Goal: Communication & Community: Answer question/provide support

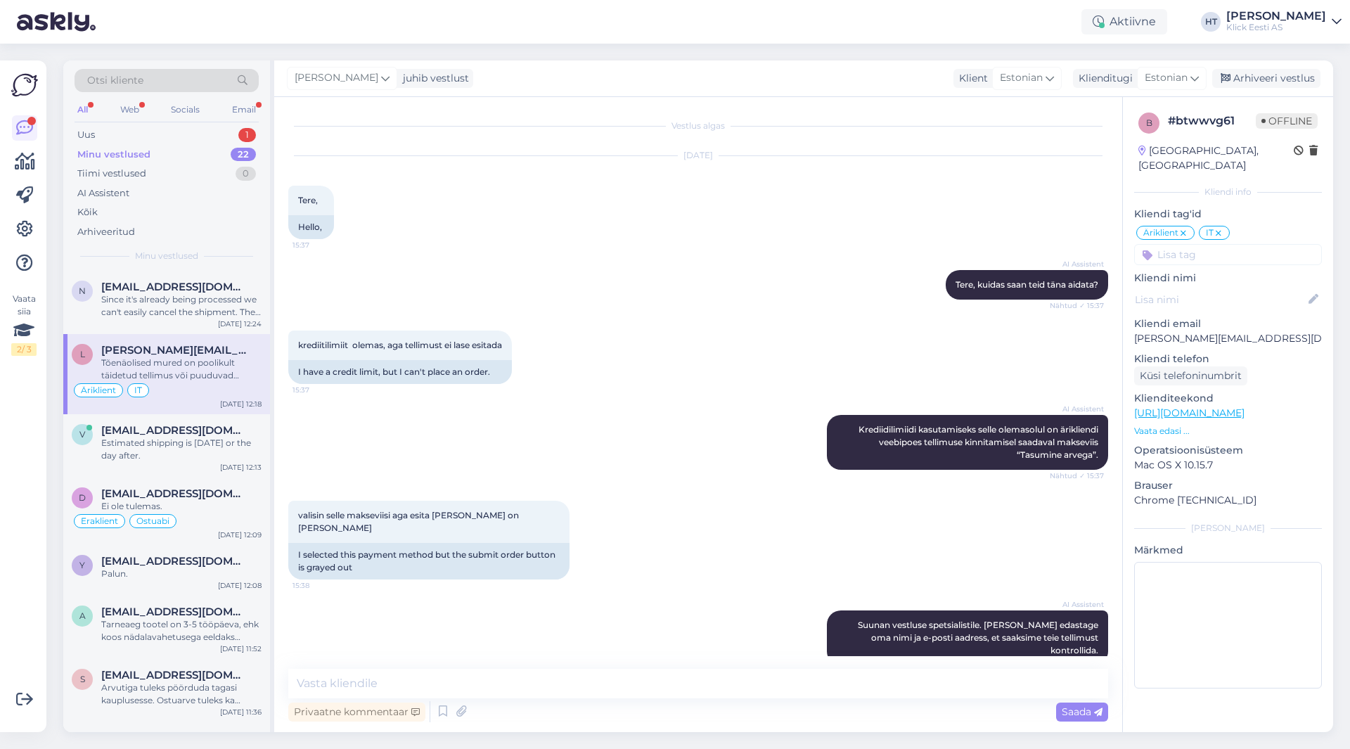
click at [225, 136] on div "Uus 1" at bounding box center [167, 135] width 184 height 20
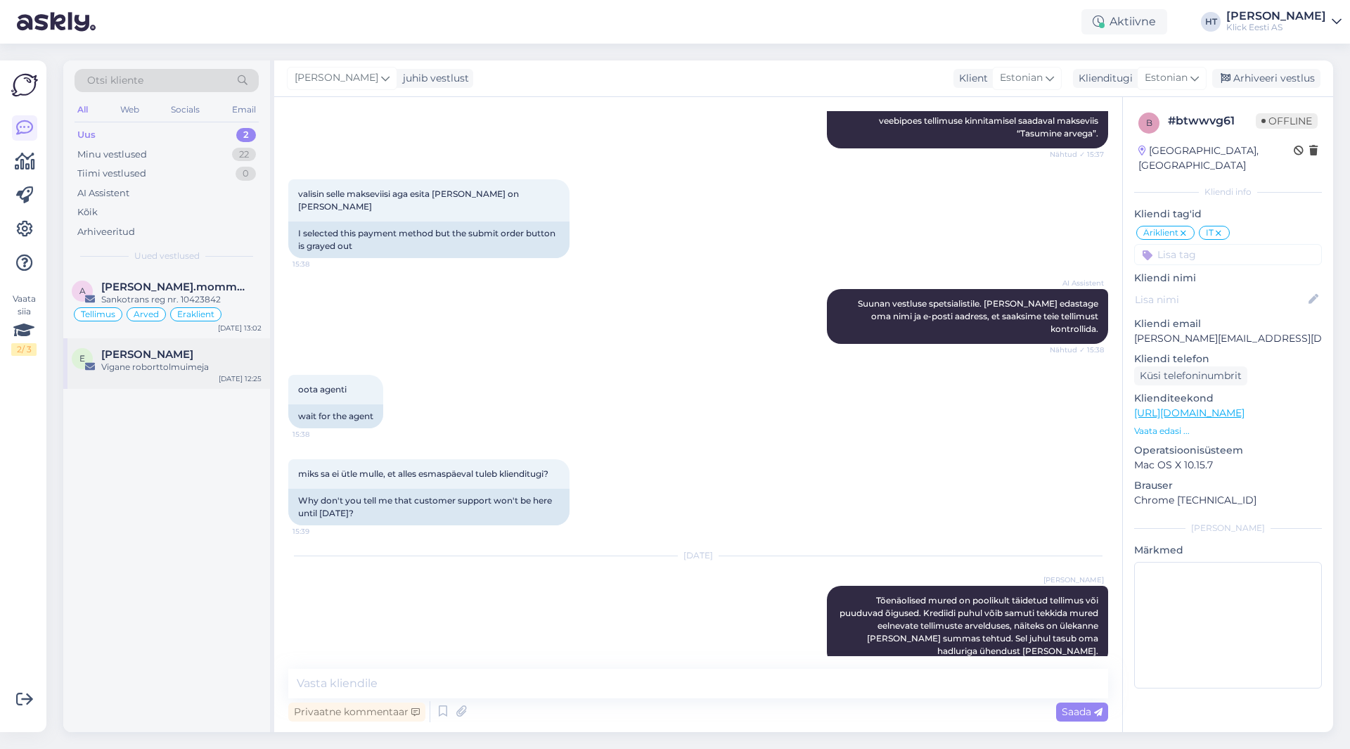
click at [188, 377] on div "E [PERSON_NAME] Vigane roborttolmuimeja [DATE] 12:25" at bounding box center [166, 363] width 207 height 51
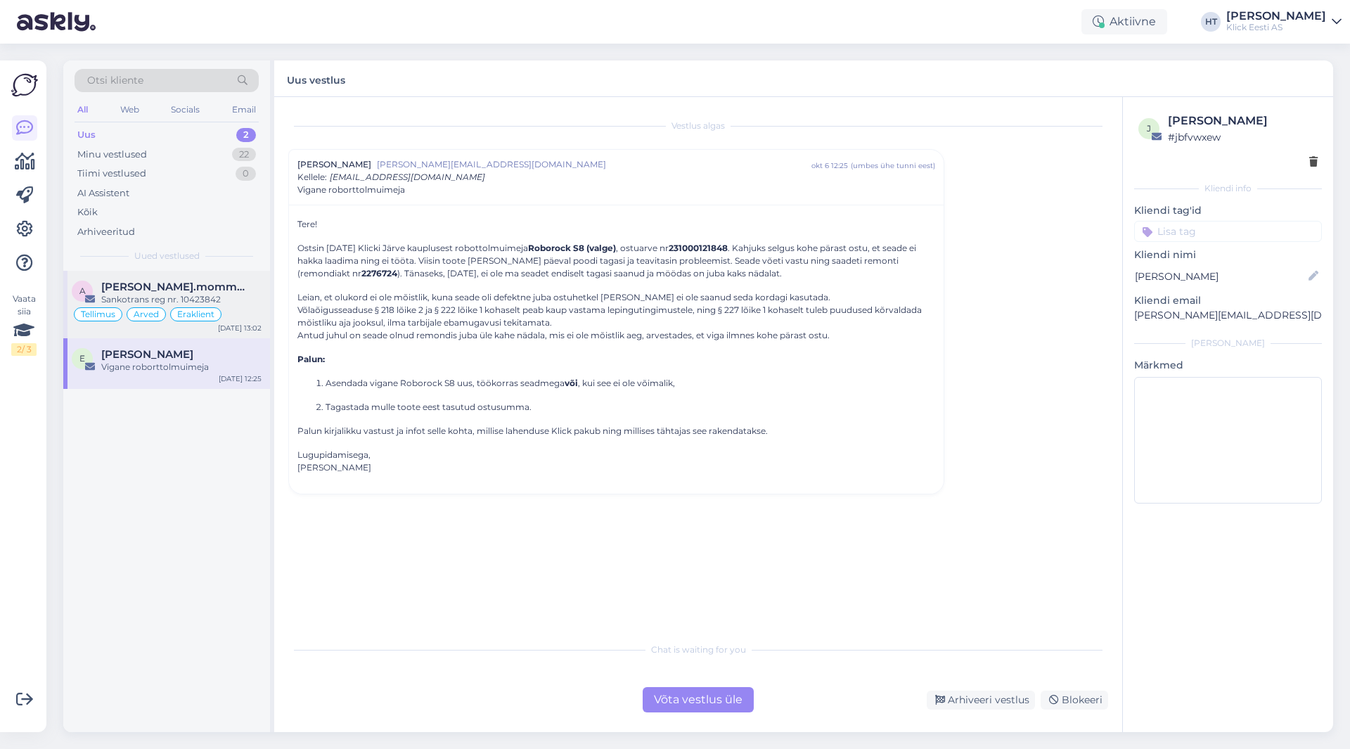
click at [239, 295] on div "Sankotrans reg nr. 10423842" at bounding box center [181, 299] width 160 height 13
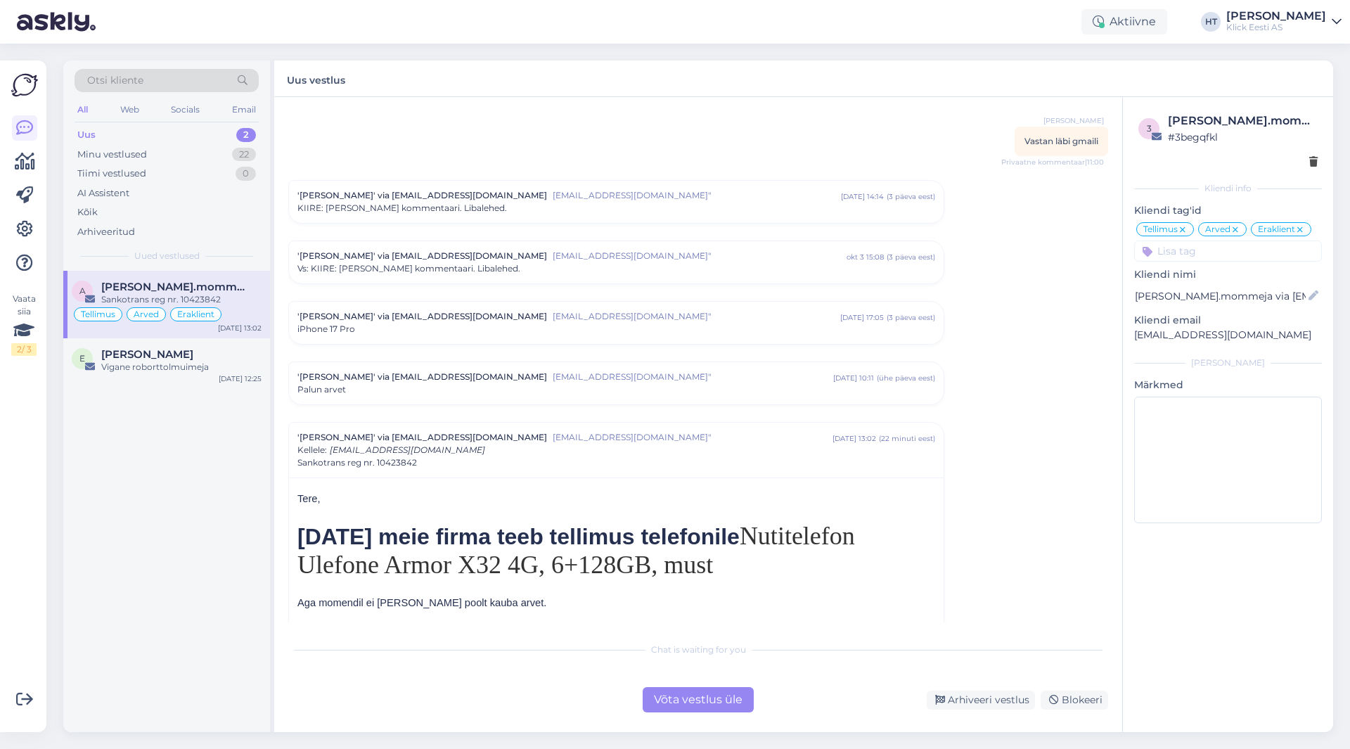
scroll to position [6984, 0]
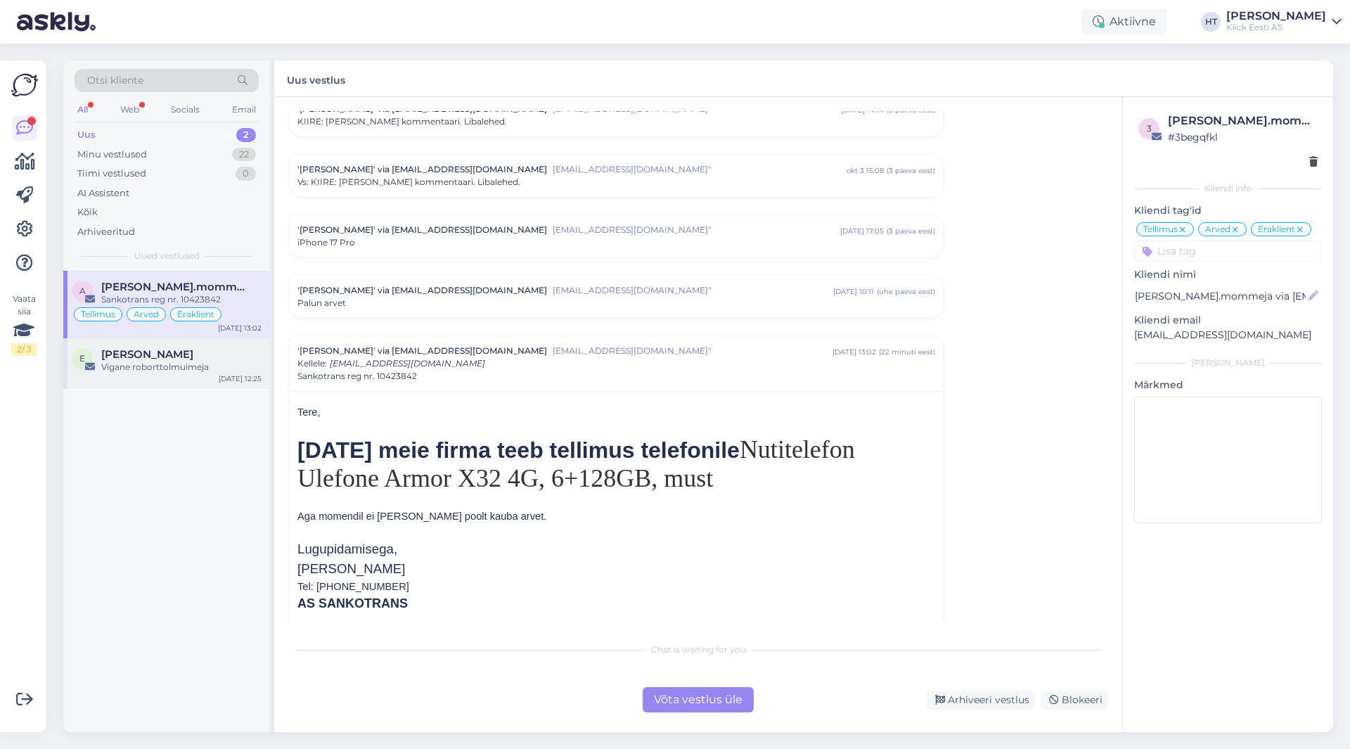
click at [217, 363] on div "Vigane roborttolmuimeja" at bounding box center [181, 367] width 160 height 13
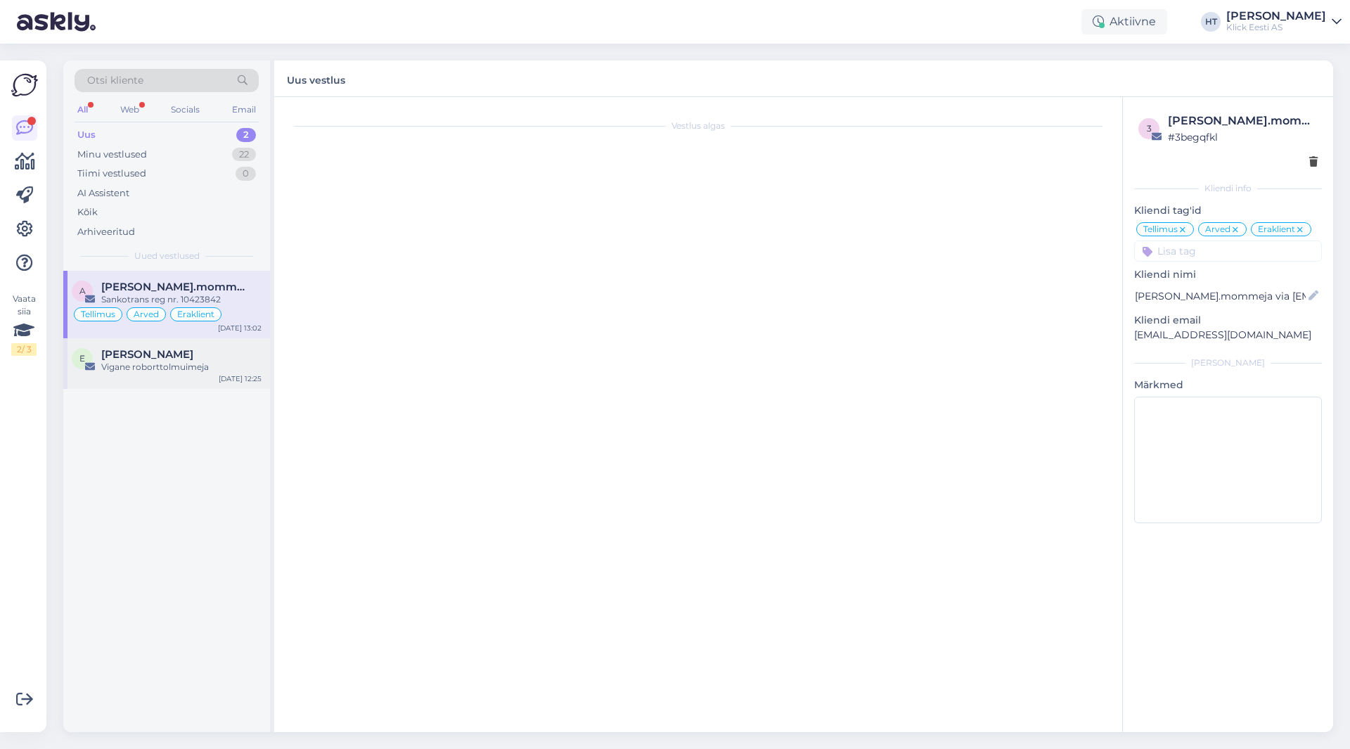
scroll to position [0, 0]
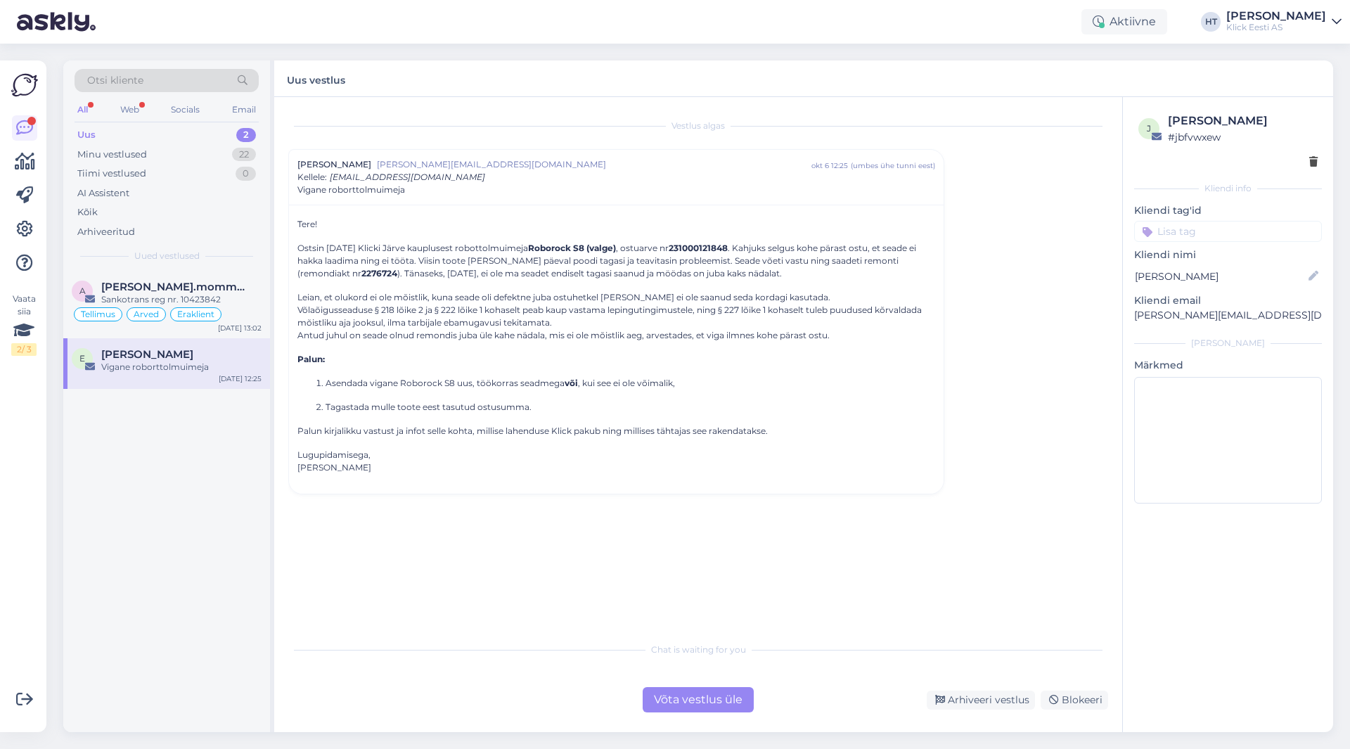
click at [1281, 233] on input at bounding box center [1228, 231] width 188 height 21
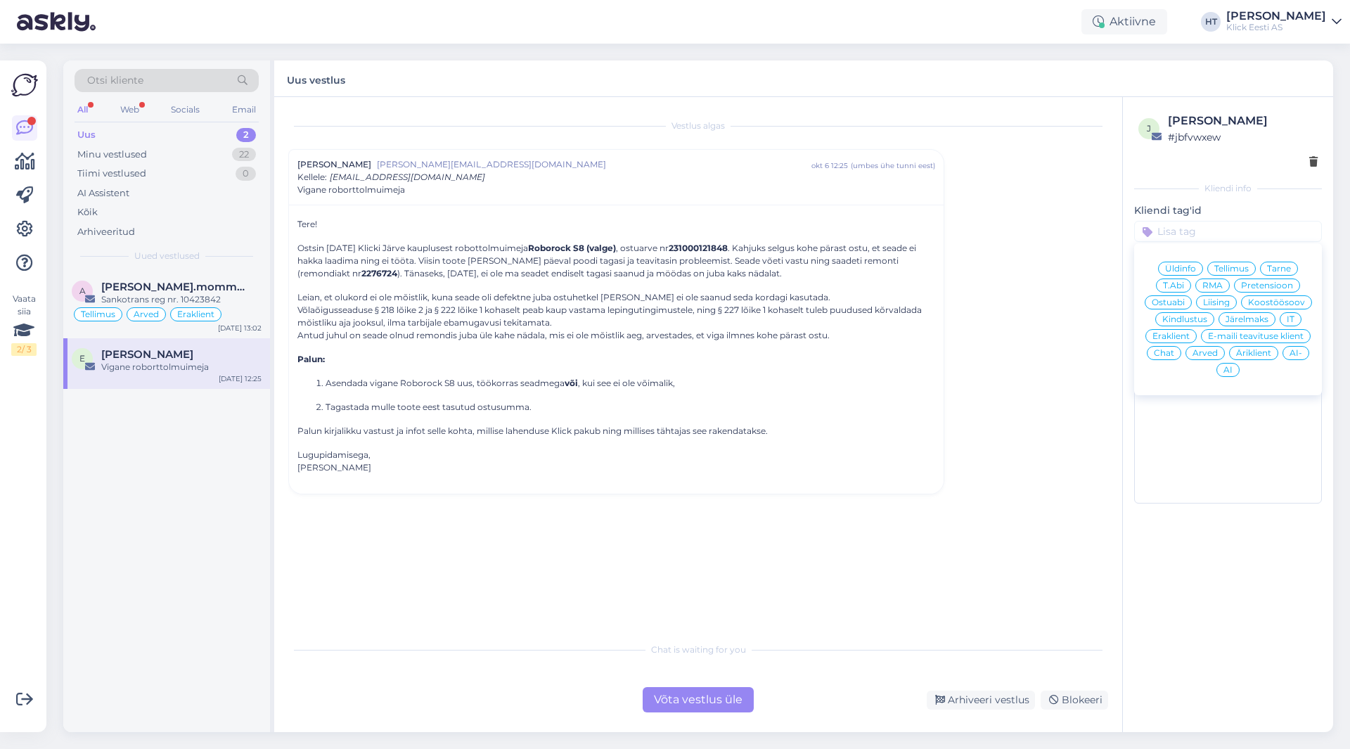
click at [1220, 284] on span "RMA" at bounding box center [1212, 285] width 20 height 8
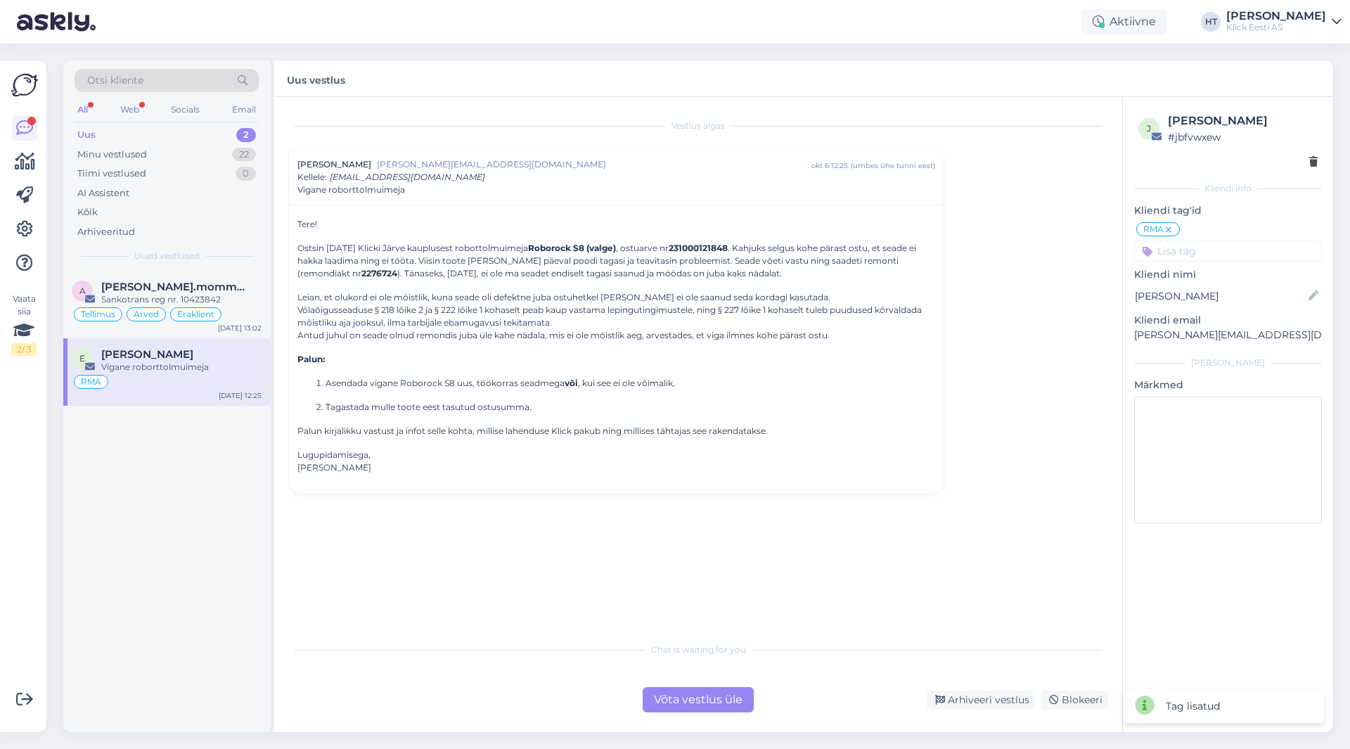
click at [1210, 258] on input at bounding box center [1228, 250] width 188 height 21
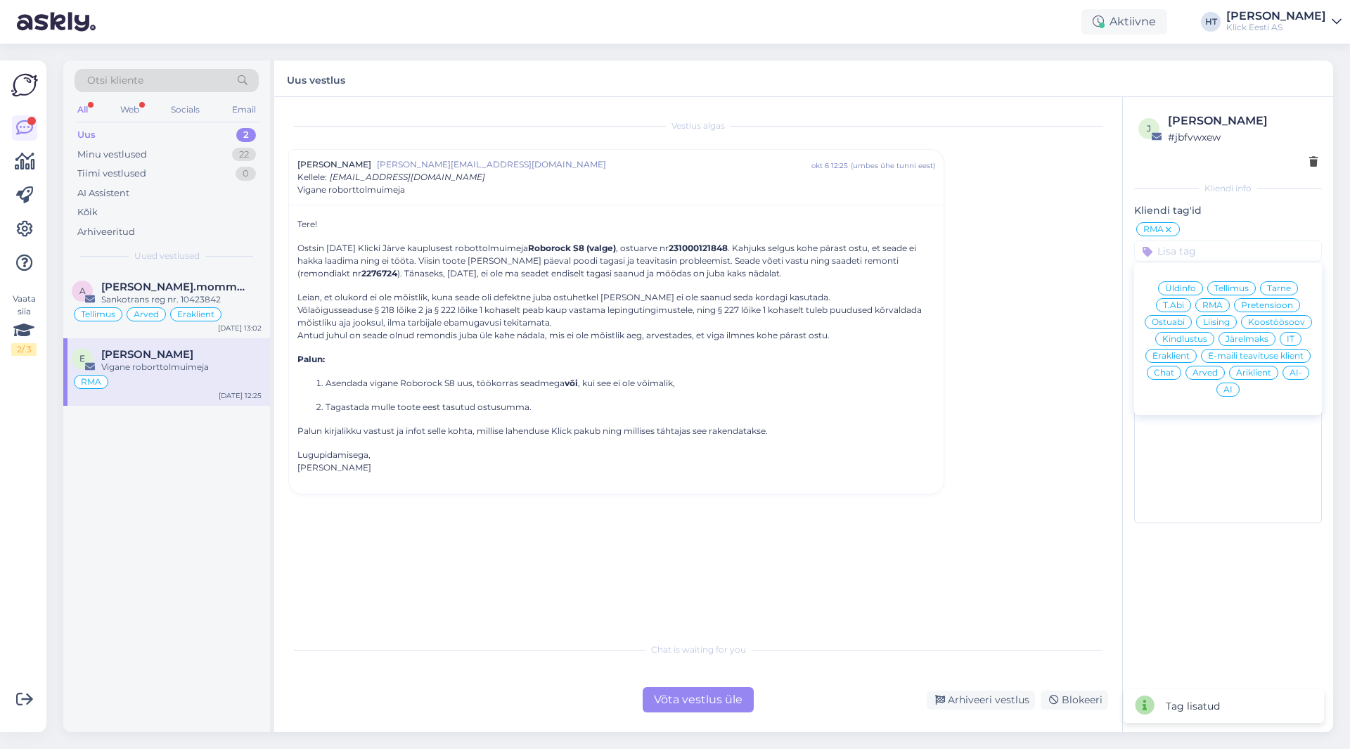
click at [1253, 306] on span "Pretensioon" at bounding box center [1267, 305] width 52 height 8
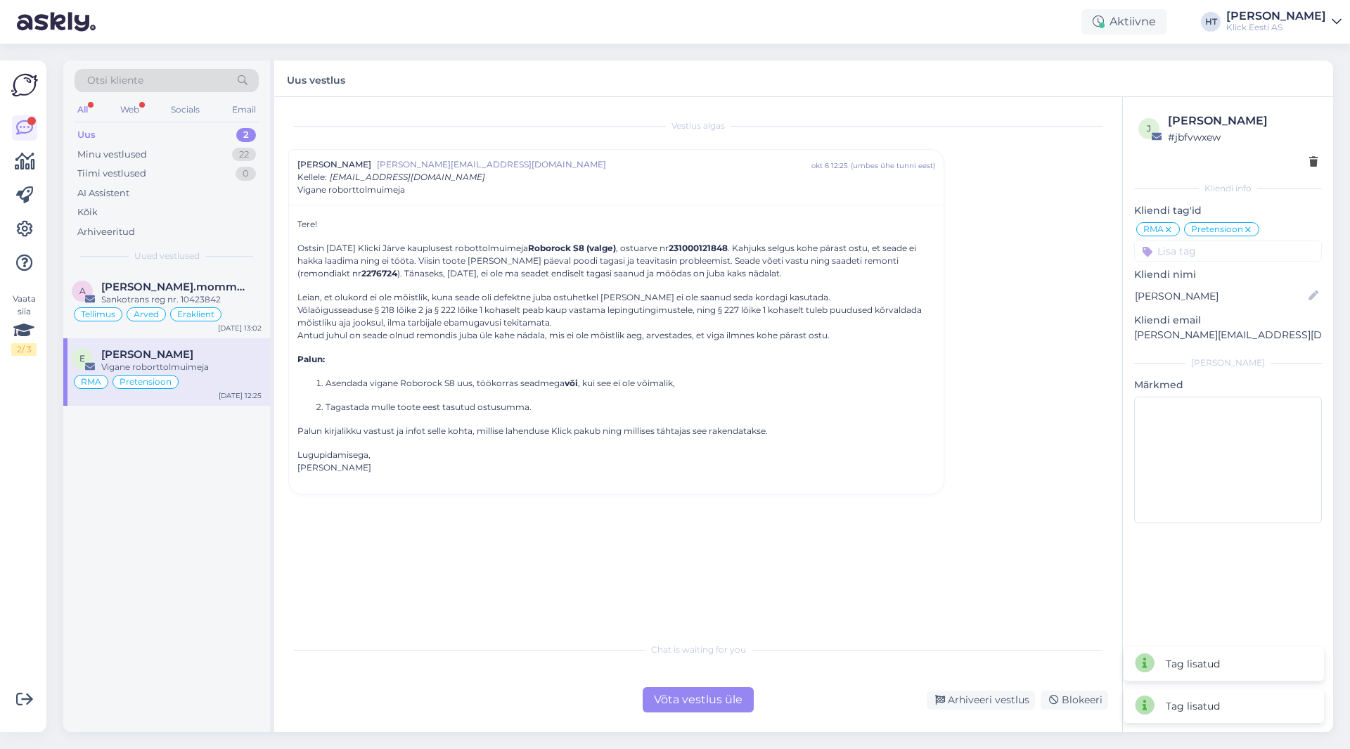
click at [1208, 257] on input at bounding box center [1228, 250] width 188 height 21
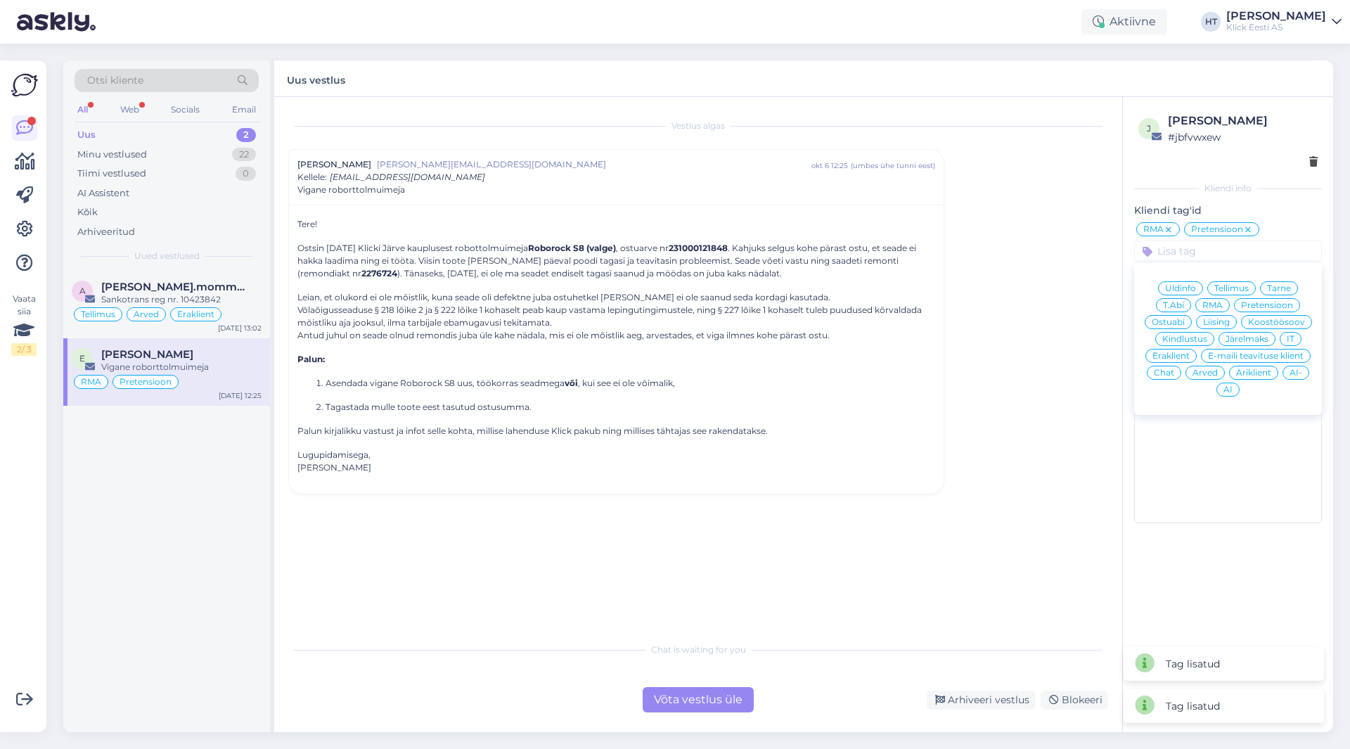
click at [1068, 276] on div "Vestlus [PERSON_NAME] [PERSON_NAME][EMAIL_ADDRESS][DOMAIN_NAME] [DATE] 12:25 ( …" at bounding box center [704, 366] width 832 height 511
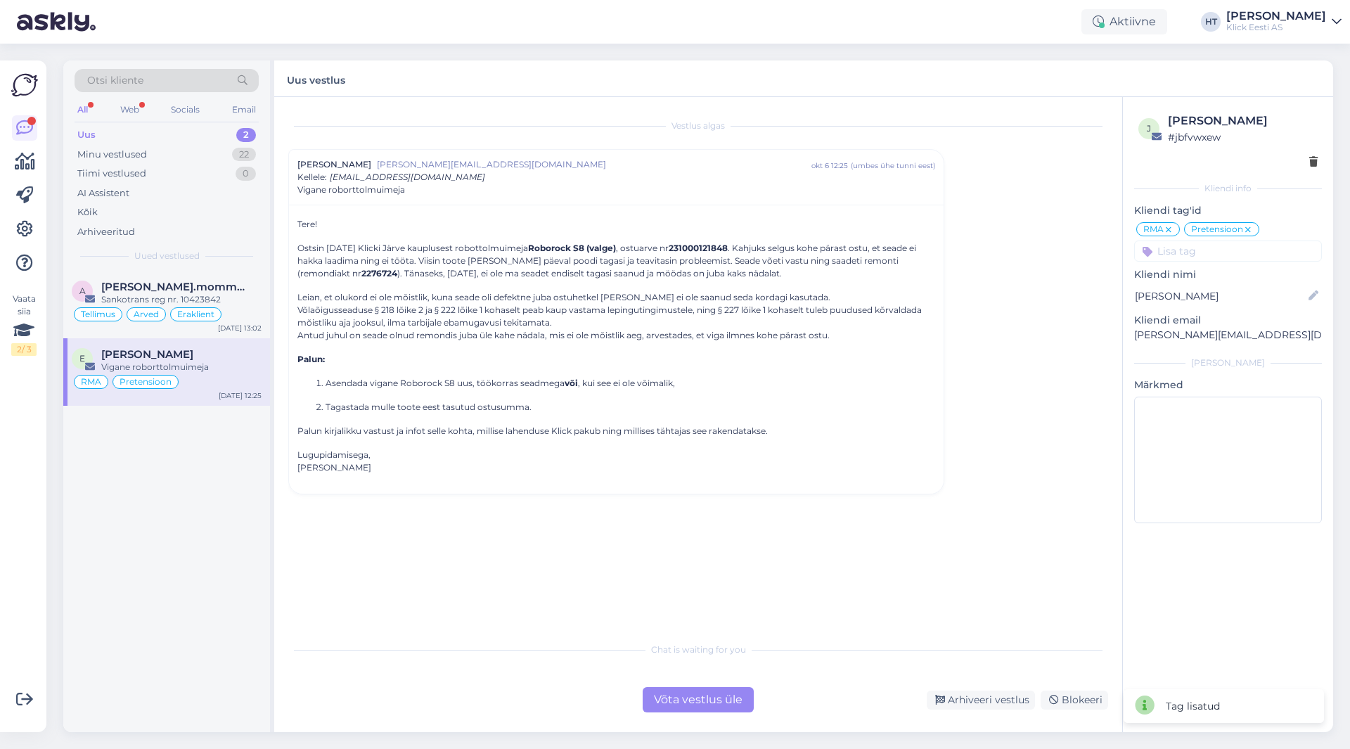
drag, startPoint x: 204, startPoint y: 291, endPoint x: 205, endPoint y: 268, distance: 23.2
click at [204, 291] on span "[PERSON_NAME].mommeja via [EMAIL_ADDRESS][DOMAIN_NAME]" at bounding box center [174, 286] width 146 height 13
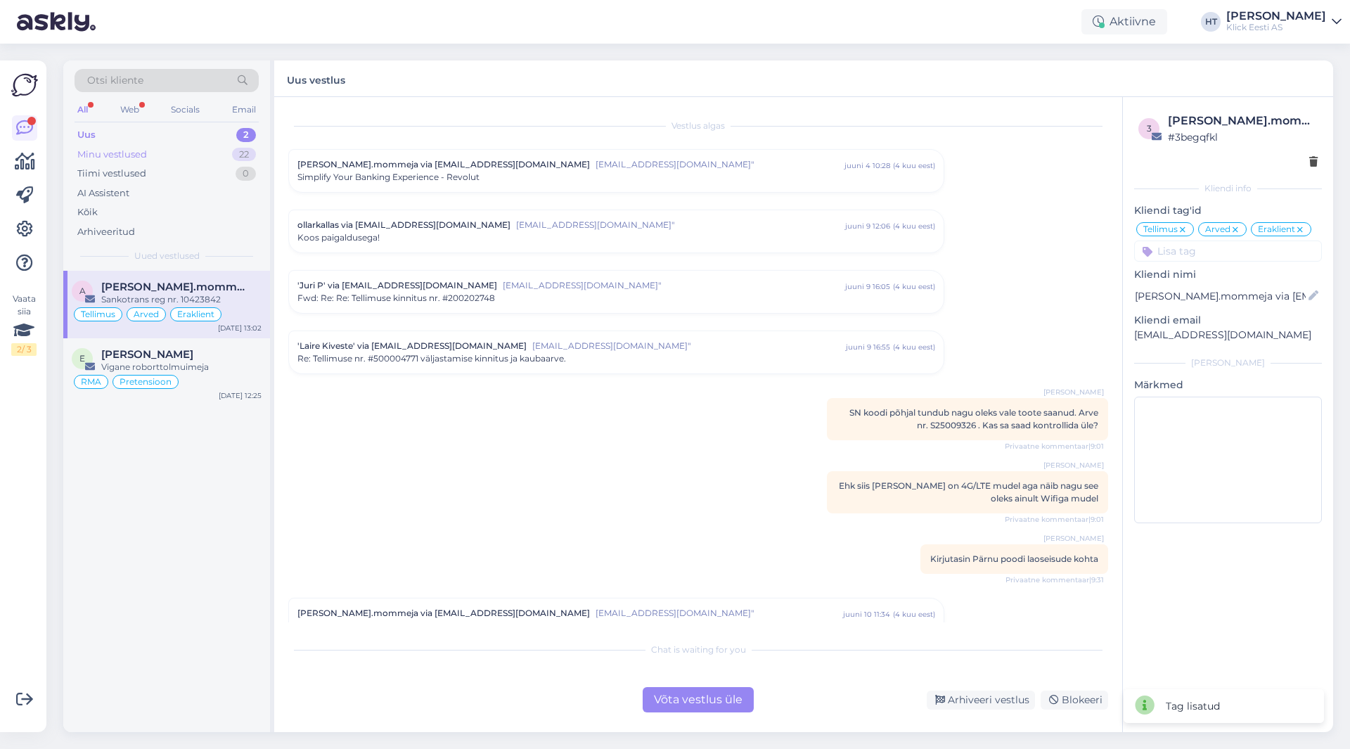
scroll to position [6984, 0]
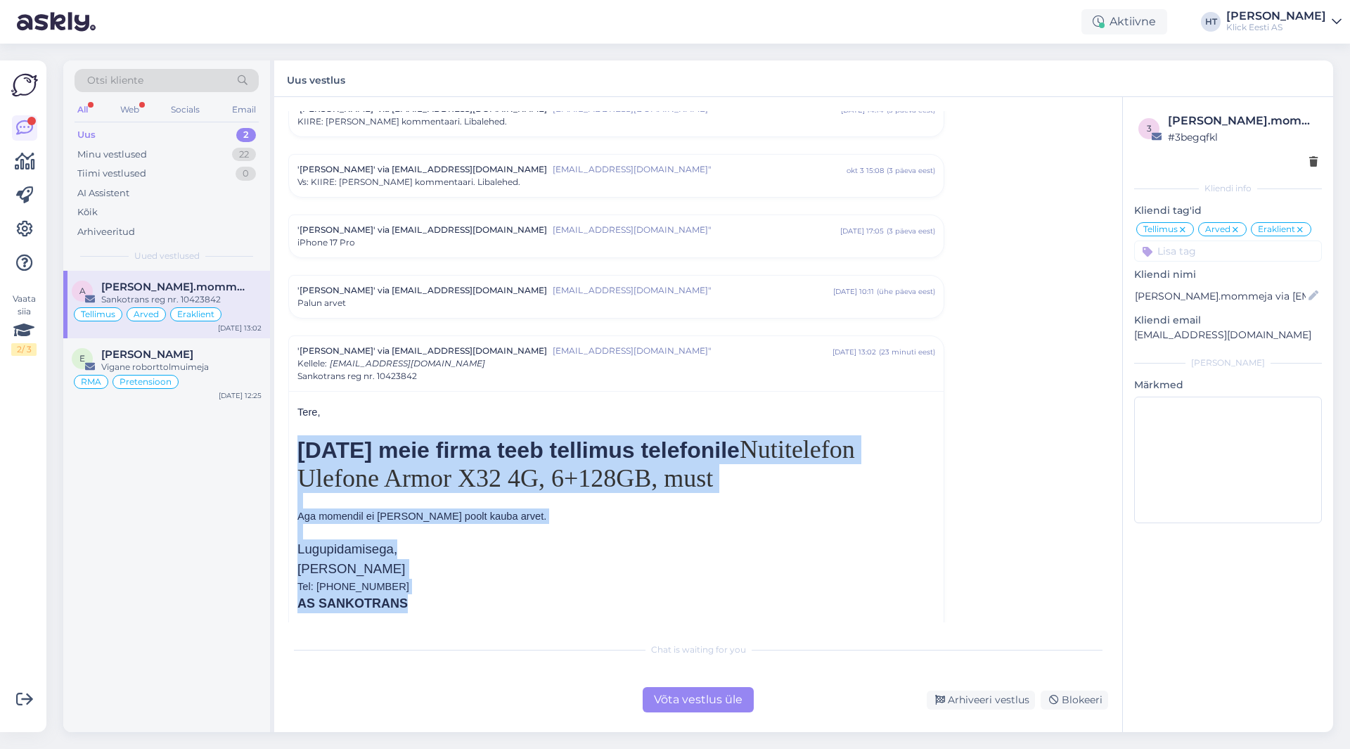
drag, startPoint x: 299, startPoint y: 422, endPoint x: 807, endPoint y: 582, distance: 532.2
click at [807, 582] on div "Tere, [DATE] meie firma teeb tellimus telefonile Nutitelefon Ulefone Armor X32 …" at bounding box center [616, 516] width 638 height 224
click at [807, 582] on p "[PERSON_NAME] Tel: [PHONE_NUMBER] AS SANKOTRANS" at bounding box center [616, 586] width 638 height 54
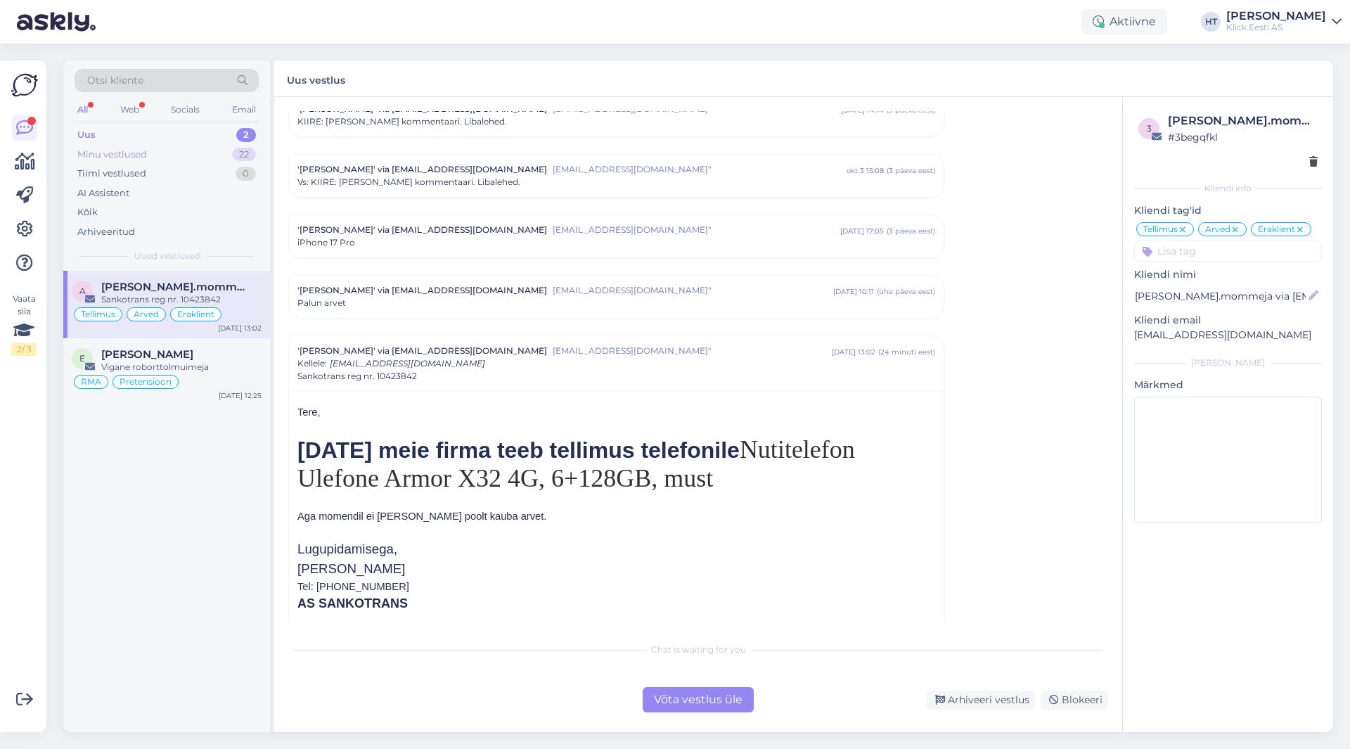
click at [217, 161] on div "Minu vestlused 22" at bounding box center [167, 155] width 184 height 20
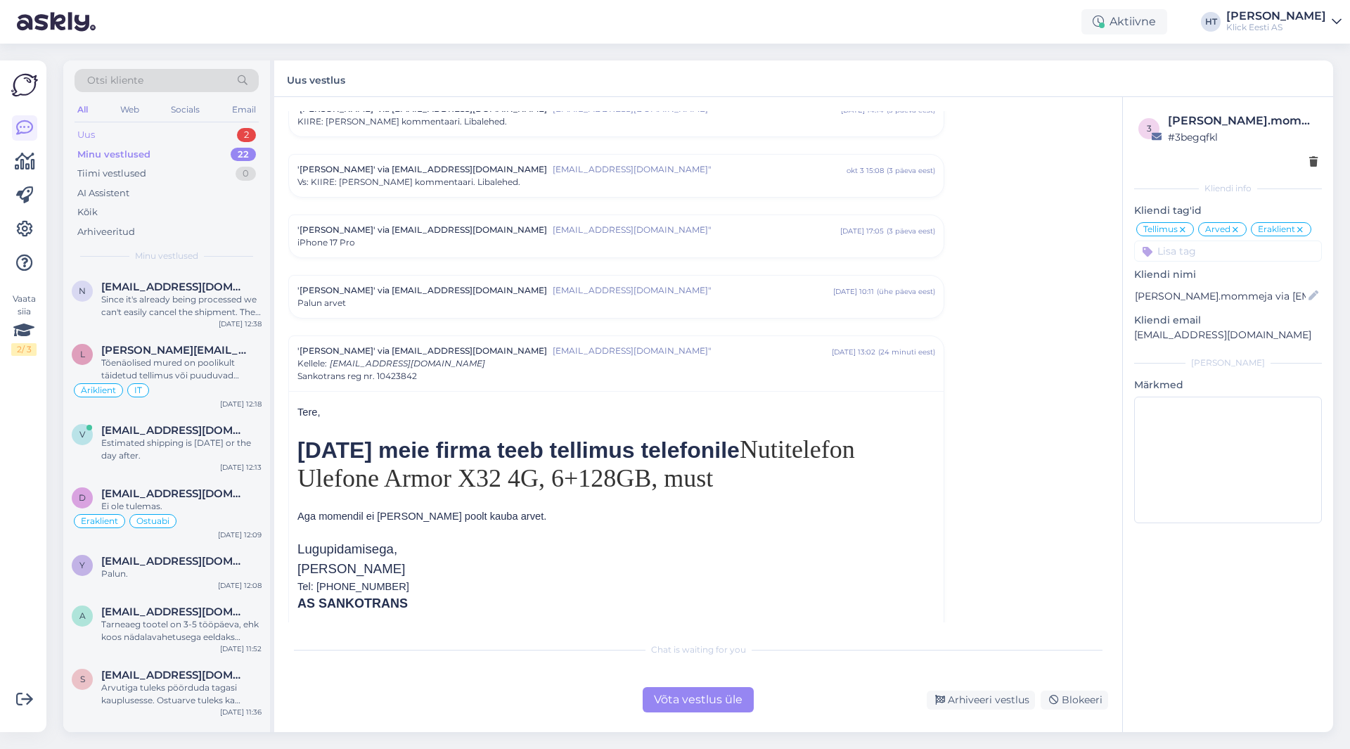
click at [217, 134] on div "Uus 2" at bounding box center [167, 135] width 184 height 20
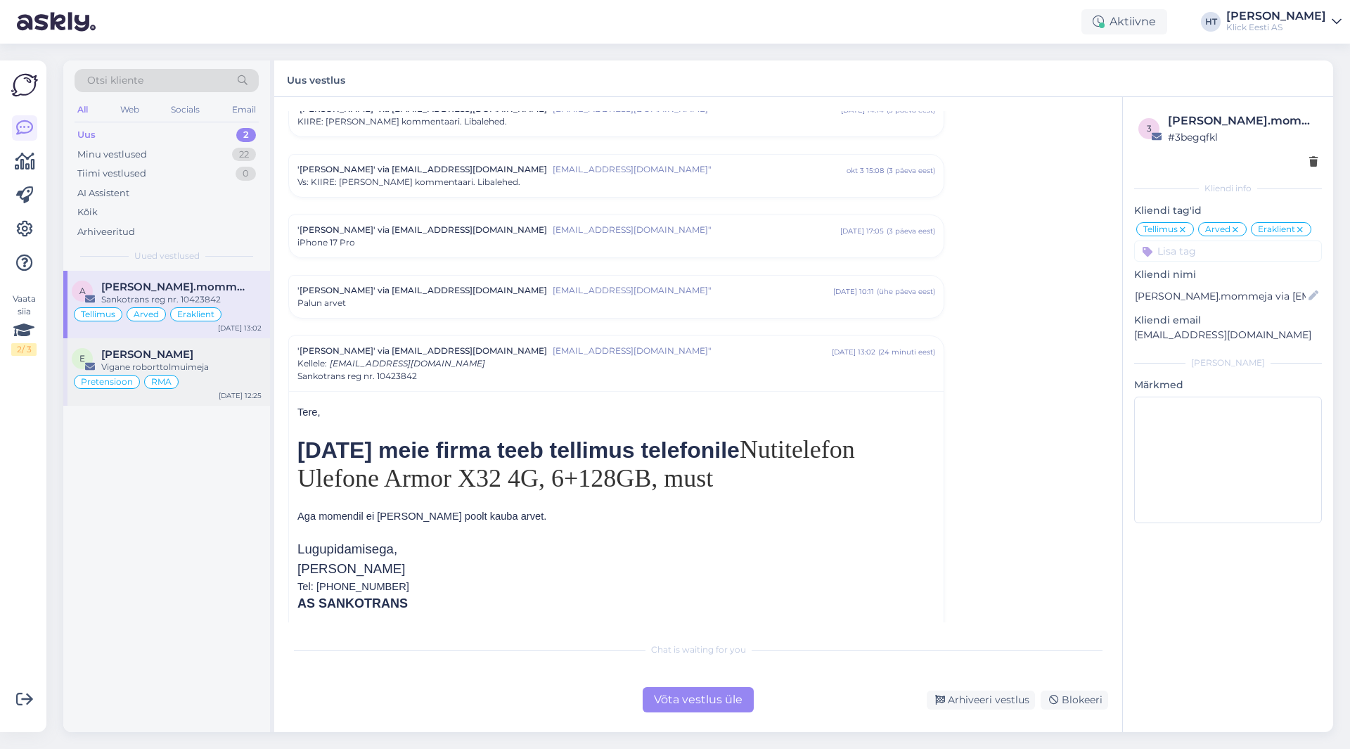
click at [197, 345] on div "E [PERSON_NAME] Vigane roborttolmuimeja Pretensioon RMA [DATE] 12:25" at bounding box center [166, 371] width 207 height 67
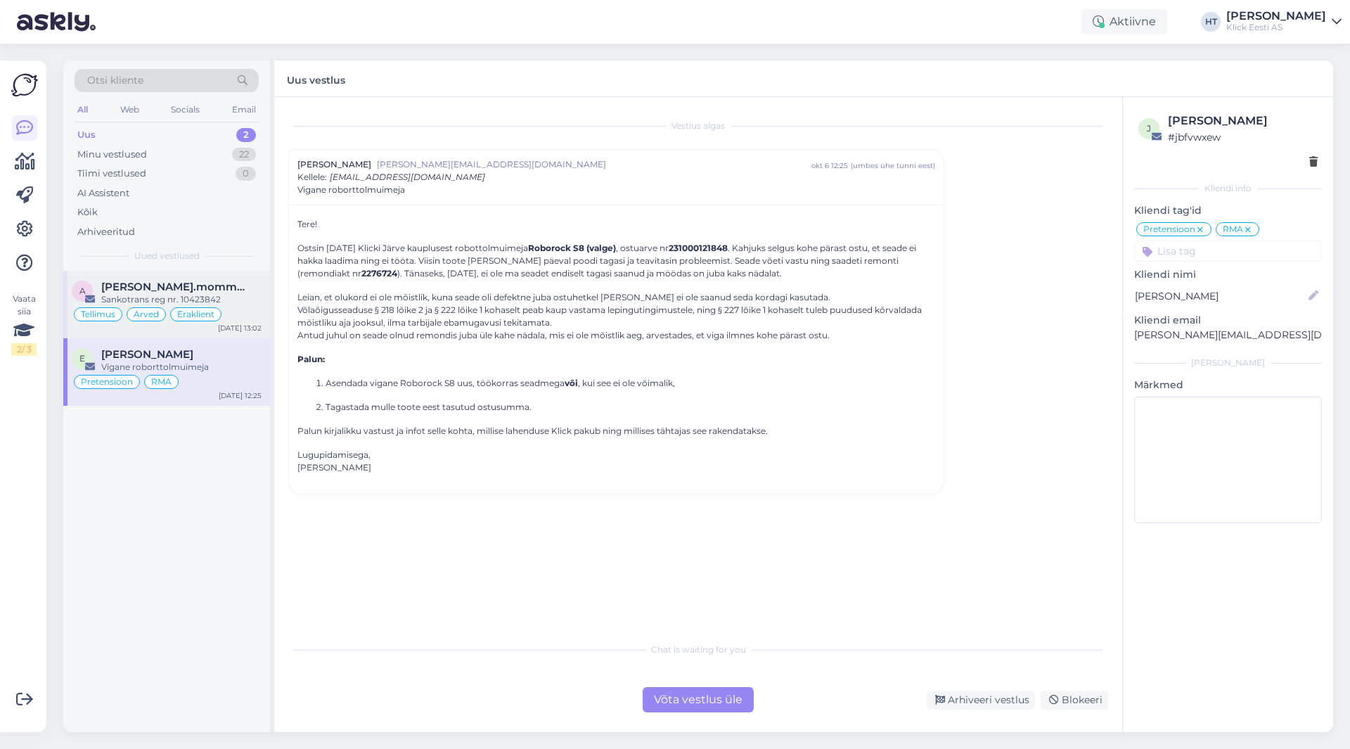
click at [233, 293] on div "Sankotrans reg nr. 10423842" at bounding box center [181, 299] width 160 height 13
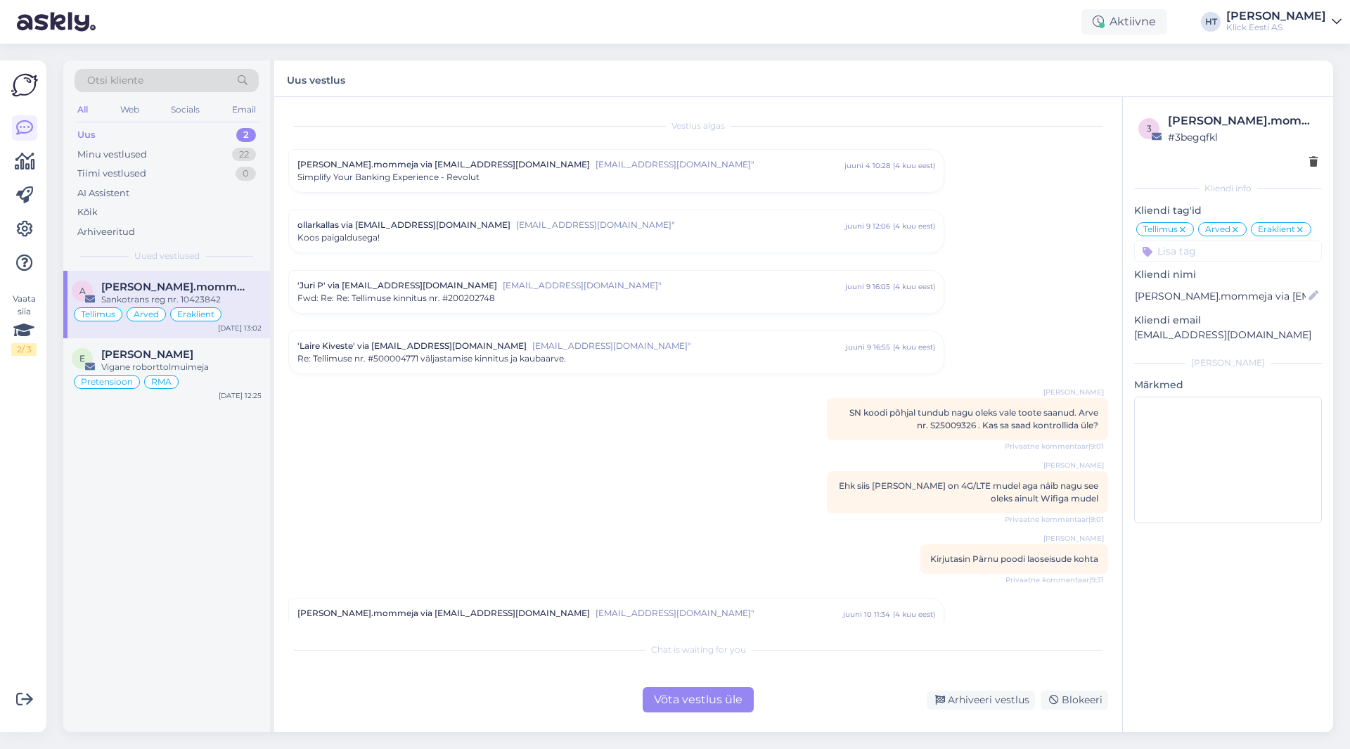
scroll to position [6984, 0]
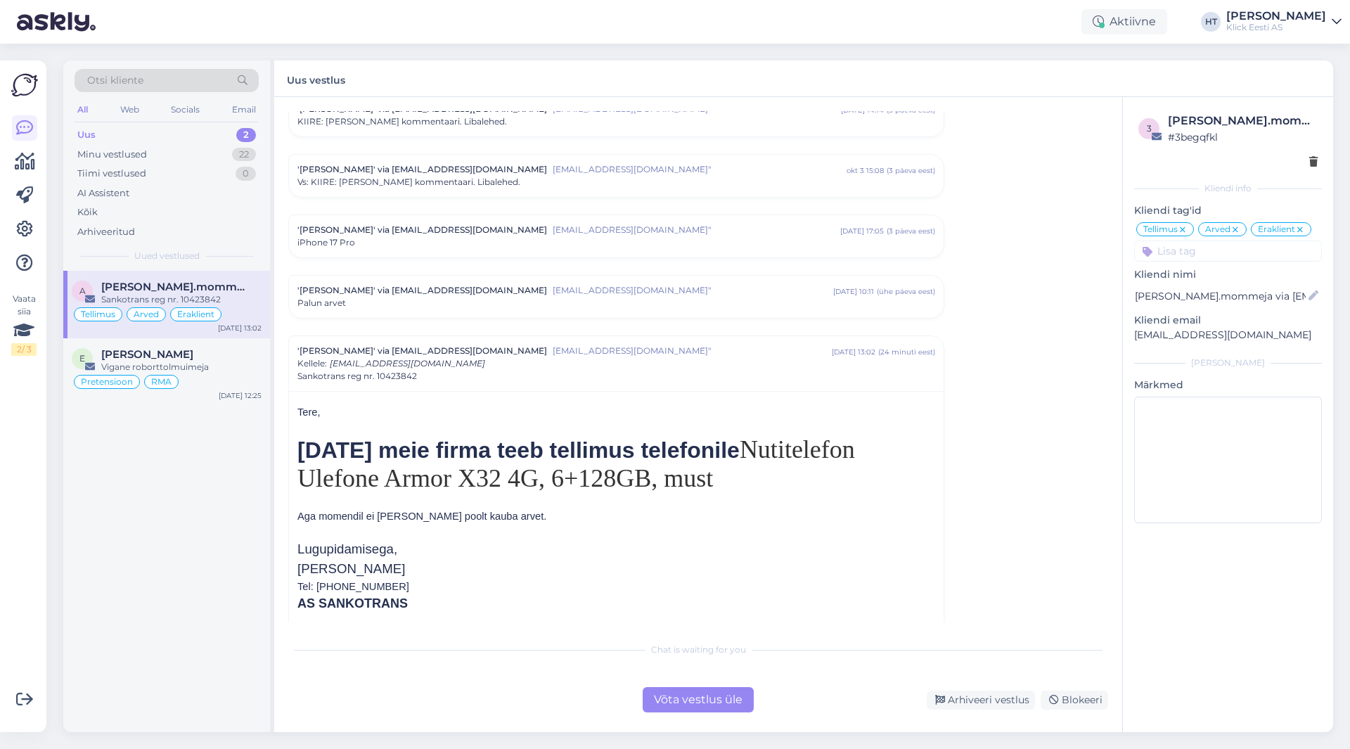
click at [297, 580] on div "Tere, [DATE] meie firma teeb tellimus telefonile Nutitelefon Ulefone Armor X32 …" at bounding box center [616, 514] width 654 height 246
drag, startPoint x: 297, startPoint y: 580, endPoint x: 378, endPoint y: 576, distance: 80.9
click at [378, 596] on span "AS SANKOTRANS" at bounding box center [352, 603] width 110 height 14
copy span "AS SANKOTRANS"
click at [232, 153] on div "22" at bounding box center [244, 155] width 24 height 14
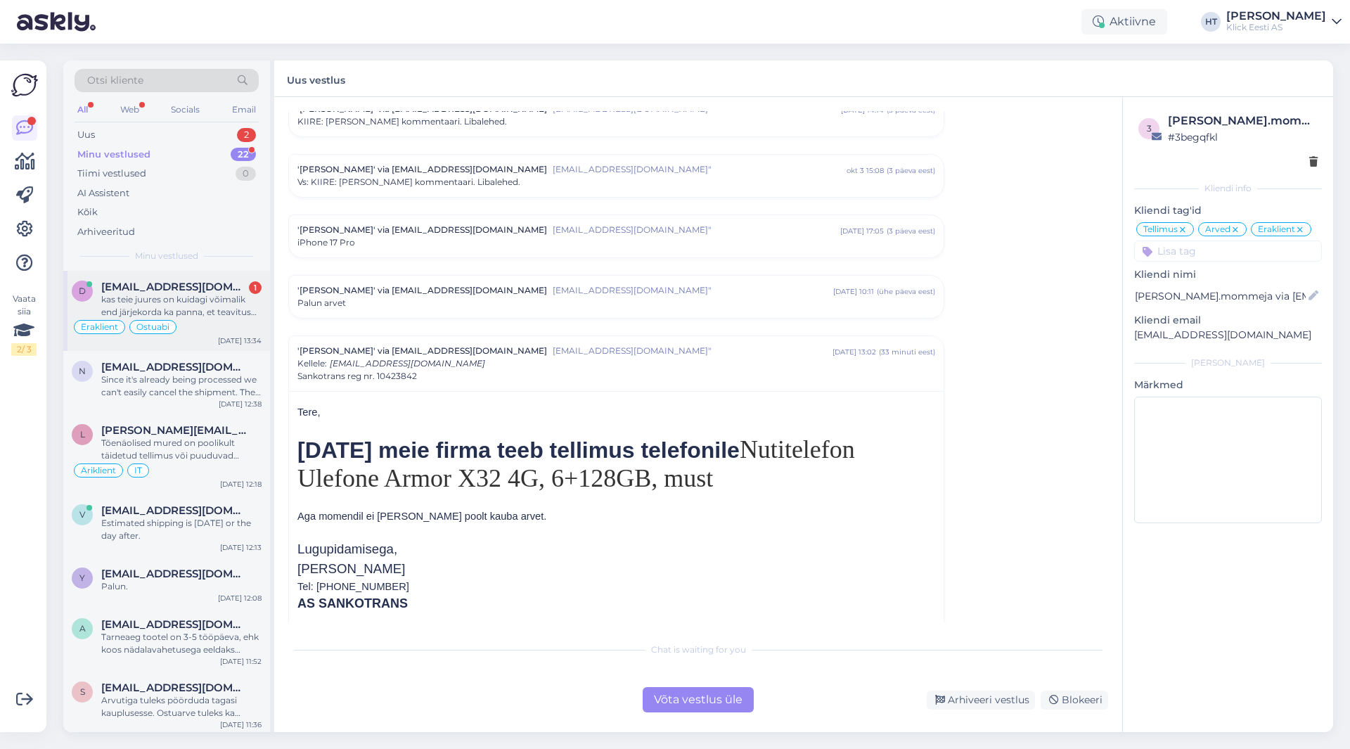
click at [216, 287] on span "[EMAIL_ADDRESS][DOMAIN_NAME]" at bounding box center [174, 286] width 146 height 13
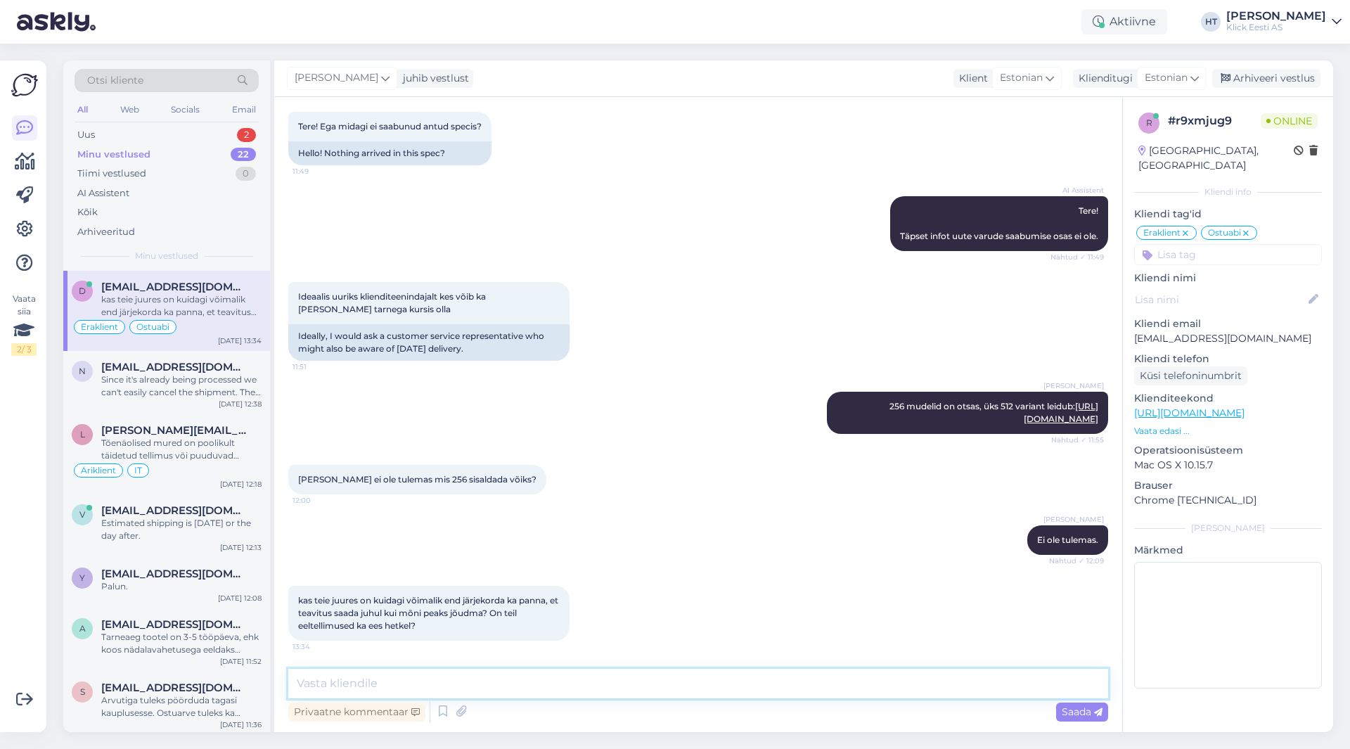
click at [584, 683] on textarea at bounding box center [698, 684] width 820 height 30
type textarea "Järjekorda võtmine eeldakski eeltellimuse tegemist."
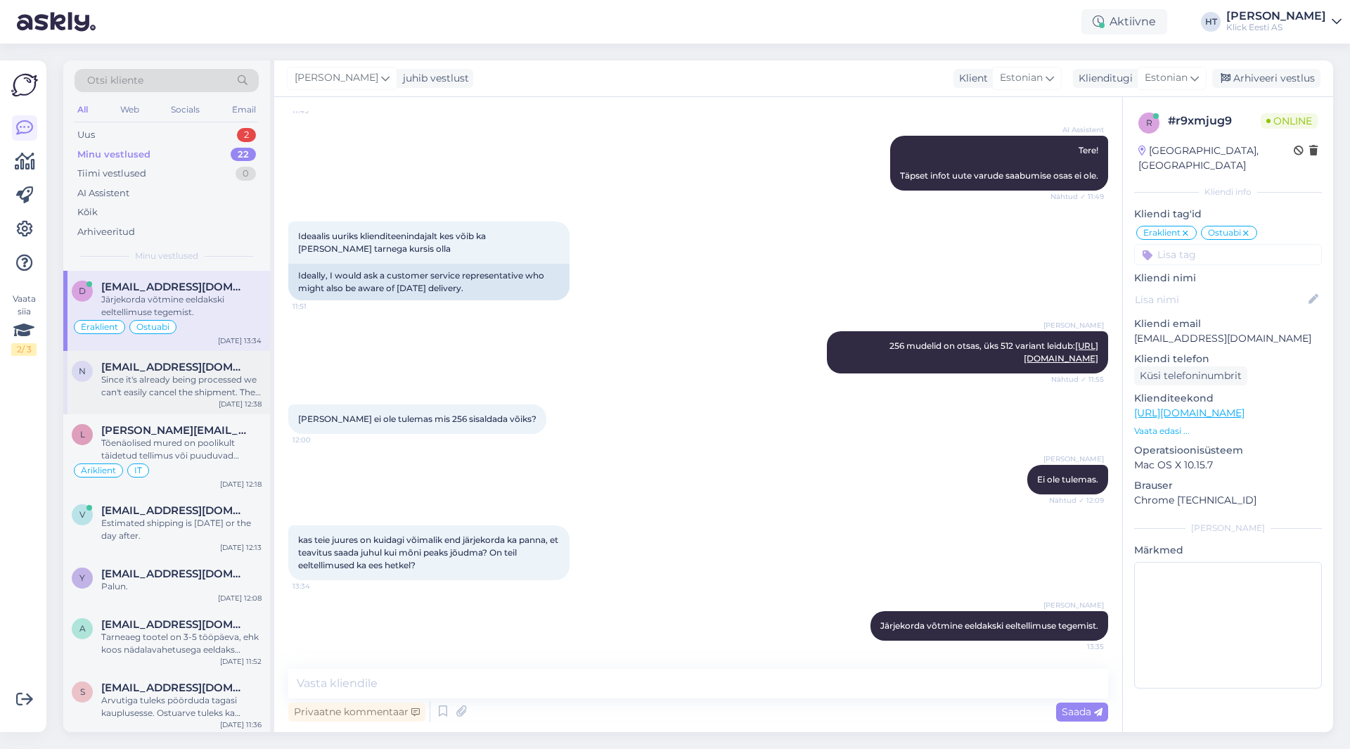
click at [197, 389] on div "Since it's already being processed we can't easily cancel the shipment. The par…" at bounding box center [181, 385] width 160 height 25
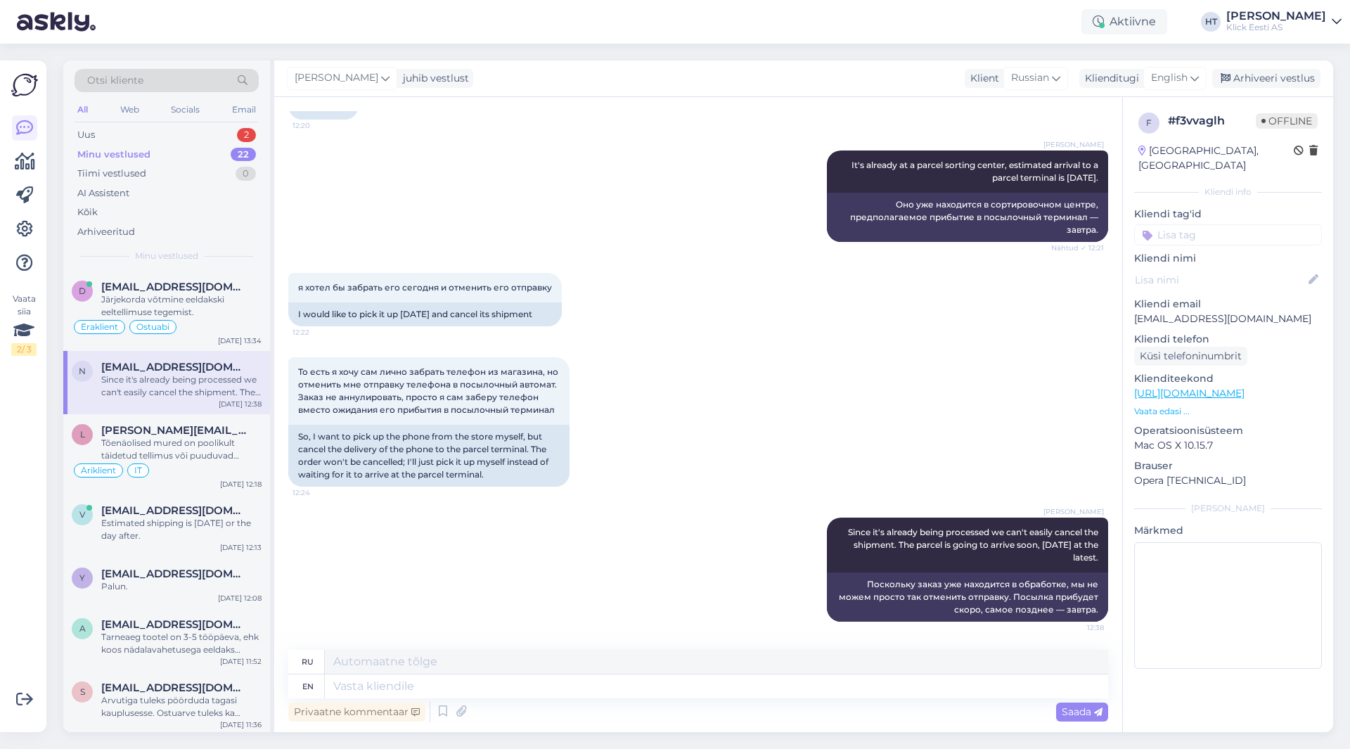
scroll to position [463, 0]
click at [190, 295] on div "palju teil neid ca hetkel ees on? [PERSON_NAME] C&C järjekorras ka kuid tundub,…" at bounding box center [181, 305] width 160 height 25
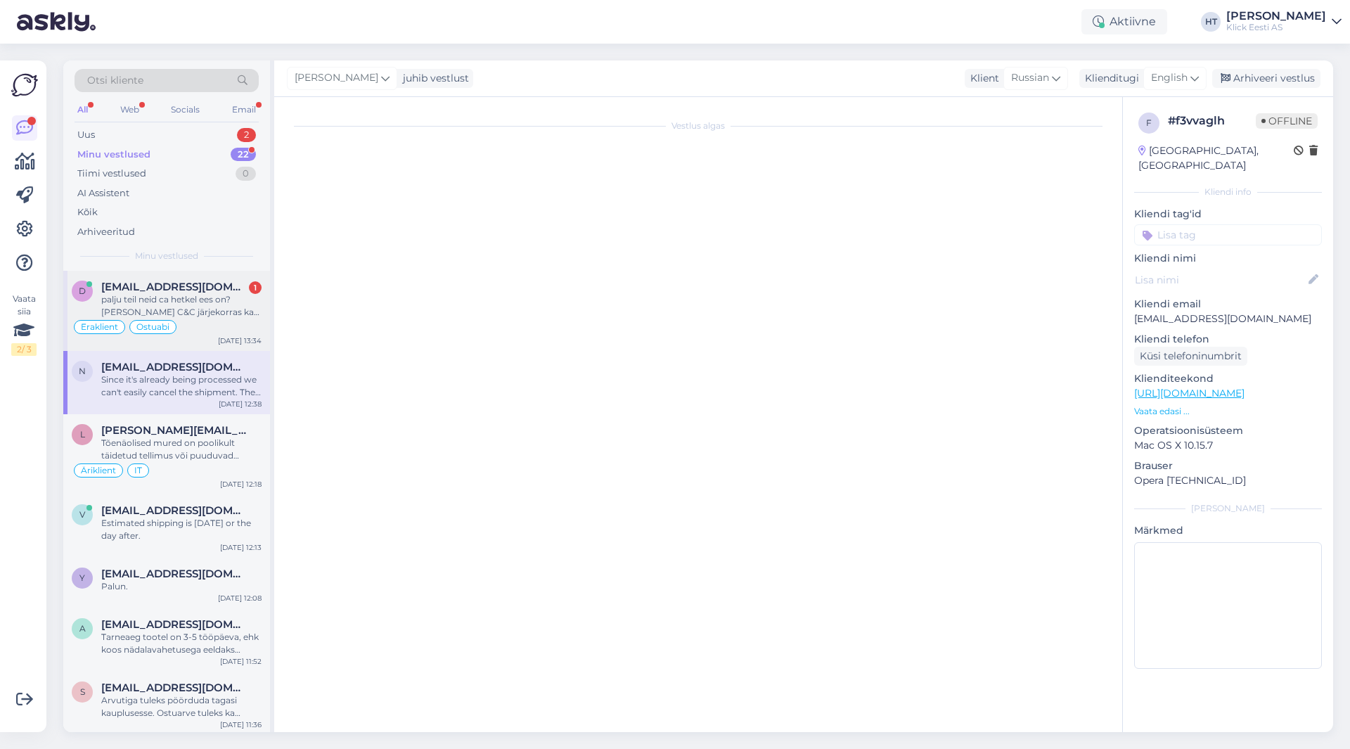
scroll to position [937, 0]
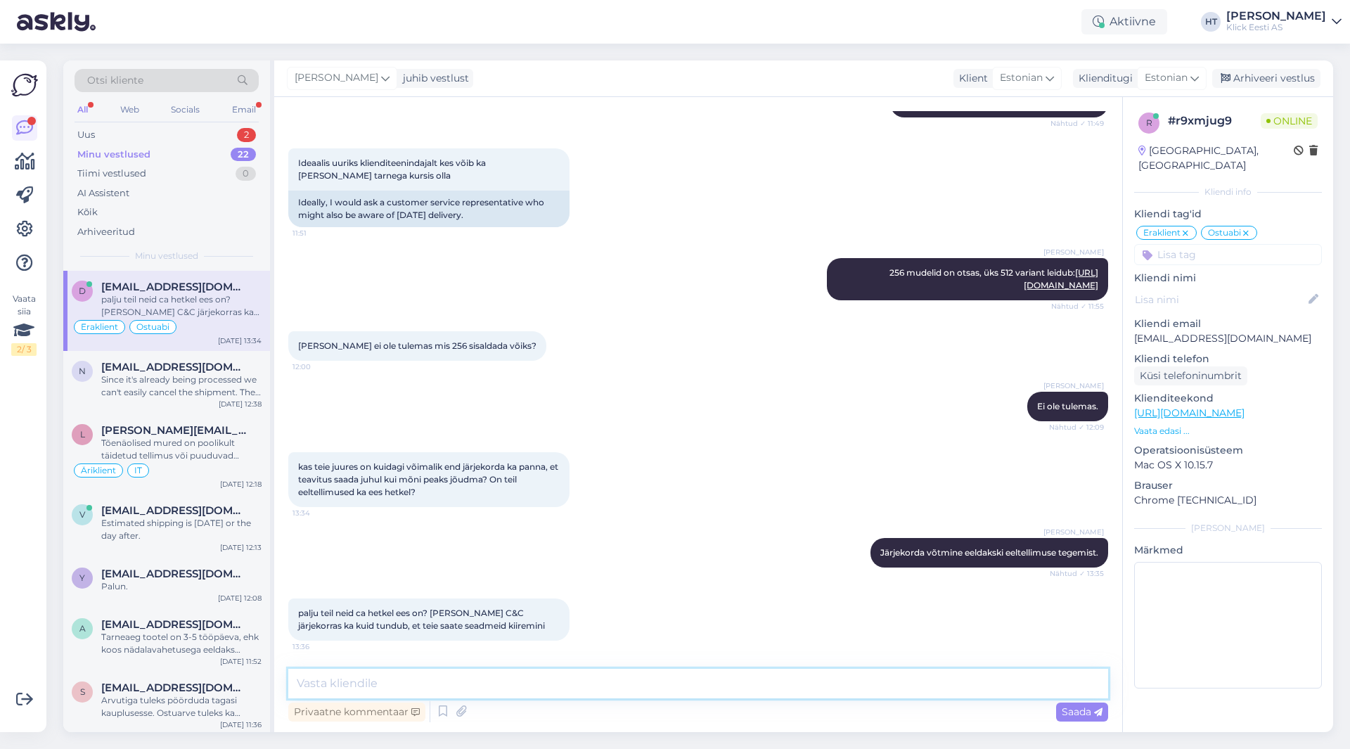
click at [593, 678] on textarea at bounding box center [698, 684] width 820 height 30
click at [134, 141] on div "Uus 2" at bounding box center [167, 135] width 184 height 20
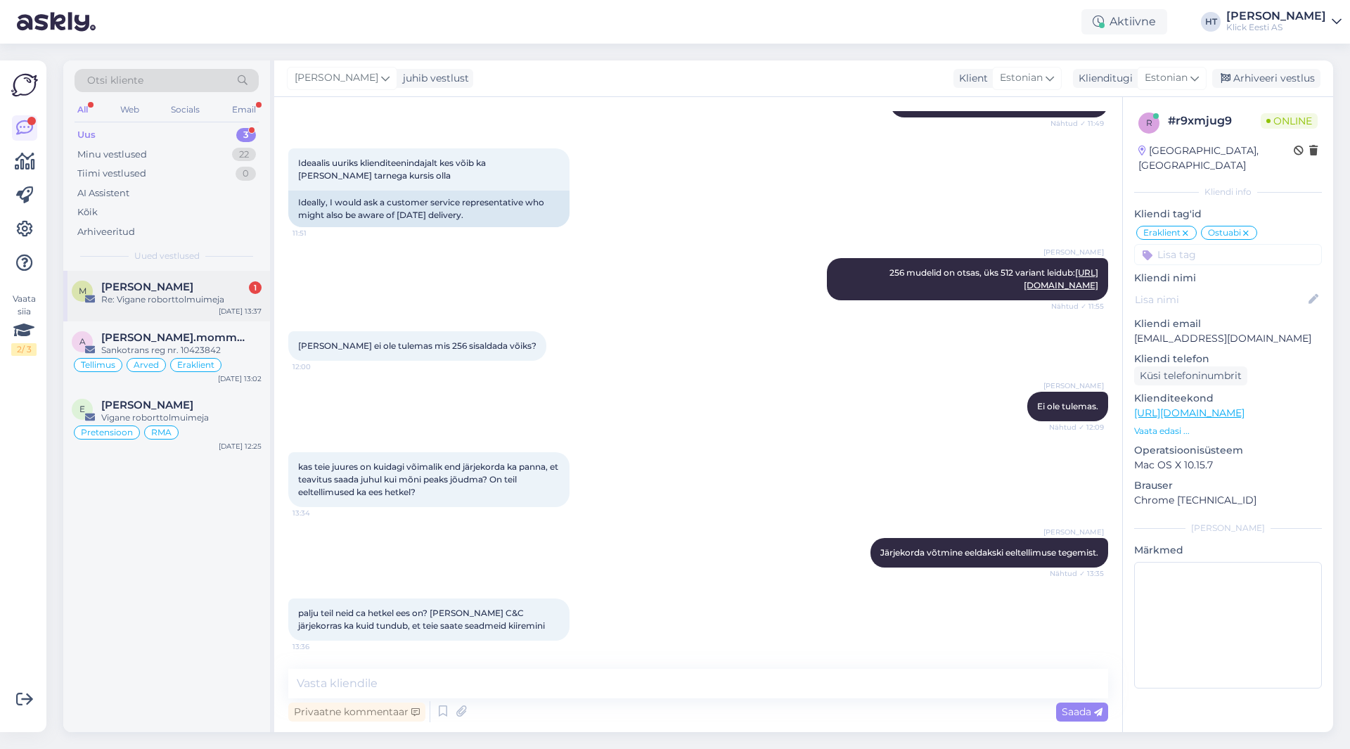
click at [174, 296] on div "Re: Vigane roborttolmuimeja" at bounding box center [181, 299] width 160 height 13
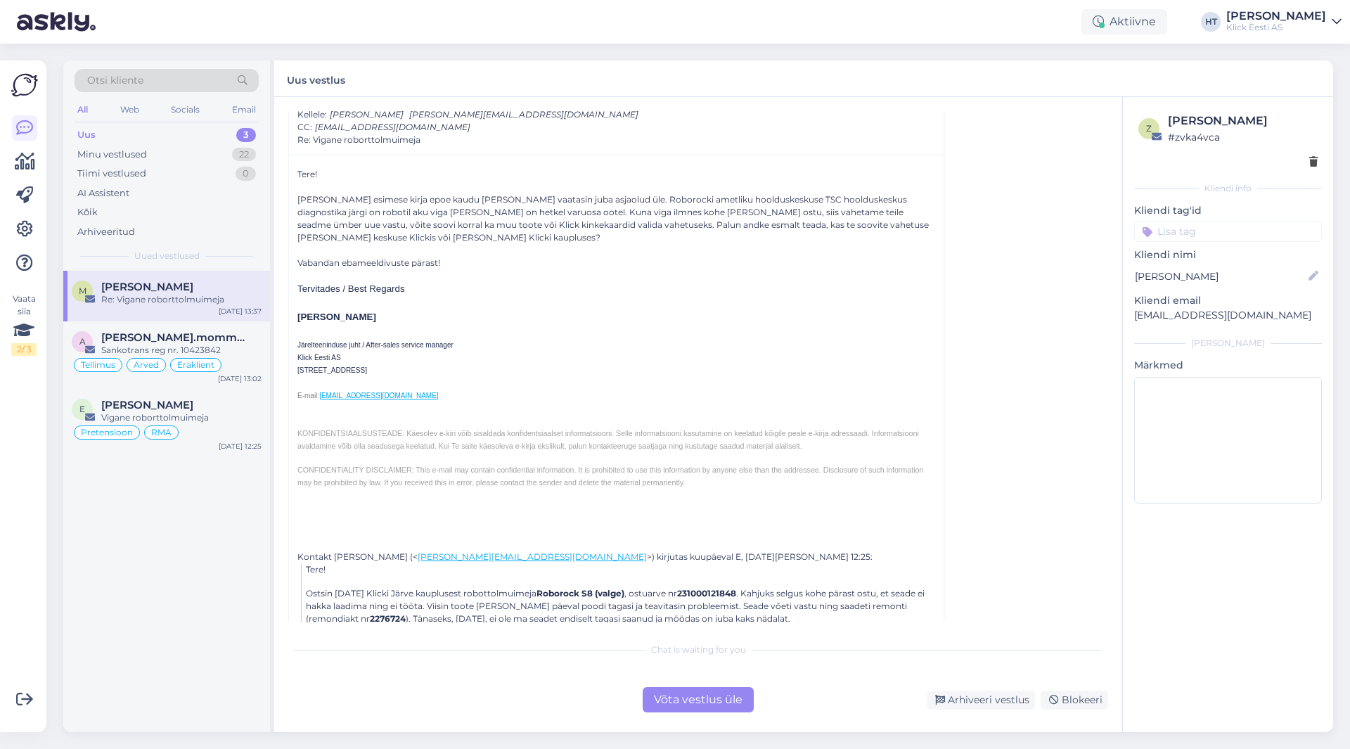
scroll to position [1866, 0]
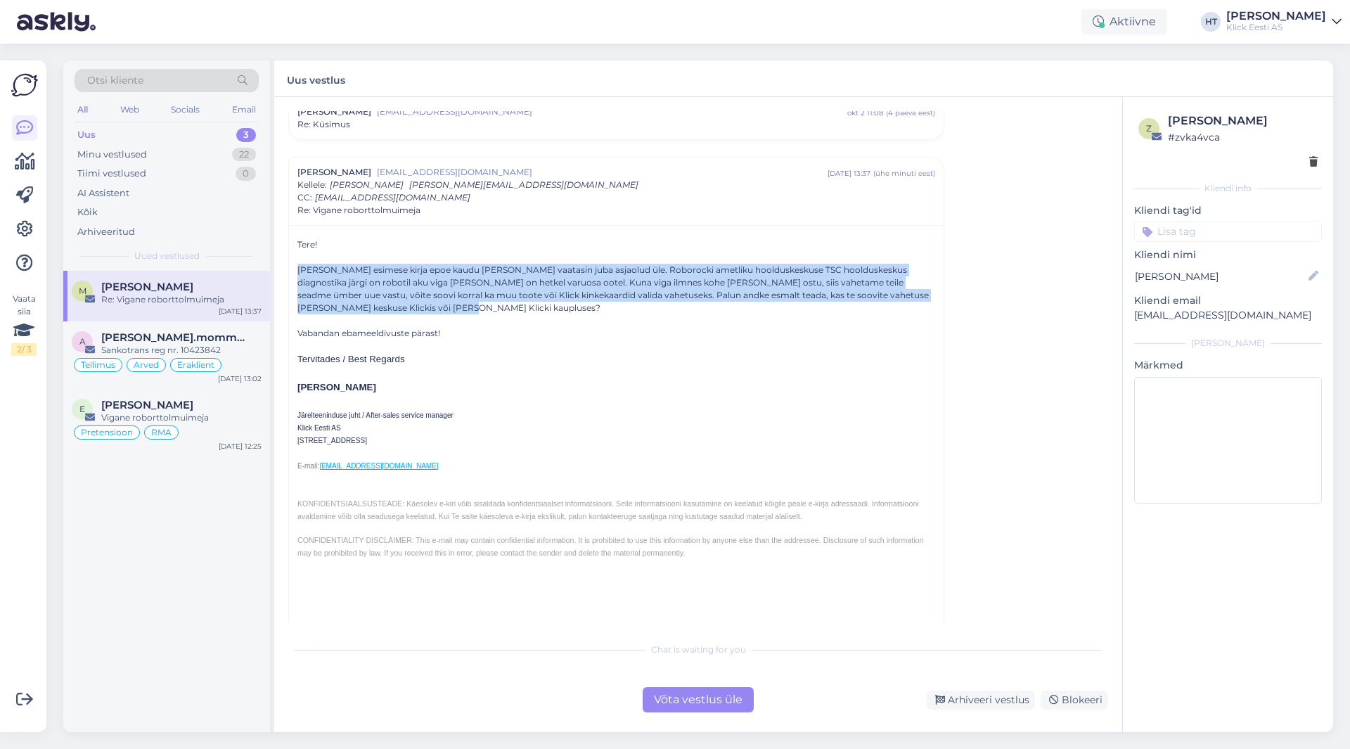
drag, startPoint x: 414, startPoint y: 307, endPoint x: 298, endPoint y: 268, distance: 122.5
click at [298, 268] on div "[PERSON_NAME] esimese kirja epoe kaudu [PERSON_NAME] vaatasin juba asjaolud üle…" at bounding box center [616, 289] width 638 height 51
drag, startPoint x: 298, startPoint y: 268, endPoint x: 915, endPoint y: 305, distance: 617.6
click at [915, 305] on div "[PERSON_NAME] esimese kirja epoe kaudu [PERSON_NAME] vaatasin juba asjaolud üle…" at bounding box center [616, 289] width 638 height 51
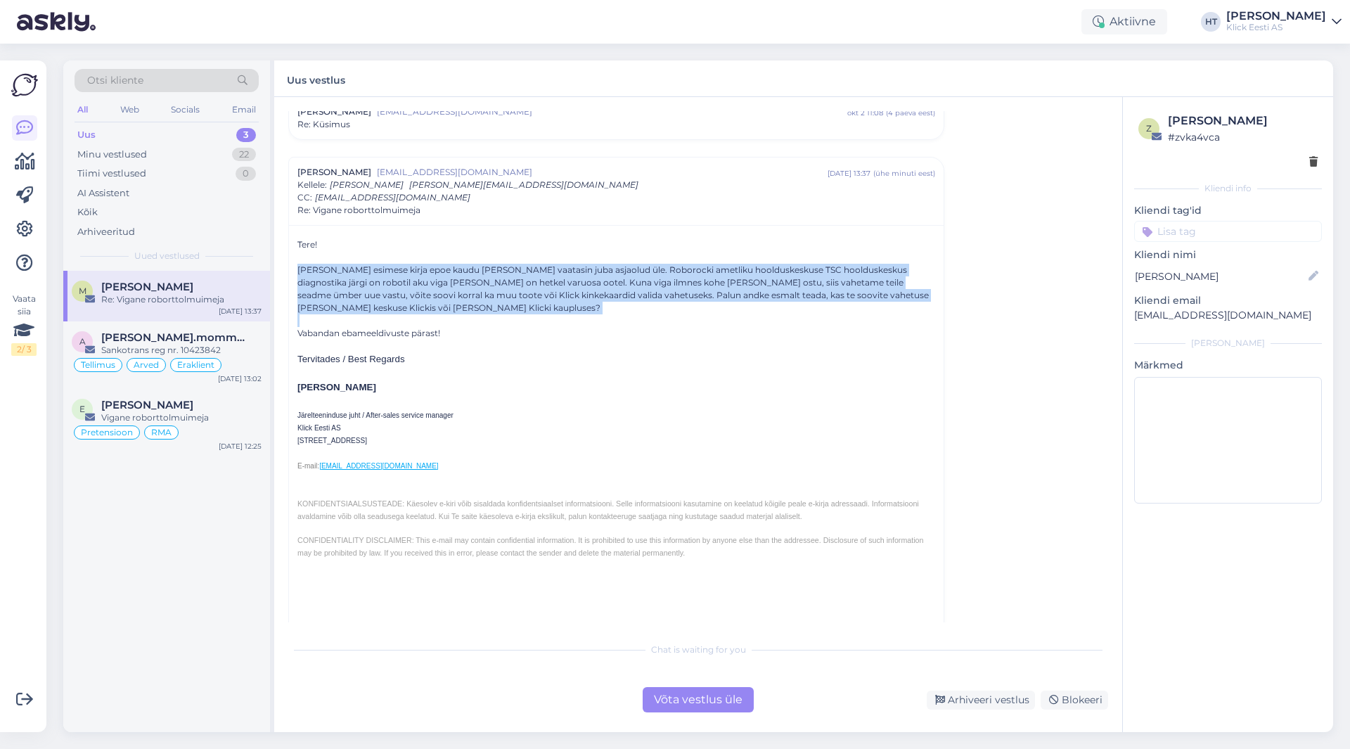
click at [392, 309] on div "[PERSON_NAME] esimese kirja epoe kaudu [PERSON_NAME] vaatasin juba asjaolud üle…" at bounding box center [616, 289] width 638 height 51
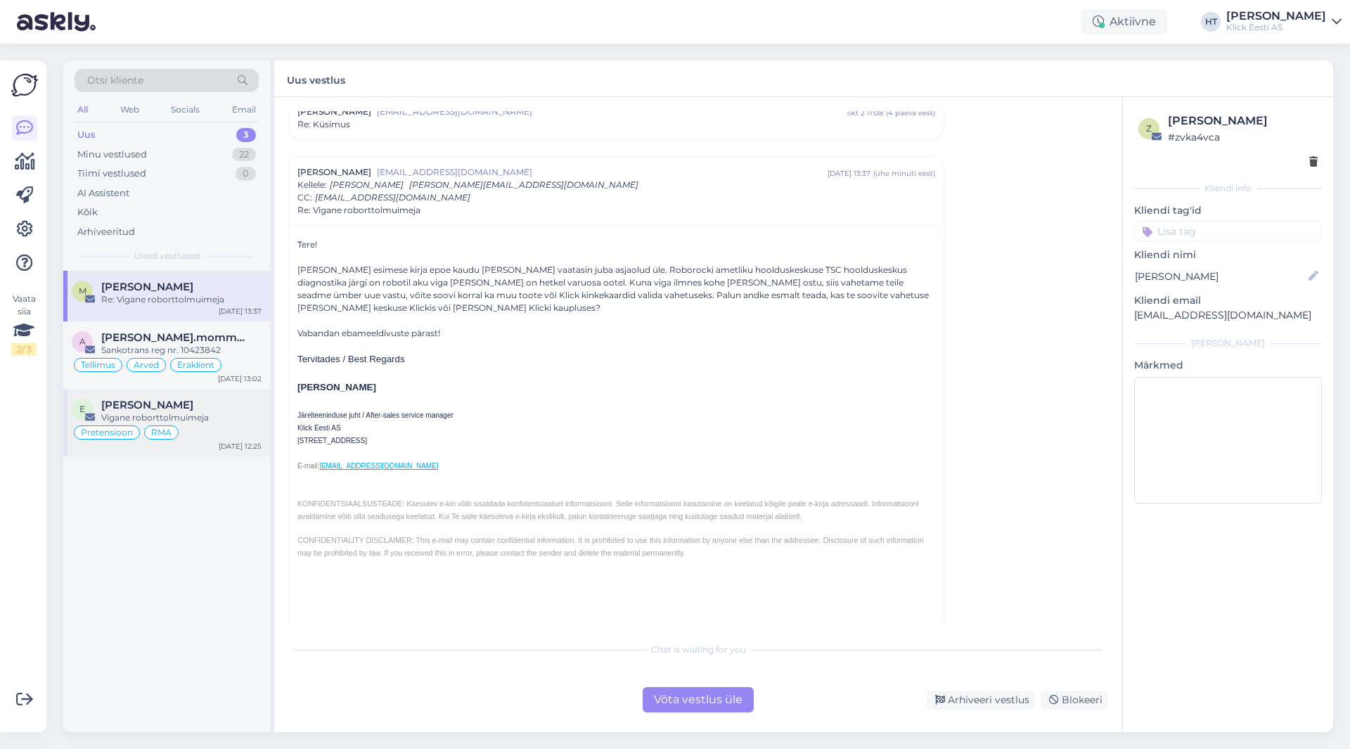
click at [209, 413] on div "Vigane roborttolmuimeja" at bounding box center [181, 417] width 160 height 13
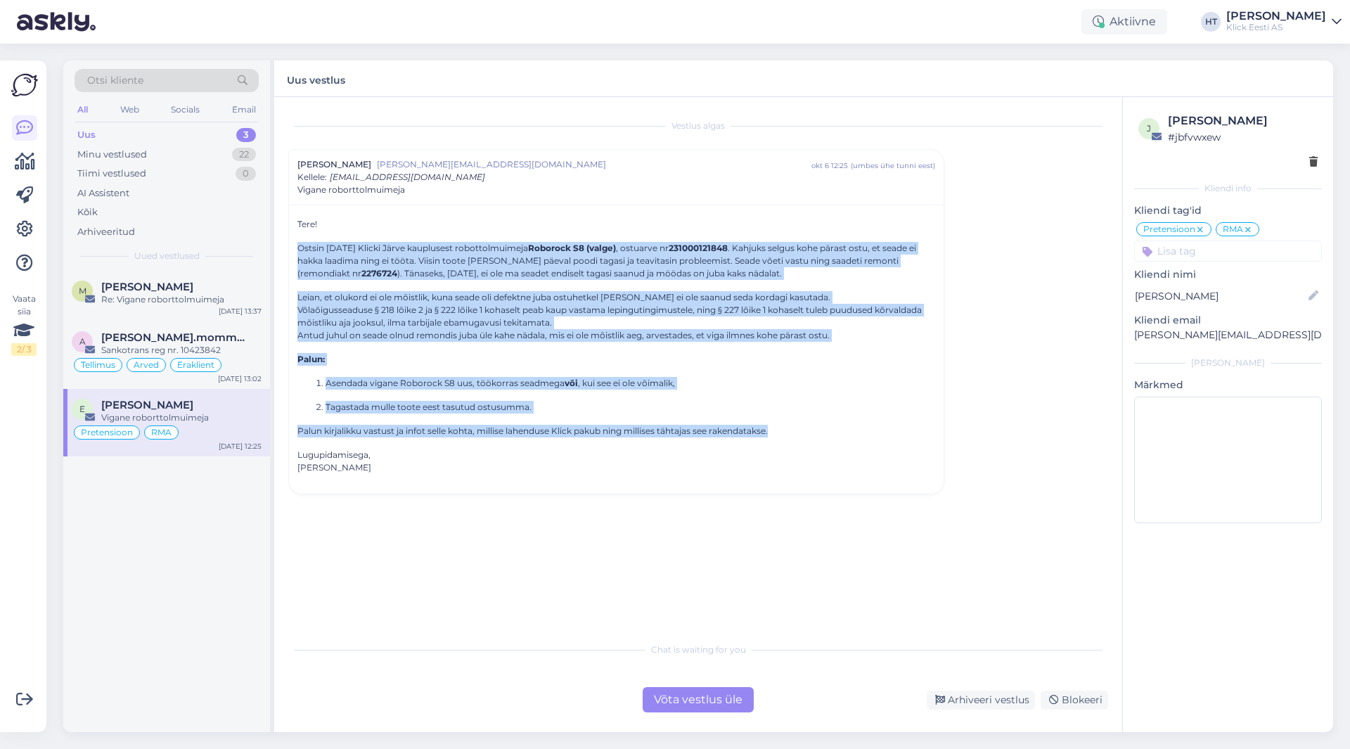
drag, startPoint x: 296, startPoint y: 248, endPoint x: 791, endPoint y: 434, distance: 528.5
click at [791, 434] on div "Tere! Ostsin [DATE] Klicki Järve kauplusest robottolmuimeja Roborock S8 (valge)…" at bounding box center [616, 349] width 654 height 289
click at [791, 434] on p "Palun kirjalikku vastust ja infot selle kohta, millise lahenduse Klick pakub ni…" at bounding box center [616, 431] width 638 height 13
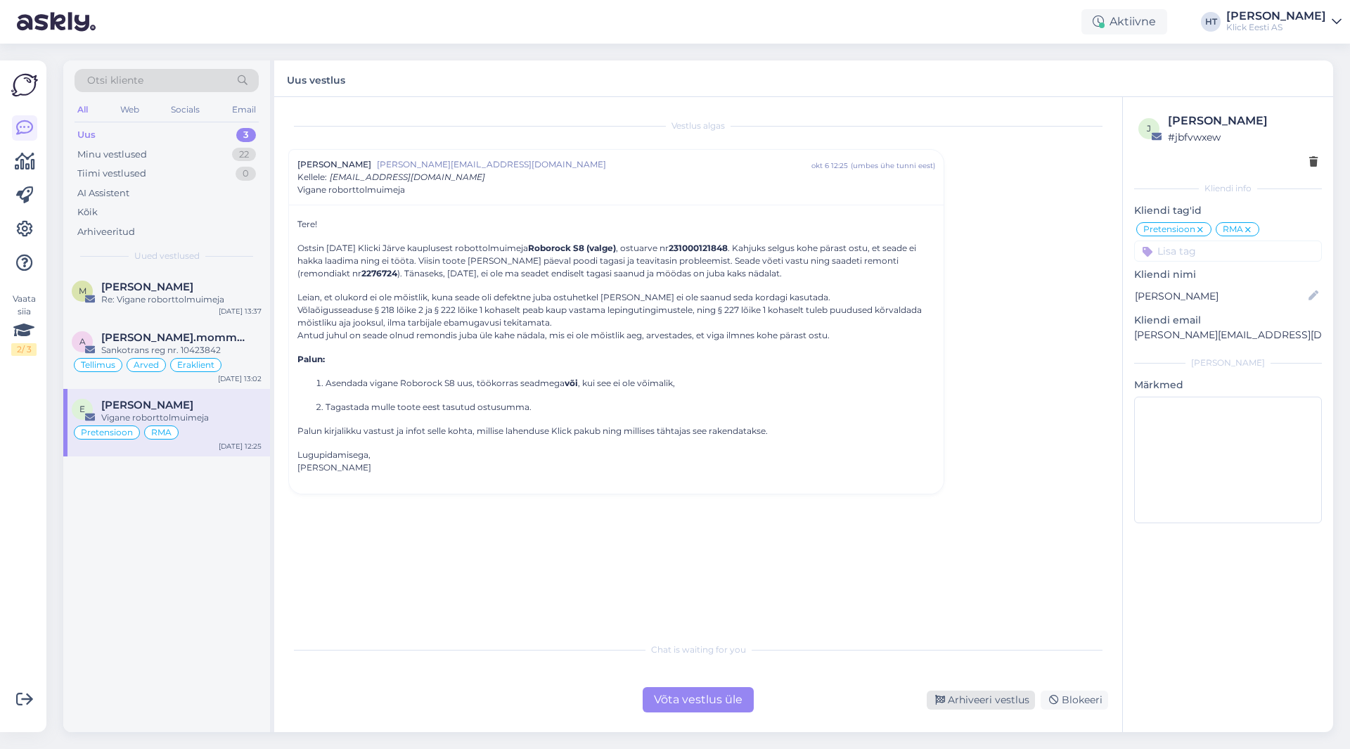
click at [965, 698] on div "Arhiveeri vestlus" at bounding box center [980, 699] width 108 height 19
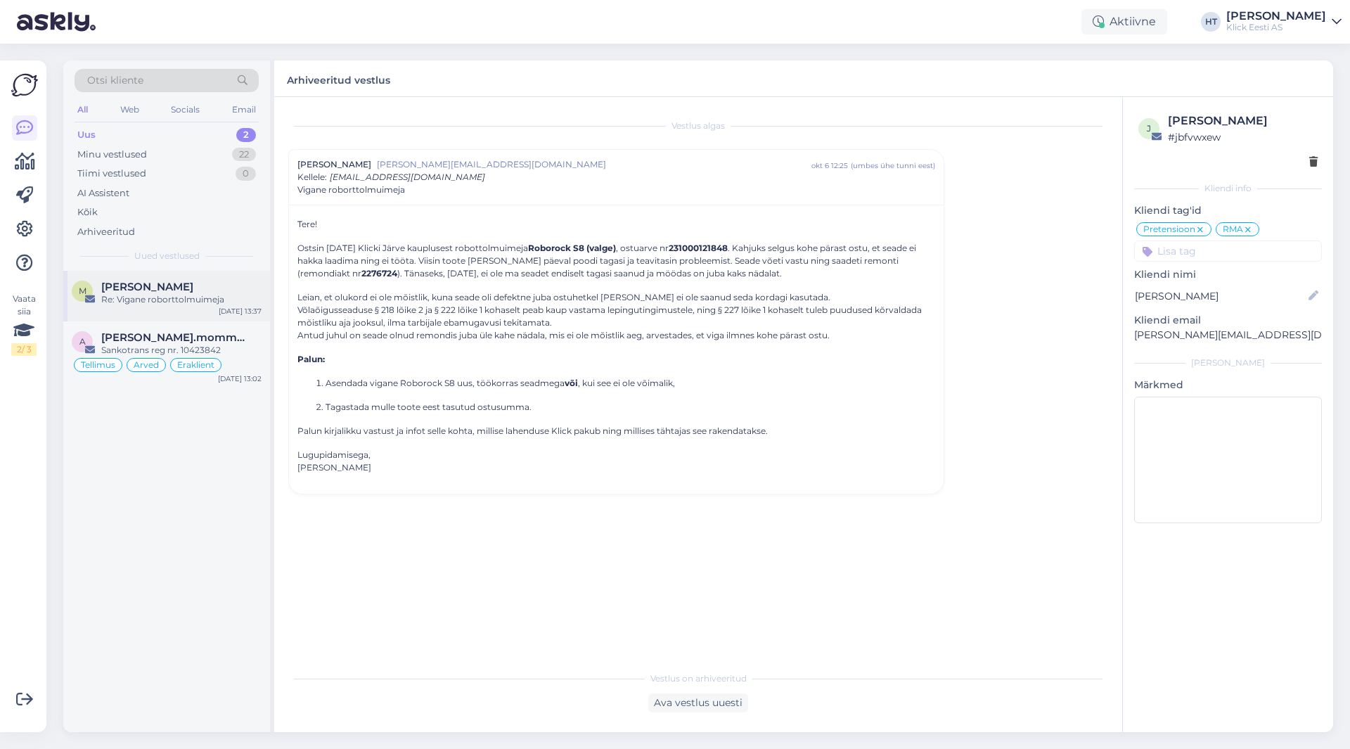
click at [184, 306] on div "M [PERSON_NAME] Re: Vigane roborttolmuimeja [DATE] 13:37" at bounding box center [166, 296] width 207 height 51
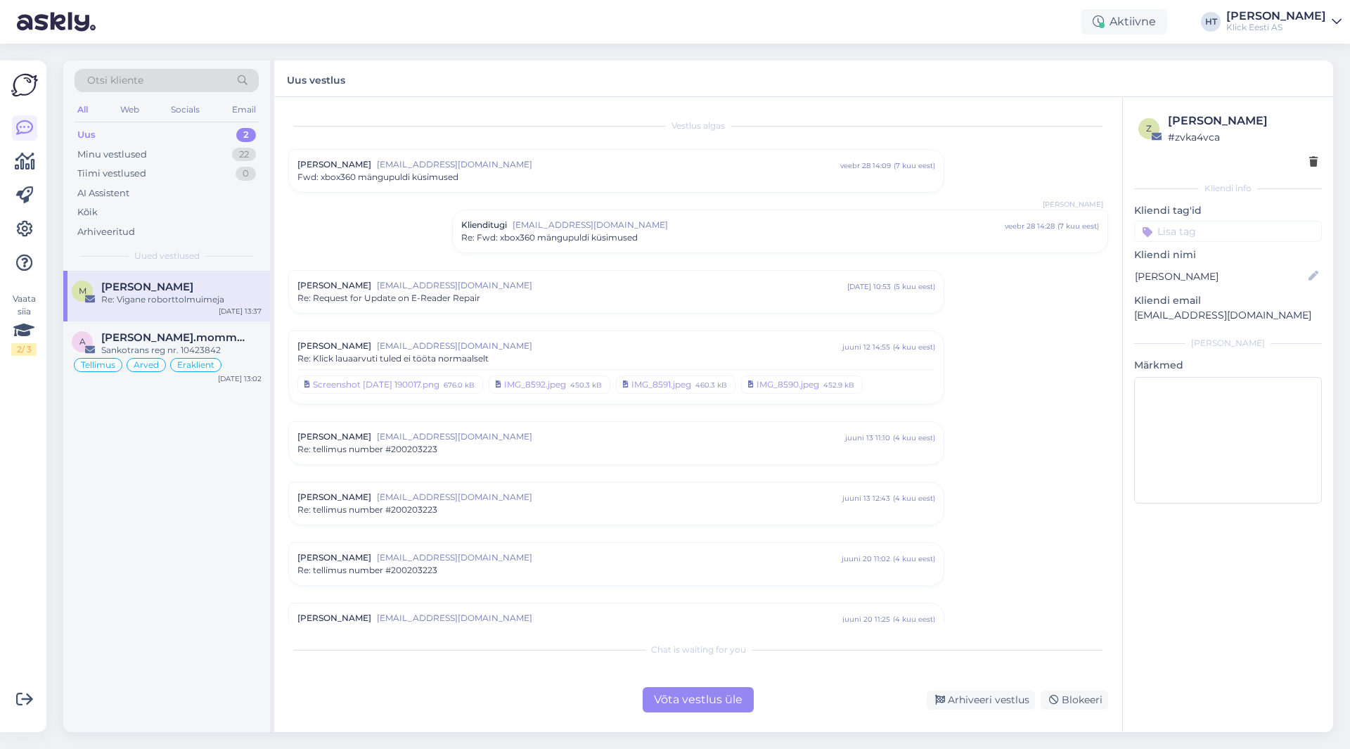
scroll to position [1912, 0]
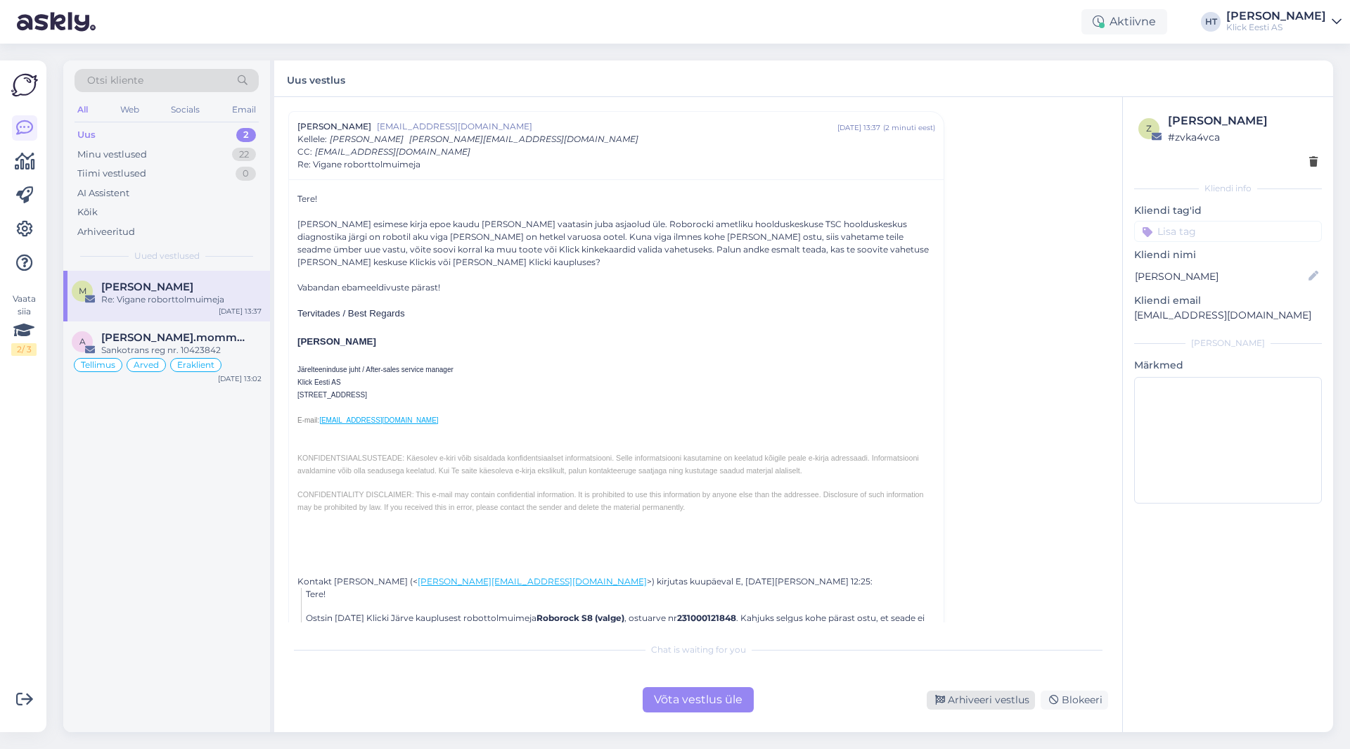
click at [991, 701] on div "Arhiveeri vestlus" at bounding box center [980, 699] width 108 height 19
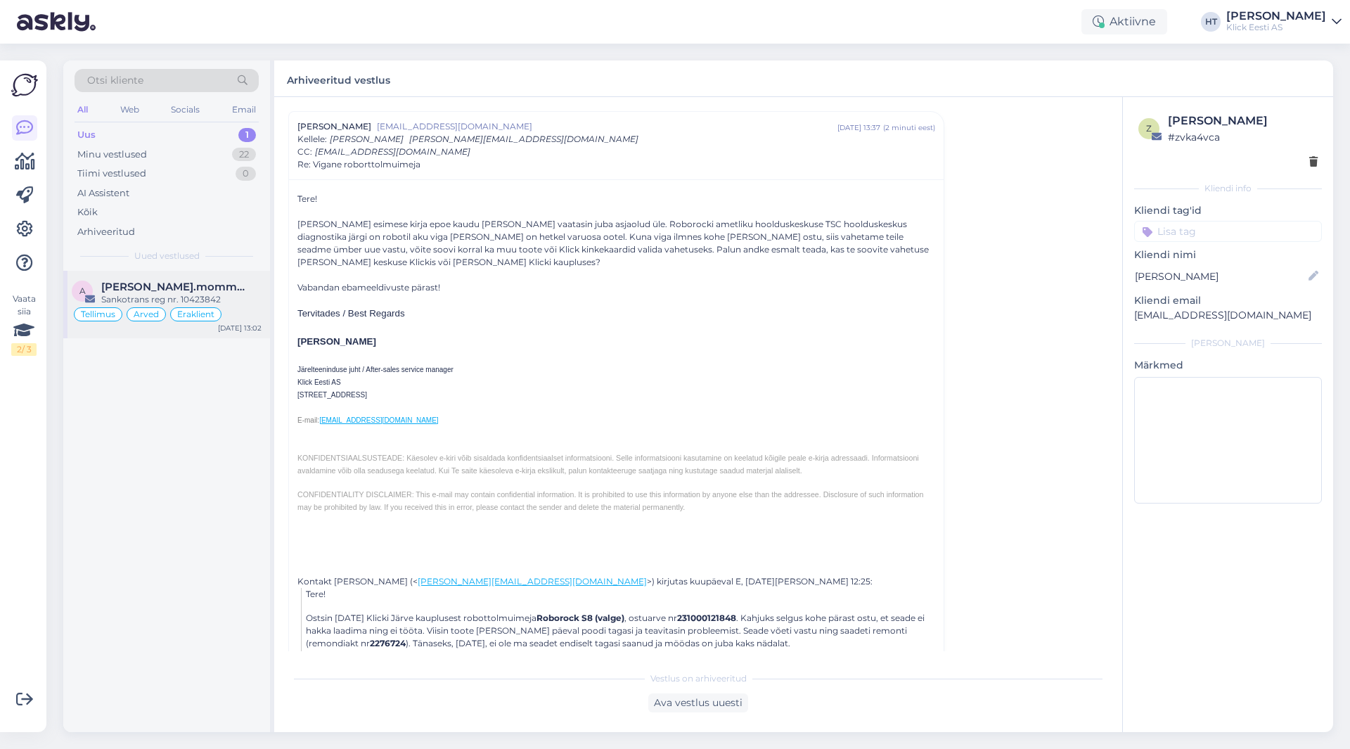
click at [247, 316] on div "Tellimus Arved Eraklient" at bounding box center [167, 314] width 190 height 17
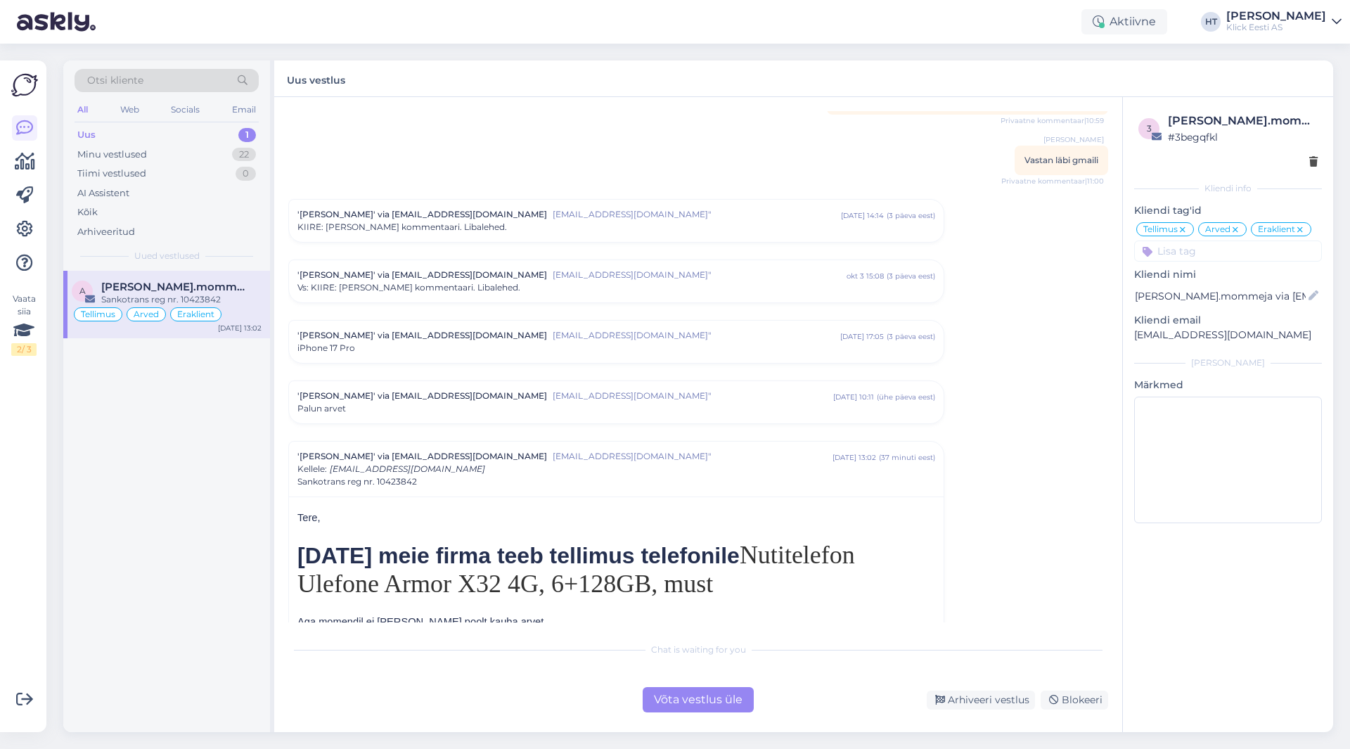
scroll to position [6984, 0]
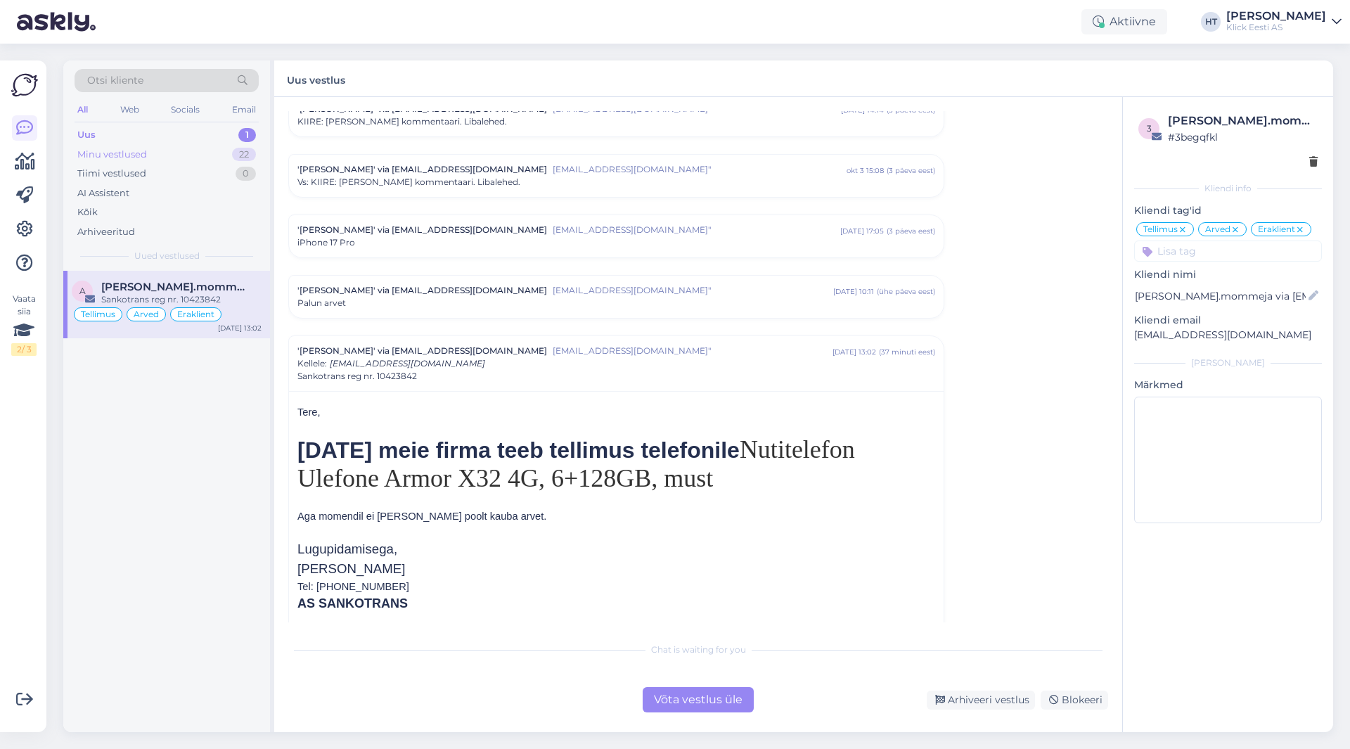
click at [216, 155] on div "Minu vestlused 22" at bounding box center [167, 155] width 184 height 20
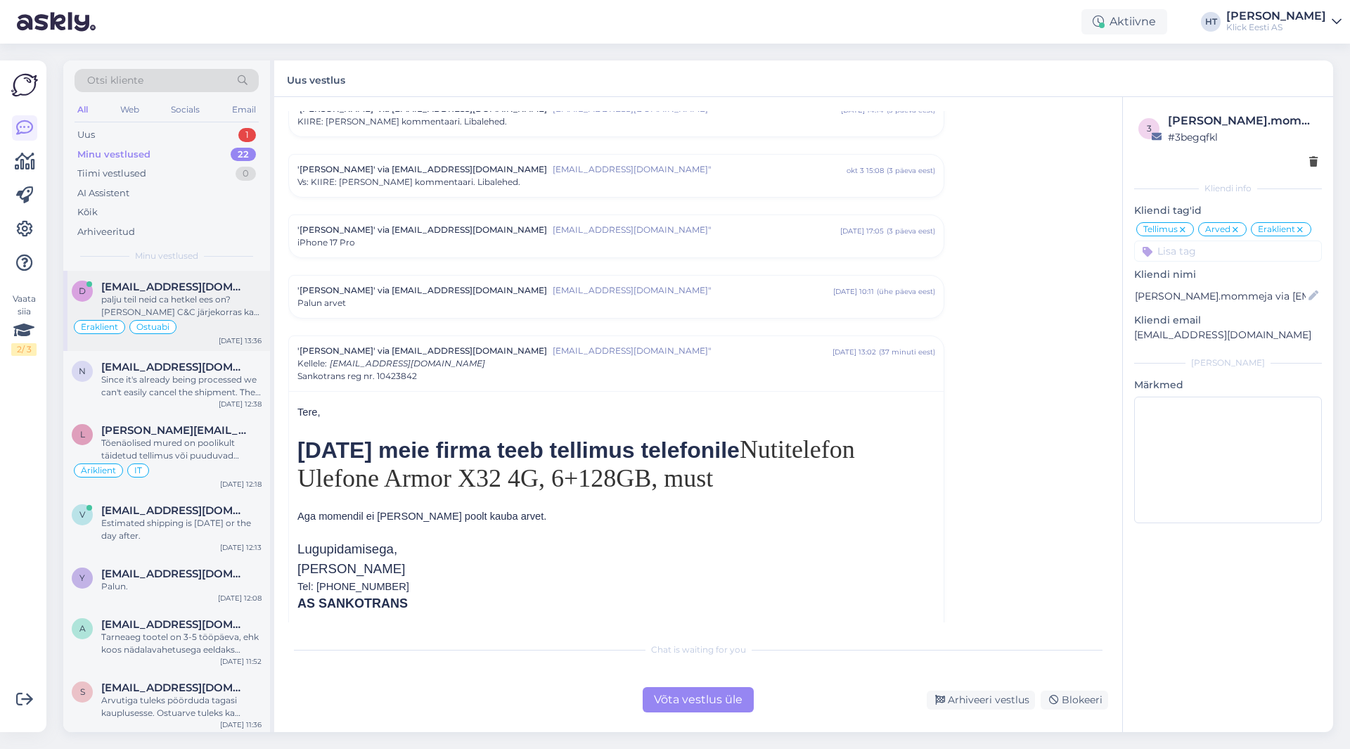
click at [208, 333] on div "Eraklient Ostuabi" at bounding box center [167, 326] width 190 height 17
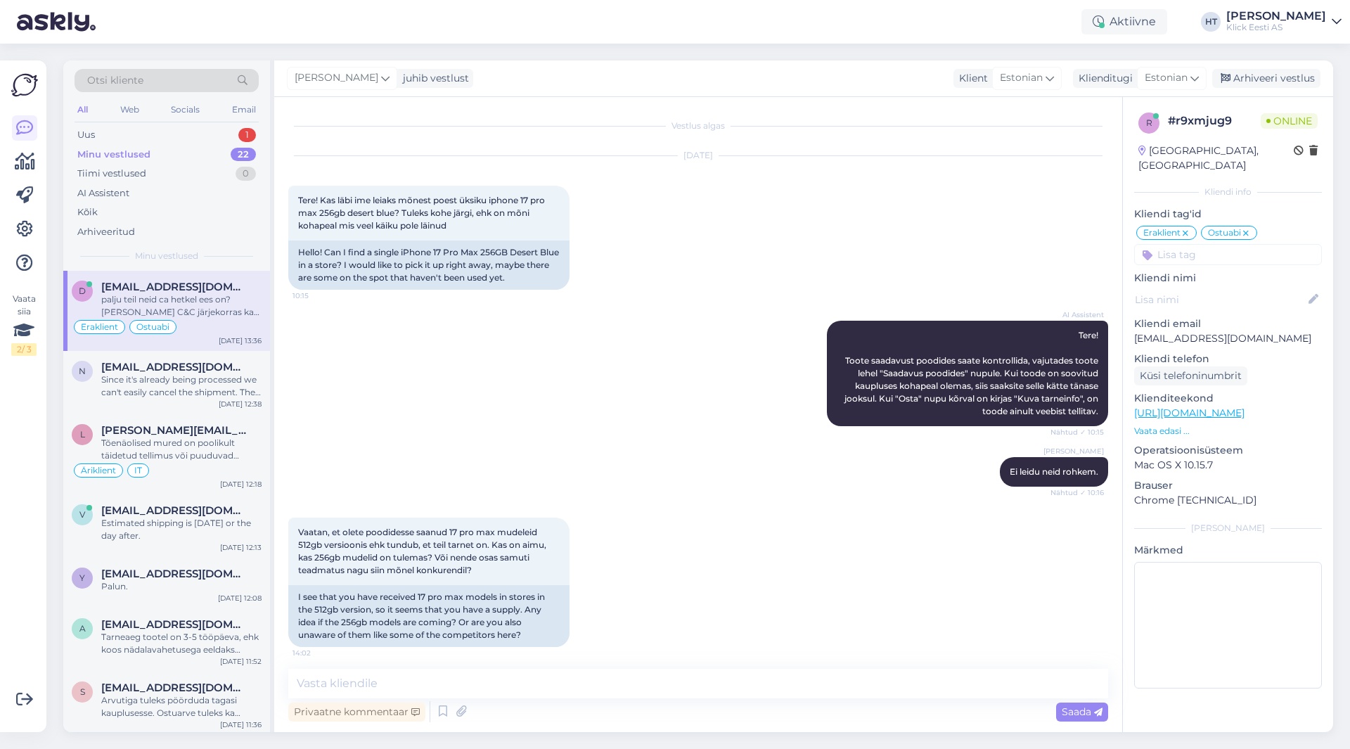
scroll to position [937, 0]
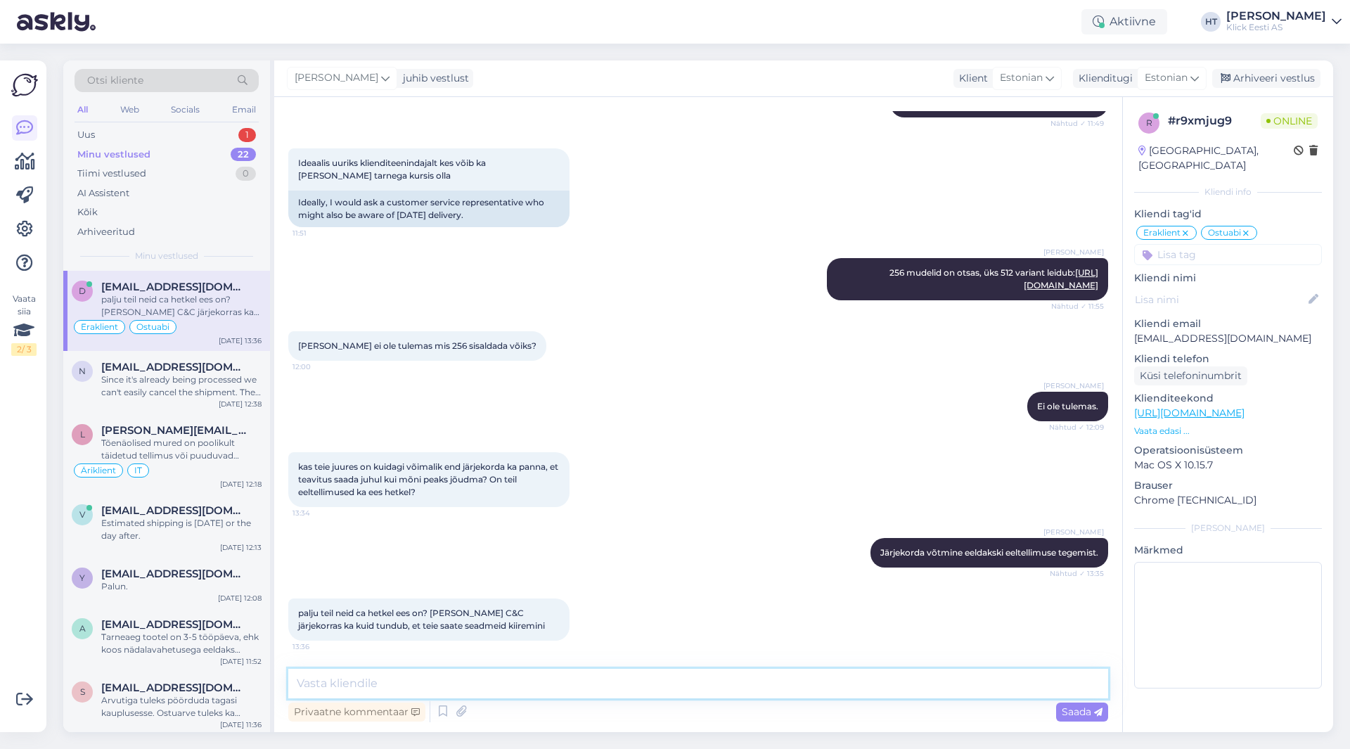
click at [574, 680] on textarea at bounding box center [698, 684] width 820 height 30
type textarea "Kellel enne saabub ei saa päris garanteerida. Pigem tasub ennast järjekorras [P…"
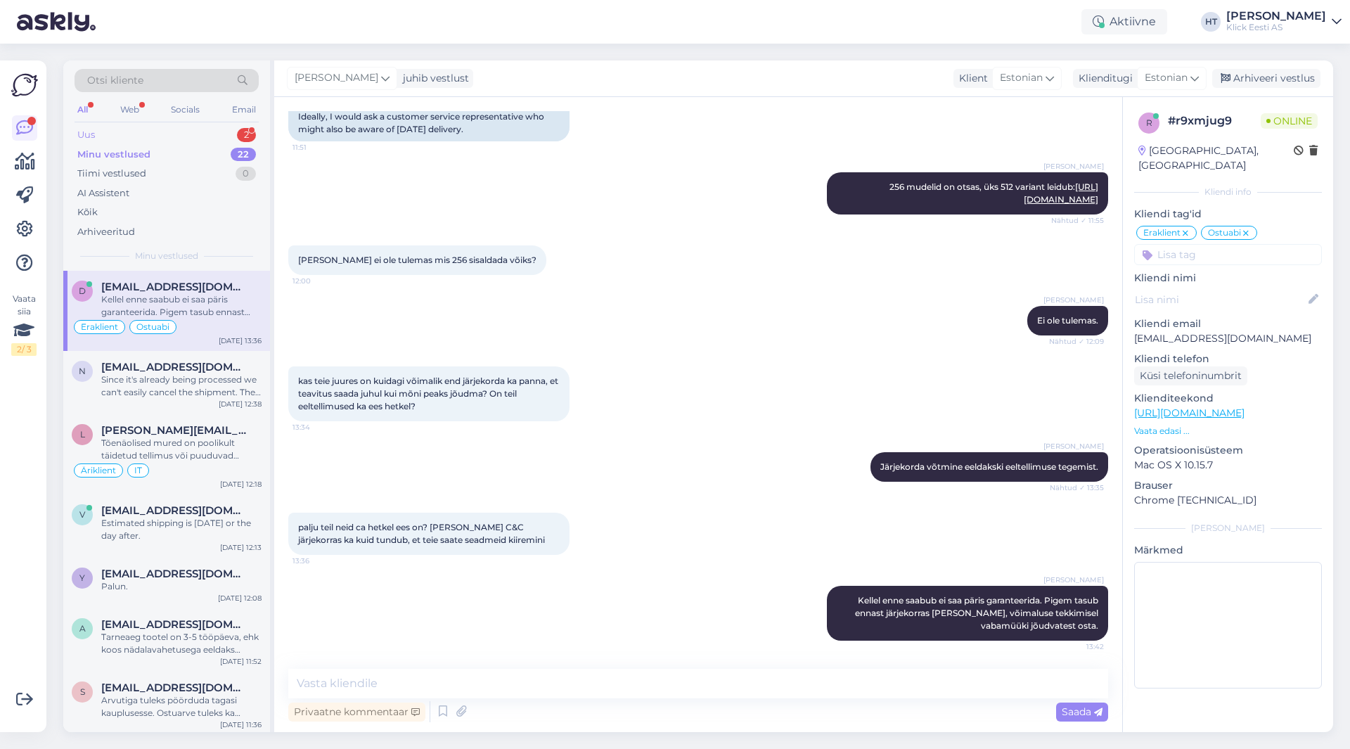
click at [179, 129] on div "Uus 2" at bounding box center [167, 135] width 184 height 20
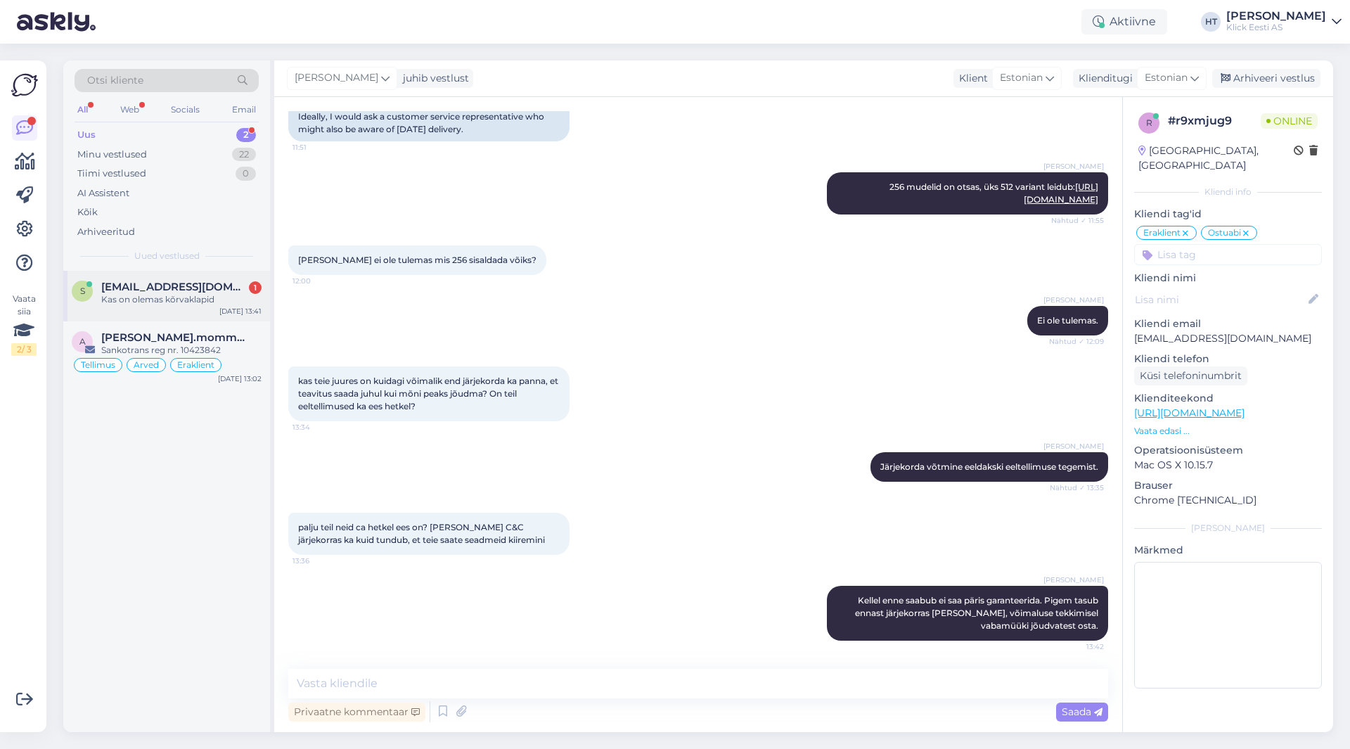
click at [200, 291] on span "[EMAIL_ADDRESS][DOMAIN_NAME]" at bounding box center [174, 286] width 146 height 13
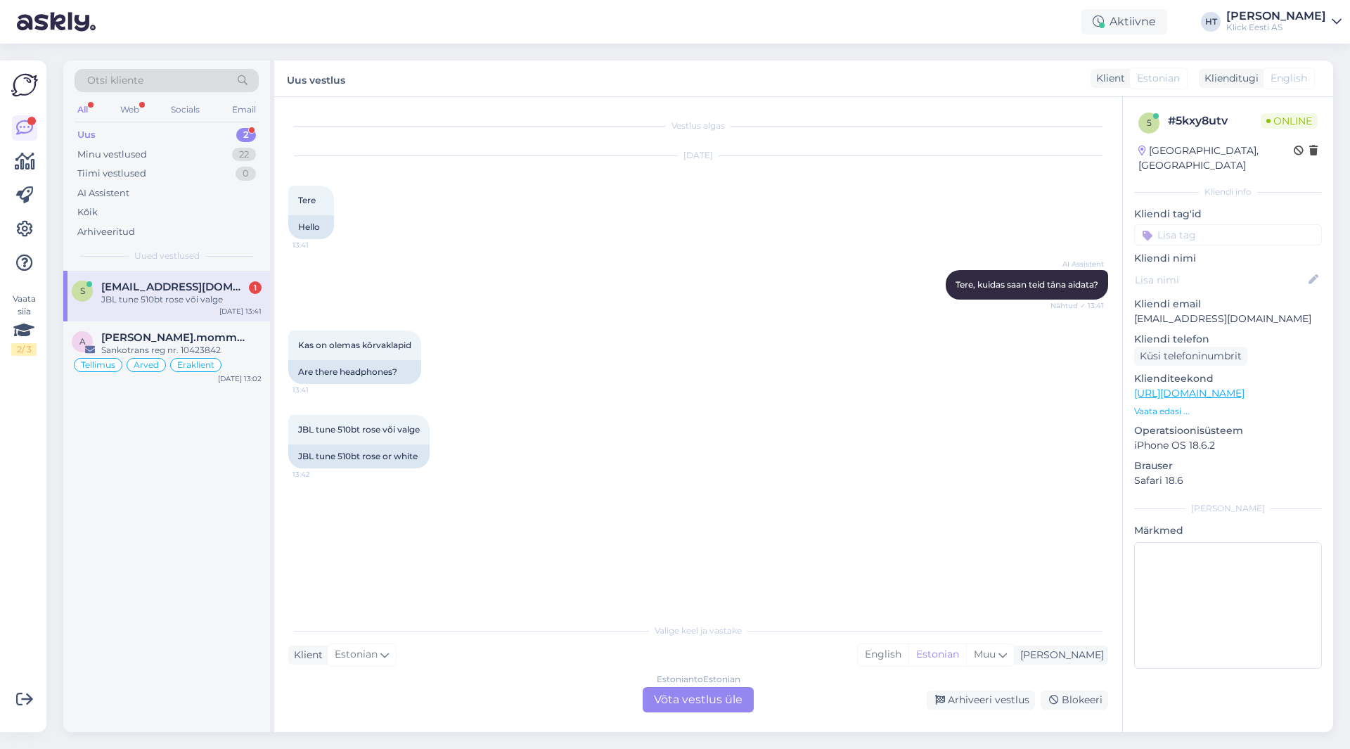
click at [535, 250] on div "[DATE] Tere 13:41 Hello" at bounding box center [698, 198] width 820 height 114
drag, startPoint x: 297, startPoint y: 429, endPoint x: 359, endPoint y: 430, distance: 61.9
click at [359, 430] on div "JBL tune 510bt rose või valge 13:42" at bounding box center [358, 430] width 141 height 30
click at [359, 430] on span "JBL tune 510bt rose või valge" at bounding box center [359, 429] width 122 height 11
drag, startPoint x: 361, startPoint y: 430, endPoint x: 299, endPoint y: 431, distance: 61.2
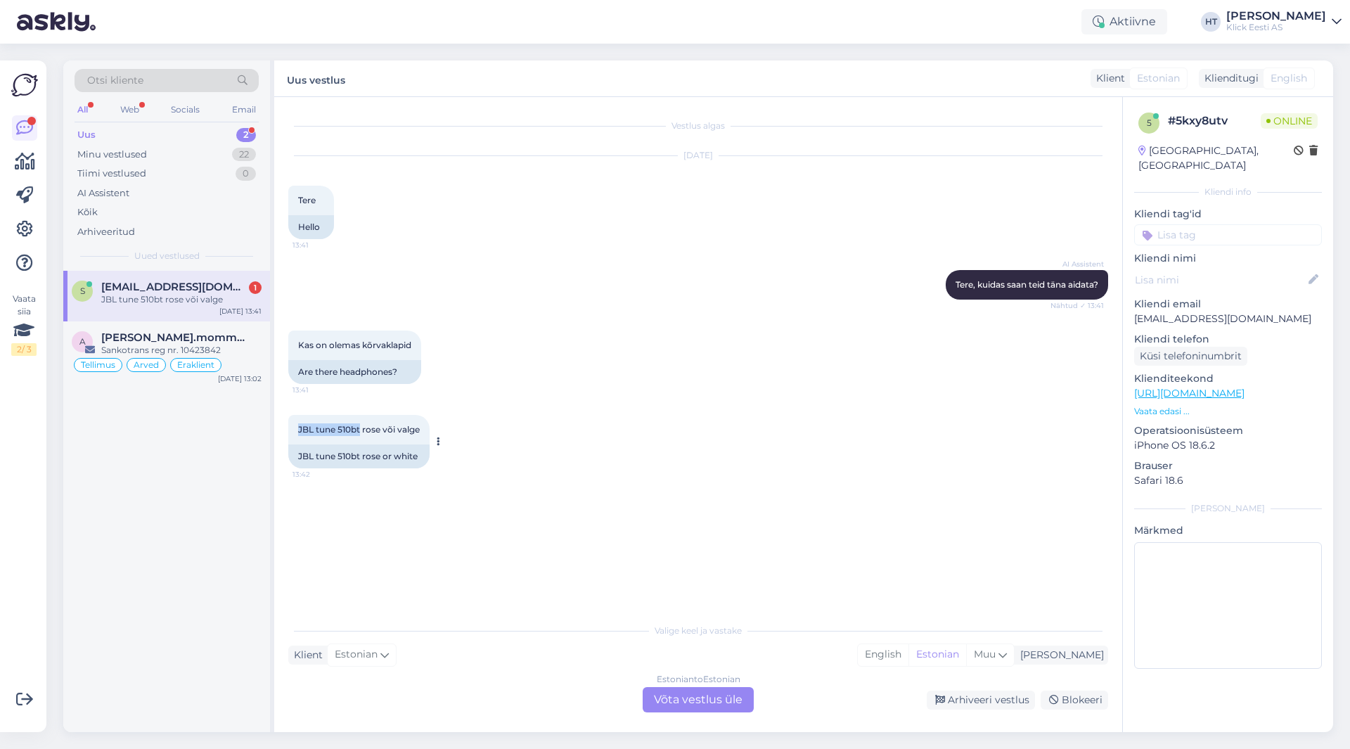
click at [299, 431] on span "JBL tune 510bt rose või valge" at bounding box center [359, 429] width 122 height 11
copy span "JBL tune 510bt"
click at [622, 317] on div "Kas on olemas kõrvaklapid 13:41 Are there headphones?" at bounding box center [698, 357] width 820 height 84
click at [662, 701] on div "Estonian to Estonian Võta vestlus üle" at bounding box center [697, 699] width 111 height 25
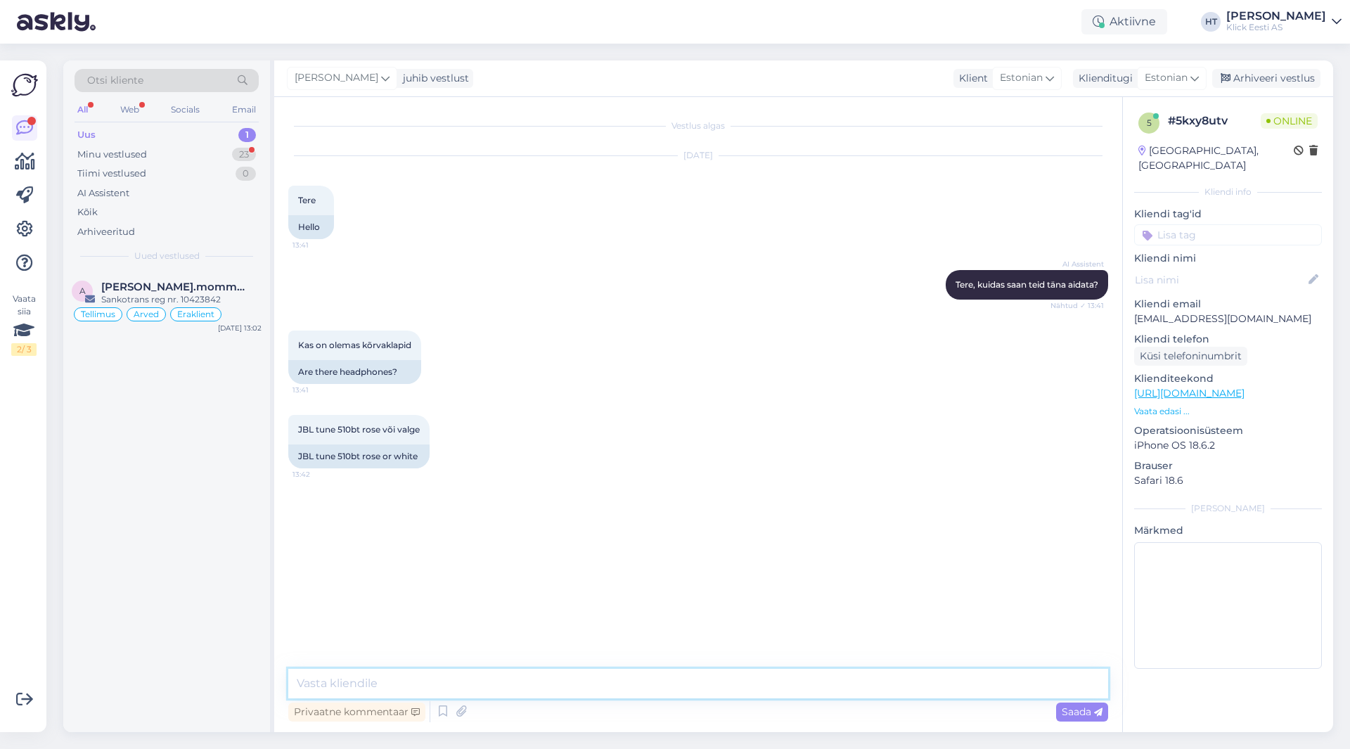
click at [590, 683] on textarea at bounding box center [698, 684] width 820 height 30
click at [605, 681] on textarea "510 on otsas, 520 leiduks:" at bounding box center [698, 684] width 820 height 30
paste textarea "[URL][DOMAIN_NAME]"
type textarea "510 on otsas, 520 leiduks: [URL][DOMAIN_NAME]"
click at [220, 285] on span "[PERSON_NAME].mommeja via [EMAIL_ADDRESS][DOMAIN_NAME]" at bounding box center [174, 286] width 146 height 13
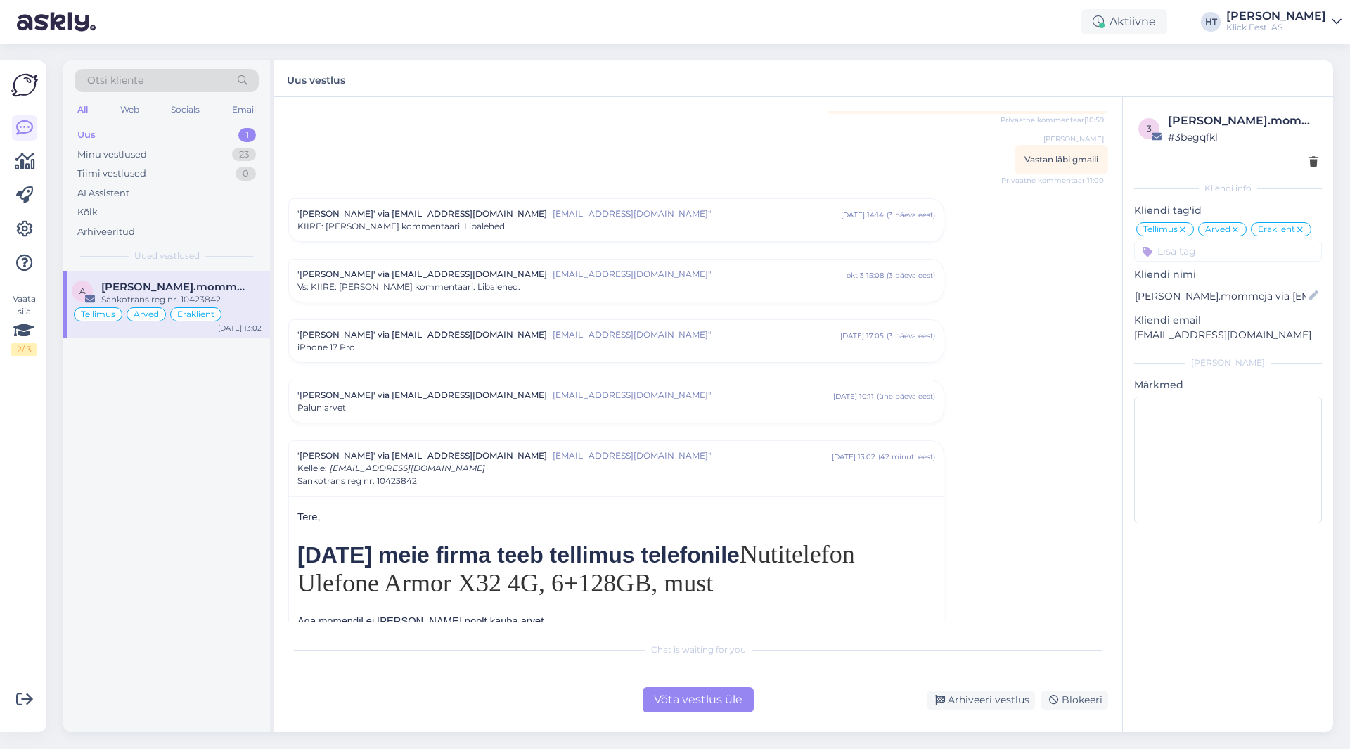
scroll to position [6984, 0]
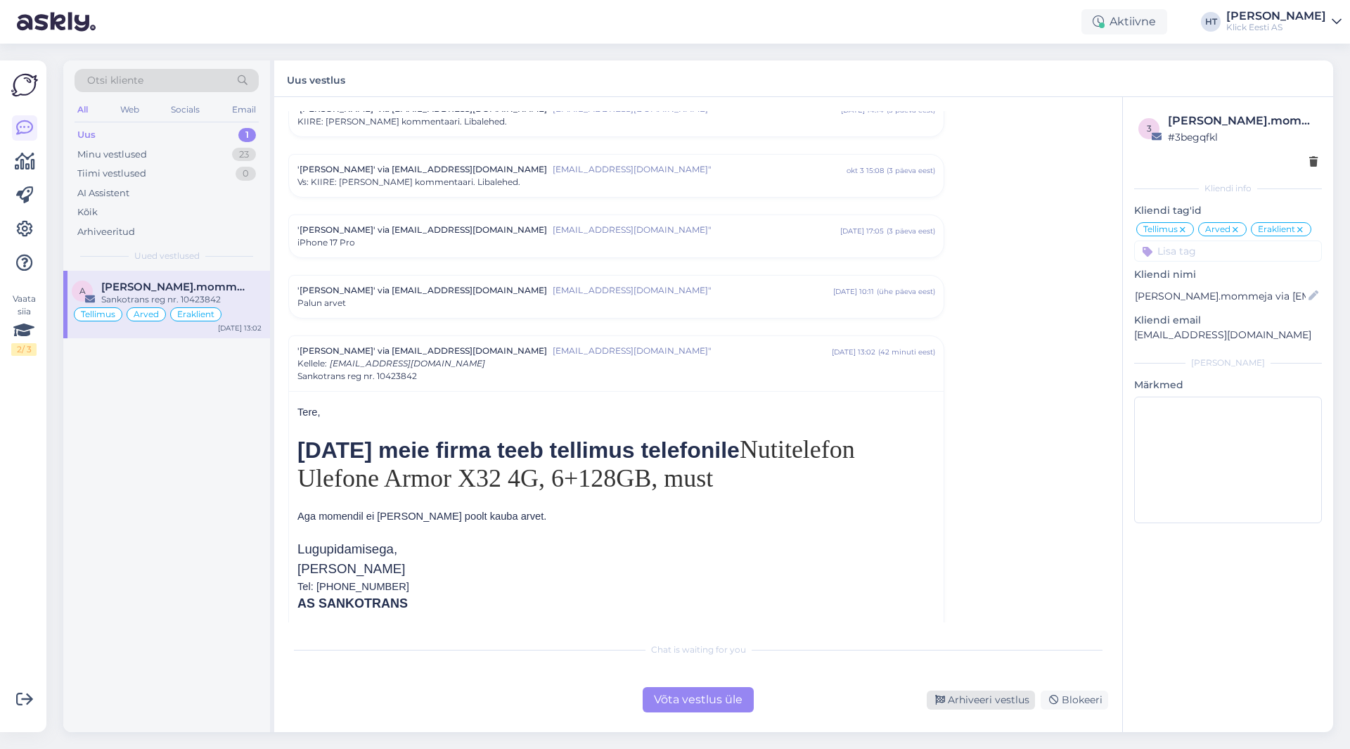
click at [967, 699] on div "Arhiveeri vestlus" at bounding box center [980, 699] width 108 height 19
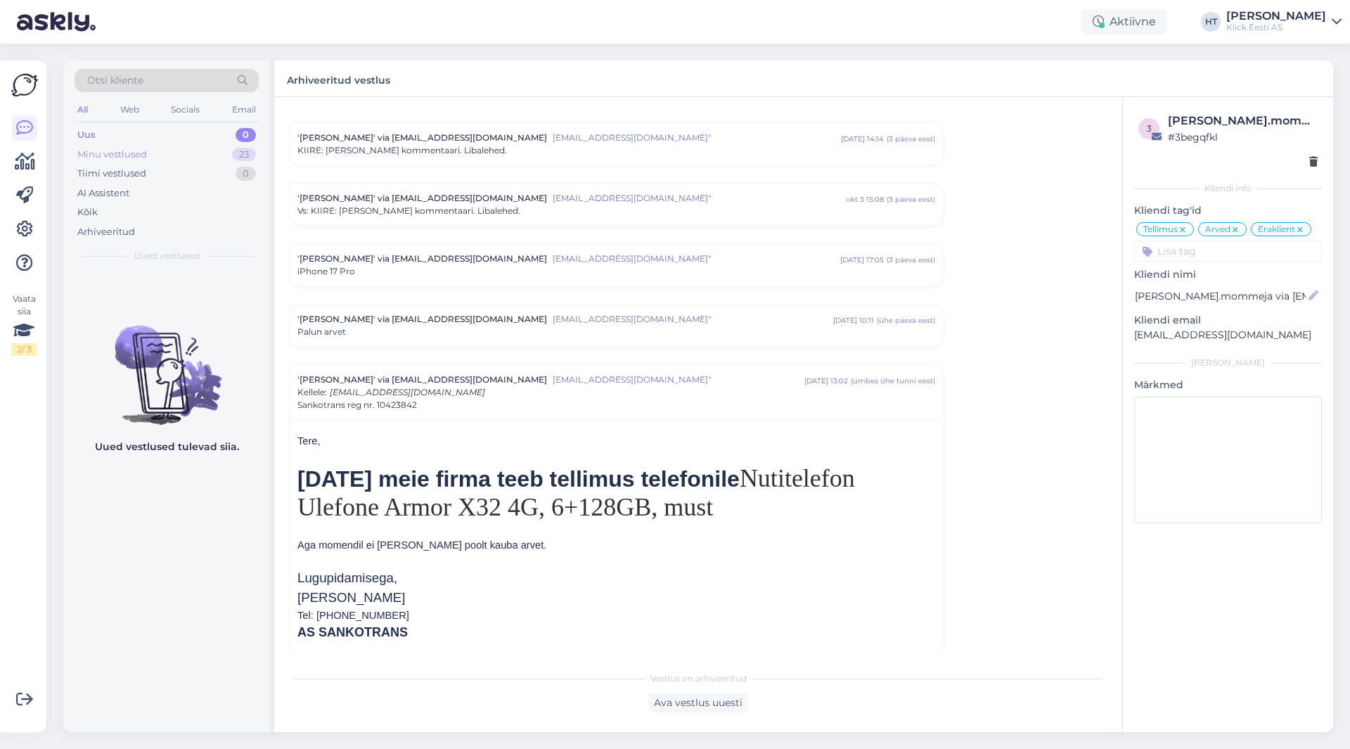
click at [232, 155] on div "23" at bounding box center [244, 155] width 24 height 14
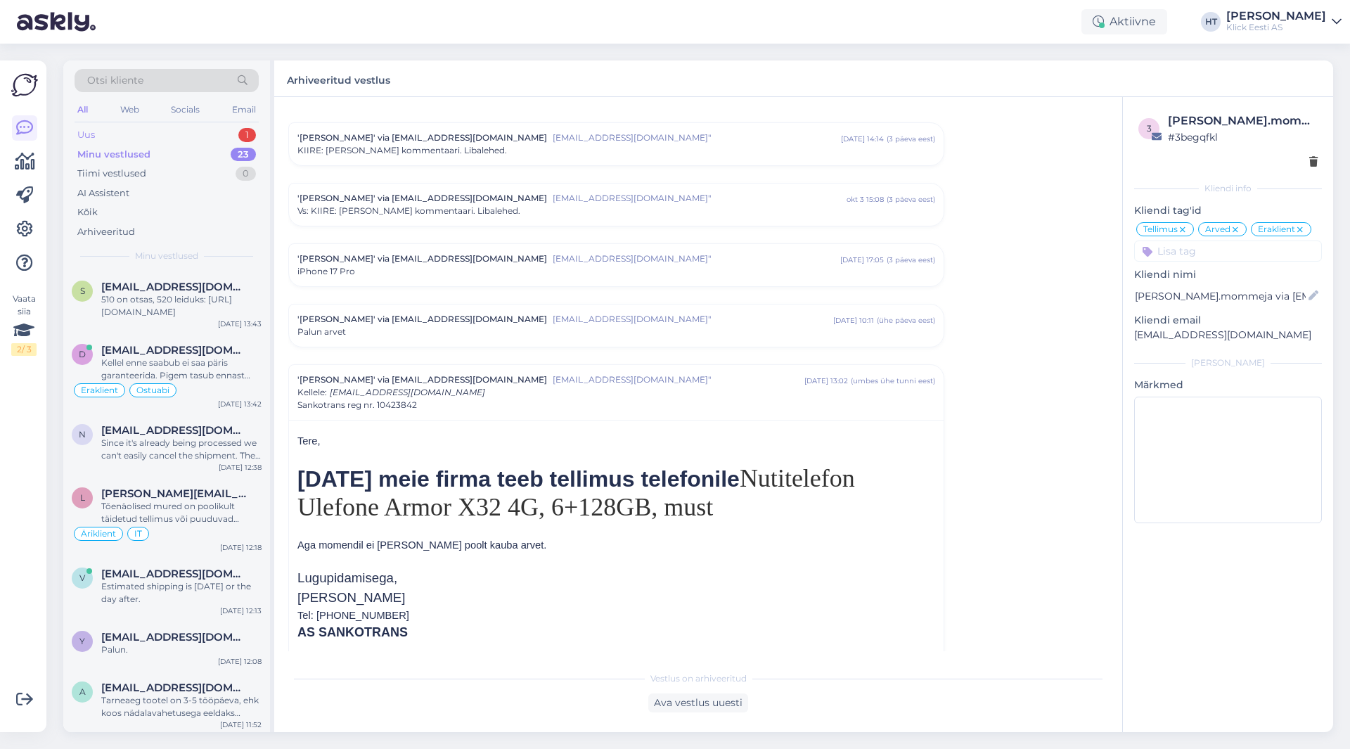
click at [222, 133] on div "Uus 1" at bounding box center [167, 135] width 184 height 20
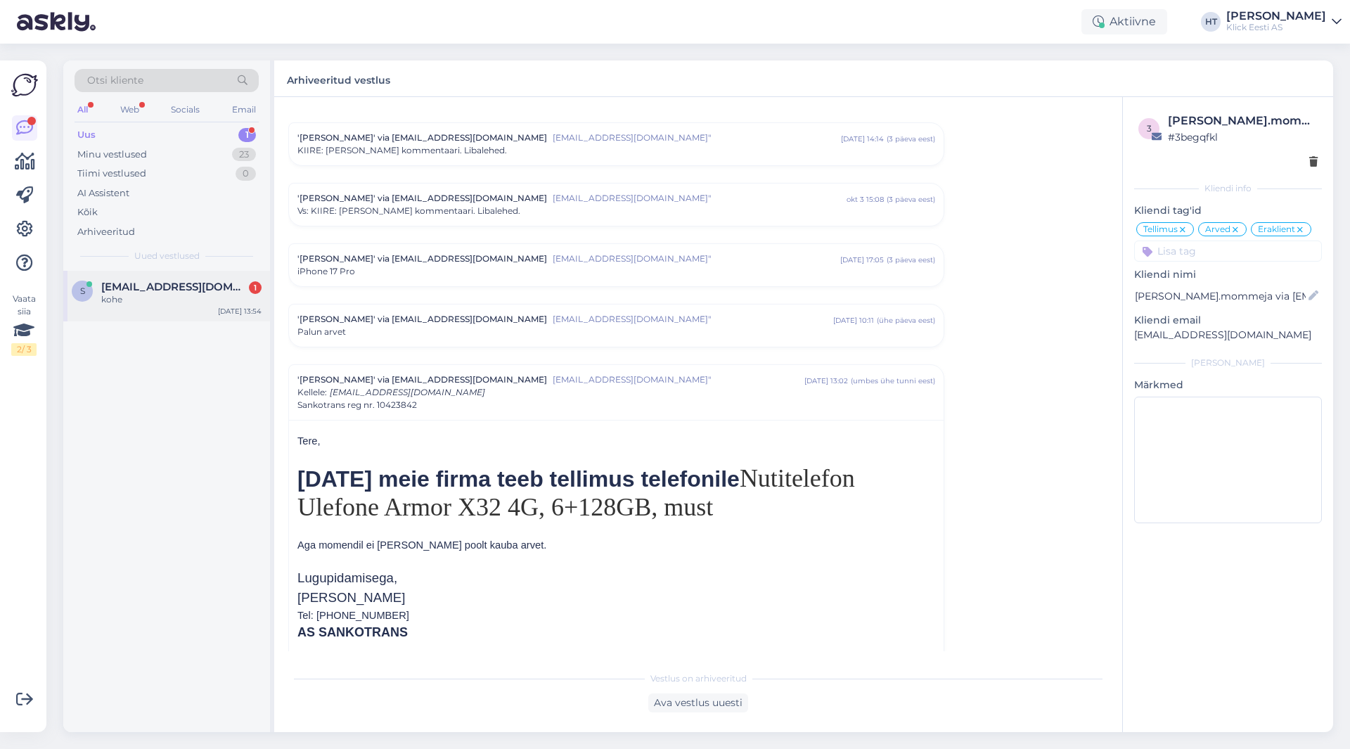
click at [188, 304] on div "kohe" at bounding box center [181, 299] width 160 height 13
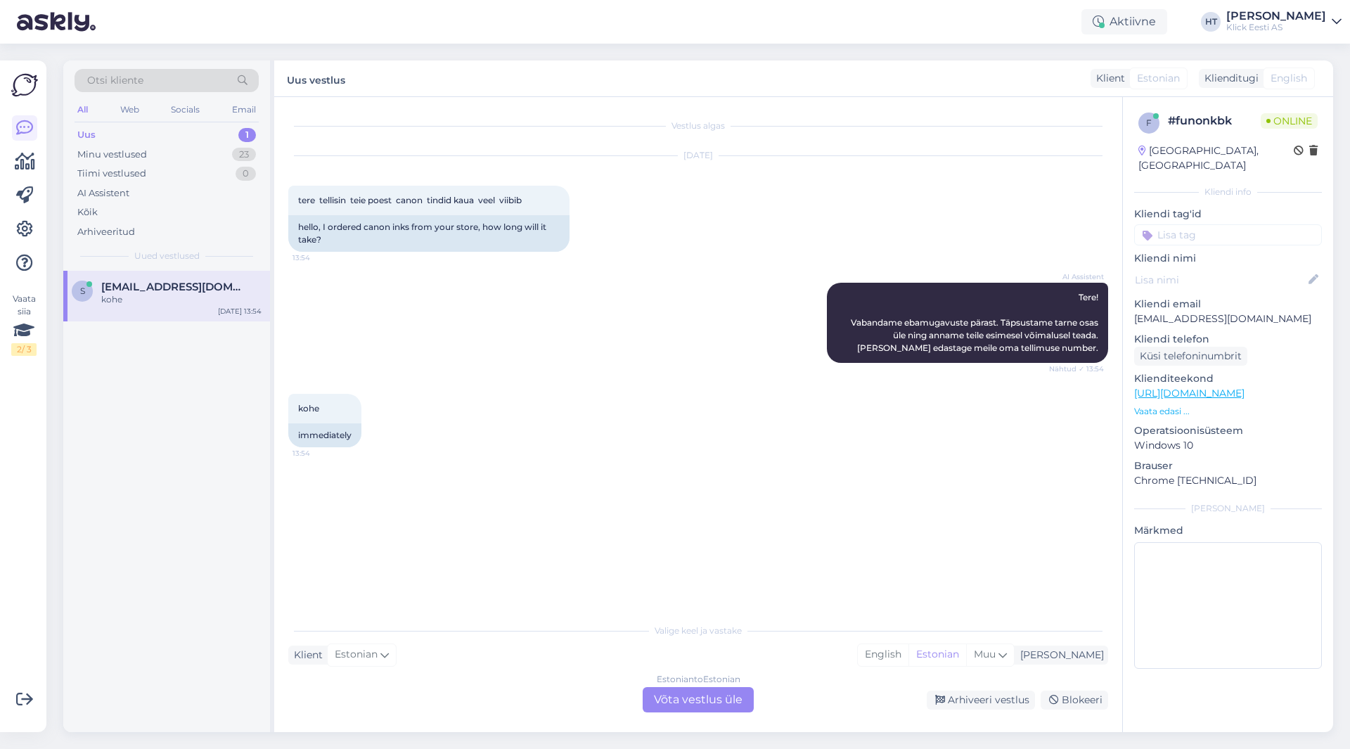
click at [1159, 311] on p "[EMAIL_ADDRESS][DOMAIN_NAME]" at bounding box center [1228, 318] width 188 height 15
copy p "[EMAIL_ADDRESS][DOMAIN_NAME]"
click at [578, 349] on div "AI Assistent Tere! Vabandame ebamugavuste pärast. Täpsustame tarne osas üle nin…" at bounding box center [698, 322] width 820 height 111
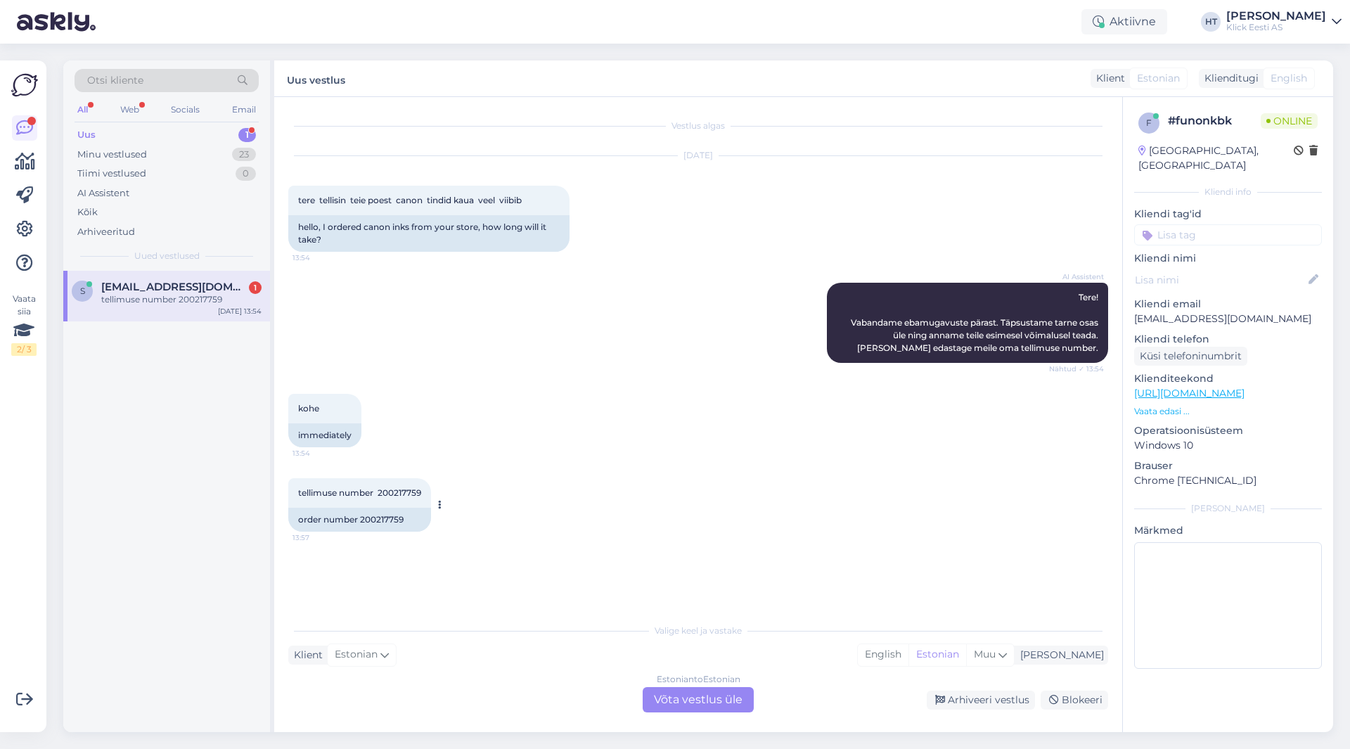
click at [413, 491] on span "tellimuse number 200217759" at bounding box center [359, 492] width 123 height 11
copy div "200217759 13:57"
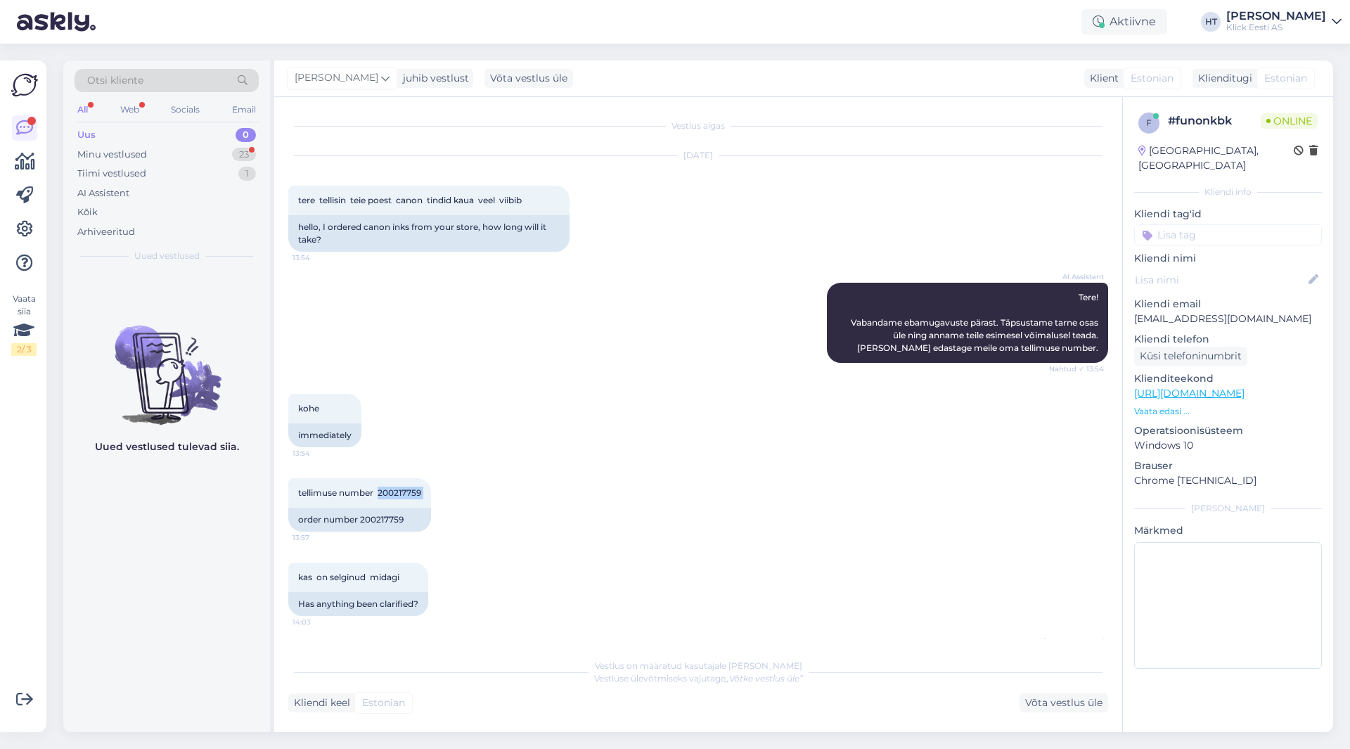
scroll to position [588, 0]
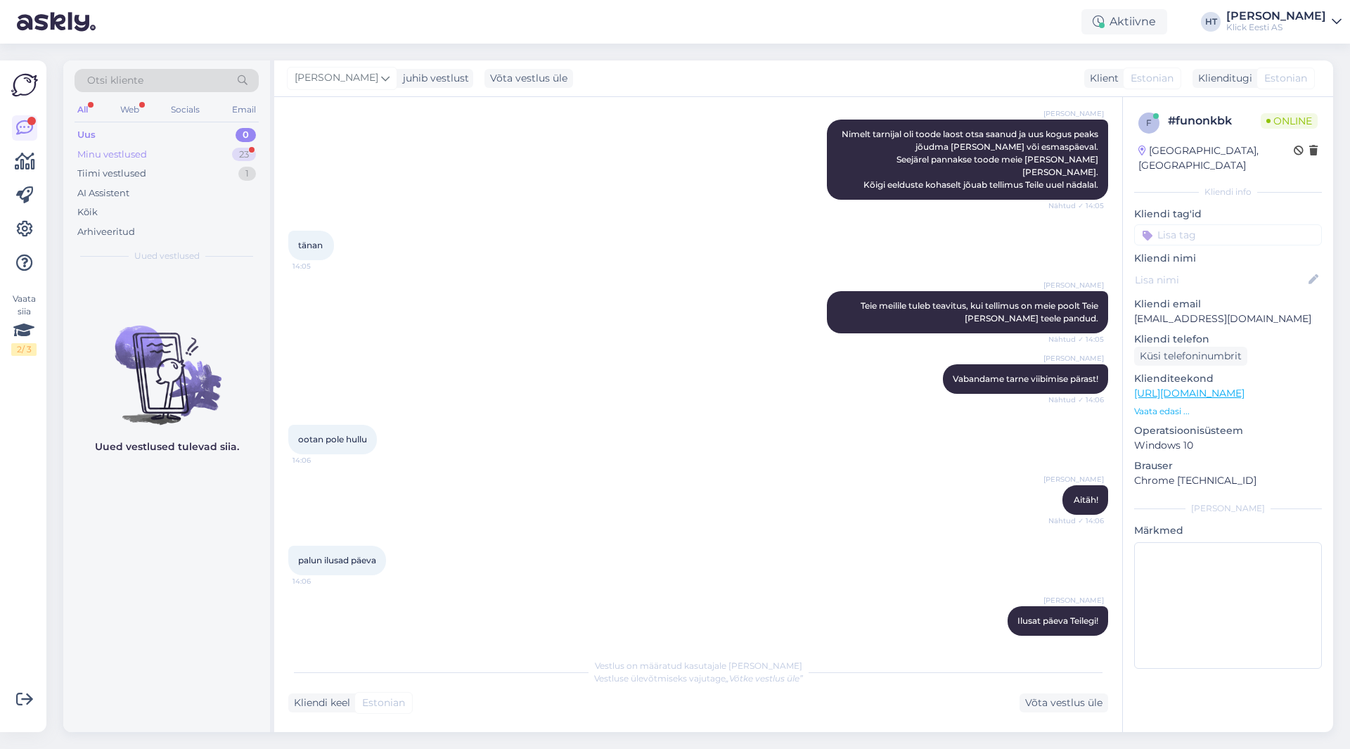
click at [252, 152] on div "23" at bounding box center [244, 155] width 24 height 14
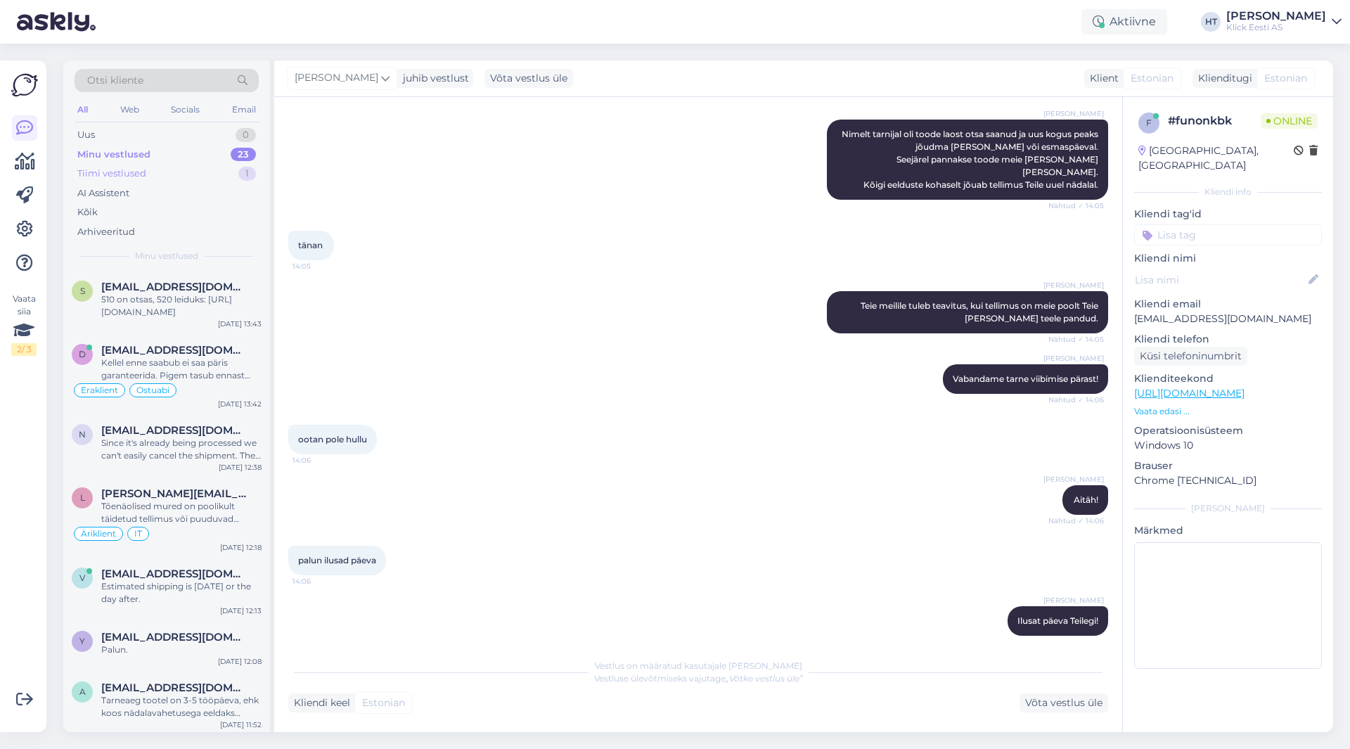
click at [208, 165] on div "Tiimi vestlused 1" at bounding box center [167, 174] width 184 height 20
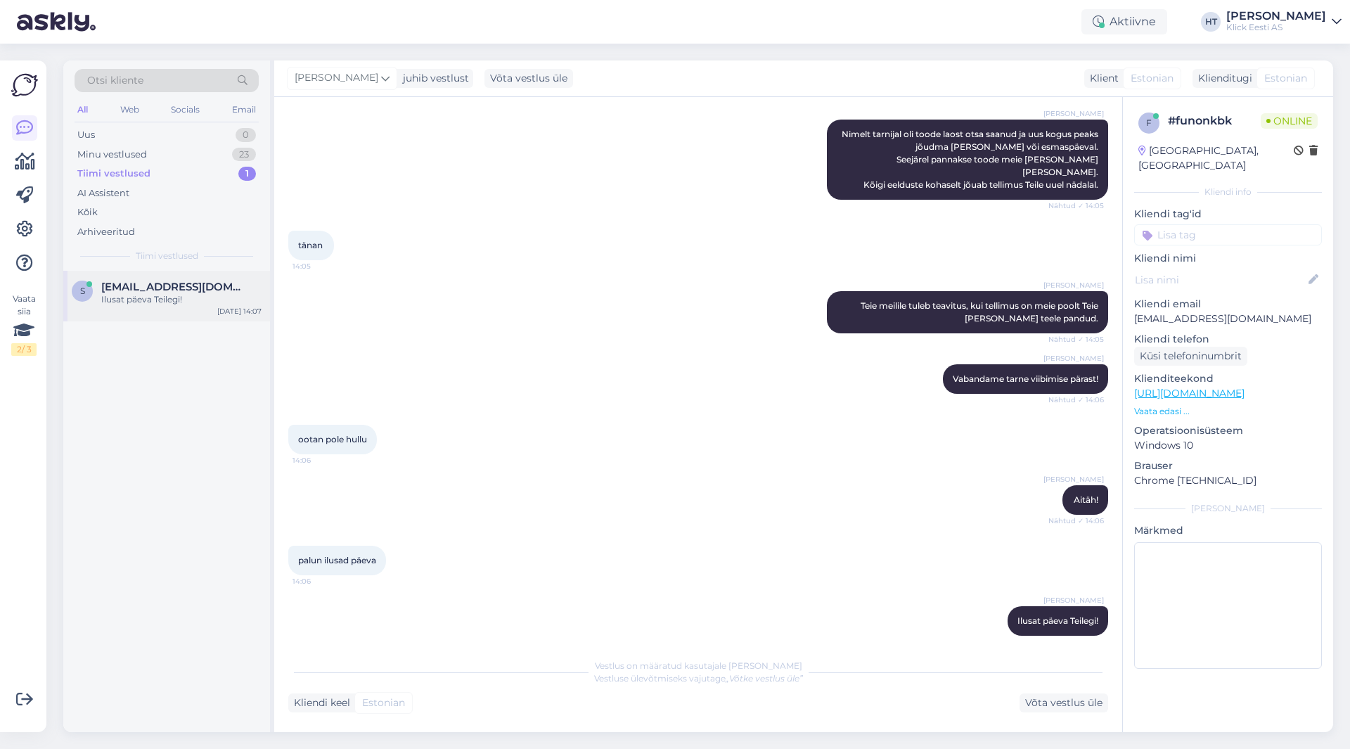
click at [221, 296] on div "Ilusat päeva Teilegi!" at bounding box center [181, 299] width 160 height 13
click at [93, 581] on div "s [EMAIL_ADDRESS][DOMAIN_NAME] Ilusat päeva Teilegi! [DATE] 14:07" at bounding box center [166, 501] width 207 height 461
click at [187, 139] on div "Uus 1" at bounding box center [167, 135] width 184 height 20
click at [212, 278] on div "p [EMAIL_ADDRESS][DOMAIN_NAME] I am routing this question to the colleague who …" at bounding box center [166, 302] width 207 height 63
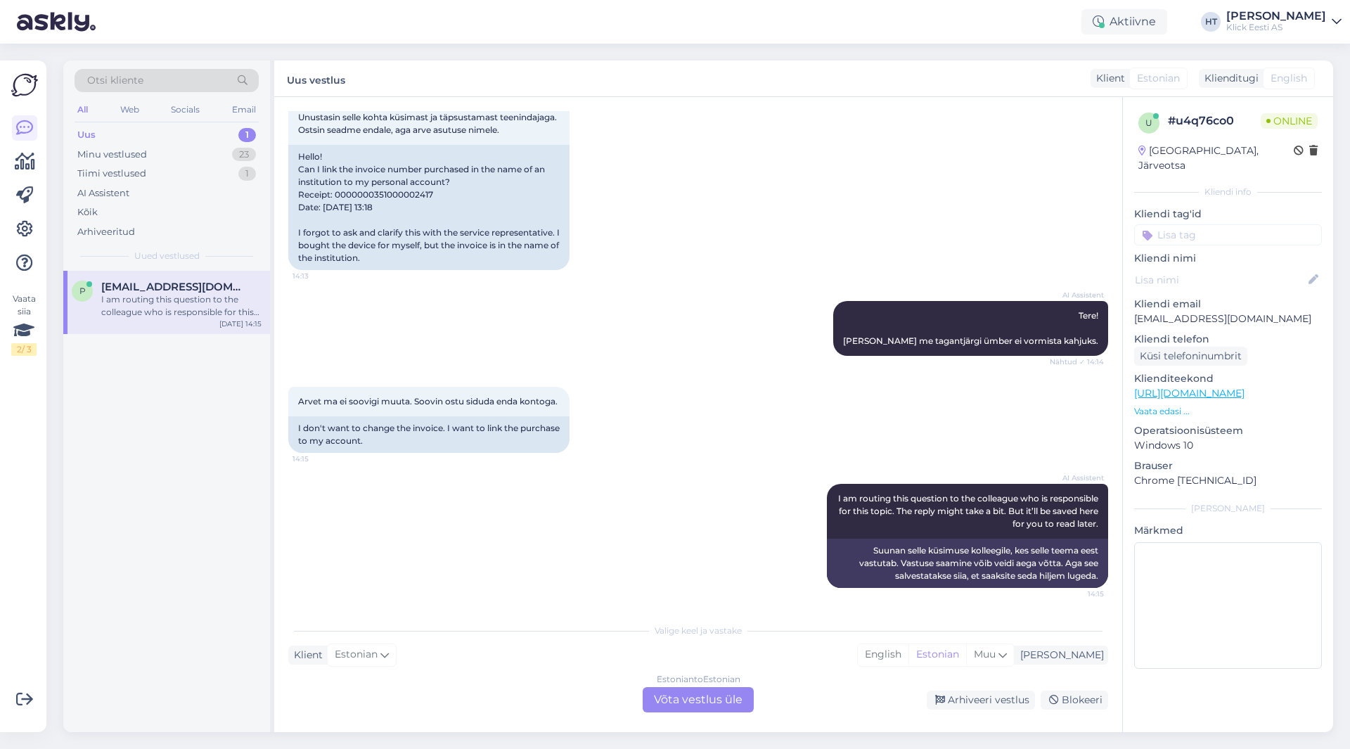
scroll to position [172, 0]
click at [688, 694] on div "Estonian to Estonian Võta vestlus üle" at bounding box center [697, 699] width 111 height 25
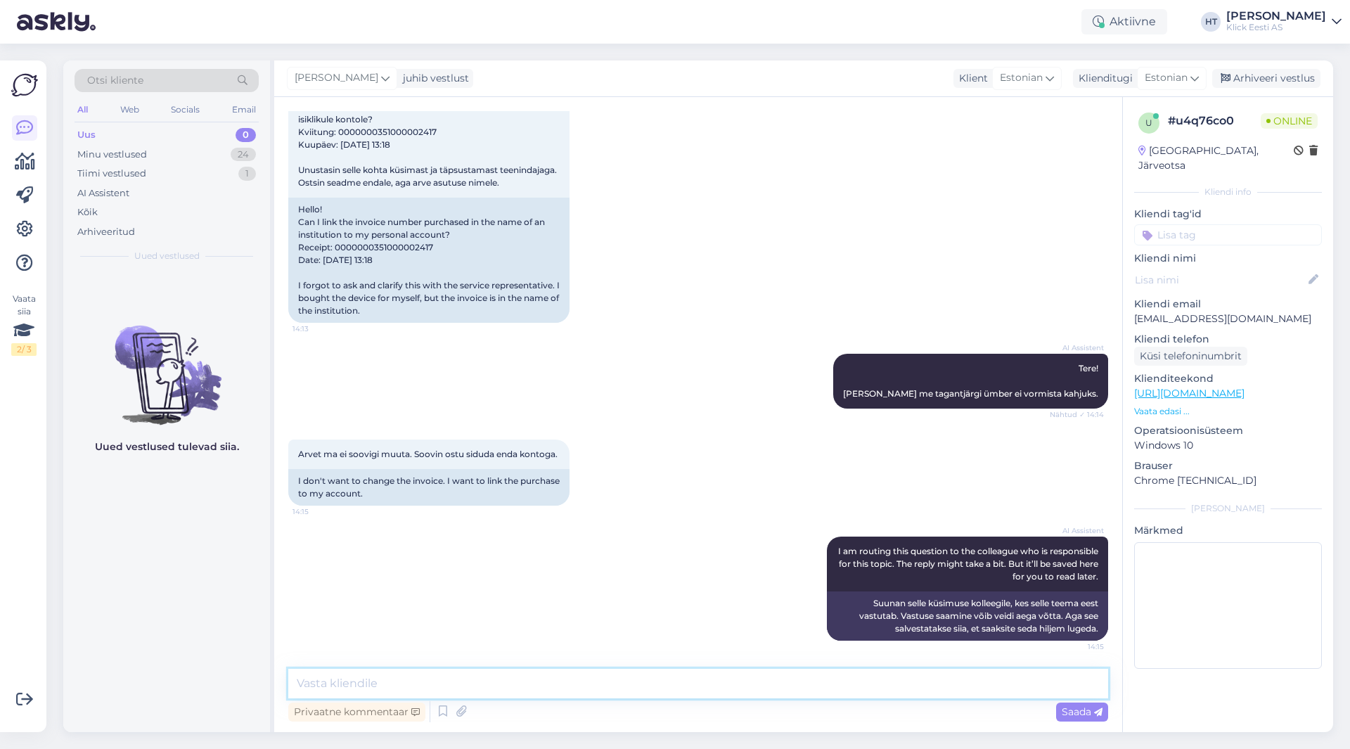
click at [688, 694] on textarea at bounding box center [698, 684] width 820 height 30
click at [401, 681] on textarea "Tagantjärgi [PERSON_NAME] ei õnnestu. KLiendikaart peab olema lisatud ostu hetk…" at bounding box center [698, 684] width 820 height 30
click at [522, 685] on textarea "Tagantjärgi siduda kahjuks ei õnnestu. KLiendikaart peab olema lisatud ostu het…" at bounding box center [698, 684] width 820 height 30
click at [530, 685] on textarea "Tagantjärgi siduda kahjuks ei õnnestu. KLiendikaart peab olema lisatud ostu het…" at bounding box center [698, 684] width 820 height 30
type textarea "Tagantjärgi siduda kahjuks ei õnnestu. Kliendikaart peab olema lisatud ostu het…"
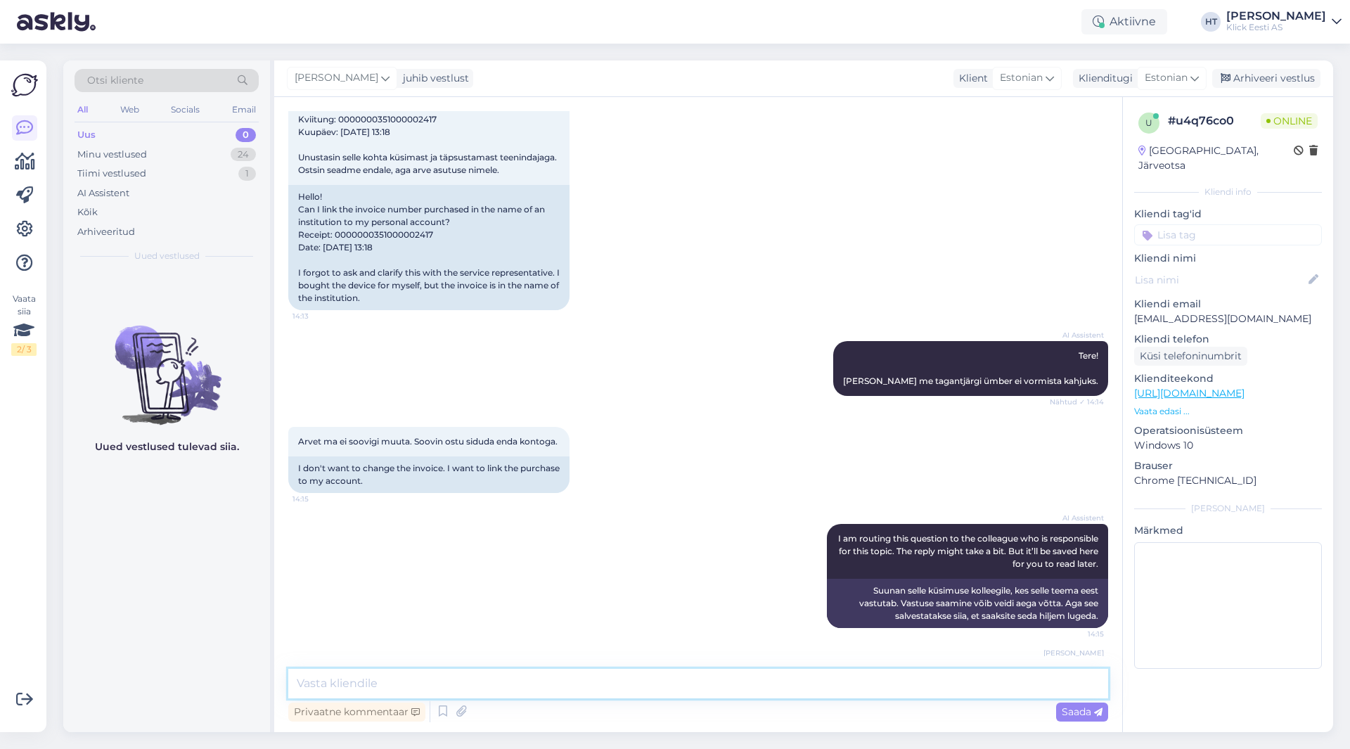
scroll to position [192, 0]
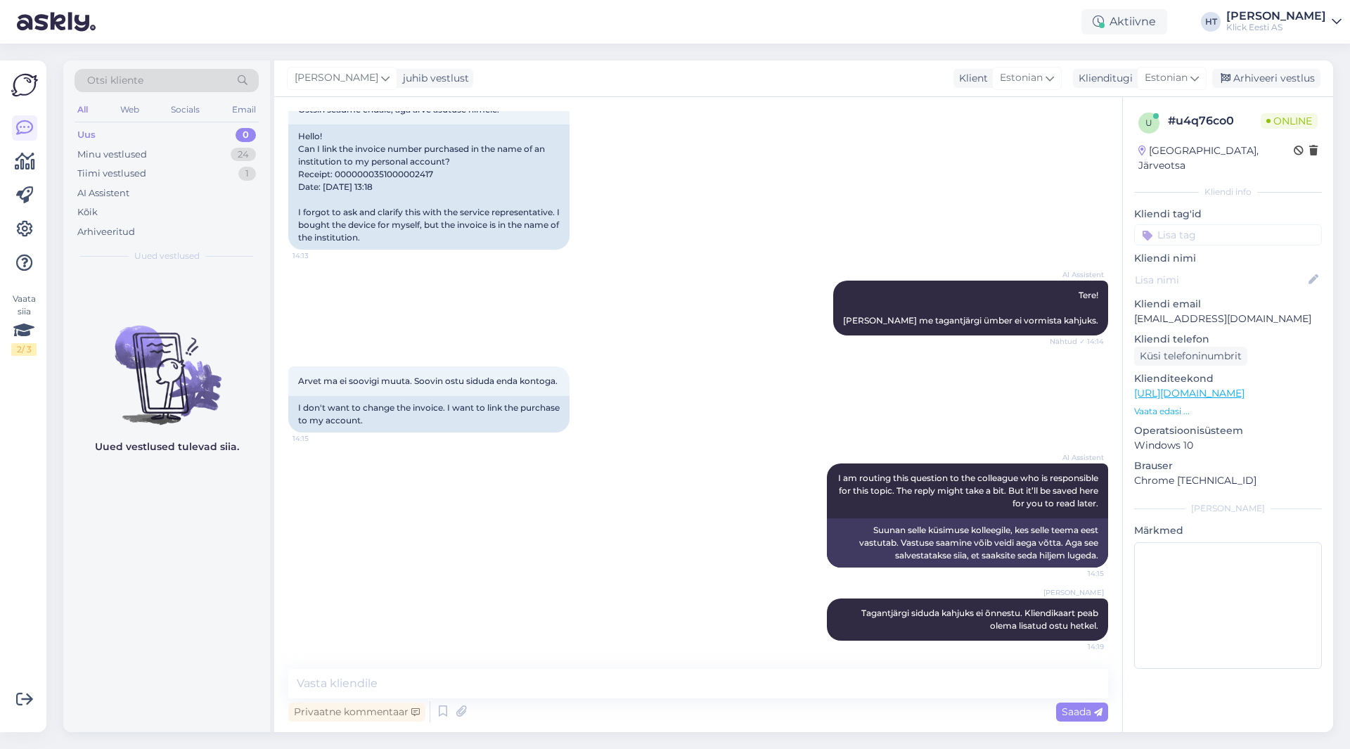
click at [172, 143] on div "Uus 0" at bounding box center [167, 135] width 184 height 20
click at [174, 149] on div "Minu vestlused 24" at bounding box center [167, 155] width 184 height 20
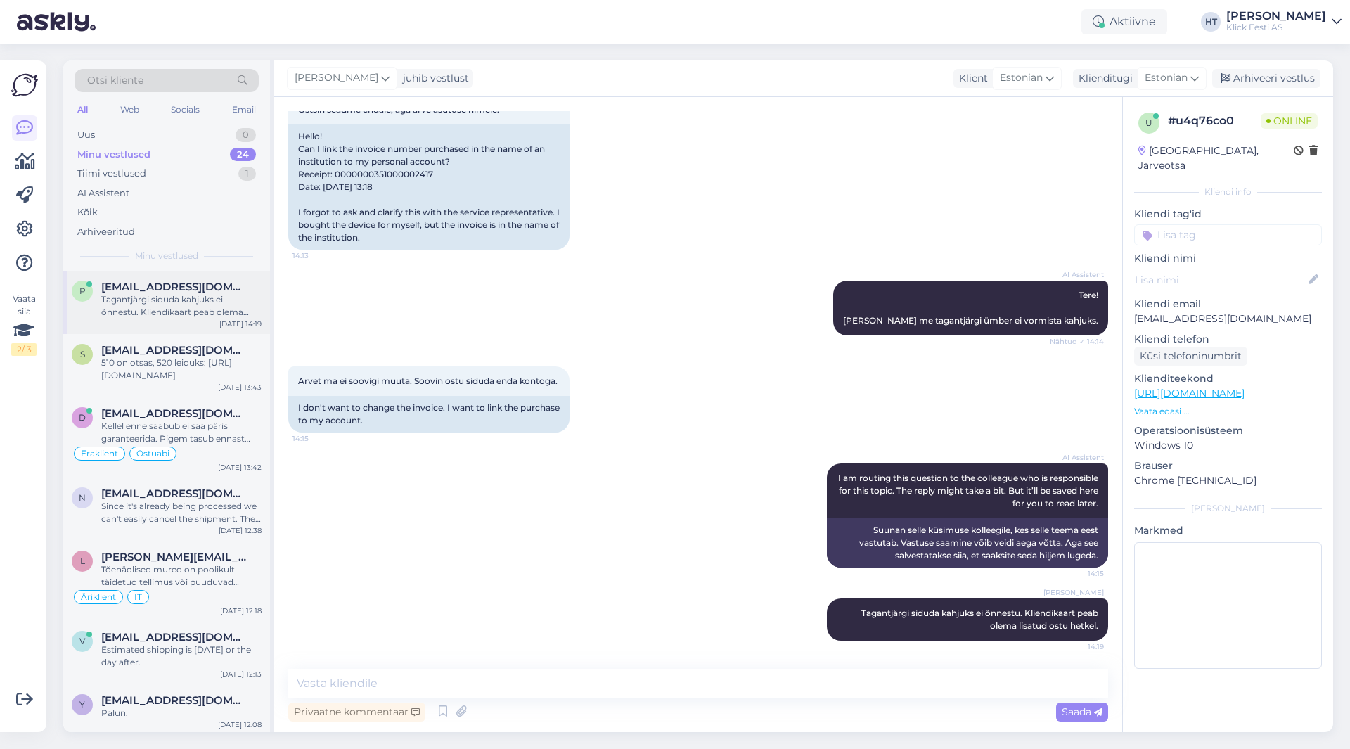
click at [168, 329] on div "p [EMAIL_ADDRESS][DOMAIN_NAME] Tagantjärgi siduda kahjuks ei õnnestu. Kliendika…" at bounding box center [166, 302] width 207 height 63
click at [181, 349] on span "[EMAIL_ADDRESS][DOMAIN_NAME]" at bounding box center [174, 350] width 146 height 13
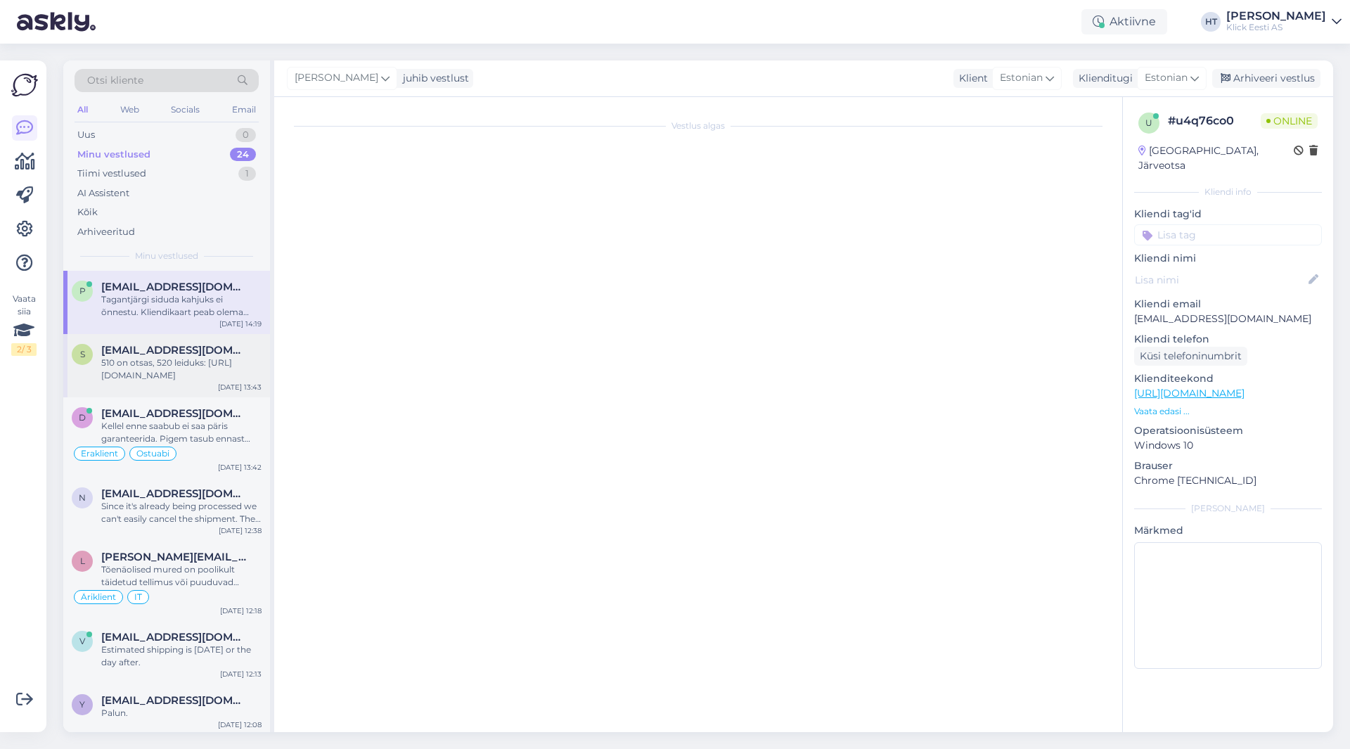
scroll to position [0, 0]
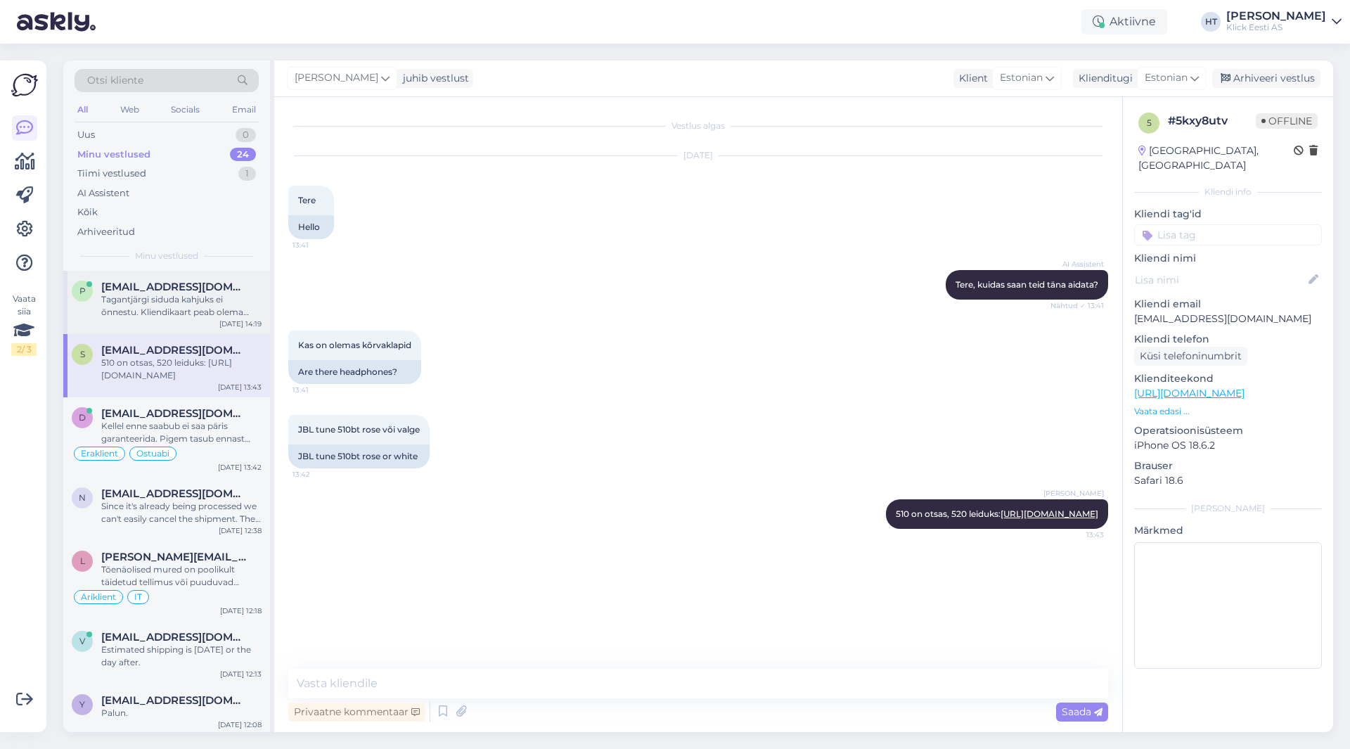
click at [193, 320] on div "p [EMAIL_ADDRESS][DOMAIN_NAME] Tagantjärgi siduda kahjuks ei õnnestu. Kliendika…" at bounding box center [166, 302] width 207 height 63
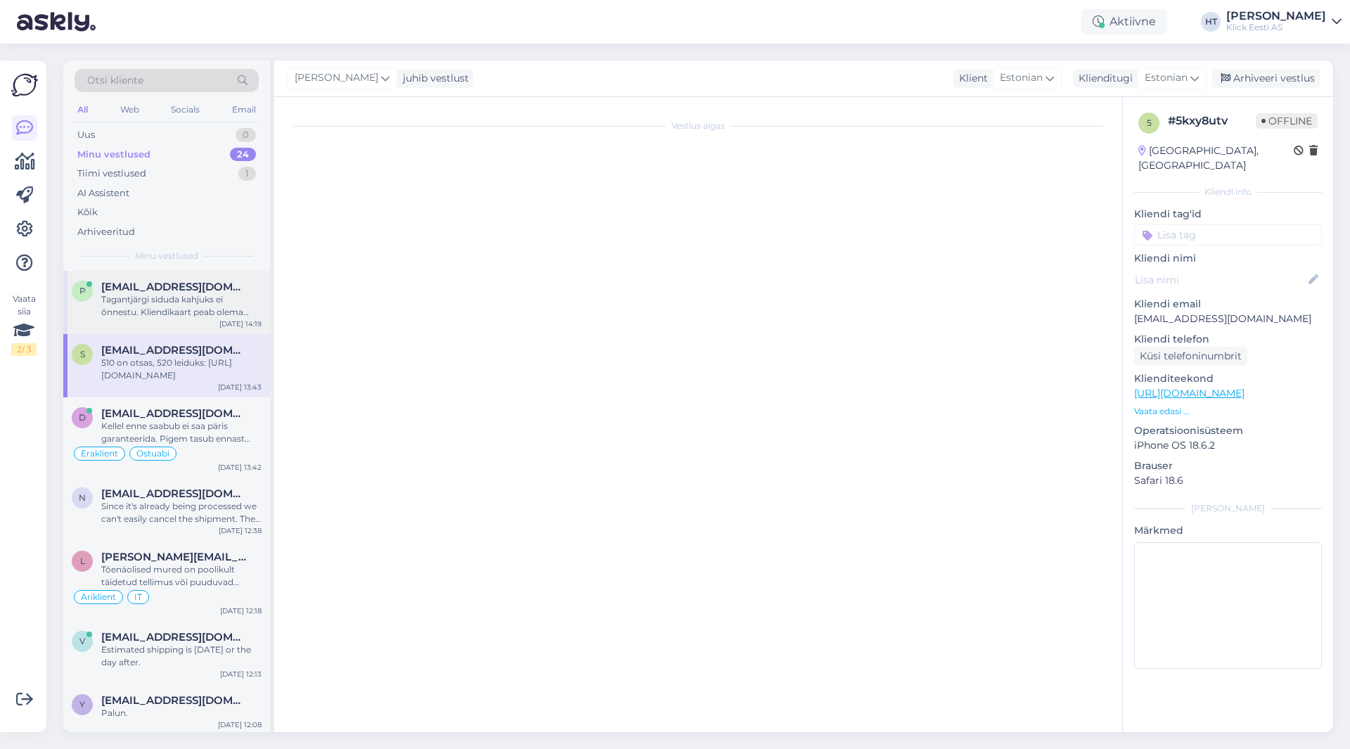
scroll to position [192, 0]
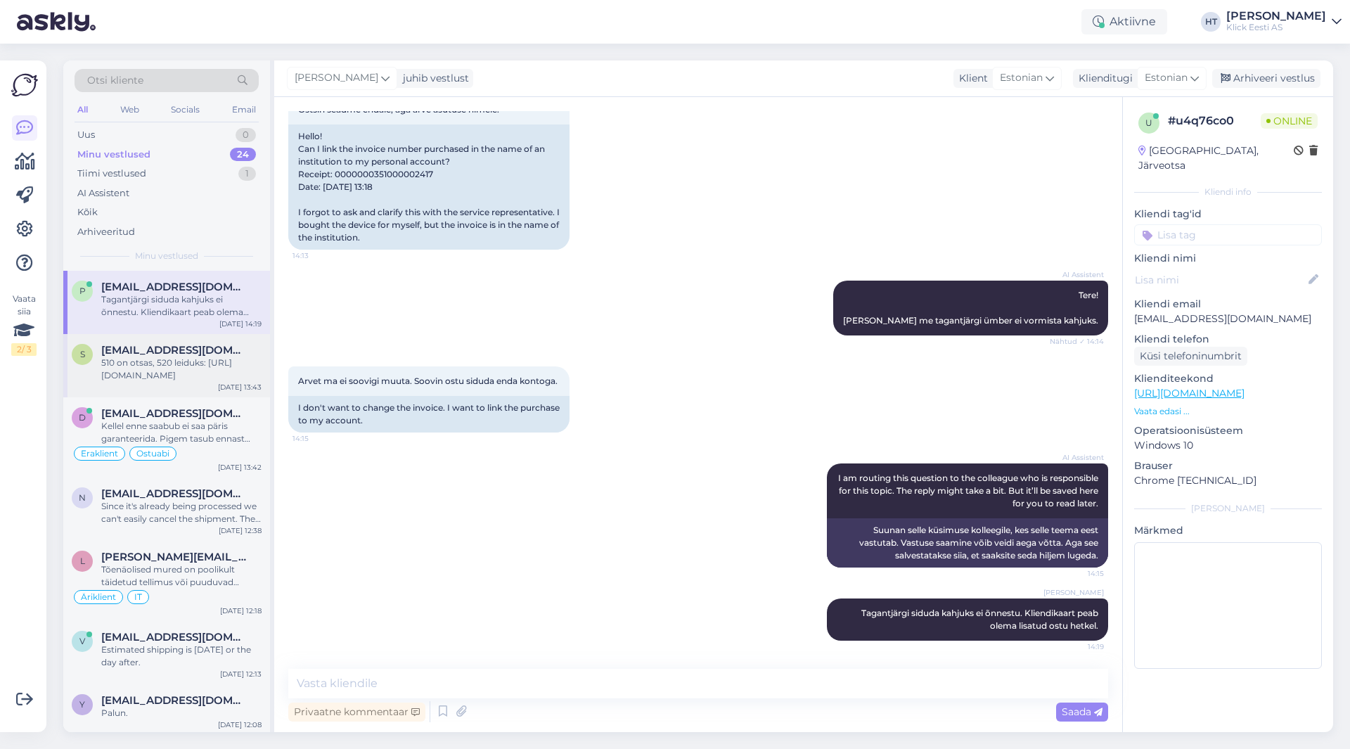
click at [217, 356] on div "510 on otsas, 520 leiduks: [URL][DOMAIN_NAME]" at bounding box center [181, 368] width 160 height 25
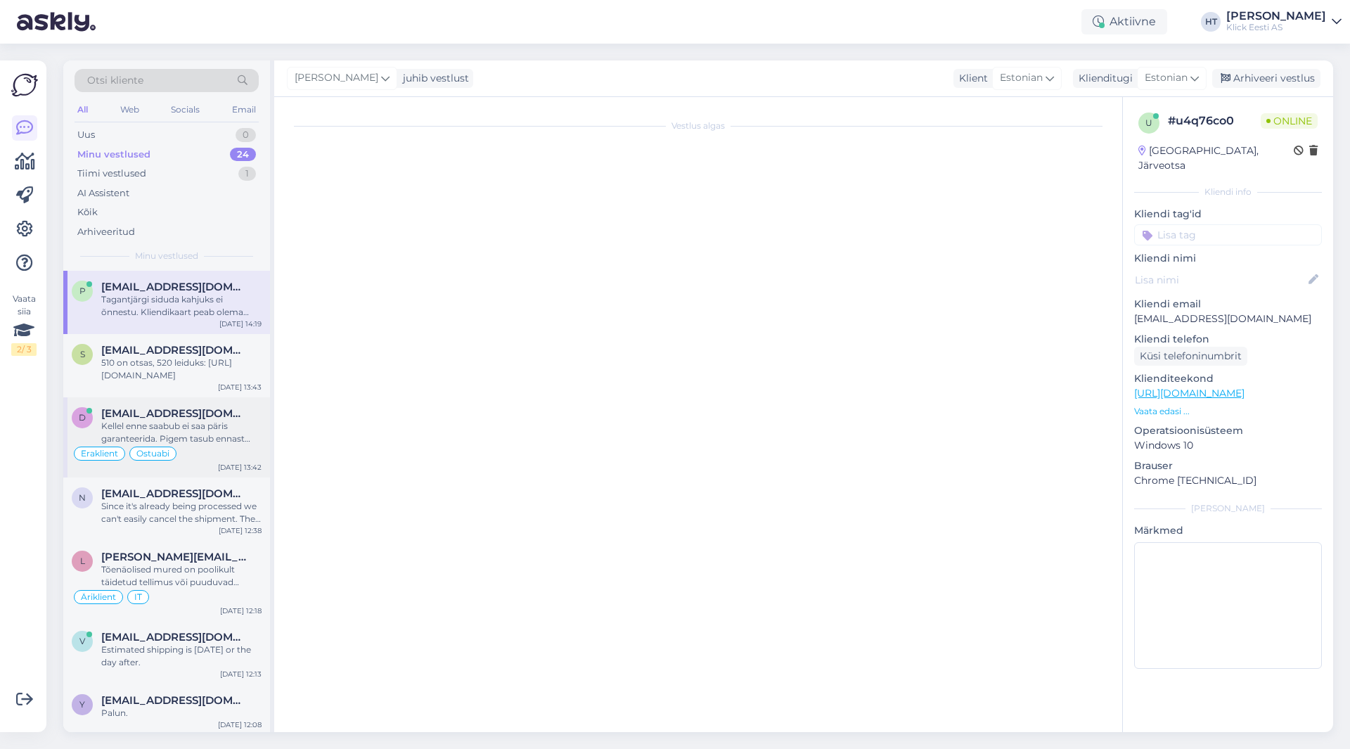
scroll to position [0, 0]
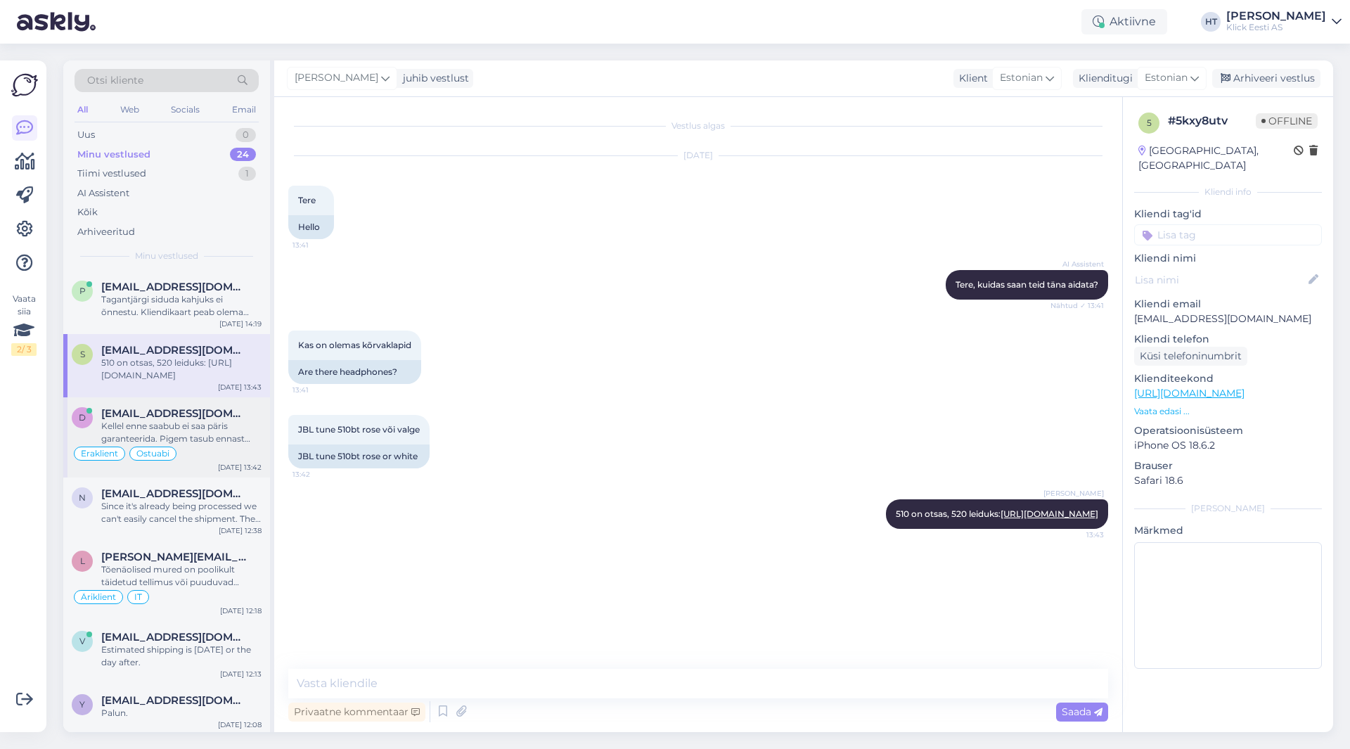
click at [214, 427] on div "Kellel enne saabub ei saa päris garanteerida. Pigem tasub ennast järjekorras [P…" at bounding box center [181, 432] width 160 height 25
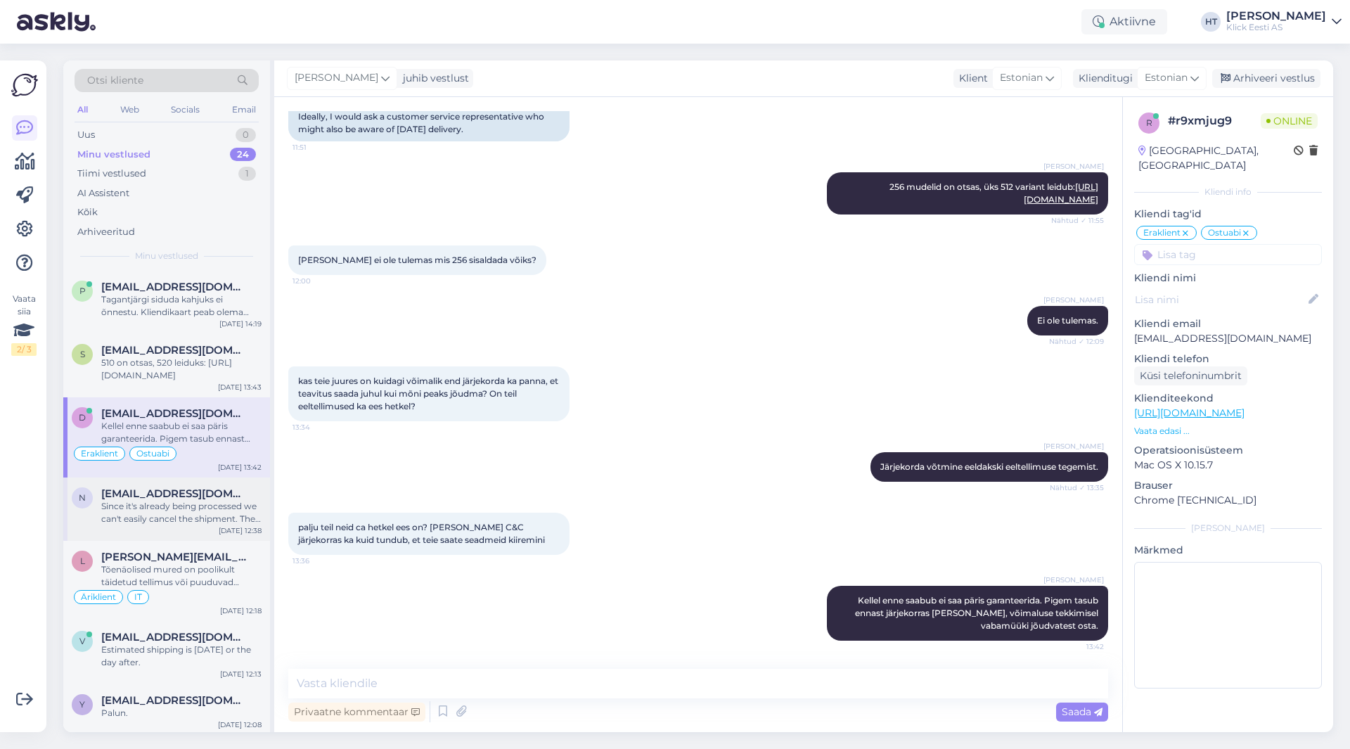
click at [231, 509] on div "Since it's already being processed we can't easily cancel the shipment. The par…" at bounding box center [181, 512] width 160 height 25
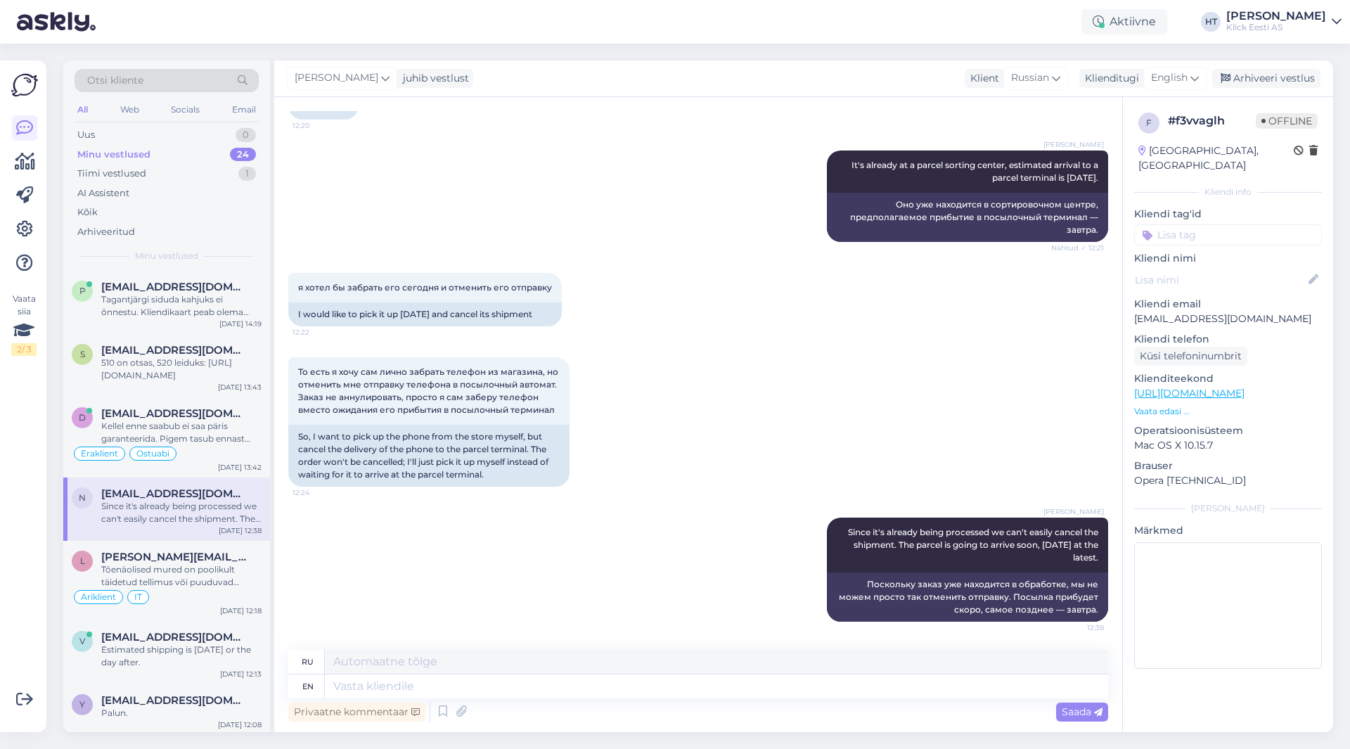
click at [32, 574] on div "Vaata siia 2 / 3" at bounding box center [24, 396] width 27 height 649
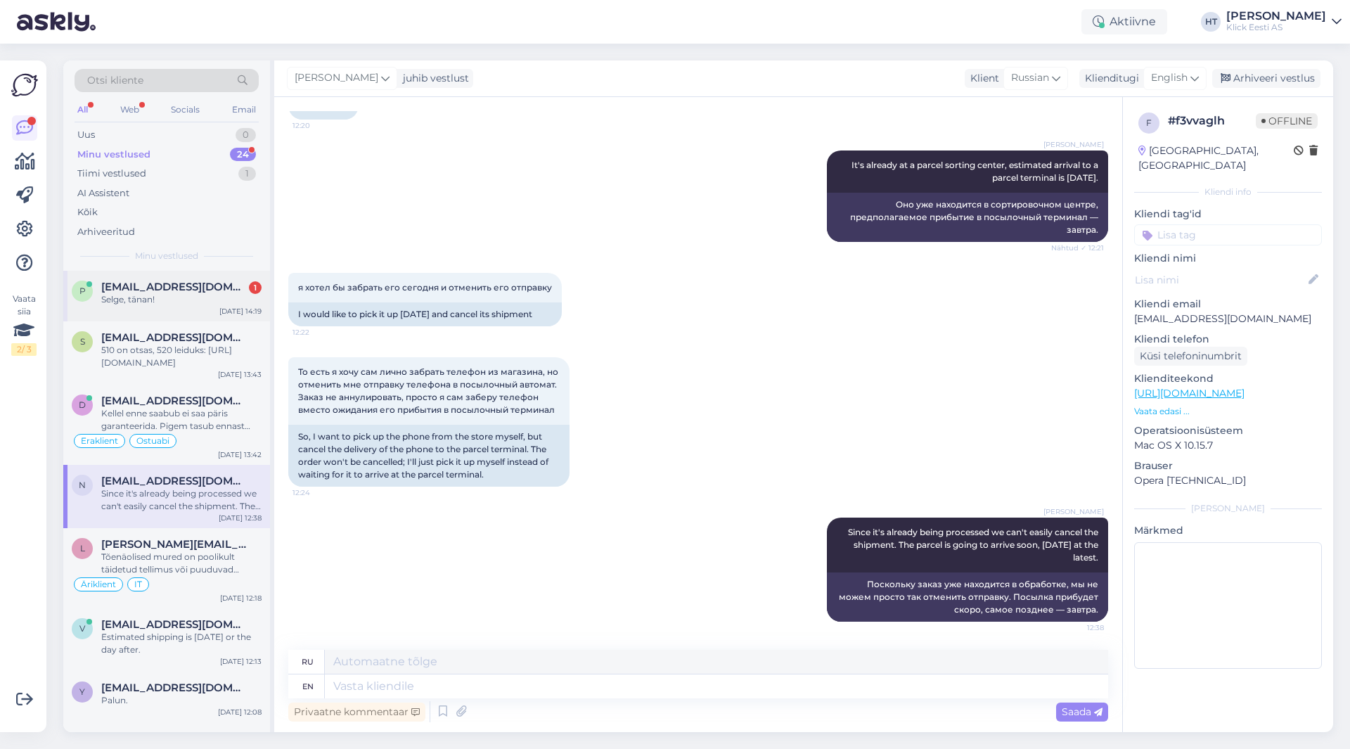
click at [206, 286] on span "[EMAIL_ADDRESS][DOMAIN_NAME]" at bounding box center [174, 286] width 146 height 13
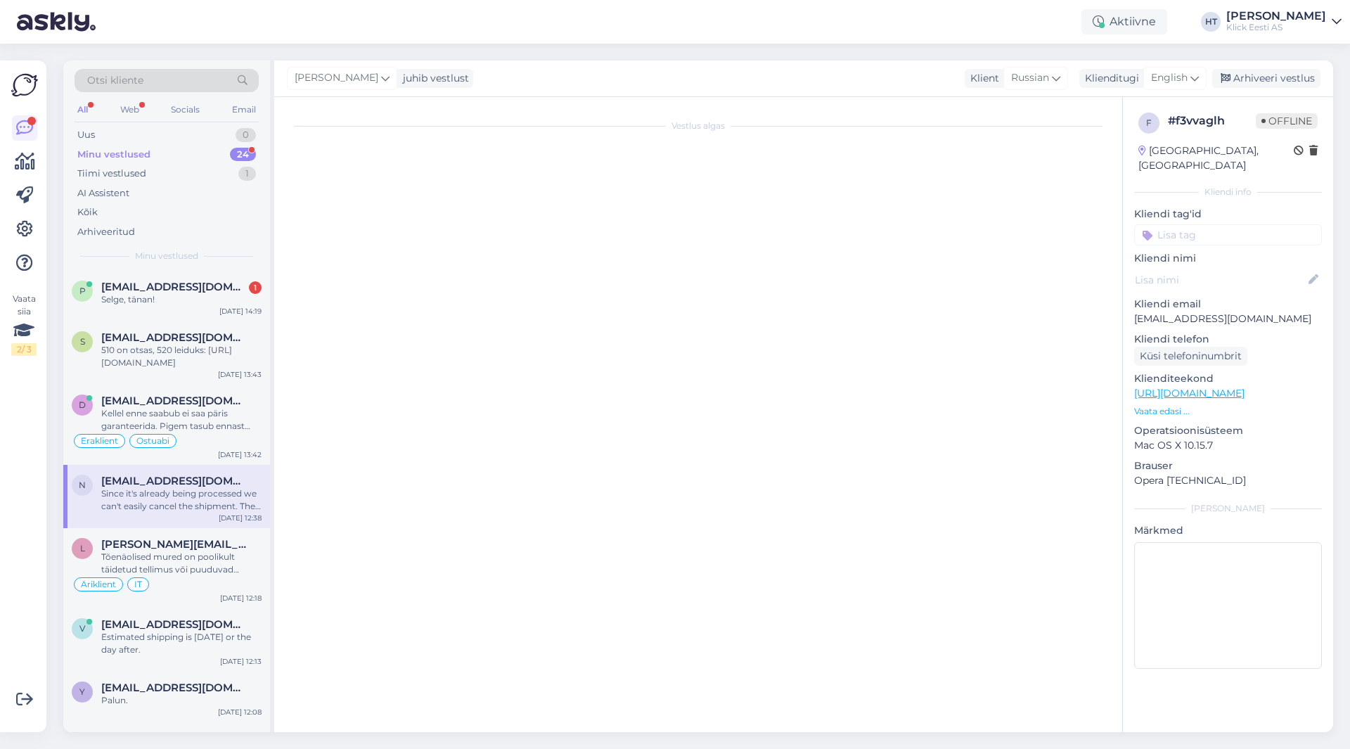
scroll to position [252, 0]
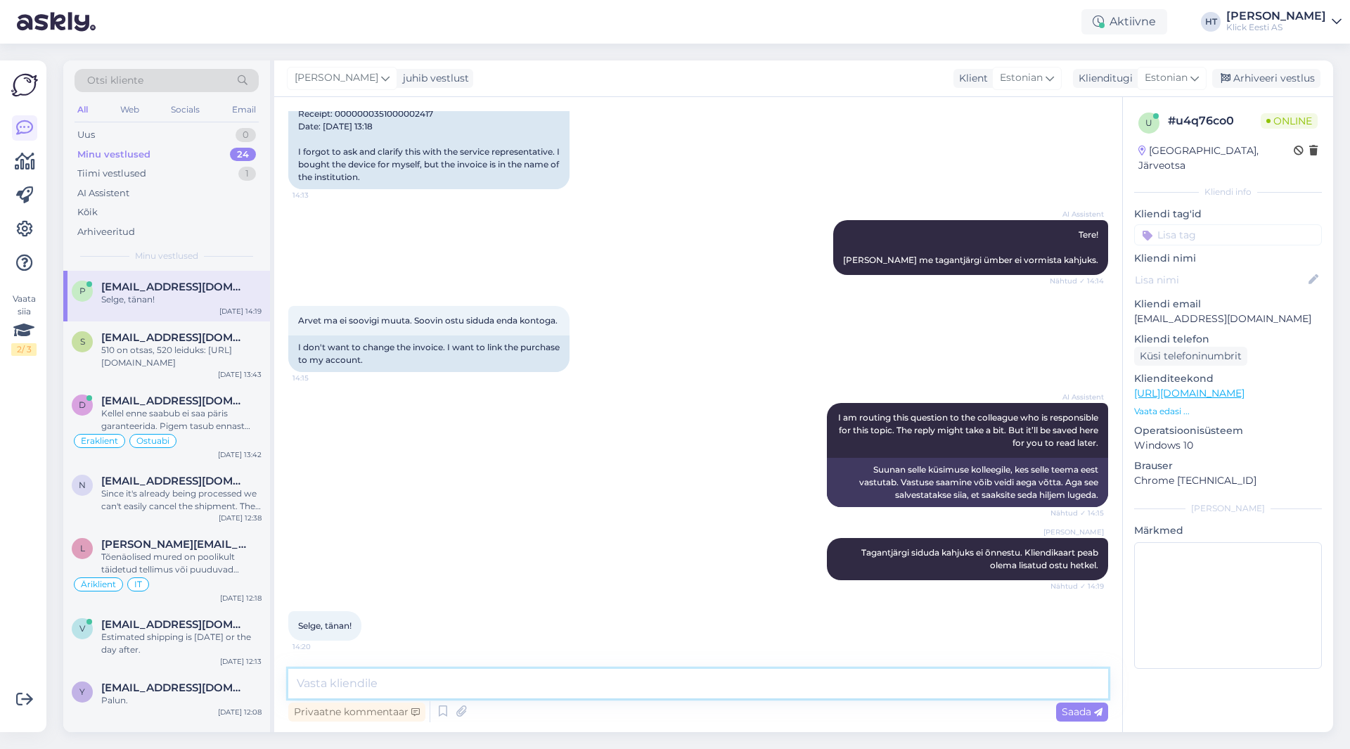
click at [483, 685] on textarea at bounding box center [698, 684] width 820 height 30
type textarea "Palun!"
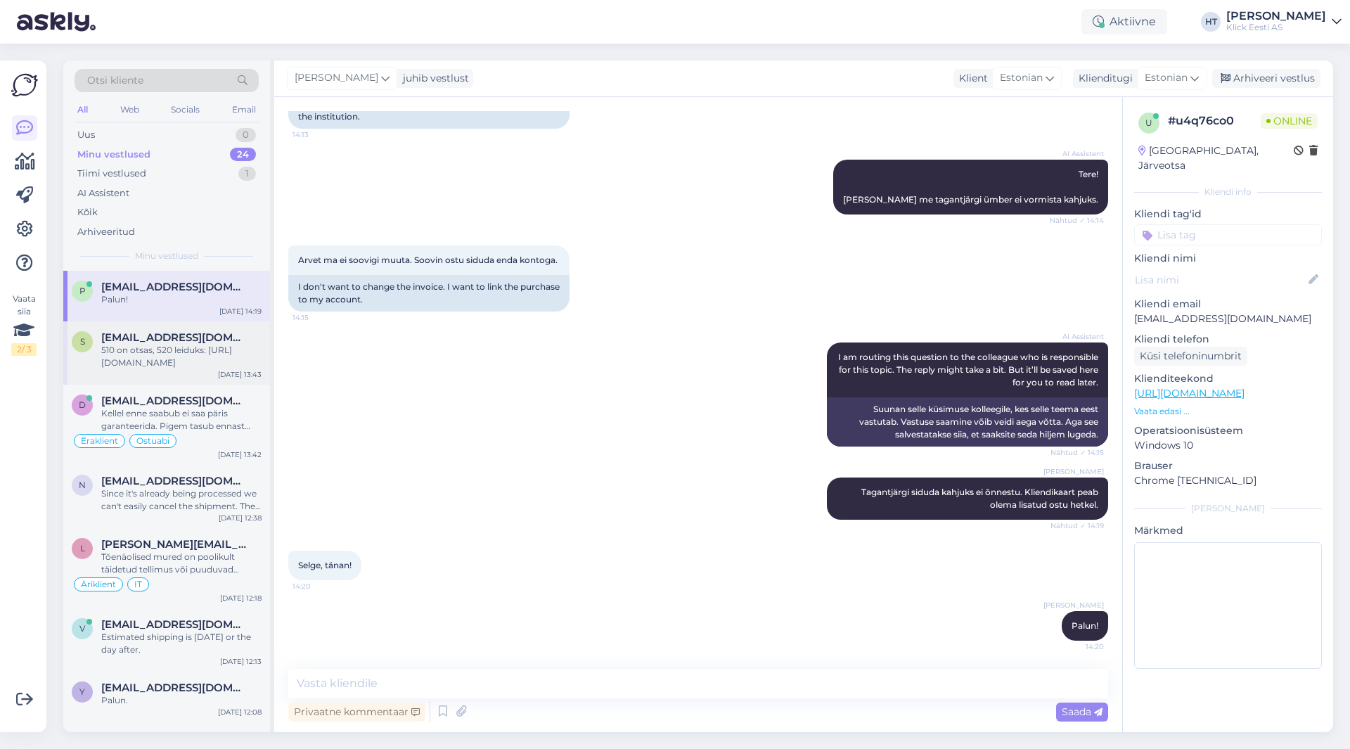
click at [217, 370] on div "s [EMAIL_ADDRESS][DOMAIN_NAME] 510 on otsas, 520 leiduks: [URL][DOMAIN_NAME] [D…" at bounding box center [166, 352] width 207 height 63
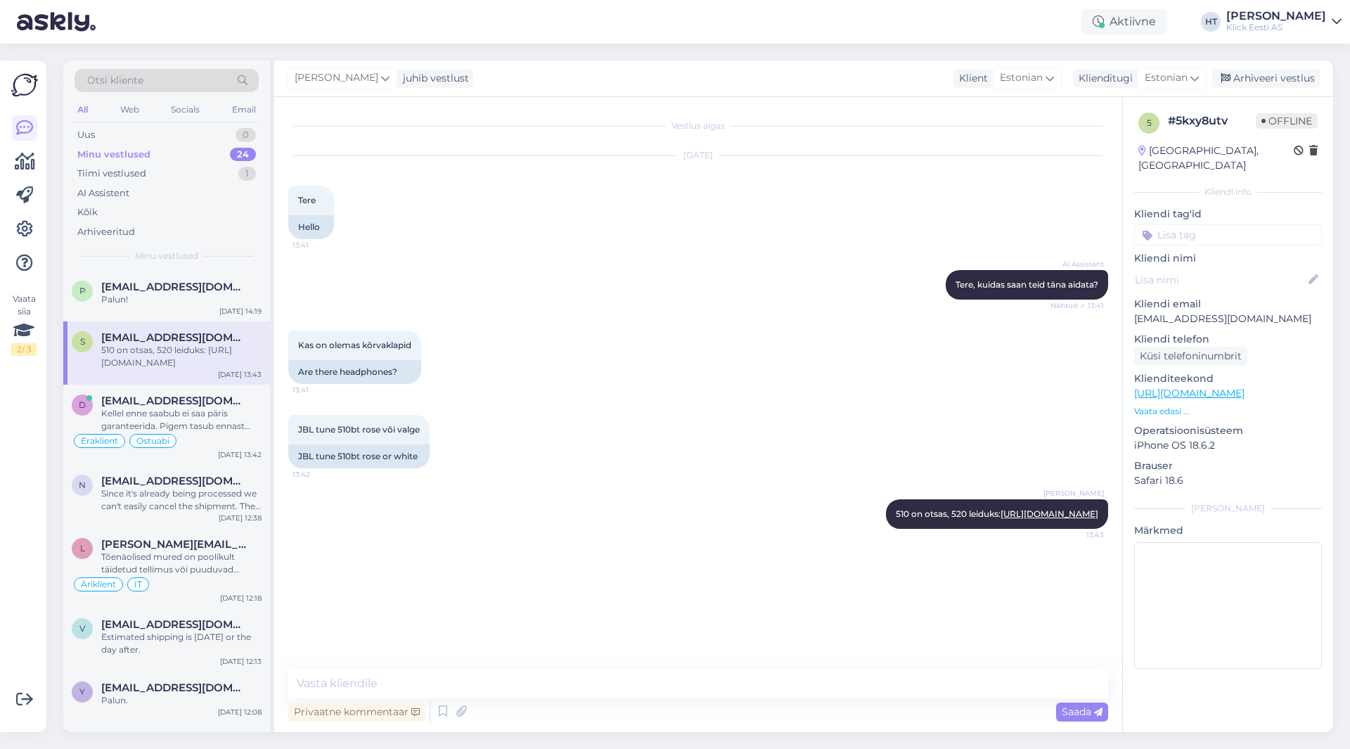
click at [6, 536] on div "Vaata siia 2 / 3 Võimalused Veendu, et Askly loob sulle väärtust. Sulge Ühenda …" at bounding box center [23, 395] width 46 height 671
click at [214, 278] on div "p [EMAIL_ADDRESS][DOMAIN_NAME] Palun! [DATE] 14:19" at bounding box center [166, 296] width 207 height 51
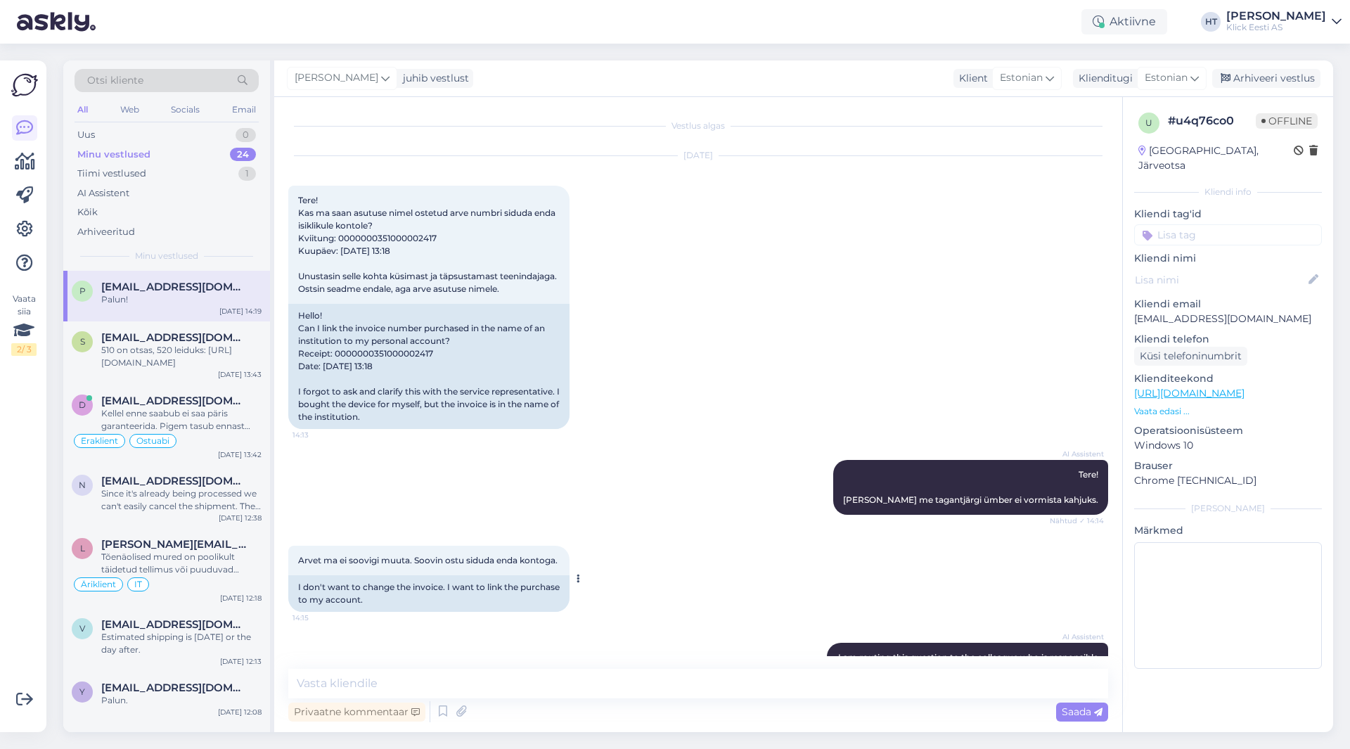
scroll to position [313, 0]
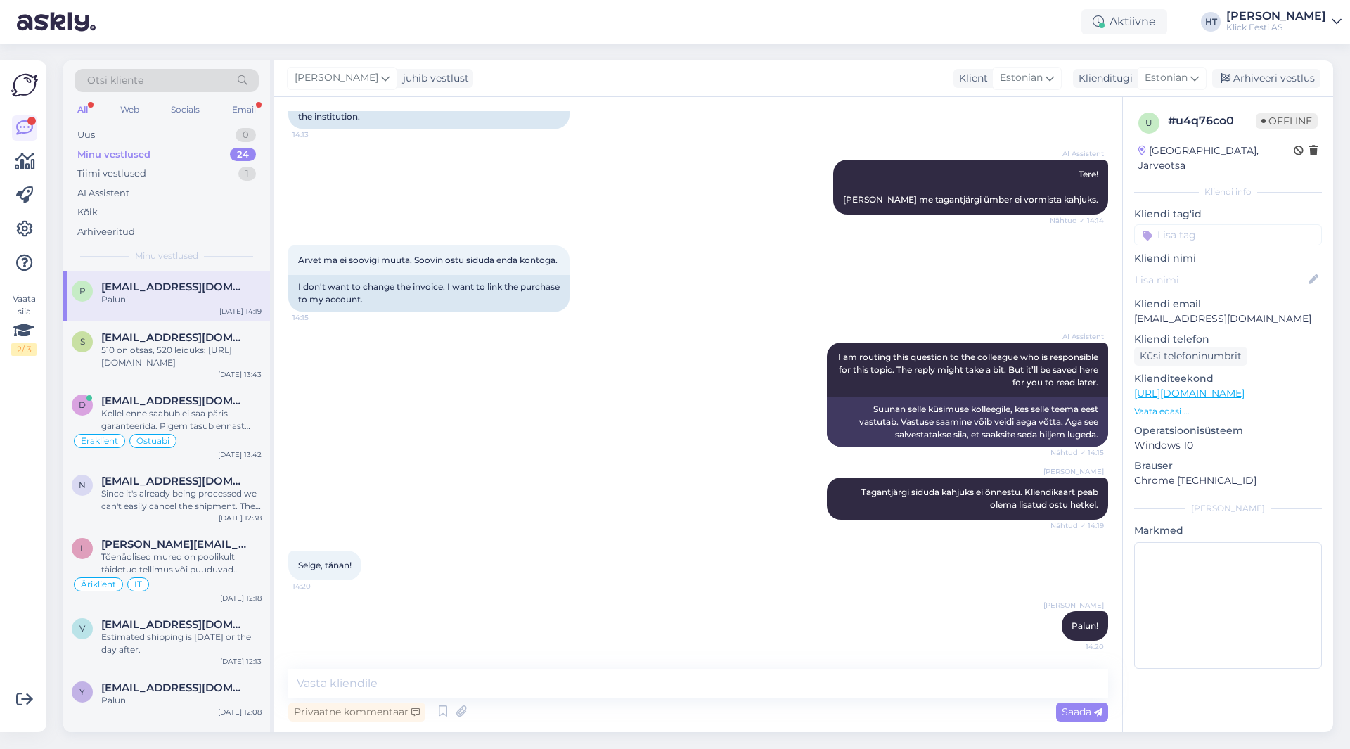
click at [14, 486] on div "Vaata siia 2 / 3" at bounding box center [24, 396] width 27 height 649
click at [209, 136] on div "Uus 0" at bounding box center [167, 135] width 184 height 20
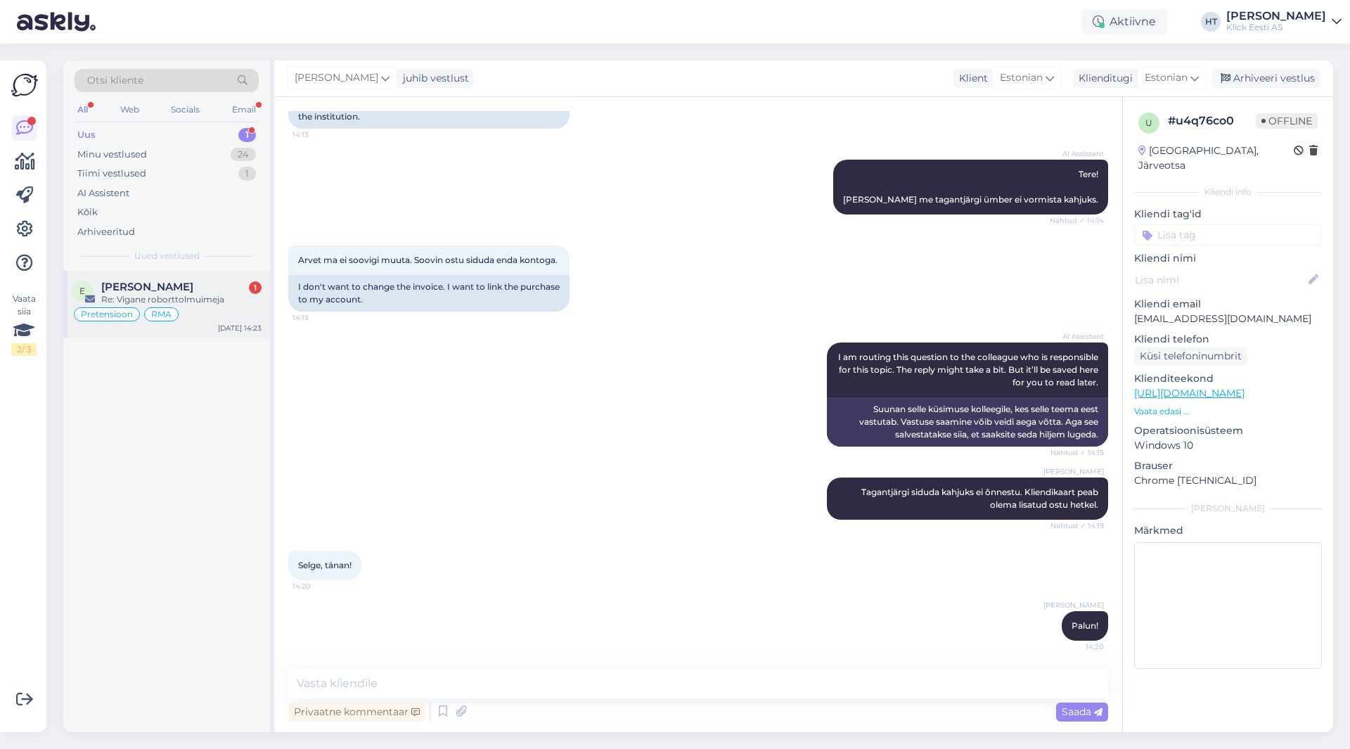
click at [205, 281] on div "[PERSON_NAME] 1" at bounding box center [181, 286] width 160 height 13
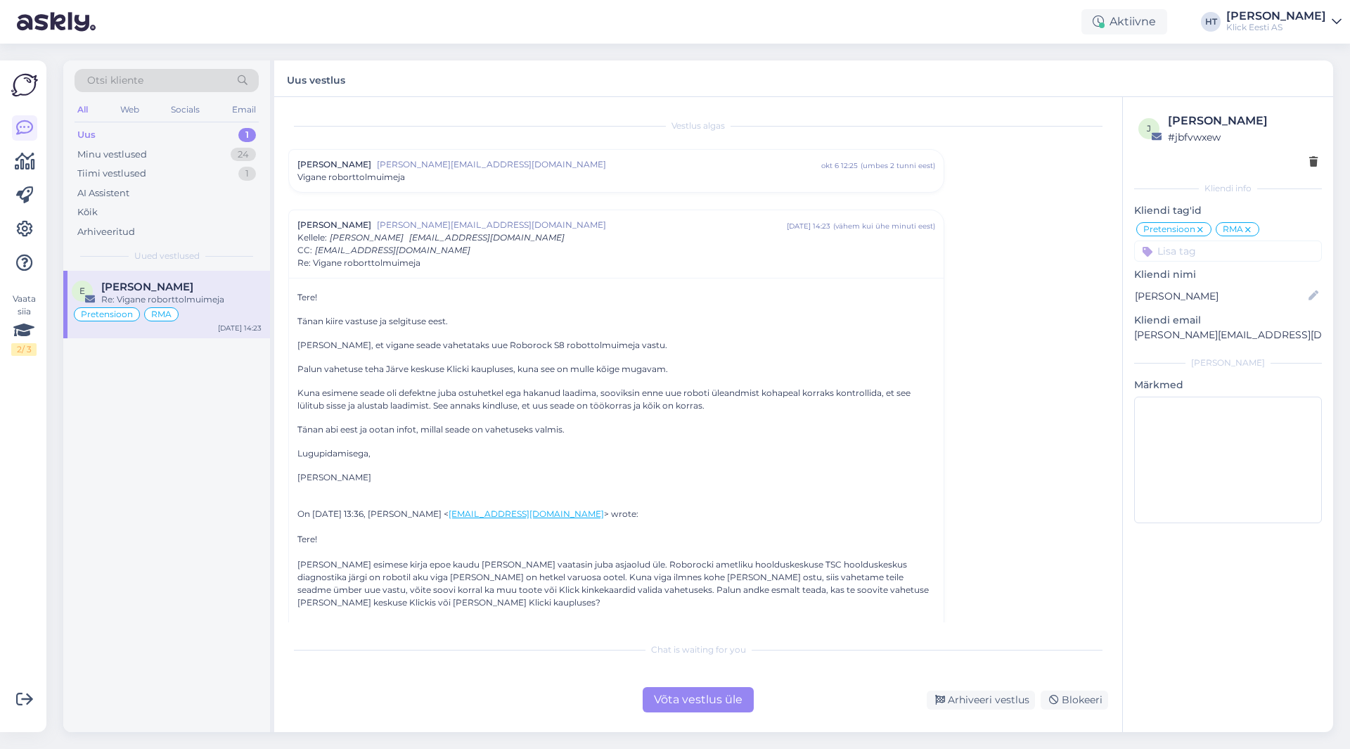
scroll to position [70, 0]
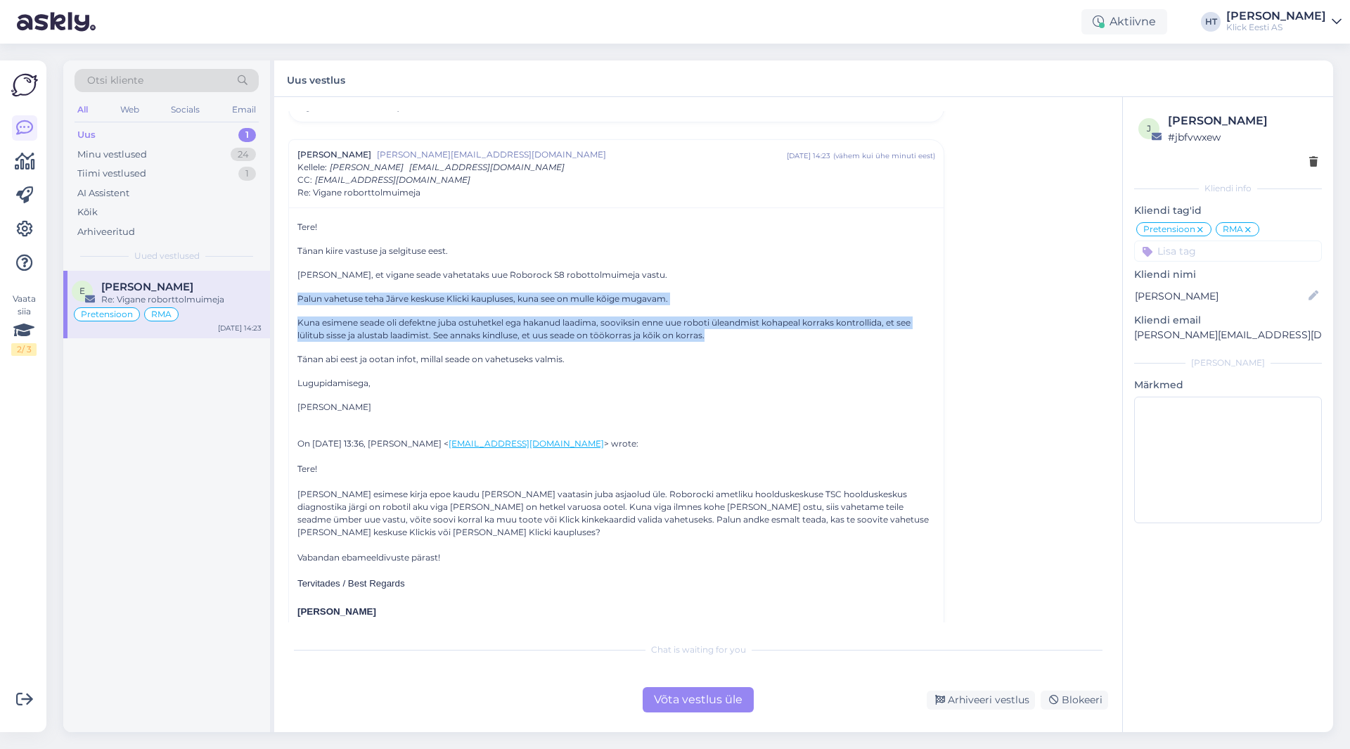
drag, startPoint x: 300, startPoint y: 298, endPoint x: 732, endPoint y: 335, distance: 433.2
click at [732, 335] on div "Tere! Tänan kiire vastuse ja selgituse eest. Soovin, et vigane seade vahetataks…" at bounding box center [616, 679] width 638 height 917
click at [728, 336] on p "Kuna esimene seade oli defektne juba ostuhetkel ega hakanud laadima, sooviksin …" at bounding box center [616, 328] width 638 height 25
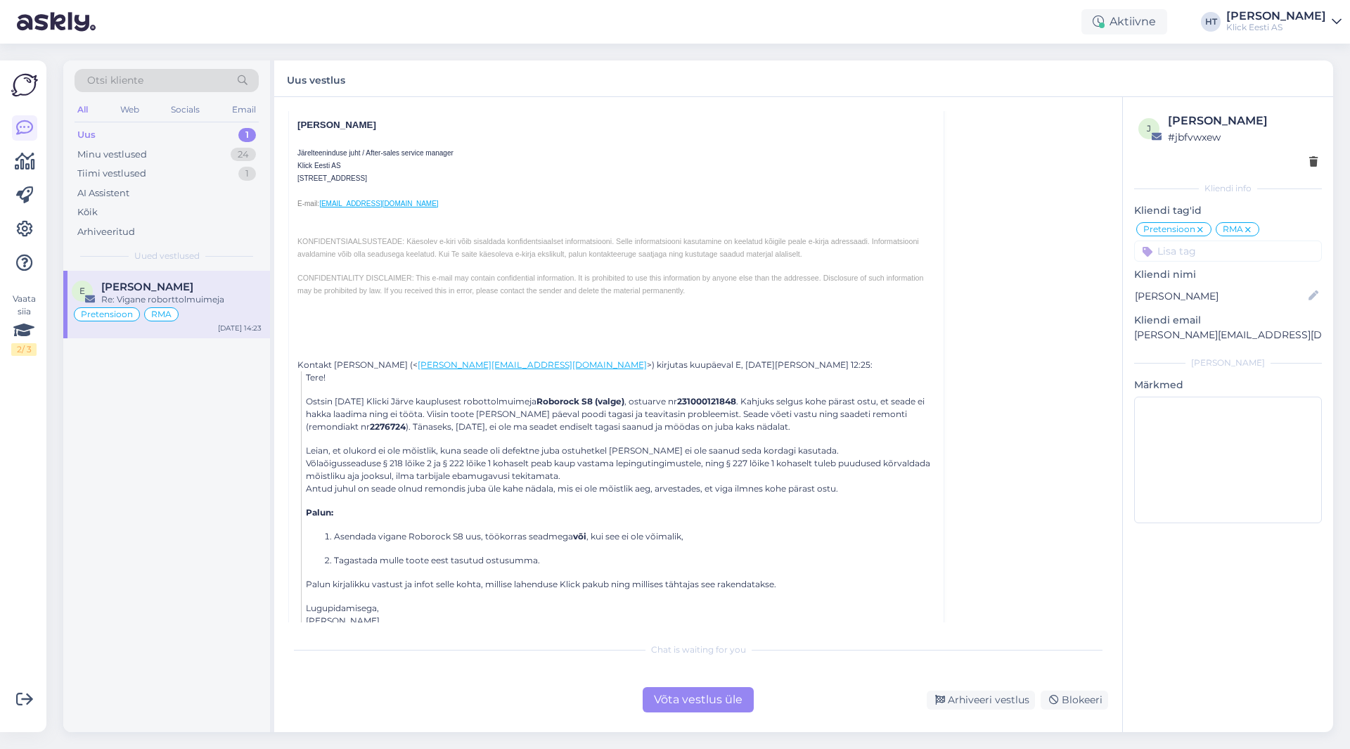
scroll to position [603, 0]
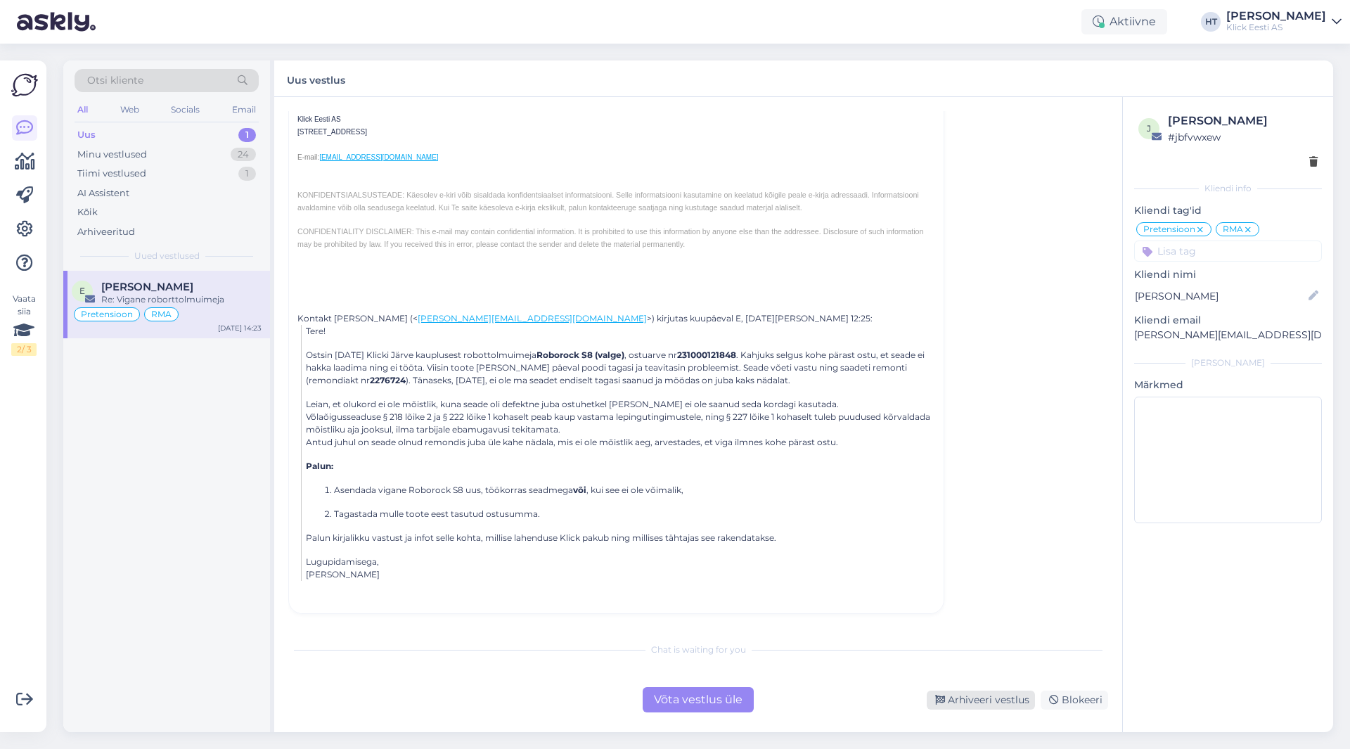
click at [979, 697] on div "Arhiveeri vestlus" at bounding box center [980, 699] width 108 height 19
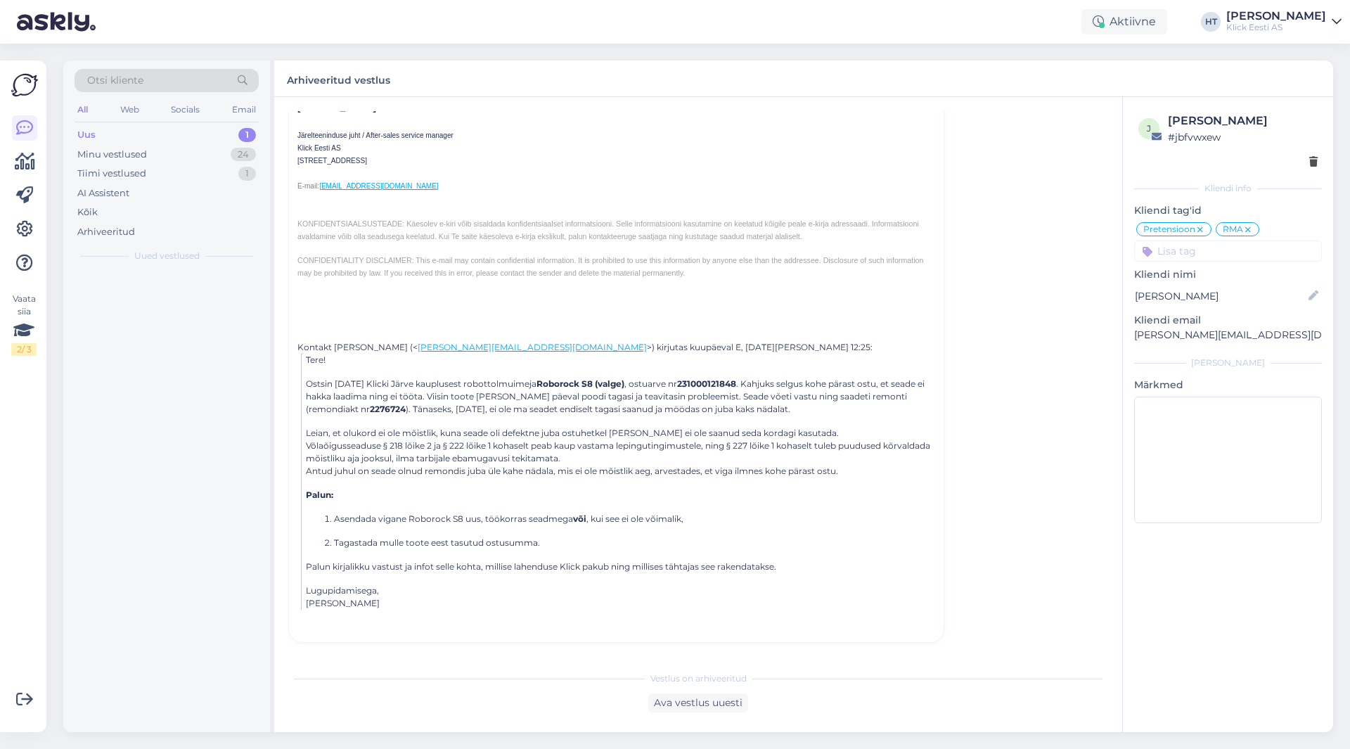
scroll to position [98, 0]
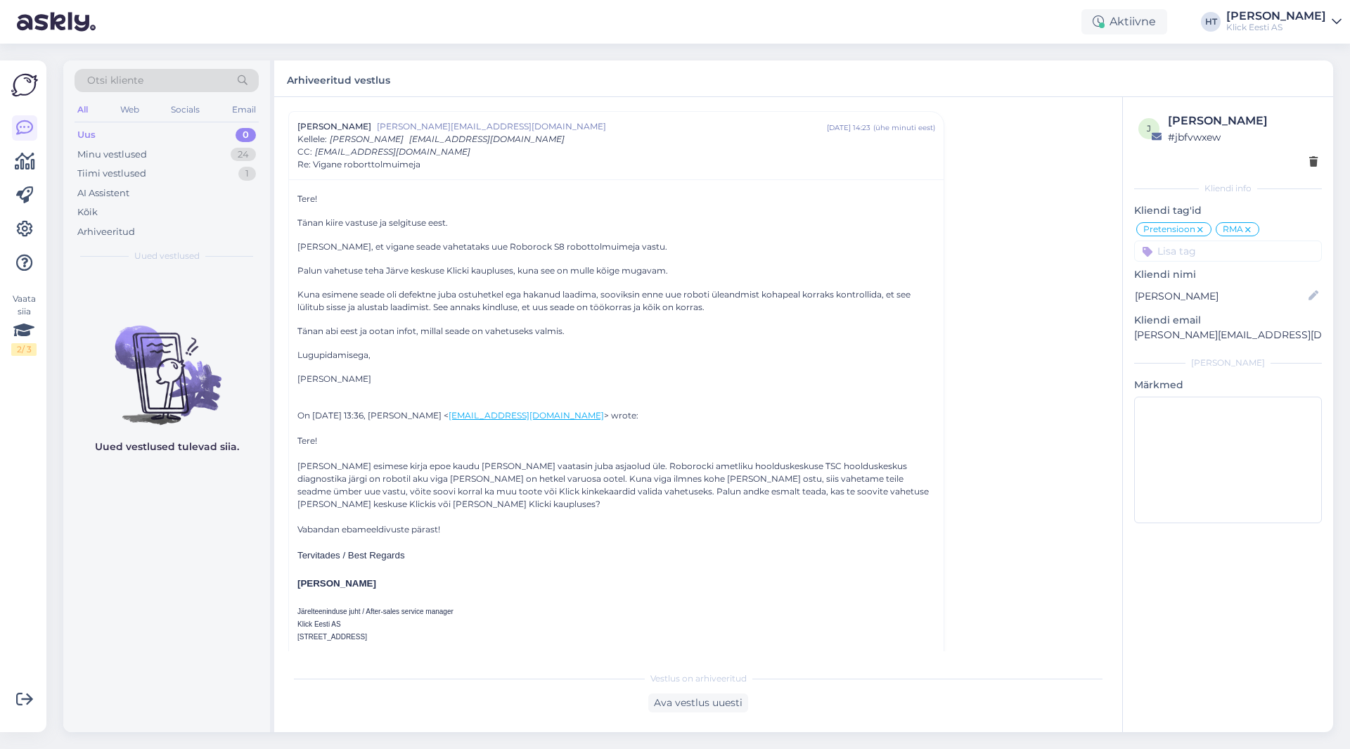
click at [156, 626] on div "Uued vestlused tulevad siia." at bounding box center [166, 501] width 207 height 461
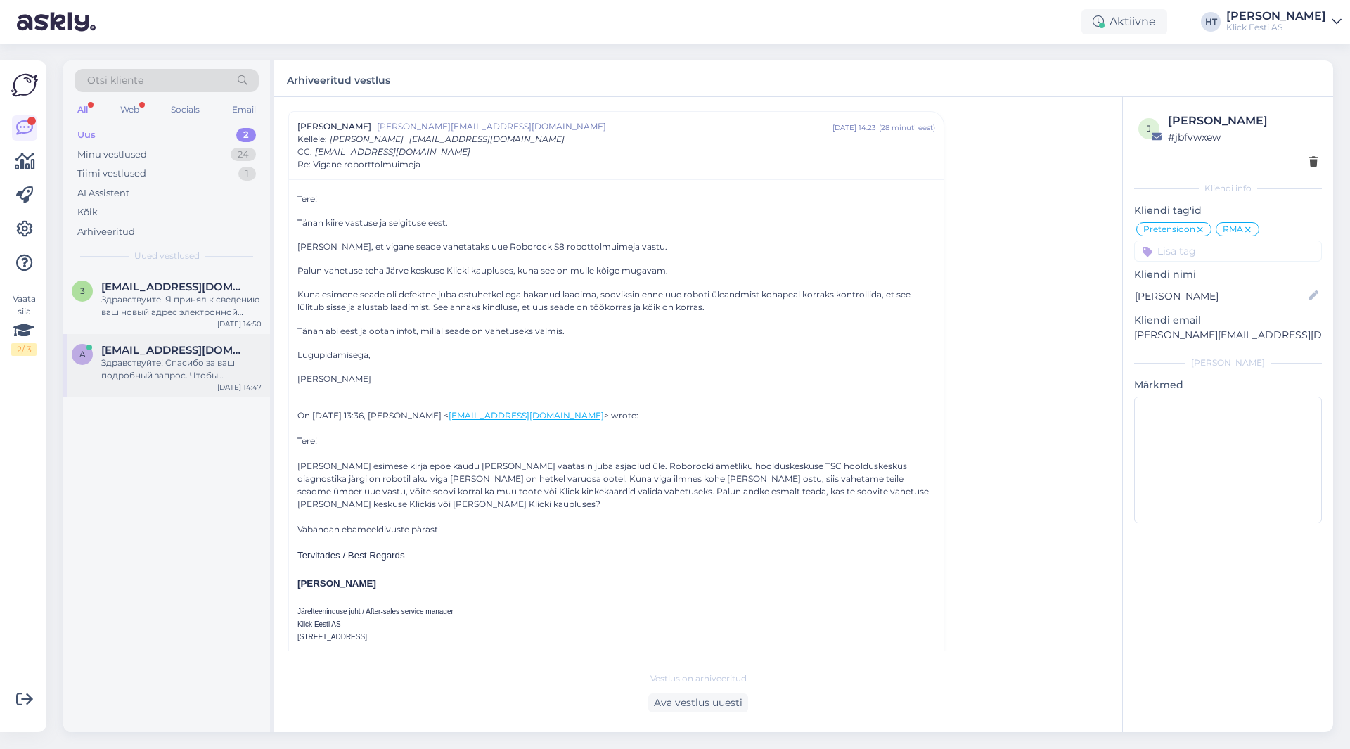
click at [163, 368] on div "Здравствуйте! Спасибо за ваш подробный запрос. Чтобы предоставить вам наиболее …" at bounding box center [181, 368] width 160 height 25
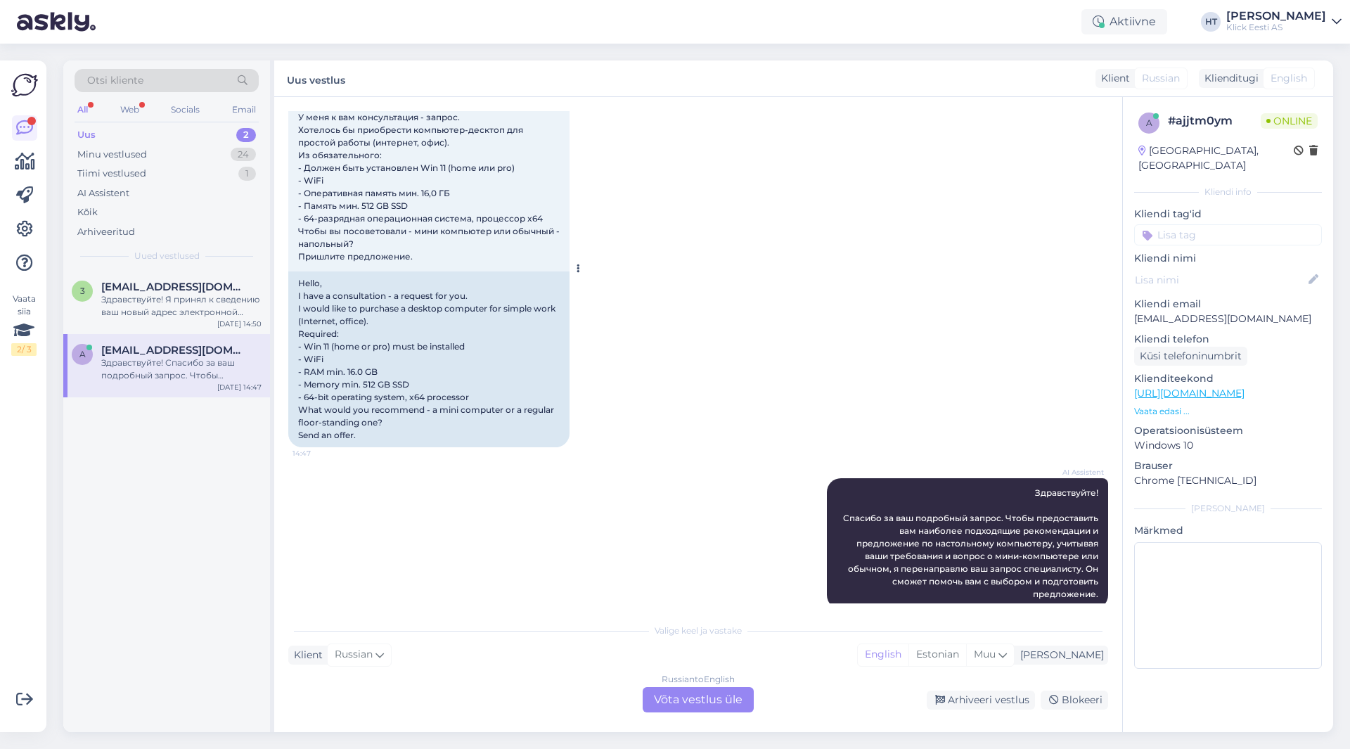
scroll to position [117, 0]
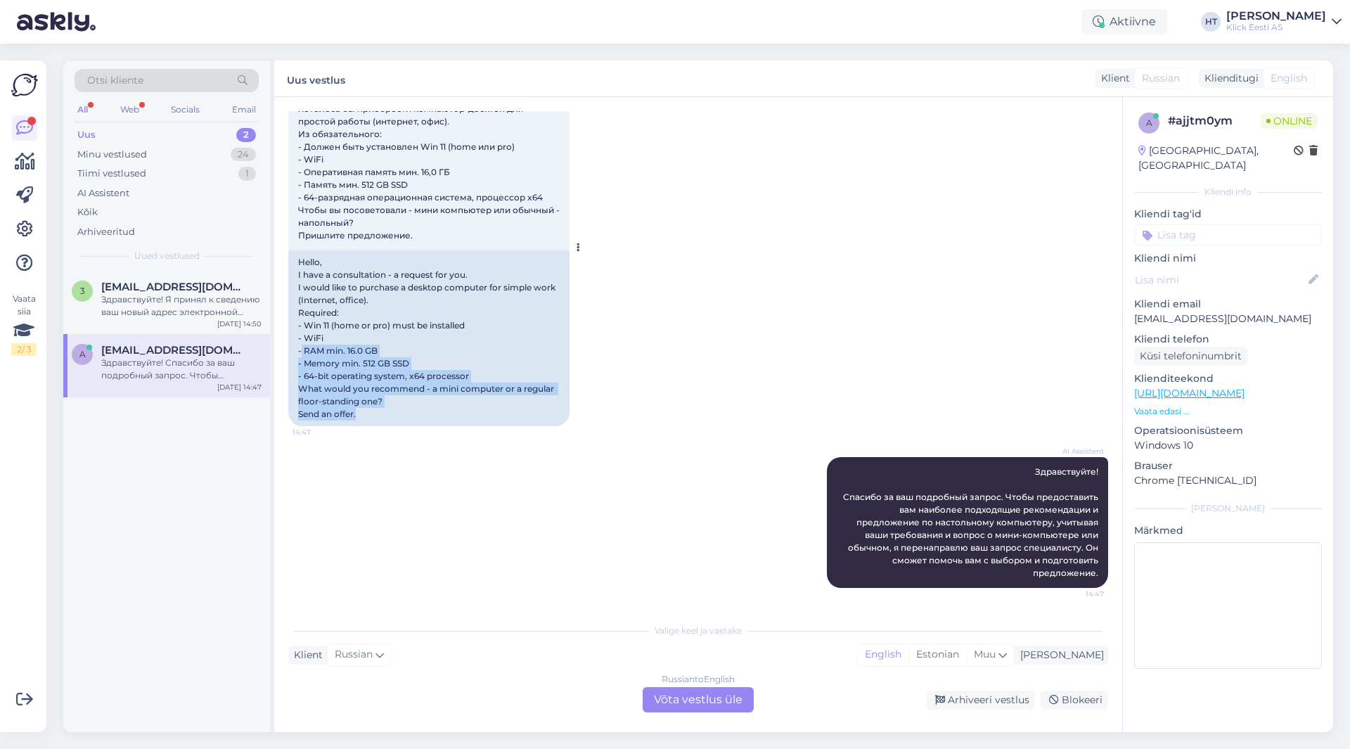
drag, startPoint x: 302, startPoint y: 349, endPoint x: 546, endPoint y: 418, distance: 253.7
click at [546, 418] on div "Hello, I have a consultation - a request for you. I would like to purchase a de…" at bounding box center [428, 338] width 281 height 176
click at [543, 415] on div "Hello, I have a consultation - a request for you. I would like to purchase a de…" at bounding box center [428, 338] width 281 height 176
click at [250, 309] on div "Здравствуйте! Я принял к сведению ваш новый адрес электронной почты: [EMAIL_ADD…" at bounding box center [181, 305] width 160 height 25
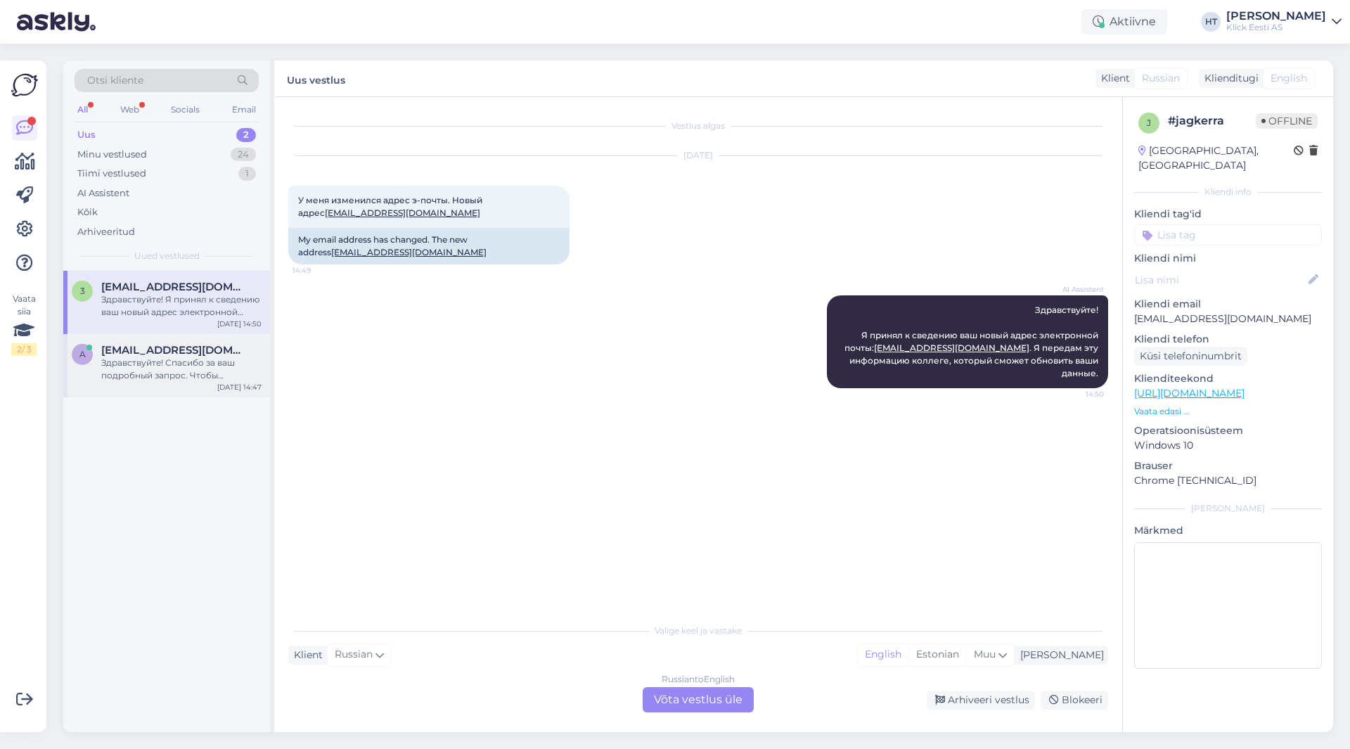
click at [213, 359] on div "Здравствуйте! Спасибо за ваш подробный запрос. Чтобы предоставить вам наиболее …" at bounding box center [181, 368] width 160 height 25
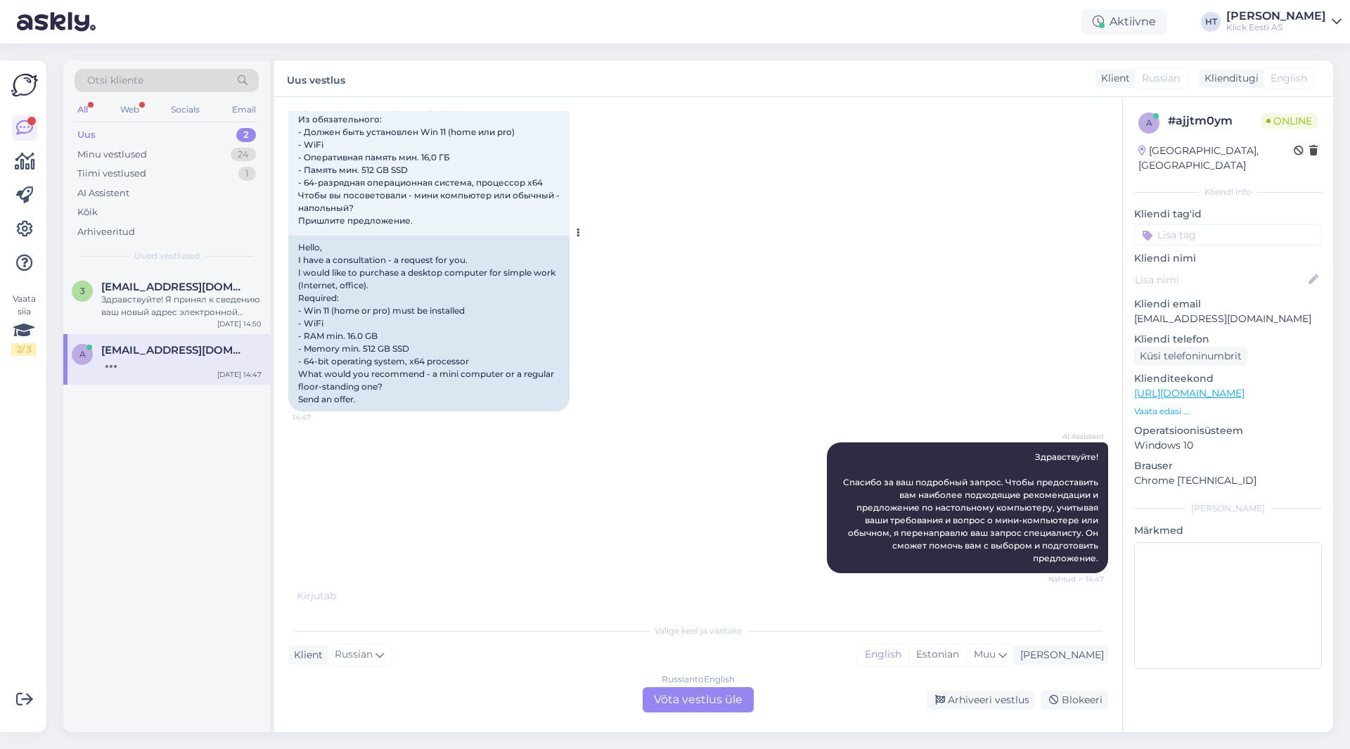
scroll to position [117, 0]
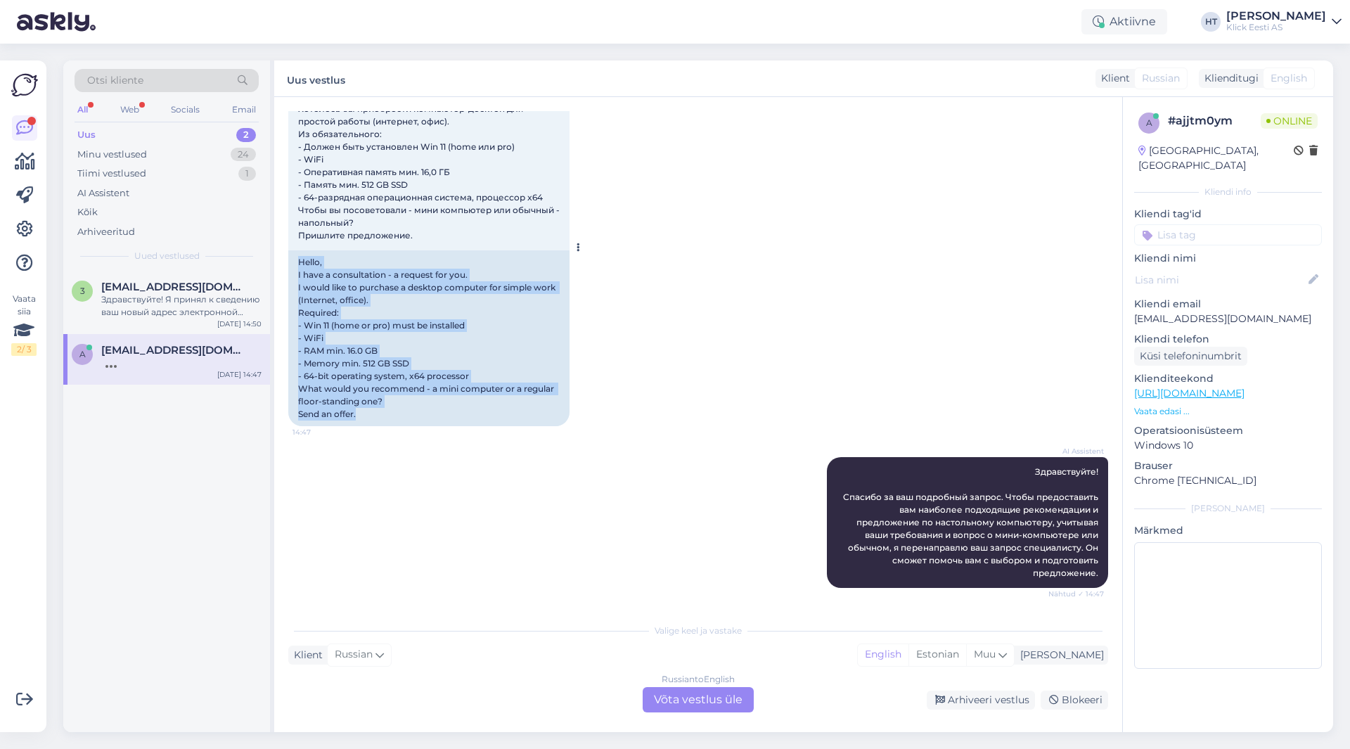
drag, startPoint x: 297, startPoint y: 261, endPoint x: 541, endPoint y: 418, distance: 289.0
click at [545, 416] on div "Hello, I have a consultation - a request for you. I would like to purchase a de…" at bounding box center [428, 338] width 281 height 176
click at [376, 418] on div "Hello, I have a consultation - a request for you. I would like to purchase a de…" at bounding box center [428, 338] width 281 height 176
drag, startPoint x: 372, startPoint y: 418, endPoint x: 297, endPoint y: 262, distance: 172.6
click at [297, 262] on div "Hello, I have a consultation - a request for you. I would like to purchase a de…" at bounding box center [428, 338] width 281 height 176
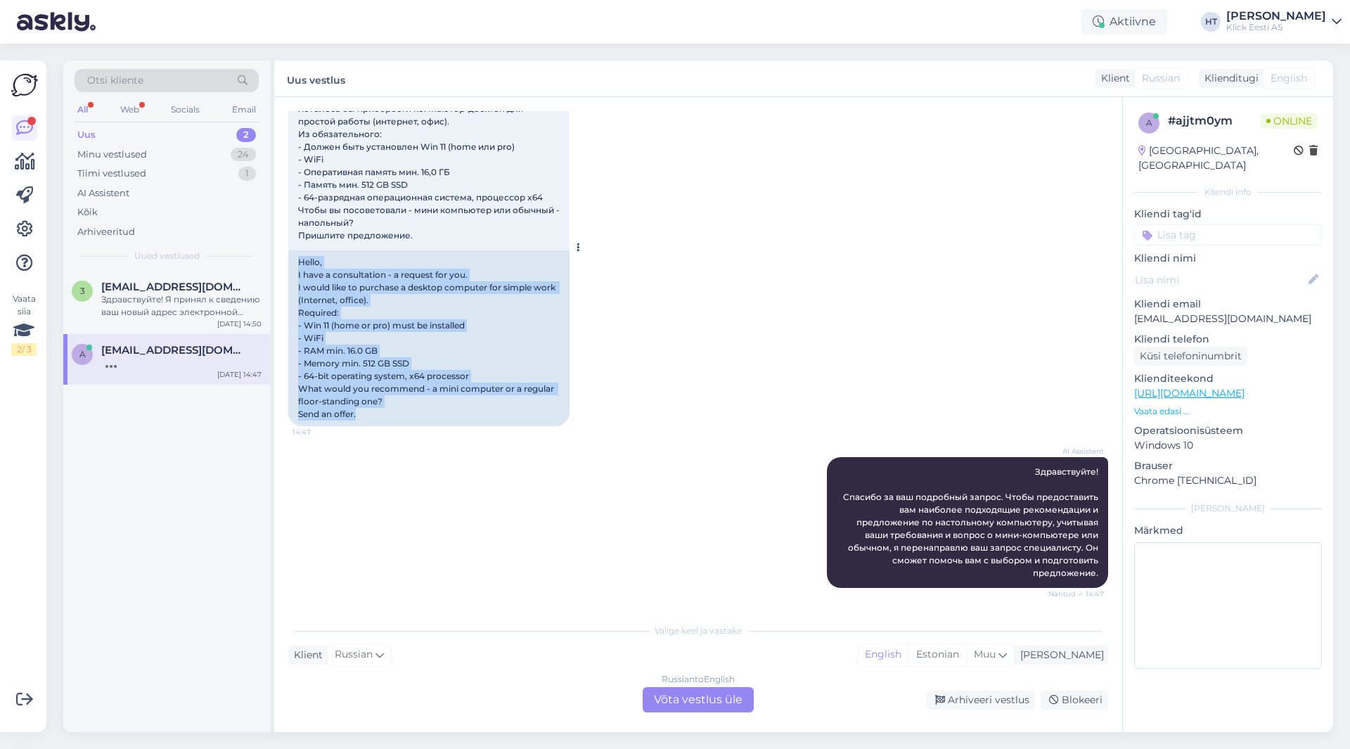
click at [298, 259] on div "Hello, I have a consultation - a request for you. I would like to purchase a de…" at bounding box center [428, 338] width 281 height 176
drag, startPoint x: 298, startPoint y: 259, endPoint x: 406, endPoint y: 413, distance: 187.8
click at [406, 413] on div "Hello, I have a consultation - a request for you. I would like to purchase a de…" at bounding box center [428, 338] width 281 height 176
click at [361, 417] on div "Hello, I have a consultation - a request for you. I would like to purchase a de…" at bounding box center [428, 338] width 281 height 176
drag, startPoint x: 361, startPoint y: 417, endPoint x: 297, endPoint y: 259, distance: 170.2
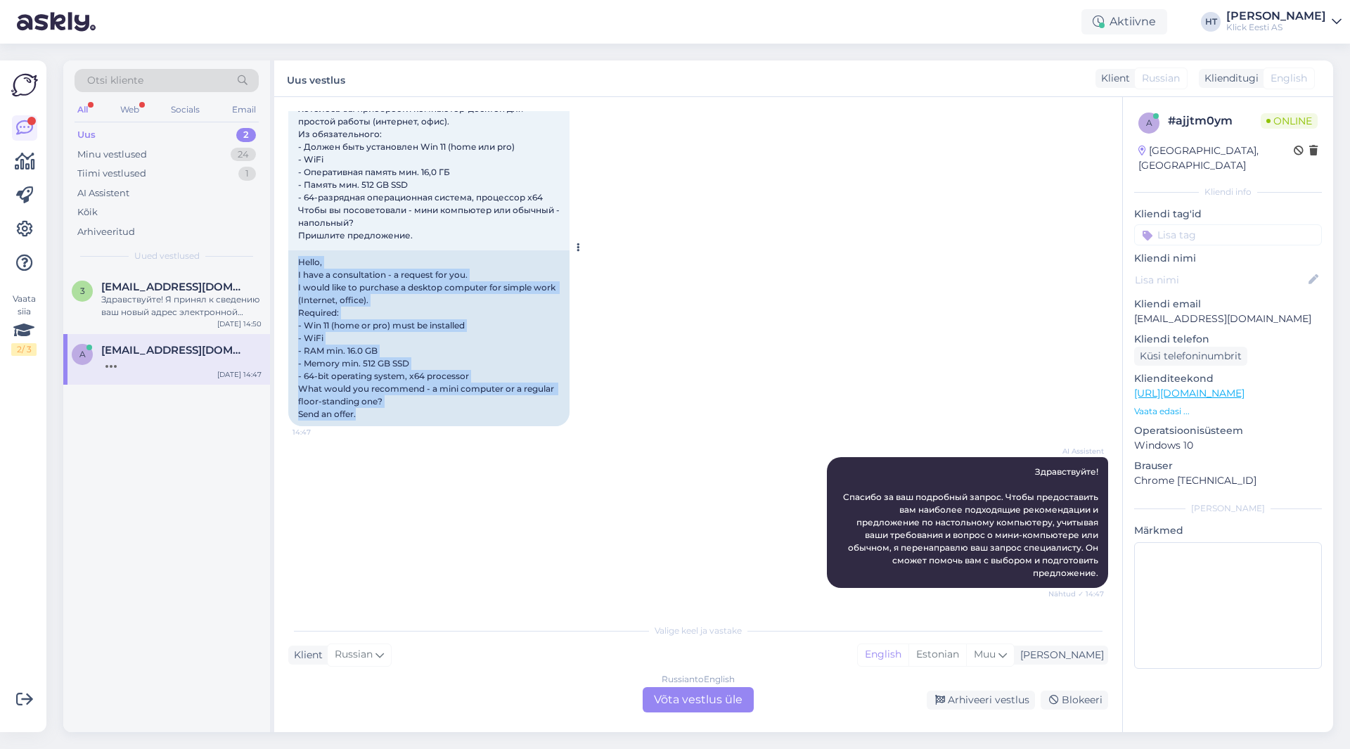
click at [297, 259] on div "Hello, I have a consultation - a request for you. I would like to purchase a de…" at bounding box center [428, 338] width 281 height 176
drag, startPoint x: 297, startPoint y: 259, endPoint x: 372, endPoint y: 425, distance: 181.5
click at [372, 425] on div "Hello, I have a consultation - a request for you. I would like to purchase a de…" at bounding box center [428, 338] width 281 height 176
click at [370, 416] on div "Hello, I have a consultation - a request for you. I would like to purchase a de…" at bounding box center [428, 338] width 281 height 176
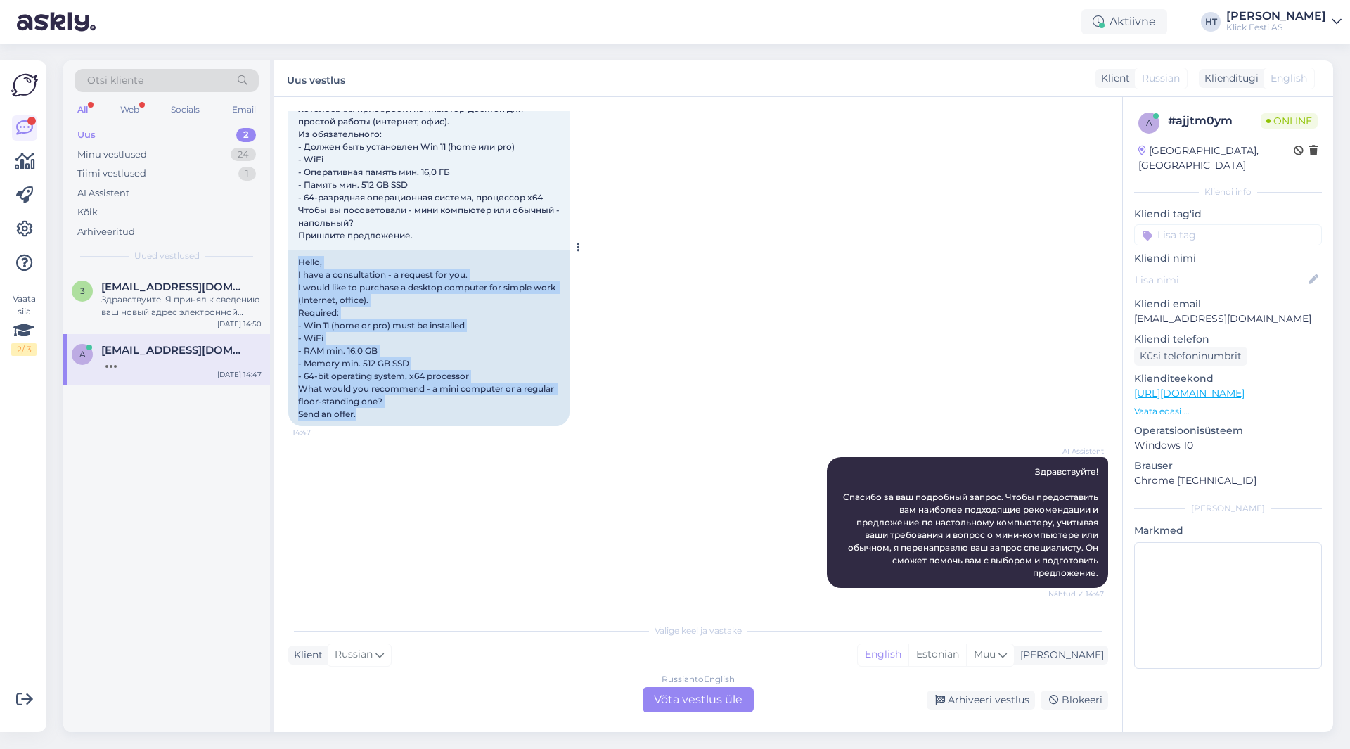
drag, startPoint x: 370, startPoint y: 416, endPoint x: 293, endPoint y: 254, distance: 179.9
click at [293, 254] on div "Hello, I have a consultation - a request for you. I would like to purchase a de…" at bounding box center [428, 338] width 281 height 176
click at [293, 257] on div "Hello, I have a consultation - a request for you. I would like to purchase a de…" at bounding box center [428, 338] width 281 height 176
drag, startPoint x: 293, startPoint y: 257, endPoint x: 386, endPoint y: 417, distance: 185.2
click at [386, 417] on div "Hello, I have a consultation - a request for you. I would like to purchase a de…" at bounding box center [428, 338] width 281 height 176
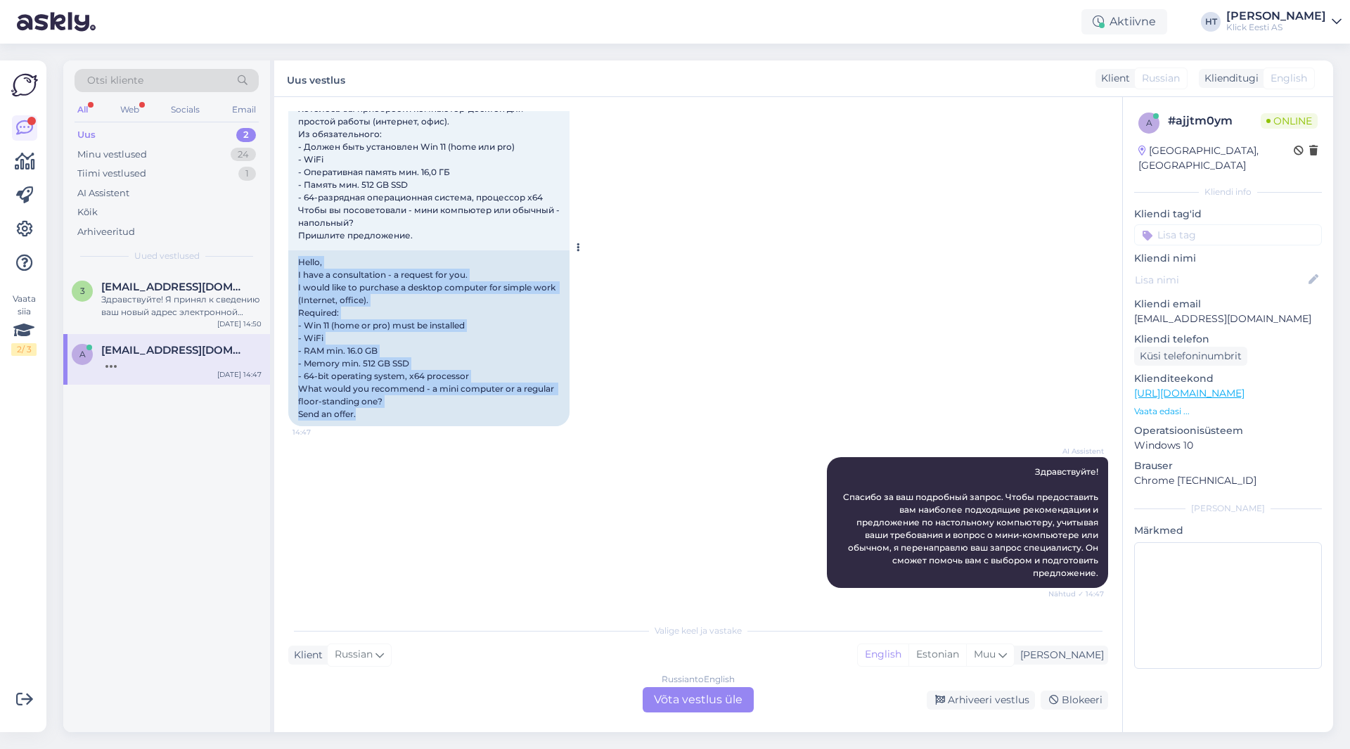
click at [386, 417] on div "Hello, I have a consultation - a request for you. I would like to purchase a de…" at bounding box center [428, 338] width 281 height 176
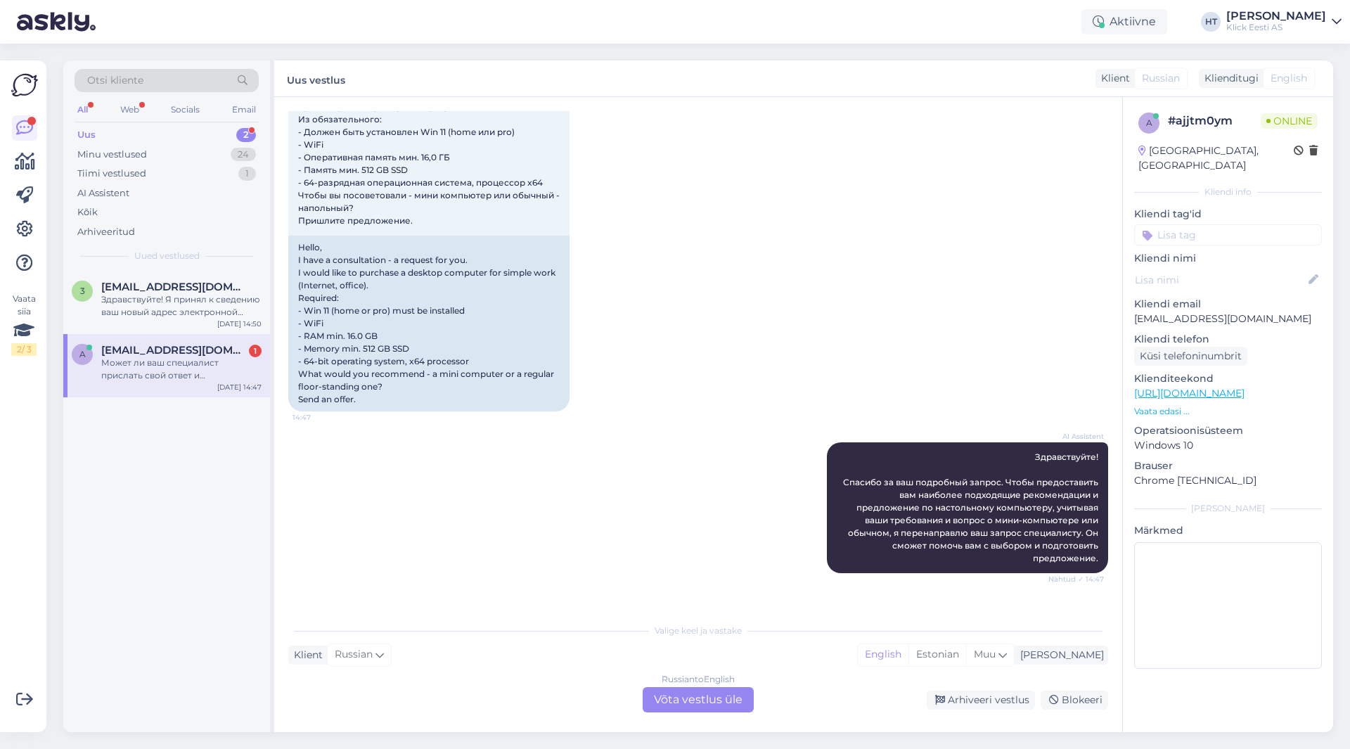
scroll to position [239, 0]
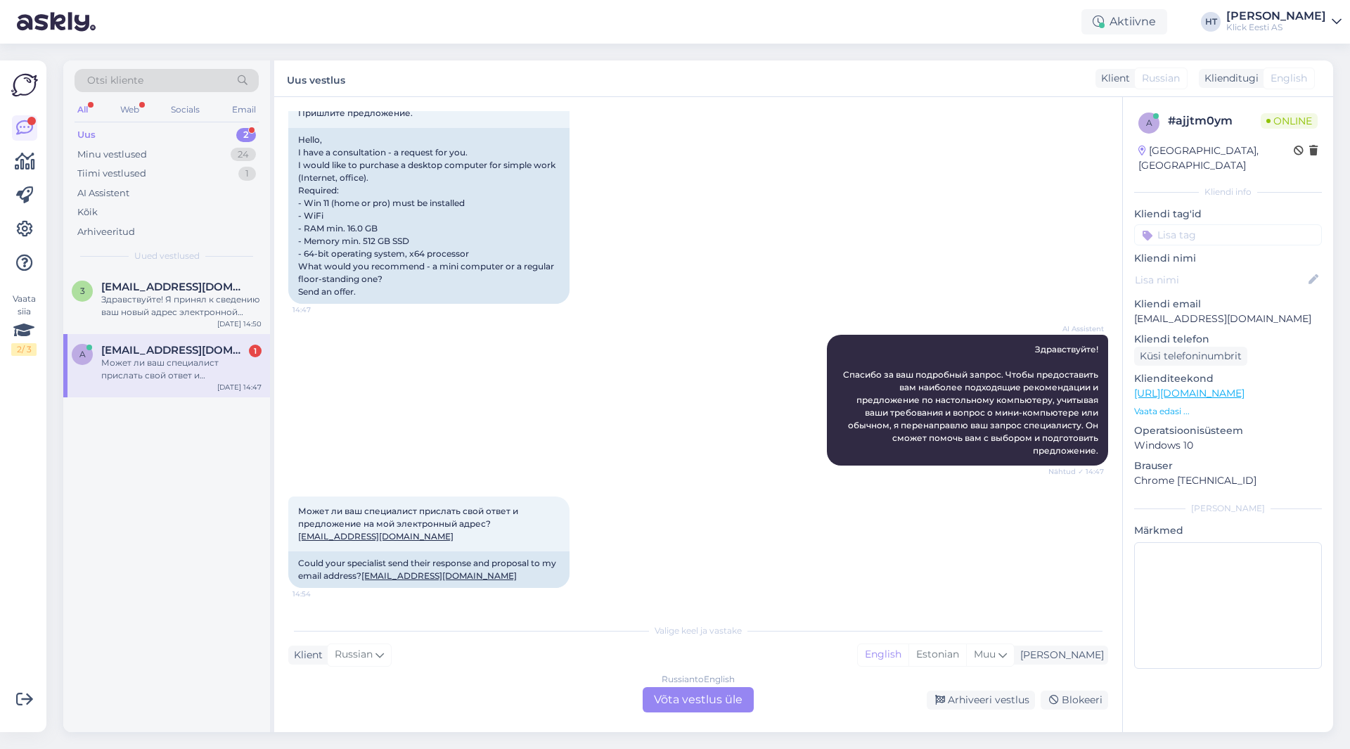
click at [721, 706] on div "Russian to English Võta vestlus üle" at bounding box center [697, 699] width 111 height 25
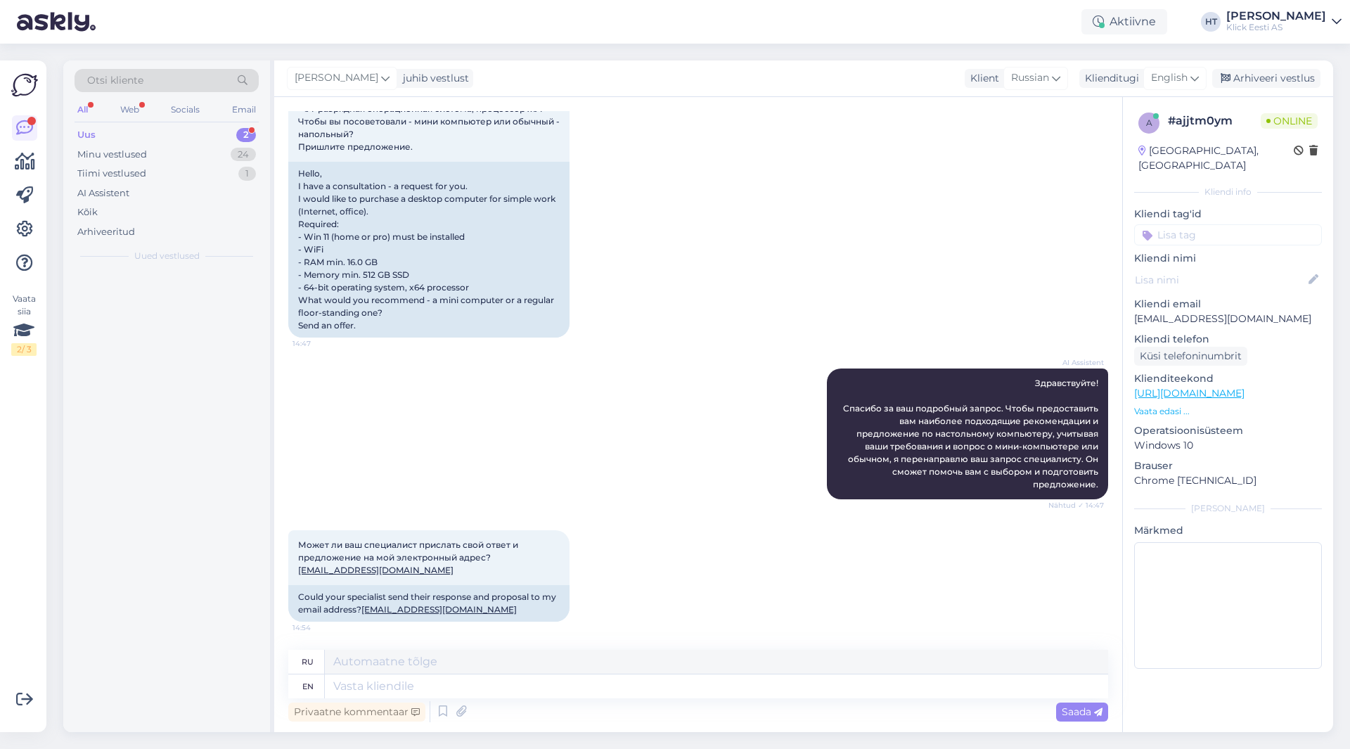
scroll to position [205, 0]
click at [719, 692] on textarea at bounding box center [716, 686] width 783 height 24
type textarea "For l"
type textarea "Для"
type textarea "For light"
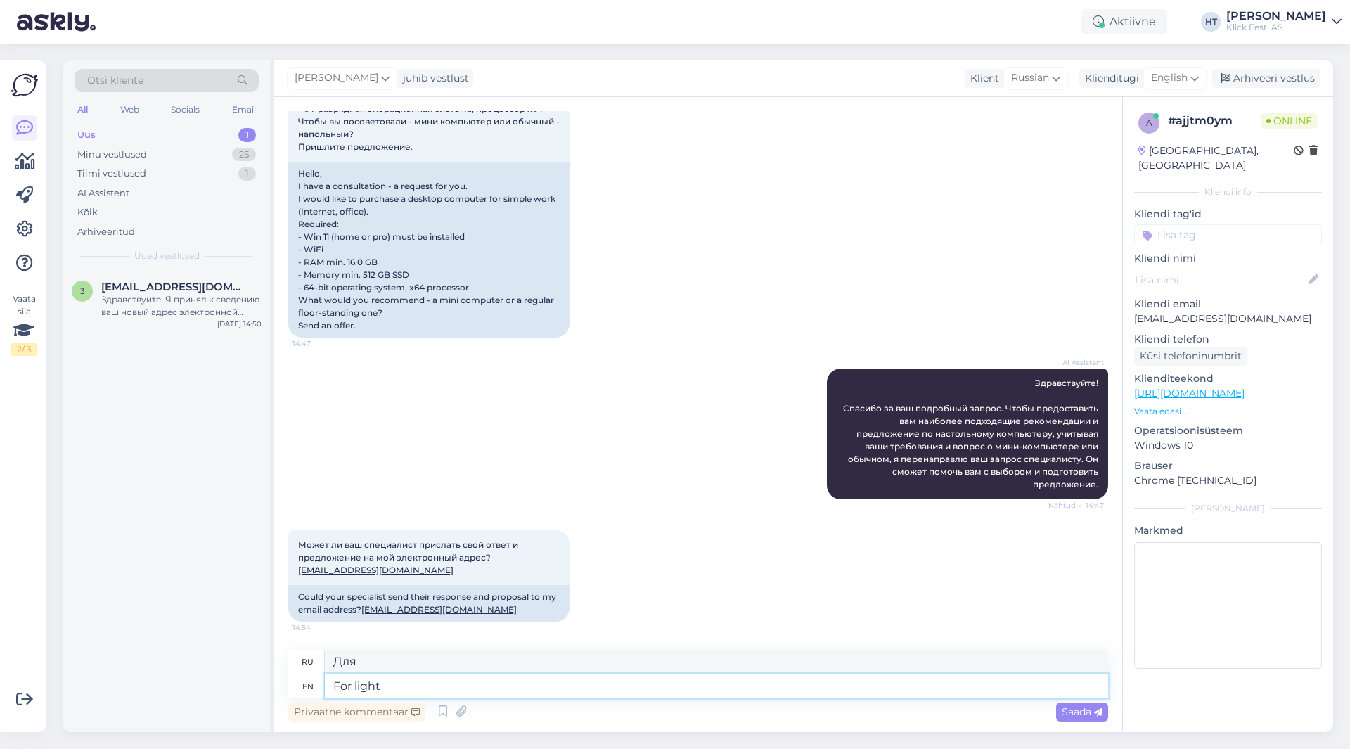
type textarea "Для света"
type textarea "For light brow"
type textarea "Для светлых бровей"
type textarea "For light browsing a"
type textarea "Для легкого просмотра"
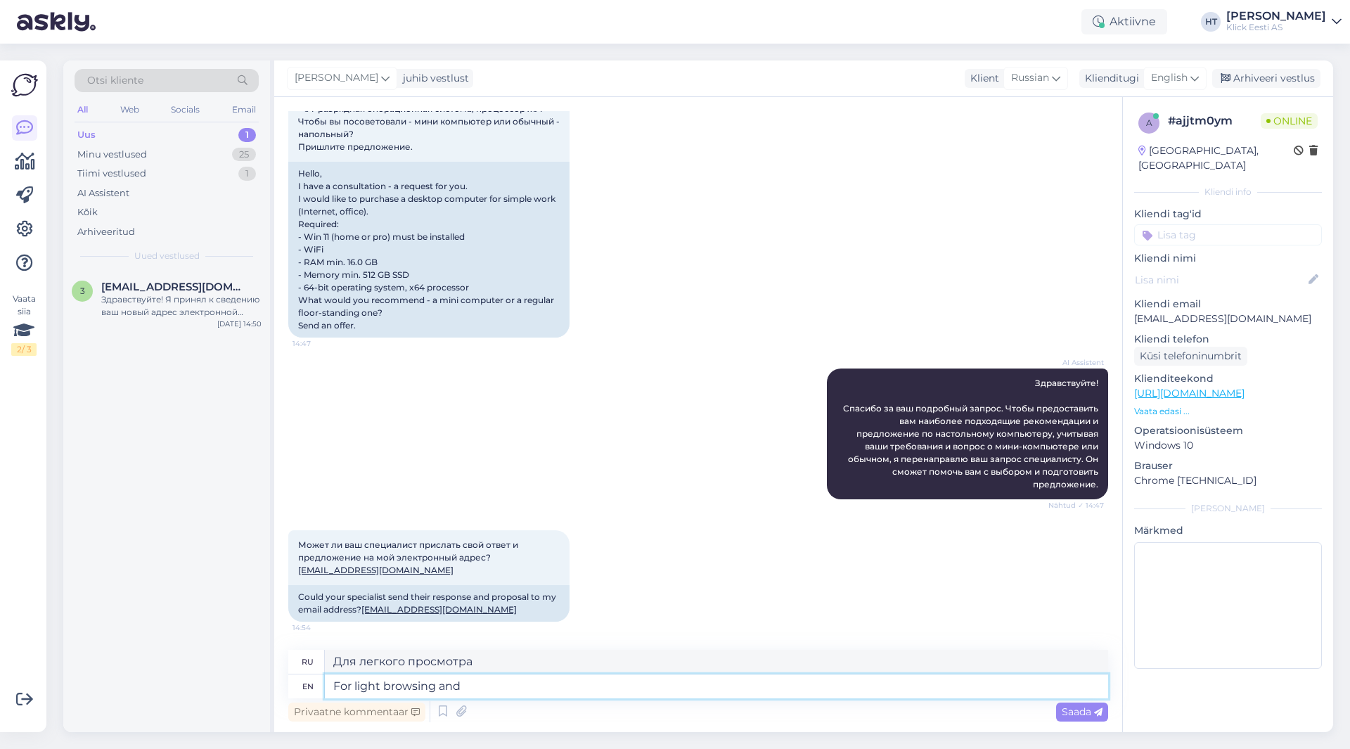
type textarea "For light browsing and o"
type textarea "Для легкого просмотра и"
type textarea "For light browsing and office w"
type textarea "Для легкого просмотра и работы в офисе"
type textarea "For light browsing and office work"
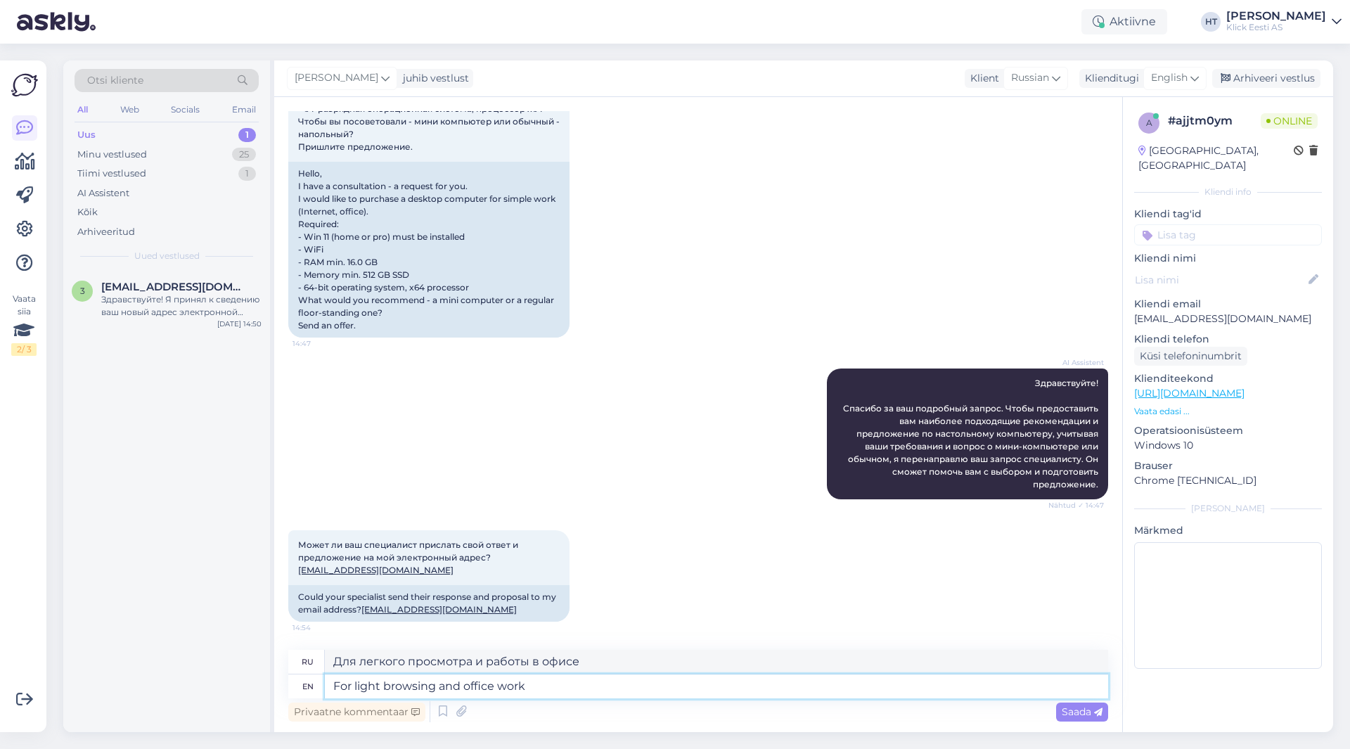
type textarea "Для легкого просмотра и офисной работы"
type textarea "For light browsing and office work you wo"
type textarea "Для легкого просмотра веб-страниц и офисной работы вам"
type textarea "For light browsing and office work you won't n"
type textarea "Для легкого просмотра веб-страниц и офисной работы вам не подойдет"
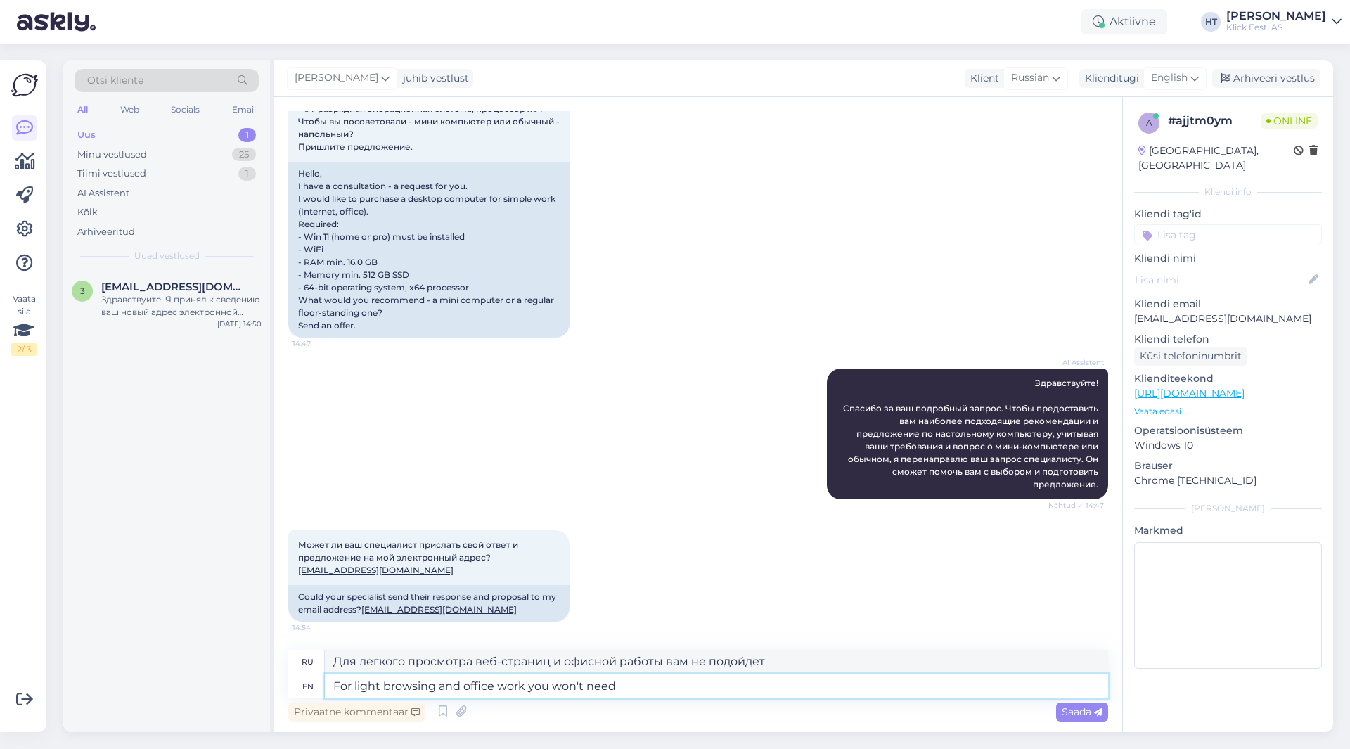
type textarea "For light browsing and office work you won't need"
type textarea "Для легкого просмотра веб-страниц и офисной работы вам не понадобится"
type textarea "For light browsing and office work you won't need a full s"
type textarea "Для легкого просмотра веб-страниц и офисной работы вам не понадобится полноценн…"
type textarea "For light browsing and office work you won't need a full sized d"
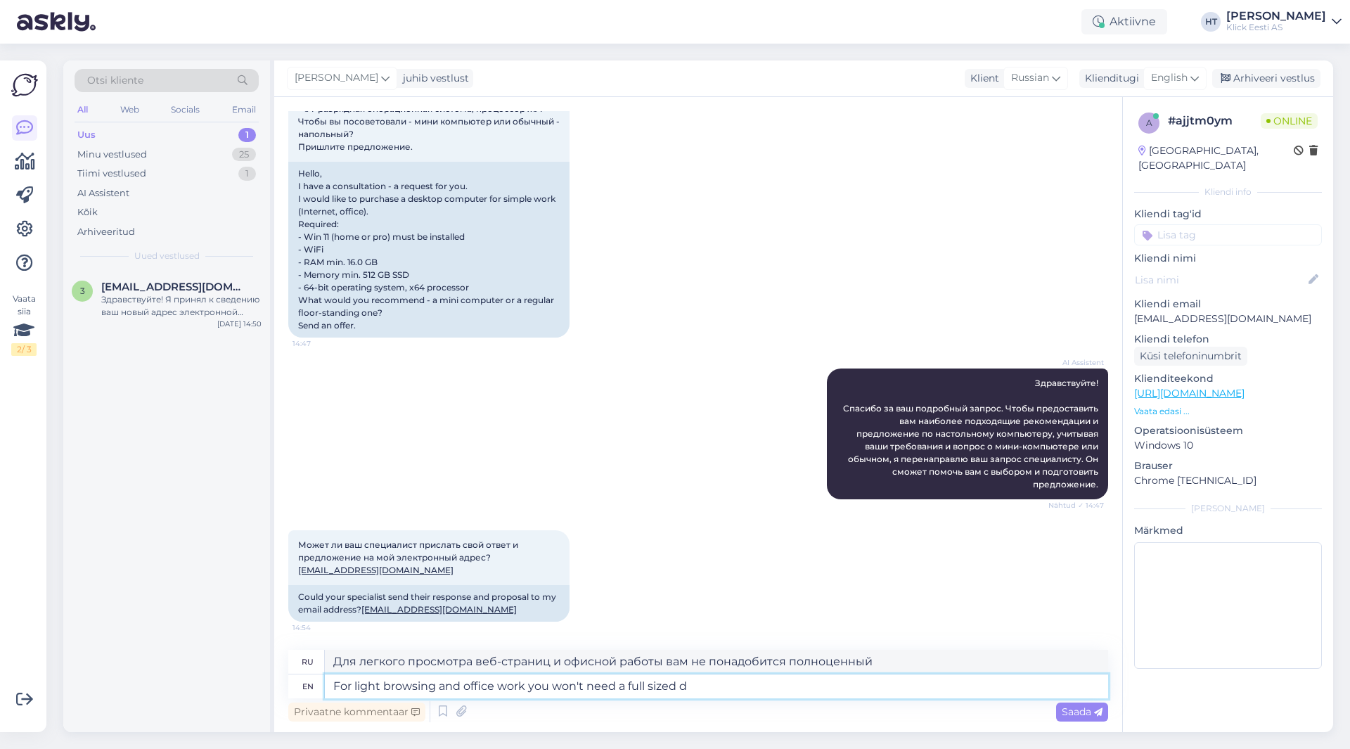
type textarea "Для легкого просмотра веб-страниц и офисной работы вам не понадобится полноразм…"
type textarea "For light browsing and office work you won't need a full sized desktop."
type textarea "Для легкого просмотра веб-страниц и офисной работы вам не понадобится полноразм…"
type textarea "For light browsing and office work you won't need a full sized desktop. A"
type textarea "Для лёгкого просмотра веб-страниц и офисной работы вам не понадобится полноразм…"
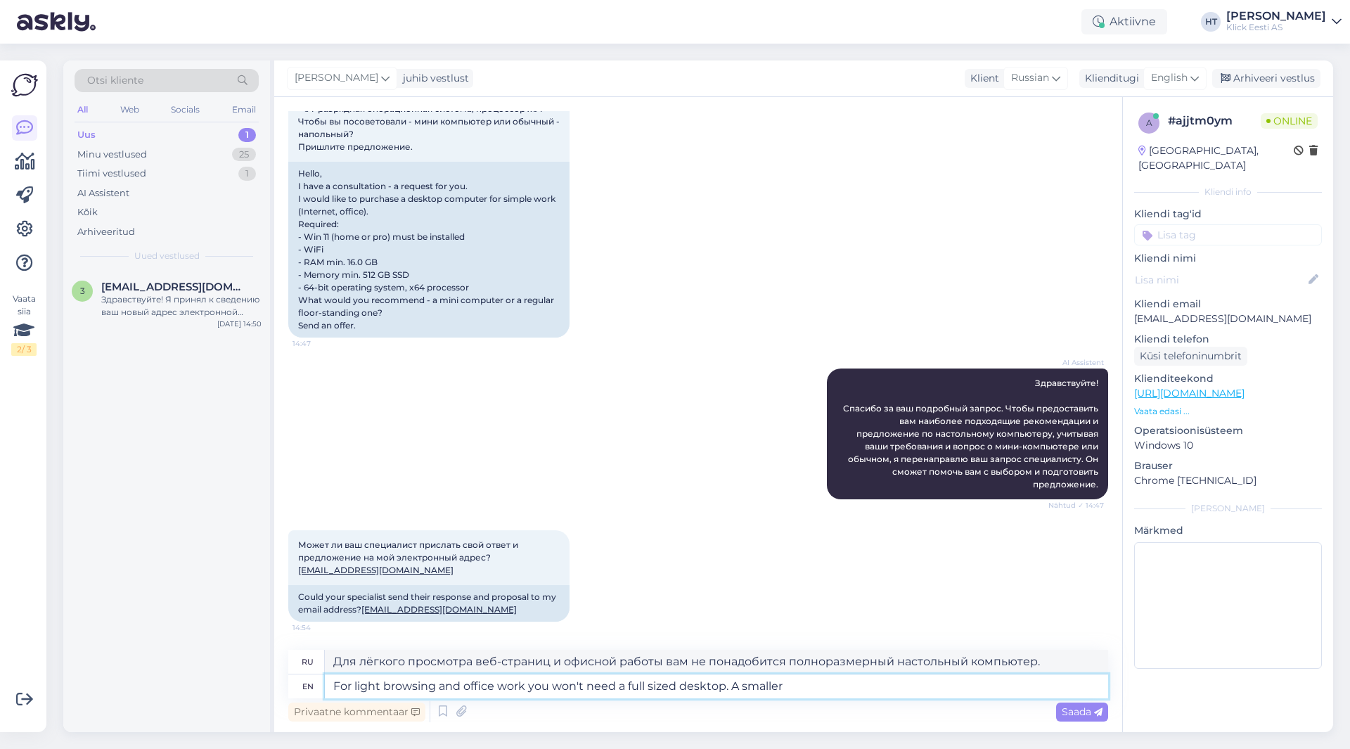
type textarea "For light browsing and office work you won't need a full sized desktop. A small…"
type textarea "Для лёгкого просмотра веб-страниц и офисной работы вам не понадобится полноразм…"
type textarea "For light browsing and office work you won't need a full sized desktop. A small…"
type textarea "Для лёгкого просмотра веб-страниц и офисной работы вам не понадобится полноразм…"
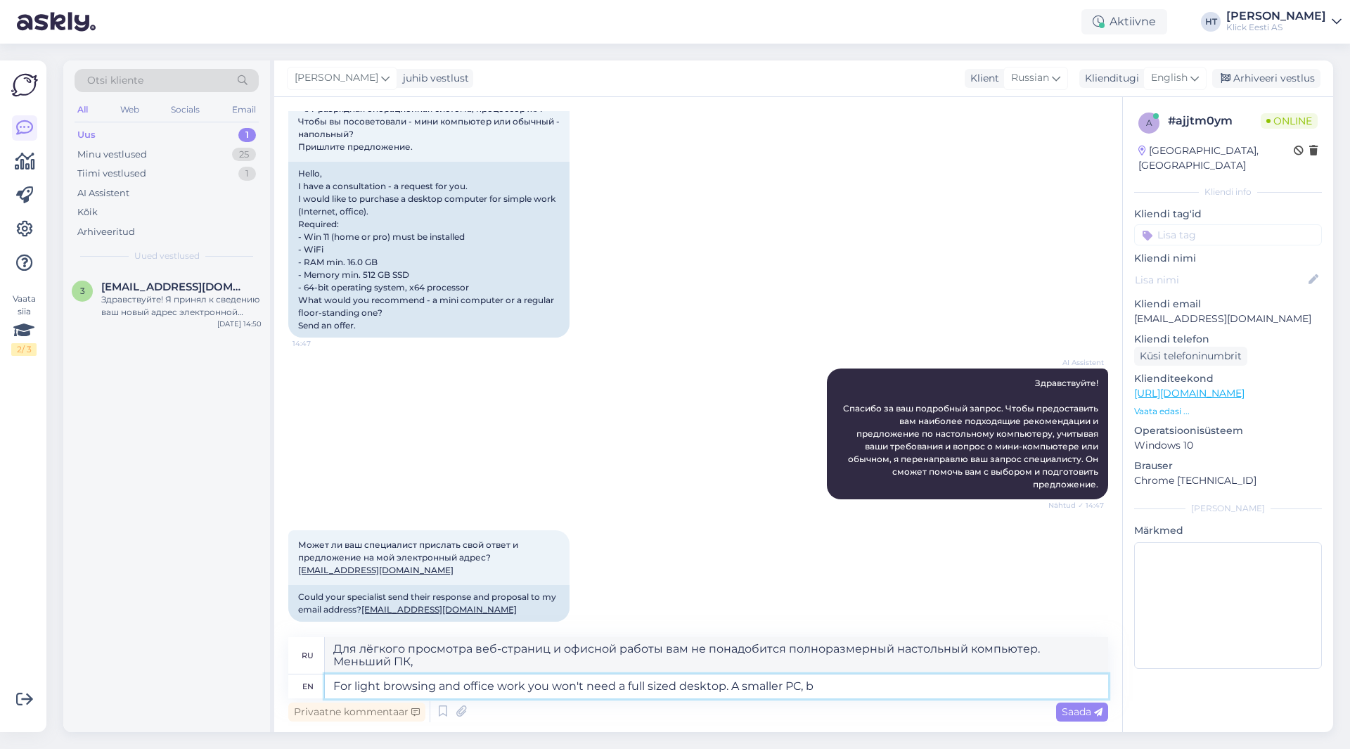
scroll to position [218, 0]
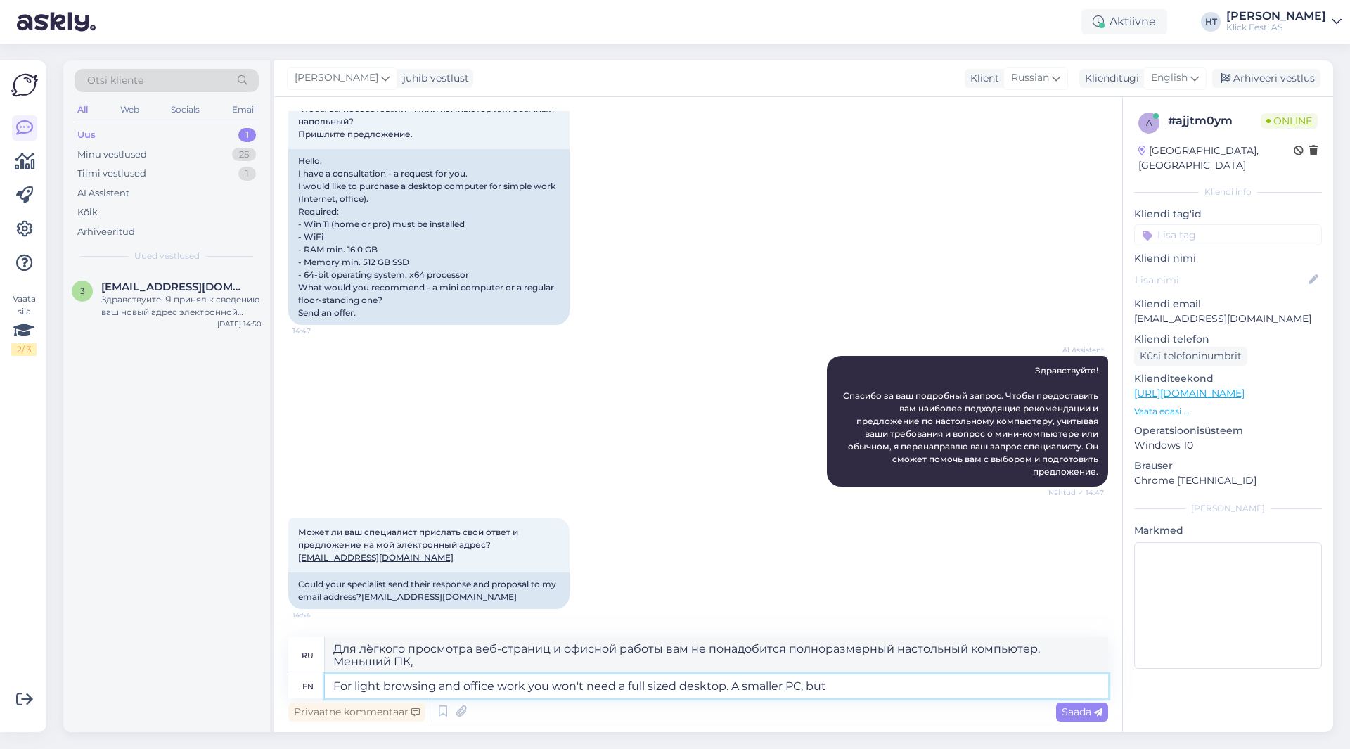
type textarea "For light browsing and office work you won't need a full sized desktop. A small…"
type textarea "Для лёгкого просмотра веб-страниц и офисной работы вам не понадобится полноразм…"
type textarea "For light browsing and office work you won't need a full sized desktop. A small…"
type textarea "Для лёгкого просмотра веб-страниц и офисной работы вам не понадобится полноразм…"
type textarea "For light browsing and office work you won't need a full sized desktop. A small…"
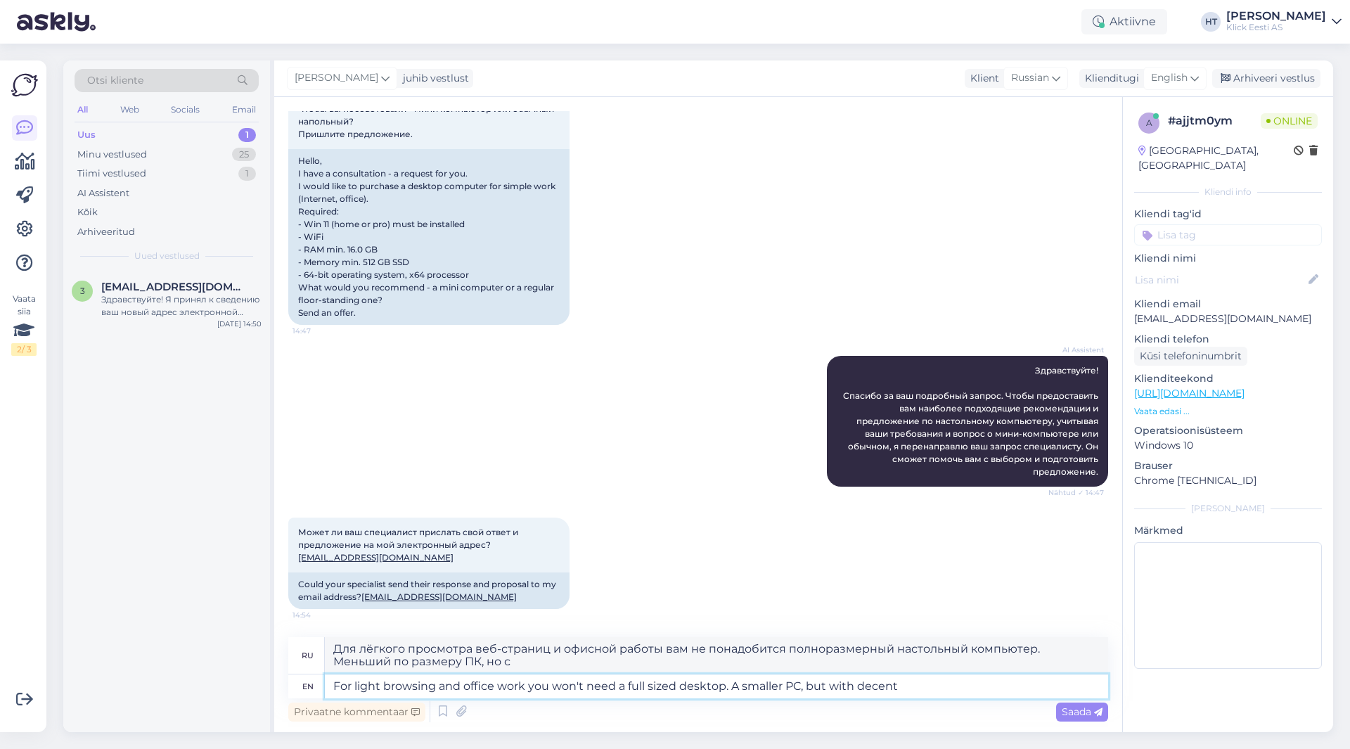
type textarea "Для лёгкого просмотра веб-страниц и офисной работы вам не понадобится полноразм…"
type textarea "For light browsing and office work you won't need a full sized desktop. A small…"
type textarea "Для лёгкого просмотра веб-страниц и офисной работы вам не понадобится полноразм…"
type textarea "For light browsing and office work you won't need a full sized desktop. A small…"
type textarea "Для лёгкого просмотра веб-страниц и офисной работы вам не понадобится полноразм…"
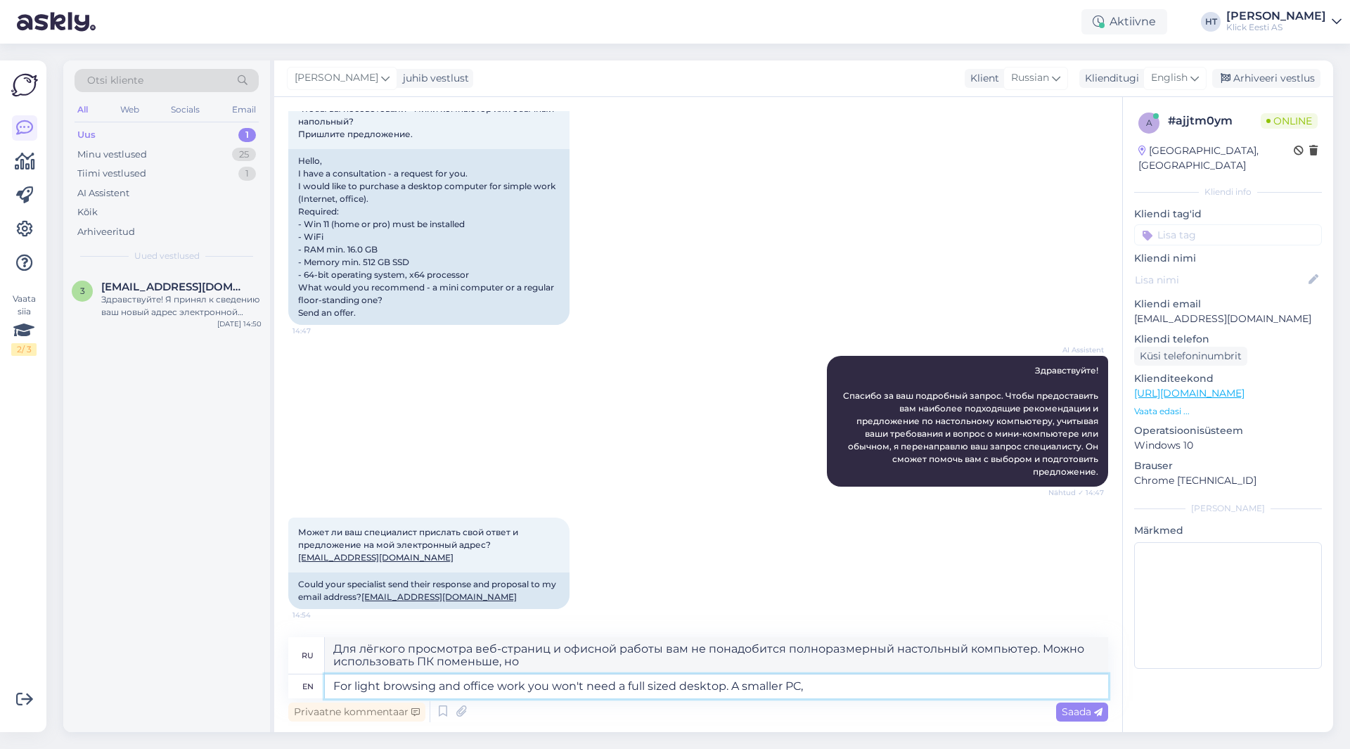
type textarea "For light browsing and office work you won't need a full sized desktop. A small…"
type textarea "Для лёгкого просмотра веб-страниц и офисной работы вам не понадобится полноразм…"
type textarea "For light browsing and office work you won't need a full sized desktop. A small…"
type textarea "Для лёгкого просмотра веб-страниц и офисной работы вам не понадобится полноразм…"
type textarea "For light browsing and office work you won't need a full sized desktop. A small…"
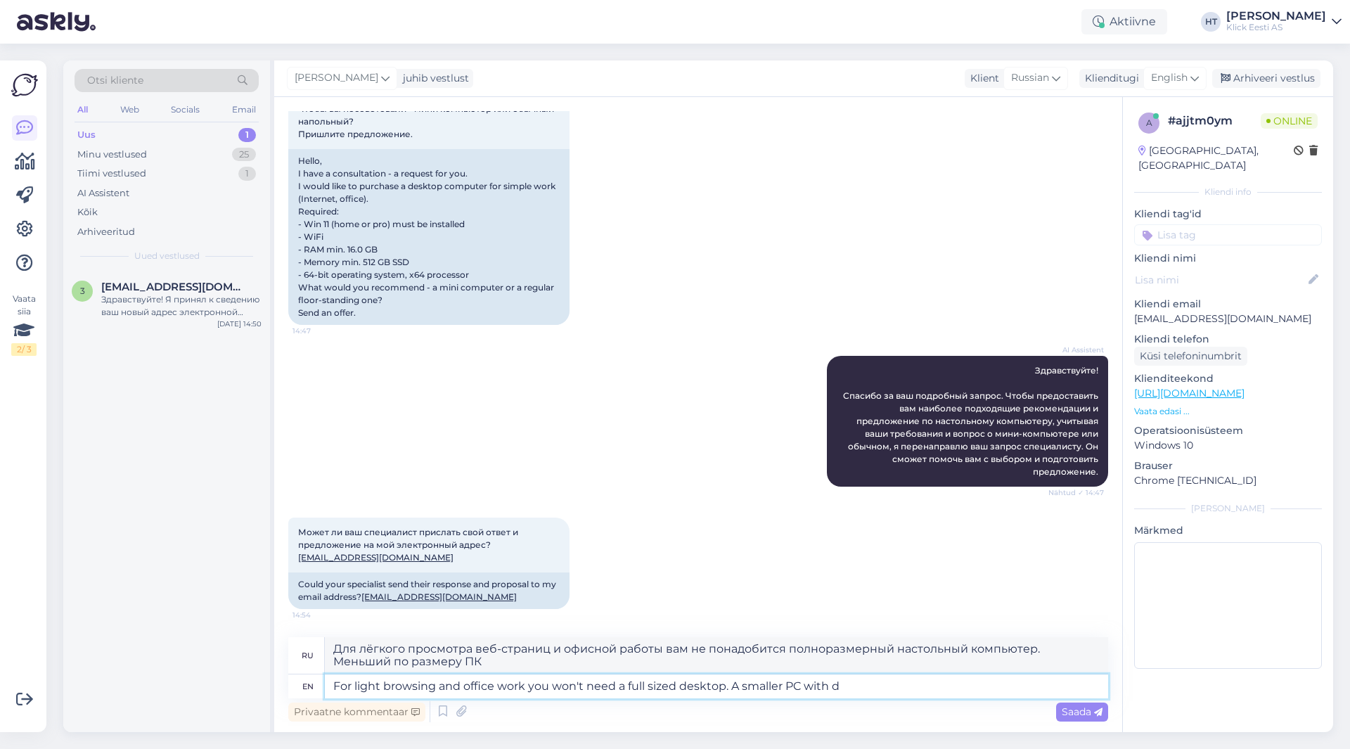
type textarea "Для лёгкого просмотра веб-страниц и офисной работы вам не понадобится полноразм…"
type textarea "For light browsing and office work you won't need a full sized desktop. A small…"
type textarea "Для лёгкого просмотра веб-страниц и офисной работы вам не понадобится полноразм…"
type textarea "For light browsing and office work you won't need a full sized desktop. A small…"
type textarea "Для лёгкого просмотра веб-страниц и офисной работы вам не понадобится полноразм…"
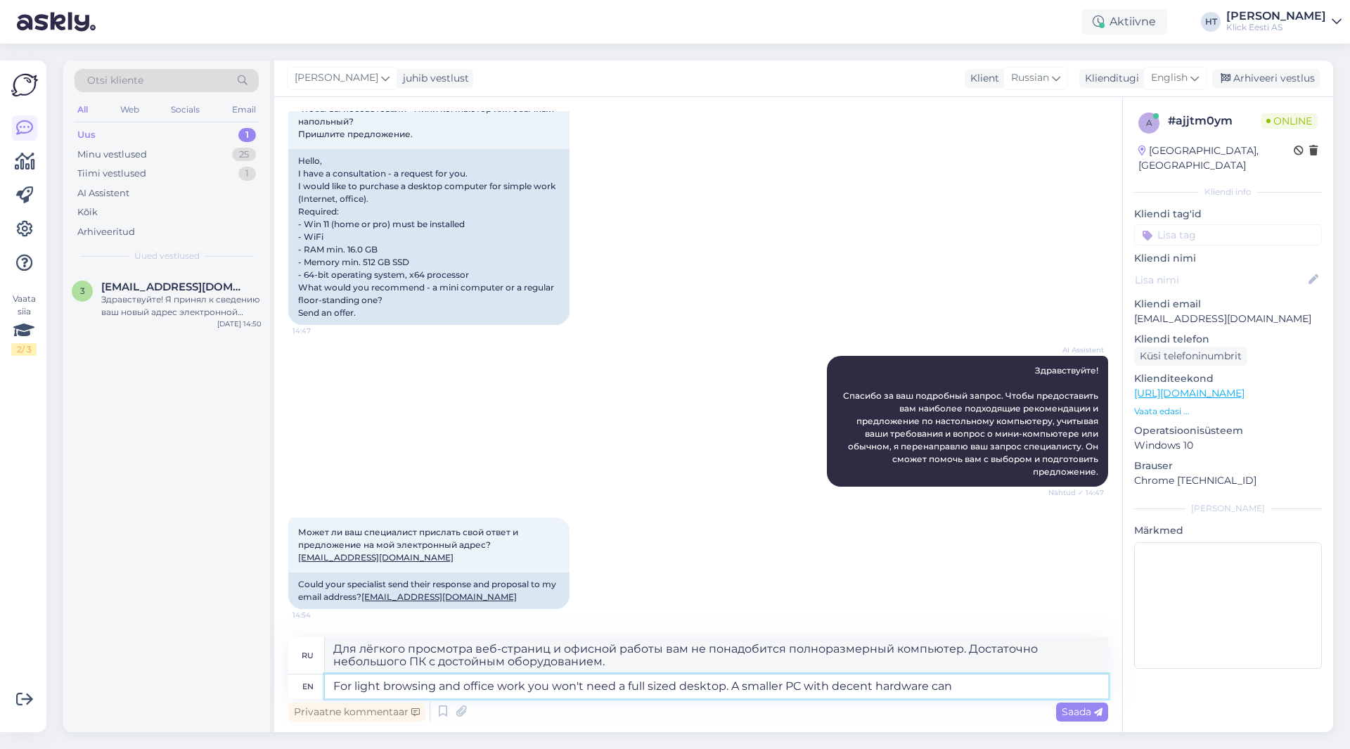
type textarea "For light browsing and office work you won't need a full sized desktop. A small…"
type textarea "Для лёгкого просмотра веб-страниц и офисной работы вам не понадобится полноразм…"
type textarea "For light browsing and office work you won't need a full sized desktop. A small…"
type textarea "Для лёгкого просмотра веб-страниц и офисной работы вам не понадобится полноразм…"
type textarea "For light browsing and office work you won't need a full sized desktop. A small…"
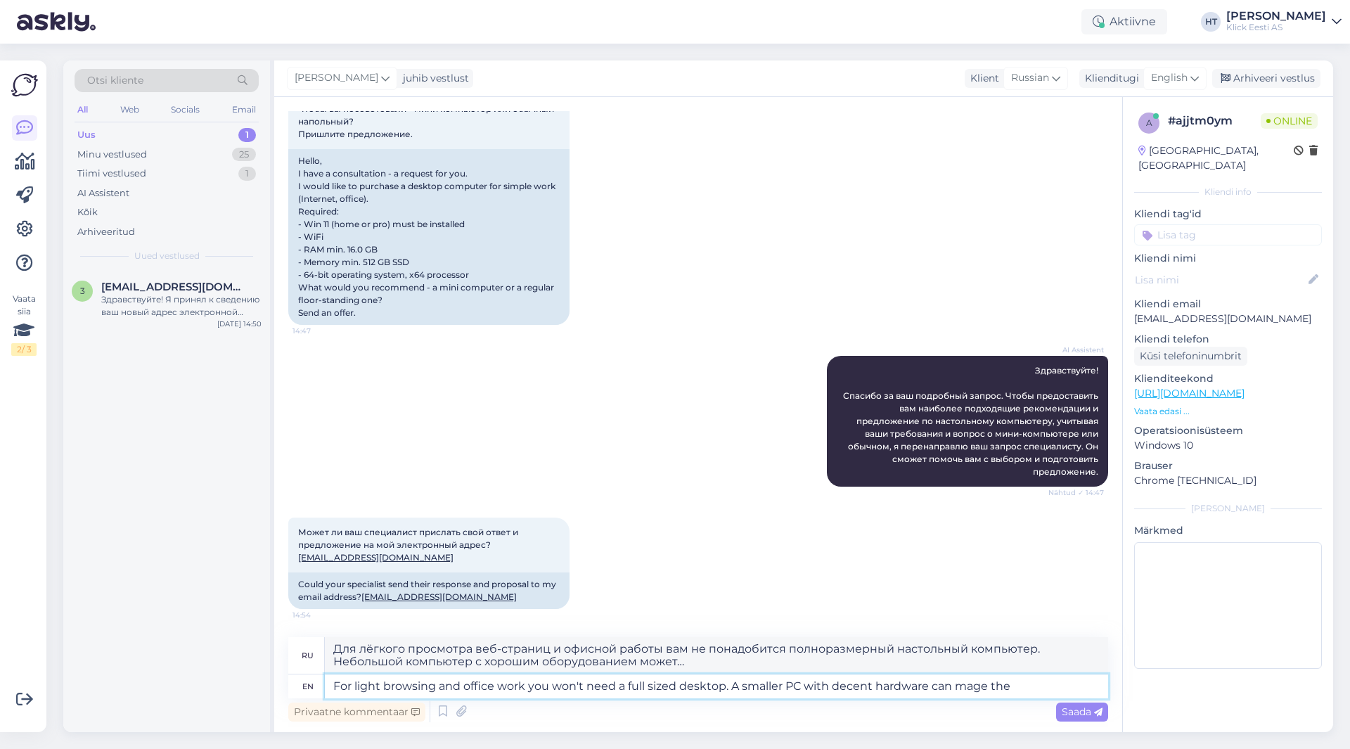
type textarea "Для лёгкого просмотра веб-страниц и офисной работы вам не понадобится полноразм…"
type textarea "For light browsing and office work you won't need a full sized desktop. A small…"
type textarea "Для лёгкого просмотра веб-страниц и офисной работы вам не понадобится полноразм…"
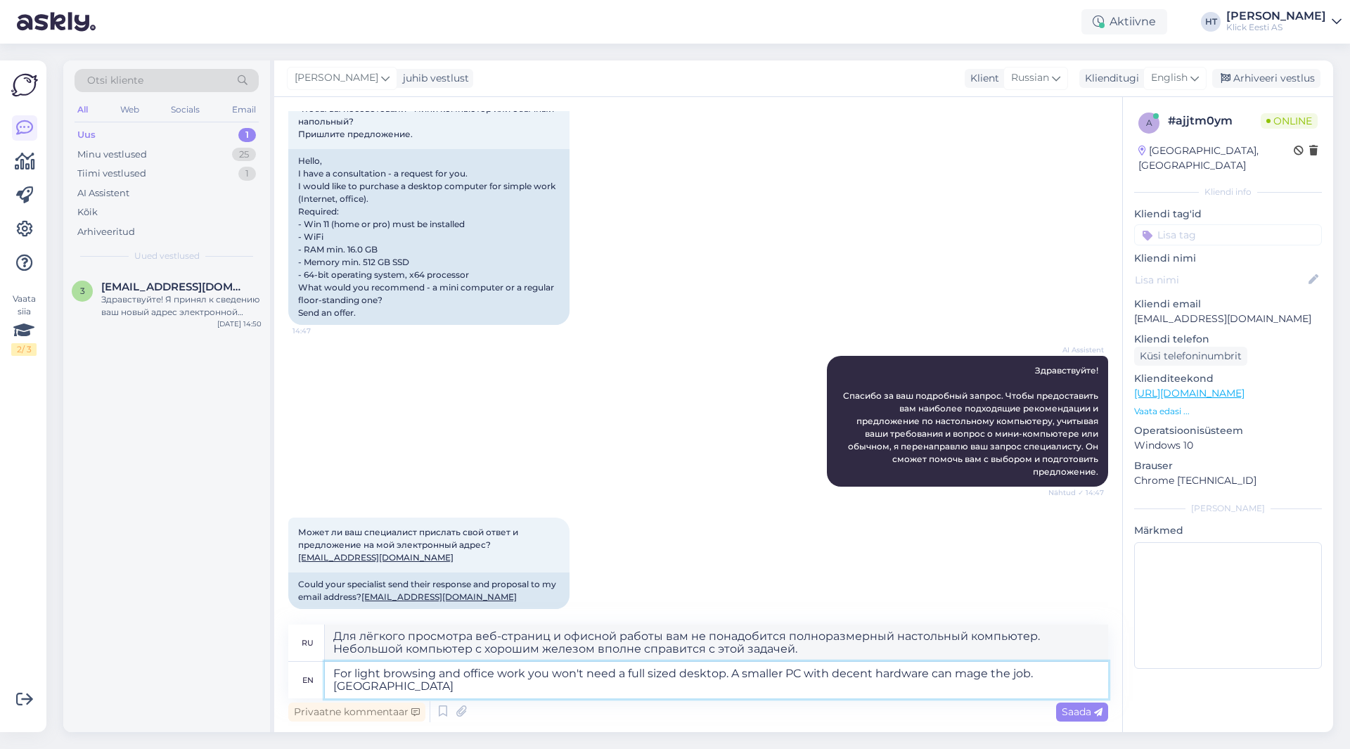
scroll to position [231, 0]
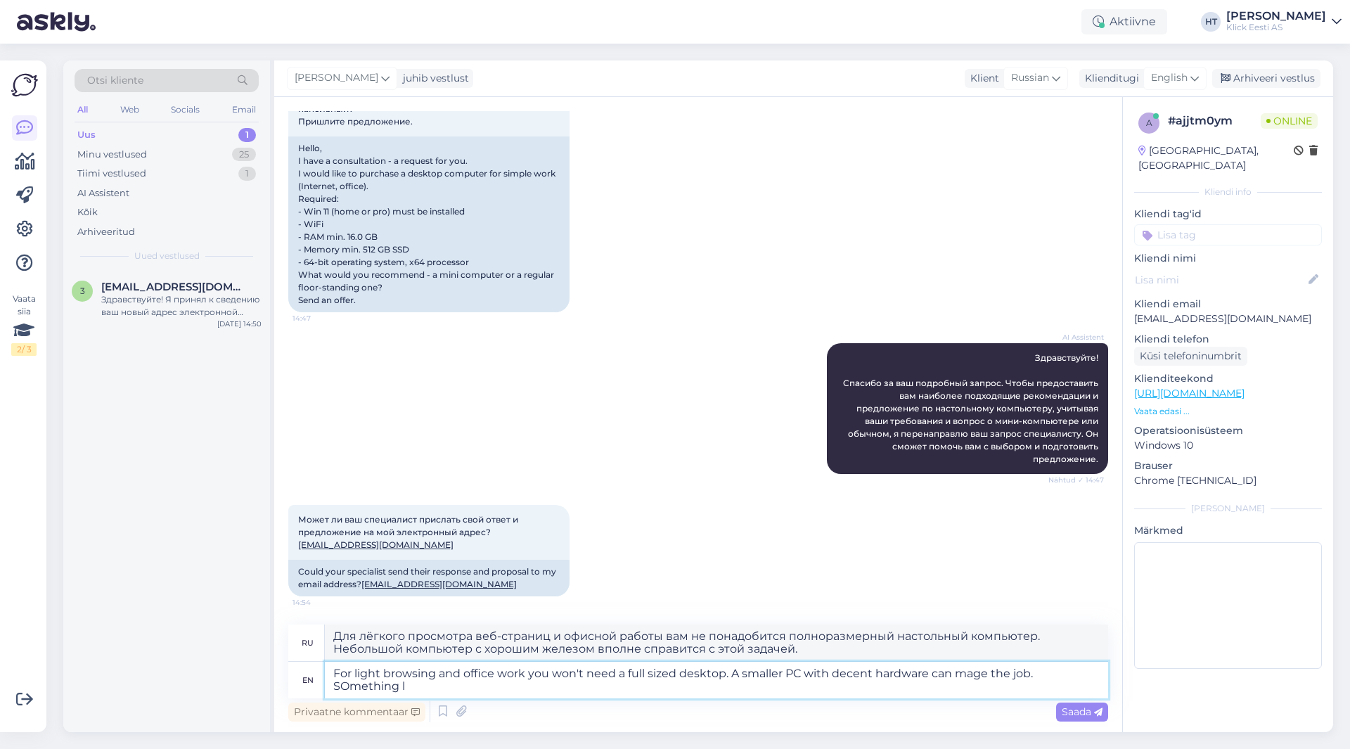
type textarea "For light browsing and office work you won't need a full sized desktop. A small…"
type textarea "Для лёгкого просмотра веб-страниц и офисной работы вам не понадобится полноразм…"
type textarea "For light browsing and office work you won't need a full sized desktop. A small…"
type textarea "Для лёгкого просмотра веб-страниц и офисной работы вам не понадобится полноразм…"
type textarea "For light browsing and office work you won't need a full sized desktop. A small…"
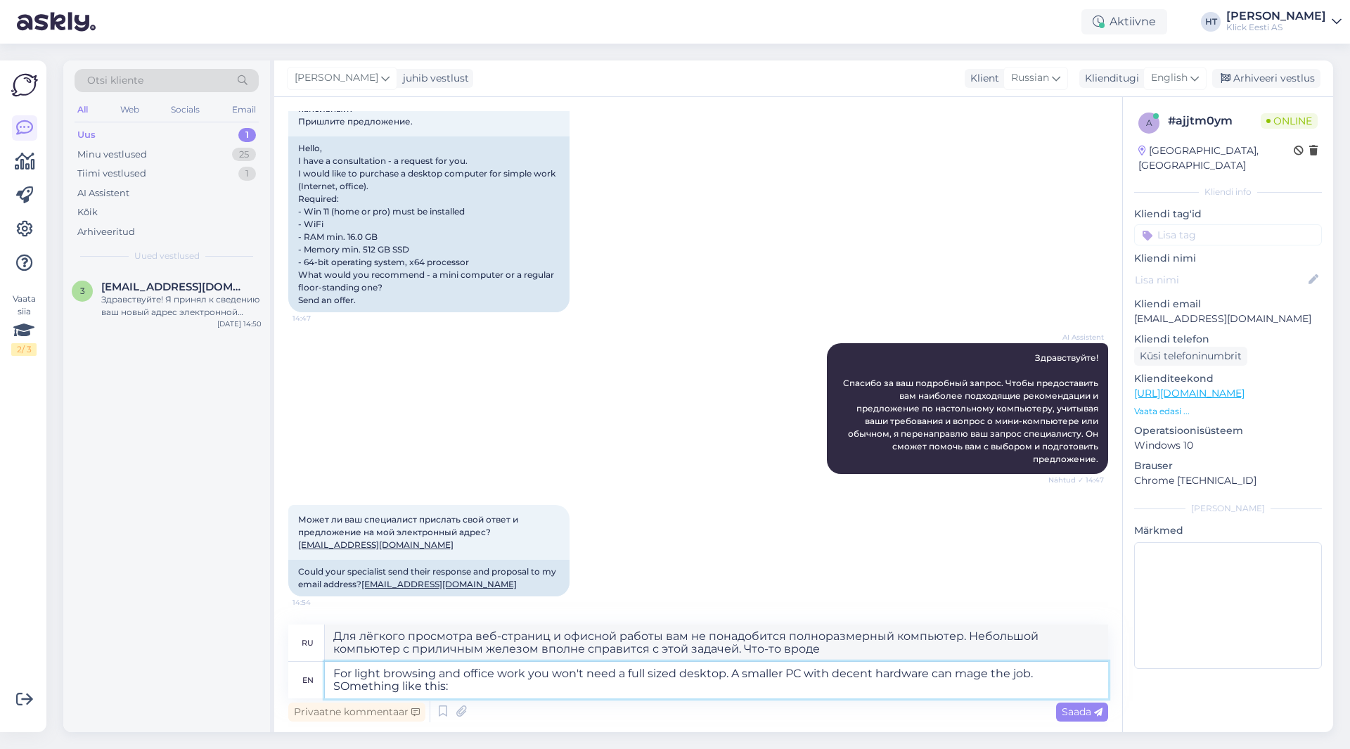
type textarea "Для лёгкого просмотра веб-страниц и офисной работы вам не понадобится полноразм…"
paste textarea "[URL][DOMAIN_NAME]"
type textarea "For light browsing and office work you won't need a full sized desktop. A small…"
type textarea "Для лёгкого просмотра веб-страниц и офисной работы вам не понадобится полноразм…"
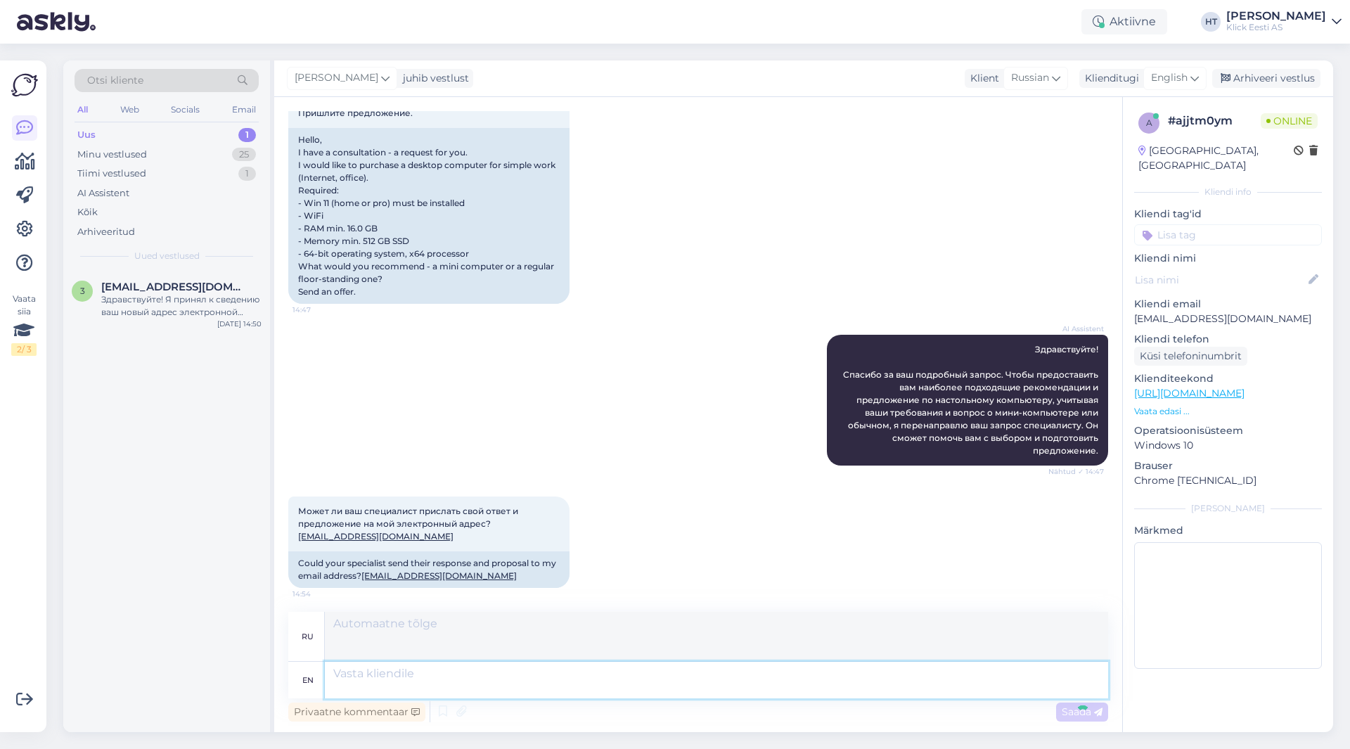
scroll to position [391, 0]
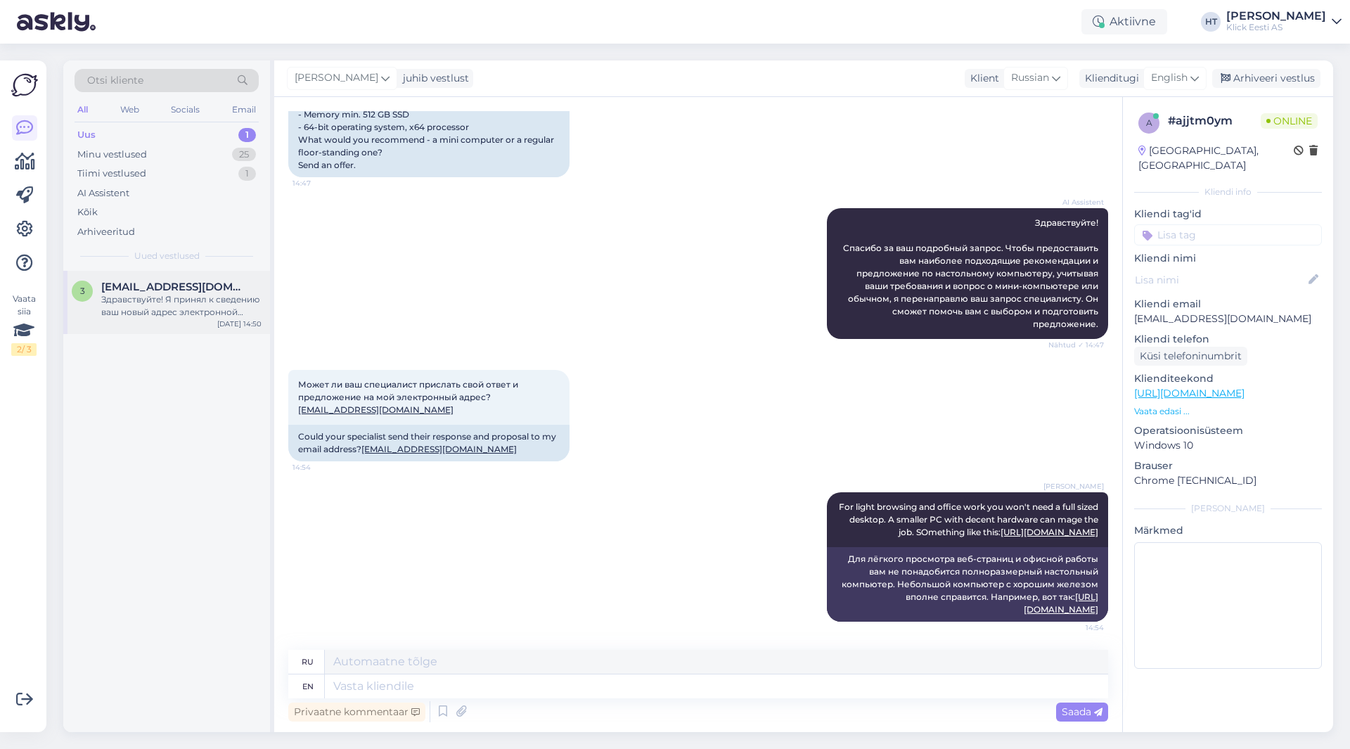
click at [169, 309] on div "Здравствуйте! Я принял к сведению ваш новый адрес электронной почты: [EMAIL_ADD…" at bounding box center [181, 305] width 160 height 25
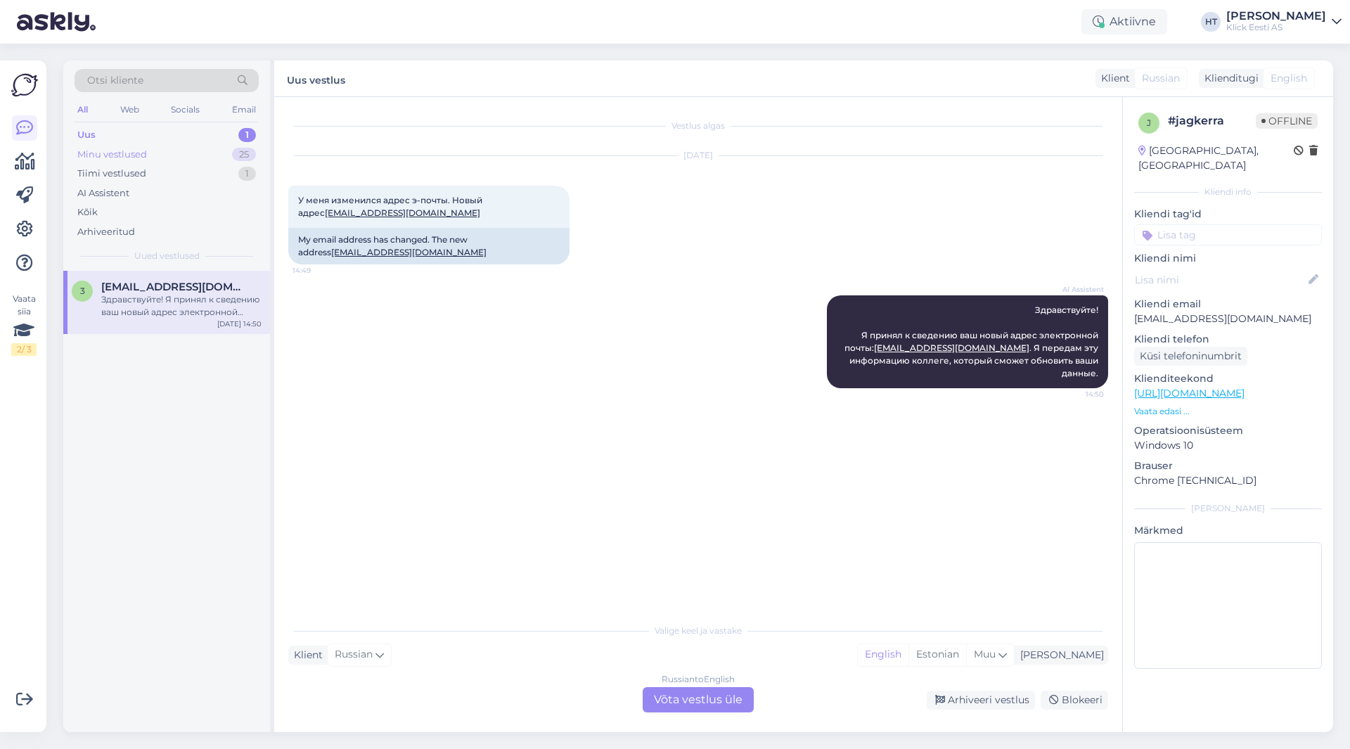
click at [231, 153] on div "Minu vestlused 25" at bounding box center [167, 155] width 184 height 20
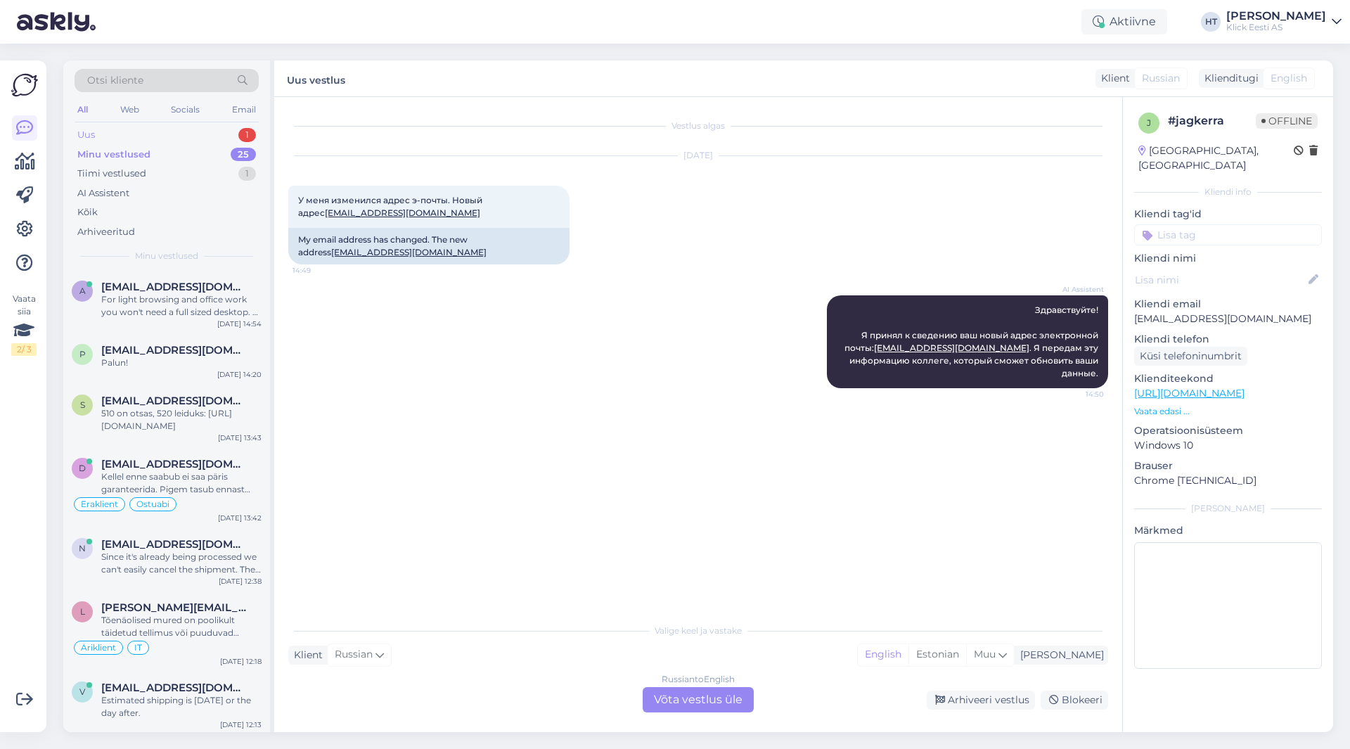
click at [245, 136] on div "1" at bounding box center [247, 135] width 18 height 14
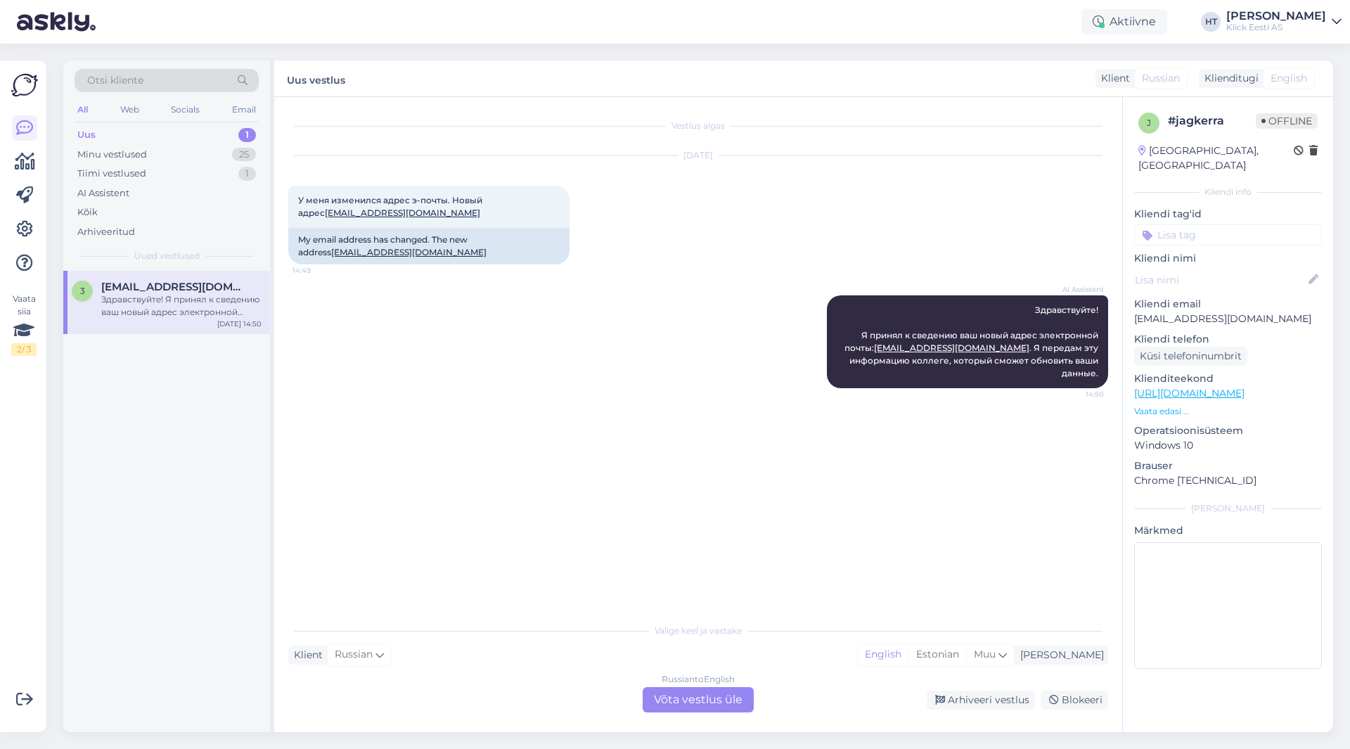
click at [700, 702] on div "Russian to English Võta vestlus üle" at bounding box center [697, 699] width 111 height 25
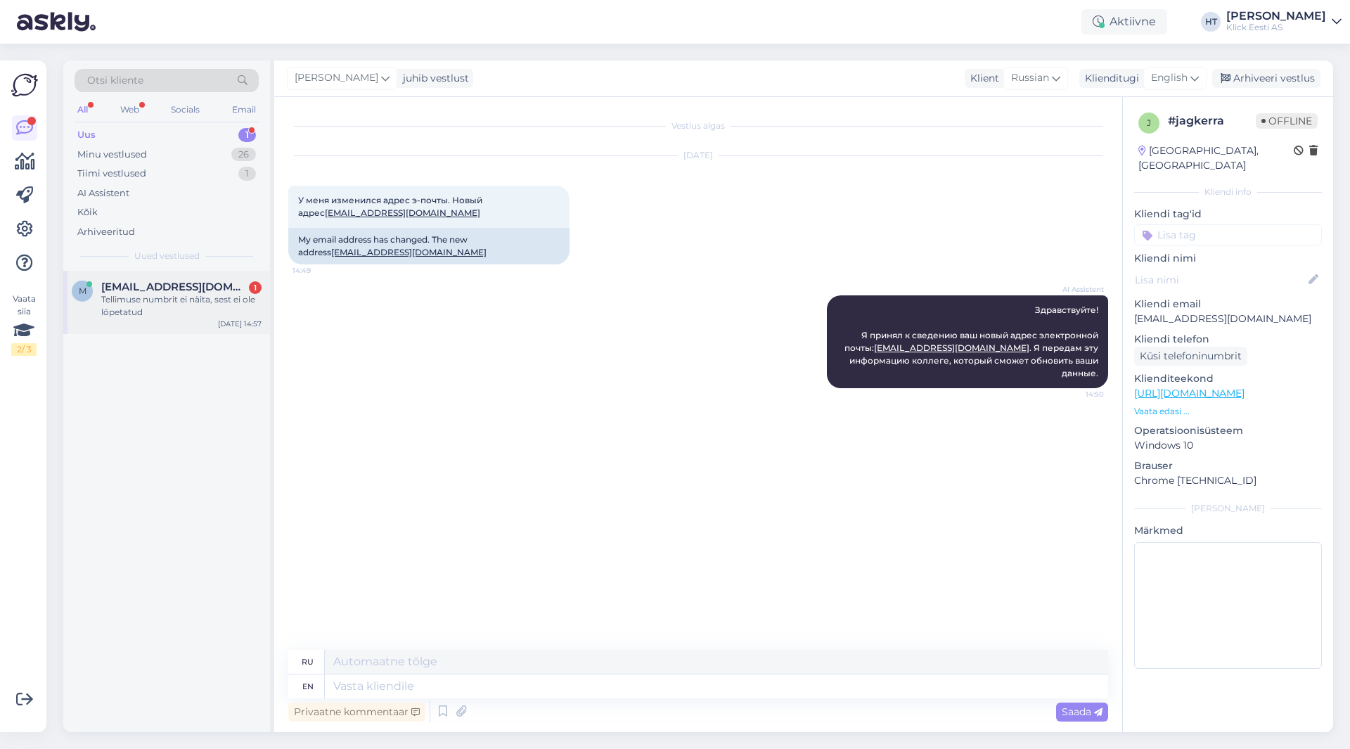
click at [159, 275] on div "m [EMAIL_ADDRESS][DOMAIN_NAME] 1 Tellimuse numbrit ei näita, sest ei ole lõpeta…" at bounding box center [166, 302] width 207 height 63
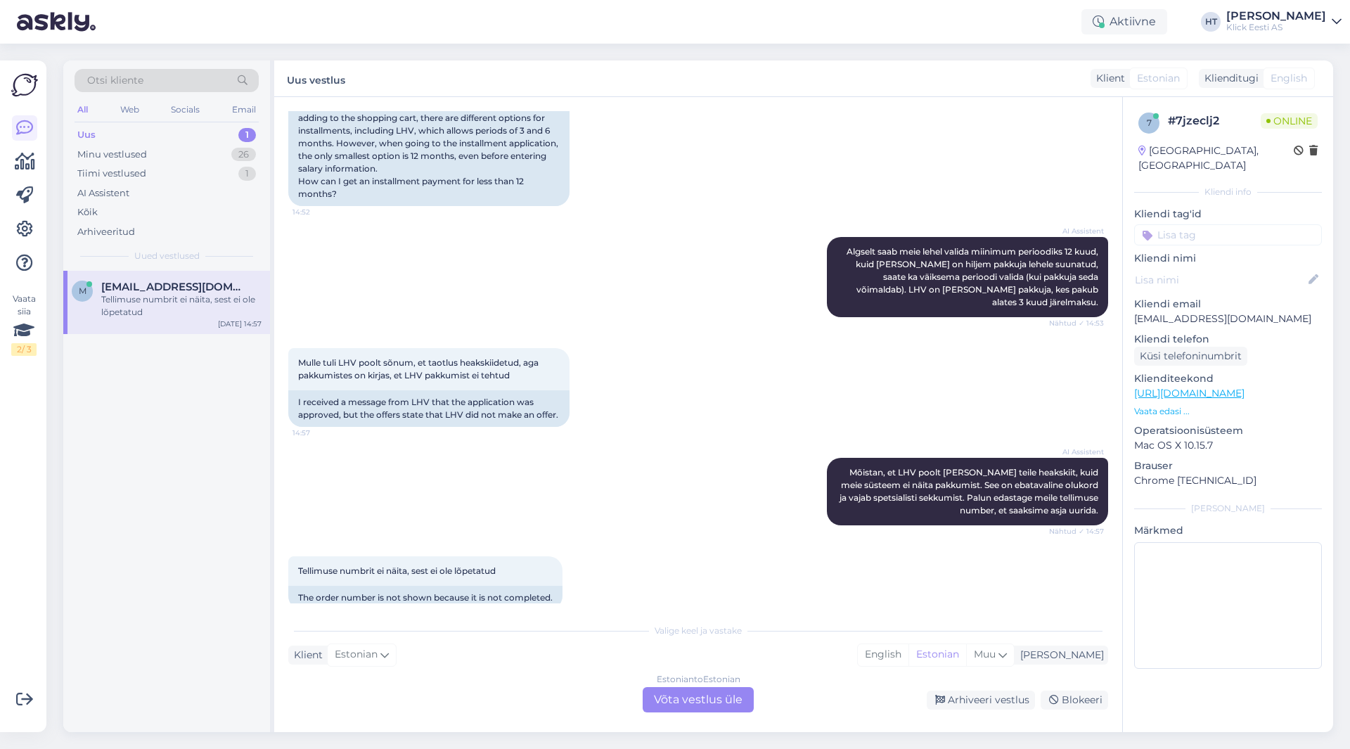
scroll to position [351, 0]
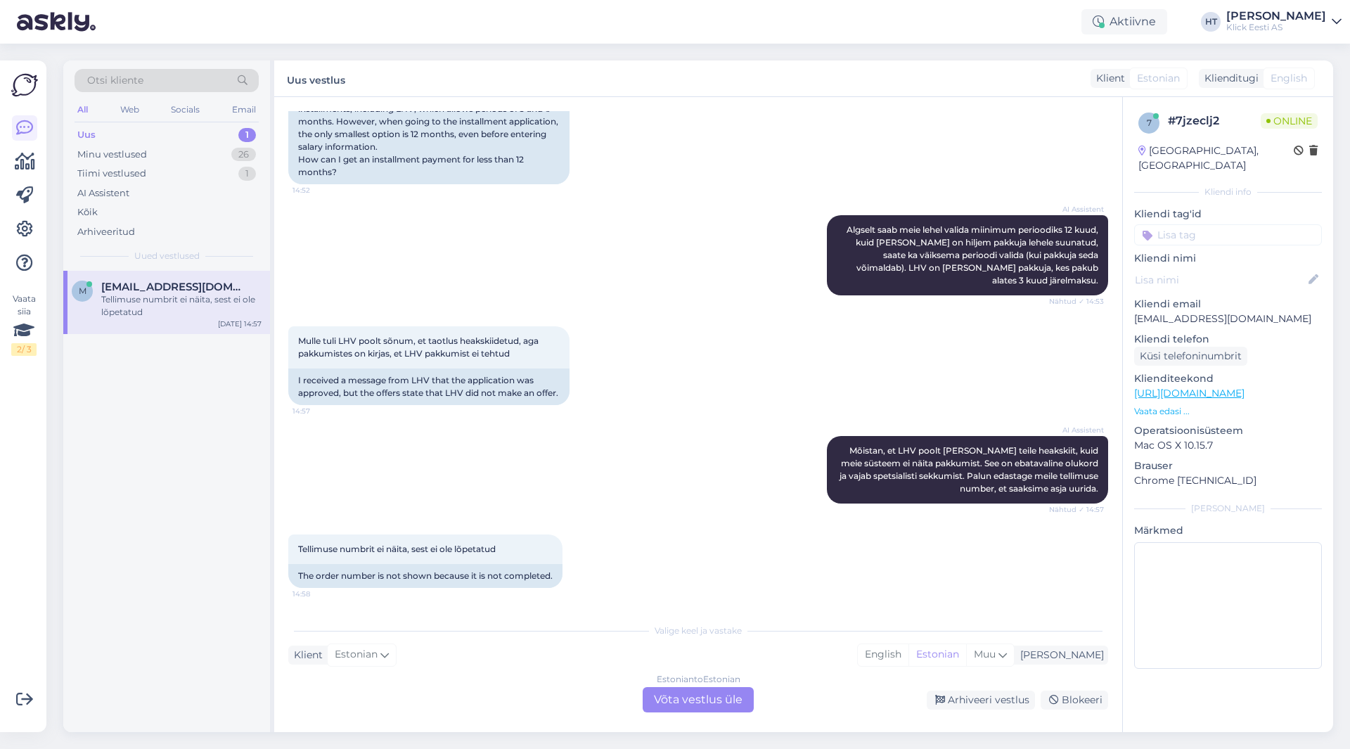
click at [666, 697] on div "Estonian to Estonian Võta vestlus üle" at bounding box center [697, 699] width 111 height 25
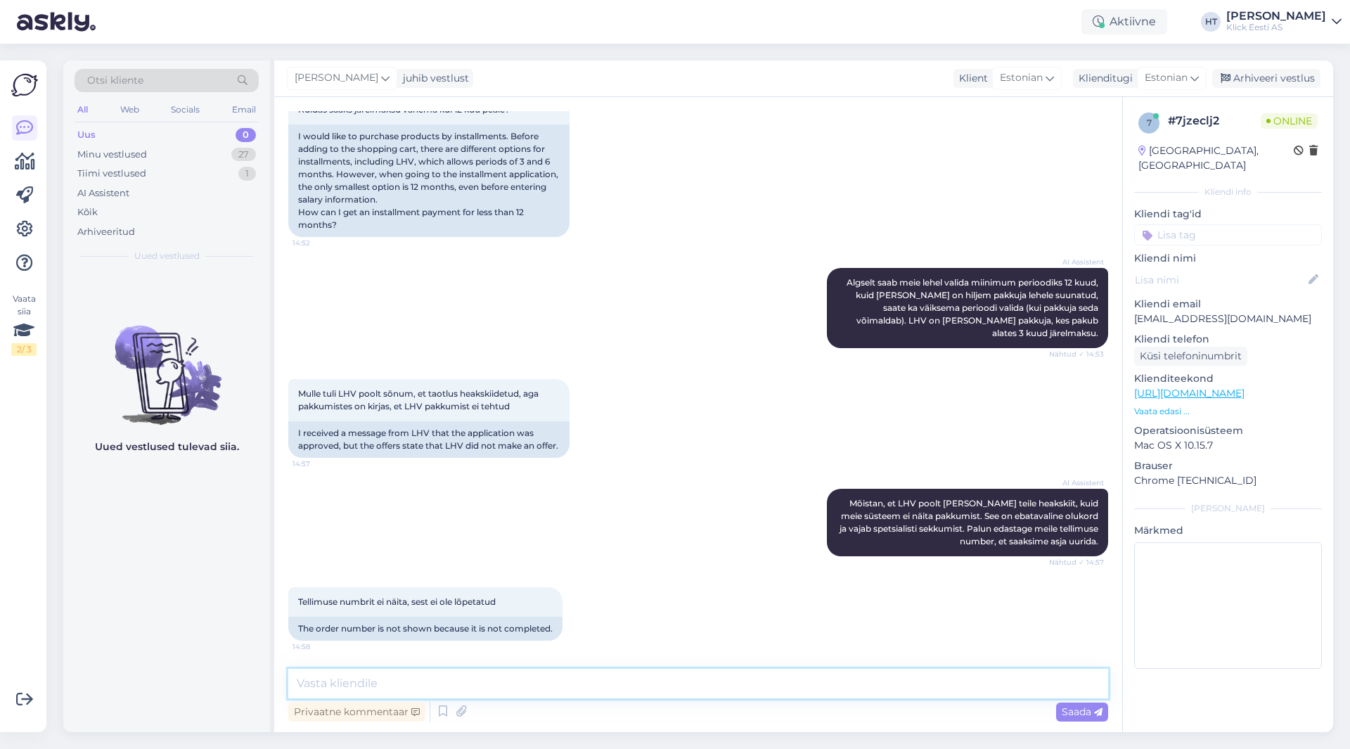
click at [674, 685] on textarea at bounding box center [698, 684] width 820 height 30
type textarea "K"
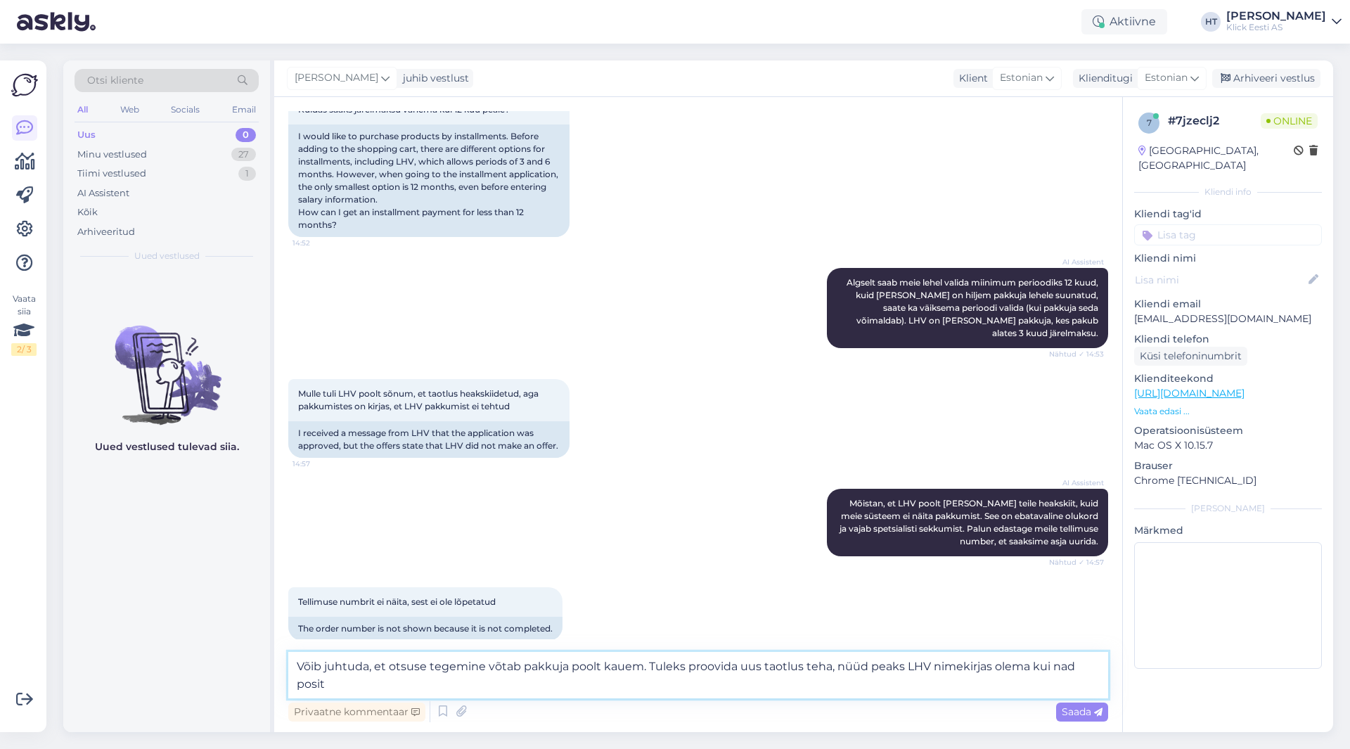
scroll to position [316, 0]
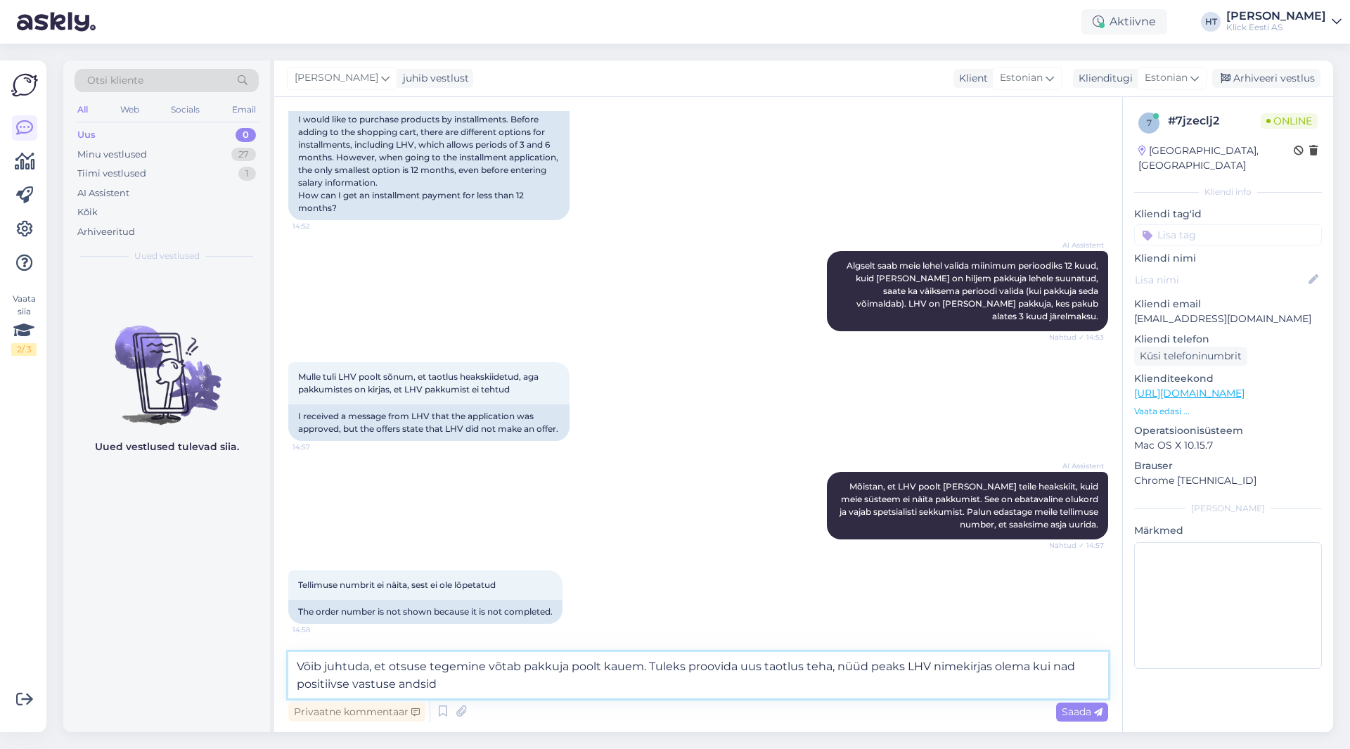
type textarea "Võib juhtuda, et otsuse tegemine võtab pakkuja poolt kauem. Tuleks proovida uus…"
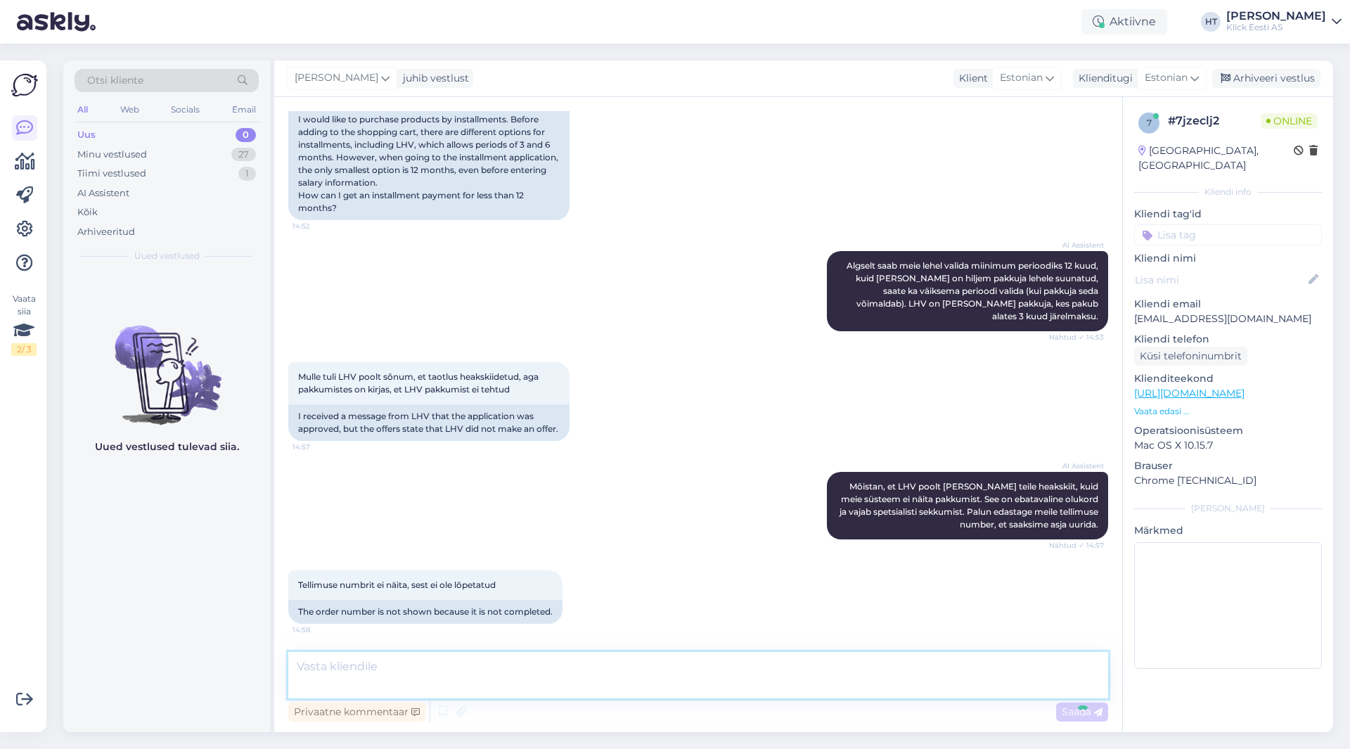
scroll to position [385, 0]
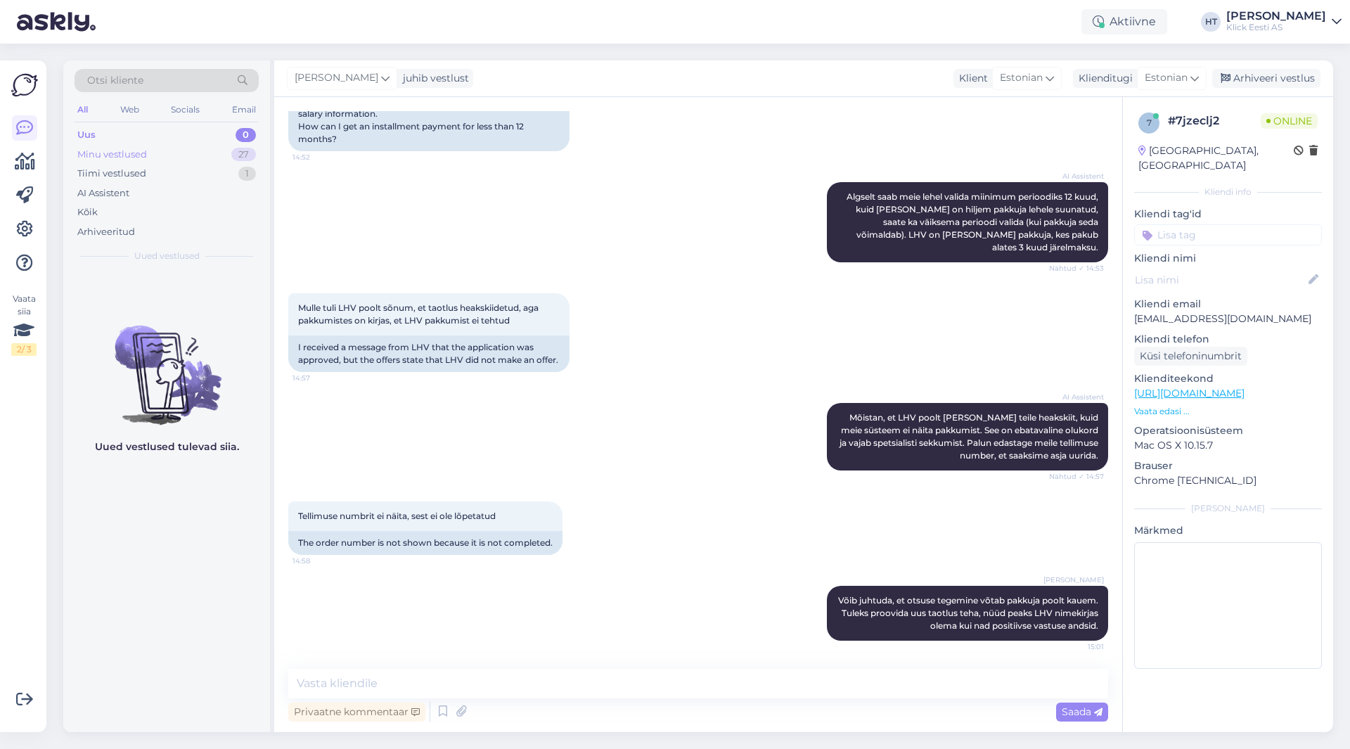
click at [238, 155] on div "27" at bounding box center [243, 155] width 25 height 14
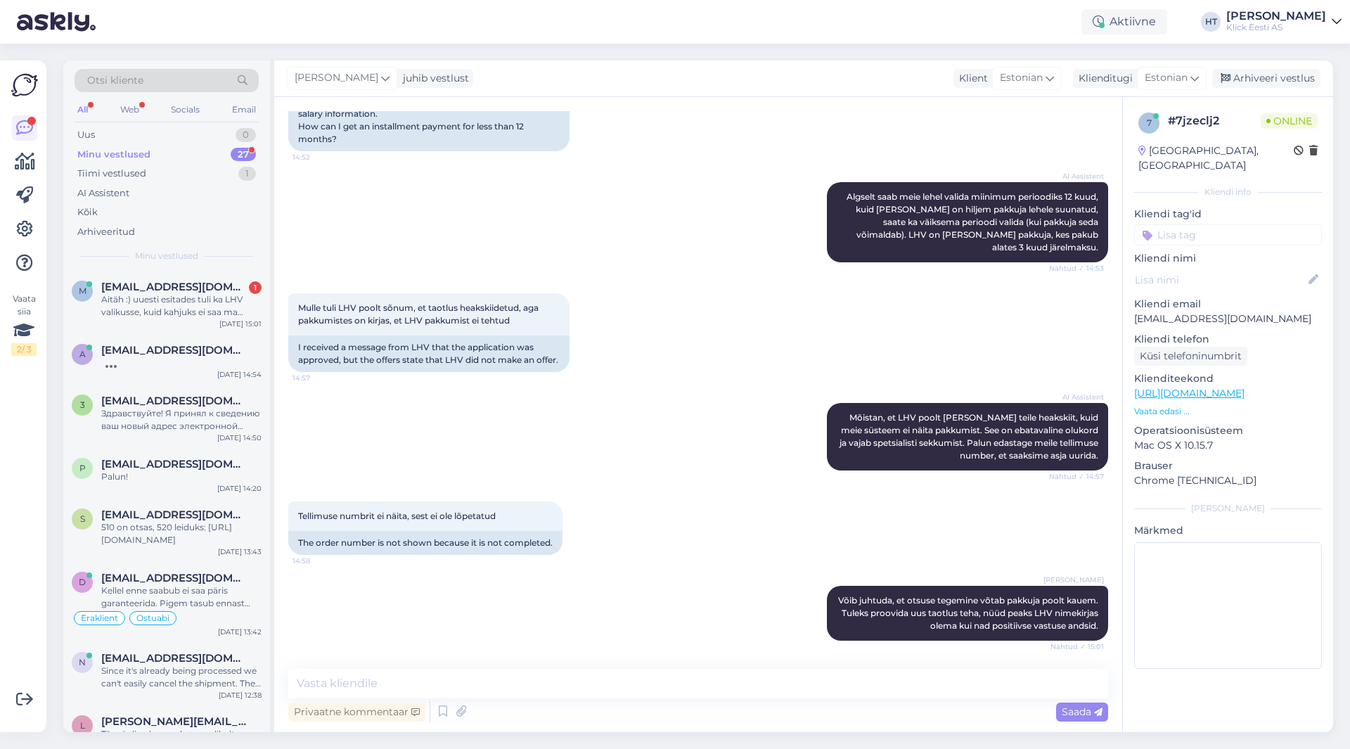
scroll to position [470, 0]
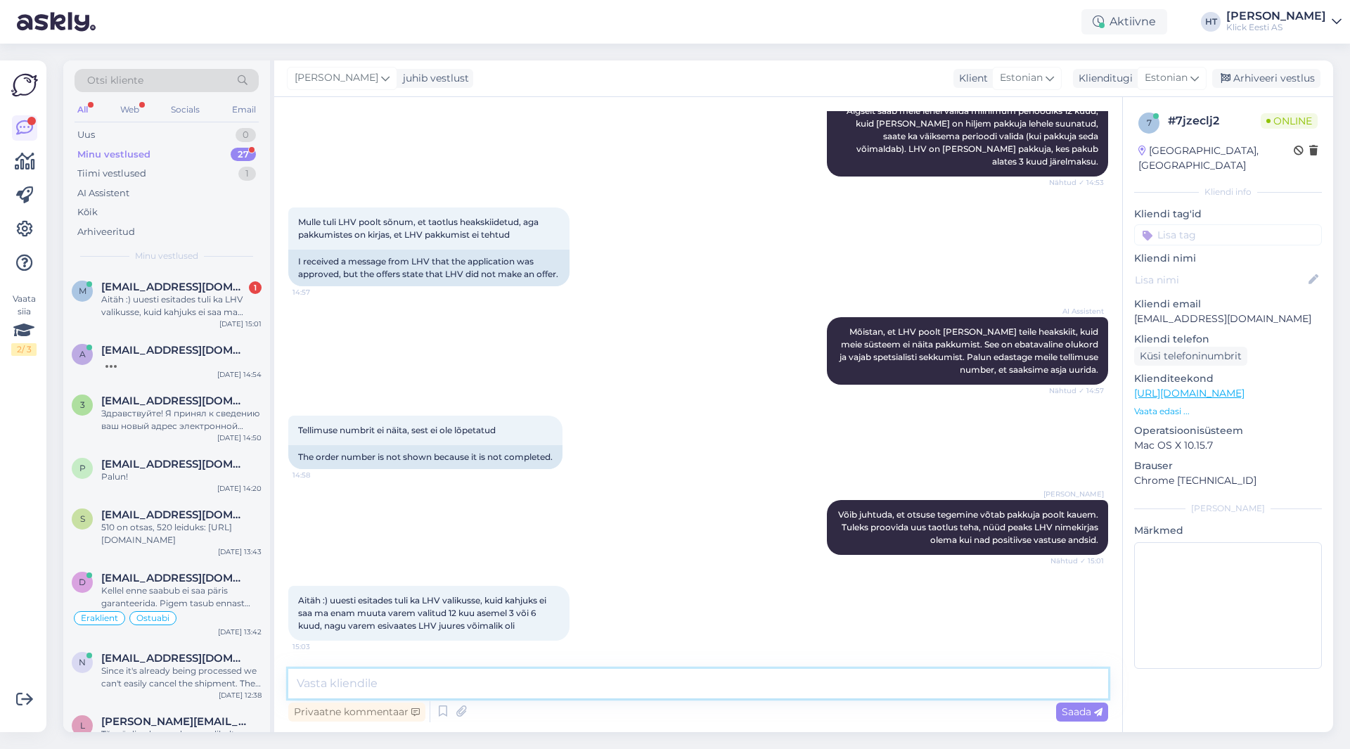
click at [635, 678] on textarea at bounding box center [698, 684] width 820 height 30
click at [1164, 405] on p "Vaata edasi ..." at bounding box center [1228, 411] width 188 height 13
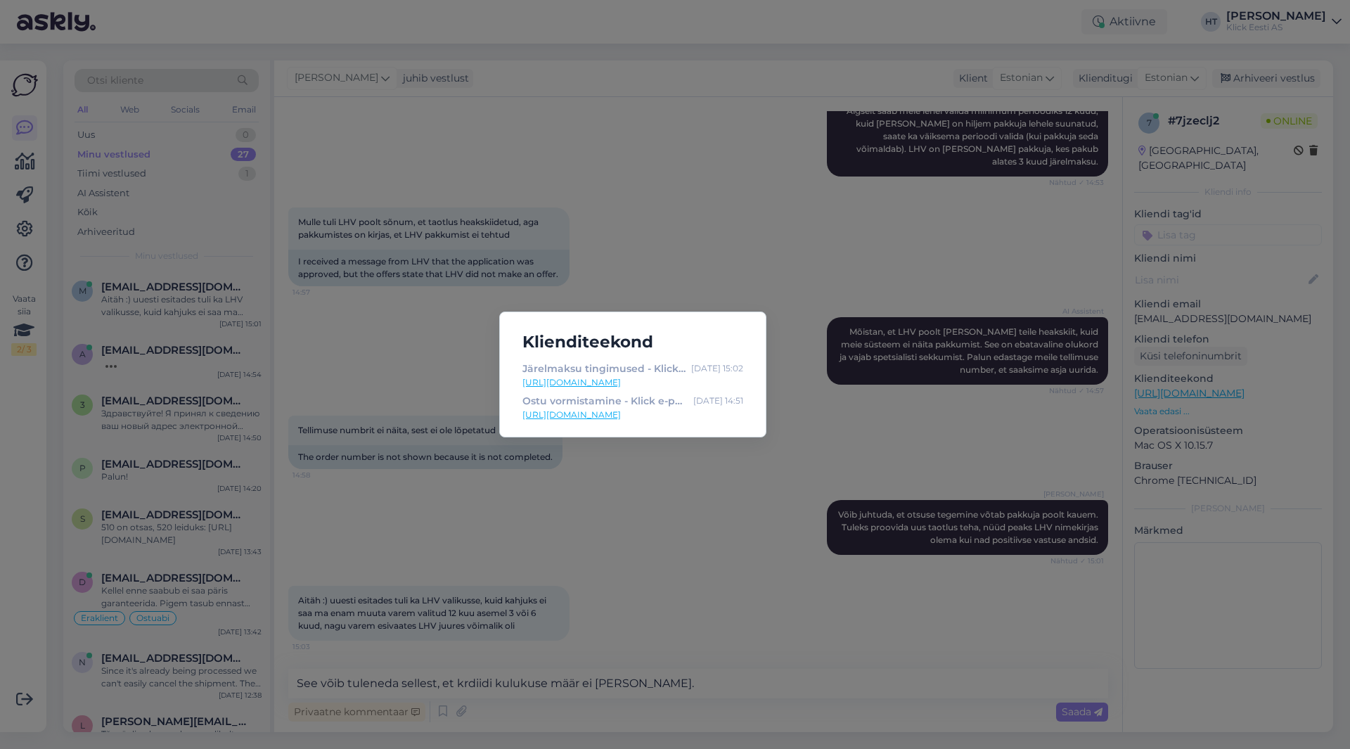
click at [700, 496] on div "Klienditeekond Järelmaksu tingimused - Klick e-pood [DATE] 15:02 [URL][DOMAIN_N…" at bounding box center [675, 374] width 1350 height 749
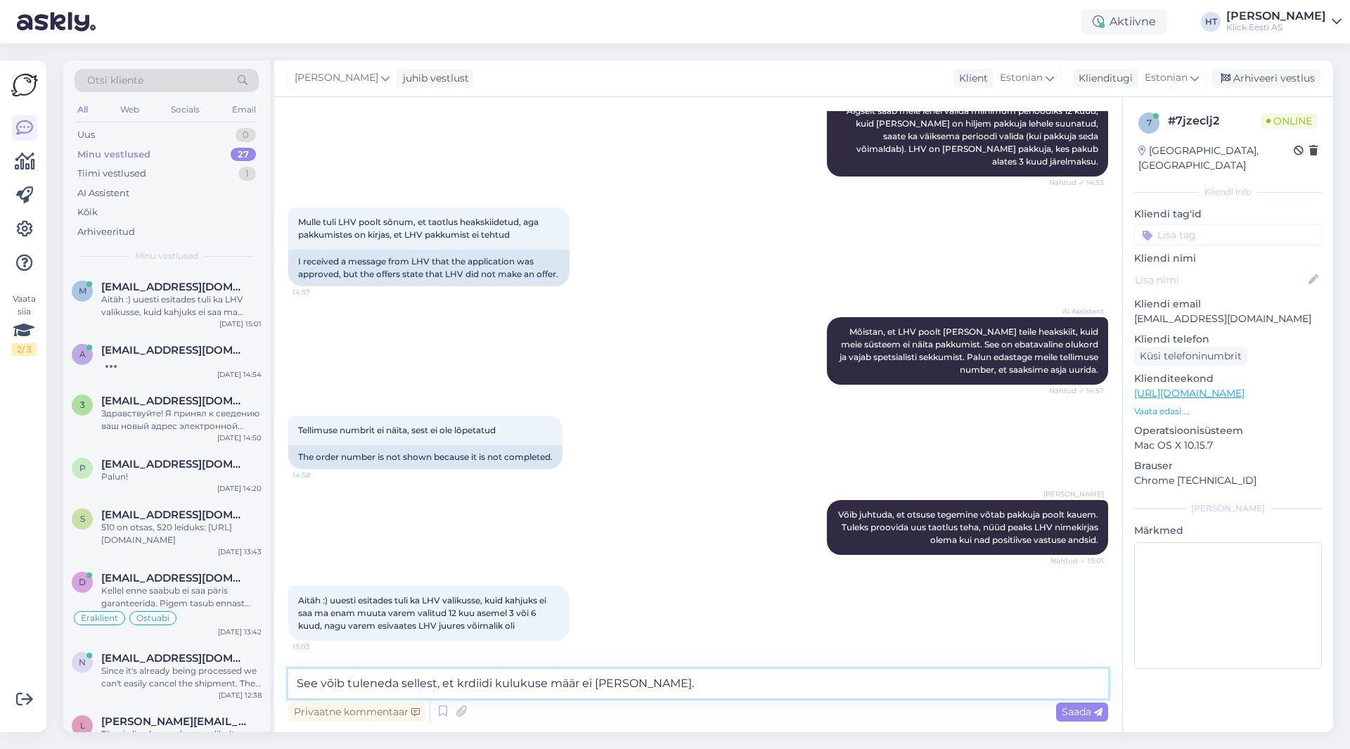
click at [678, 683] on textarea "See võib tuleneda sellest, et krdiidi kulukuse määr ei [PERSON_NAME]." at bounding box center [698, 684] width 820 height 30
click at [467, 681] on textarea "See võib tuleneda sellest, et krdiidi kulukuse määr ei [PERSON_NAME]." at bounding box center [698, 684] width 820 height 30
click at [690, 682] on textarea "See võib tuleneda sellest, et krediidi kulukuse määr ei [PERSON_NAME]." at bounding box center [698, 684] width 820 height 30
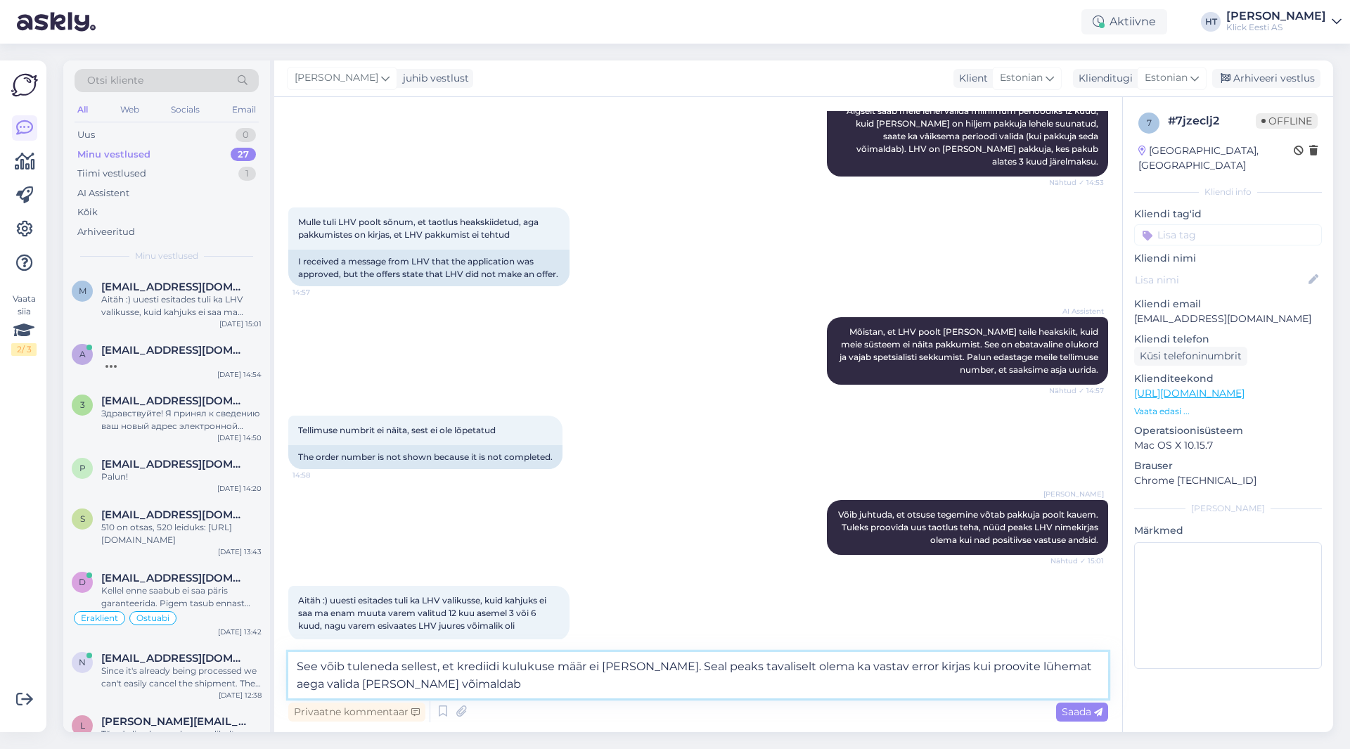
type textarea "See võib tuleneda sellest, et krediidi kulukuse määr ei [PERSON_NAME]. Seal pea…"
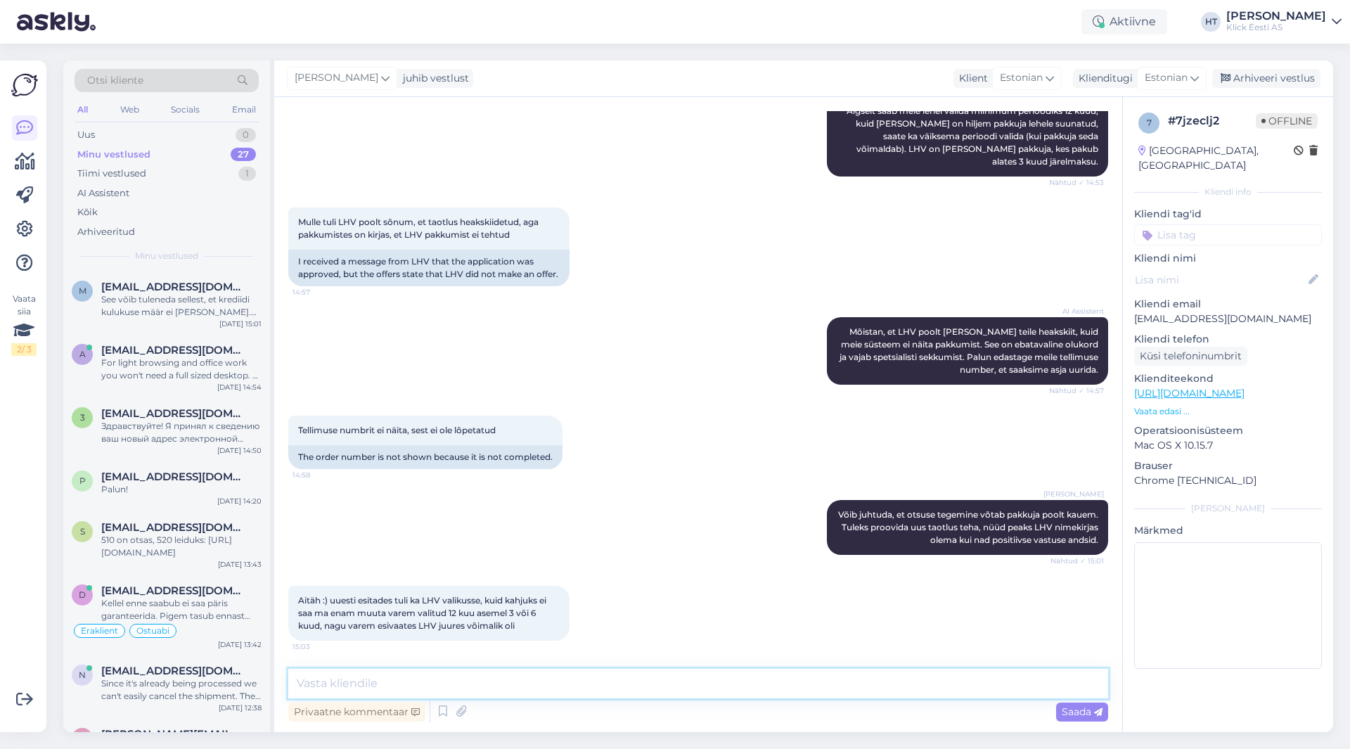
scroll to position [556, 0]
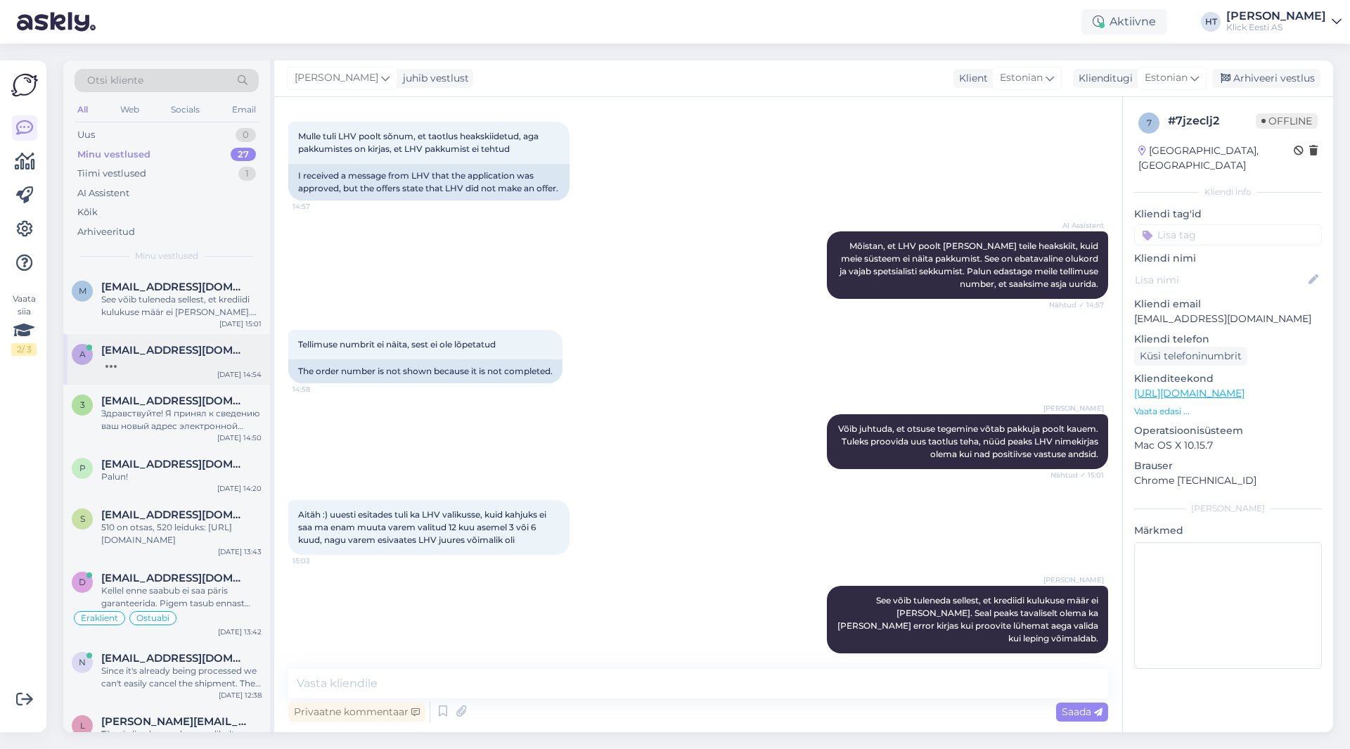
click at [239, 371] on div "[DATE] 14:54" at bounding box center [239, 374] width 44 height 11
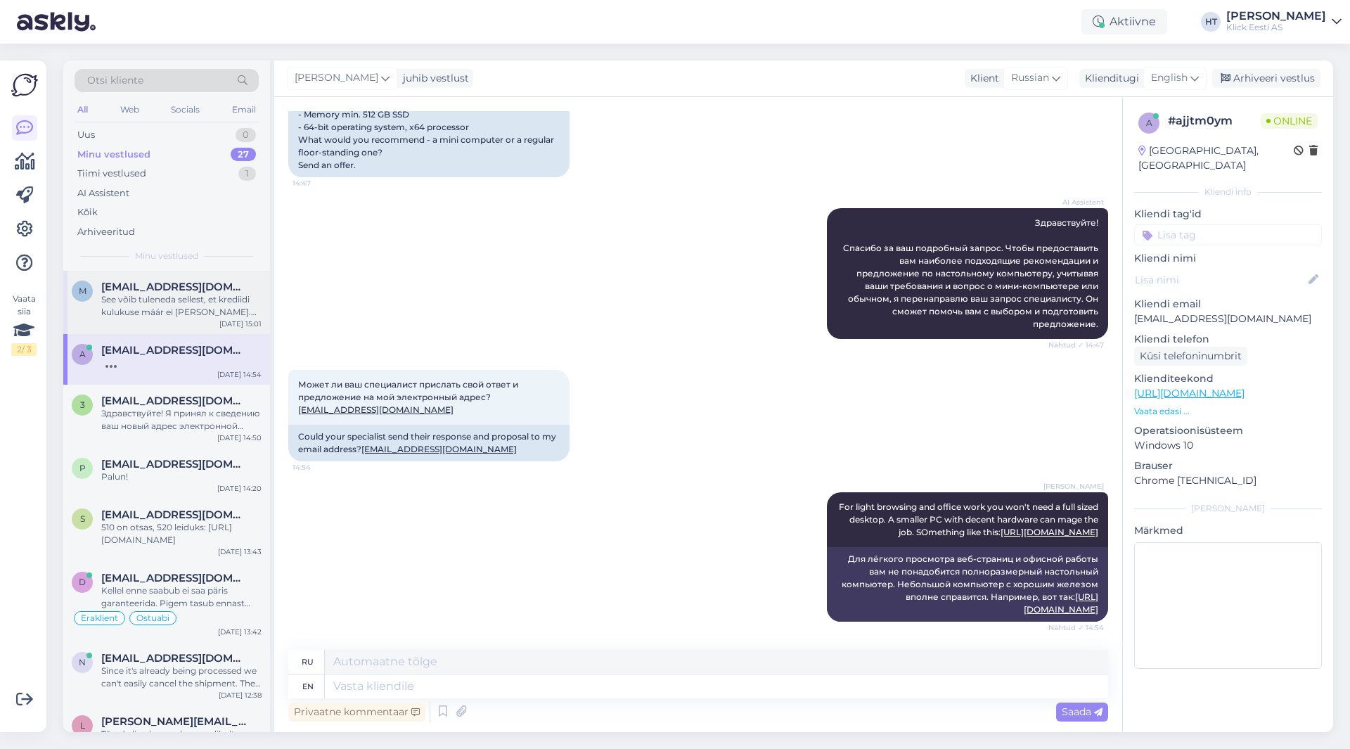
click at [200, 303] on div "See võib tuleneda sellest, et krediidi kulukuse määr ei [PERSON_NAME]. Seal pea…" at bounding box center [181, 305] width 160 height 25
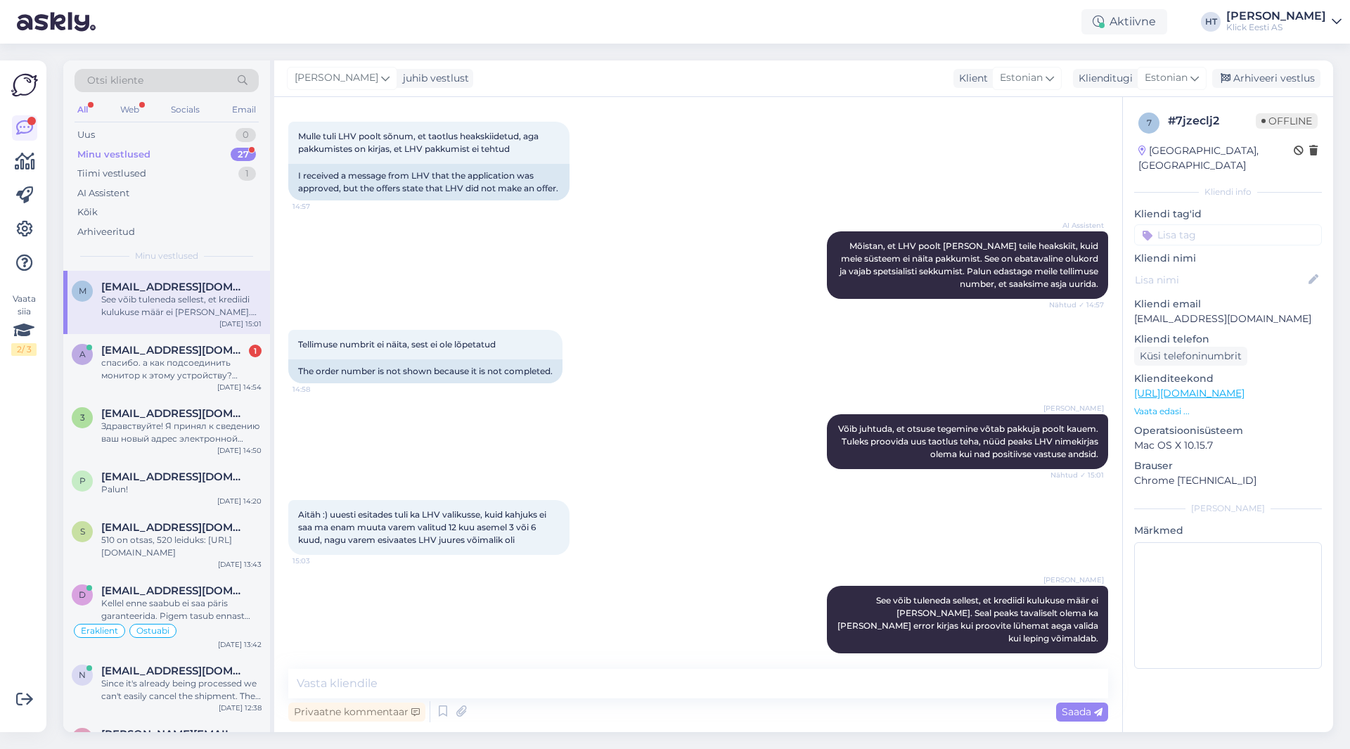
click at [192, 323] on div "m [EMAIL_ADDRESS][DOMAIN_NAME] See võib tuleneda sellest, et krediidi kulukuse …" at bounding box center [166, 302] width 207 height 63
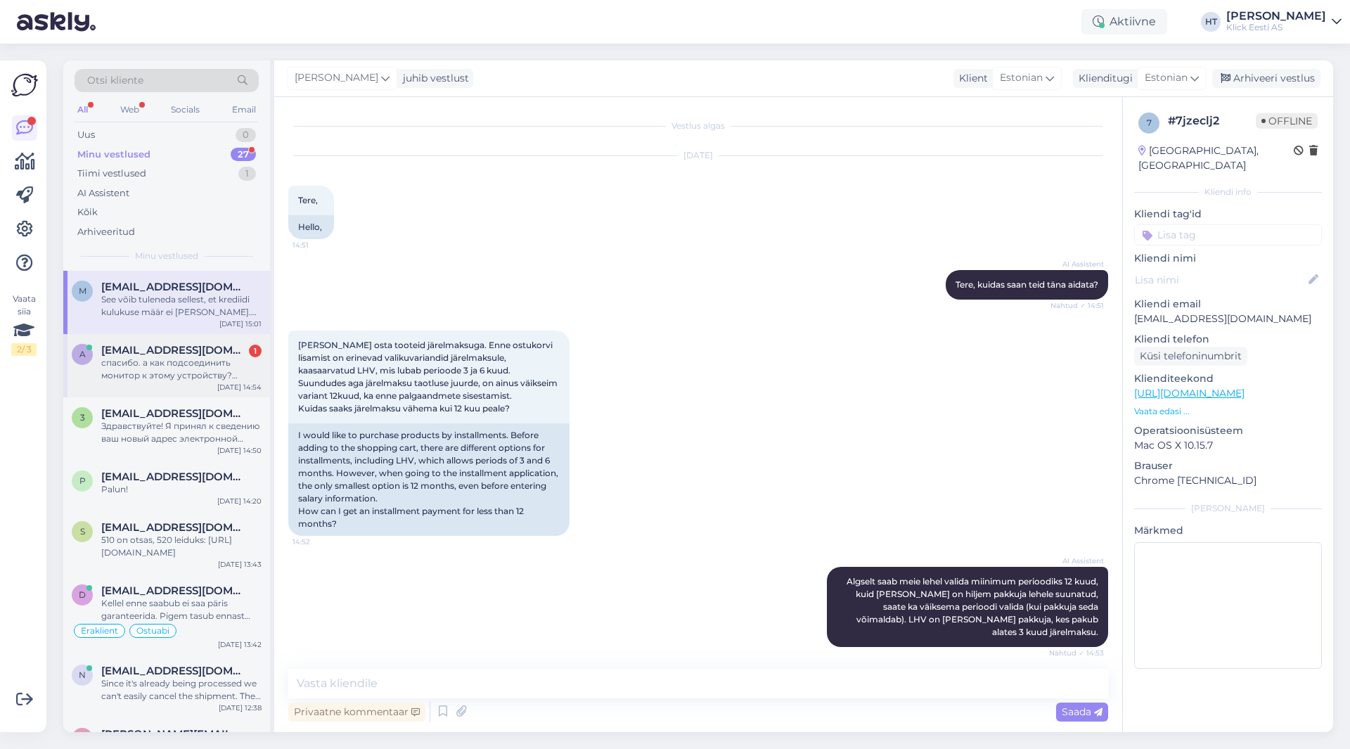
click at [204, 353] on span "[EMAIL_ADDRESS][DOMAIN_NAME]" at bounding box center [174, 350] width 146 height 13
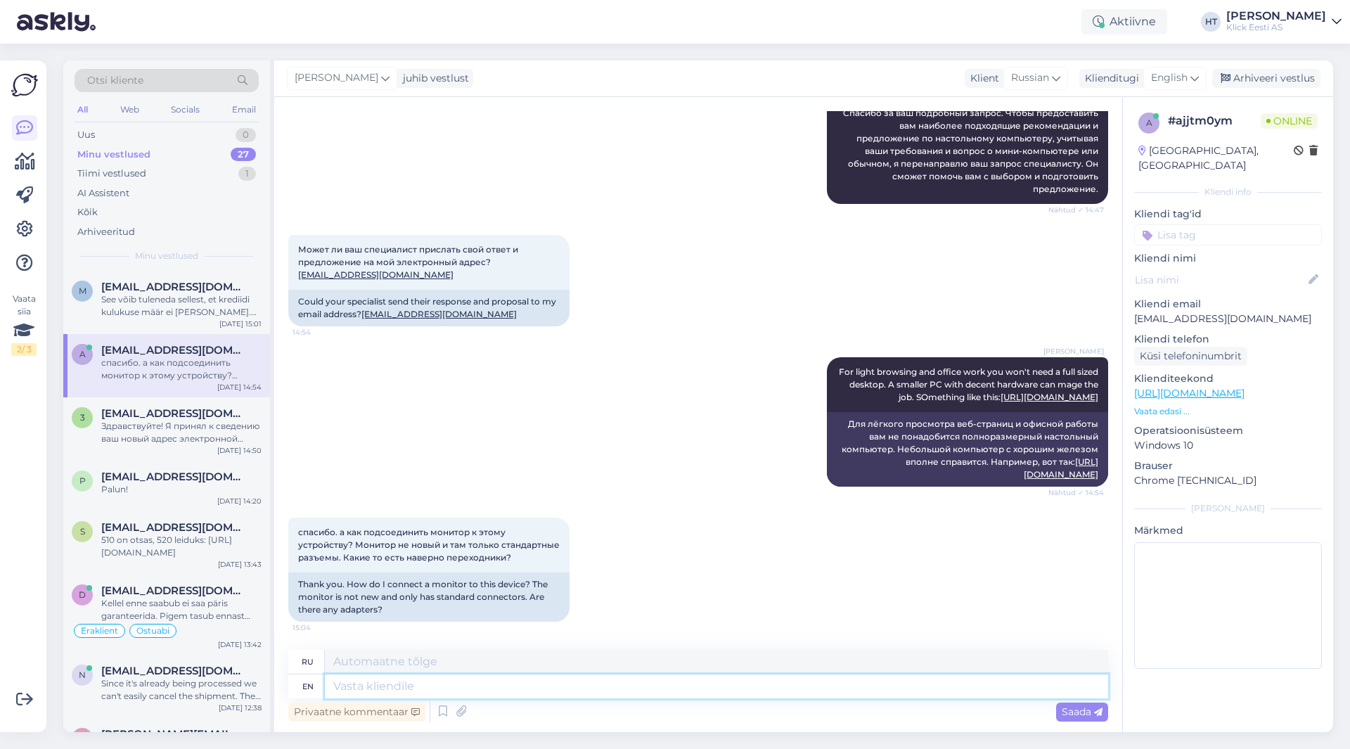
click at [480, 684] on textarea at bounding box center [716, 686] width 783 height 24
type textarea "It"
type textarea "Это"
type textarea "I"
type textarea "The"
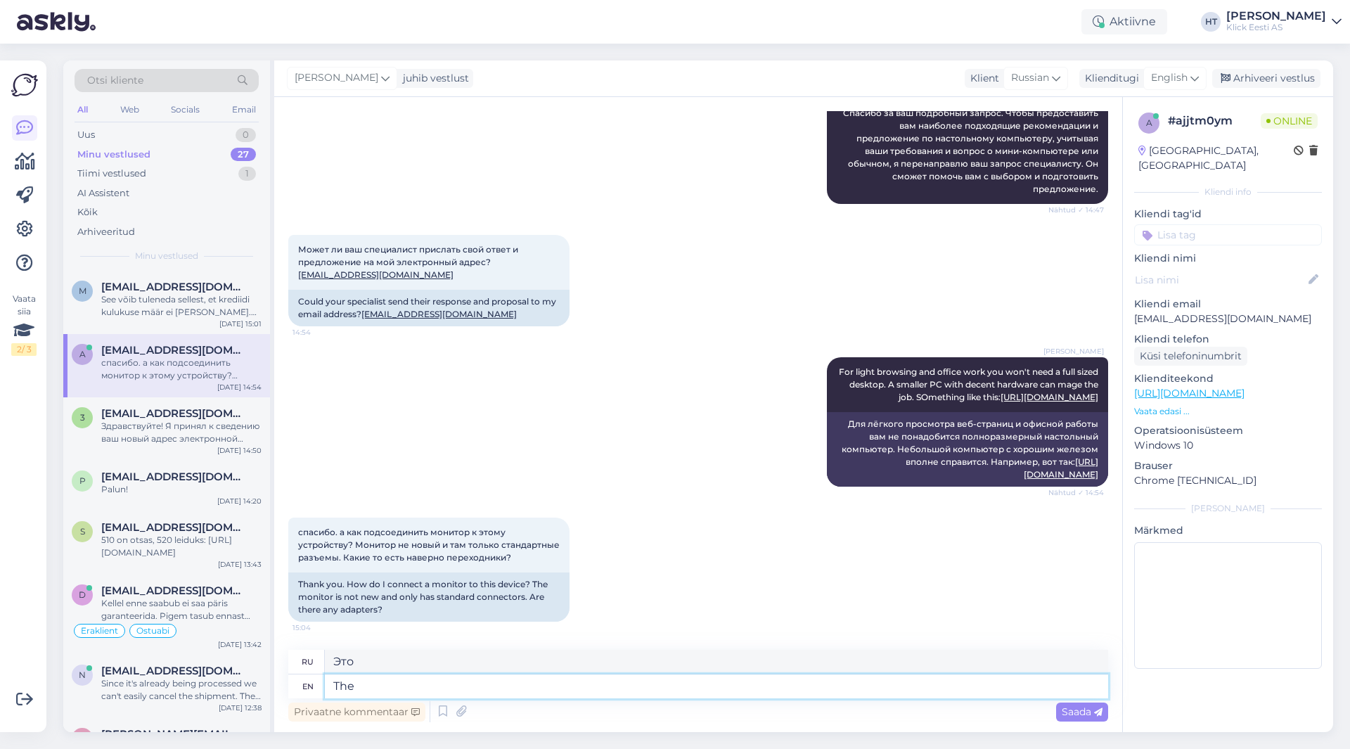
type textarea "The"
type textarea "The adapter"
type textarea "Адаптер"
type textarea "The adapter depends o"
type textarea "Адаптер зависит"
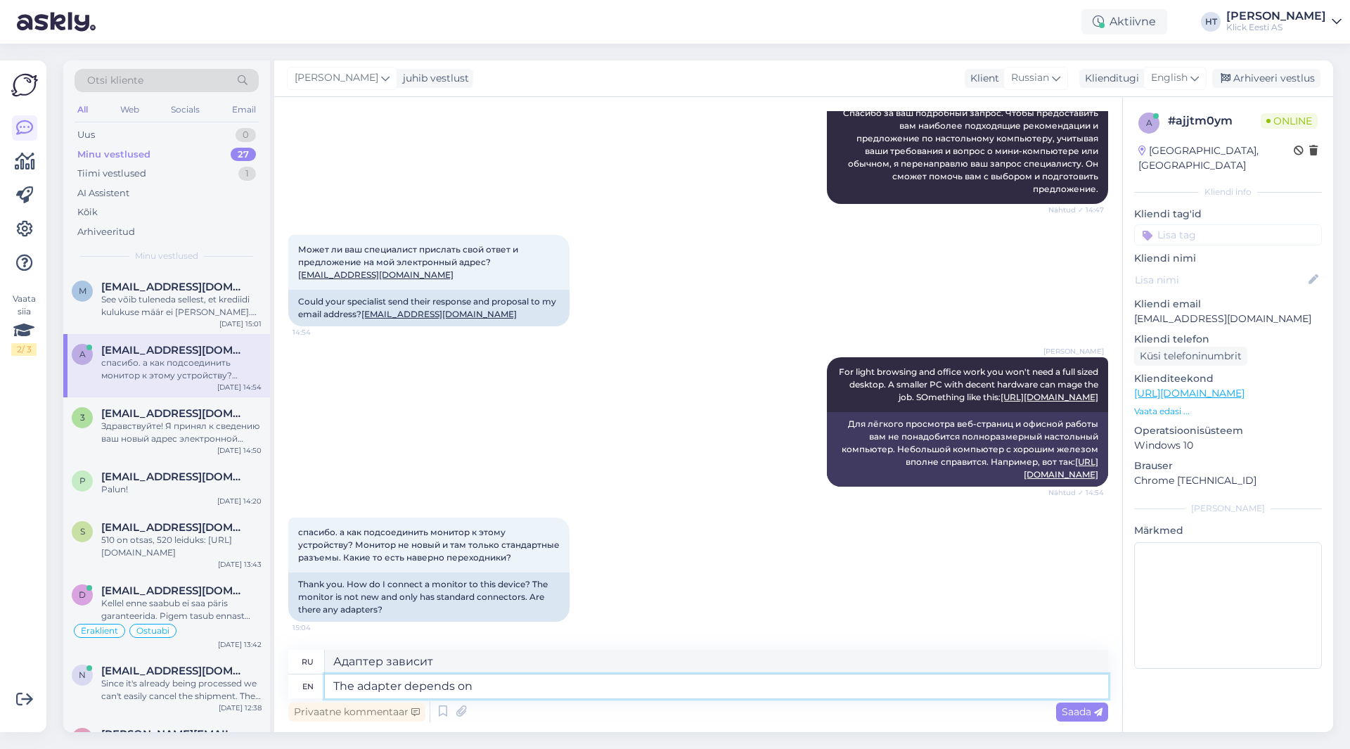
type textarea "The adapter depends on w"
type textarea "Адаптер зависит от"
type textarea "The adapter depends on what"
type textarea "Адаптер зависит от того, что"
type textarea "The adapter depends on what connectors"
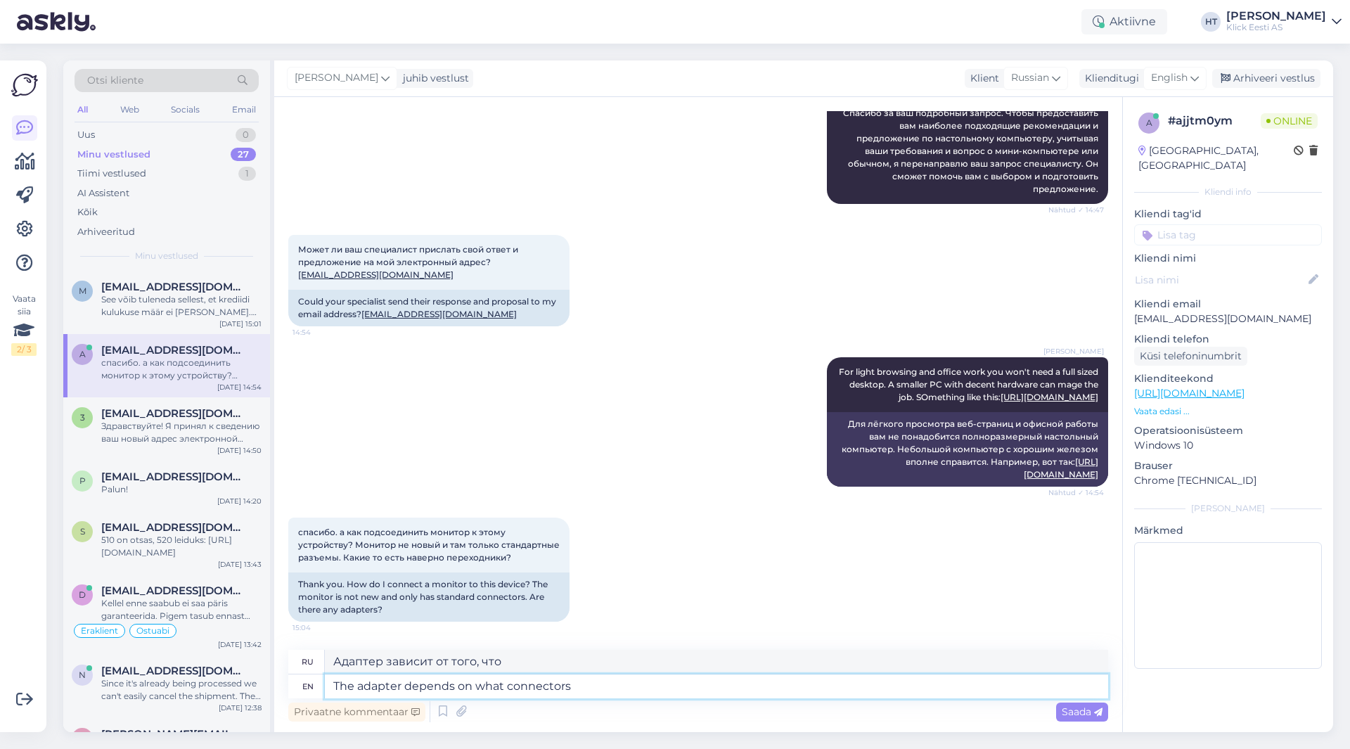
type textarea "Адаптер зависит от того, какие разъемы"
type textarea "The adapter depends on what connectors you"
type textarea "Адаптер зависит от того, какие разъемы у вас есть."
type textarea "The adapter depends on what connectors you have e"
type textarea "Адаптер зависит от того, какие у вас разъемы."
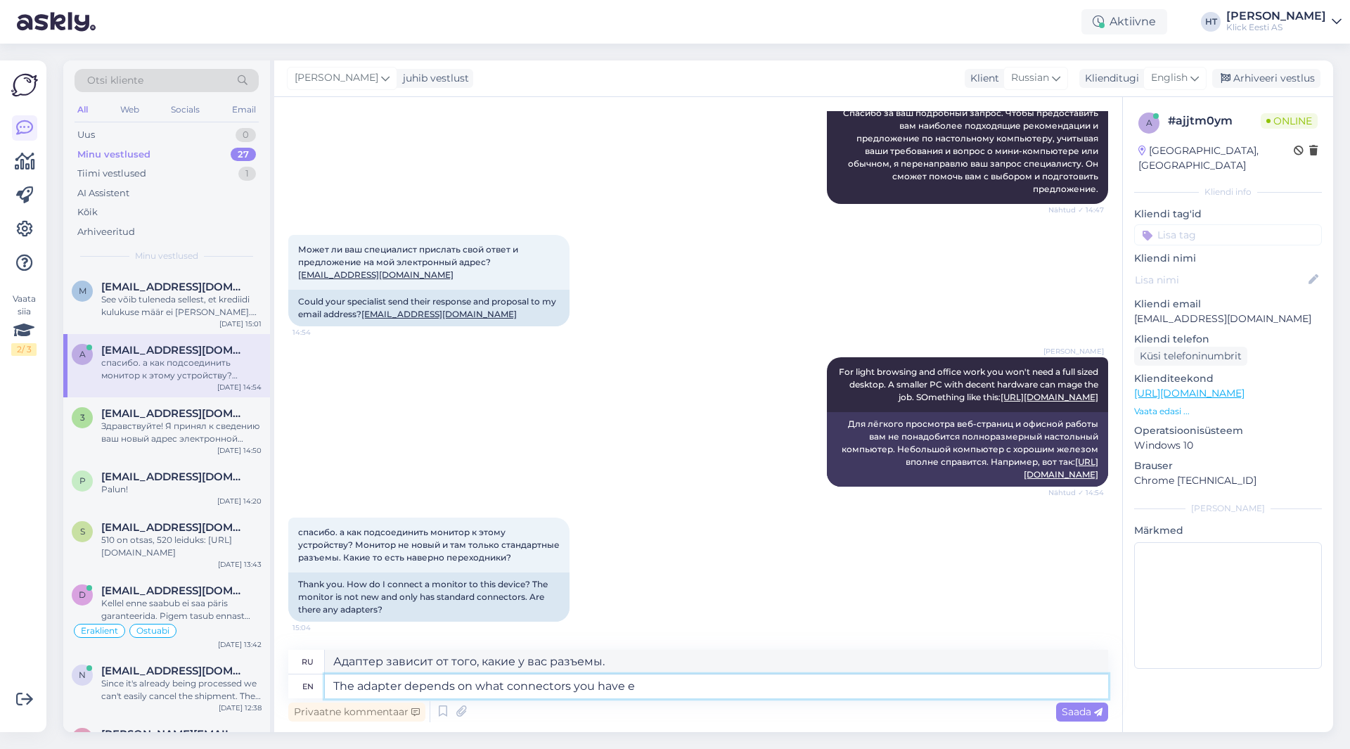
type textarea "The adapter depends on what connectors you have ex"
type textarea "Адаптер зависит от того, какие разъемы у вас есть."
type textarea "The adapter depends on what connectors you have exactly,"
type textarea "Адаптер зависит от того, какие именно у вас разъемы."
type textarea "The adapter depends on what connectors you have exactly,"
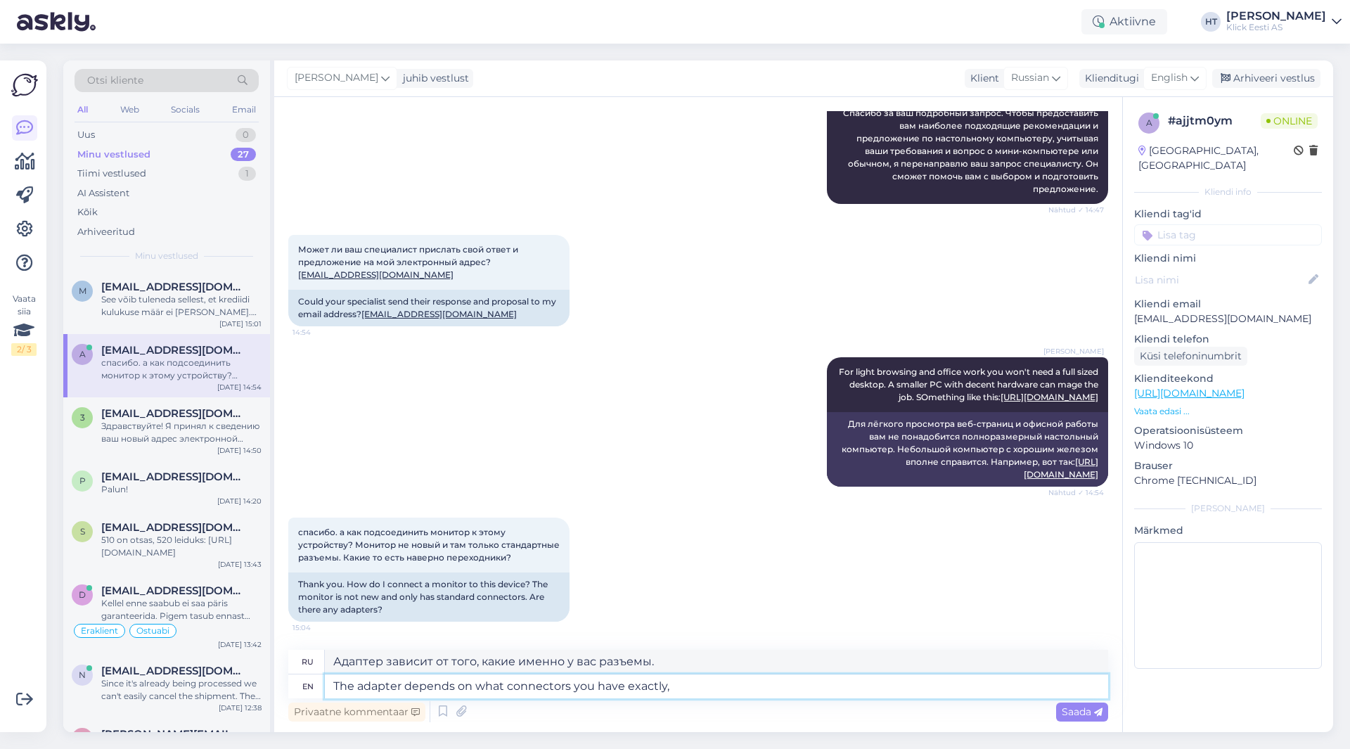
type textarea "Адаптер зависит от того, какие именно разъемы у вас есть,"
type textarea "The adapter depends on what connectors you have exactly, but th"
type textarea "Адаптер зависит от того, какие именно разъемы у вас есть, но"
type textarea "The adapter depends on what connectors you have exactly, but they"
type textarea "Адаптер зависит от того, какие именно разъемы у вас есть, но они"
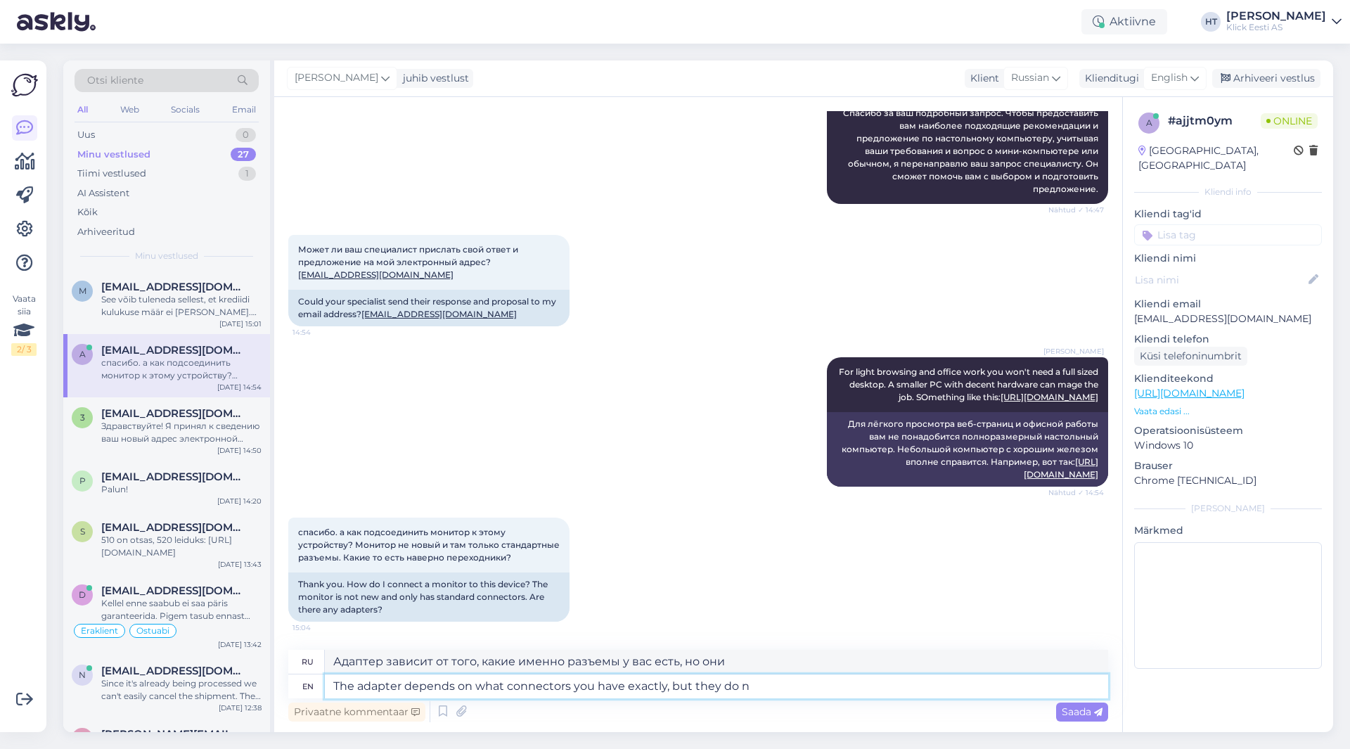
type textarea "The adapter depends on what connectors you have exactly, but they do ne"
type textarea "Адаптер зависит от того, какие именно разъемы у вас есть, но они есть"
type textarea "The adapter depends on what connectors you have exactly, but they do need to"
type textarea "Адаптер зависит от того, какие именно разъемы у вас есть, но они нужны"
type textarea "The adapter depends on what connectors you have exactly, but they do need to b"
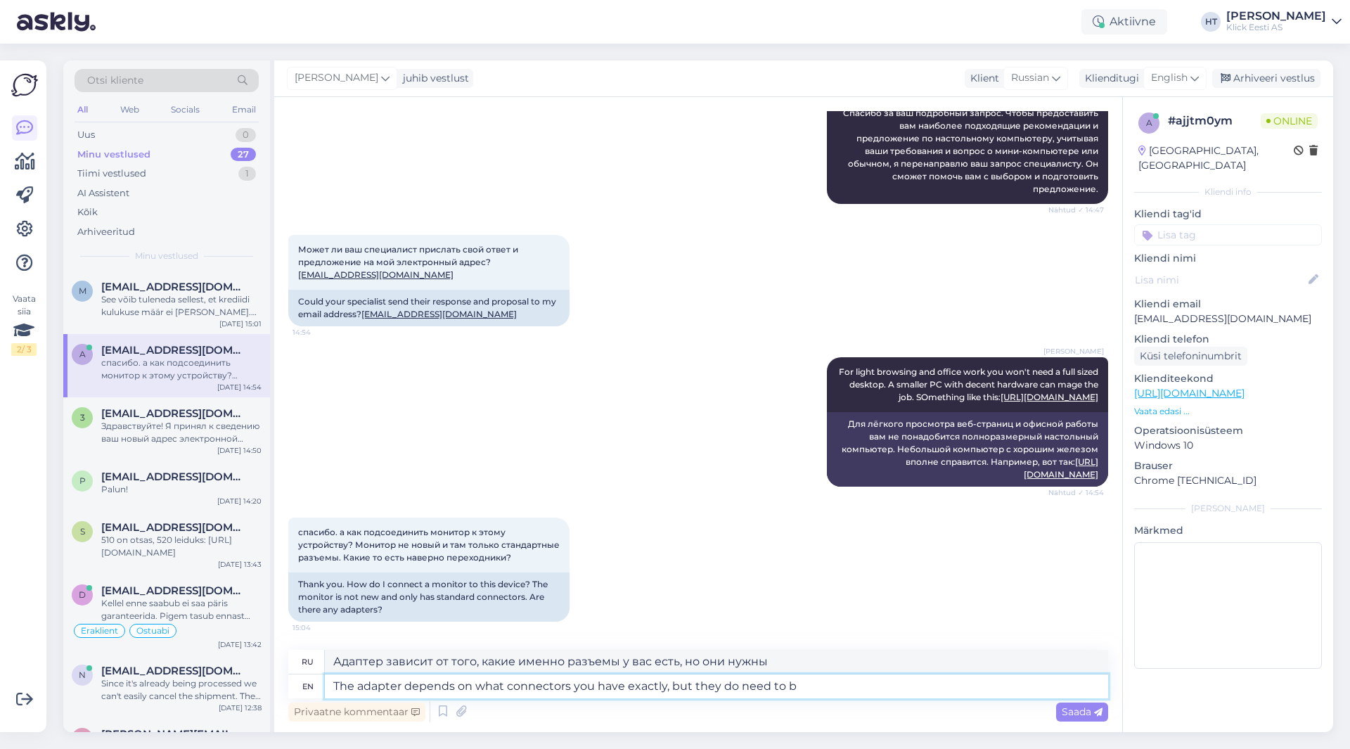
type textarea "Адаптер зависит от того, какие именно разъемы у вас есть, но они должны быть"
type textarea "The adapter depends on what connectors you have exactly, but they do need to be…"
type textarea "Адаптер зависит от того, какие именно у вас разъемы, но это должен быть HDMI."
type textarea "The adapter depends on what connectors you have exactly, but they do need to be…"
type textarea "Адаптер зависит от того, какие именно разъемы у вас есть, но они должны быть HD…"
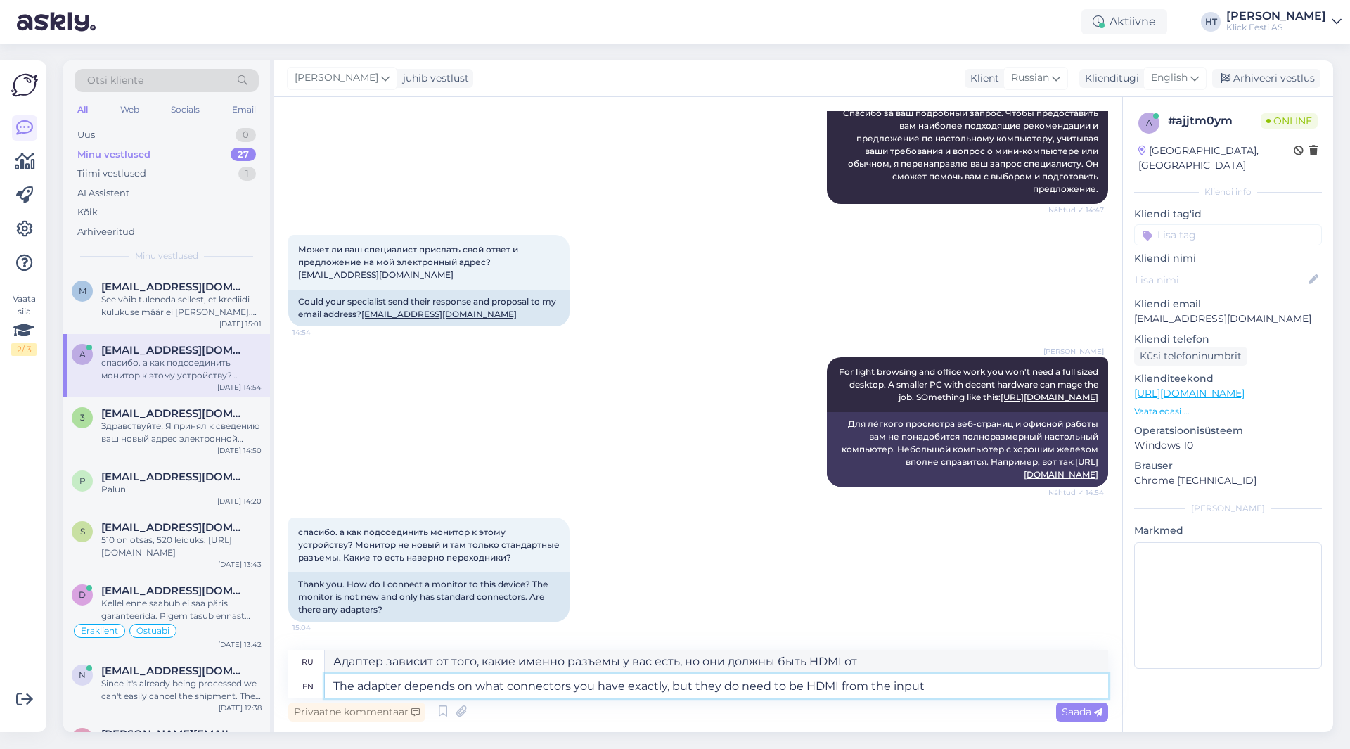
type textarea "The adapter depends on what connectors you have exactly, but they do need to be…"
type textarea "Адаптер зависит от того, какие именно разъемы у вас есть, но они должны быть HD…"
type textarea "The adapter depends on what connectors you have exactly, but they do need to be…"
type textarea "Адаптер зависит от того, какие именно разъемы у вас есть, но они должны быть HD…"
type textarea "The adapter depends on what connectors you have exactly, but they do need to be"
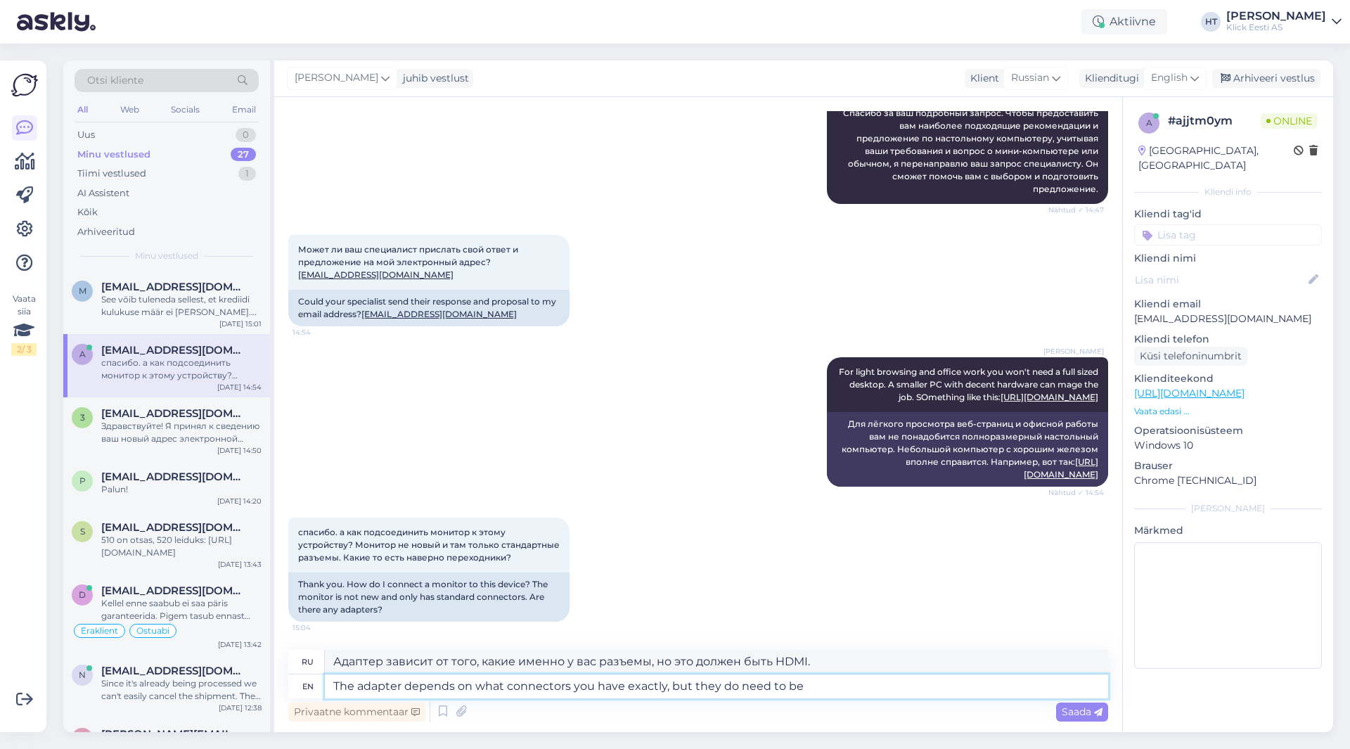
type textarea "Адаптер зависит от того, какие именно разъемы у вас есть, но они должны быть"
type textarea "The adapter depends on what connectors you have exactly, but they do need to ad…"
type textarea "Адаптер зависит от того, какие именно у вас разъемы, но их нужно адаптировать."
type textarea "The adapter depends on what connectors you have exactly, but they do need to ad…"
type textarea "Адаптер зависит от того, какие именно разъемы у вас есть, но они должны адаптир…"
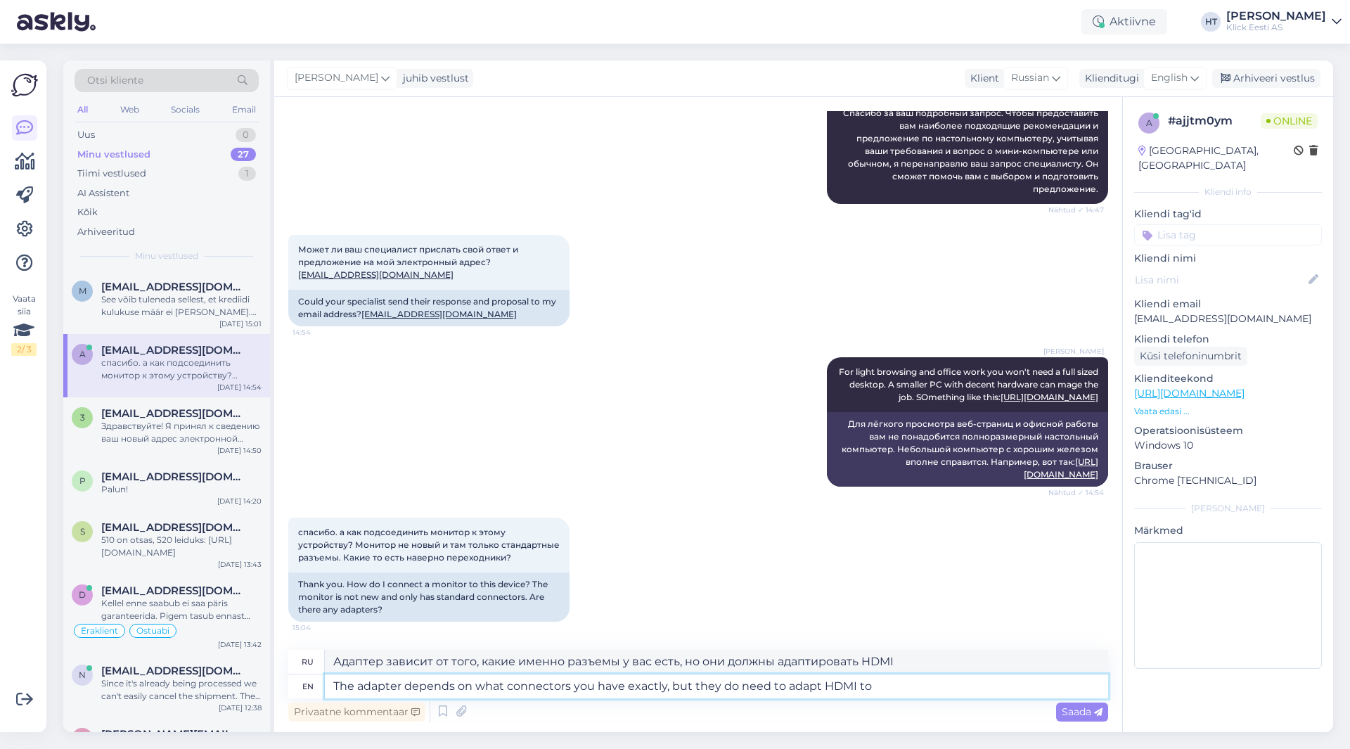
type textarea "The adapter depends on what connectors you have exactly, but they do need to ad…"
type textarea "Адаптер зависит от того, какие именно разъемы у вас есть, но они должны адаптир…"
type textarea "The adapter depends on what connectors you have exactly, but they do need to ad…"
type textarea "Адаптер зависит от того, какие именно разъемы у вас есть, но они должны адаптир…"
type textarea "The adapter depends on what connectors you have exactly, but they do need to ad…"
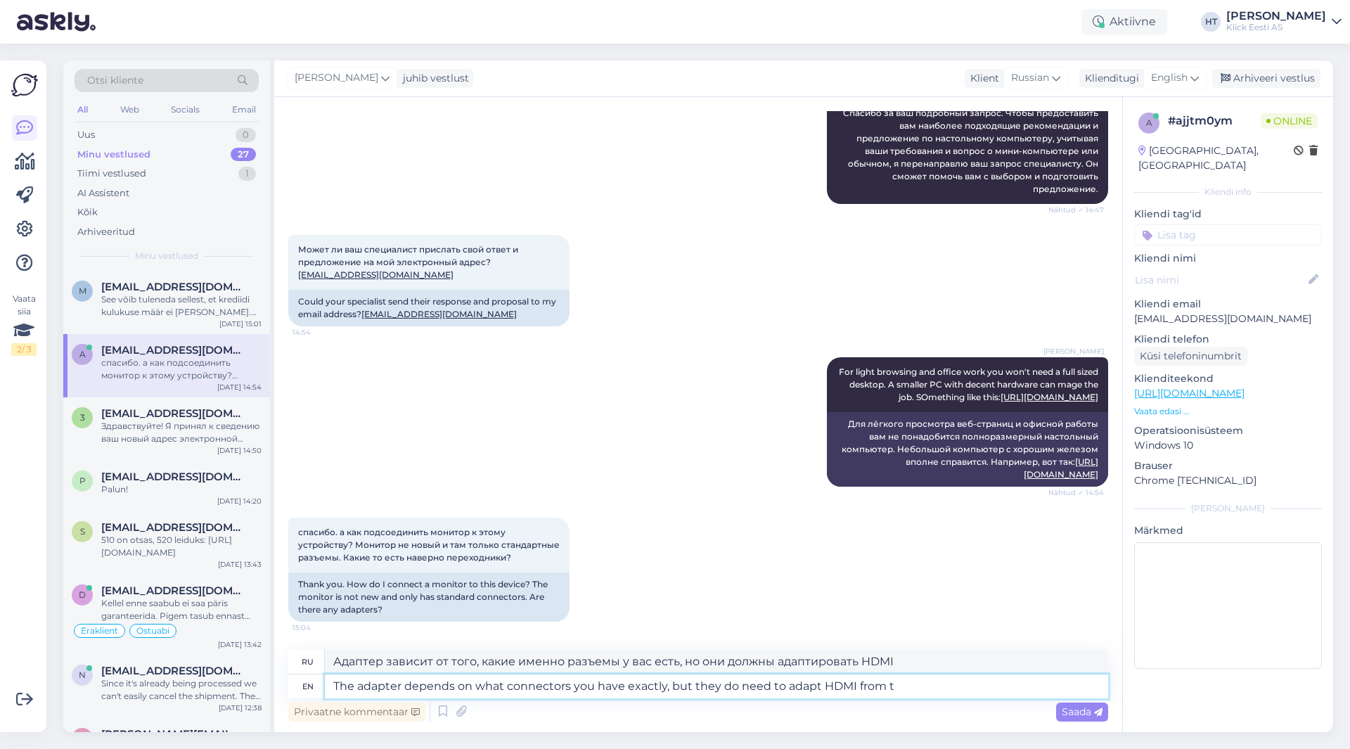
type textarea "Адаптер зависит от того, какие именно разъемы у вас есть, но они должны адаптир…"
type textarea "The adapter depends on what connectors you have exactly, but they do need to ad…"
type textarea "Адаптер зависит от того, какие именно разъемы у вас есть, но он необходим для а…"
type textarea "The adapter depends on what connectors you have exactly, but they do need to ad…"
type textarea "Адаптер зависит от того, какие именно разъемы у вас есть, но он необходим для а…"
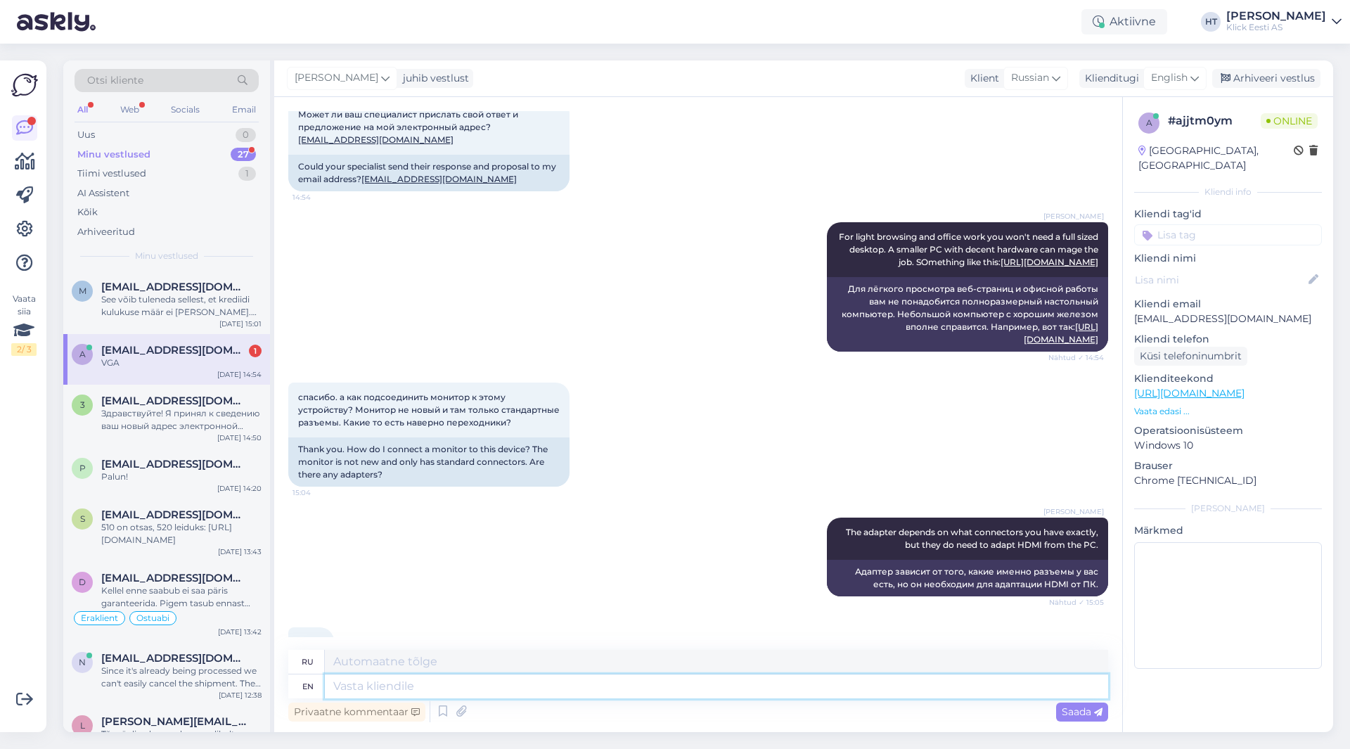
scroll to position [720, 0]
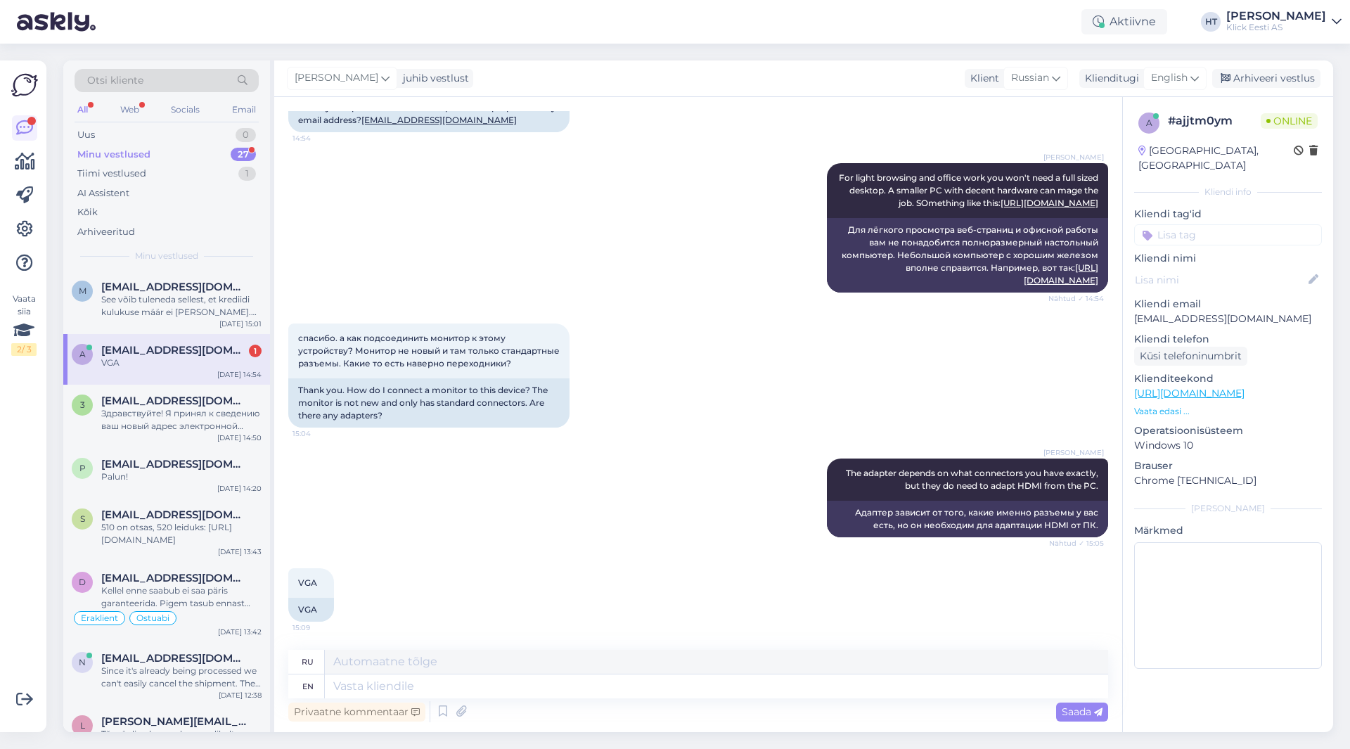
click at [179, 363] on div "VGA" at bounding box center [181, 362] width 160 height 13
click at [510, 692] on textarea at bounding box center [716, 686] width 783 height 24
type textarea "For t"
type textarea "Для"
type textarea "For that"
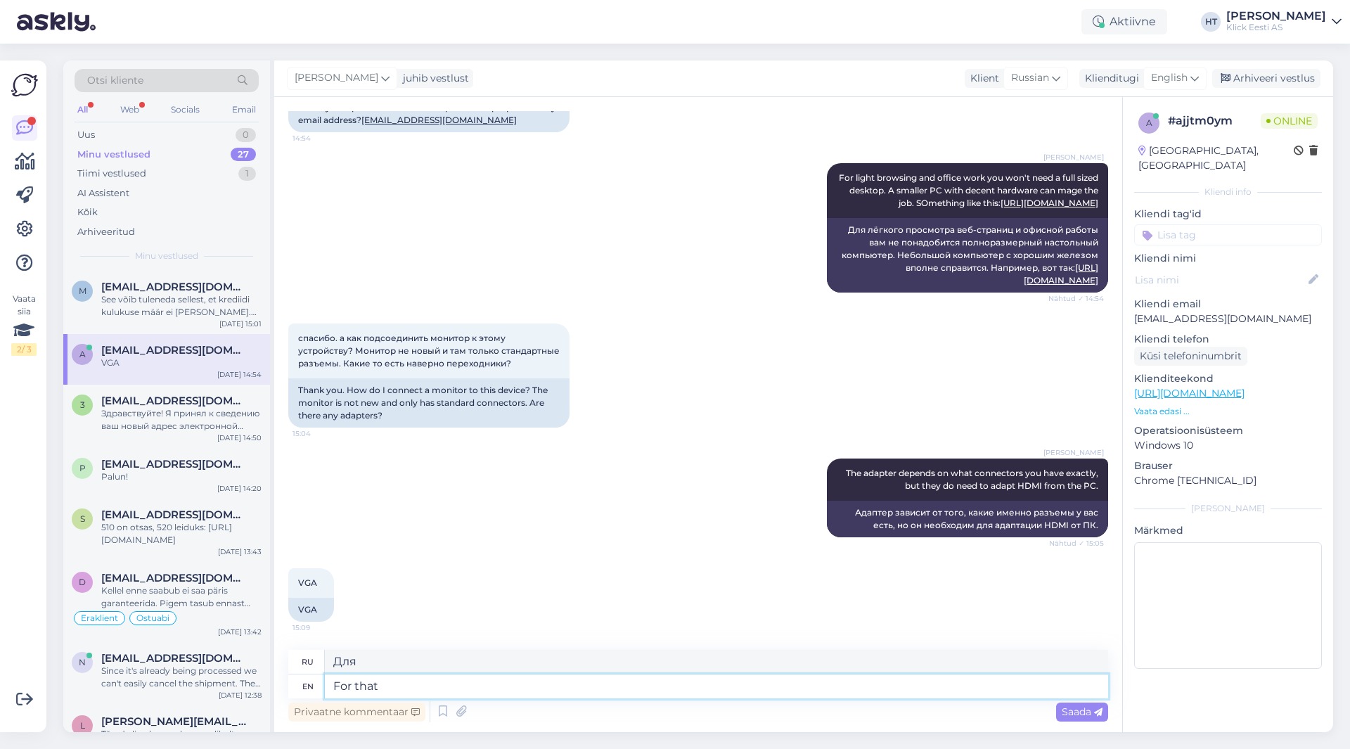
type textarea "Для этого"
type textarea "For that you'd"
type textarea "За это ты"
type textarea "For that you'd"
type textarea "Для этого вам бы"
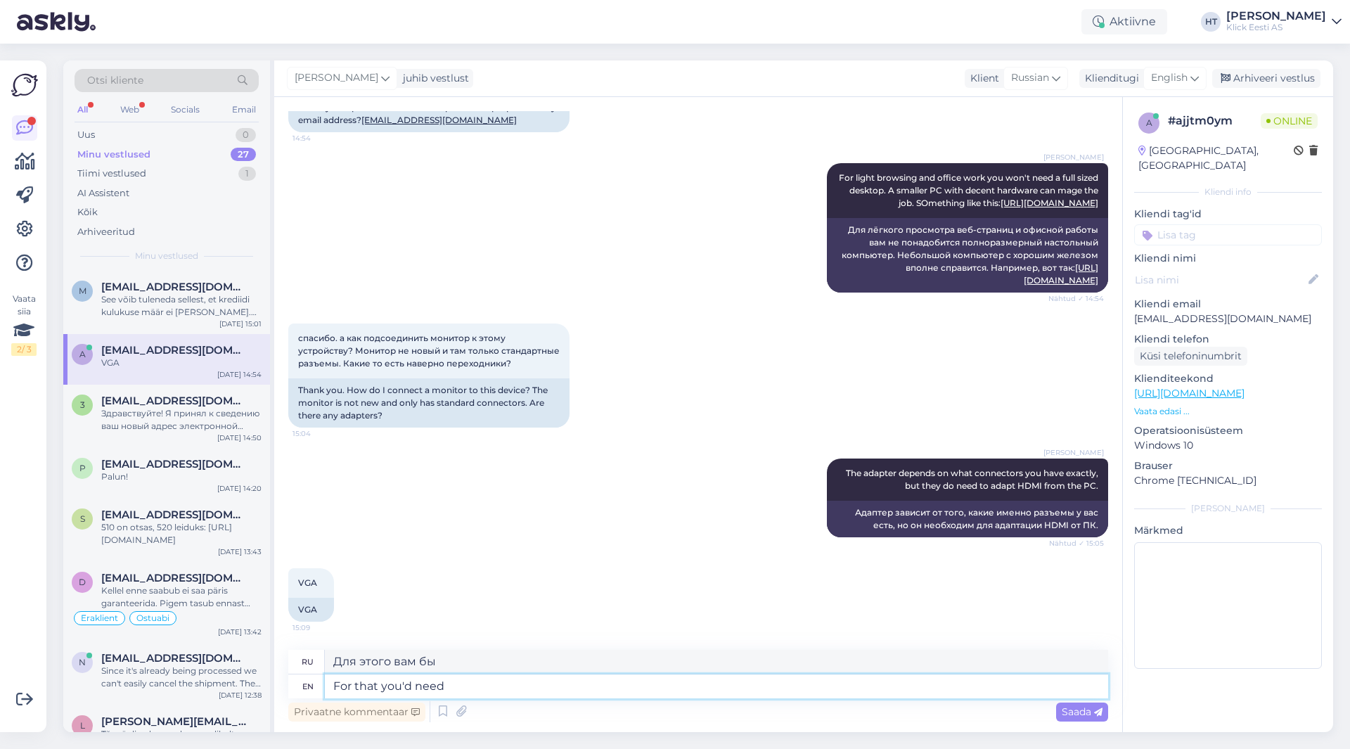
type textarea "For that you'd need"
type textarea "Для этого вам понадобится"
type textarea "For that you'd need the following a"
type textarea "Для этого вам понадобится следующее"
type textarea "For that you'd need the following adapter:"
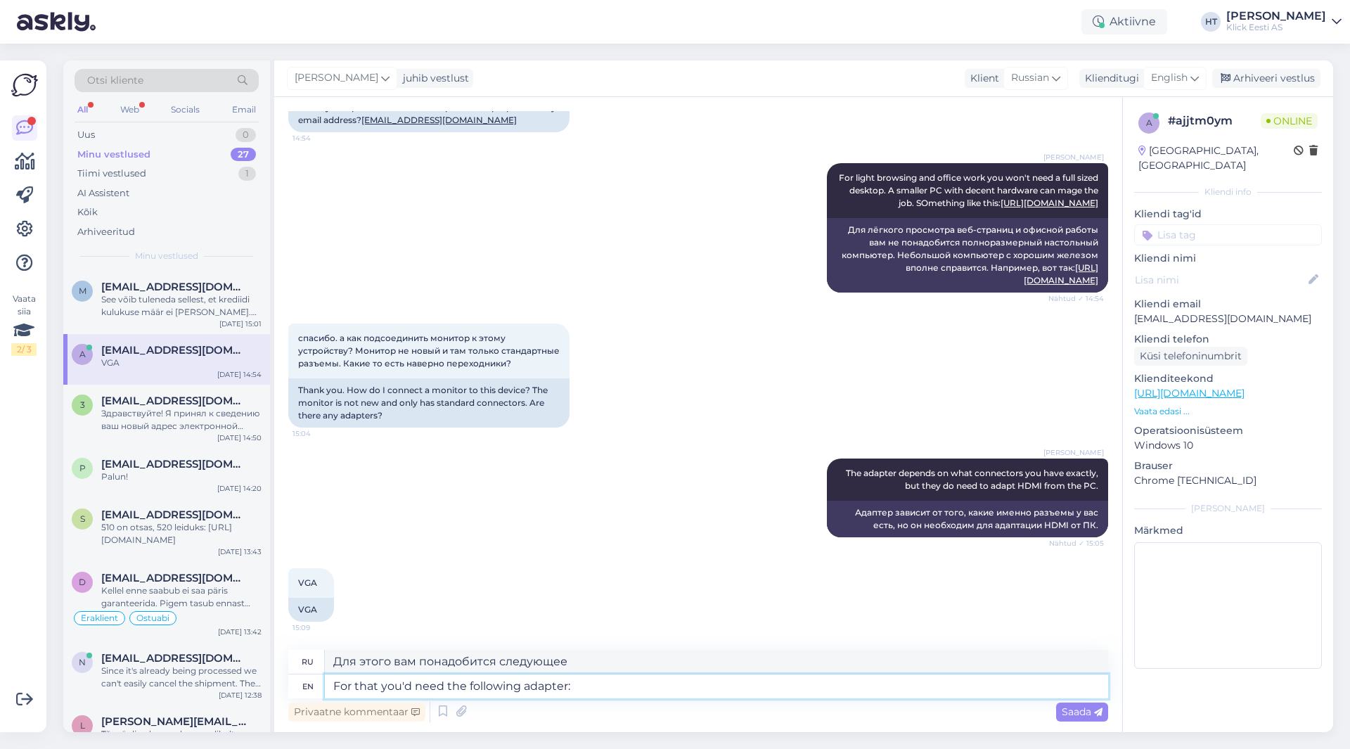
type textarea "Для этого вам понадобится следующий адаптер:"
paste textarea "[URL][DOMAIN_NAME][PERSON_NAME]"
type textarea "For that you'd need the following adapter: [URL][DOMAIN_NAME][PERSON_NAME]"
type textarea "Для этого вам понадобится следующий адаптер: [URL][DOMAIN_NAME][PERSON_NAME]"
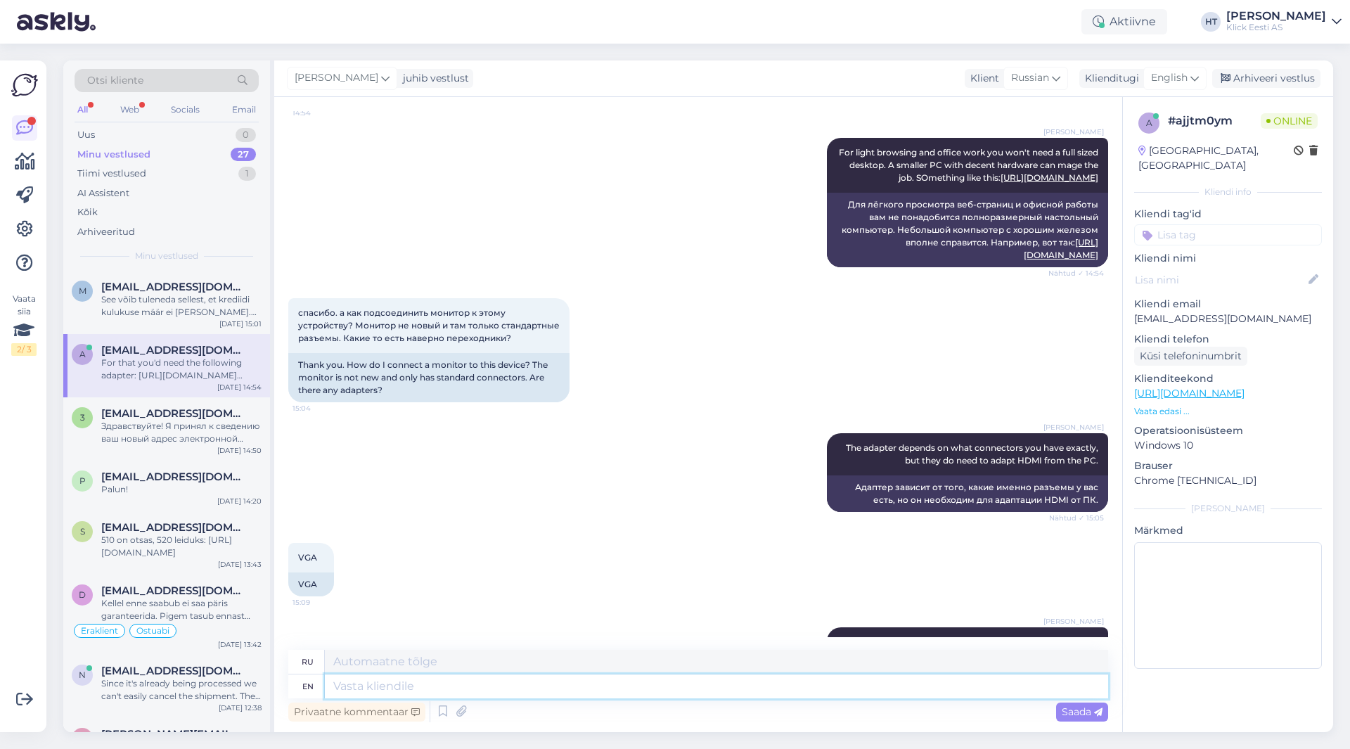
scroll to position [829, 0]
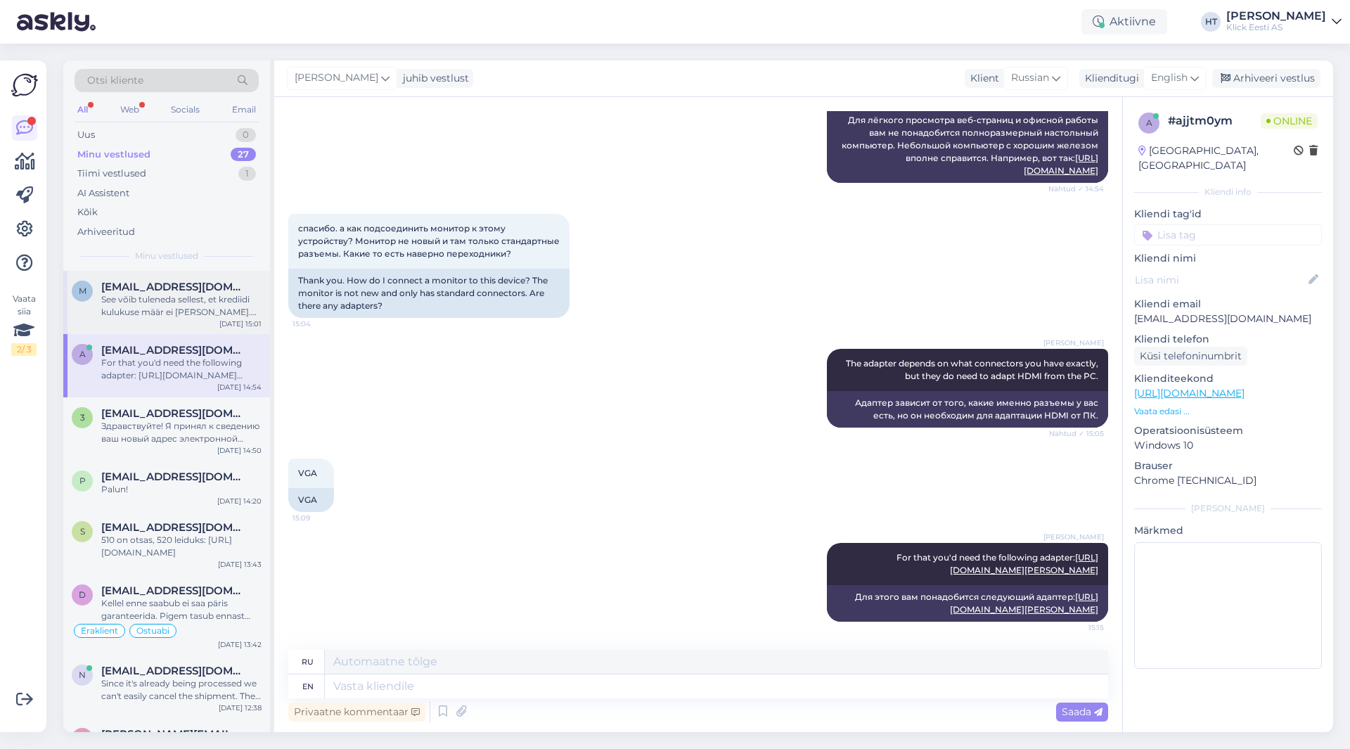
click at [187, 297] on div "See võib tuleneda sellest, et krediidi kulukuse määr ei [PERSON_NAME]. Seal pea…" at bounding box center [181, 305] width 160 height 25
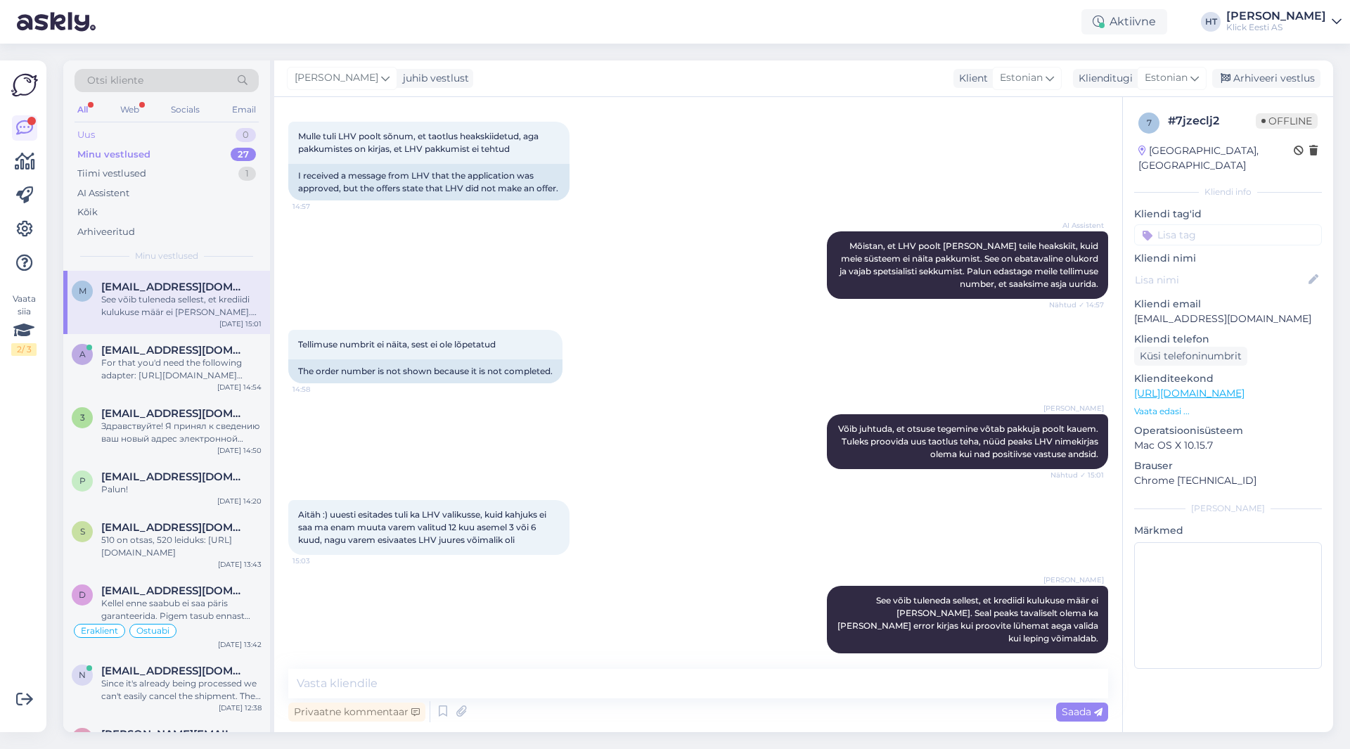
click at [219, 143] on div "Uus 0" at bounding box center [167, 135] width 184 height 20
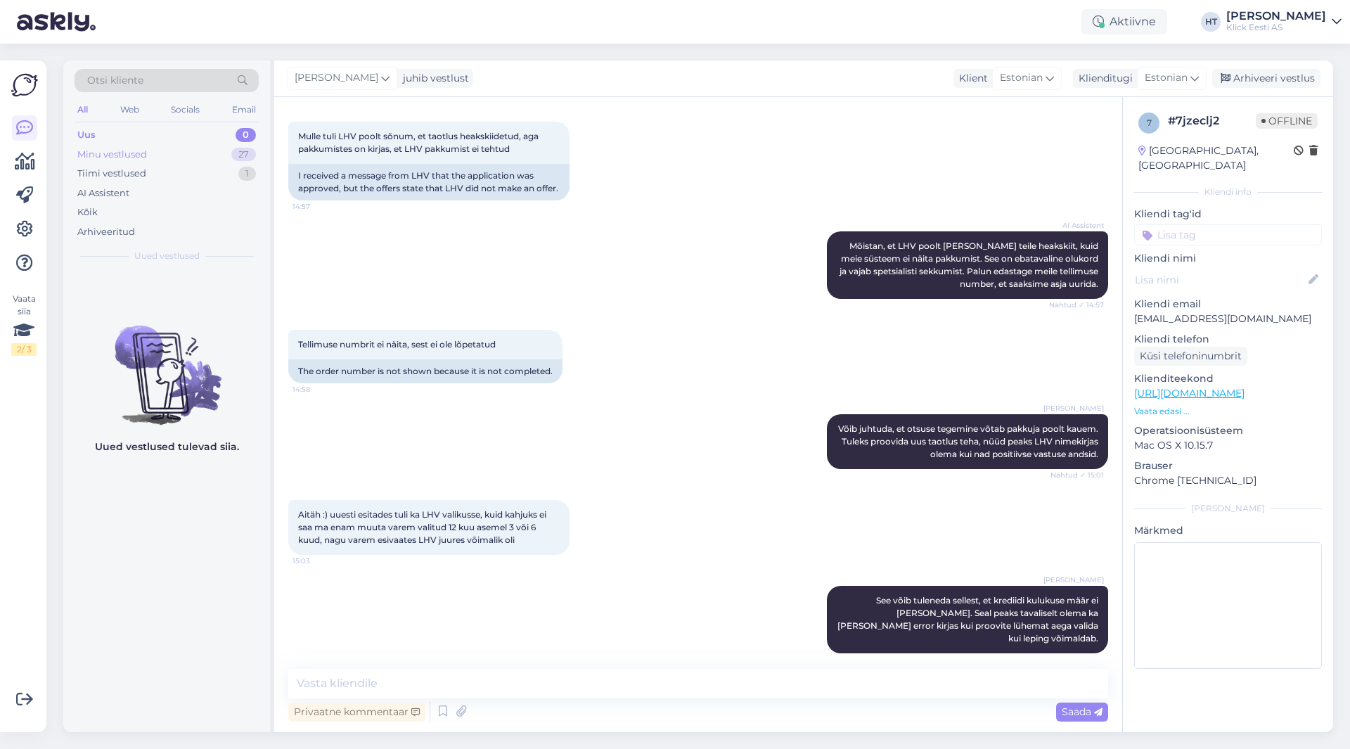
click at [223, 156] on div "Minu vestlused 27" at bounding box center [167, 155] width 184 height 20
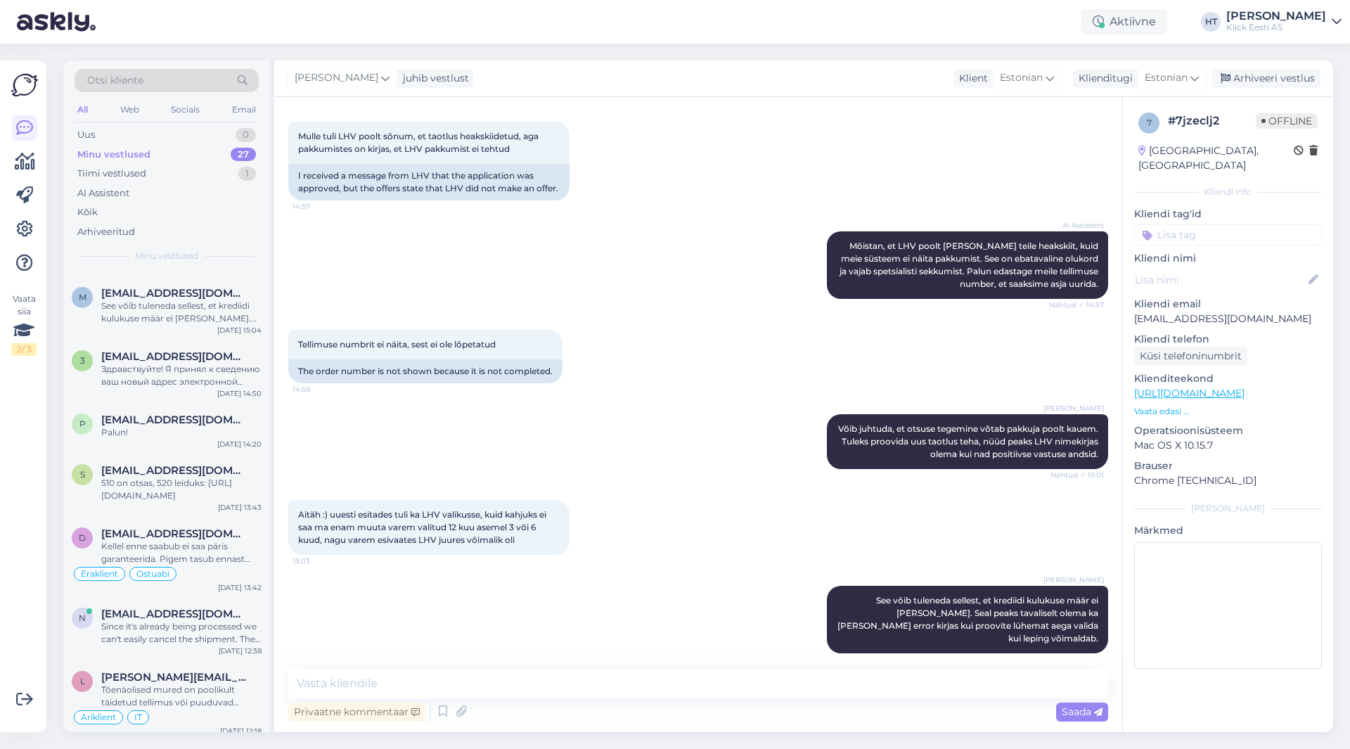
scroll to position [0, 0]
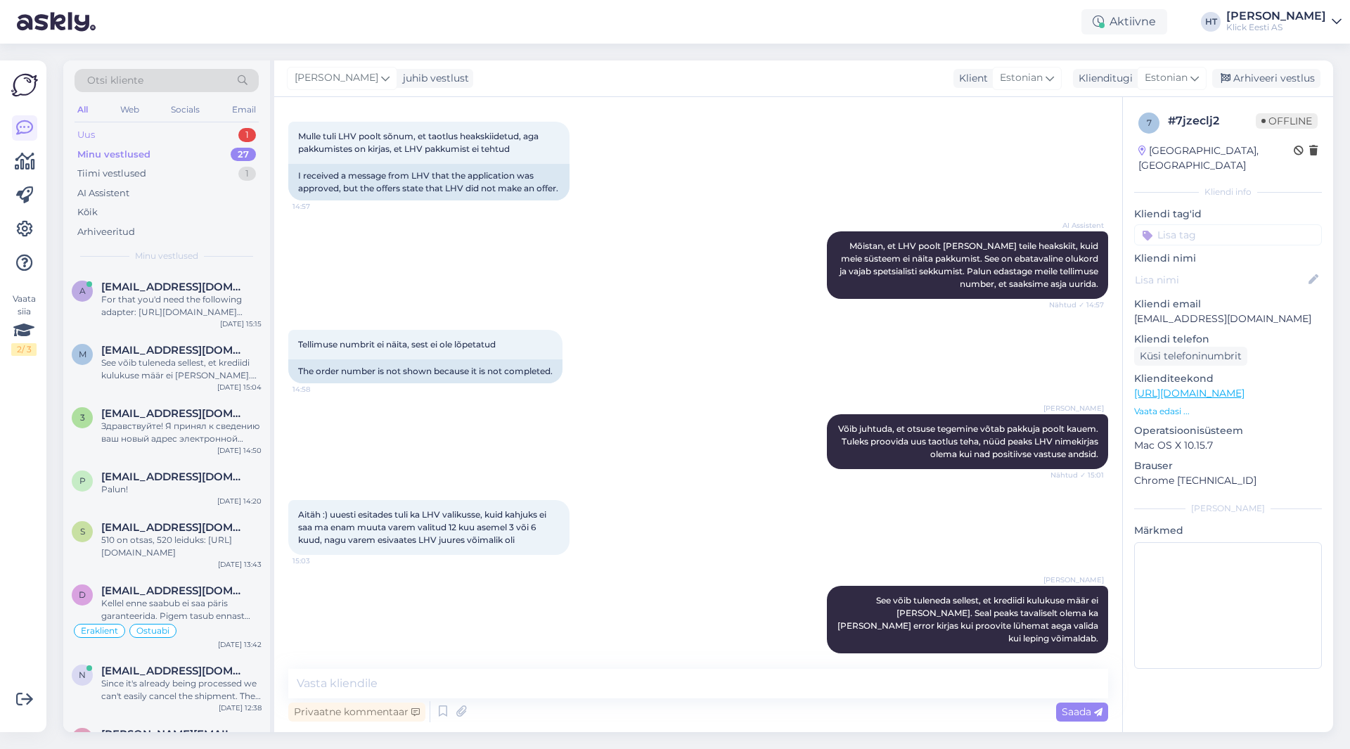
click at [250, 134] on div "1" at bounding box center [247, 135] width 18 height 14
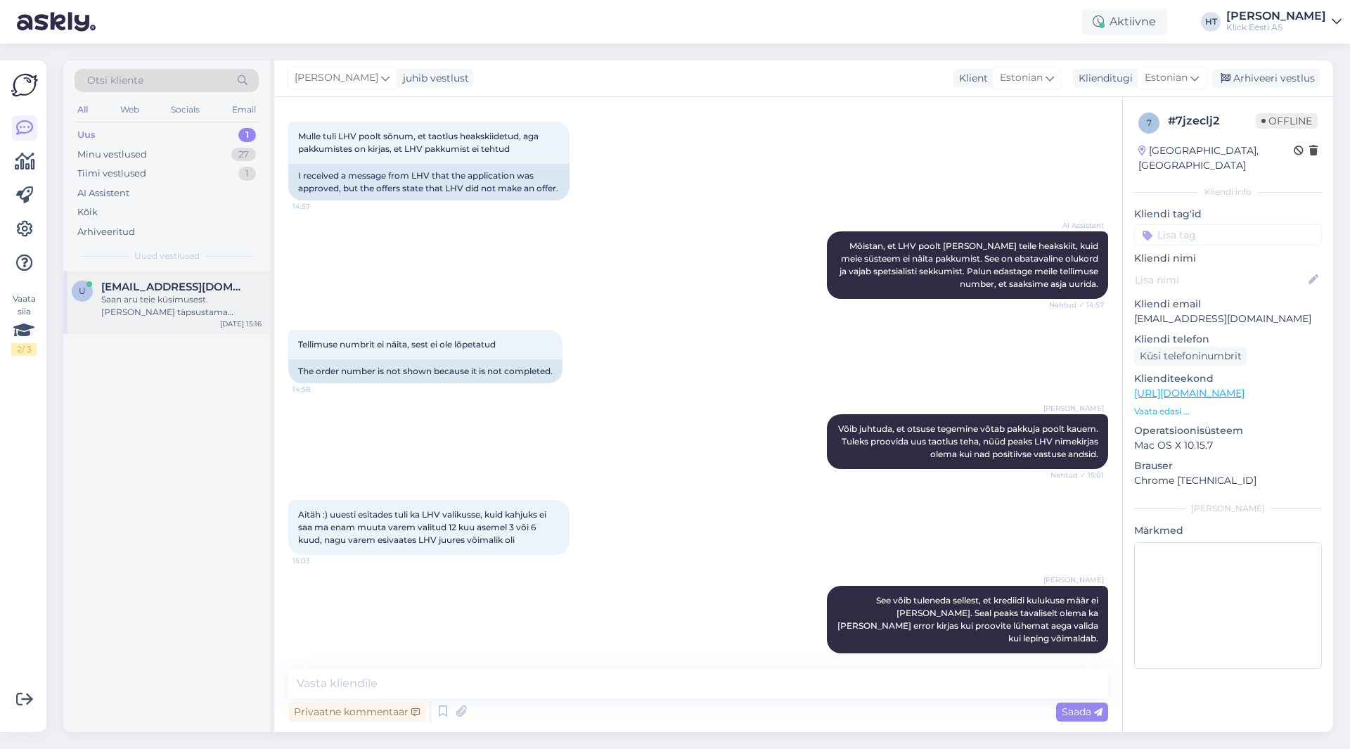
click at [219, 300] on div "Saan aru teie küsimusest. [PERSON_NAME] täpsustama kolleegiga, miks sama toode …" at bounding box center [181, 305] width 160 height 25
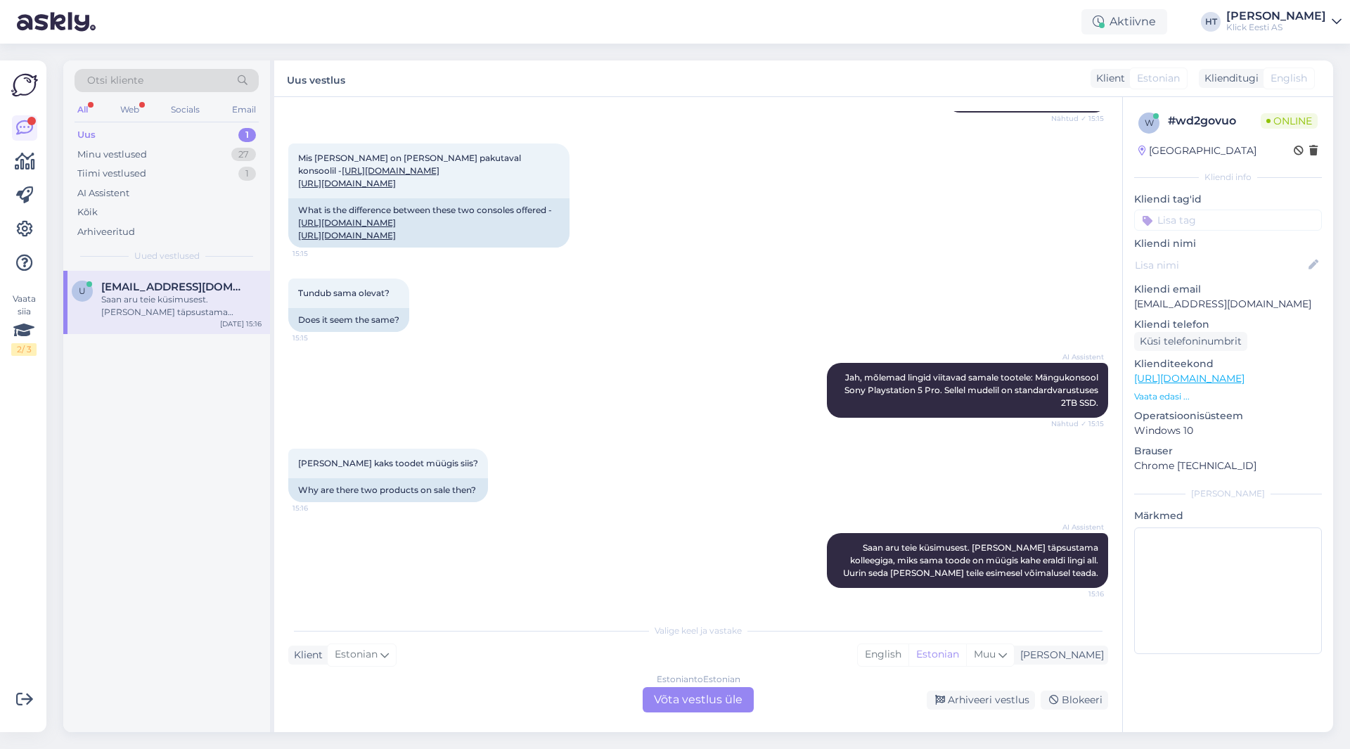
click at [599, 352] on div "AI Assistent [PERSON_NAME], mõlemad lingid viitavad samale tootele: Mängukonsoo…" at bounding box center [698, 390] width 820 height 86
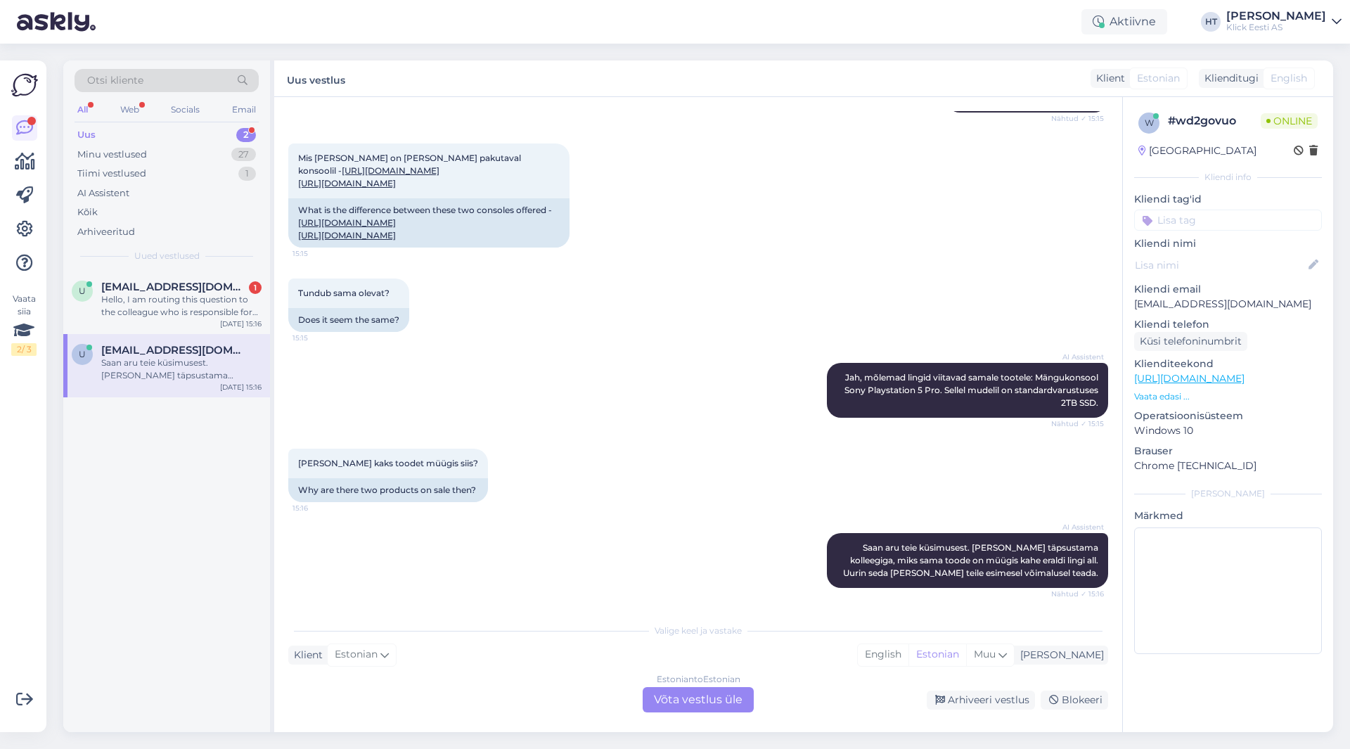
click at [690, 382] on div "AI Assistent [PERSON_NAME], mõlemad lingid viitavad samale tootele: Mängukonsoo…" at bounding box center [698, 390] width 820 height 86
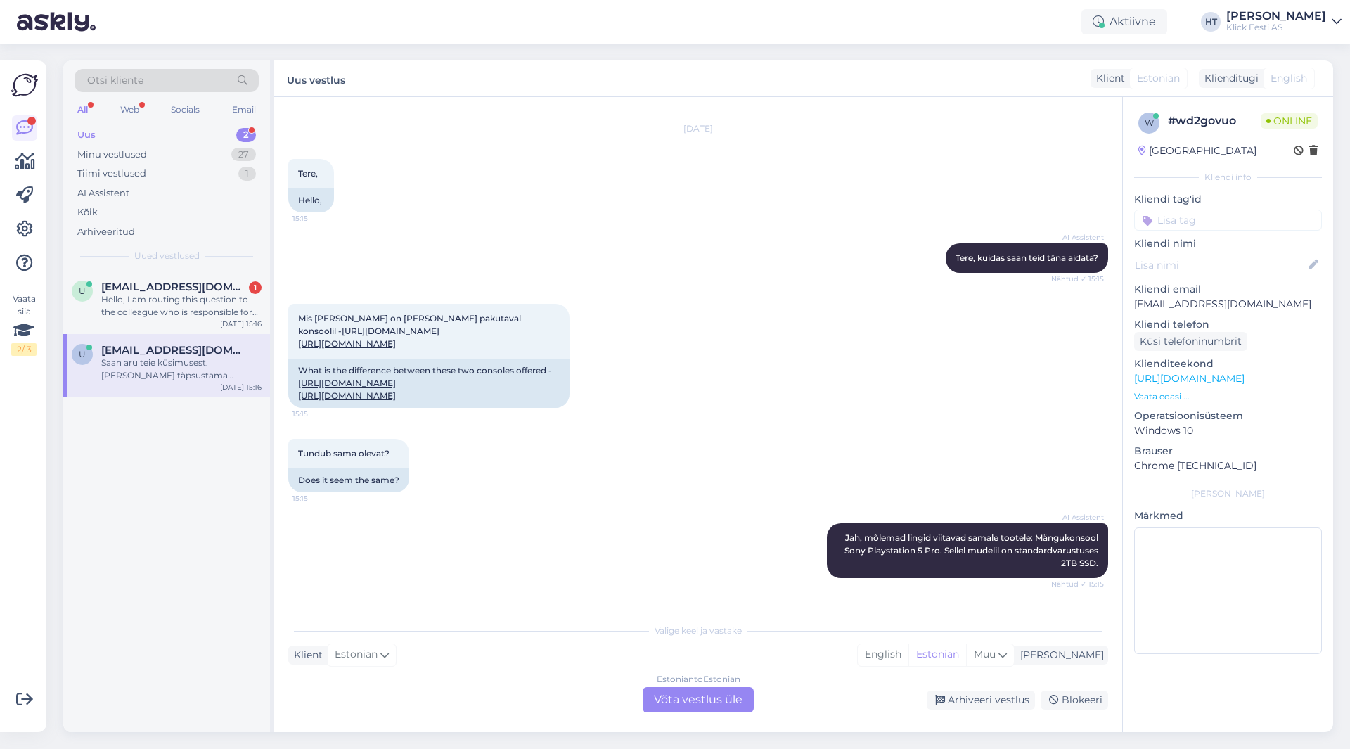
scroll to position [0, 0]
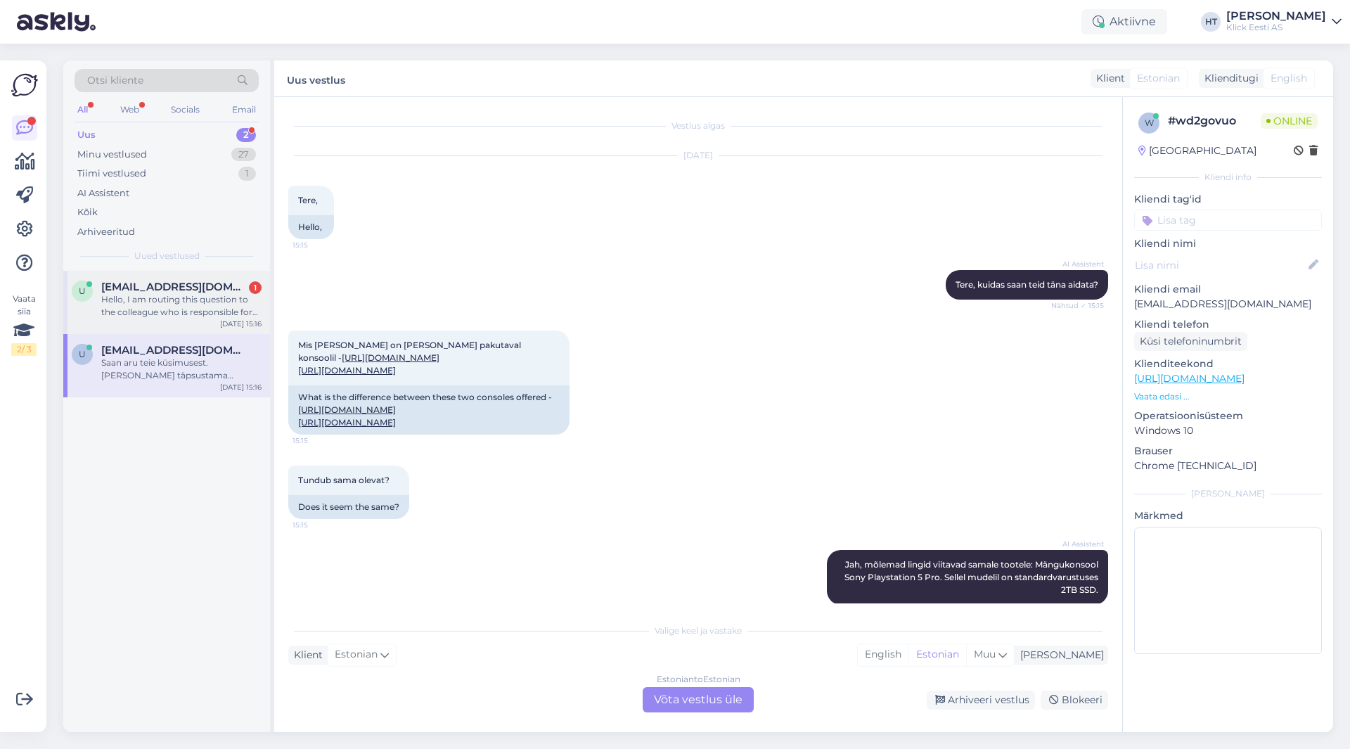
click at [240, 302] on div "Hello, I am routing this question to the colleague who is responsible for this …" at bounding box center [181, 305] width 160 height 25
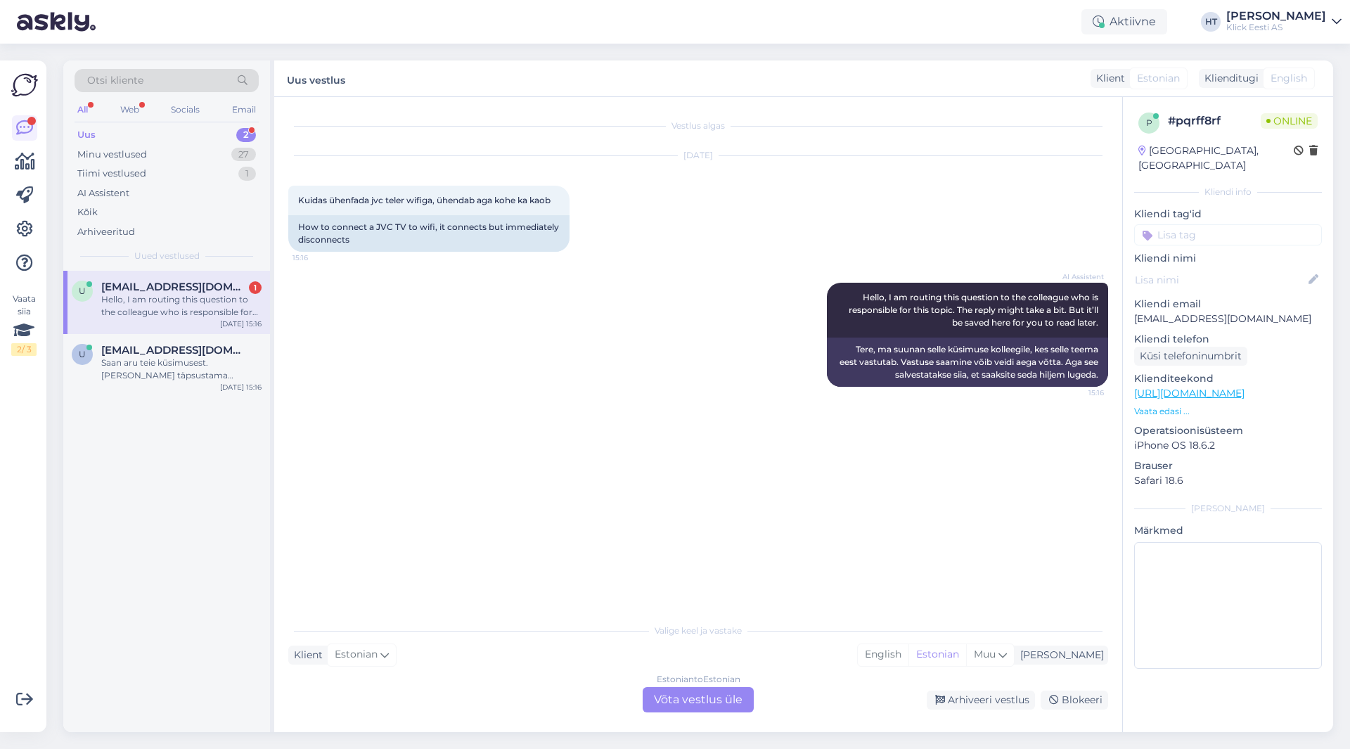
click at [469, 306] on div "AI Assistent Hello, I am routing this question to the colleague who is responsi…" at bounding box center [698, 334] width 820 height 135
click at [226, 368] on div "Saan aru teie küsimusest. [PERSON_NAME] täpsustama kolleegiga, miks sama toode …" at bounding box center [181, 368] width 160 height 25
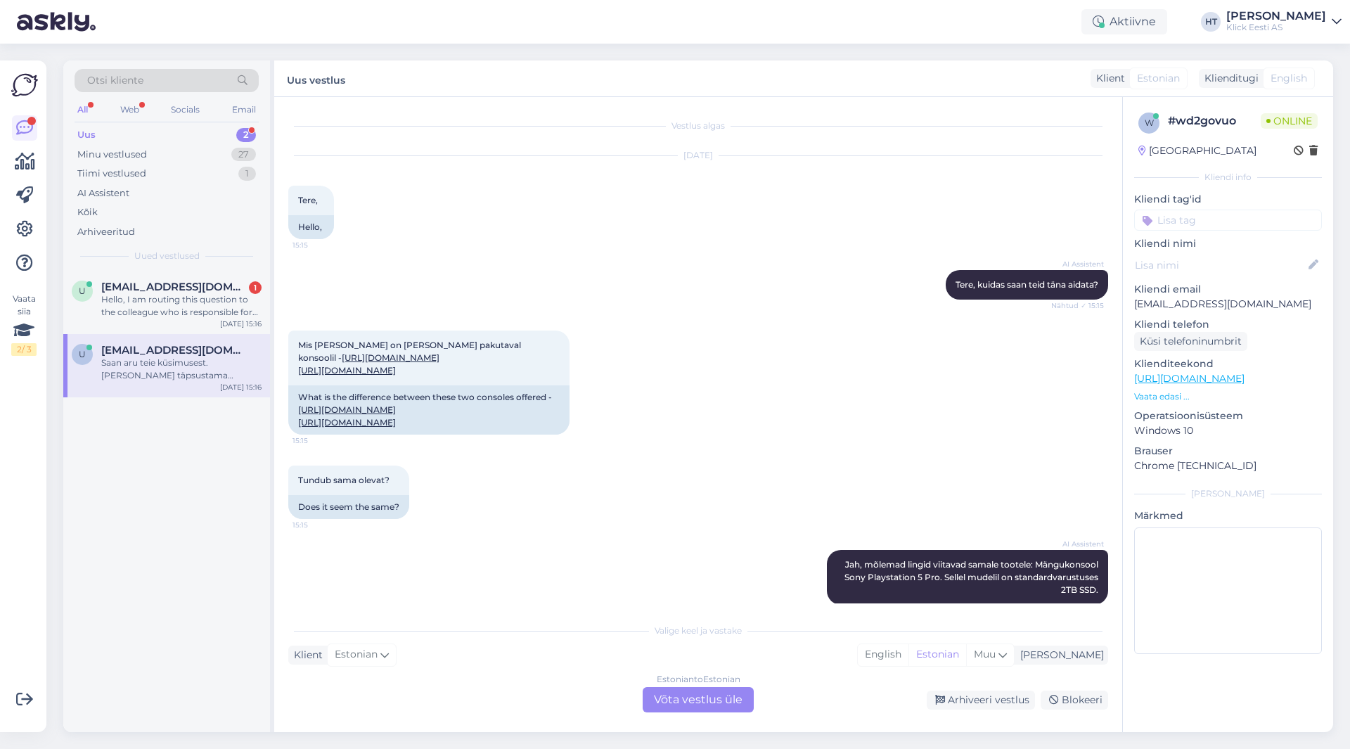
scroll to position [238, 0]
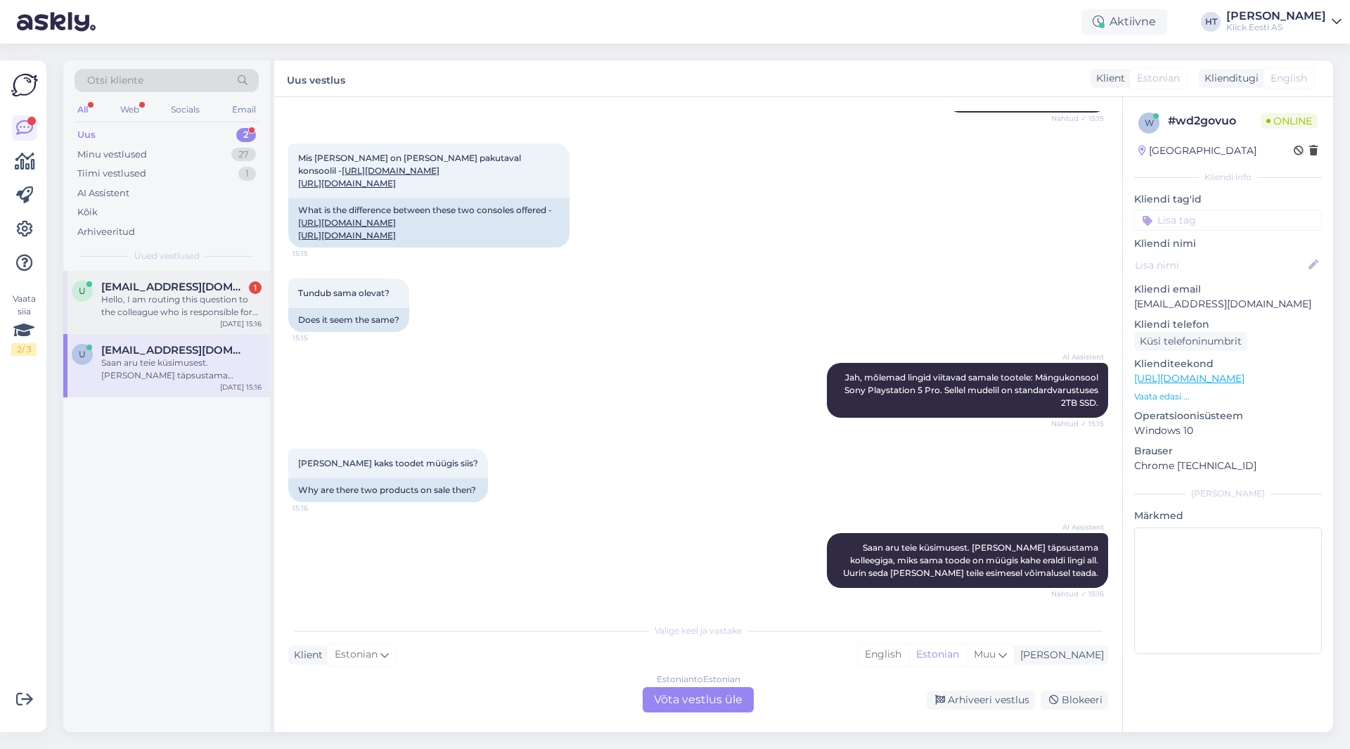
click at [244, 292] on div "[EMAIL_ADDRESS][DOMAIN_NAME] 1" at bounding box center [181, 286] width 160 height 13
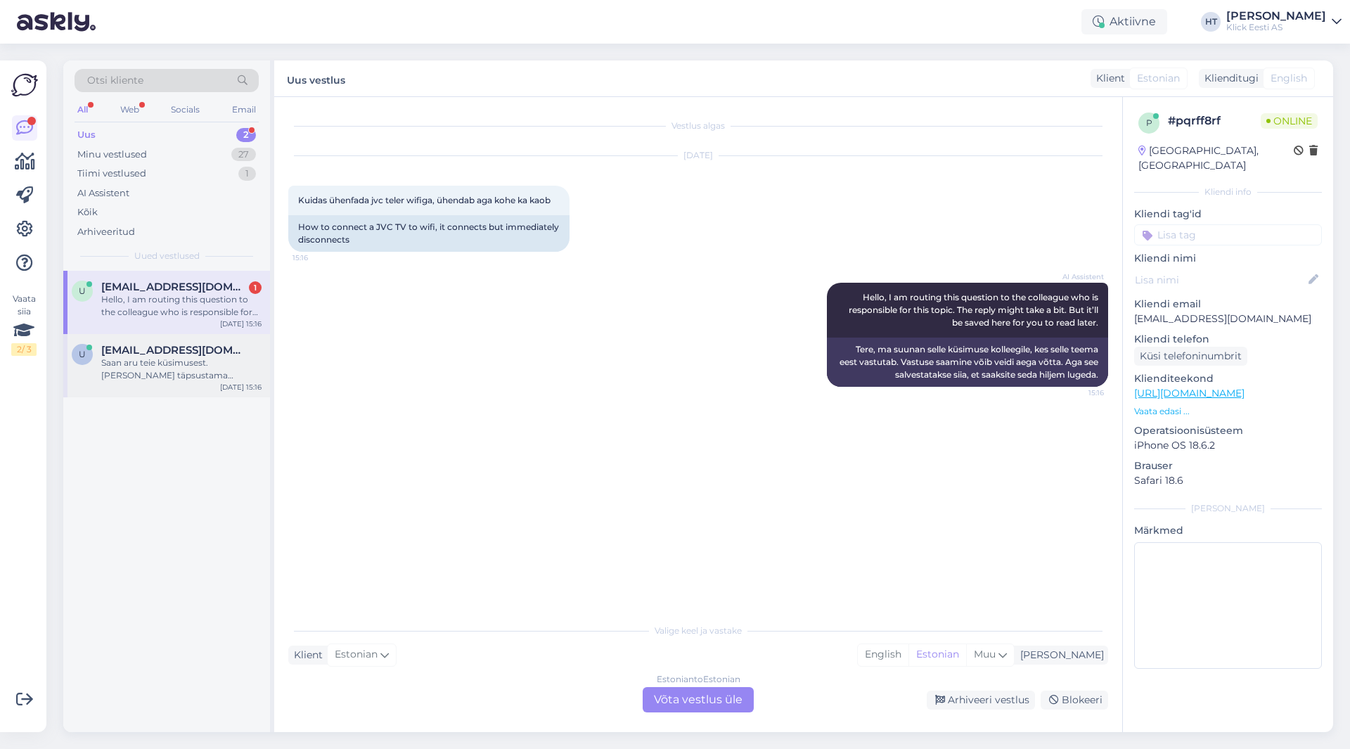
click at [232, 357] on div "Saan aru teie küsimusest. [PERSON_NAME] täpsustama kolleegiga, miks sama toode …" at bounding box center [181, 368] width 160 height 25
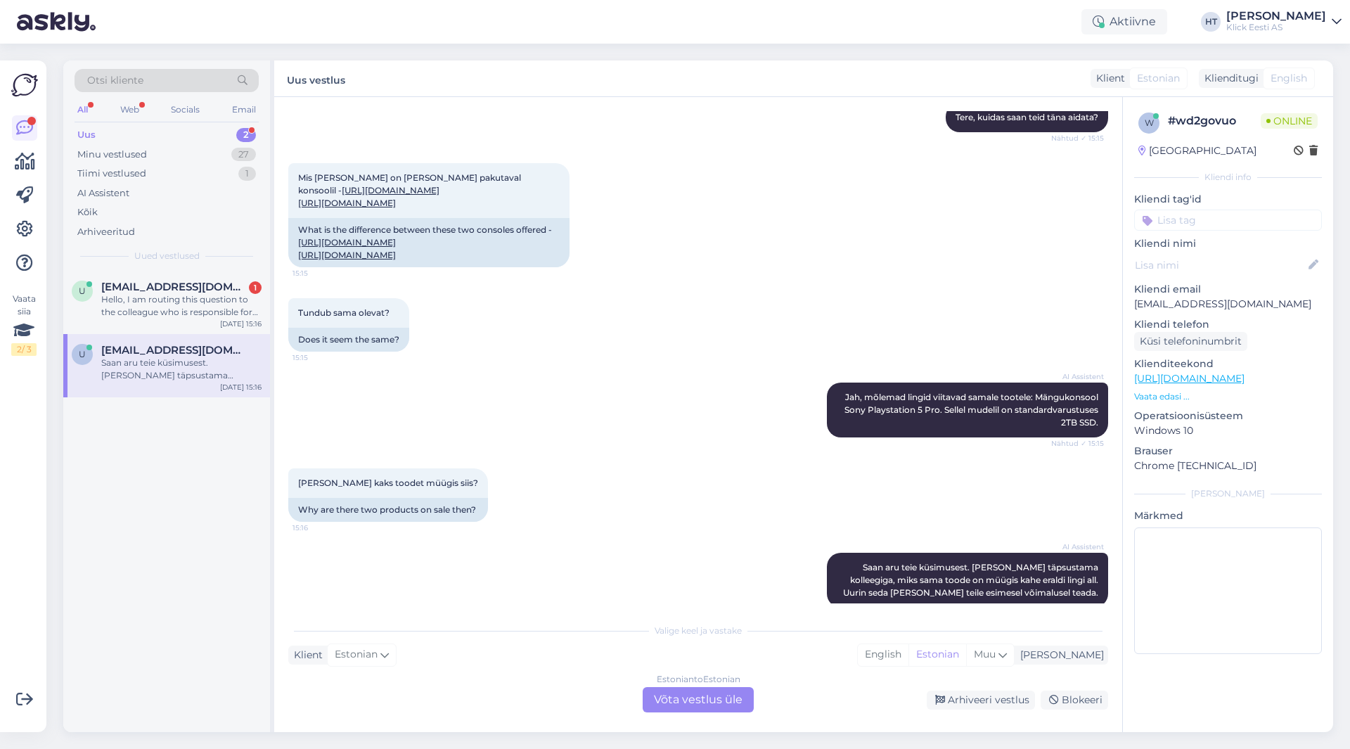
scroll to position [238, 0]
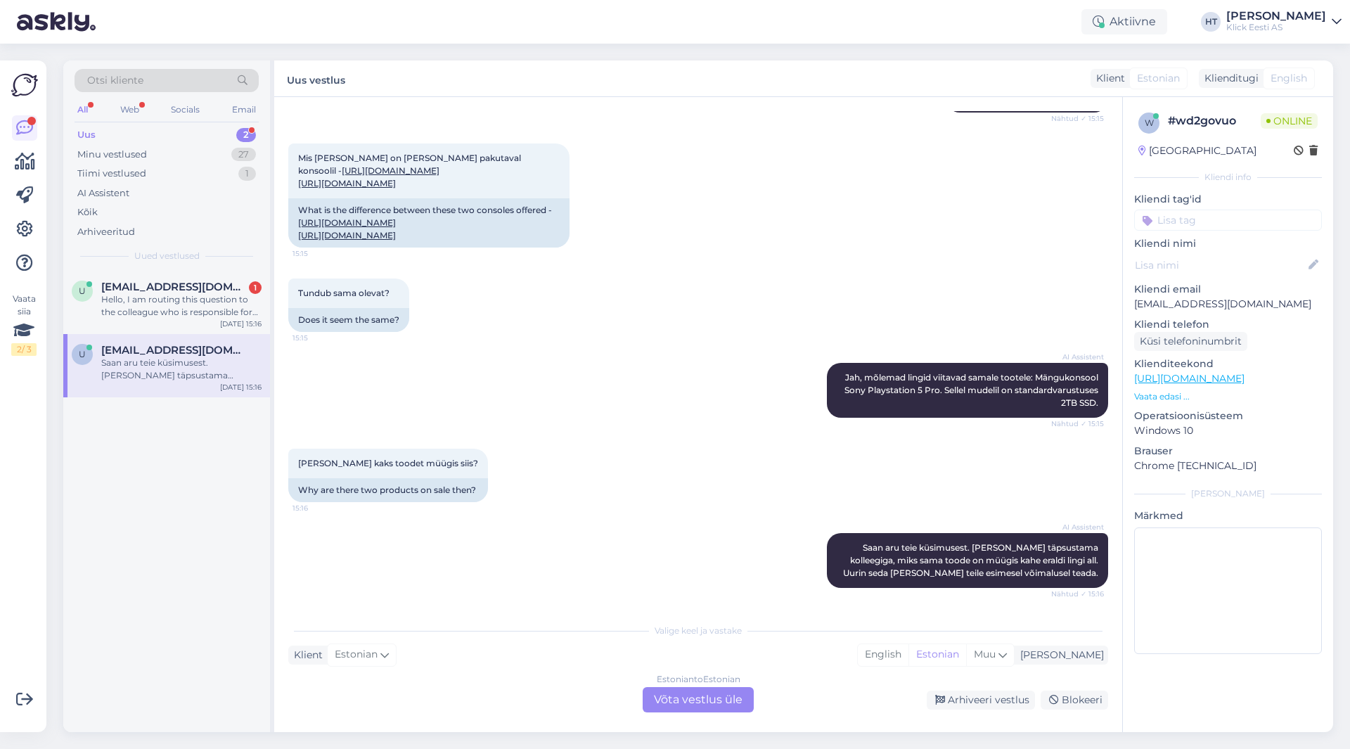
click at [169, 525] on div "U [EMAIL_ADDRESS][DOMAIN_NAME] 1 Hello, I am routing this question to the colle…" at bounding box center [166, 501] width 207 height 461
click at [197, 328] on div "U [EMAIL_ADDRESS][DOMAIN_NAME] 1 Hello, I am routing this question to the colle…" at bounding box center [166, 302] width 207 height 63
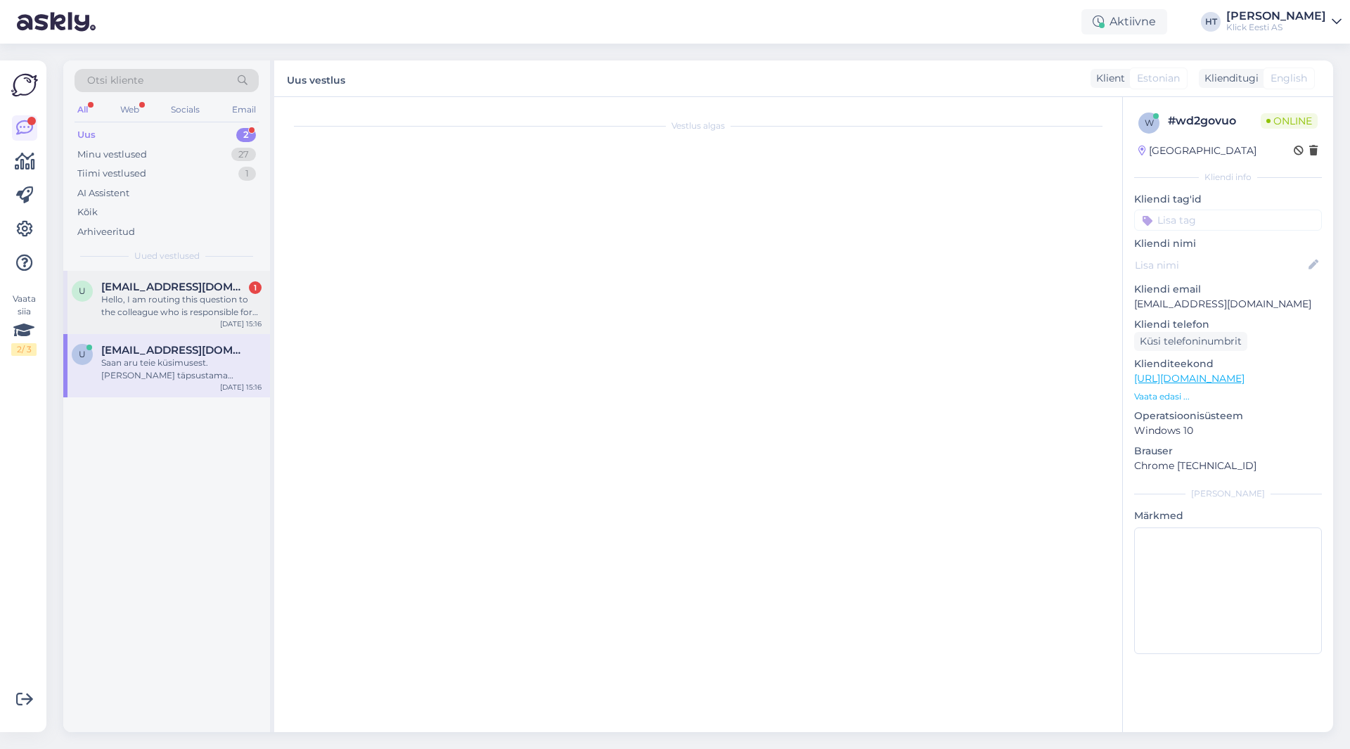
scroll to position [0, 0]
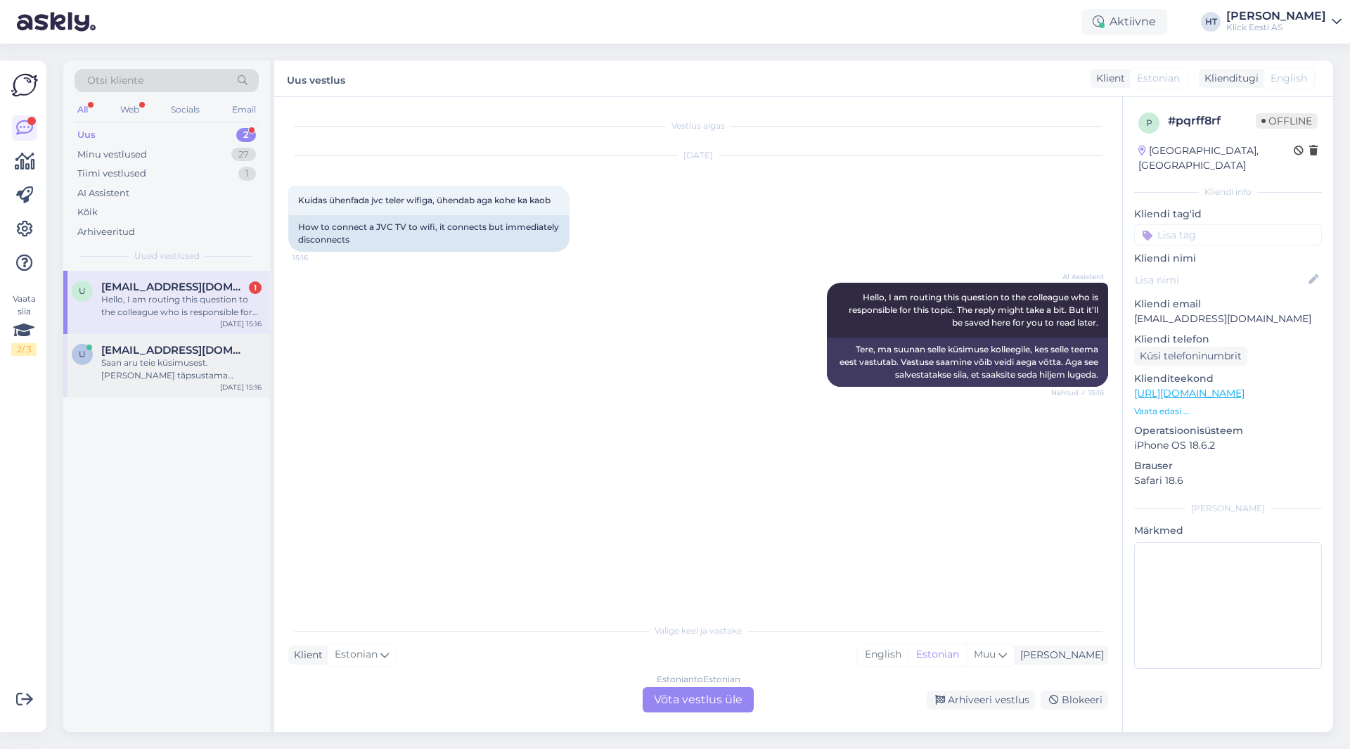
click at [227, 368] on div "Saan aru teie küsimusest. [PERSON_NAME] täpsustama kolleegiga, miks sama toode …" at bounding box center [181, 368] width 160 height 25
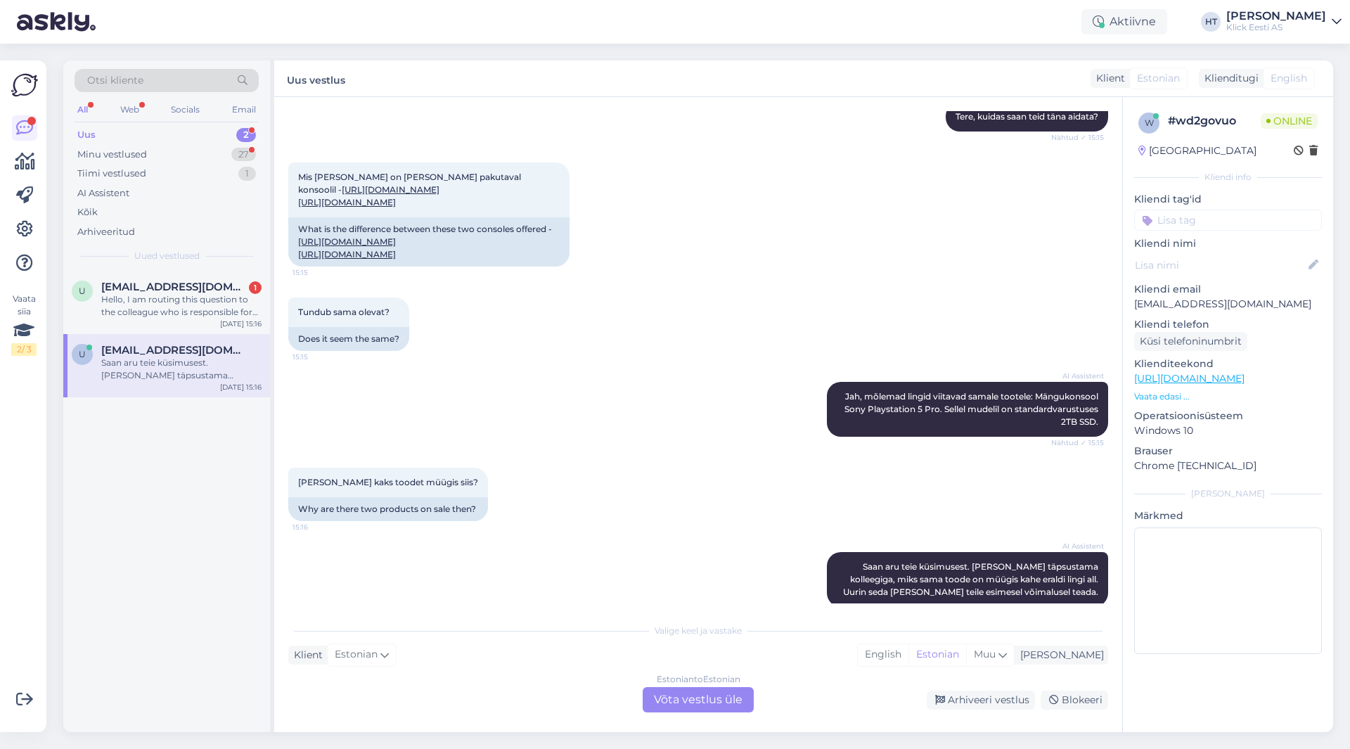
scroll to position [238, 0]
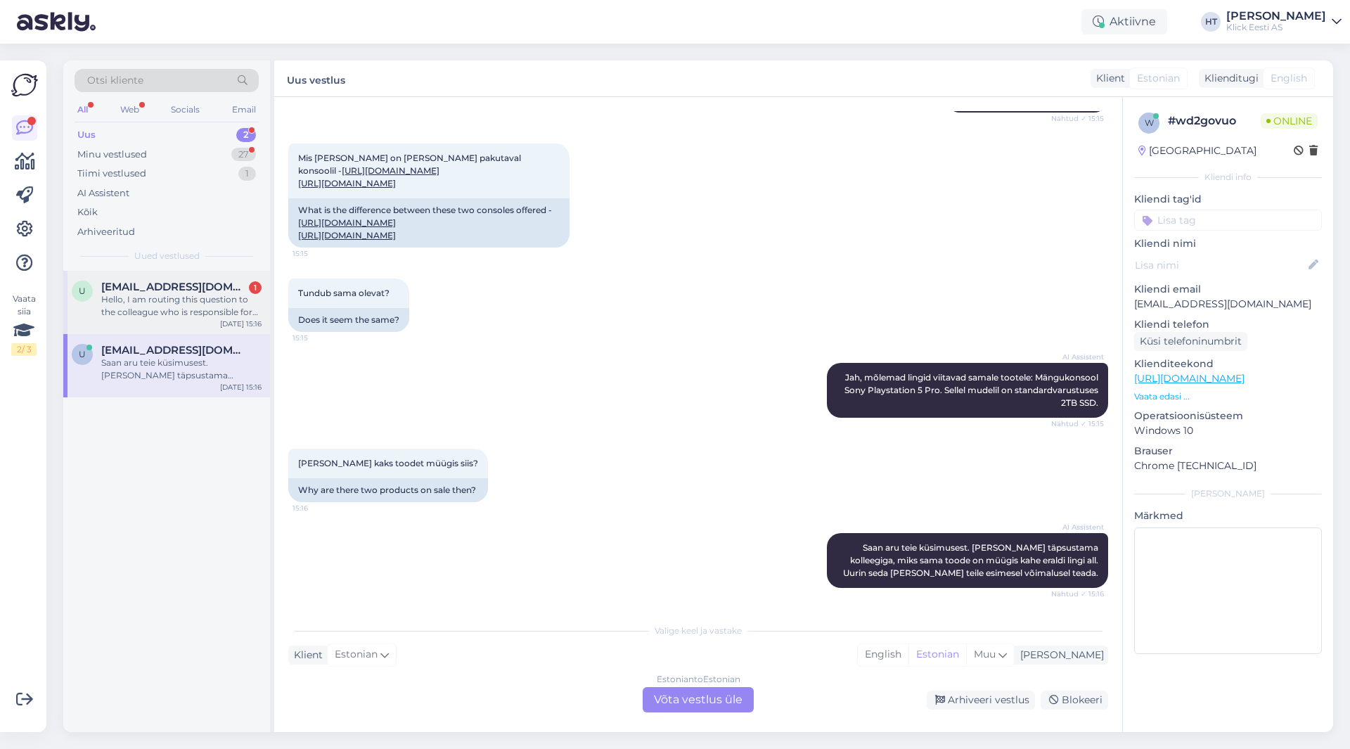
click at [224, 300] on div "Hello, I am routing this question to the colleague who is responsible for this …" at bounding box center [181, 305] width 160 height 25
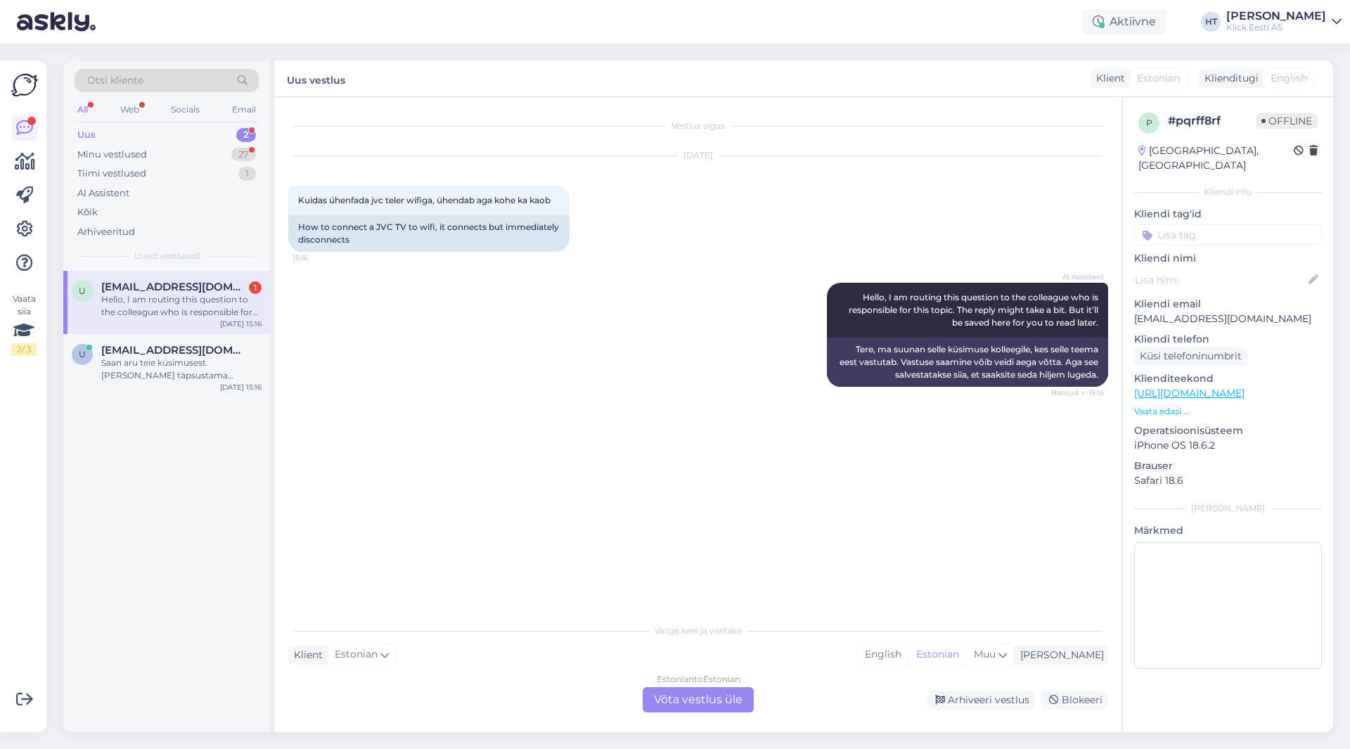
scroll to position [0, 0]
click at [245, 153] on div "27" at bounding box center [243, 155] width 25 height 14
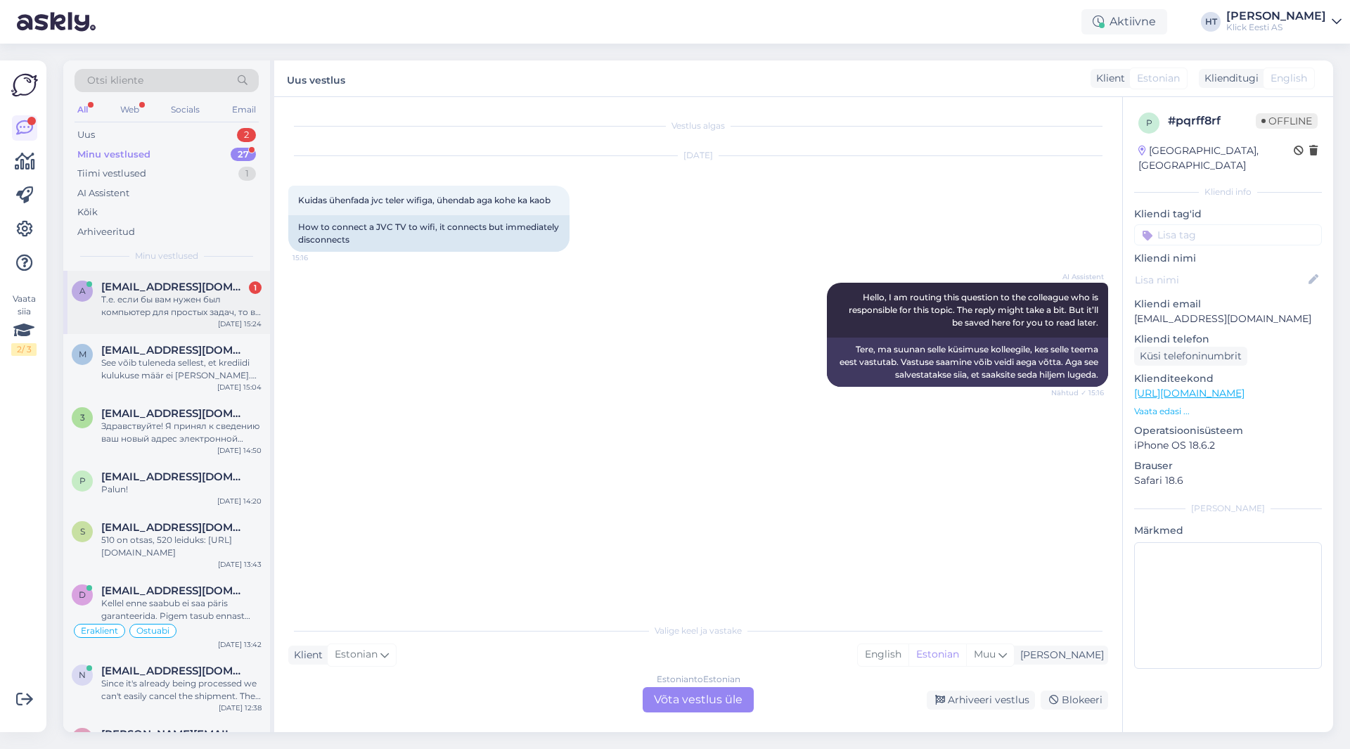
click at [238, 280] on div "a [EMAIL_ADDRESS][DOMAIN_NAME] 1 Т.е. если бы вам нужен был компьютер для прост…" at bounding box center [166, 302] width 207 height 63
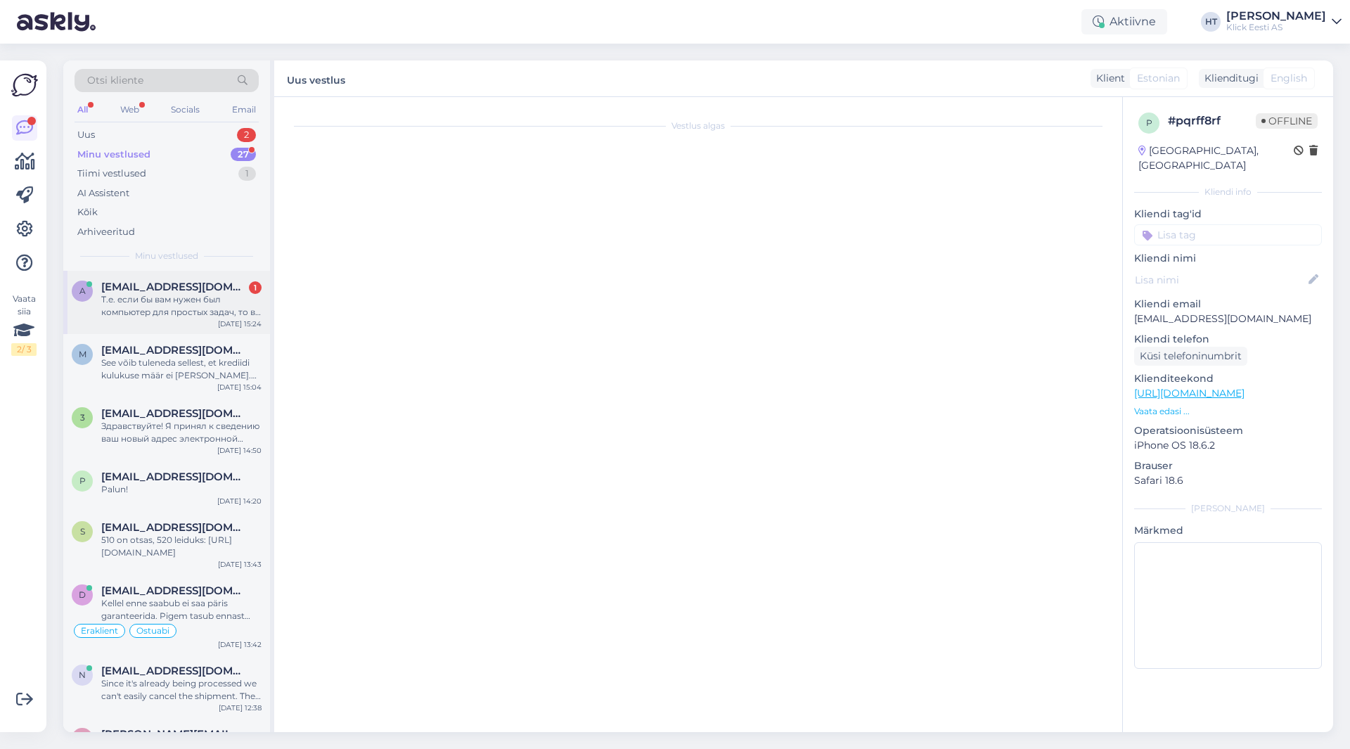
scroll to position [977, 0]
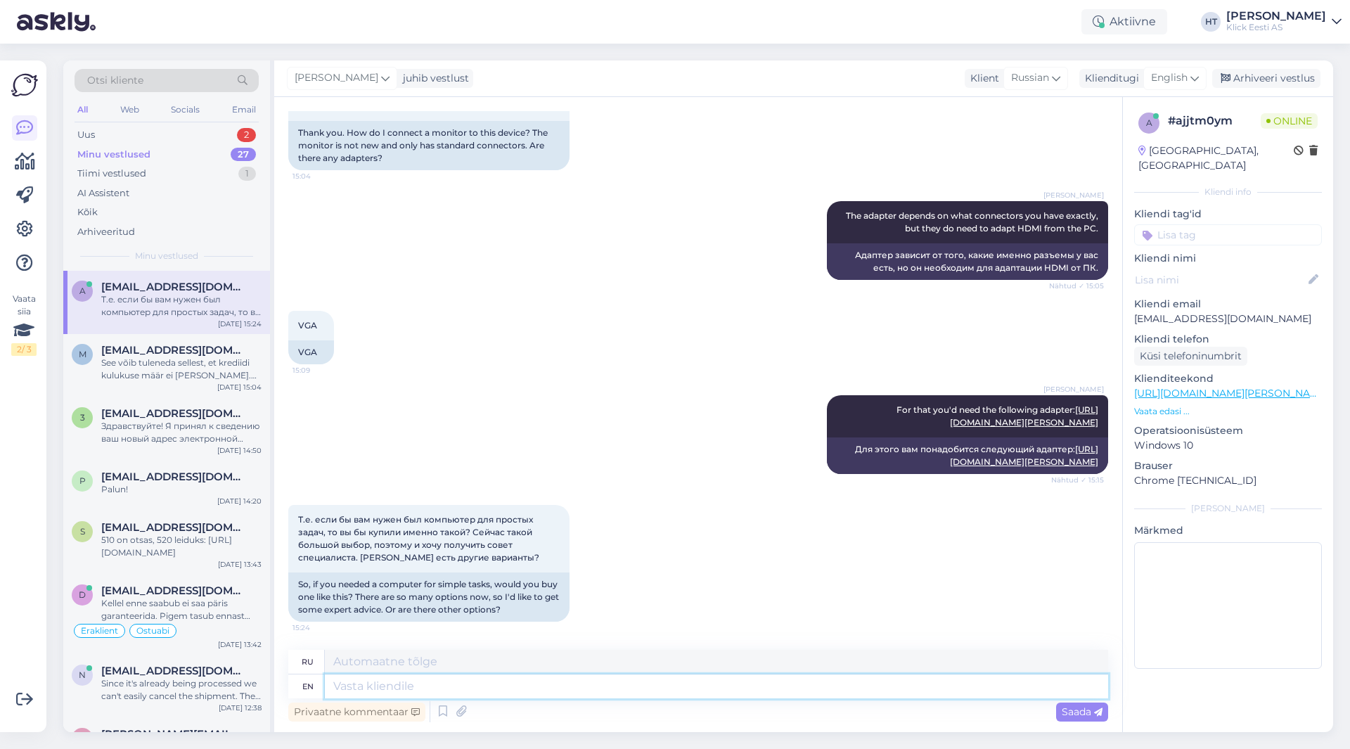
click at [629, 697] on textarea at bounding box center [716, 686] width 783 height 24
type textarea "Depends o"
type textarea "[DEMOGRAPHIC_DATA] от"
type textarea "Depends on how"
type textarea "[DEMOGRAPHIC_DATA] от того, как"
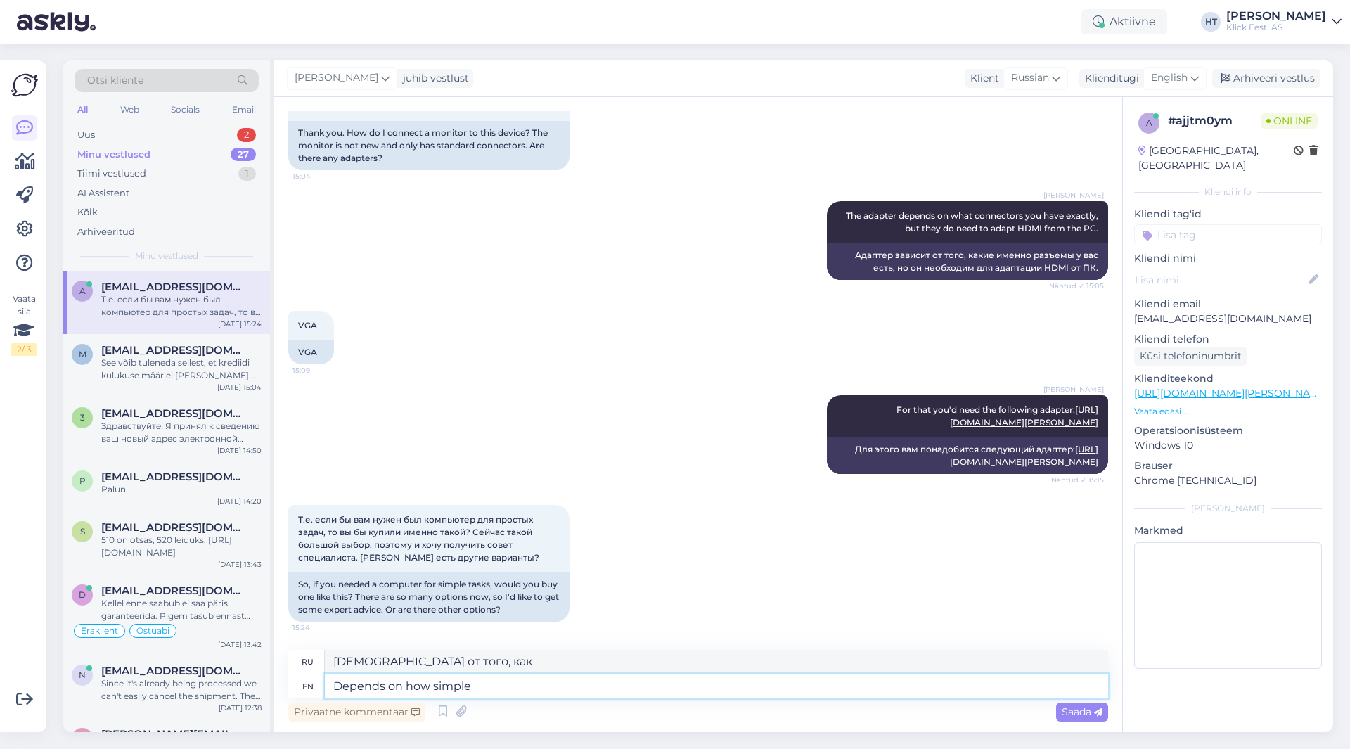
type textarea "Depends on how simple"
type textarea "[DEMOGRAPHIC_DATA] от того, насколько просто"
type textarea "Depends on how simple the task"
type textarea "Зависит от того, насколько проста задача."
type textarea "Depends on how simple the task is, b"
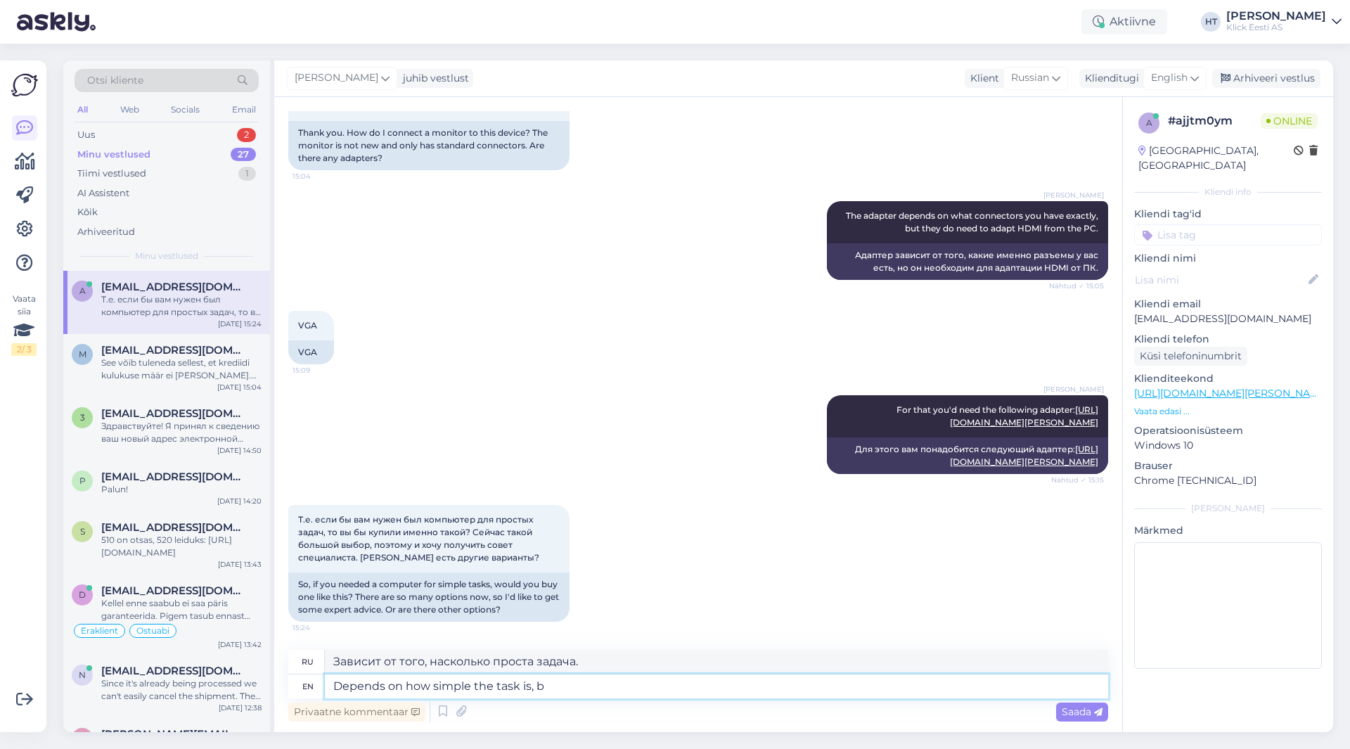
type textarea "Зависит от того, насколько проста задача,"
type textarea "Depends on how simple the task is, but"
type textarea "Зависит от того, насколько проста задача, но"
type textarea "Depends on how simple the task is, but for"
type textarea "Зависит от того, насколько проста задача, но для"
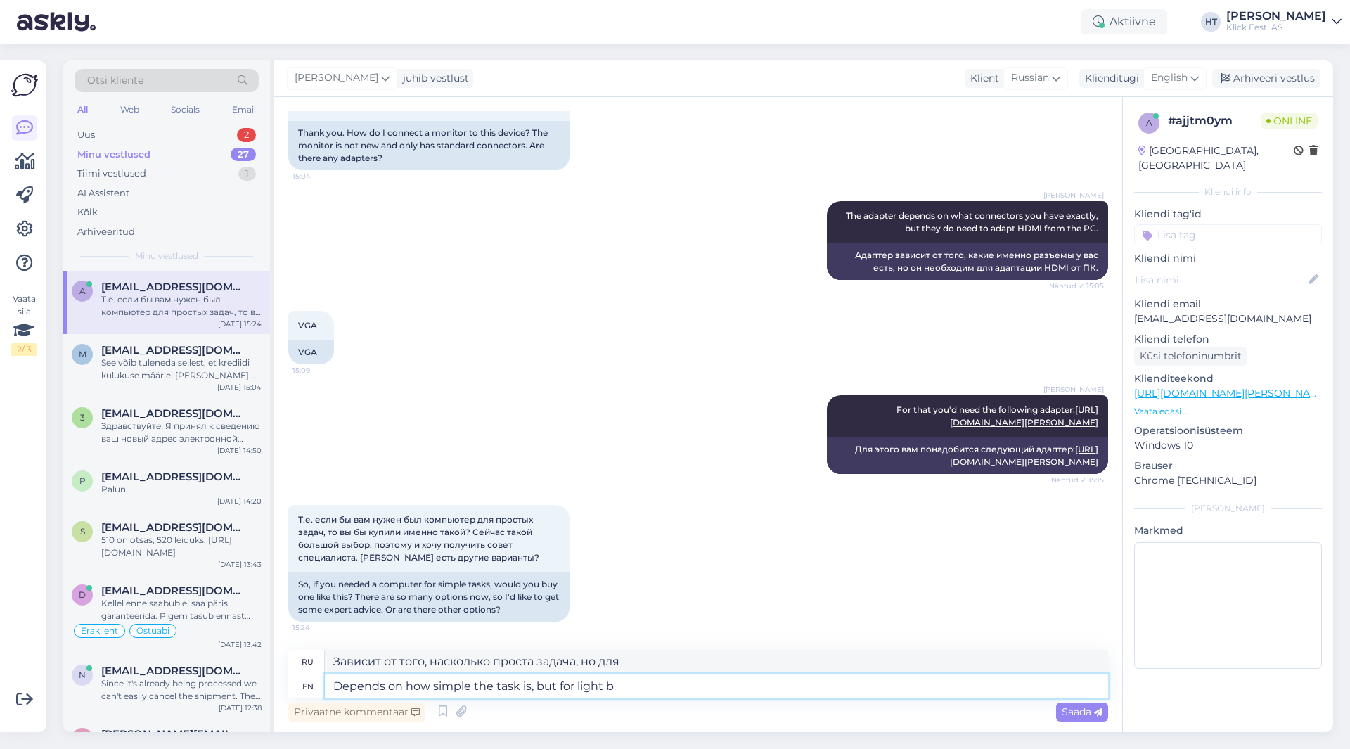
type textarea "Depends on how simple the task is, but for light br"
type textarea "Зависит от того, насколько проста задача, но для легких"
type textarea "Depends on how simple the task is, but for light browsing an"
type textarea "Зависит от того, насколько проста задача, но для легкого просмотра"
type textarea "Depends on how simple the task is, but for light browsing and"
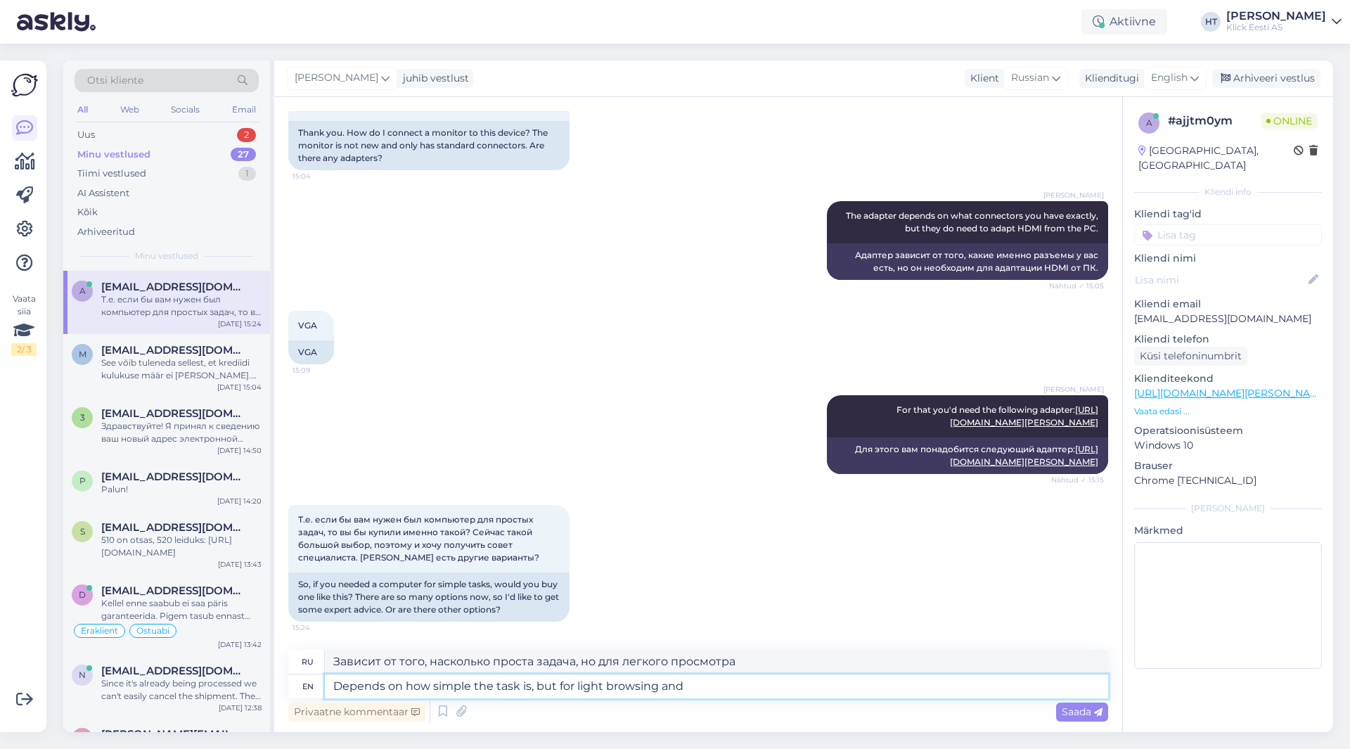
type textarea "Зависит от того, насколько проста задача, но для легкого просмотра и"
type textarea "Depends on how simple the task is, but for light browsing and office"
type textarea "Зависит от того, насколько проста задача, но для легкого просмотра веб-страниц …"
type textarea "Depends on how simple the task is, but for light browsing and office work"
type textarea "Зависит от того, насколько проста задача, но для легкого просмотра веб-страниц …"
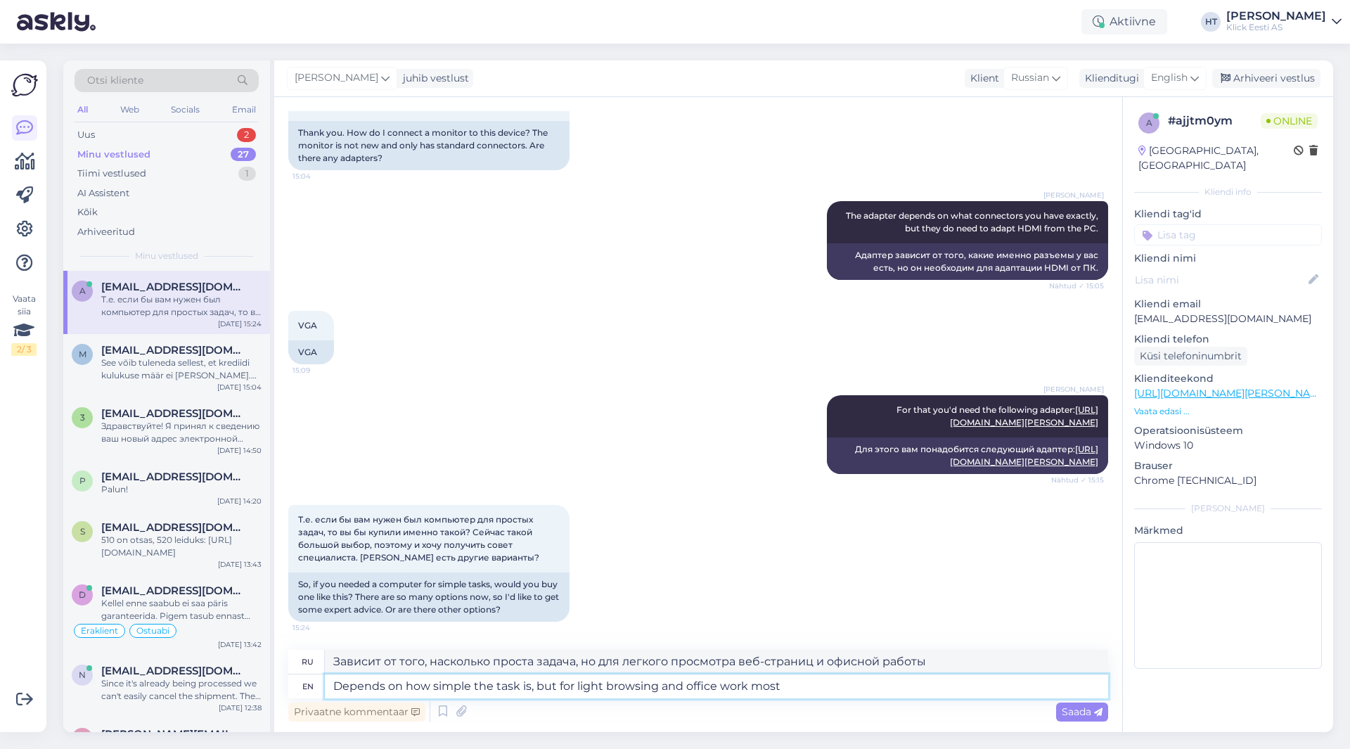
type textarea "Depends on how simple the task is, but for light browsing and office work most"
type textarea "Зависит от того, насколько проста задача, но для легкого просмотра веб-страниц …"
type textarea "Depends on how simple the task is, but for light browsing and office work most …"
type textarea "Зависит от того, насколько проста задача, но для легкого просмотра веб-страниц …"
type textarea "Depends on how simple the task is, but for light browsing and office work most …"
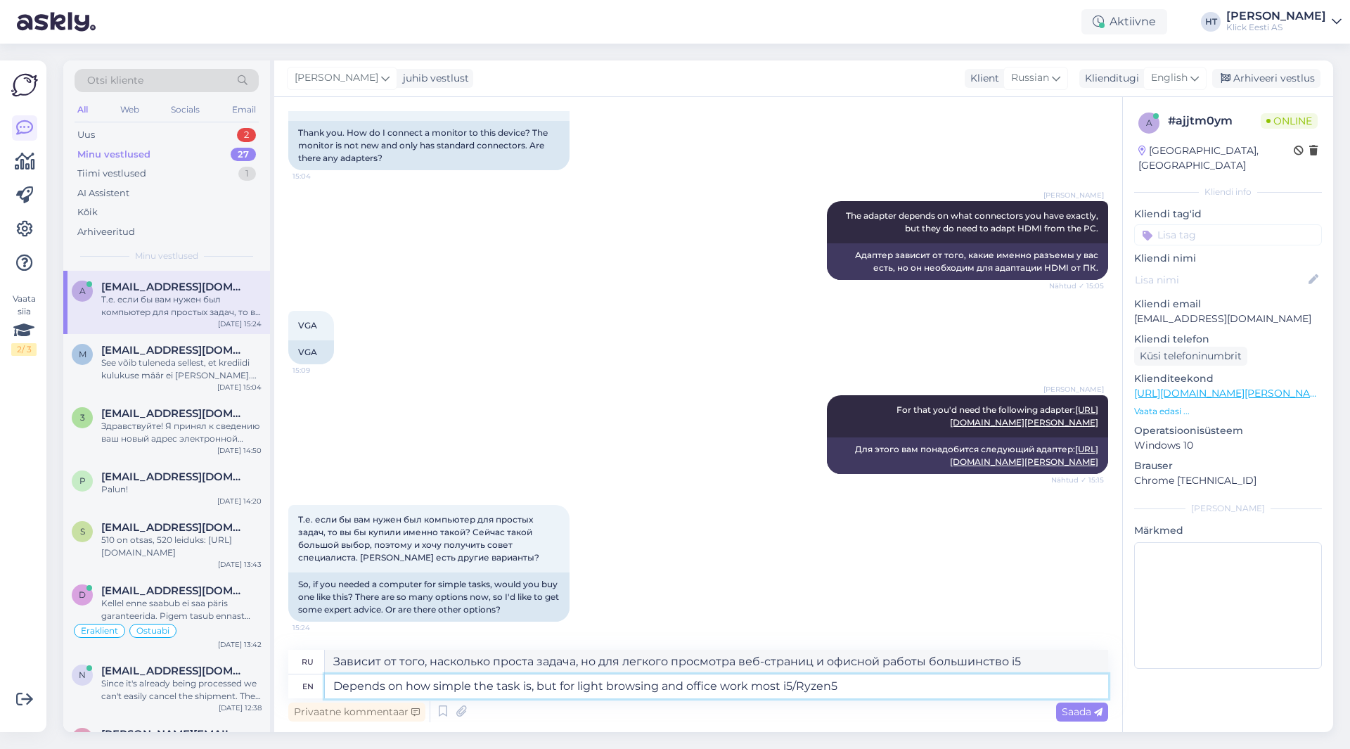
type textarea "Зависит от того, насколько проста задача, но для легкого просмотра веб-страниц …"
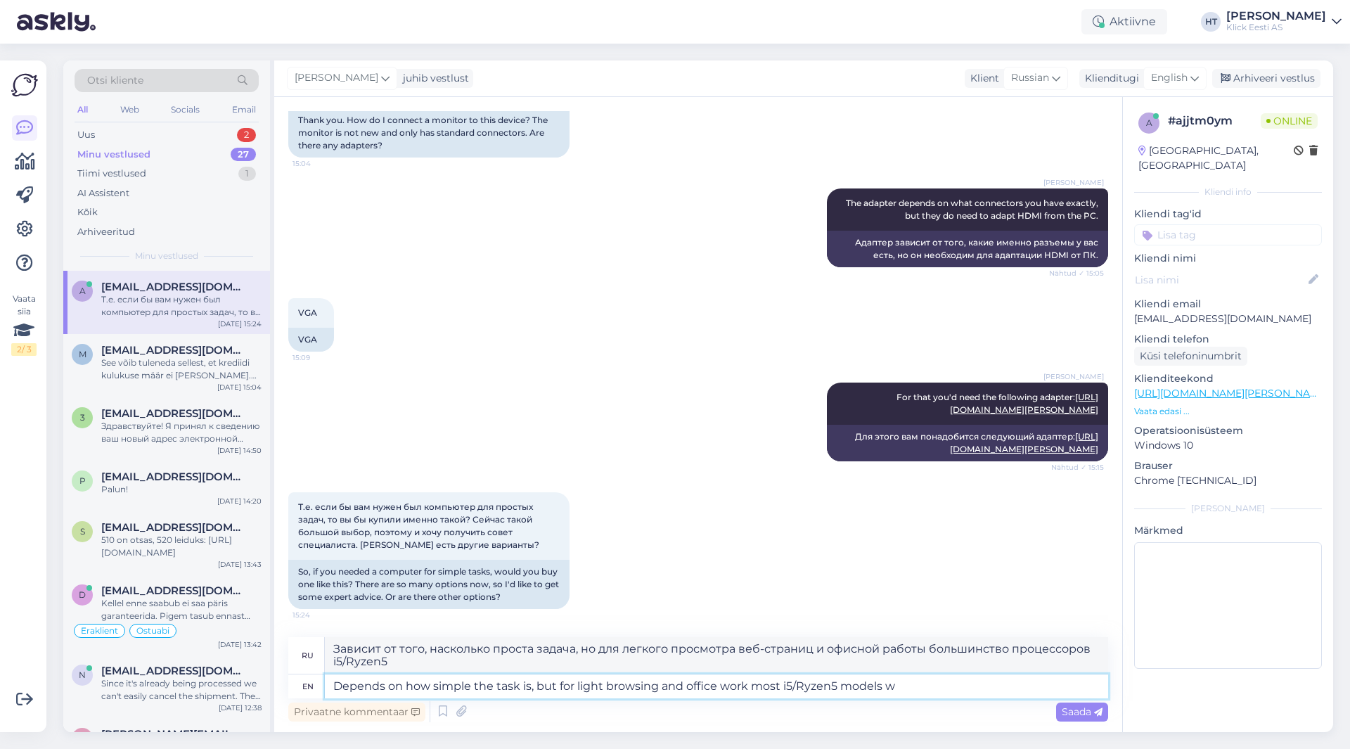
type textarea "Depends on how simple the task is, but for light browsing and office work most …"
type textarea "Зависит от того, насколько проста задача, но для легкого просмотра веб-страниц …"
type textarea "Depends on how simple the task is, but for light browsing and office work most …"
type textarea "Зависит от того, насколько проста задача, но для легкого просмотра веб-страниц …"
type textarea "Depends on how simple the task is, but for light browsing and office work most …"
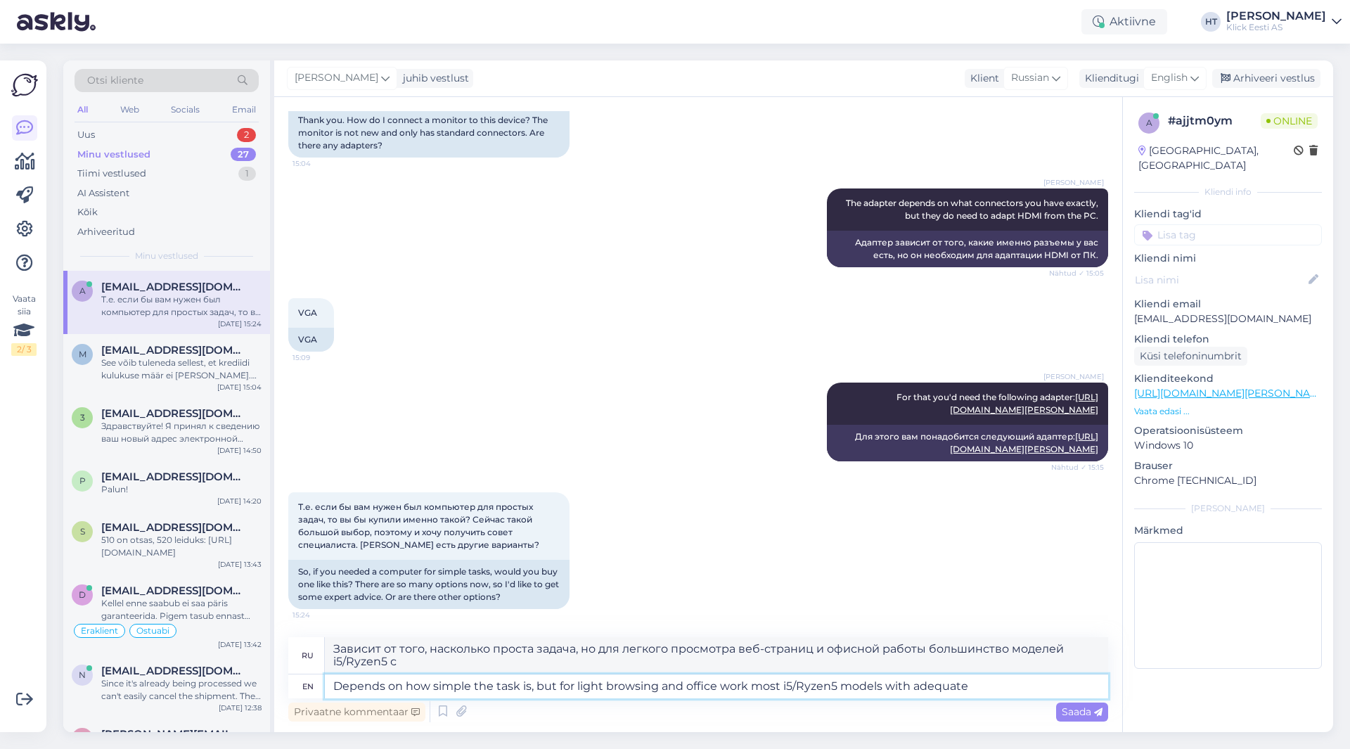
type textarea "Зависит от того, насколько проста задача, но для легкого просмотра веб-страниц …"
type textarea "Depends on how simple the task is, but for light browsing and office work most …"
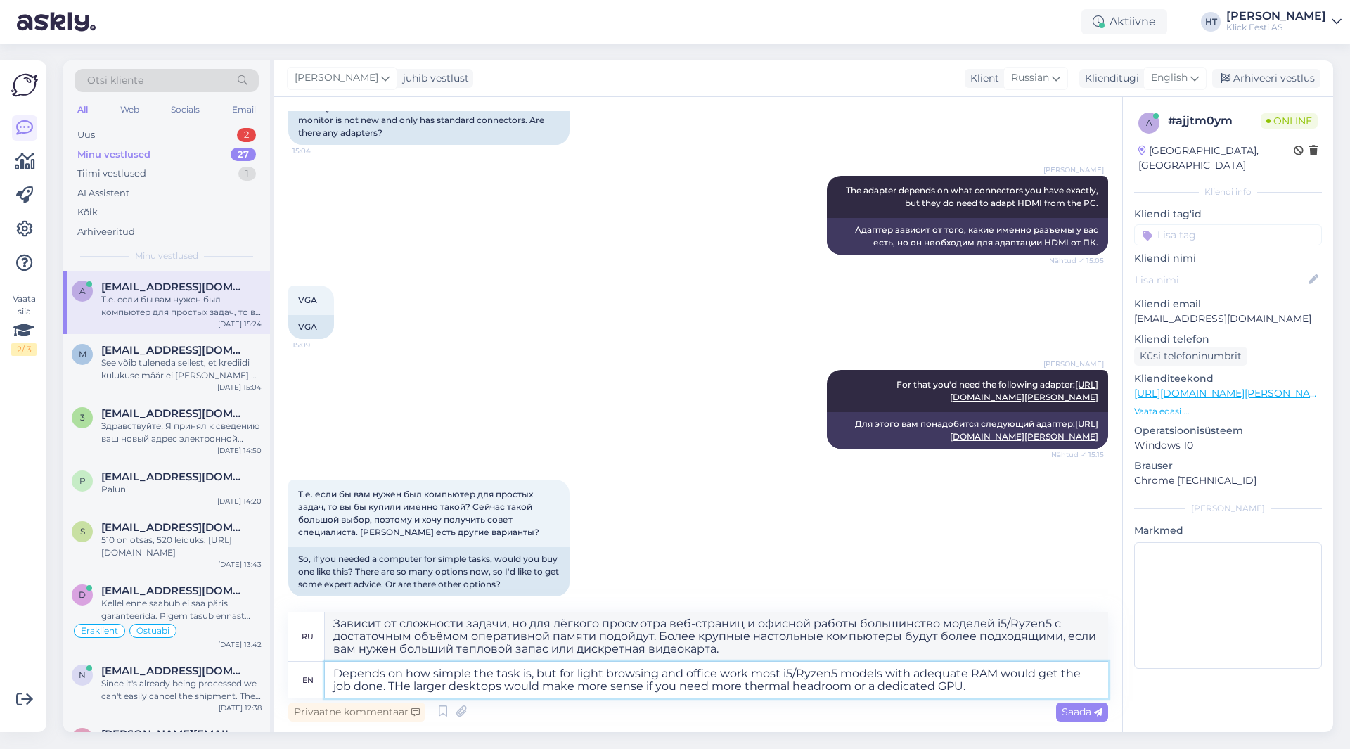
click at [962, 692] on textarea "Depends on how simple the task is, but for light browsing and office work most …" at bounding box center [716, 679] width 783 height 37
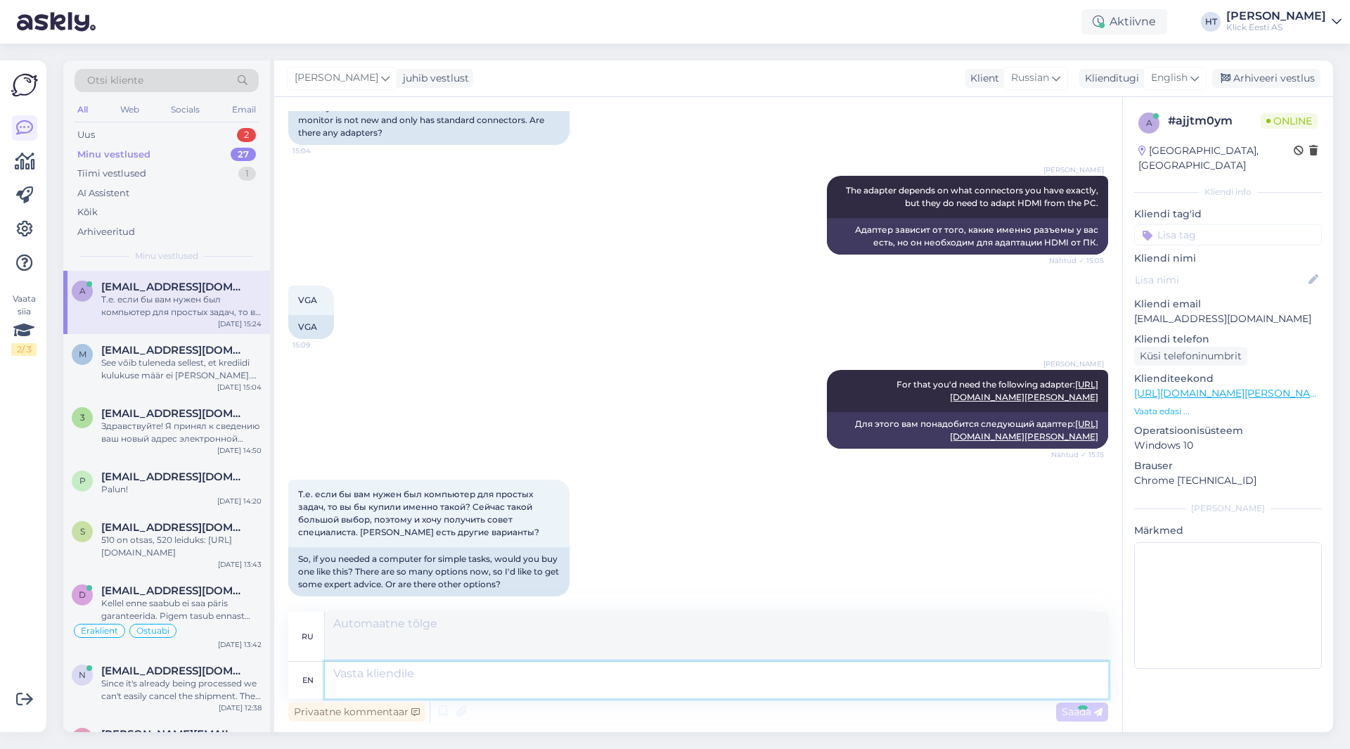
scroll to position [1175, 0]
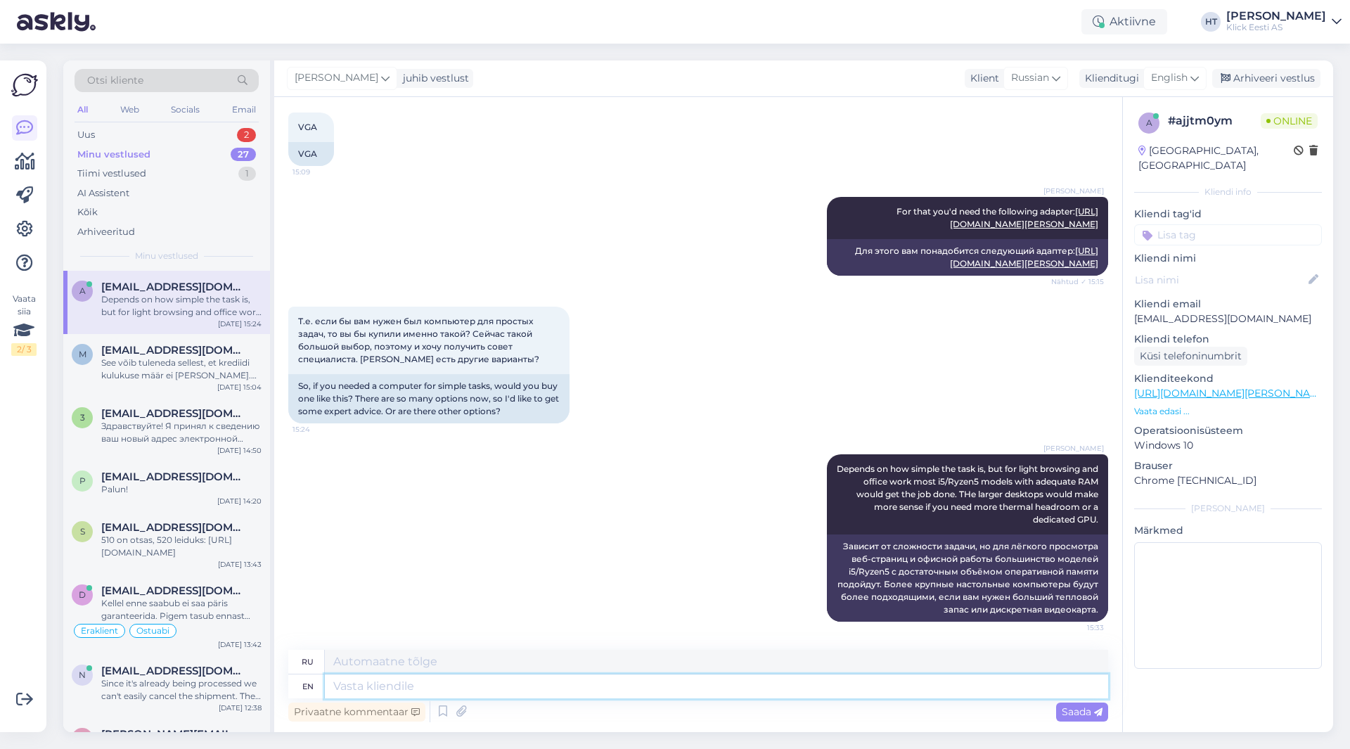
click at [660, 683] on textarea at bounding box center [716, 686] width 783 height 24
click at [242, 132] on div "2" at bounding box center [246, 135] width 19 height 14
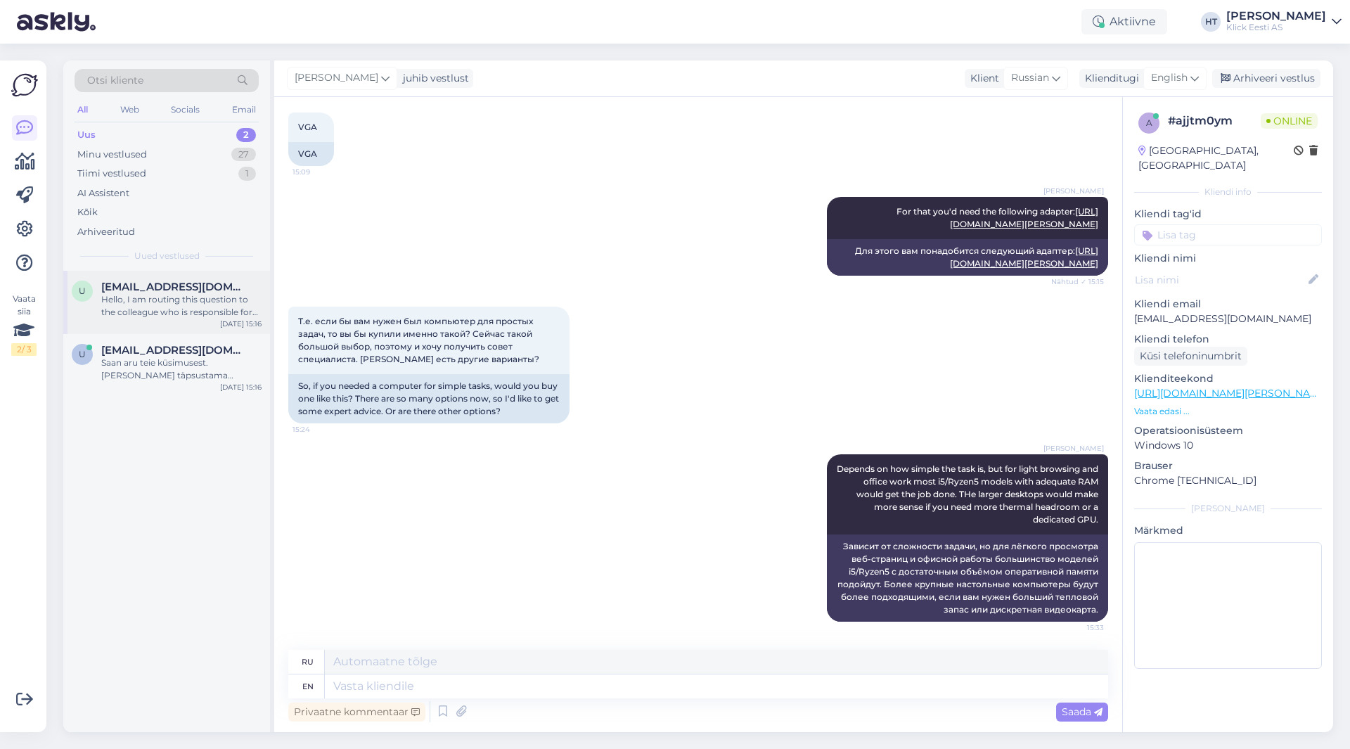
click at [199, 285] on span "[EMAIL_ADDRESS][DOMAIN_NAME]" at bounding box center [174, 286] width 146 height 13
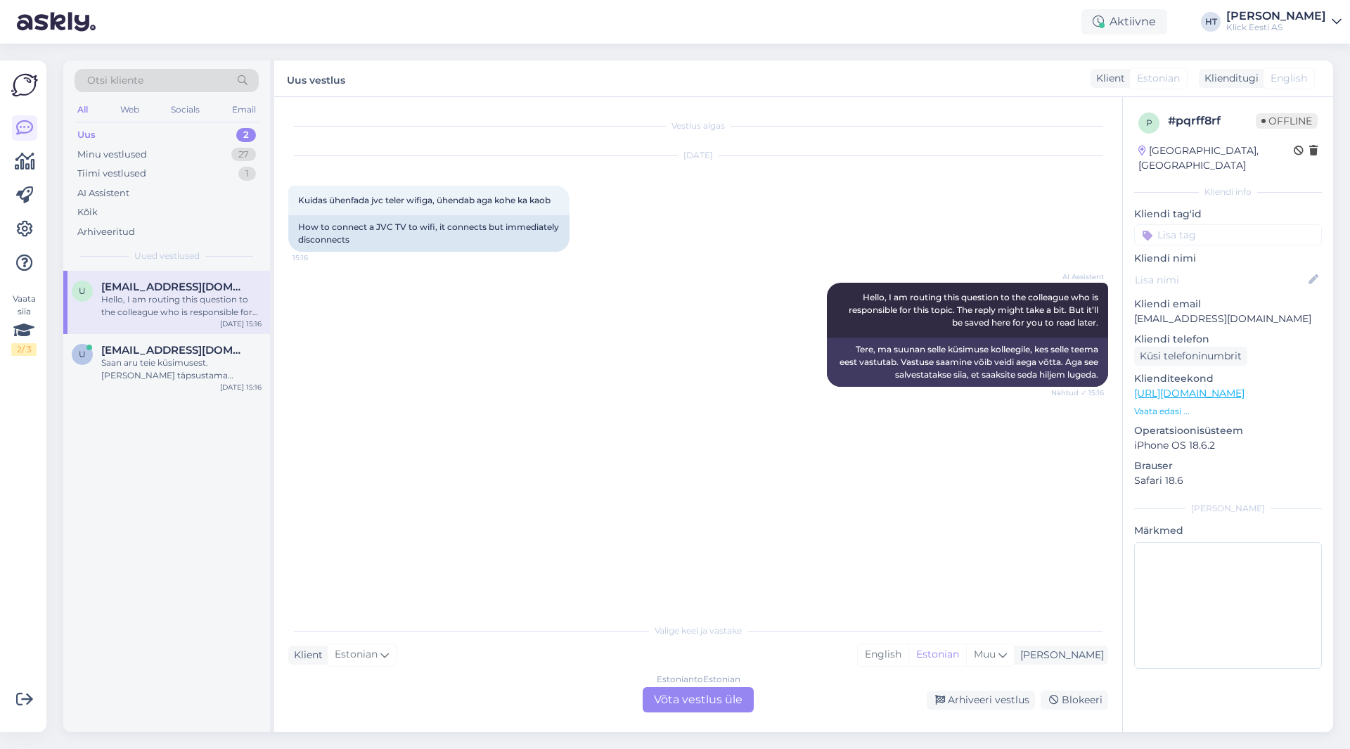
scroll to position [0, 0]
drag, startPoint x: 370, startPoint y: 241, endPoint x: 301, endPoint y: 228, distance: 70.7
click at [301, 228] on div "How to connect a JVC TV to wifi, it connects but immediately disconnects" at bounding box center [428, 233] width 281 height 37
drag, startPoint x: 299, startPoint y: 225, endPoint x: 359, endPoint y: 243, distance: 62.3
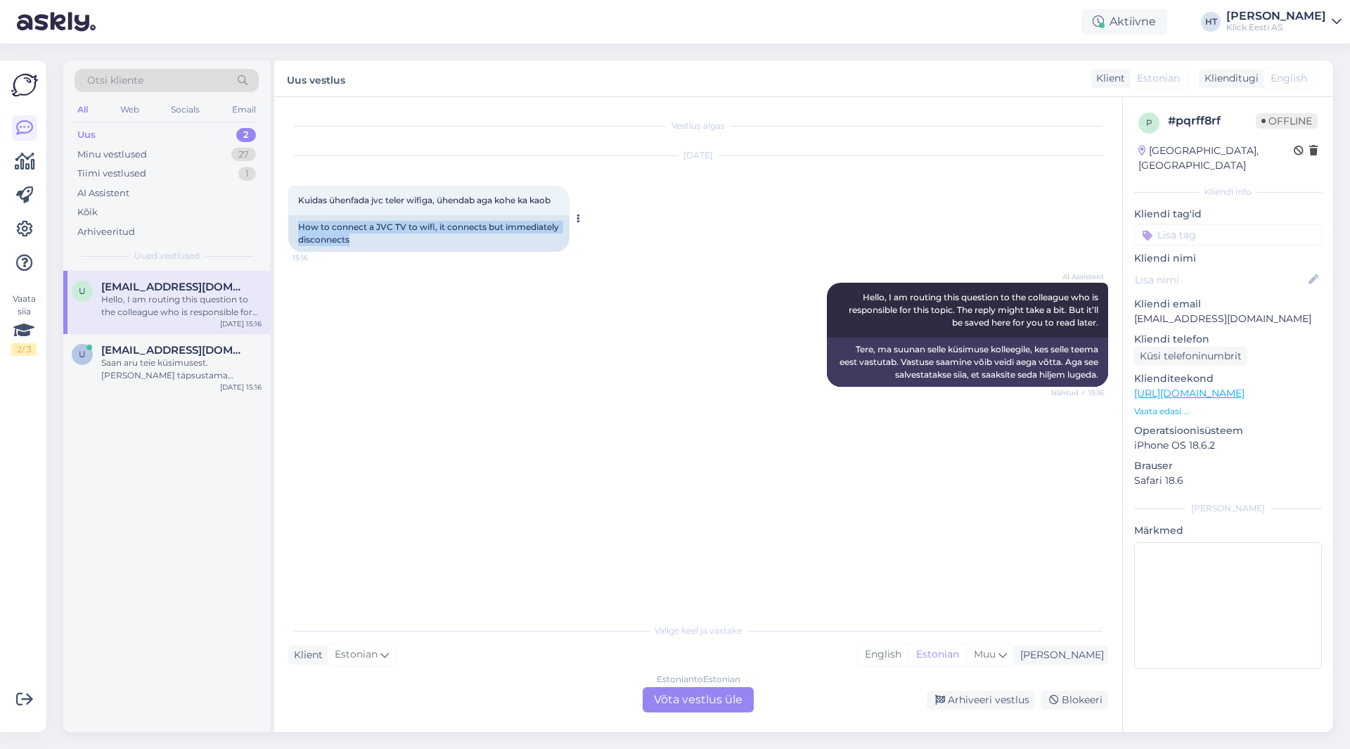
click at [359, 243] on div "How to connect a JVC TV to wifi, it connects but immediately disconnects" at bounding box center [428, 233] width 281 height 37
drag, startPoint x: 359, startPoint y: 243, endPoint x: 298, endPoint y: 224, distance: 63.2
click at [298, 224] on div "How to connect a JVC TV to wifi, it connects but immediately disconnects" at bounding box center [428, 233] width 281 height 37
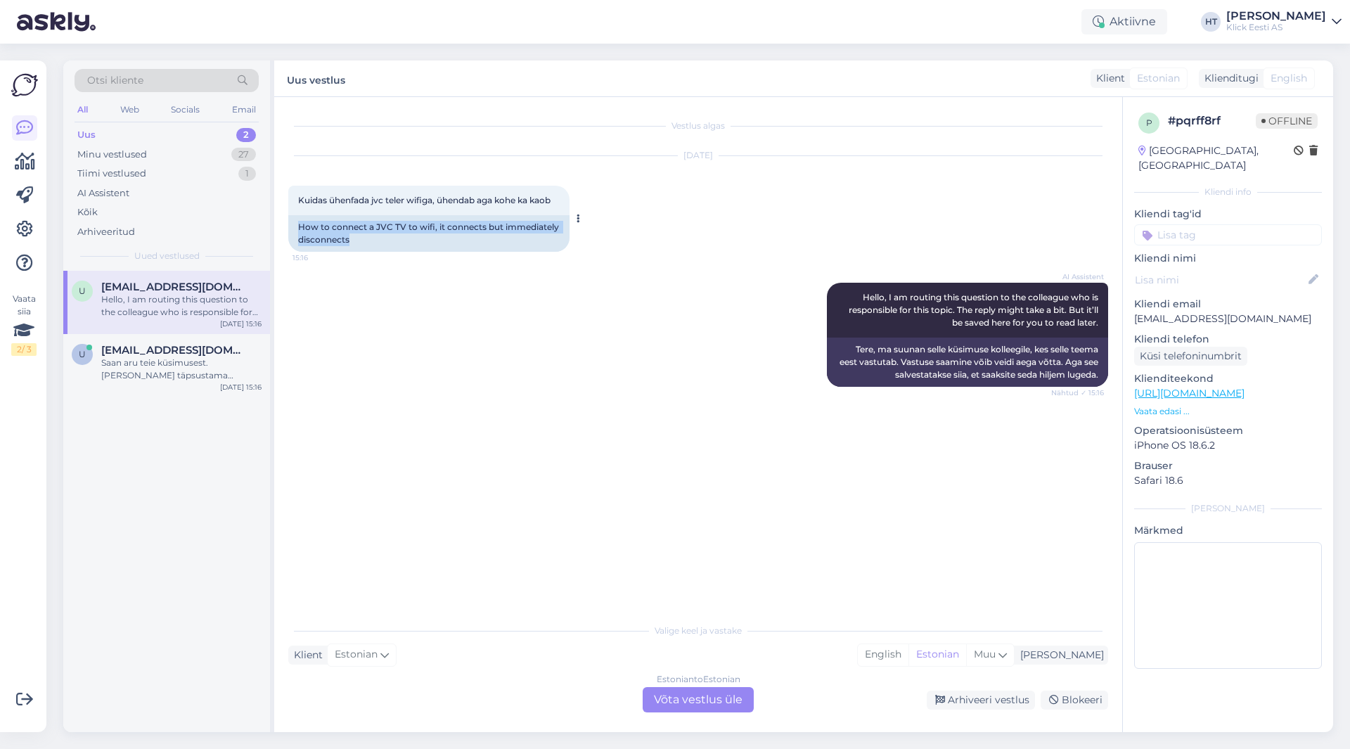
drag, startPoint x: 304, startPoint y: 229, endPoint x: 351, endPoint y: 238, distance: 48.5
click at [351, 238] on div "How to connect a JVC TV to wifi, it connects but immediately disconnects" at bounding box center [428, 233] width 281 height 37
click at [101, 537] on div "U [EMAIL_ADDRESS][DOMAIN_NAME] Hello, I am routing this question to the colleag…" at bounding box center [166, 501] width 207 height 461
click at [212, 157] on div "Minu vestlused 27" at bounding box center [167, 155] width 184 height 20
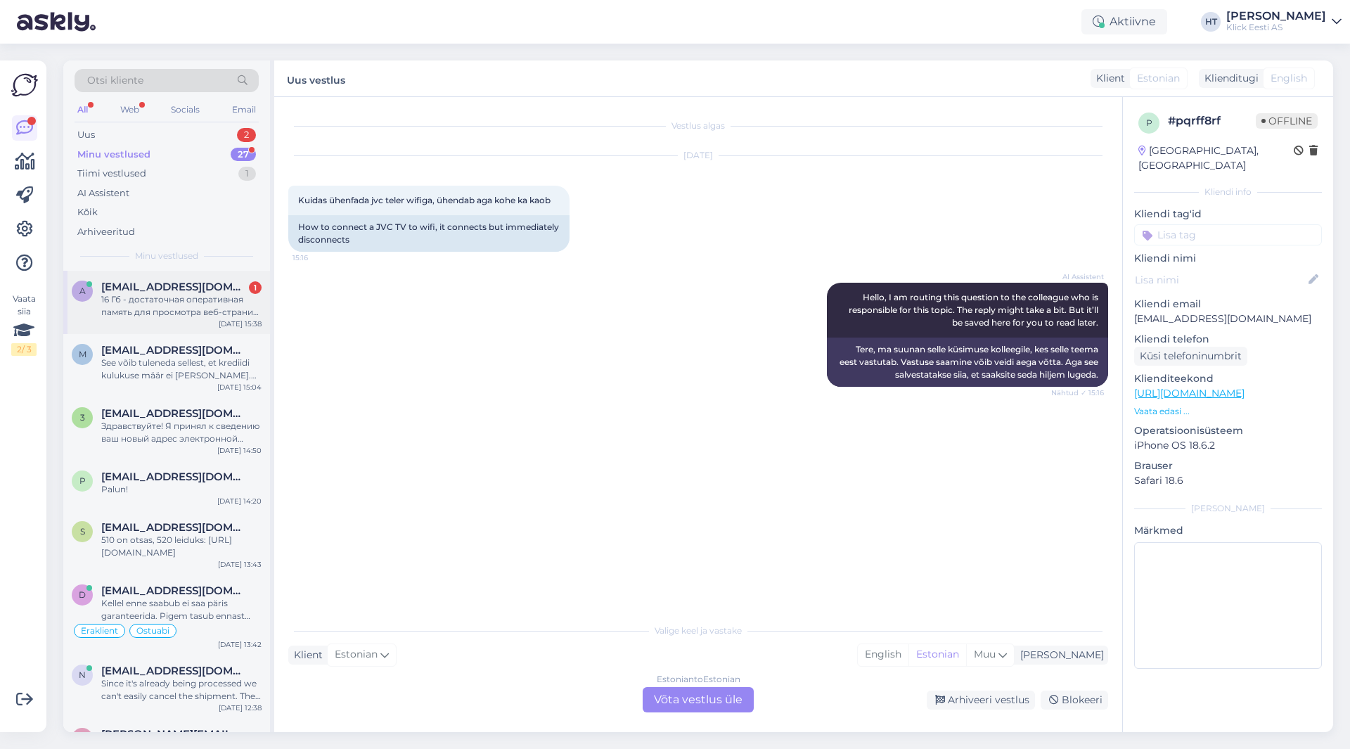
click at [225, 280] on div "[EMAIL_ADDRESS][DOMAIN_NAME] 1" at bounding box center [181, 286] width 160 height 13
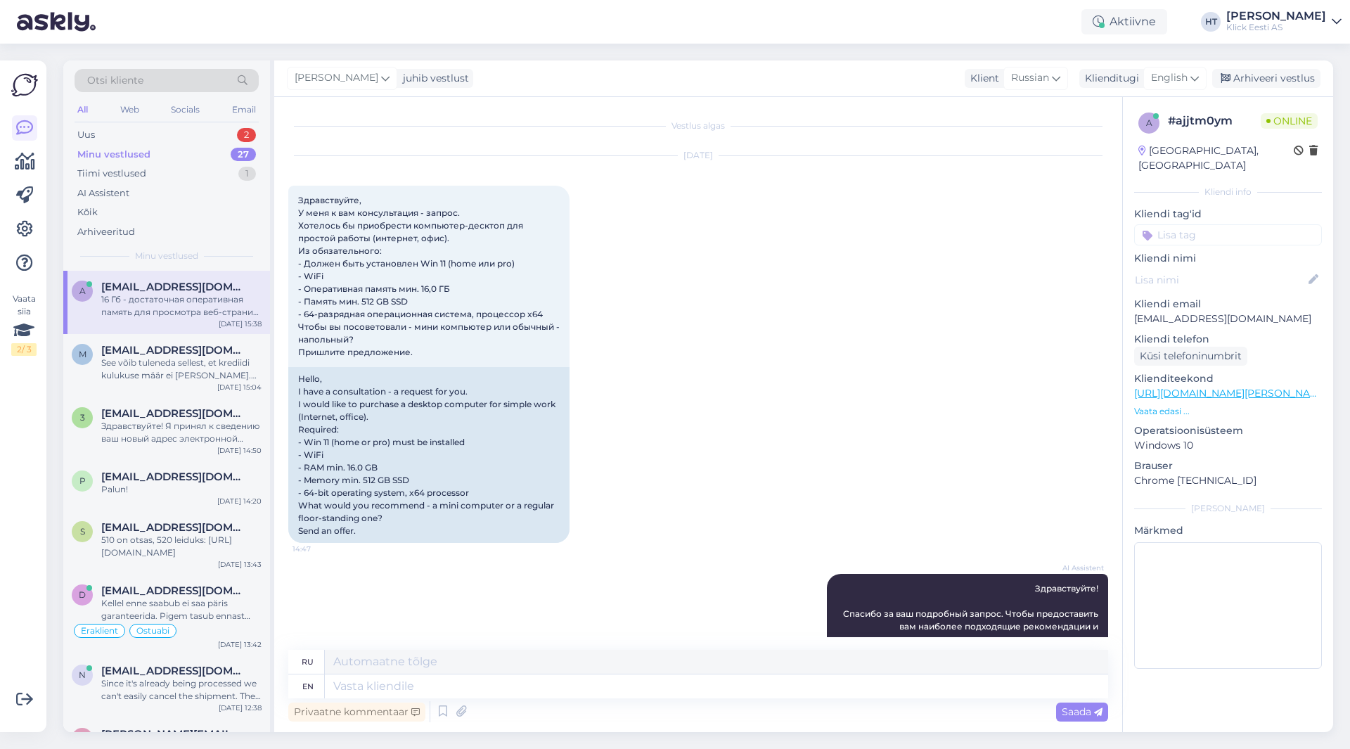
scroll to position [1272, 0]
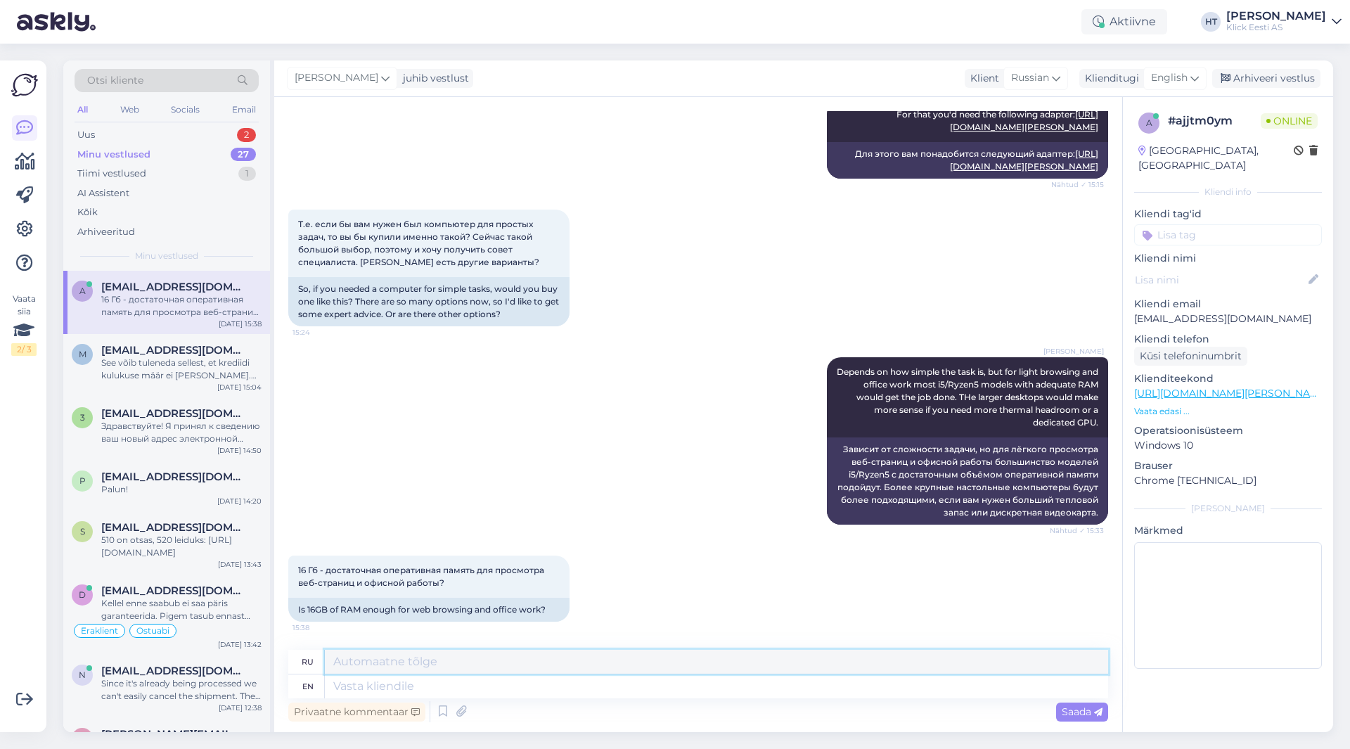
click at [510, 655] on textarea at bounding box center [716, 662] width 783 height 24
click at [560, 674] on textarea at bounding box center [716, 686] width 783 height 24
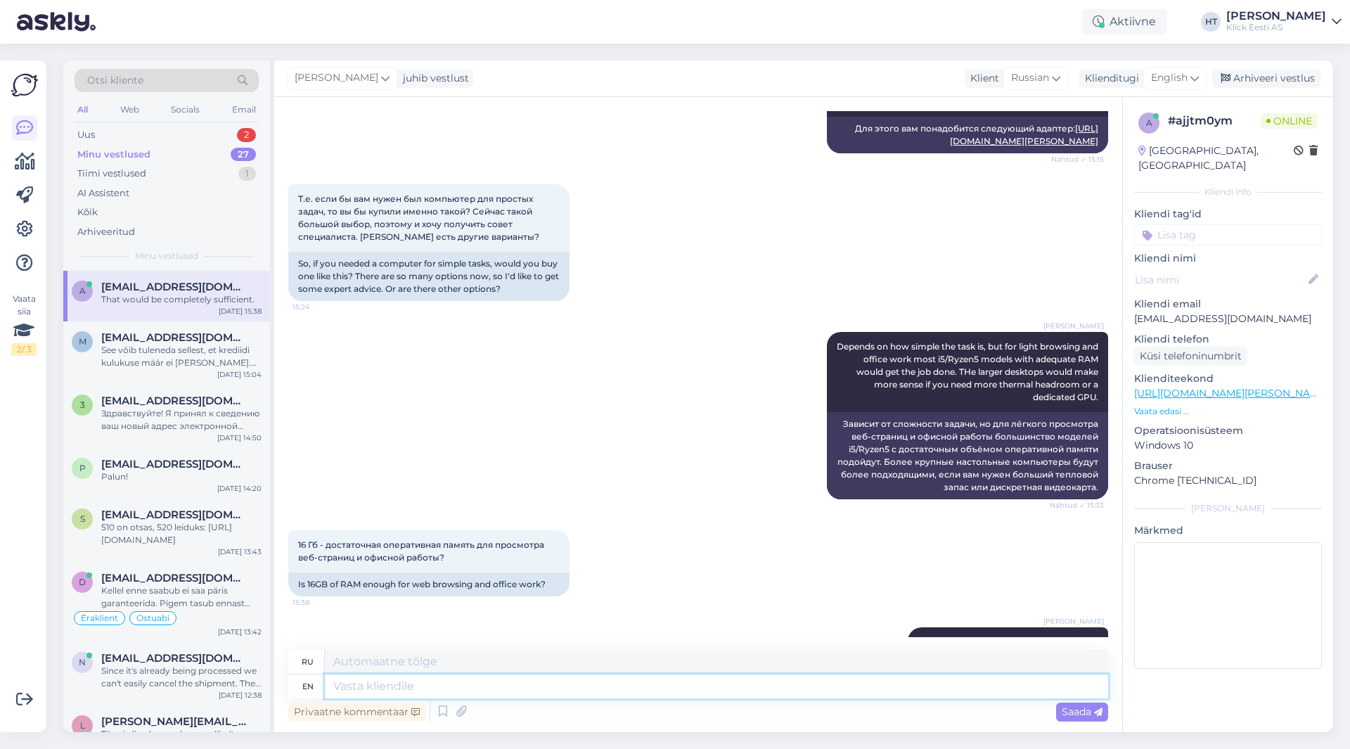
scroll to position [1357, 0]
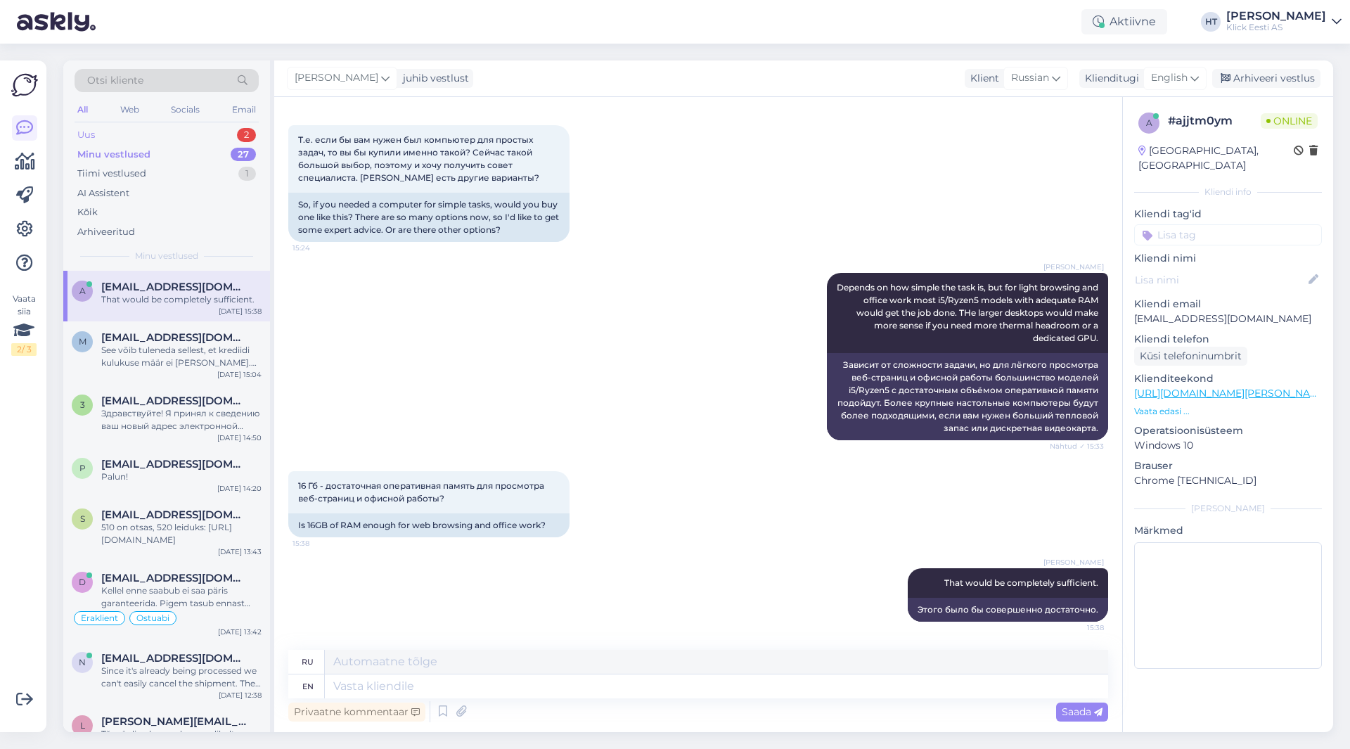
click at [189, 135] on div "Uus 2" at bounding box center [167, 135] width 184 height 20
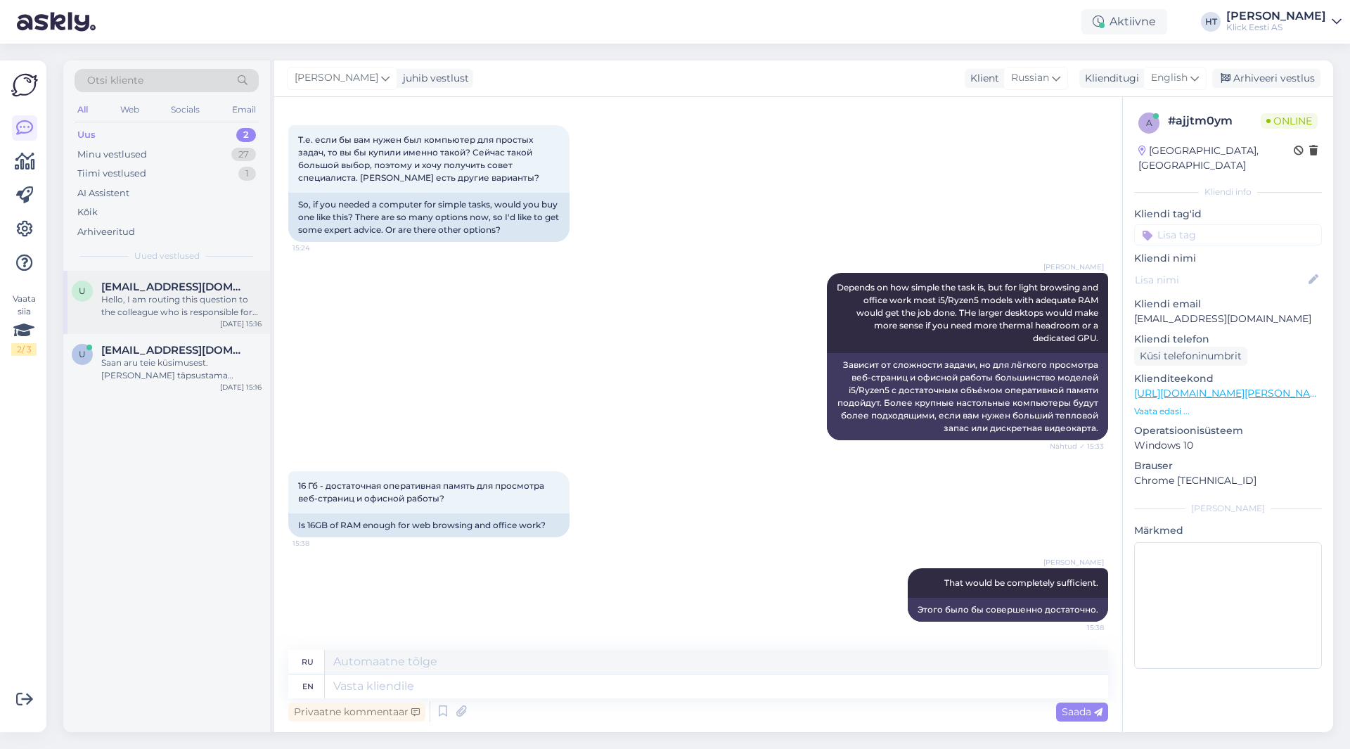
click at [177, 306] on div "Hello, I am routing this question to the colleague who is responsible for this …" at bounding box center [181, 305] width 160 height 25
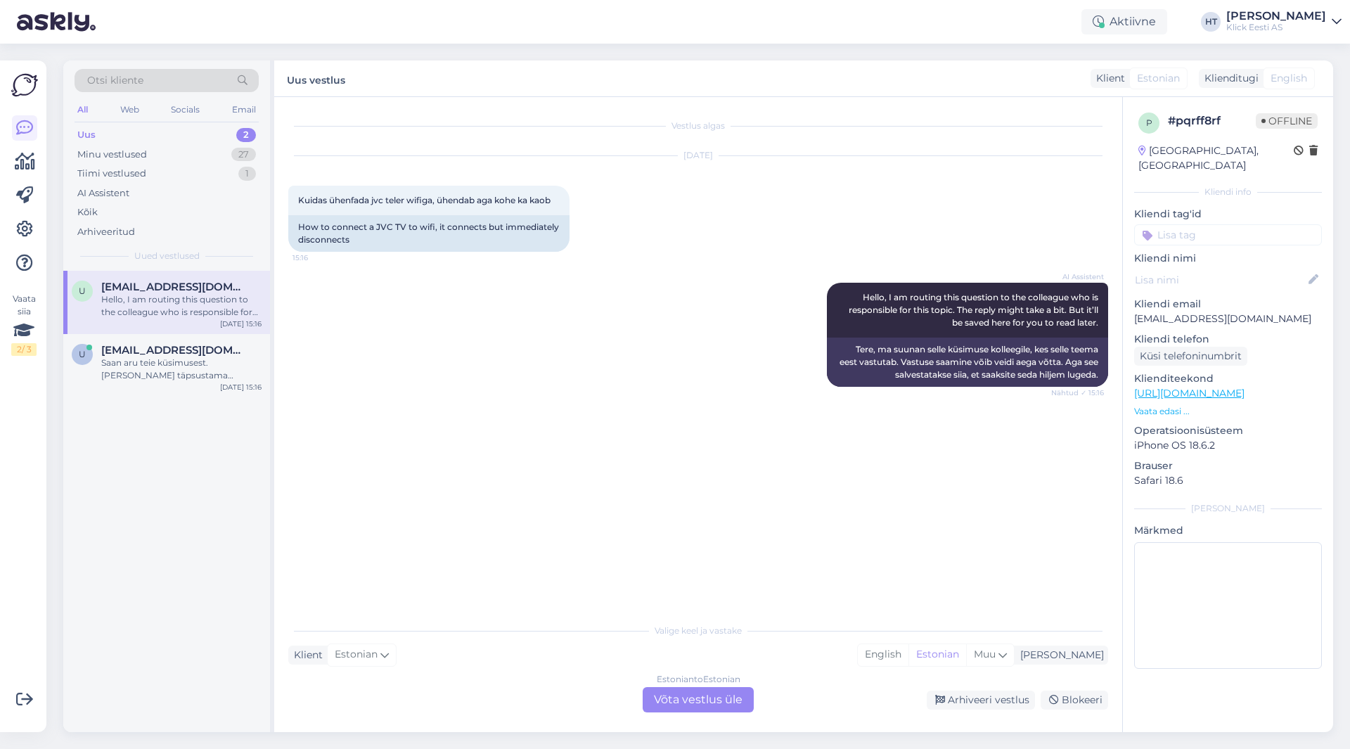
scroll to position [0, 0]
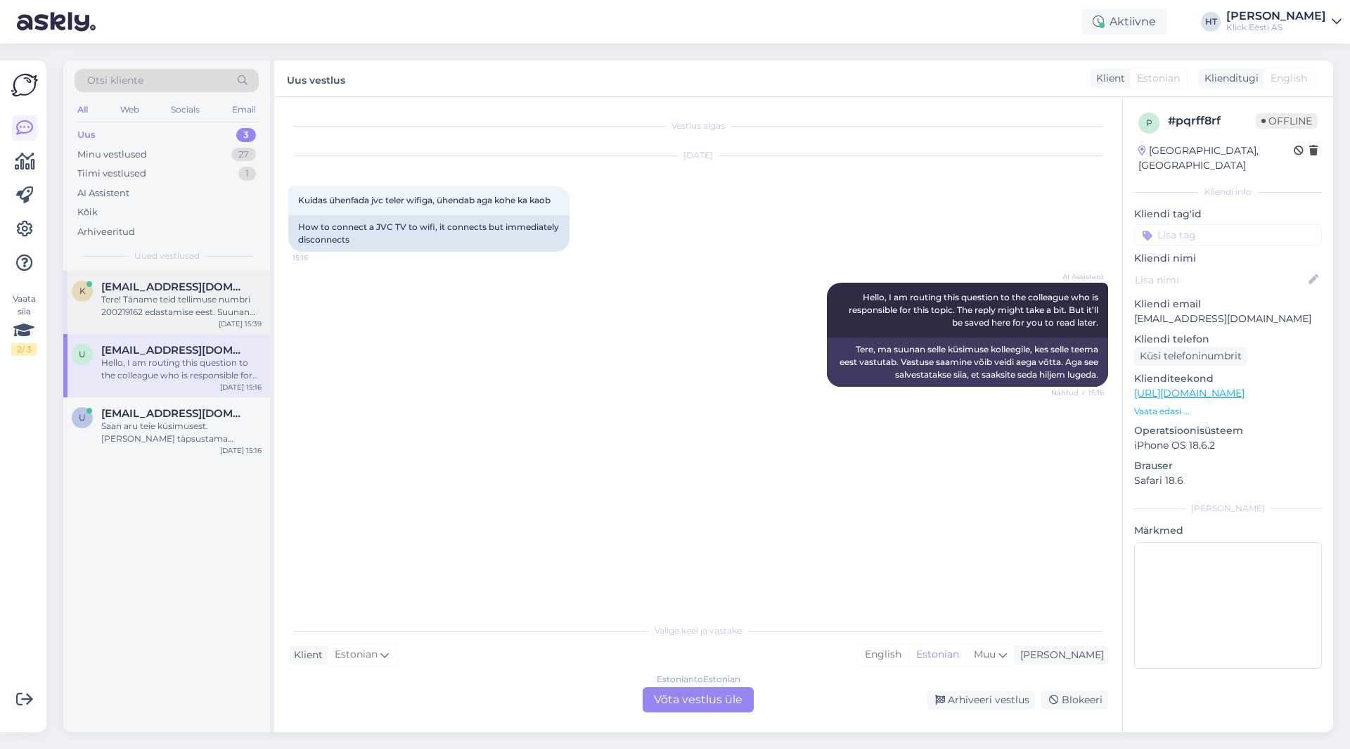
click at [164, 282] on span "[EMAIL_ADDRESS][DOMAIN_NAME]" at bounding box center [174, 286] width 146 height 13
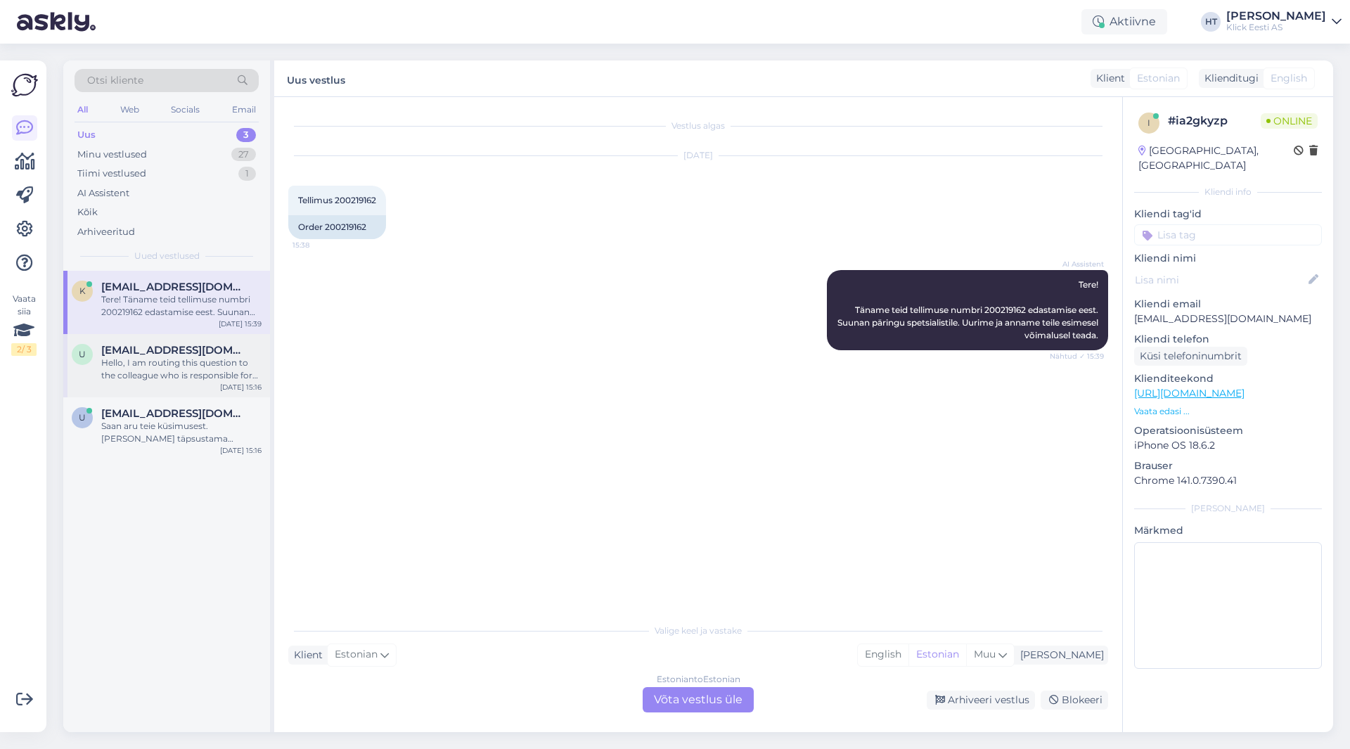
click at [171, 349] on span "[EMAIL_ADDRESS][DOMAIN_NAME]" at bounding box center [174, 350] width 146 height 13
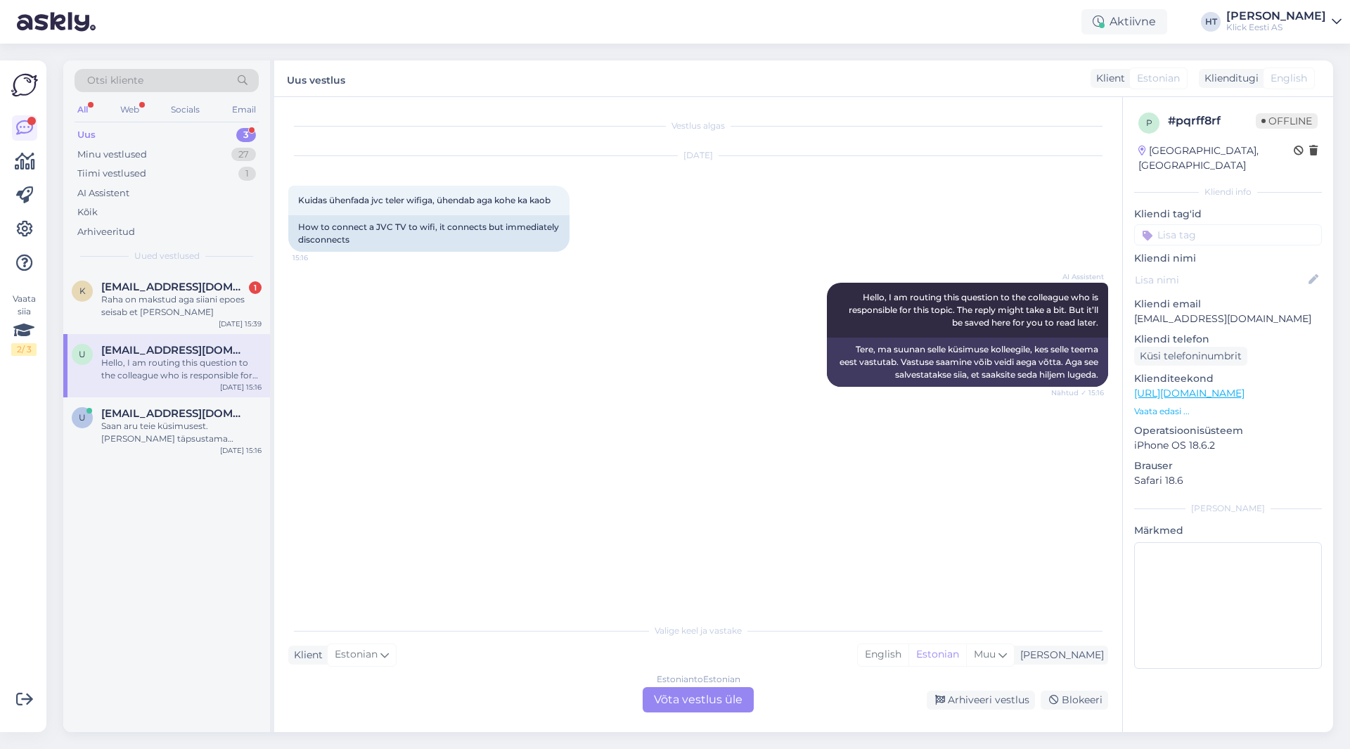
click at [687, 698] on div "Estonian to Estonian Võta vestlus üle" at bounding box center [697, 699] width 111 height 25
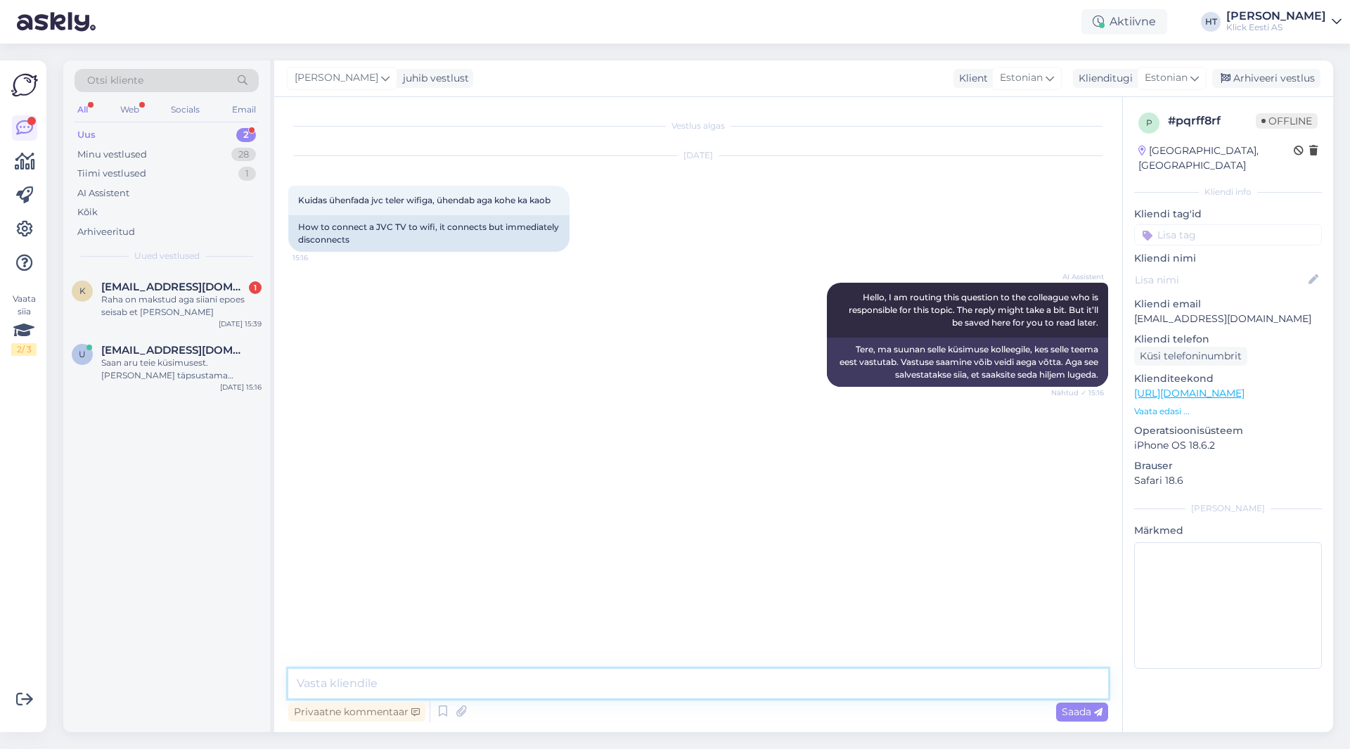
click at [610, 679] on textarea at bounding box center [698, 684] width 820 height 30
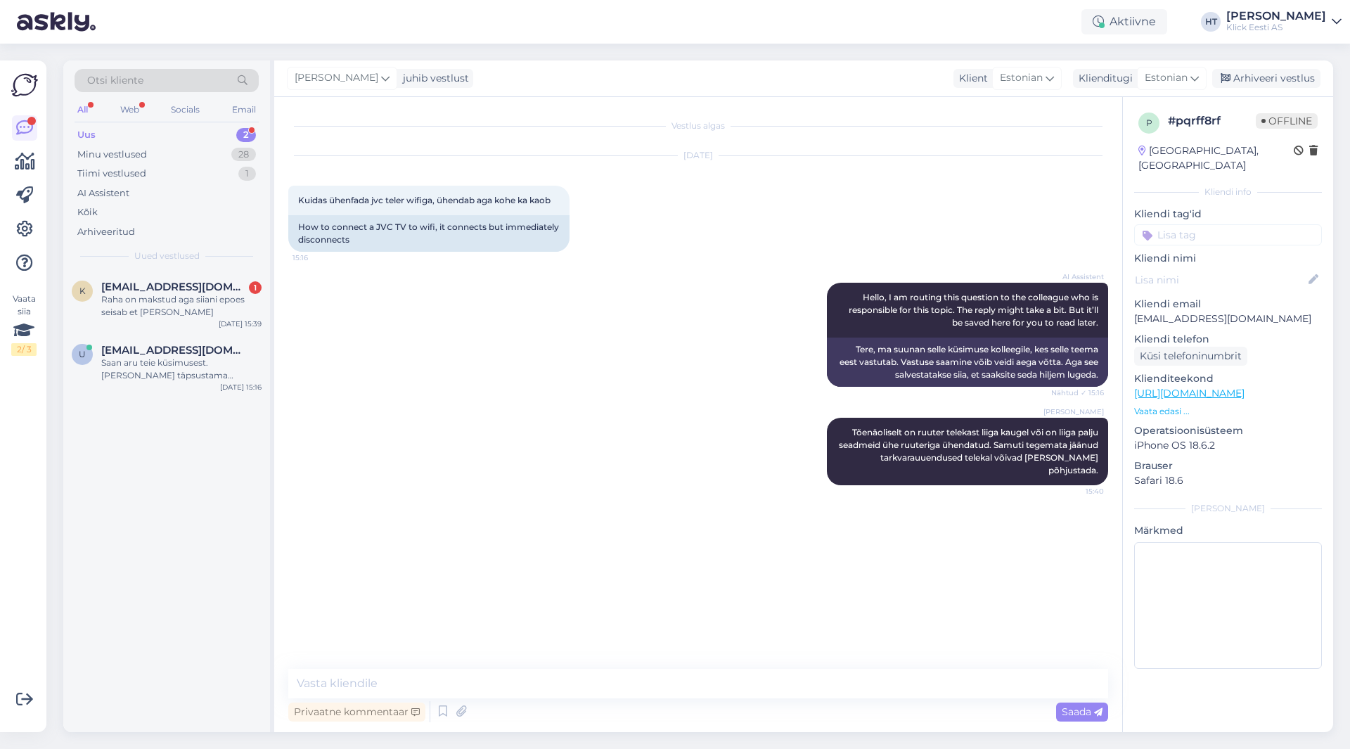
click at [132, 533] on div "K [EMAIL_ADDRESS][DOMAIN_NAME] 1 Raha on makstud aga siiani epoes seisab et [PE…" at bounding box center [166, 501] width 207 height 461
click at [197, 520] on div "K [EMAIL_ADDRESS][DOMAIN_NAME] 1 Raha on makstud aga siiani epoes seisab et [PE…" at bounding box center [166, 501] width 207 height 461
click at [200, 326] on div "K [EMAIL_ADDRESS][DOMAIN_NAME] 1 Raha on makstud aga siiani epoes seisab et [PE…" at bounding box center [166, 302] width 207 height 63
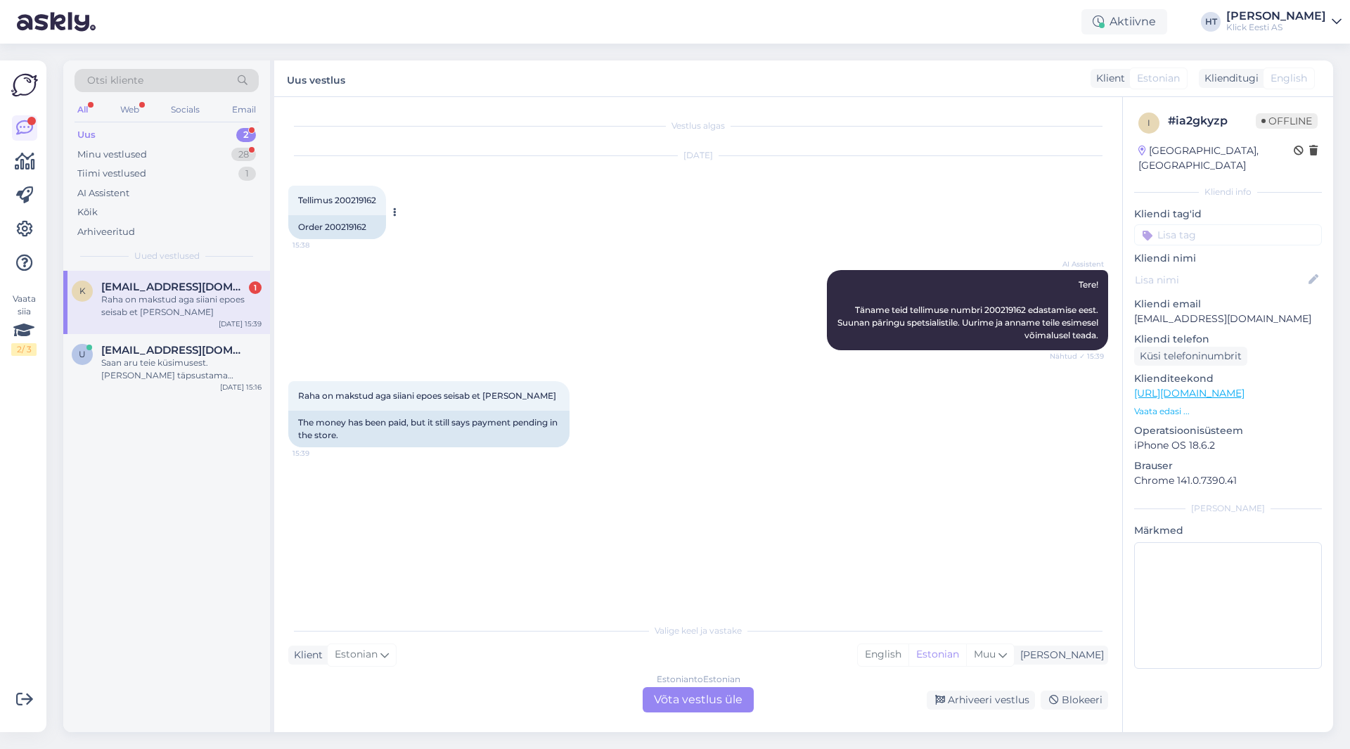
click at [356, 195] on span "Tellimus 200219162" at bounding box center [337, 200] width 78 height 11
copy div "200219162 15:38"
click at [678, 212] on div "[DATE] Tellimus 200219162 15:38 Order 200219162" at bounding box center [698, 198] width 820 height 114
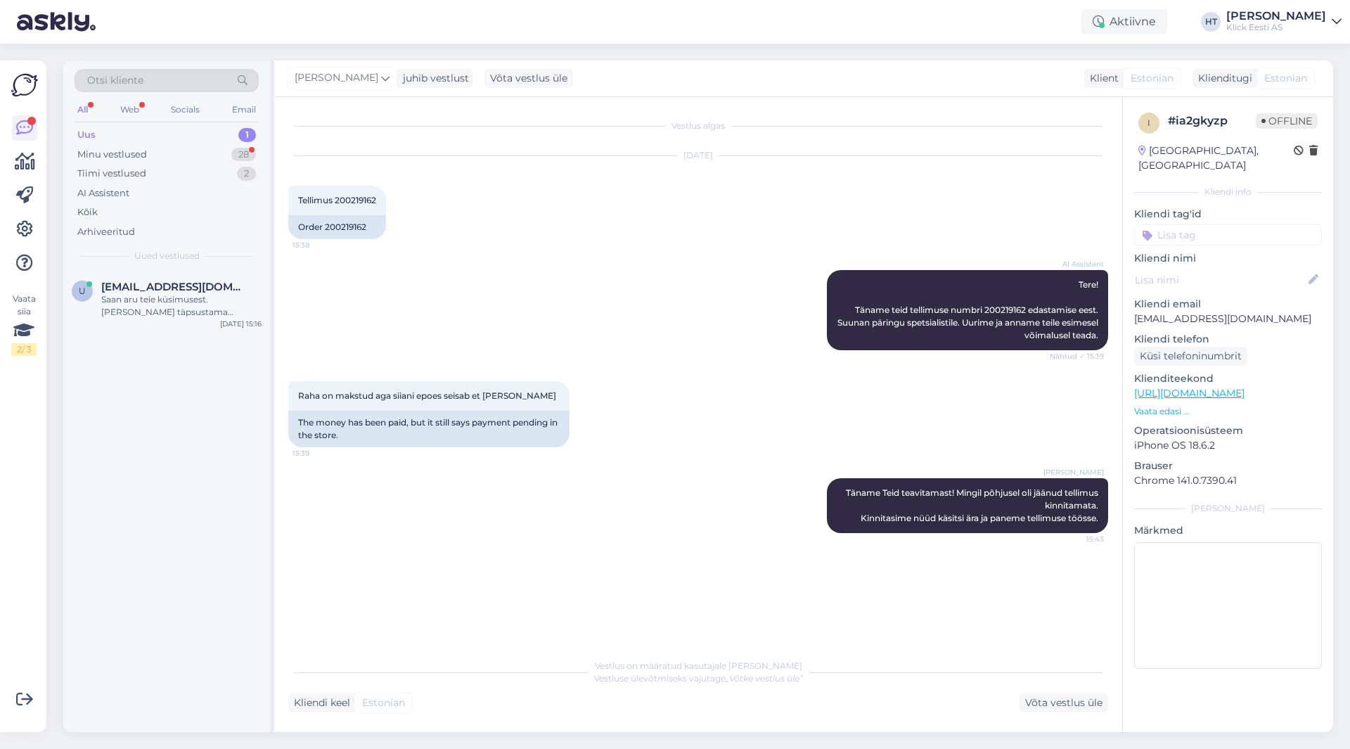
drag, startPoint x: 207, startPoint y: 507, endPoint x: 193, endPoint y: 387, distance: 121.0
click at [207, 507] on div "u [EMAIL_ADDRESS][DOMAIN_NAME] Saan aru teie küsimusest. [PERSON_NAME] täpsusta…" at bounding box center [166, 501] width 207 height 461
click at [195, 304] on div "Saan aru teie küsimusest. [PERSON_NAME] täpsustama kolleegiga, miks sama toode …" at bounding box center [181, 305] width 160 height 25
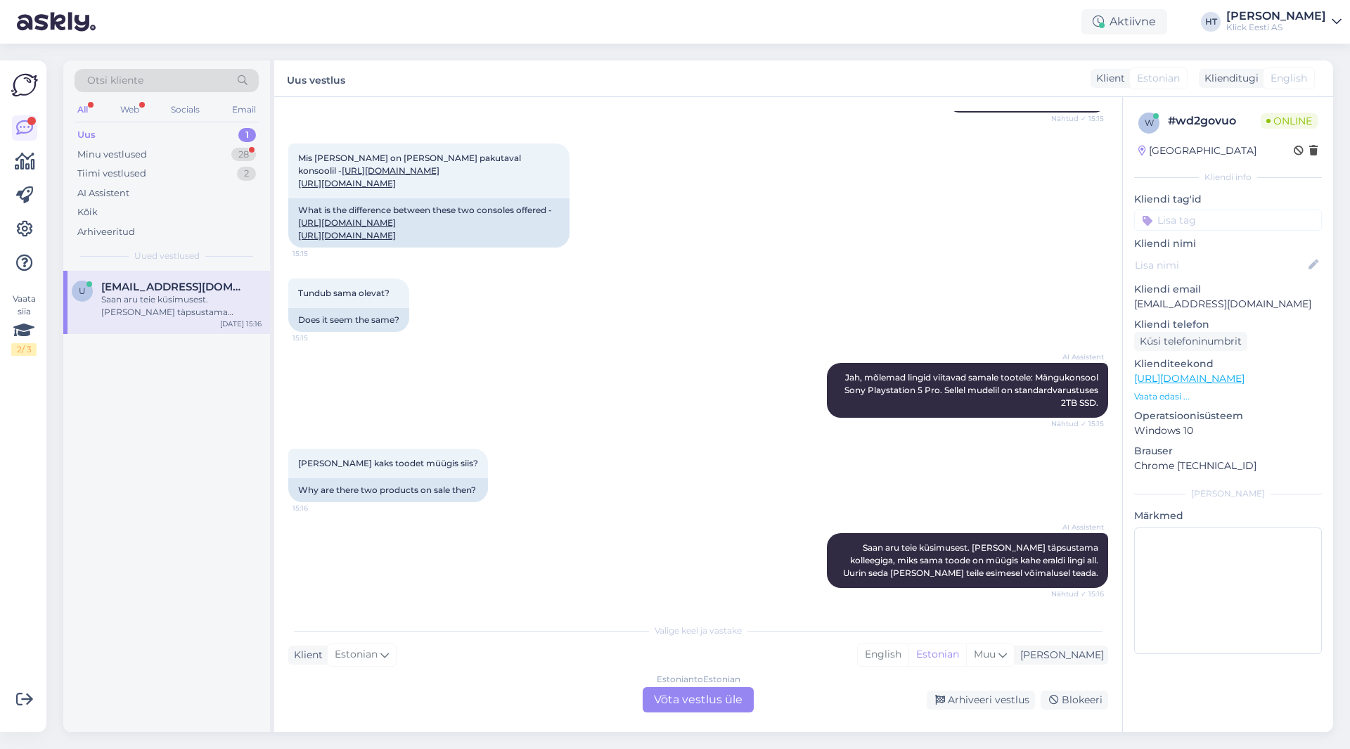
click at [191, 317] on div "Saan aru teie küsimusest. [PERSON_NAME] täpsustama kolleegiga, miks sama toode …" at bounding box center [181, 305] width 160 height 25
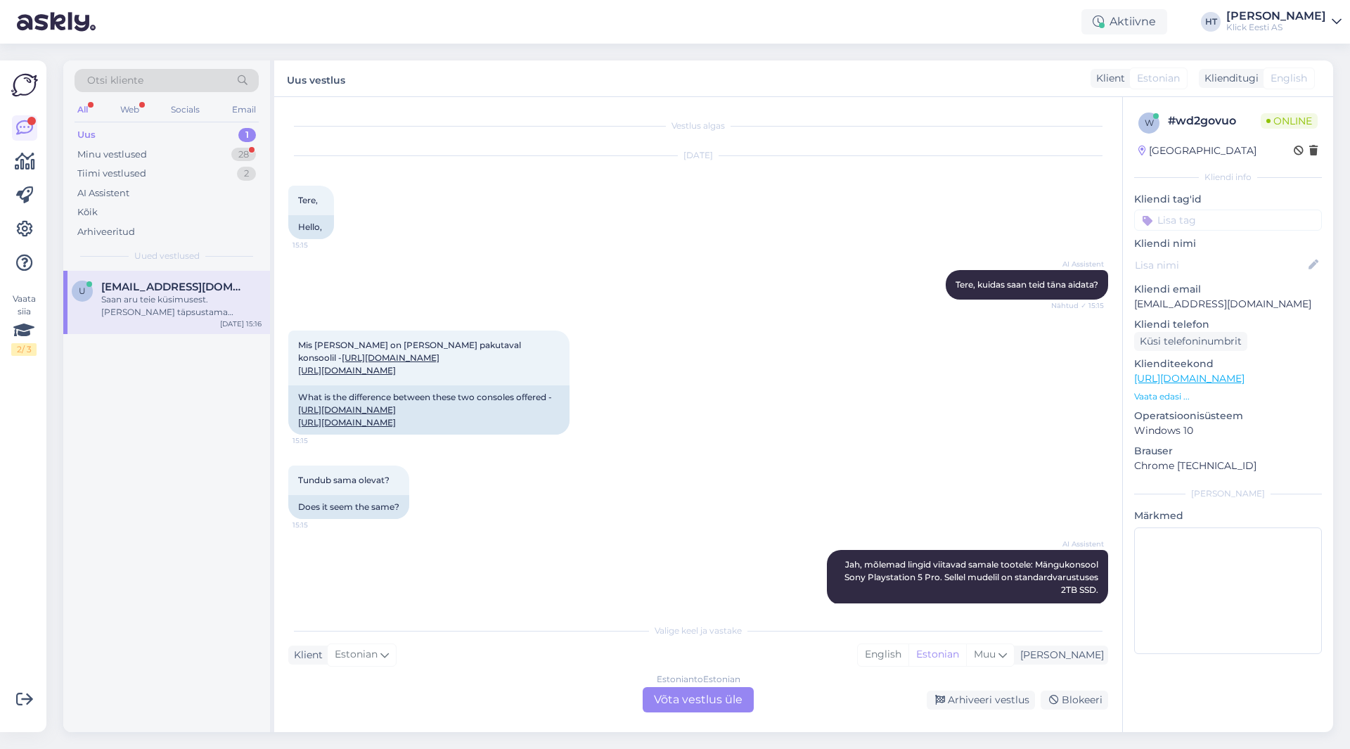
click at [703, 703] on div "Estonian to Estonian Võta vestlus üle" at bounding box center [697, 699] width 111 height 25
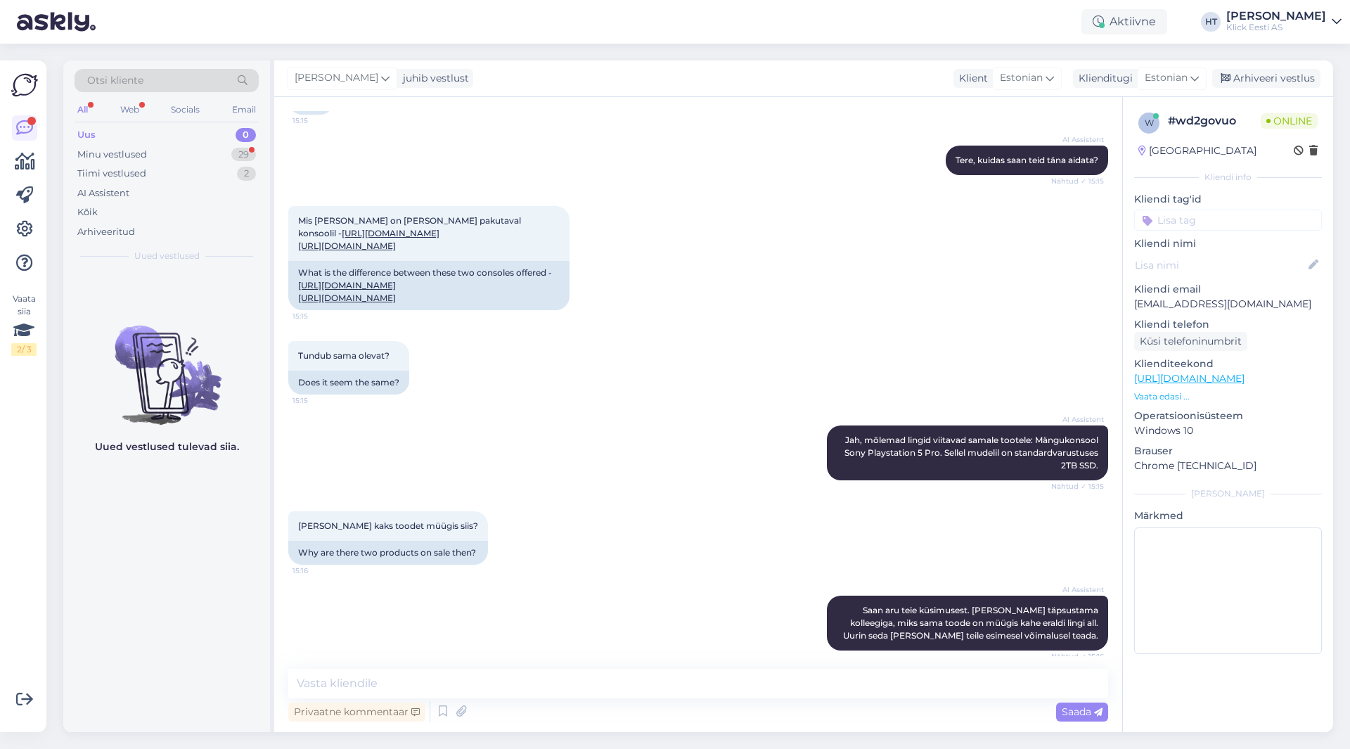
scroll to position [185, 0]
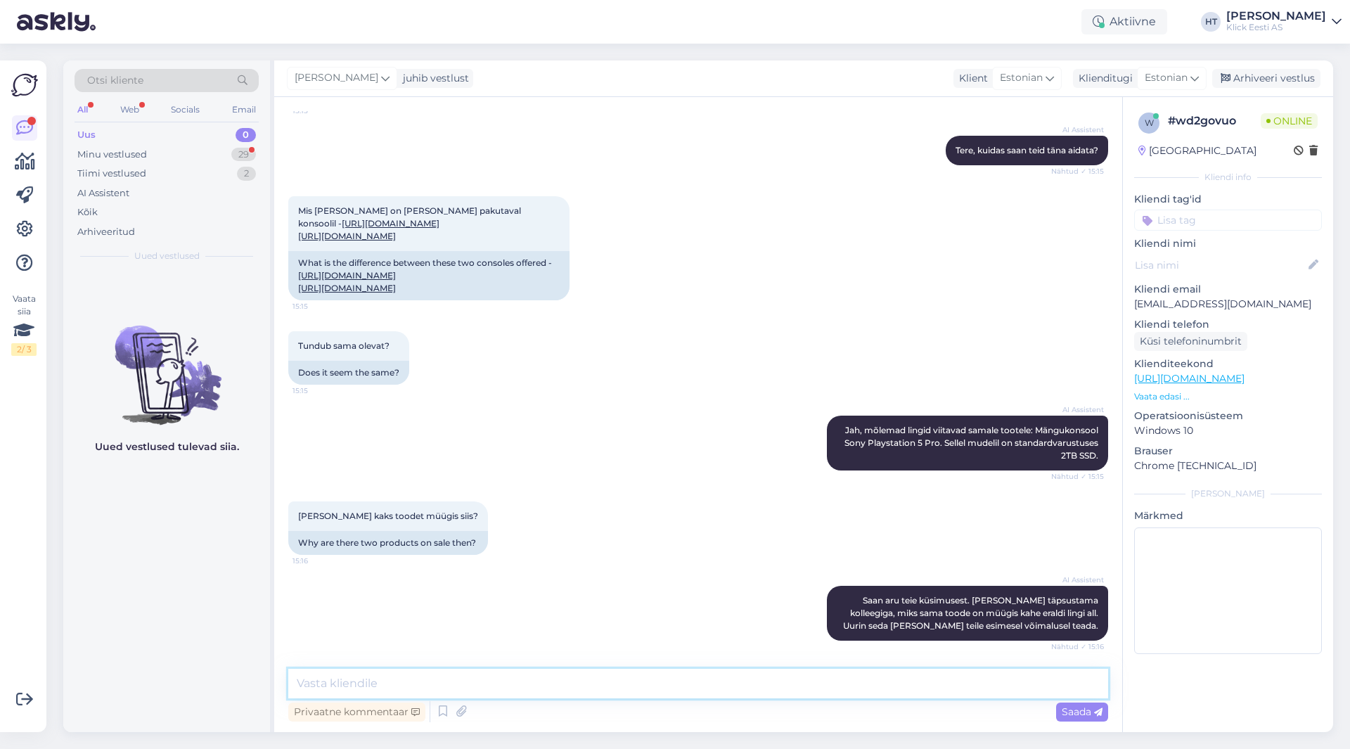
click at [657, 671] on textarea at bounding box center [698, 684] width 820 height 30
click at [575, 682] on textarea "Tegemist on tootja mudeliuuendusega." at bounding box center [698, 684] width 820 height 30
click at [605, 678] on textarea "Tegemist on tootja mudeliuuendusega." at bounding box center [698, 684] width 820 height 30
click at [631, 682] on textarea "Tegemist on tootja mudeliuuendusega. Tehnilised andmed nagu sisemälu, jäävad pu…" at bounding box center [698, 684] width 820 height 30
click at [846, 677] on textarea "Tegemist on tootja mudeliuuendusega. Tehnilised andmed, nagu sisemälu, jäävad p…" at bounding box center [698, 684] width 820 height 30
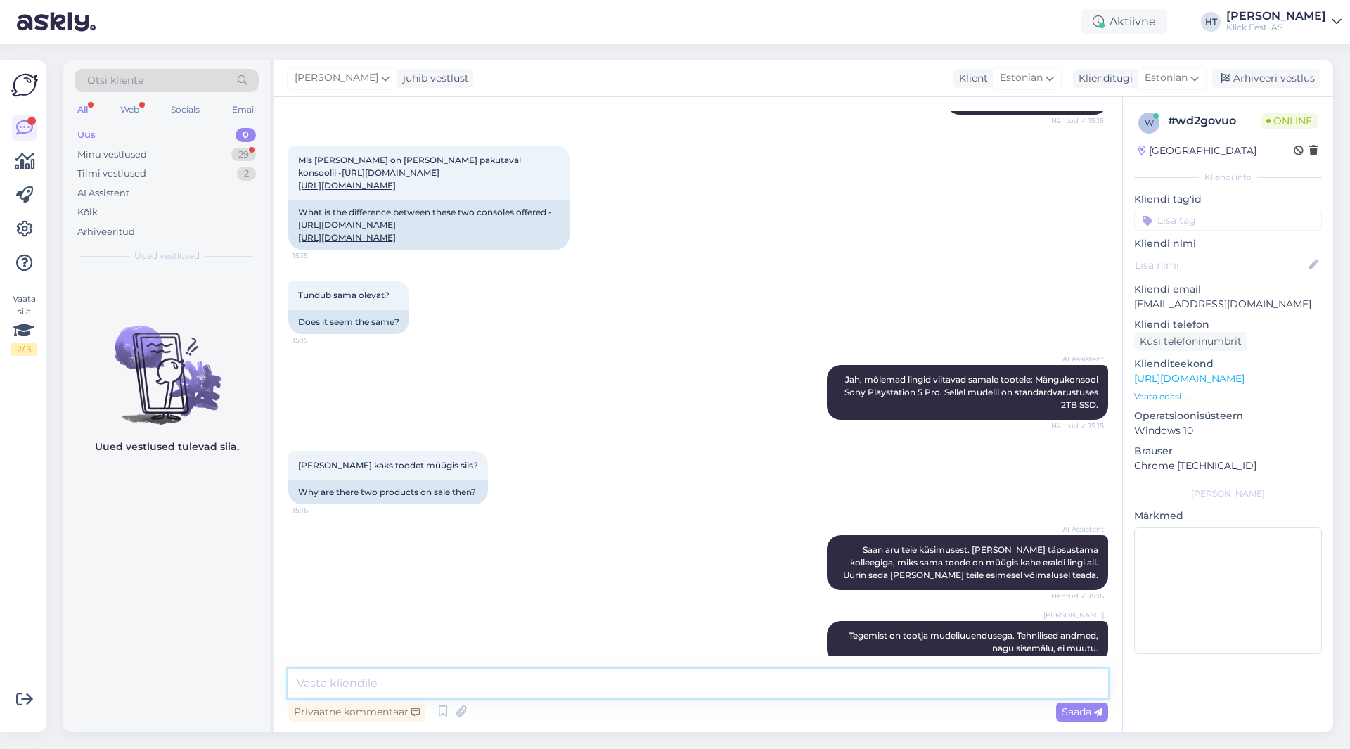
scroll to position [258, 0]
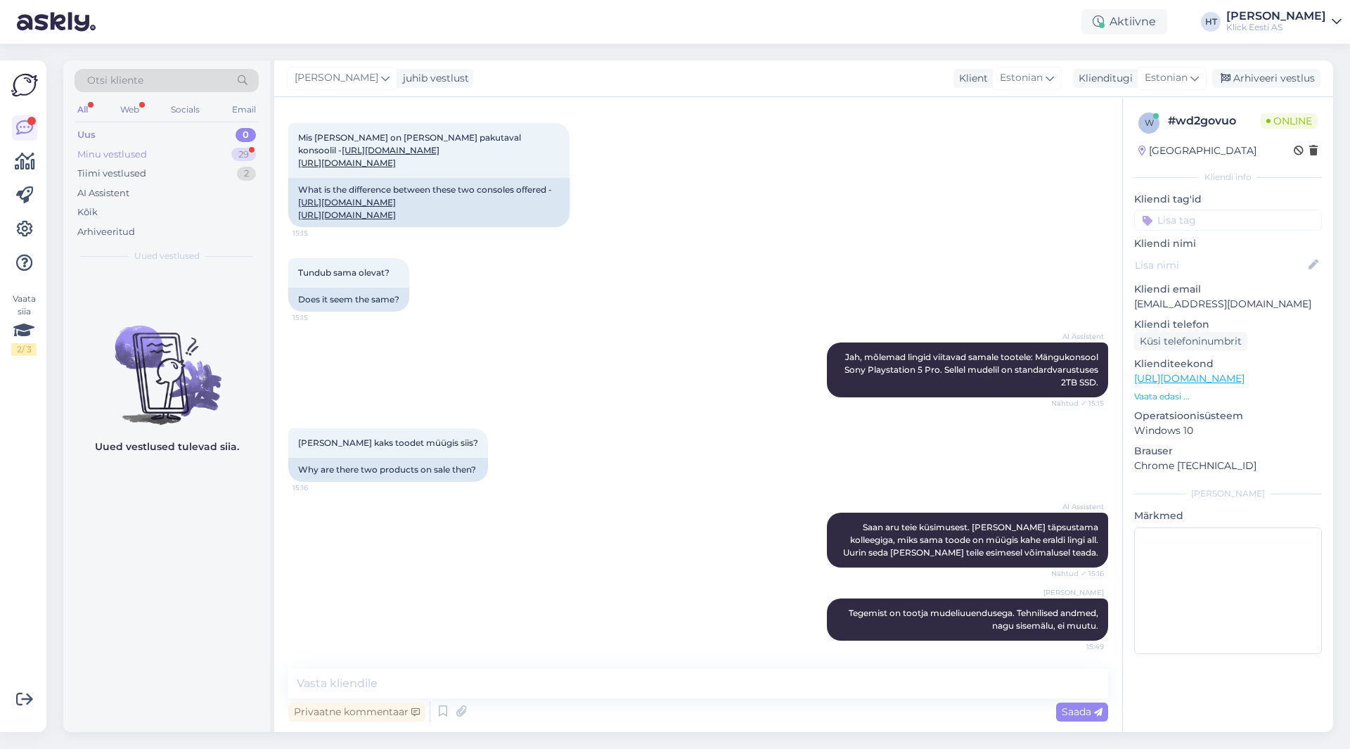
click at [240, 154] on div "29" at bounding box center [243, 155] width 25 height 14
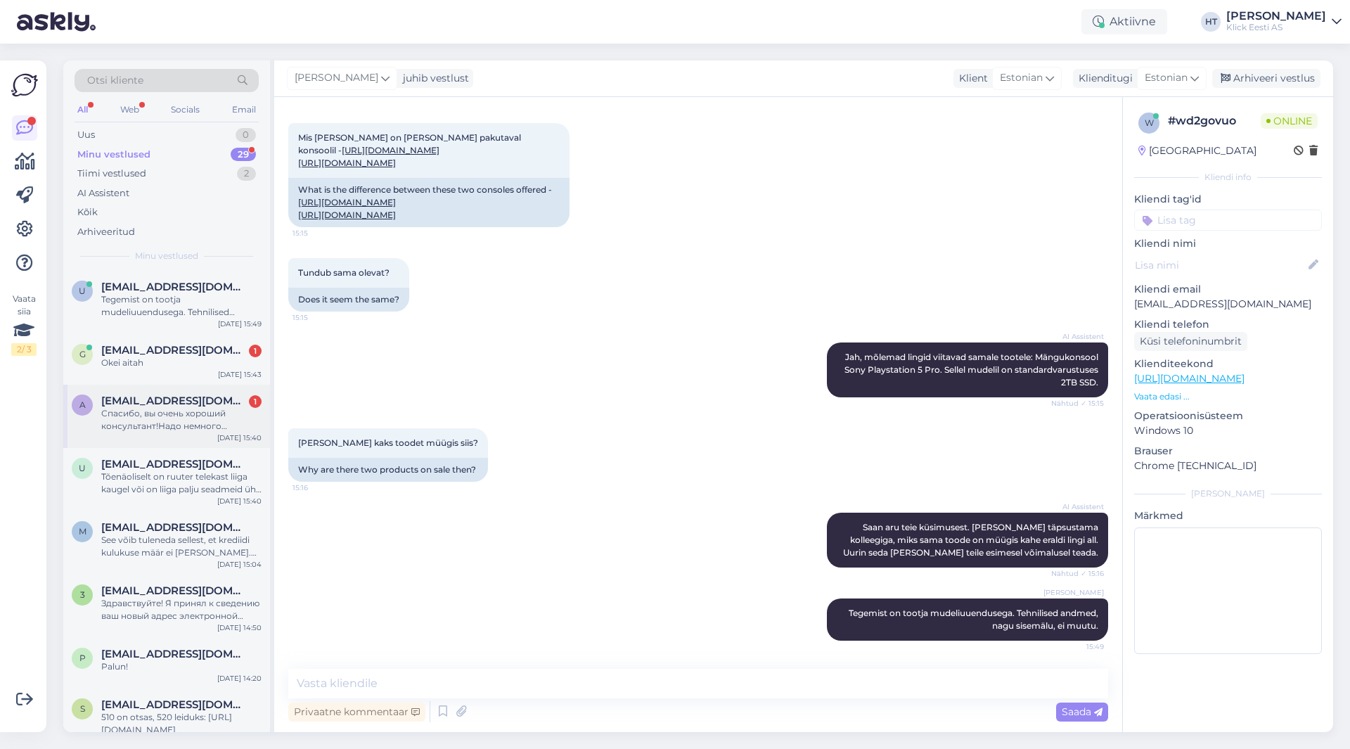
click at [201, 403] on span "[EMAIL_ADDRESS][DOMAIN_NAME]" at bounding box center [174, 400] width 146 height 13
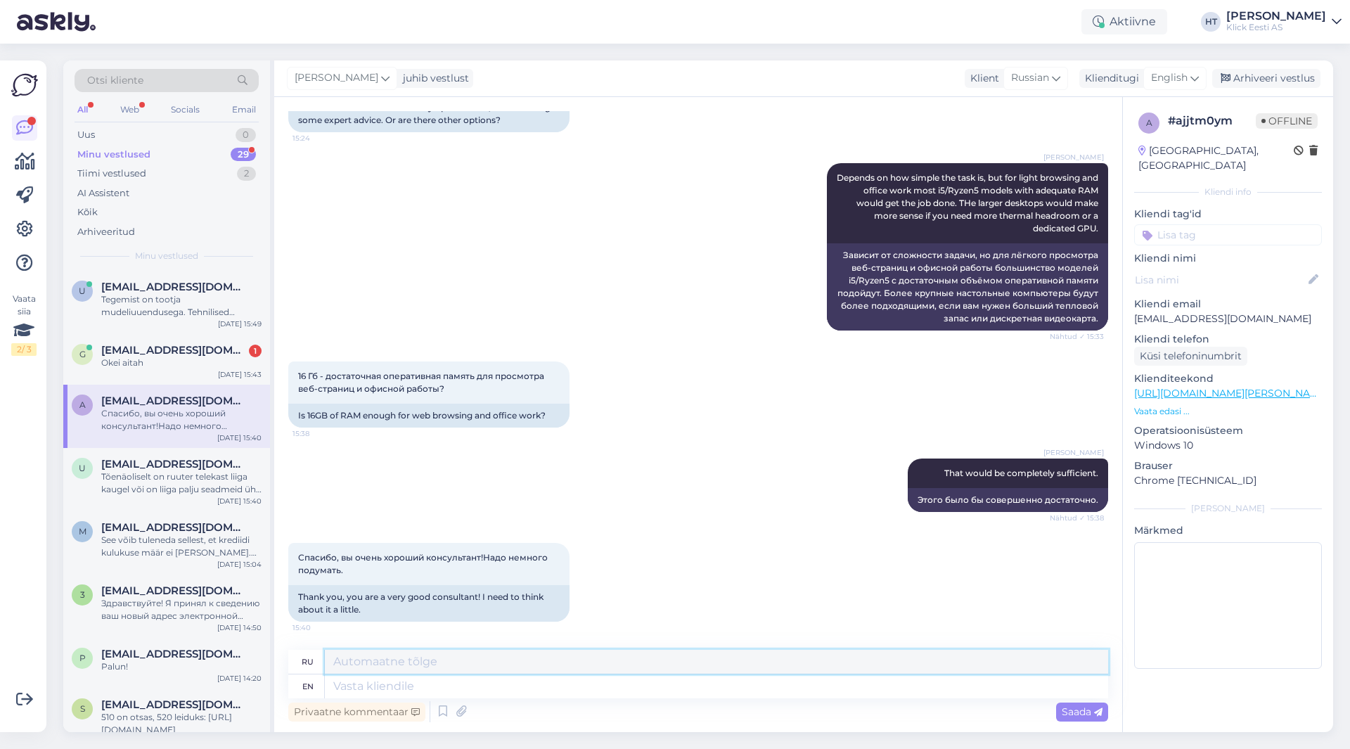
click at [504, 661] on textarea at bounding box center [716, 662] width 783 height 24
click at [524, 674] on textarea at bounding box center [716, 686] width 783 height 24
click at [522, 672] on textarea "You're welcome!" at bounding box center [716, 662] width 783 height 24
click at [520, 661] on textarea "You're welcome!" at bounding box center [716, 662] width 783 height 24
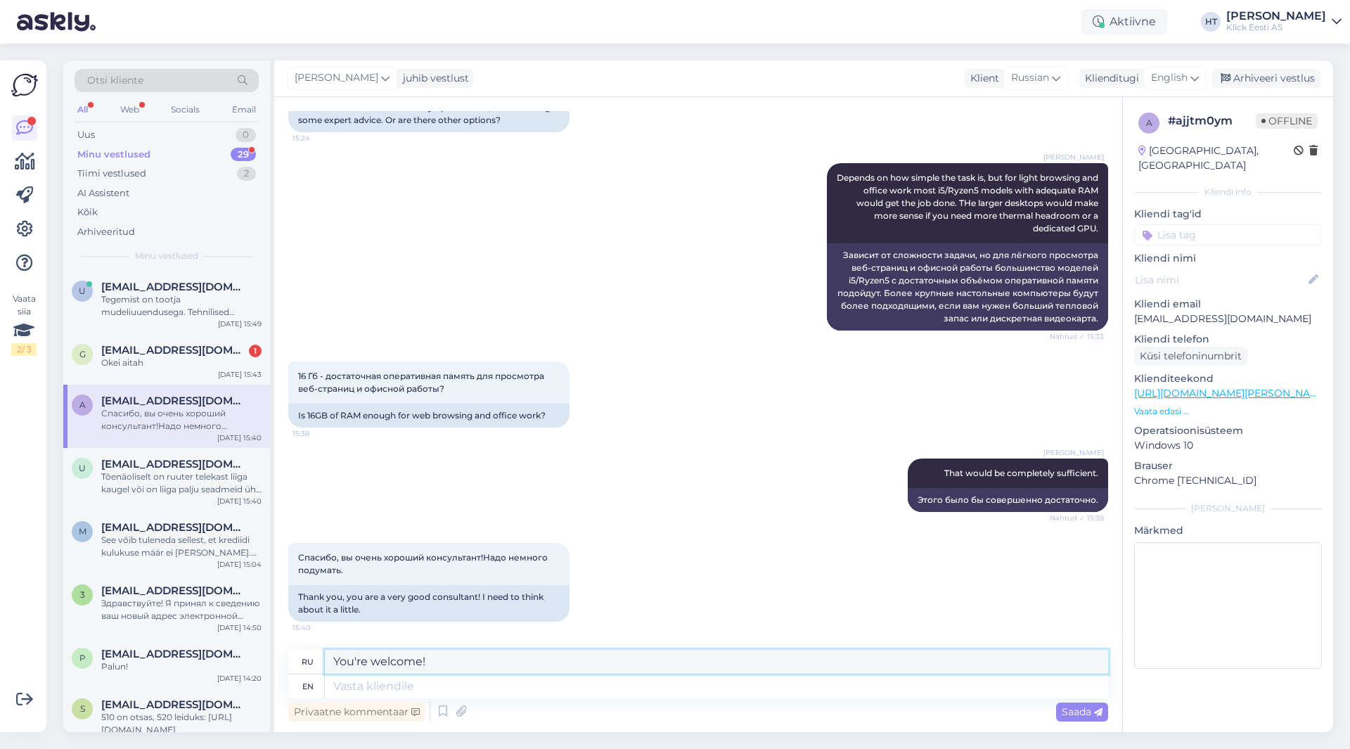
click at [520, 661] on textarea "You're welcome!" at bounding box center [716, 662] width 783 height 24
click at [505, 692] on textarea at bounding box center [716, 686] width 783 height 24
paste textarea "You're welcome!"
drag, startPoint x: 499, startPoint y: 663, endPoint x: 316, endPoint y: 659, distance: 182.8
click at [497, 690] on textarea "You're welcome!" at bounding box center [716, 686] width 783 height 24
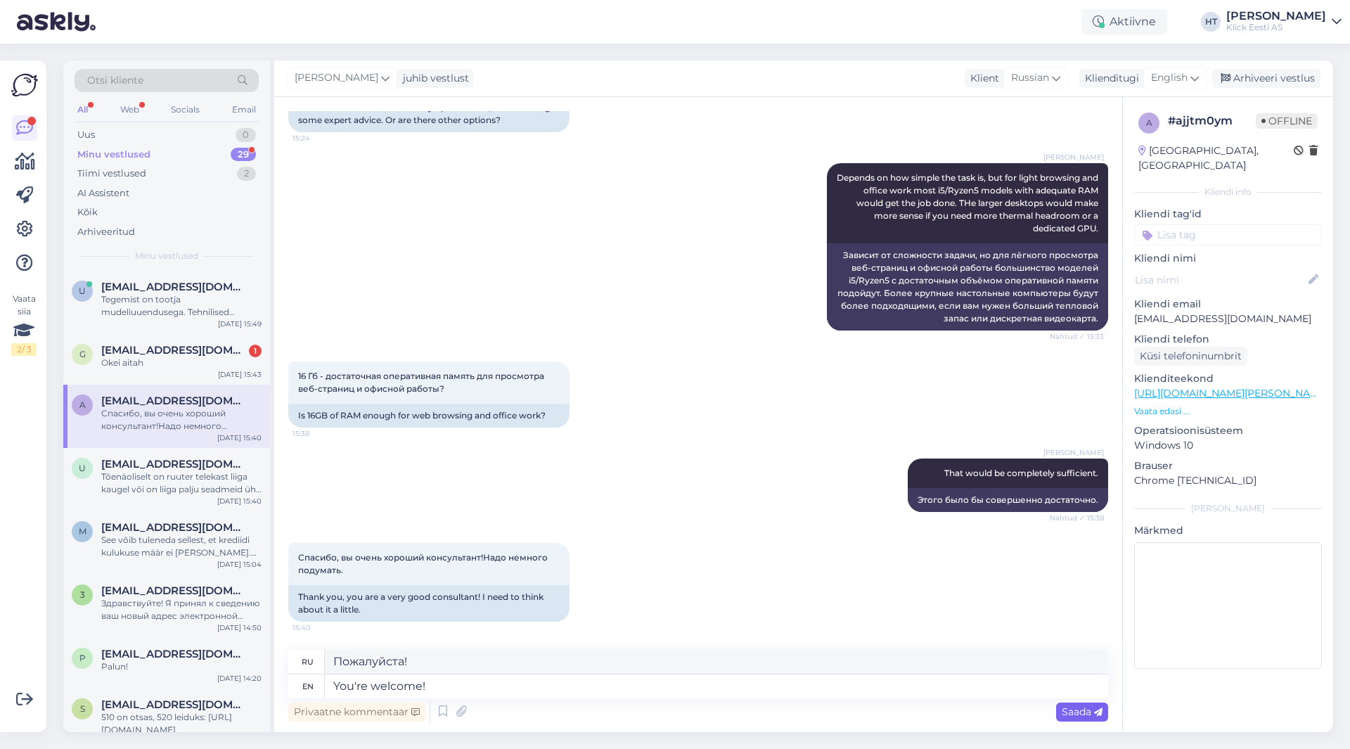
click at [1060, 709] on div "Saada" at bounding box center [1082, 711] width 52 height 19
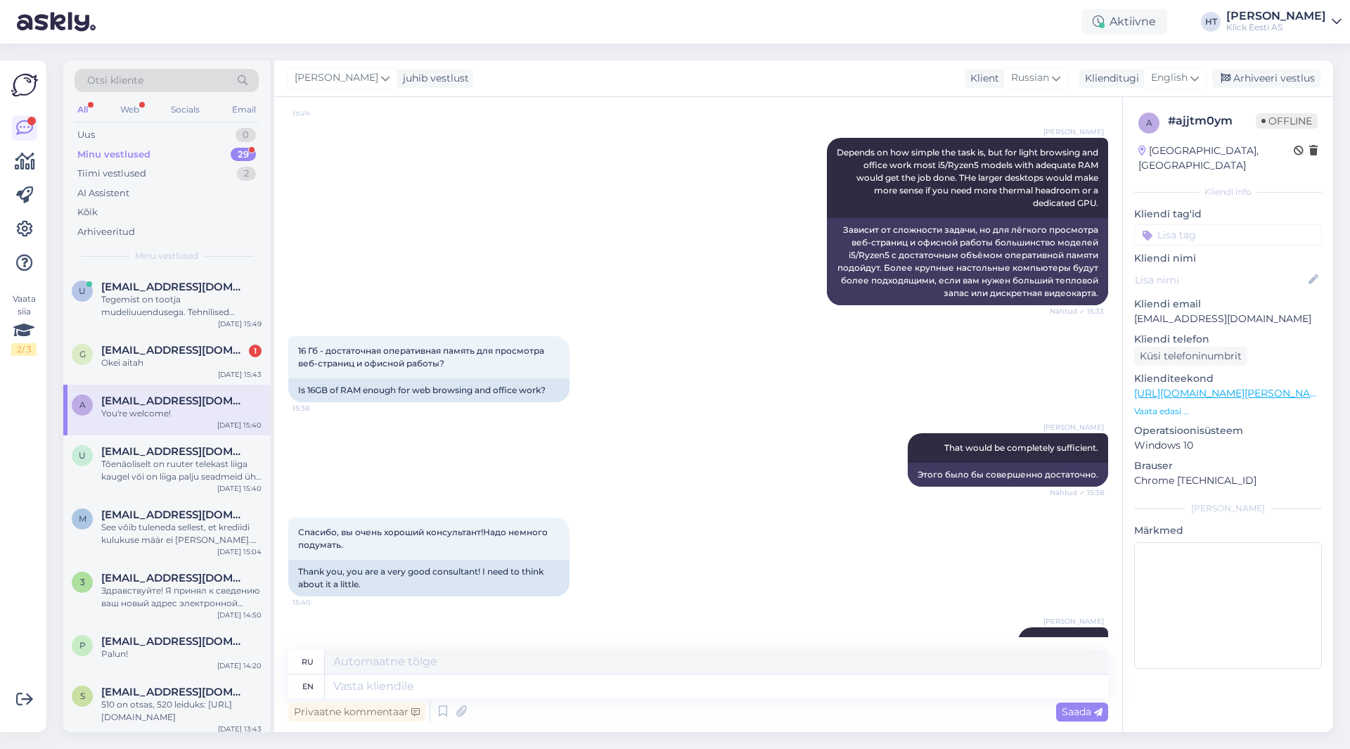
scroll to position [1551, 0]
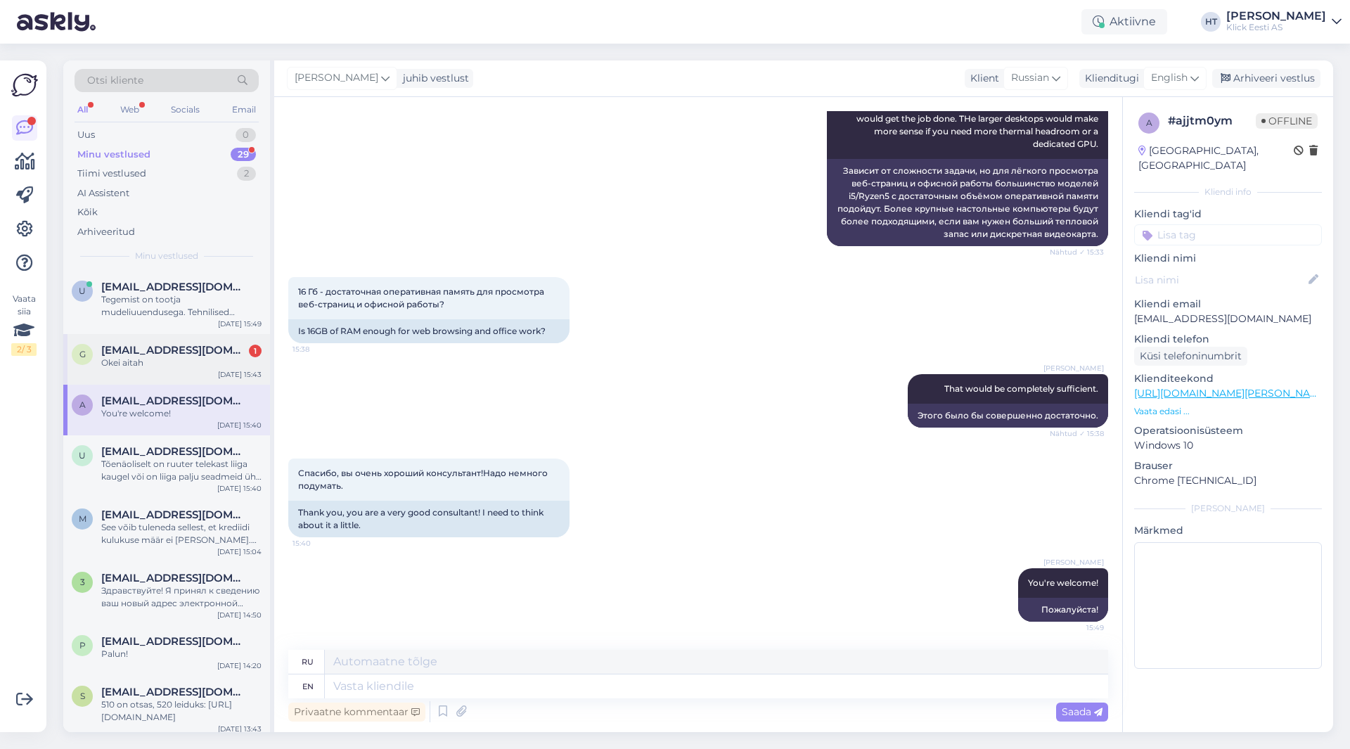
click at [232, 370] on div "[DATE] 15:43" at bounding box center [240, 374] width 44 height 11
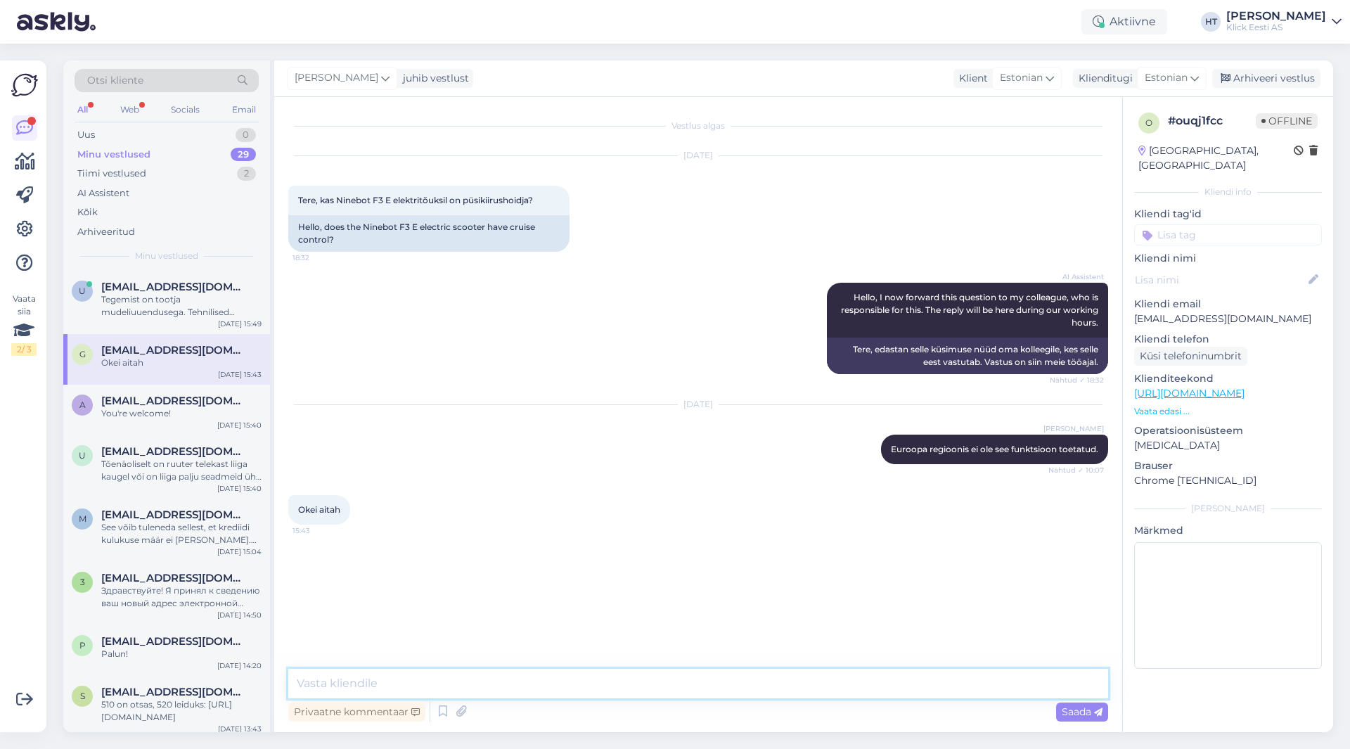
click at [495, 676] on textarea at bounding box center [698, 684] width 820 height 30
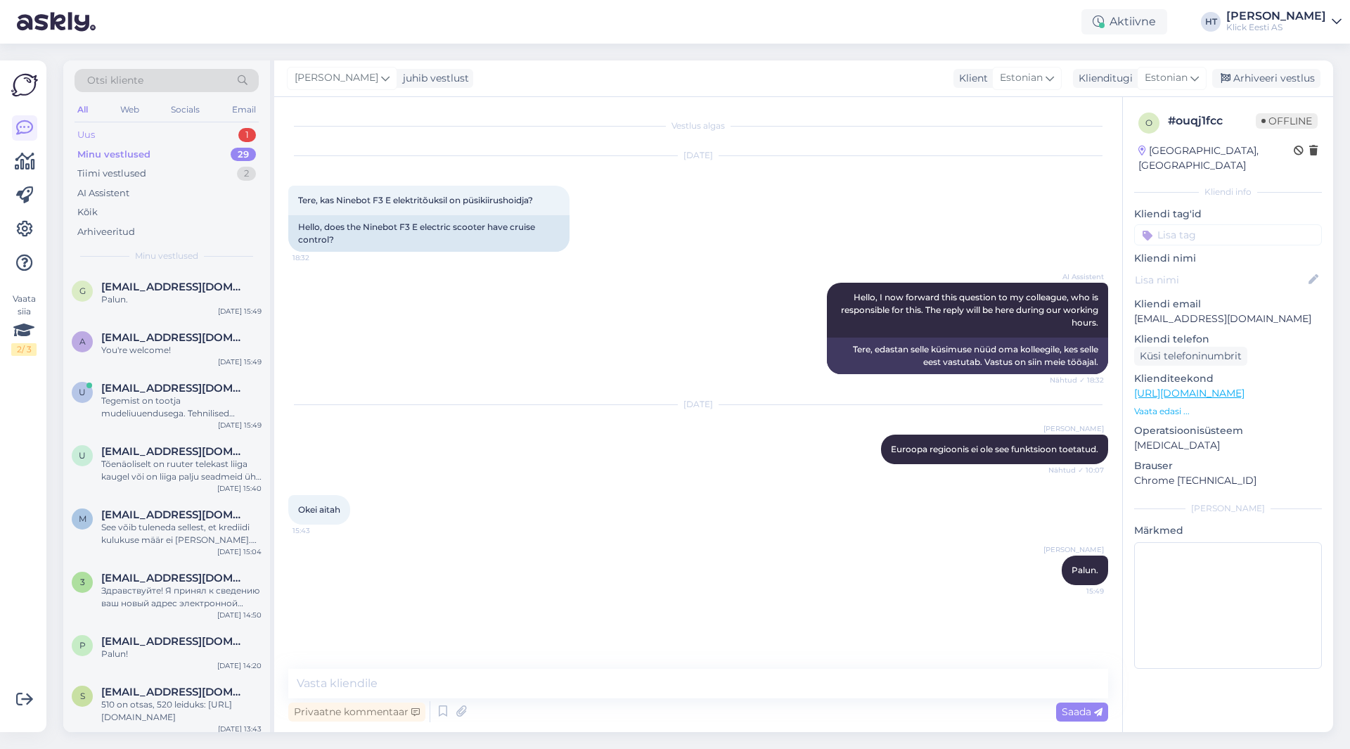
click at [183, 136] on div "Uus 1" at bounding box center [167, 135] width 184 height 20
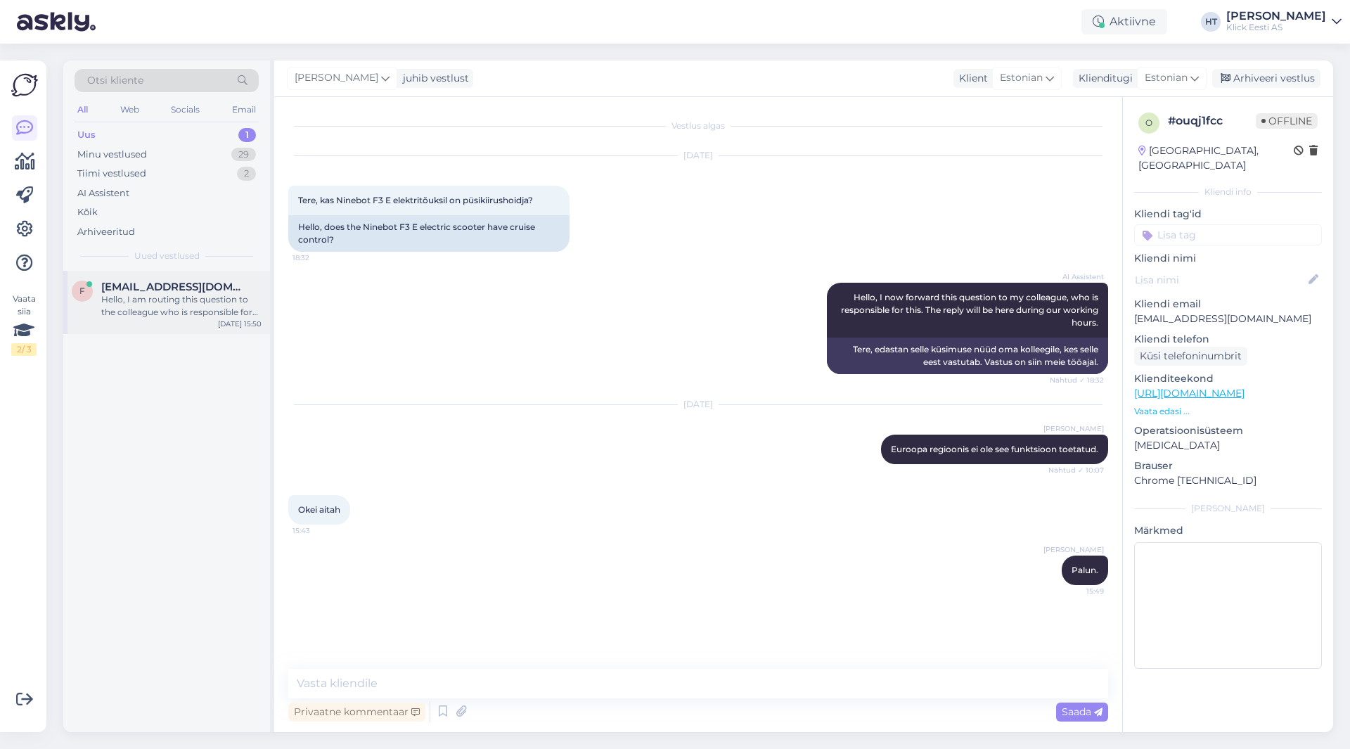
click at [169, 316] on div "Hello, I am routing this question to the colleague who is responsible for this …" at bounding box center [181, 305] width 160 height 25
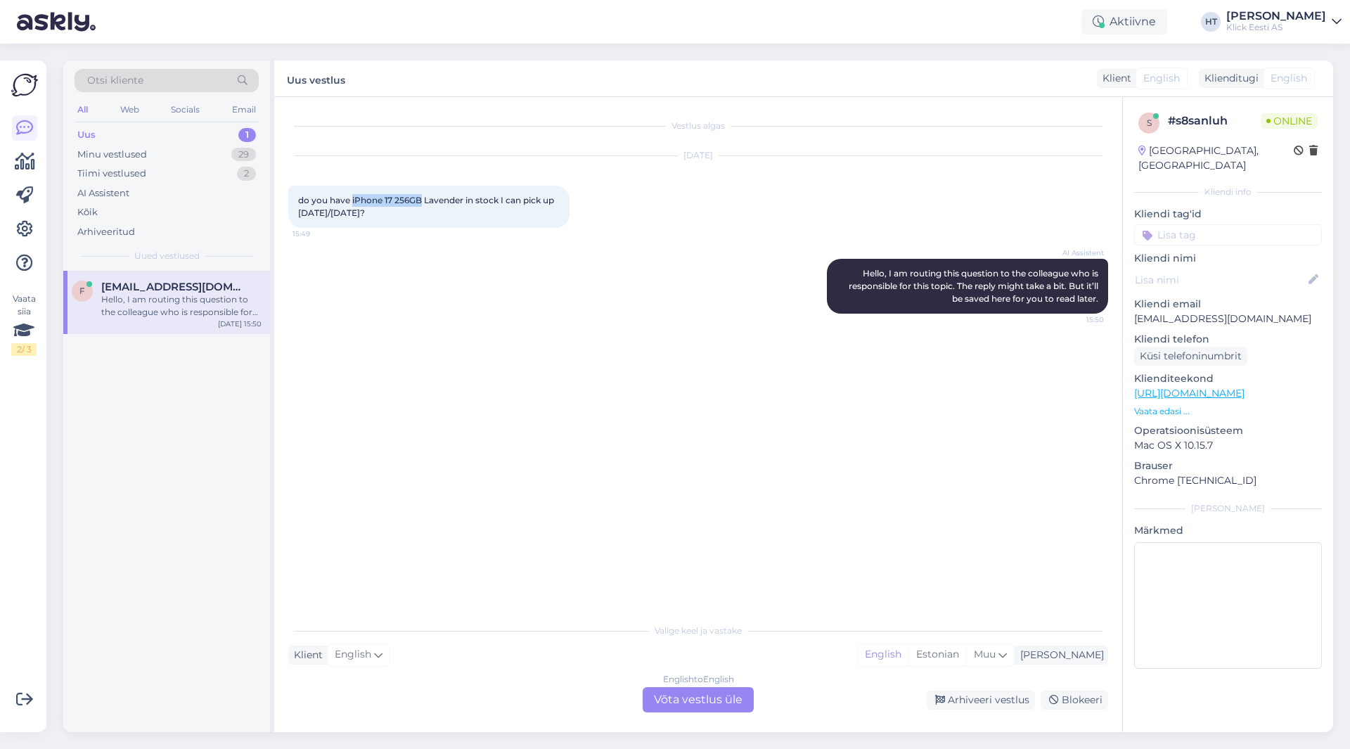
drag, startPoint x: 351, startPoint y: 198, endPoint x: 422, endPoint y: 200, distance: 70.3
click at [422, 200] on span "do you have iPhone 17 256GB Lavender in stock I can pick up [DATE]/[DATE]?" at bounding box center [427, 206] width 258 height 23
copy span "iPhone 17 256GB"
click at [529, 465] on div "Vestlus algas [DATE] do you have iPhone 17 256GB Lavender in stock I can pick u…" at bounding box center [704, 357] width 832 height 492
click at [688, 697] on div "English to English Võta vestlus üle" at bounding box center [697, 699] width 111 height 25
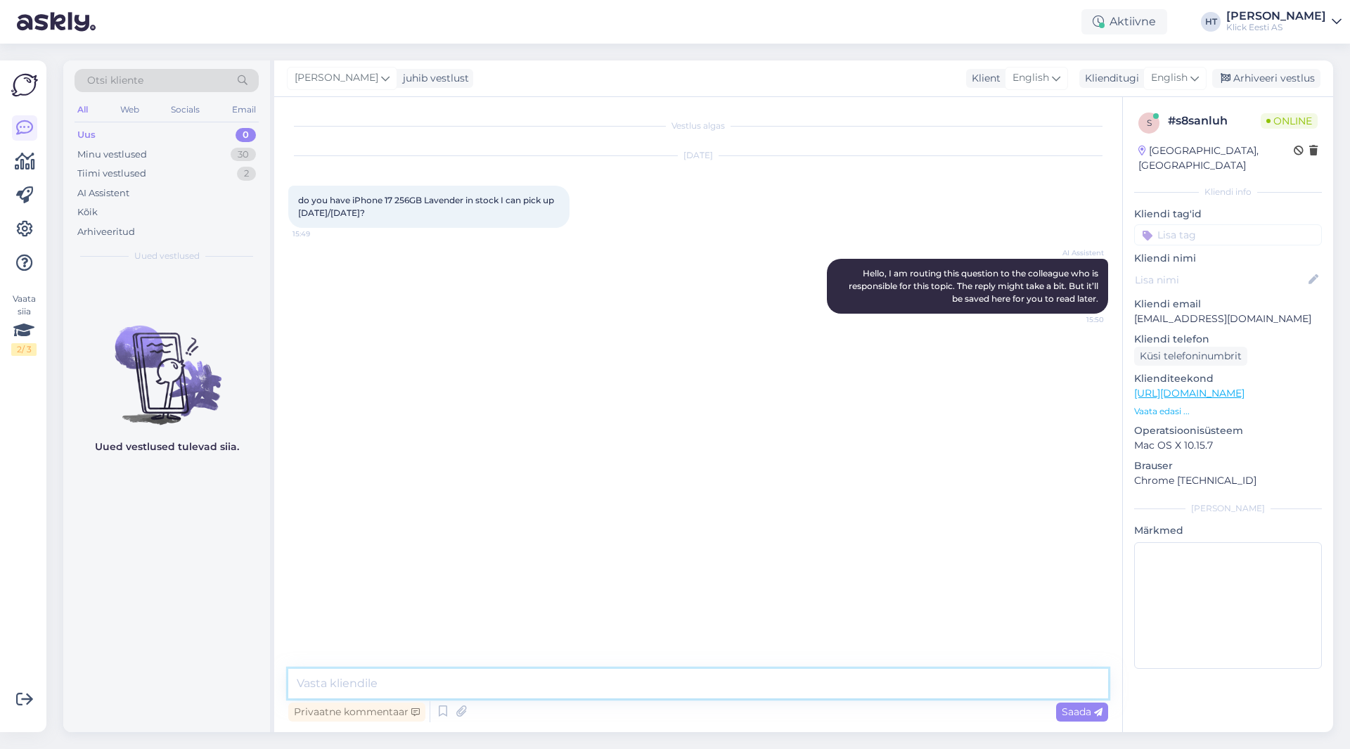
click at [678, 684] on textarea at bounding box center [698, 684] width 820 height 30
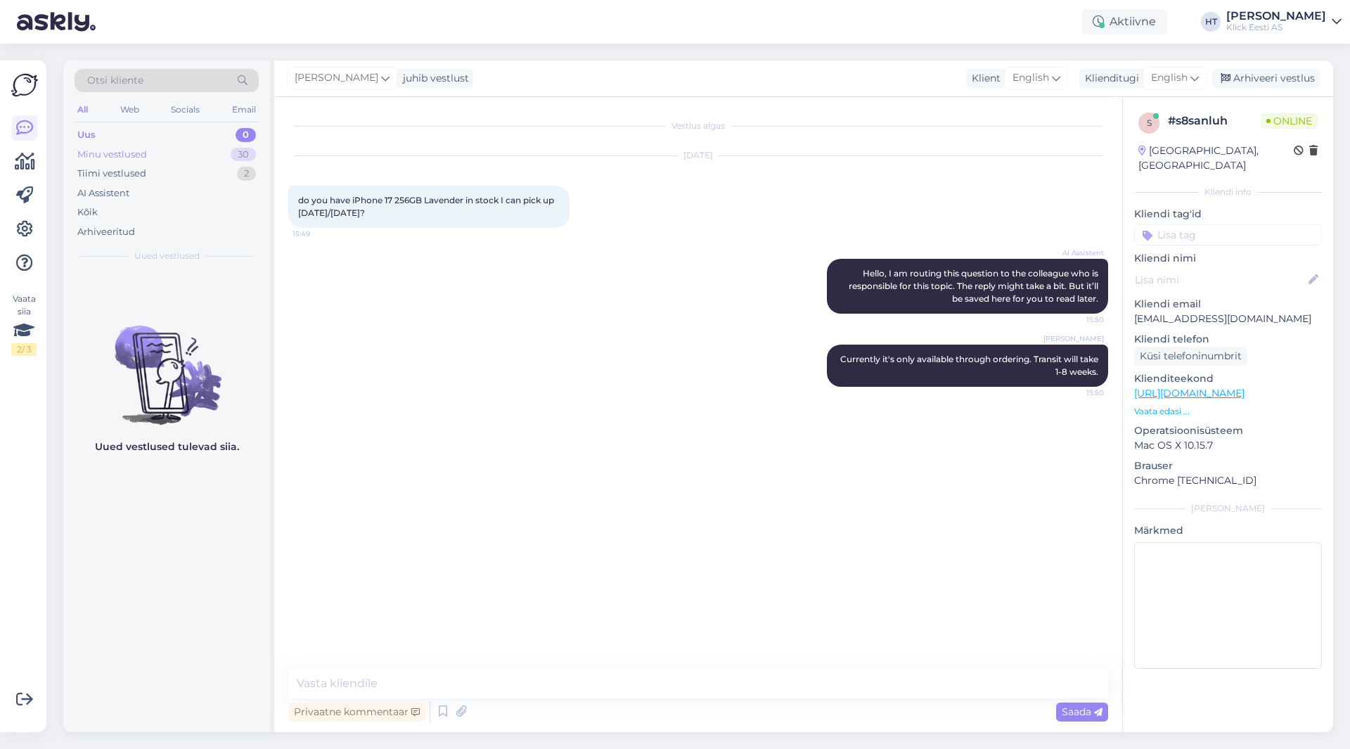
click at [197, 155] on div "Minu vestlused 30" at bounding box center [167, 155] width 184 height 20
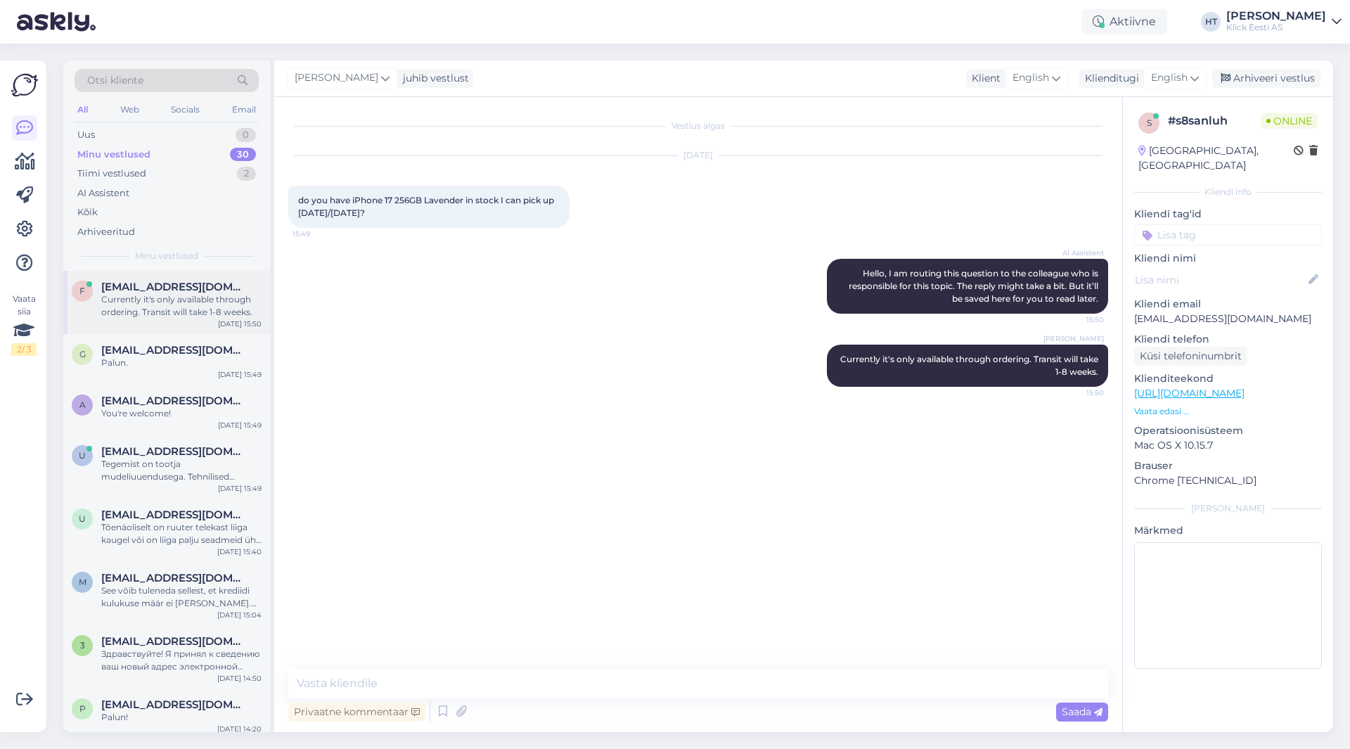
click at [190, 316] on div "Currently it's only available through ordering. Transit will take 1-8 weeks." at bounding box center [181, 305] width 160 height 25
click at [187, 360] on div "Palun." at bounding box center [181, 362] width 160 height 13
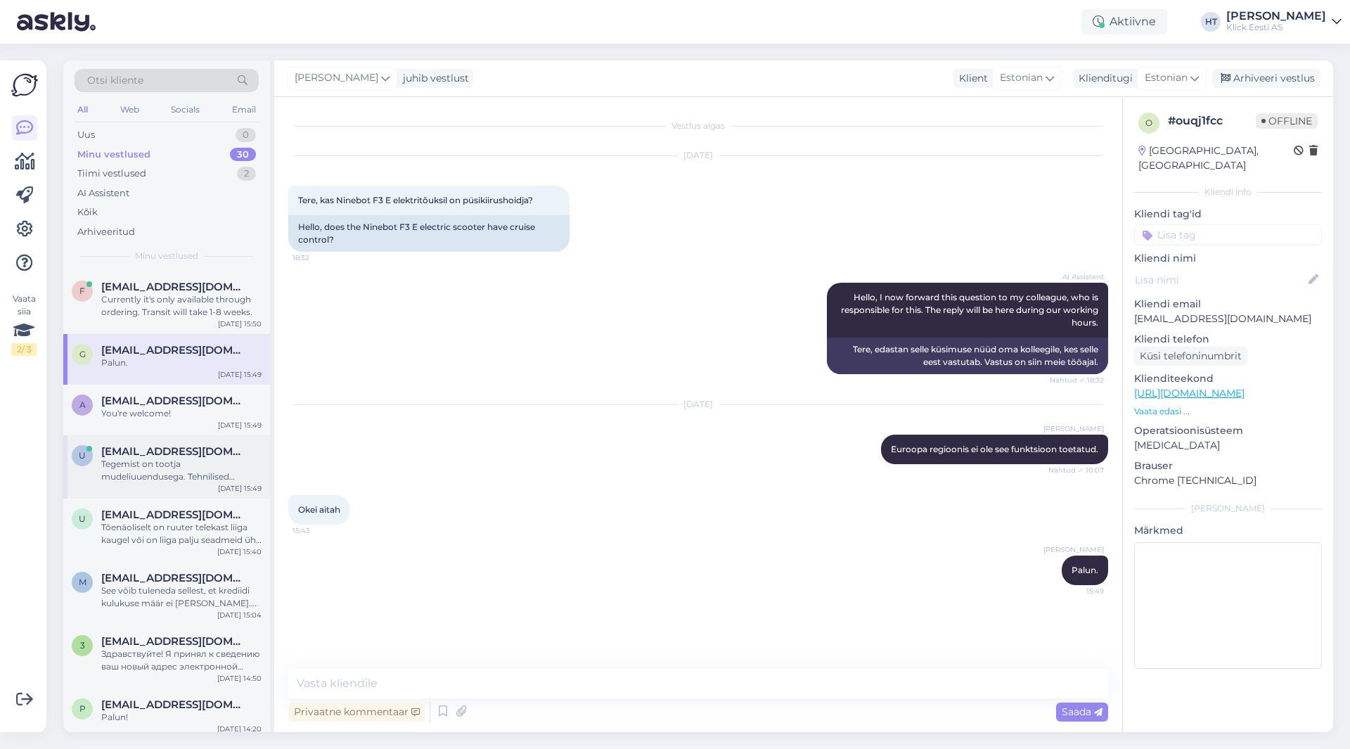
click at [198, 463] on div "Tegemist on tootja mudeliuuendusega. Tehnilised andmed, nagu sisemälu, ei muutu." at bounding box center [181, 470] width 160 height 25
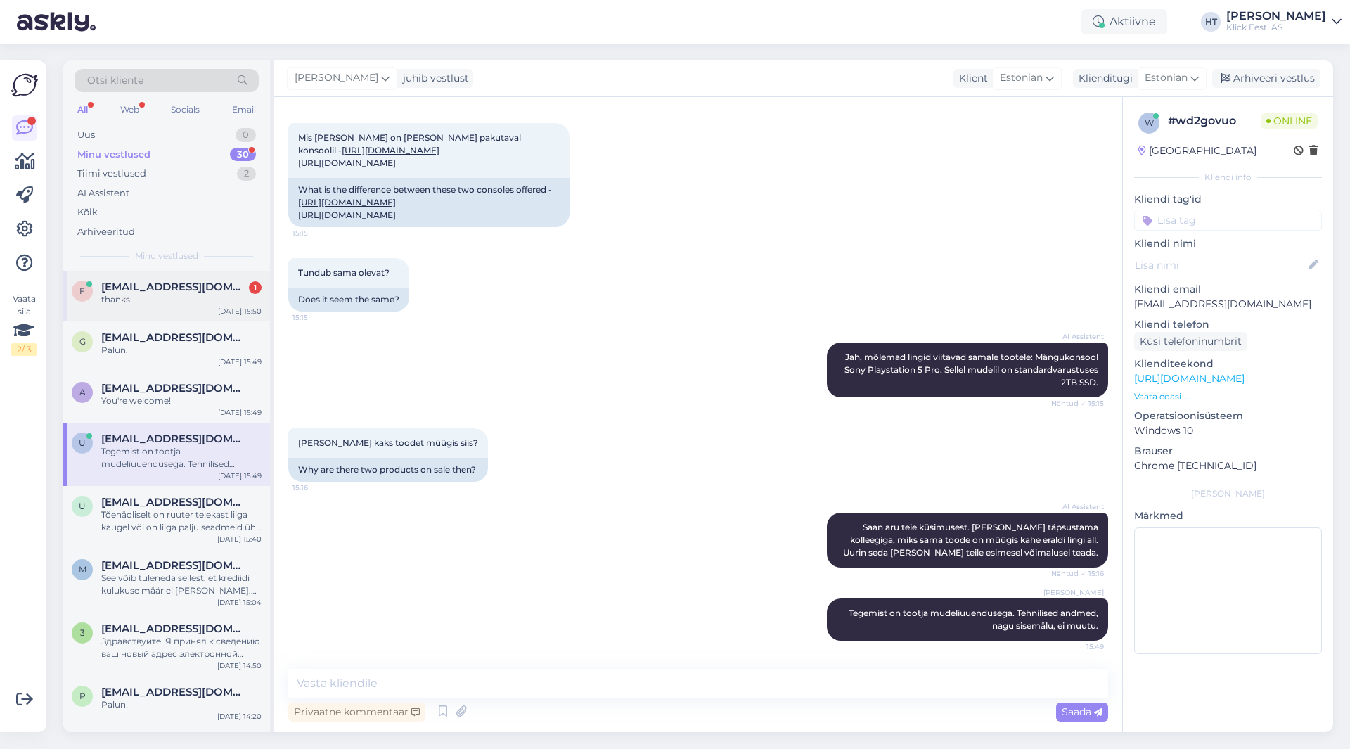
click at [190, 292] on span "[EMAIL_ADDRESS][DOMAIN_NAME]" at bounding box center [174, 286] width 146 height 13
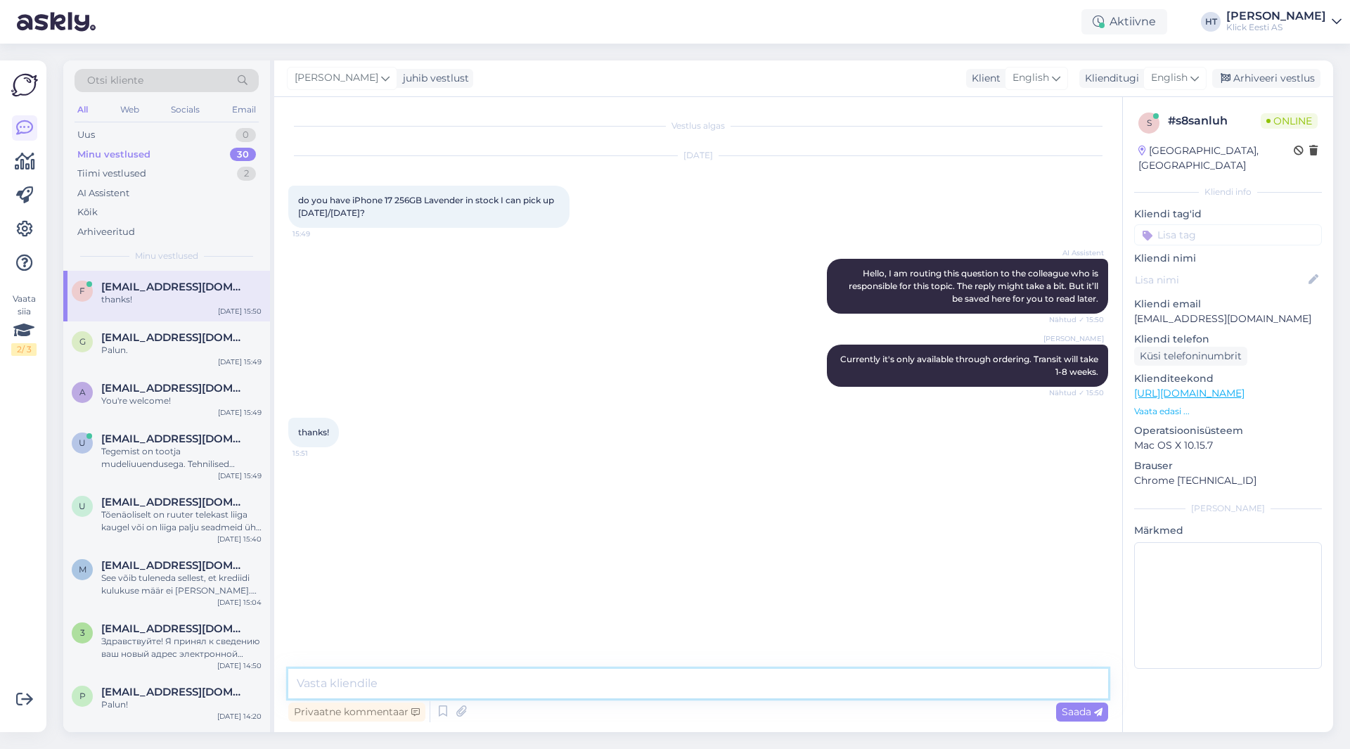
click at [496, 677] on textarea at bounding box center [698, 684] width 820 height 30
click at [174, 458] on div "Tegemist on tootja mudeliuuendusega. Tehnilised andmed, nagu sisemälu, ei muutu." at bounding box center [181, 457] width 160 height 25
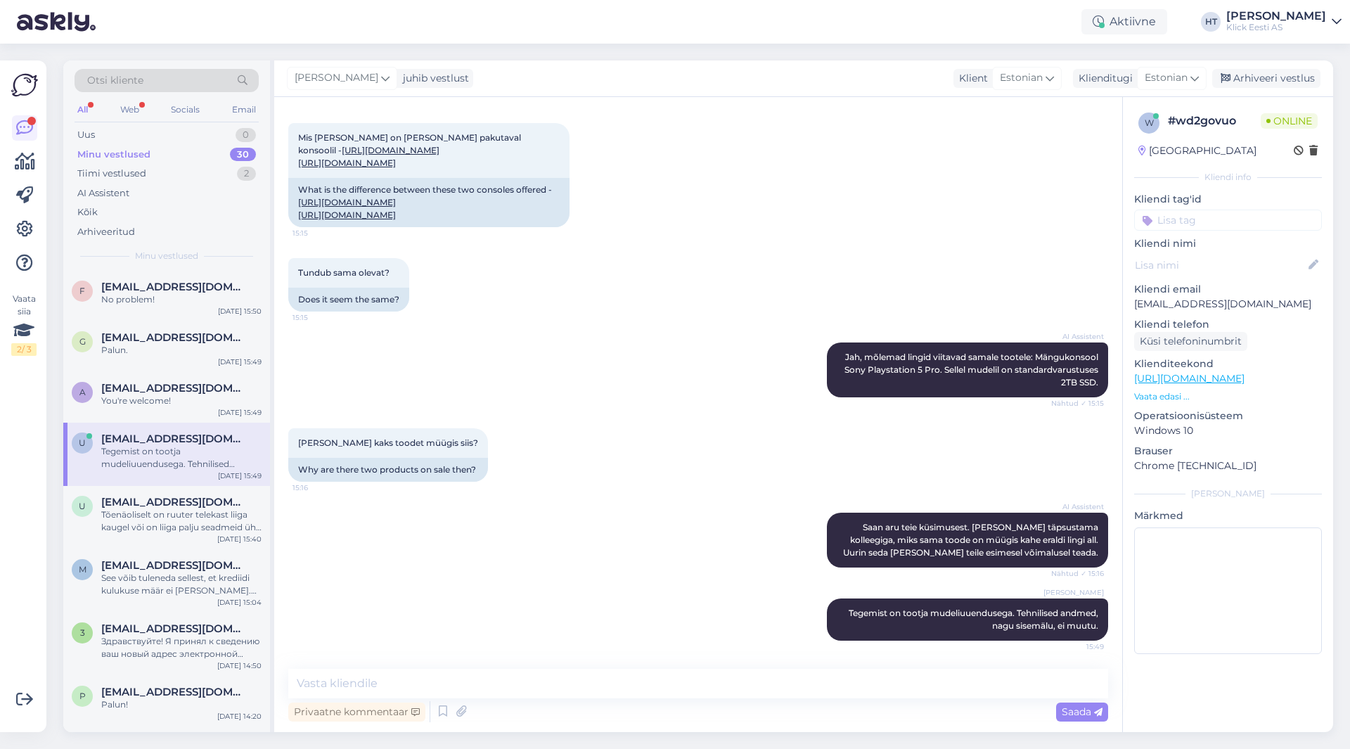
click at [140, 157] on div "Minu vestlused" at bounding box center [113, 155] width 73 height 14
click at [138, 204] on div "Kõik" at bounding box center [167, 212] width 184 height 20
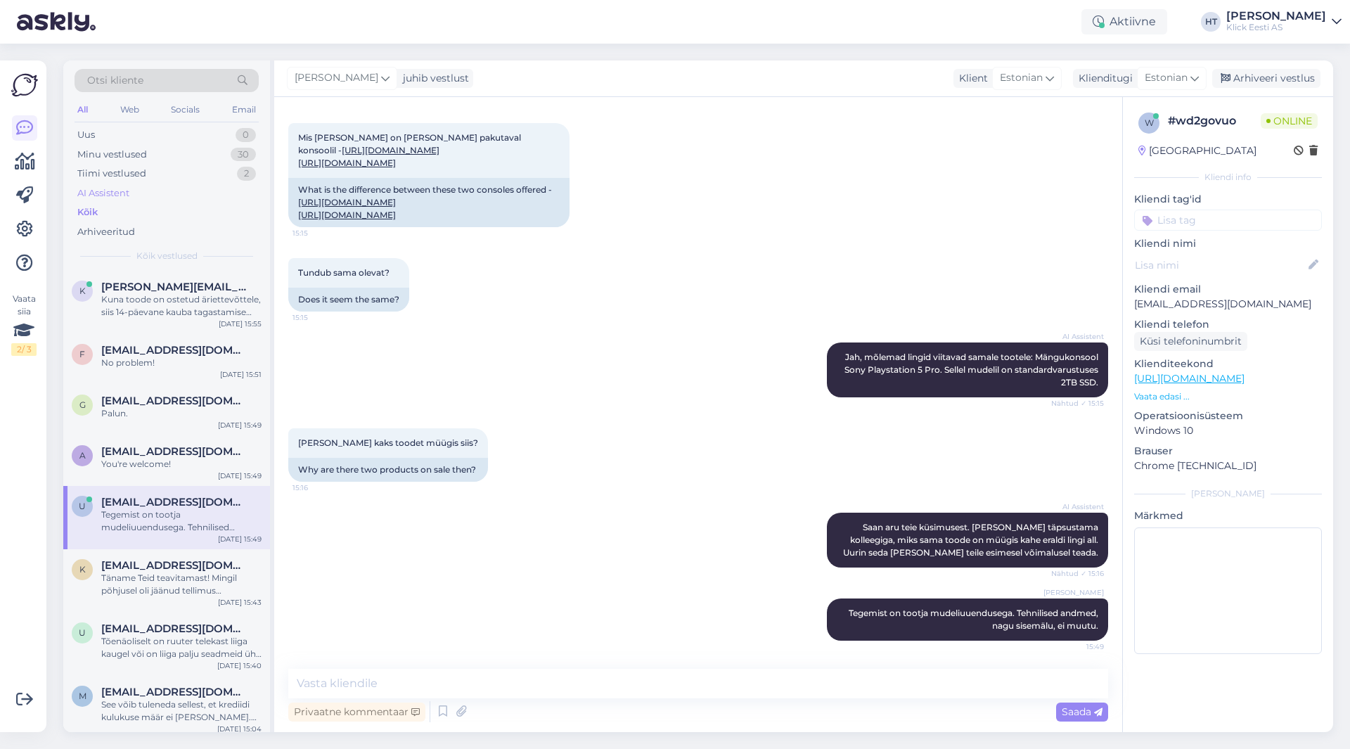
click at [143, 198] on div "AI Assistent" at bounding box center [167, 193] width 184 height 20
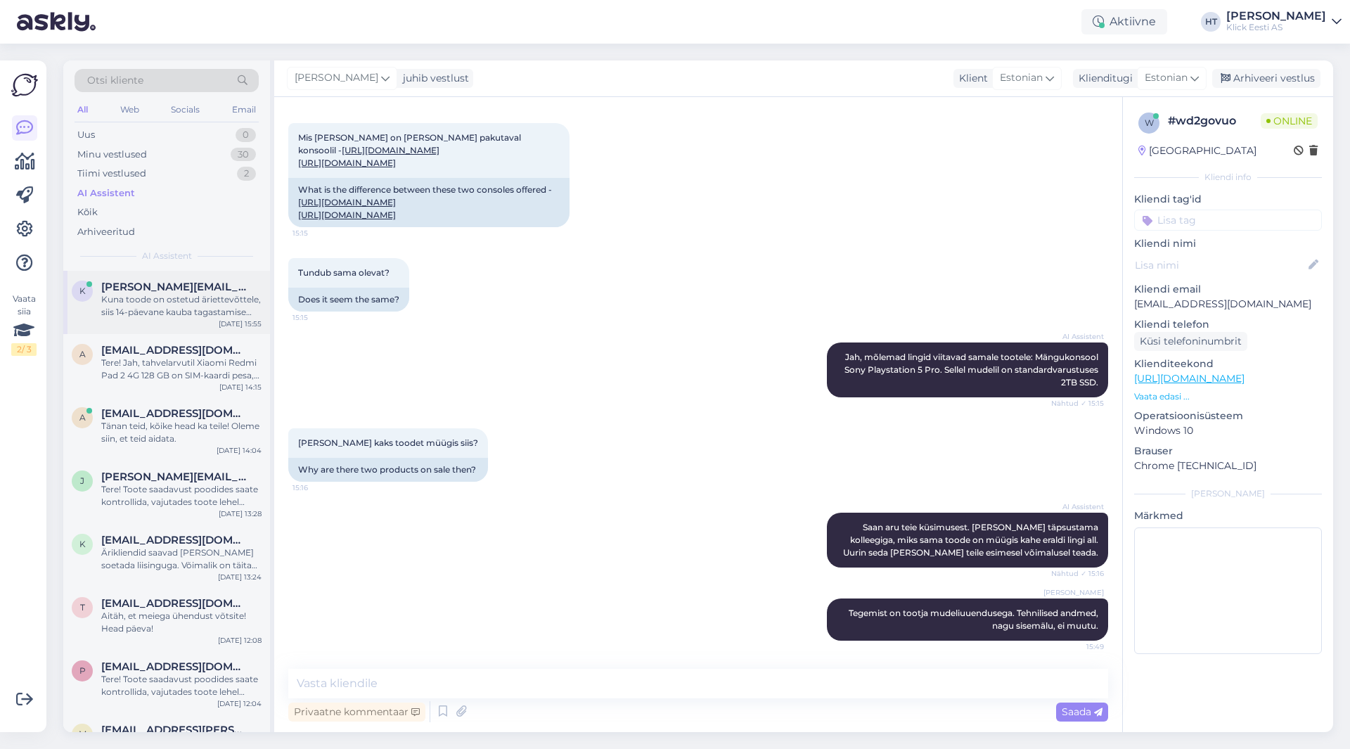
click at [160, 280] on div "k [PERSON_NAME][EMAIL_ADDRESS][DOMAIN_NAME] Kuna toode on ostetud äriettevõttel…" at bounding box center [166, 302] width 207 height 63
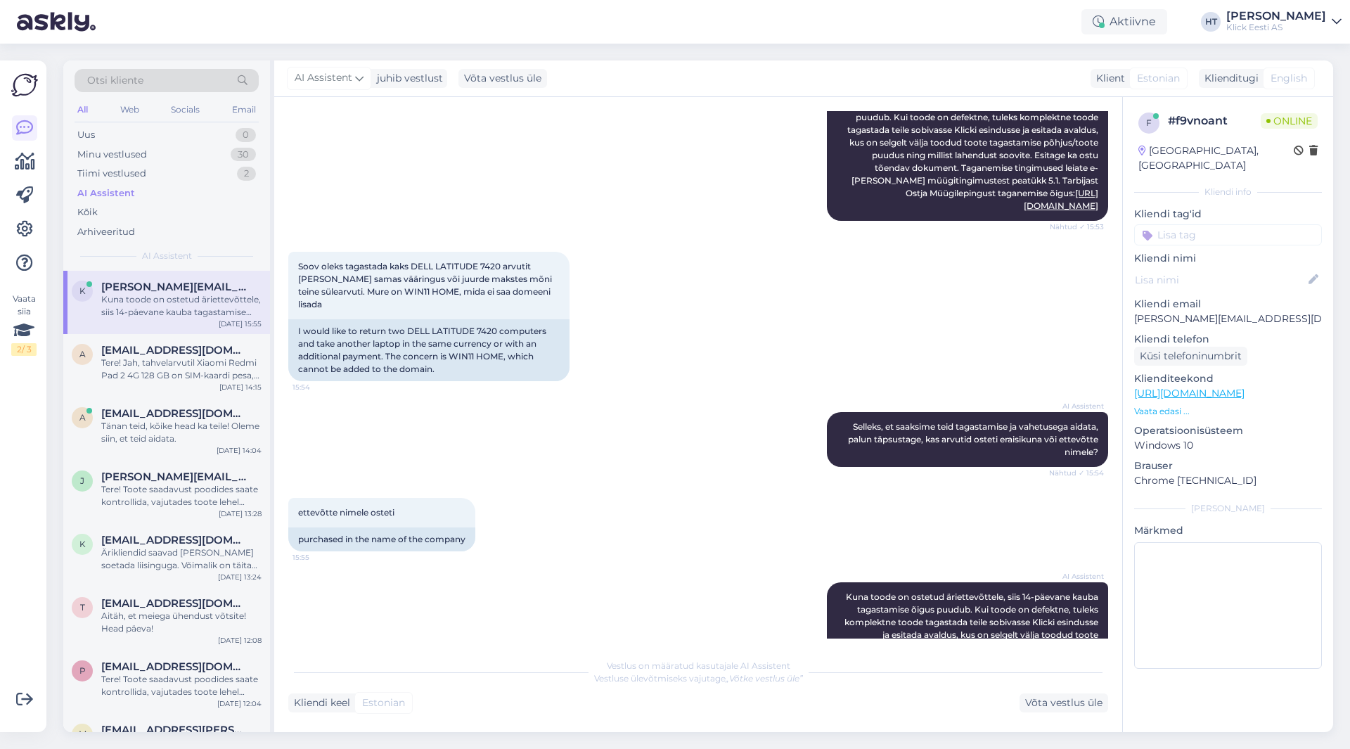
scroll to position [321, 0]
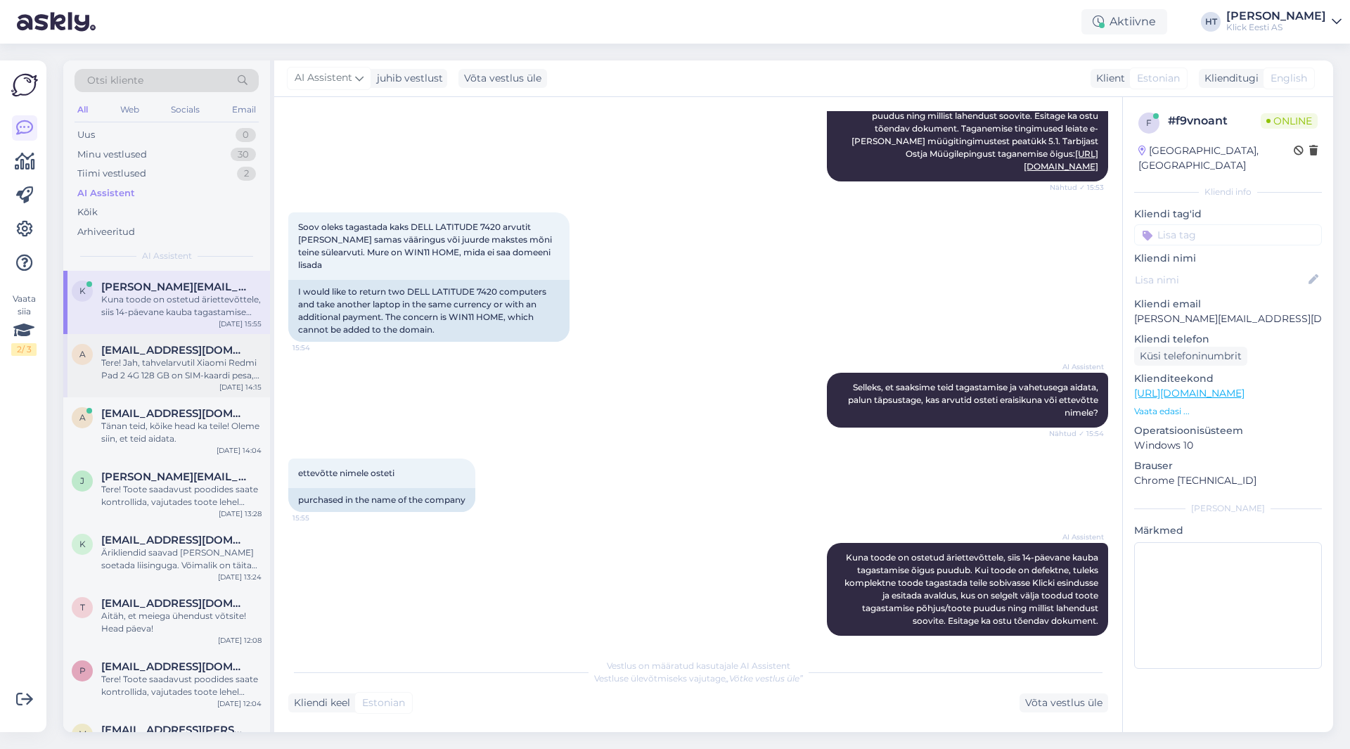
click at [190, 339] on div "a [EMAIL_ADDRESS][DOMAIN_NAME] Tere! Jah, tahvelarvutil Xiaomi Redmi Pad 2 4G 1…" at bounding box center [166, 365] width 207 height 63
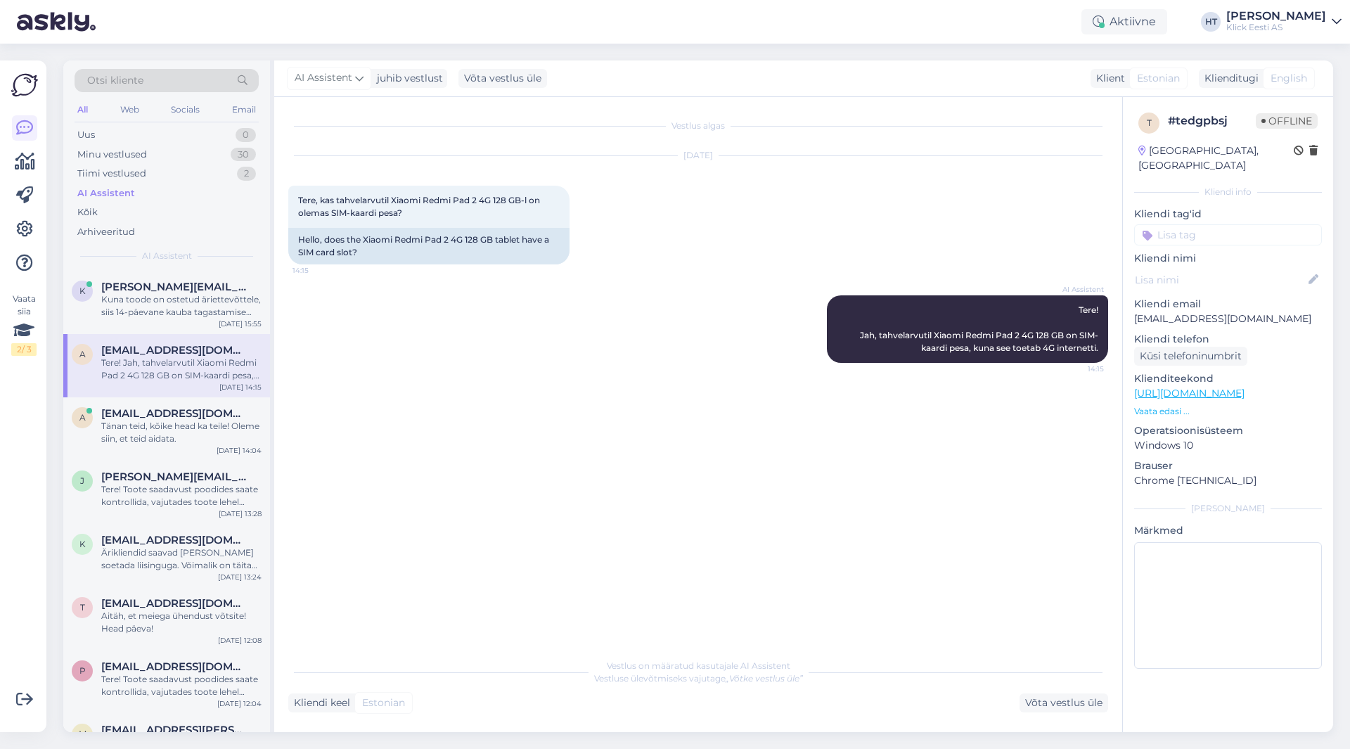
scroll to position [0, 0]
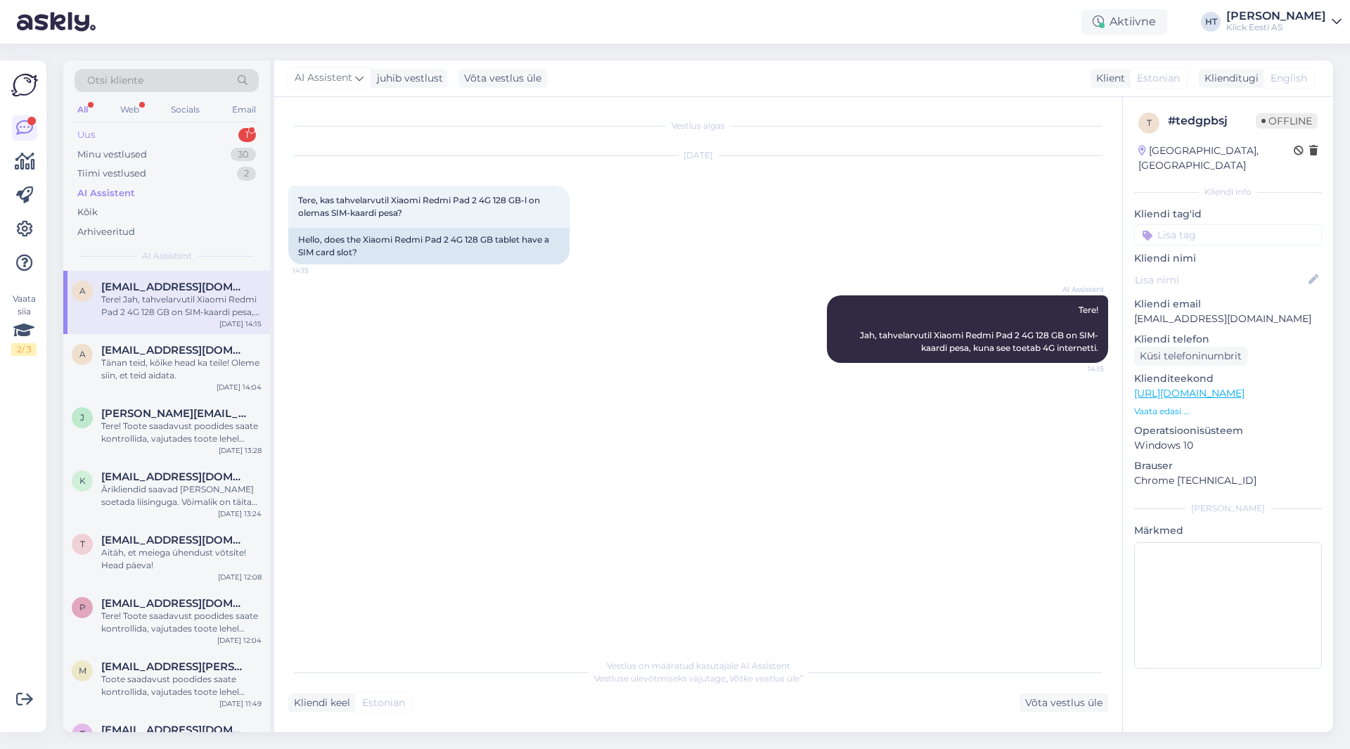
click at [225, 128] on div "Uus 1" at bounding box center [167, 135] width 184 height 20
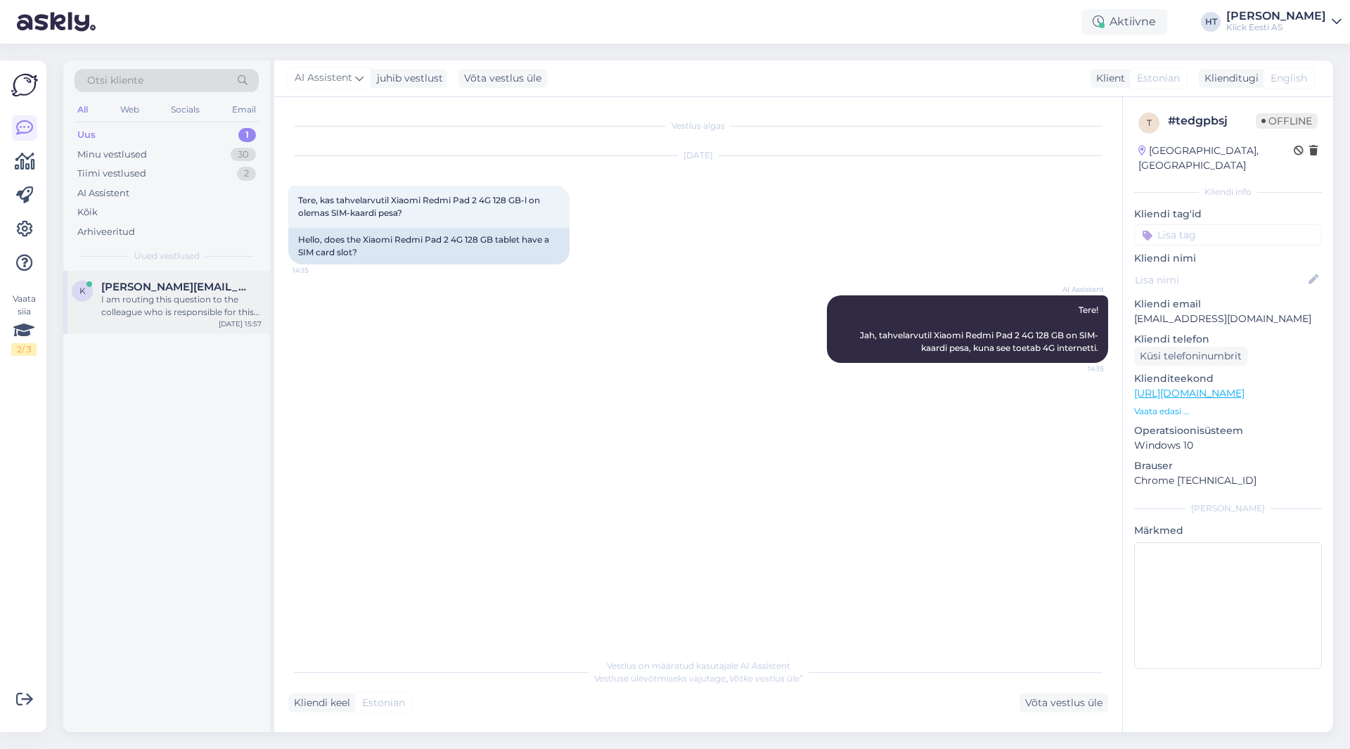
click at [198, 282] on span "[PERSON_NAME][EMAIL_ADDRESS][DOMAIN_NAME]" at bounding box center [174, 286] width 146 height 13
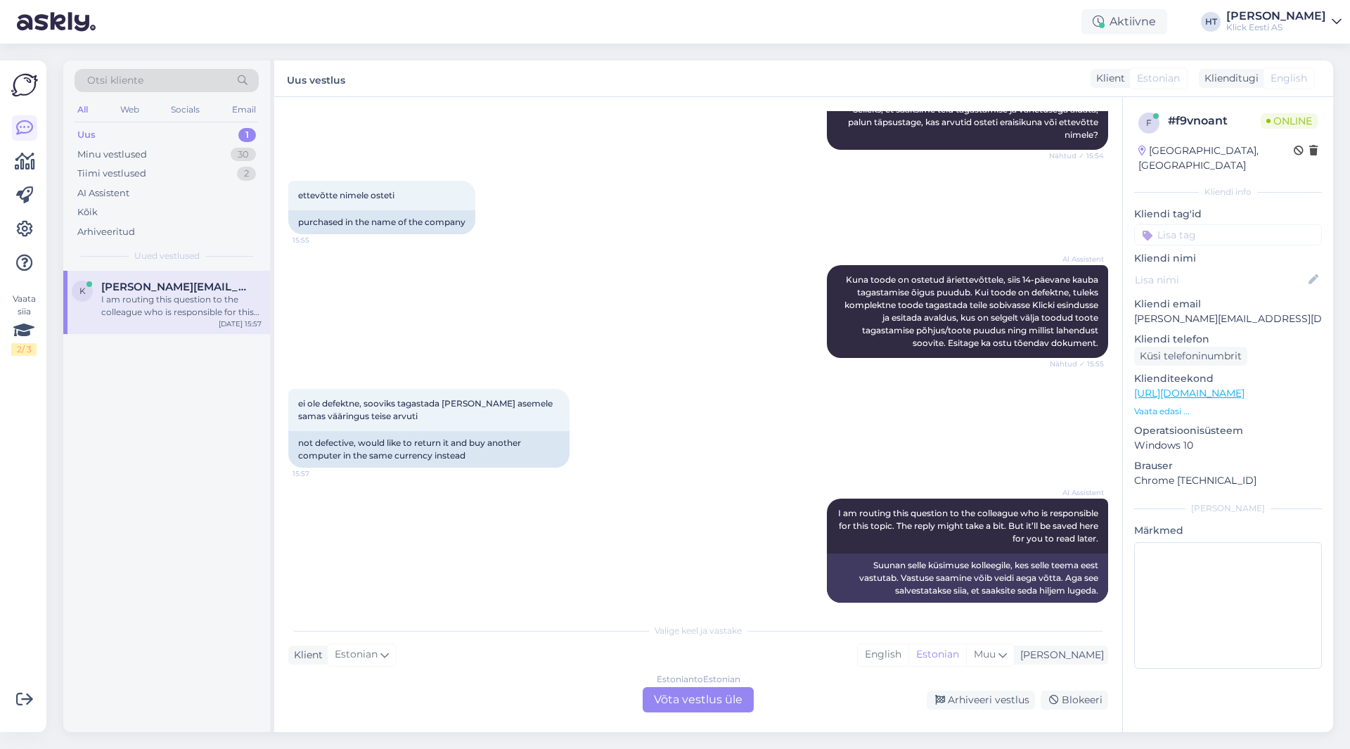
scroll to position [600, 0]
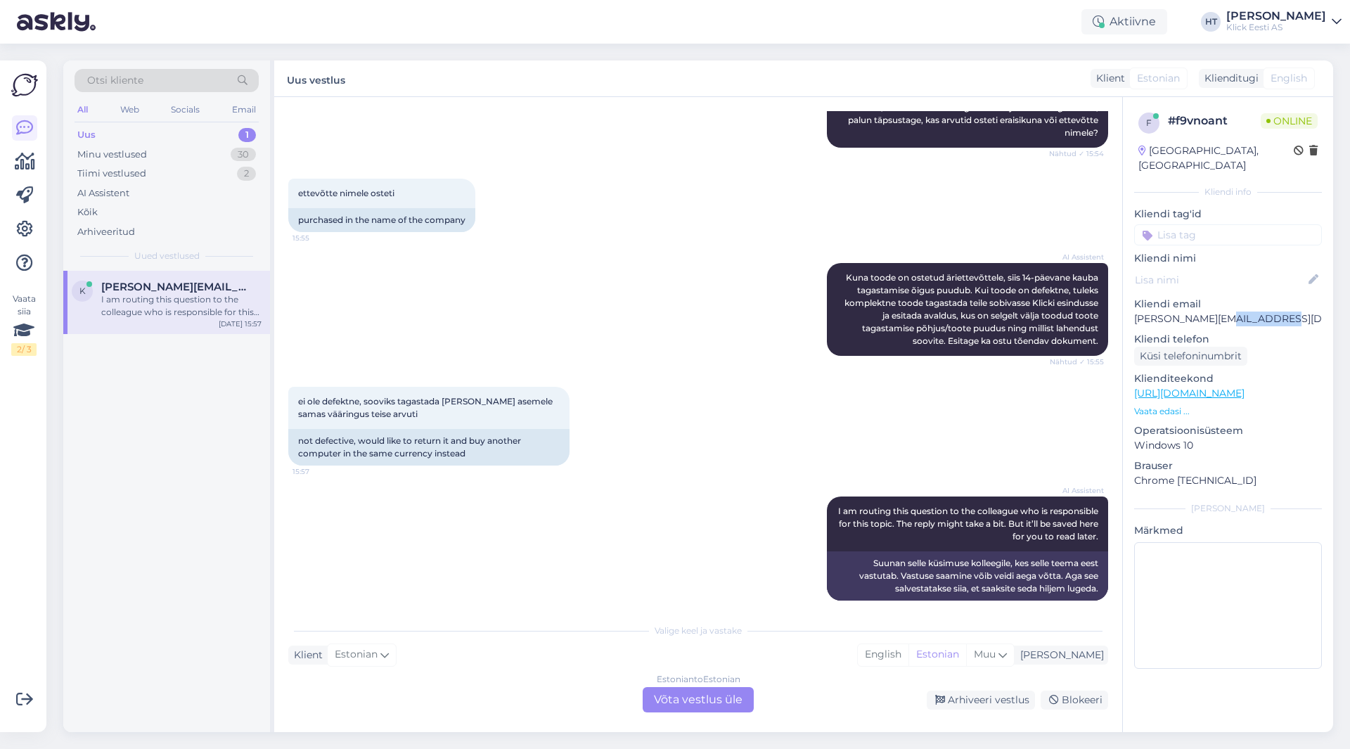
drag, startPoint x: 1222, startPoint y: 302, endPoint x: 1276, endPoint y: 306, distance: 54.2
click at [1276, 311] on p "[PERSON_NAME][EMAIL_ADDRESS][DOMAIN_NAME]" at bounding box center [1228, 318] width 188 height 15
copy p "mercantile"
click at [629, 358] on div "AI Assistent Kuna toode on ostetud äriettevõttele, siis 14-päevane kauba tagast…" at bounding box center [698, 309] width 820 height 124
click at [706, 697] on div "Estonian to Estonian Võta vestlus üle" at bounding box center [697, 699] width 111 height 25
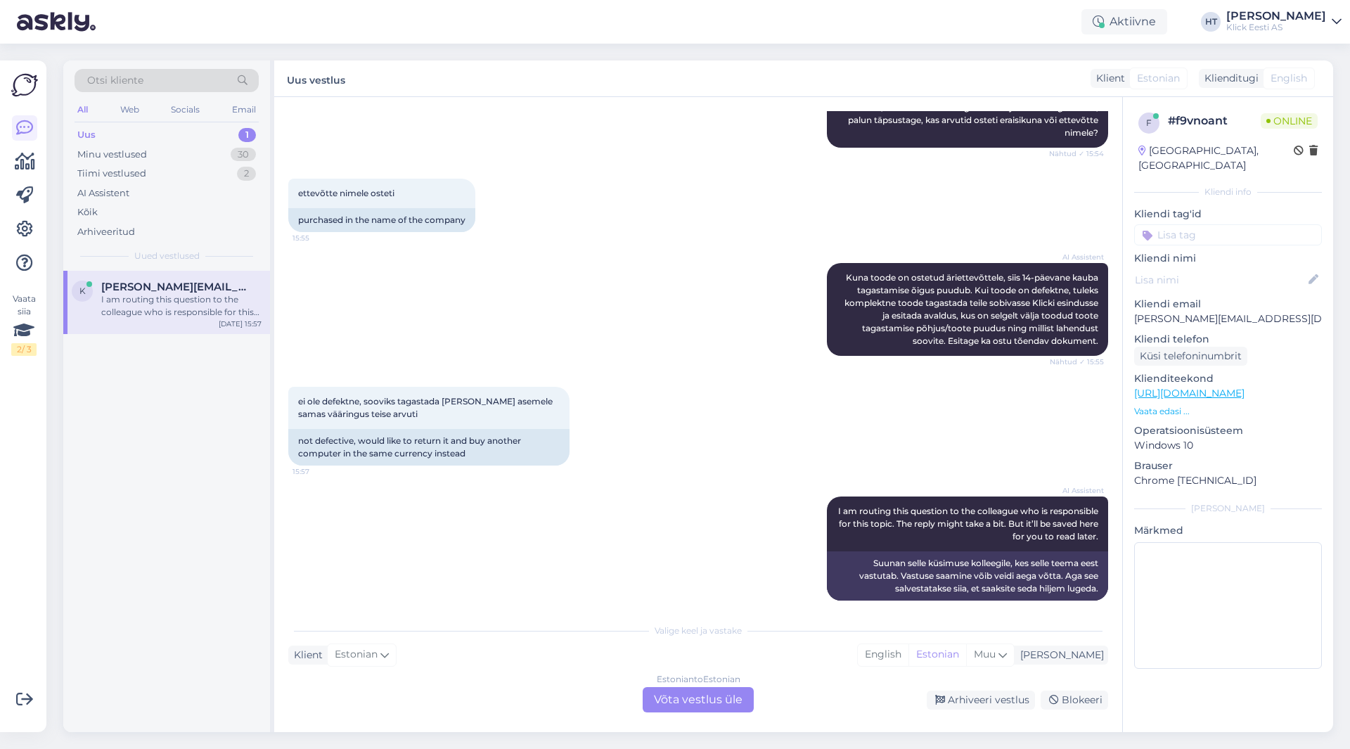
scroll to position [548, 0]
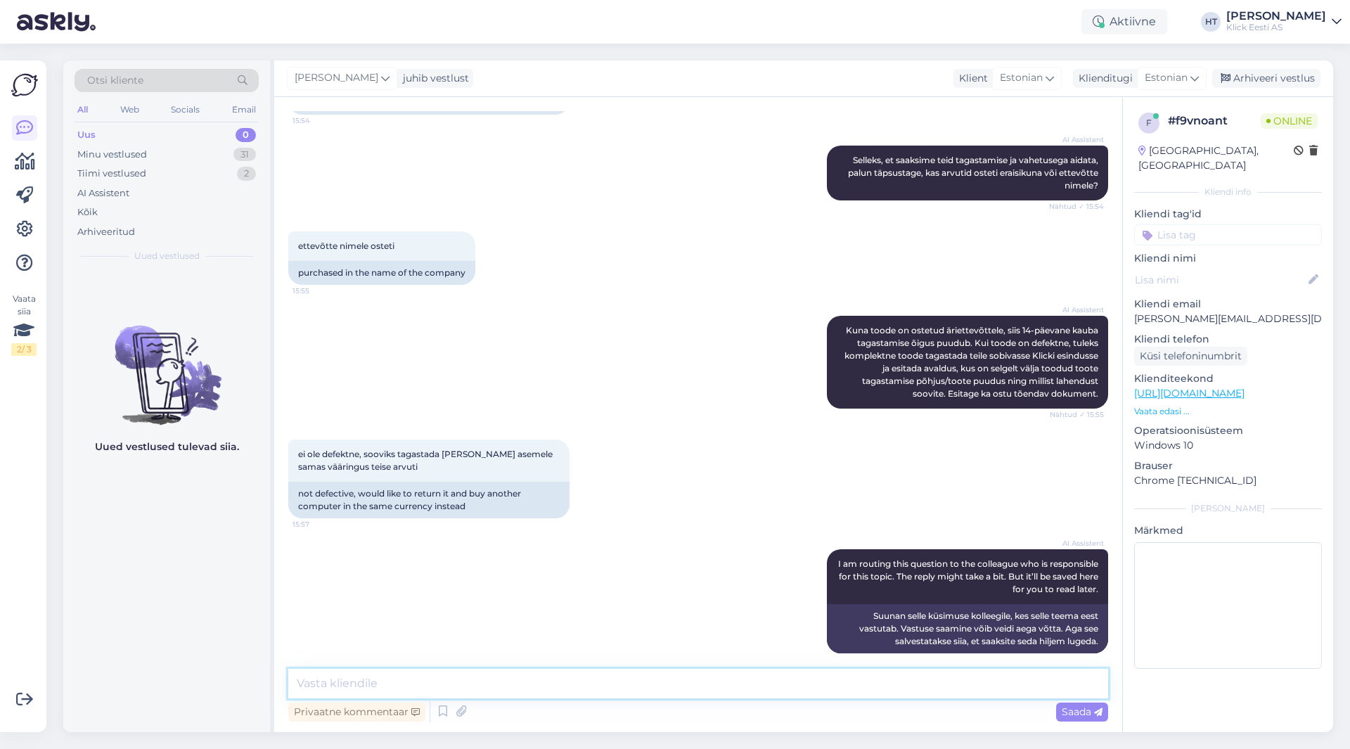
click at [702, 677] on textarea at bounding box center [698, 684] width 820 height 30
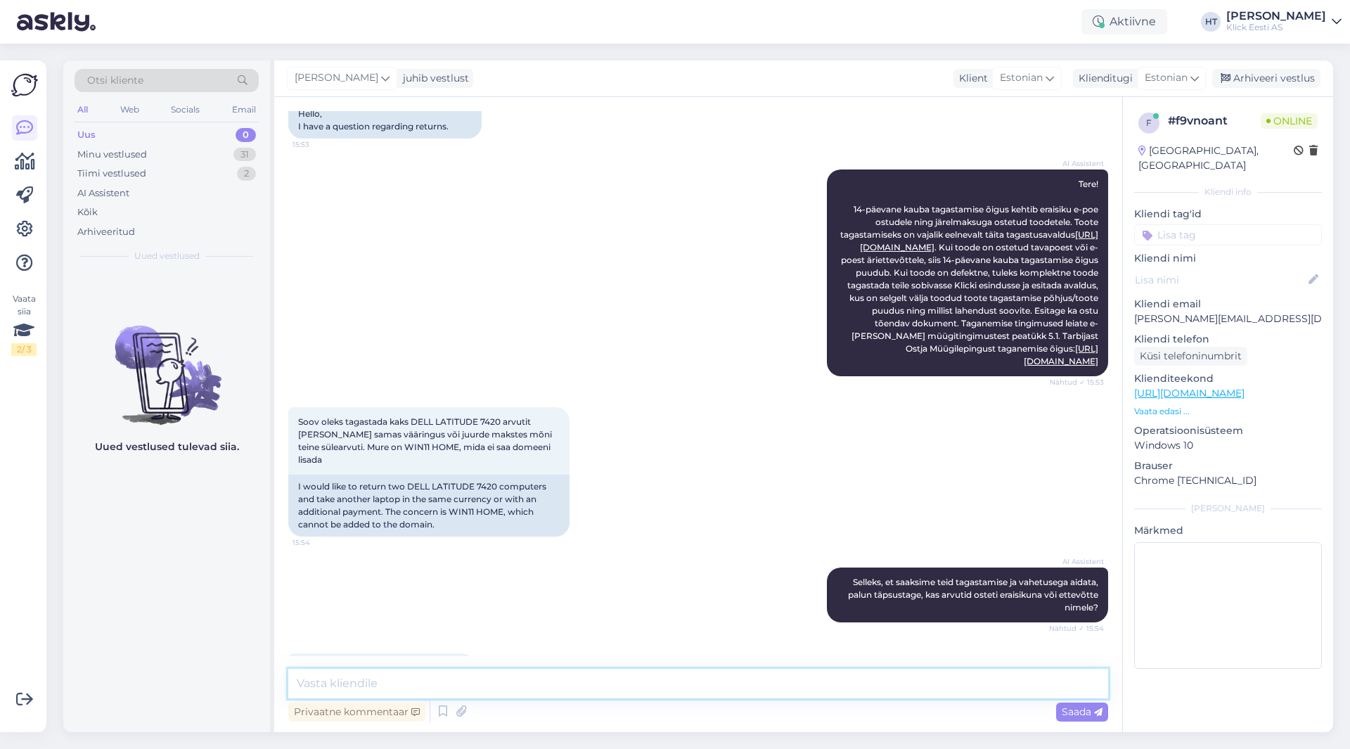
scroll to position [56, 0]
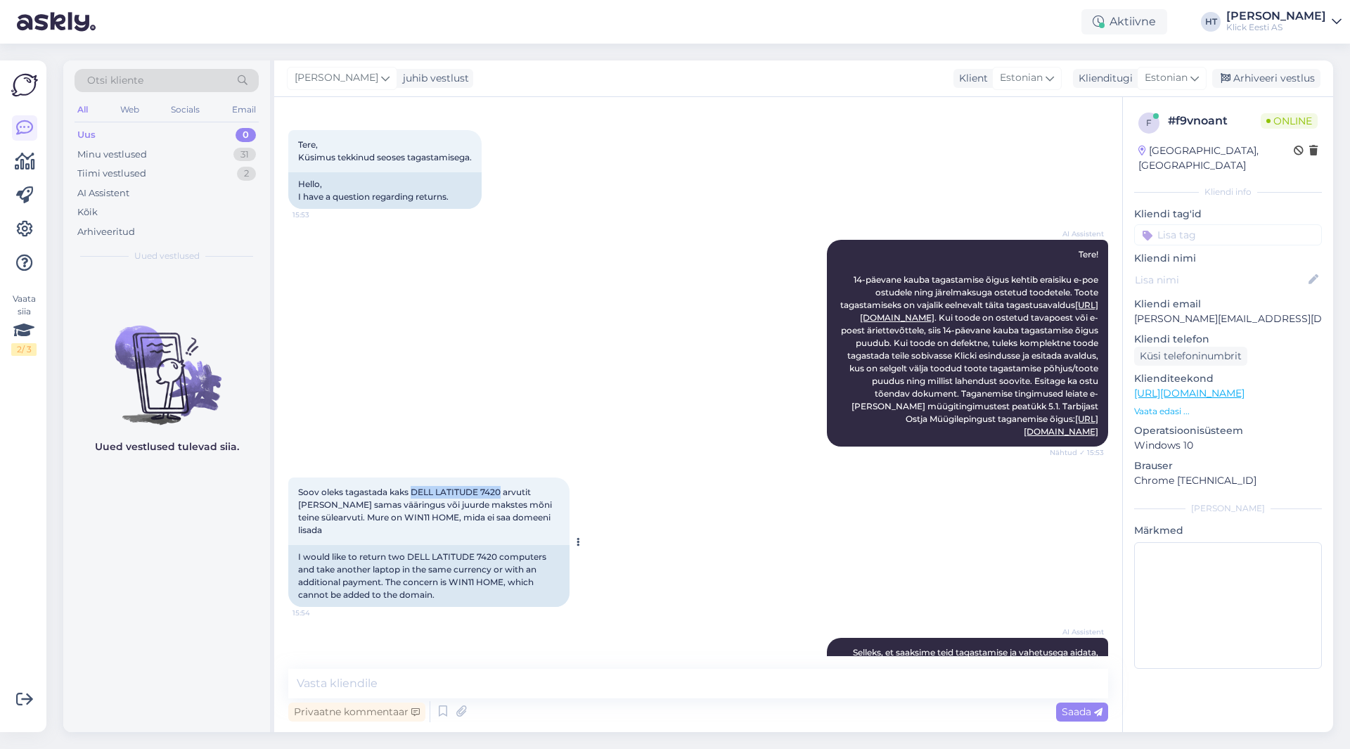
drag, startPoint x: 412, startPoint y: 488, endPoint x: 500, endPoint y: 492, distance: 88.7
click at [500, 492] on span "Soov oleks tagastada kaks DELL LATITUDE 7420 arvutit [PERSON_NAME] samas väärin…" at bounding box center [426, 510] width 256 height 49
copy span "DELL LATITUDE 7420"
click at [701, 486] on div "Soov oleks tagastada kaks DELL LATITUDE 7420 arvutit ja [PERSON_NAME] samas vää…" at bounding box center [698, 542] width 820 height 160
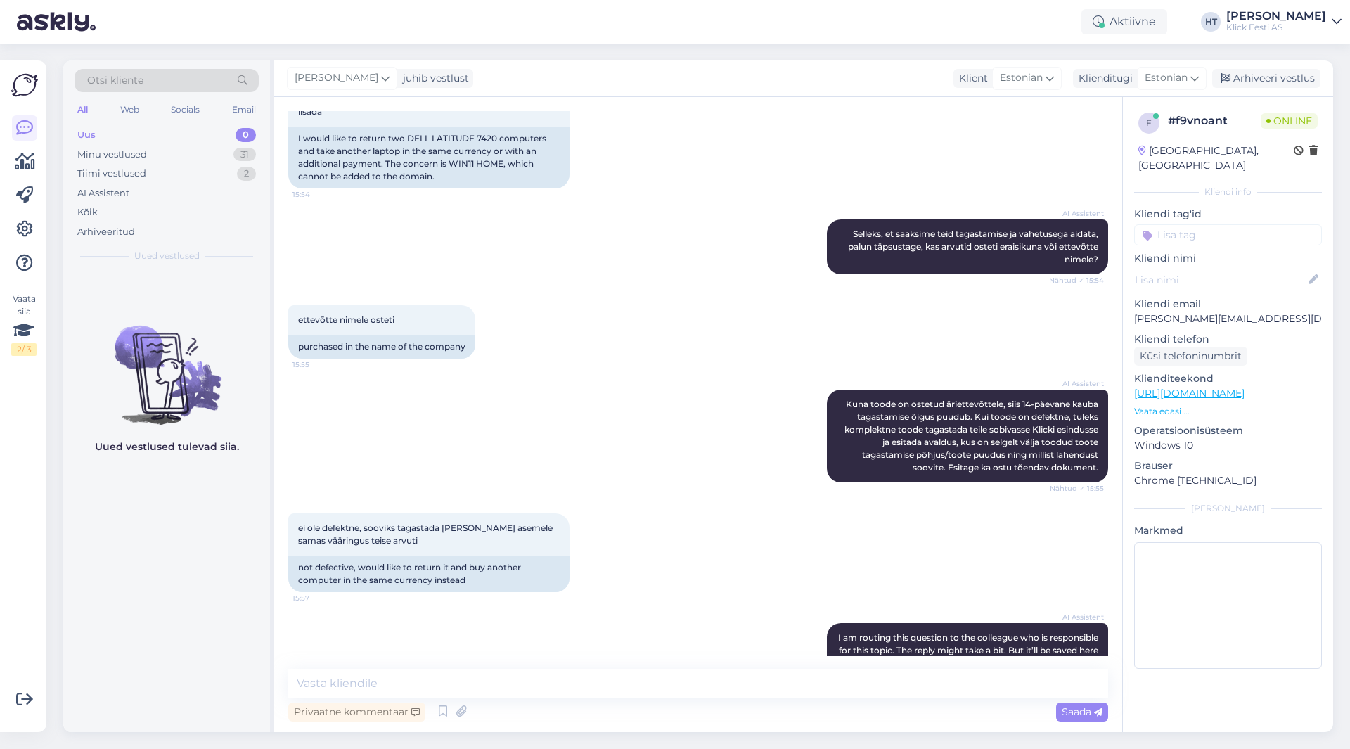
scroll to position [548, 0]
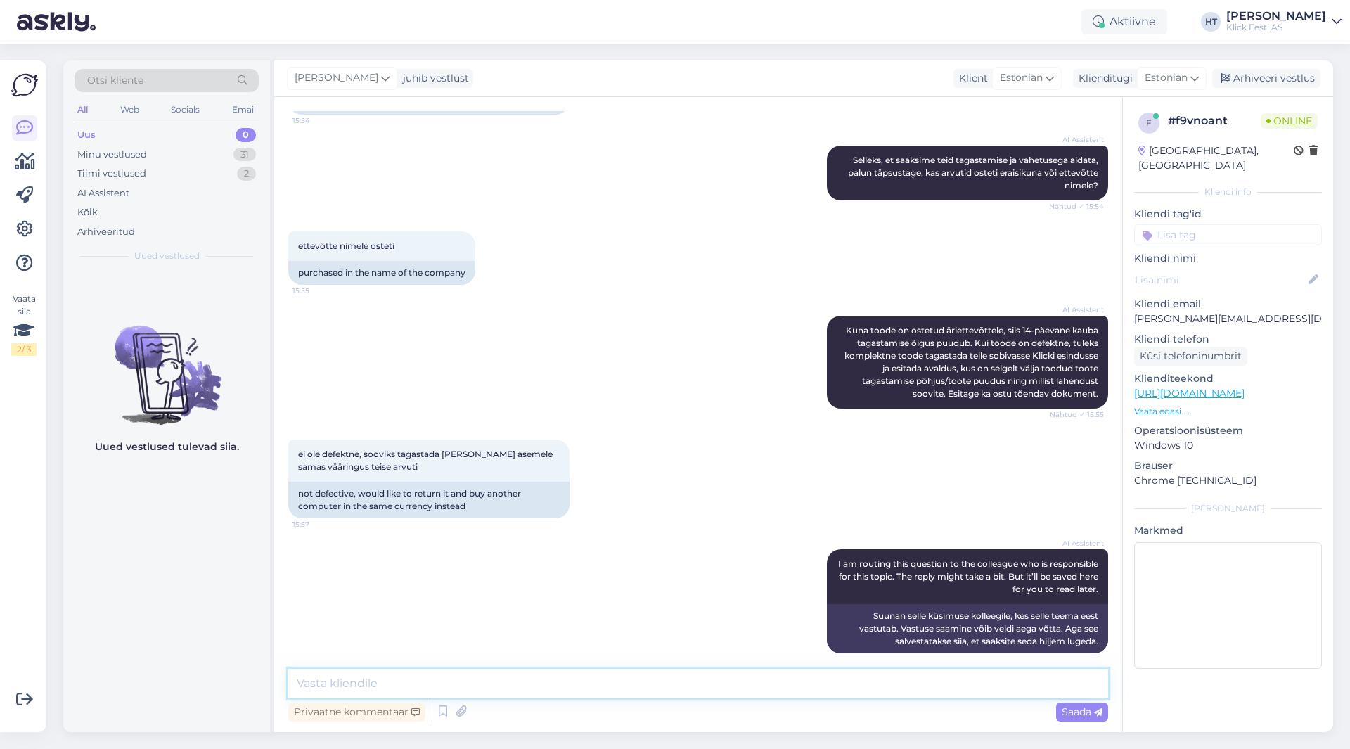
click at [692, 675] on textarea at bounding box center [698, 684] width 820 height 30
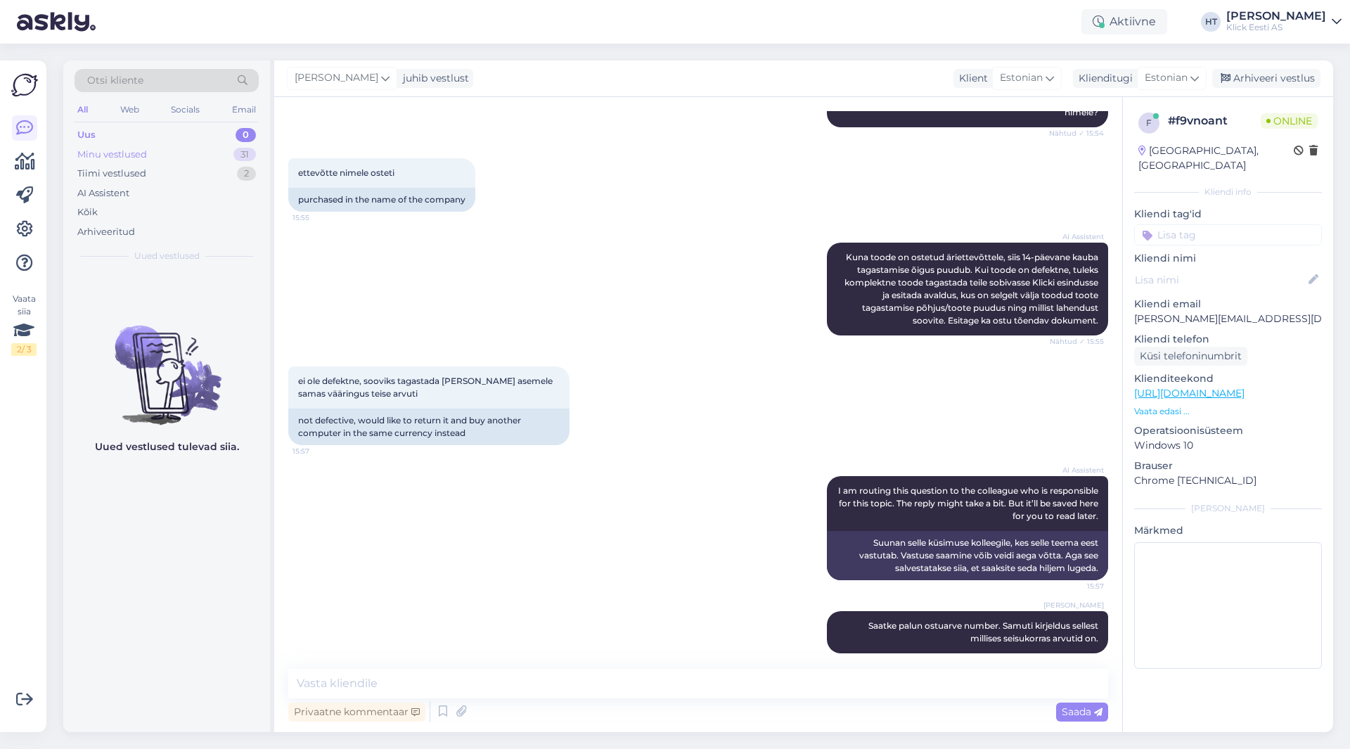
click at [216, 145] on div "Minu vestlused 31" at bounding box center [167, 155] width 184 height 20
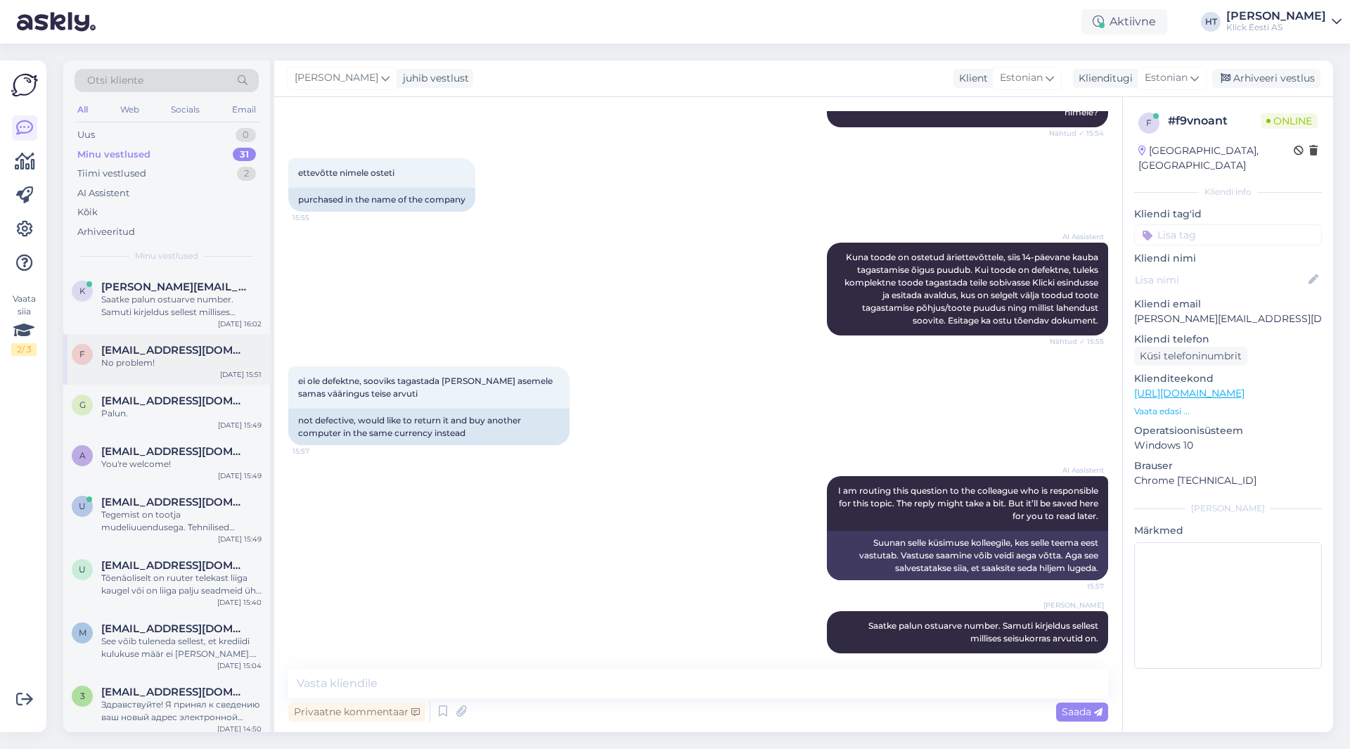
click at [175, 381] on div "f [EMAIL_ADDRESS][DOMAIN_NAME] No problem! [DATE] 15:51" at bounding box center [166, 359] width 207 height 51
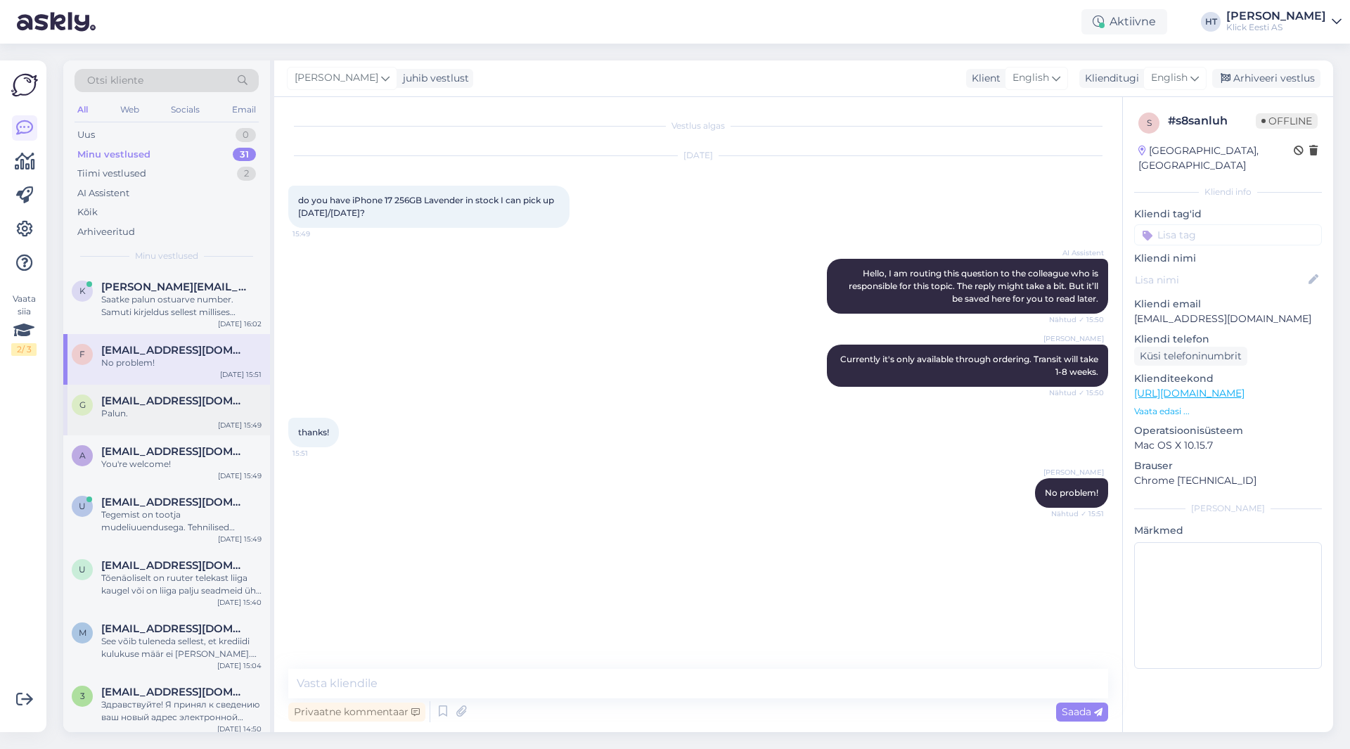
click at [150, 405] on span "[EMAIL_ADDRESS][DOMAIN_NAME]" at bounding box center [174, 400] width 146 height 13
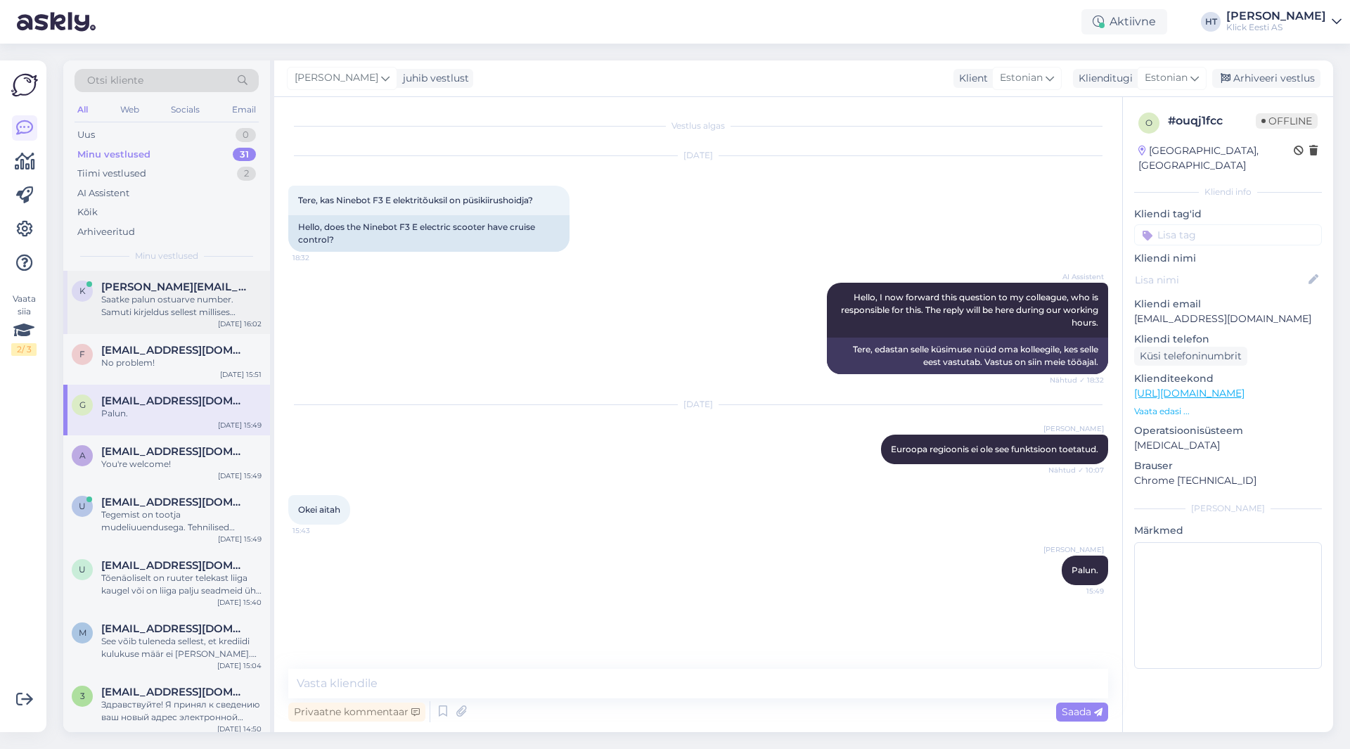
click at [201, 304] on div "Saatke palun ostuarve number. Samuti kirjeldus sellest millises seisukorras arv…" at bounding box center [181, 305] width 160 height 25
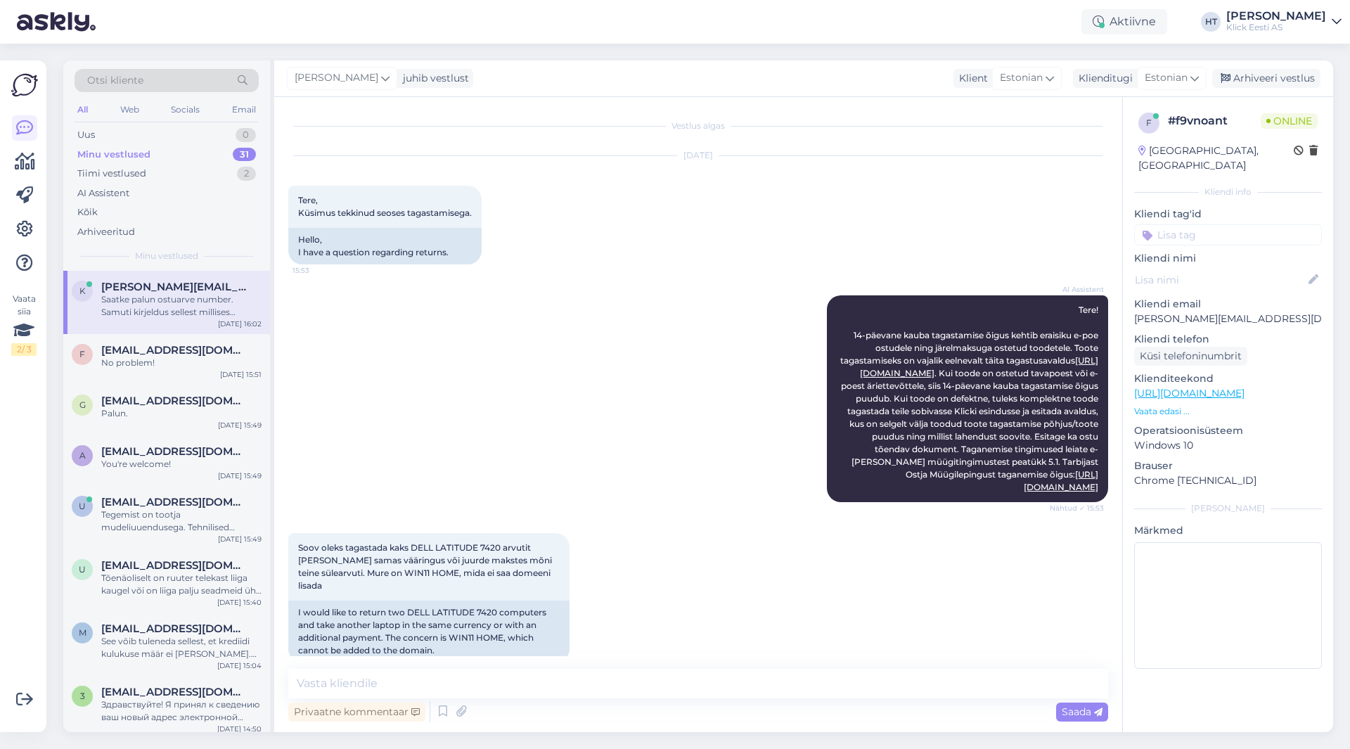
scroll to position [621, 0]
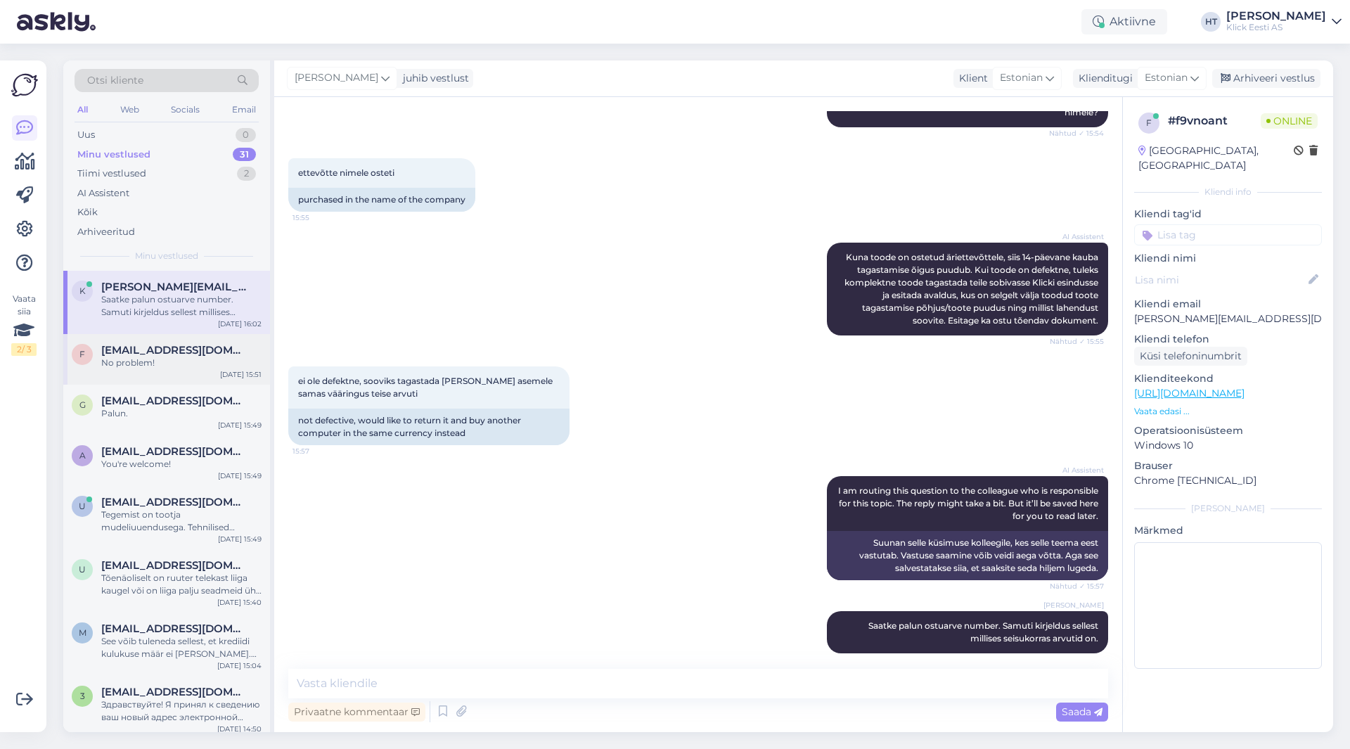
click at [180, 367] on div "No problem!" at bounding box center [181, 362] width 160 height 13
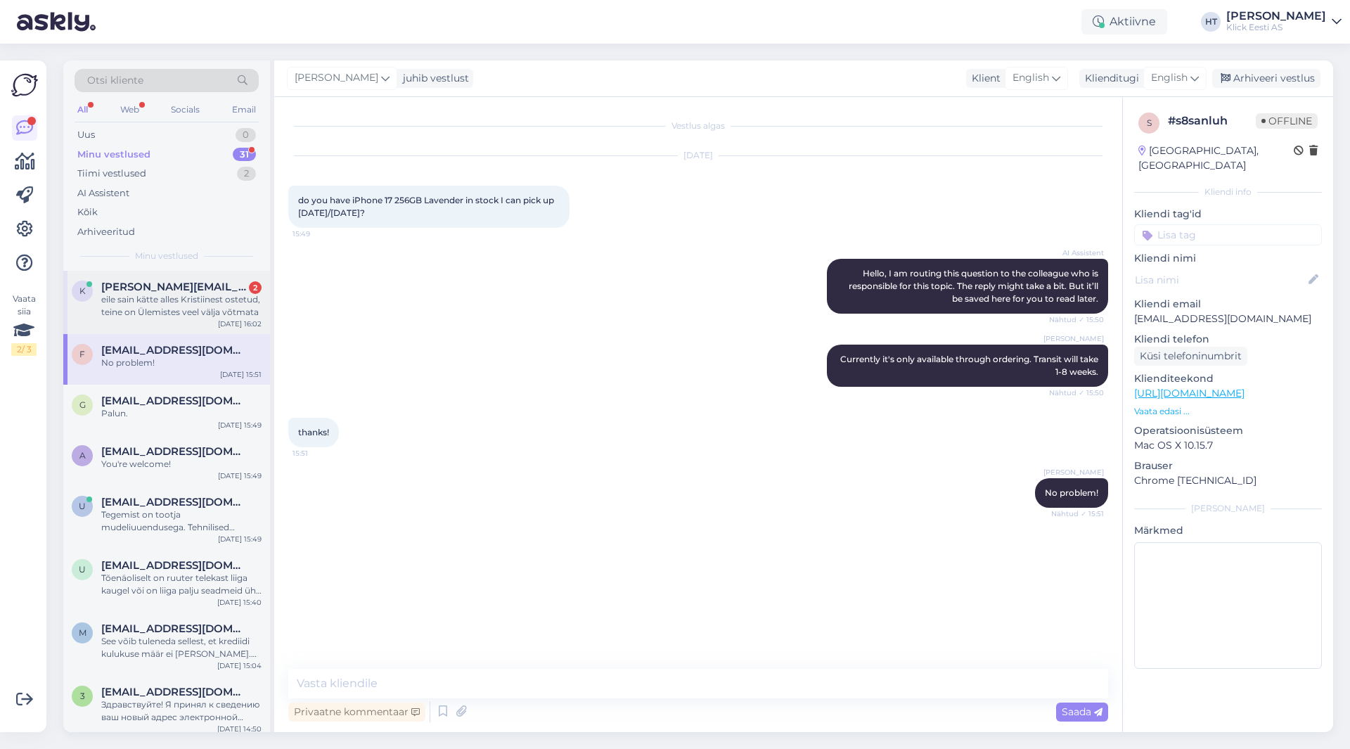
click at [213, 295] on div "eile sain kätte alles Kristiinest ostetud, teine on Ülemistes veel välja võtmata" at bounding box center [181, 305] width 160 height 25
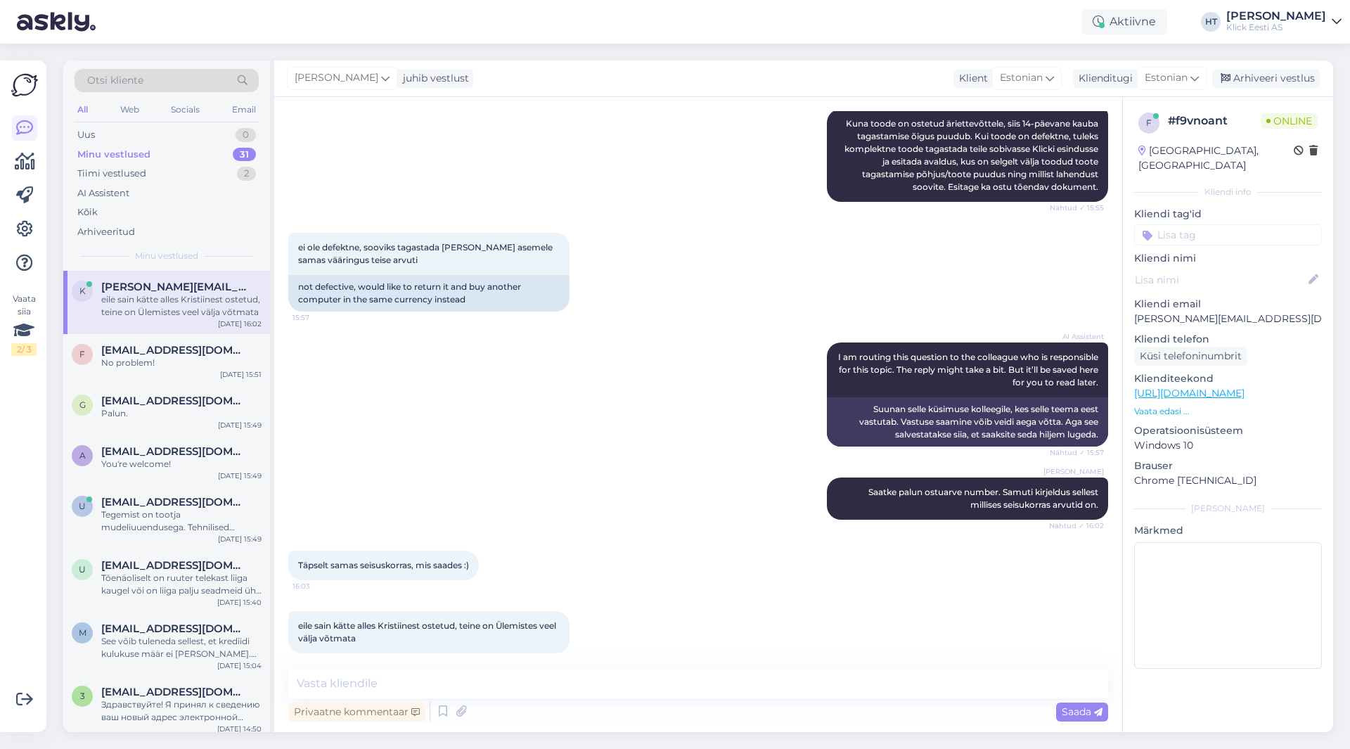
click at [1209, 311] on p "[PERSON_NAME][EMAIL_ADDRESS][DOMAIN_NAME]" at bounding box center [1228, 318] width 188 height 15
copy p "[PERSON_NAME][EMAIL_ADDRESS][DOMAIN_NAME]"
click at [890, 278] on div "ei ole defektne, sooviks tagastada [PERSON_NAME] asemele samas vääringus teise …" at bounding box center [698, 272] width 820 height 110
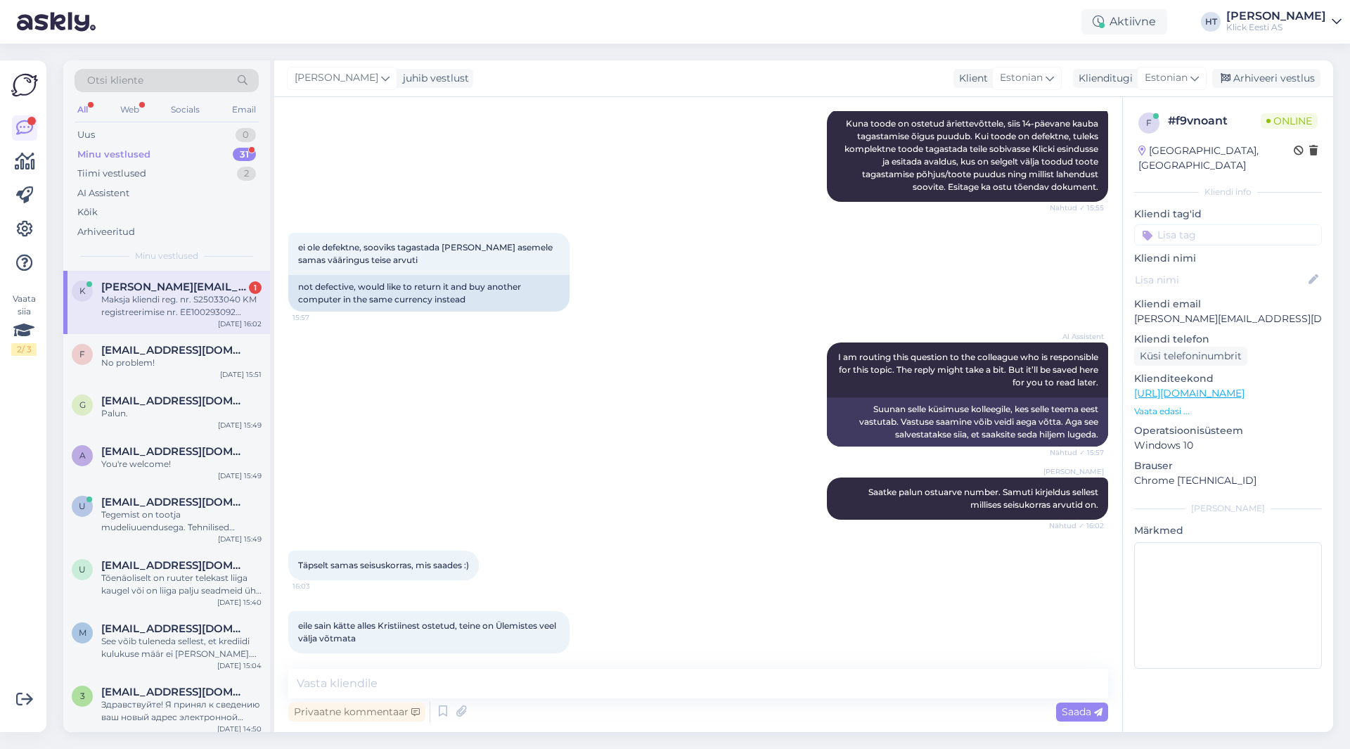
scroll to position [929, 0]
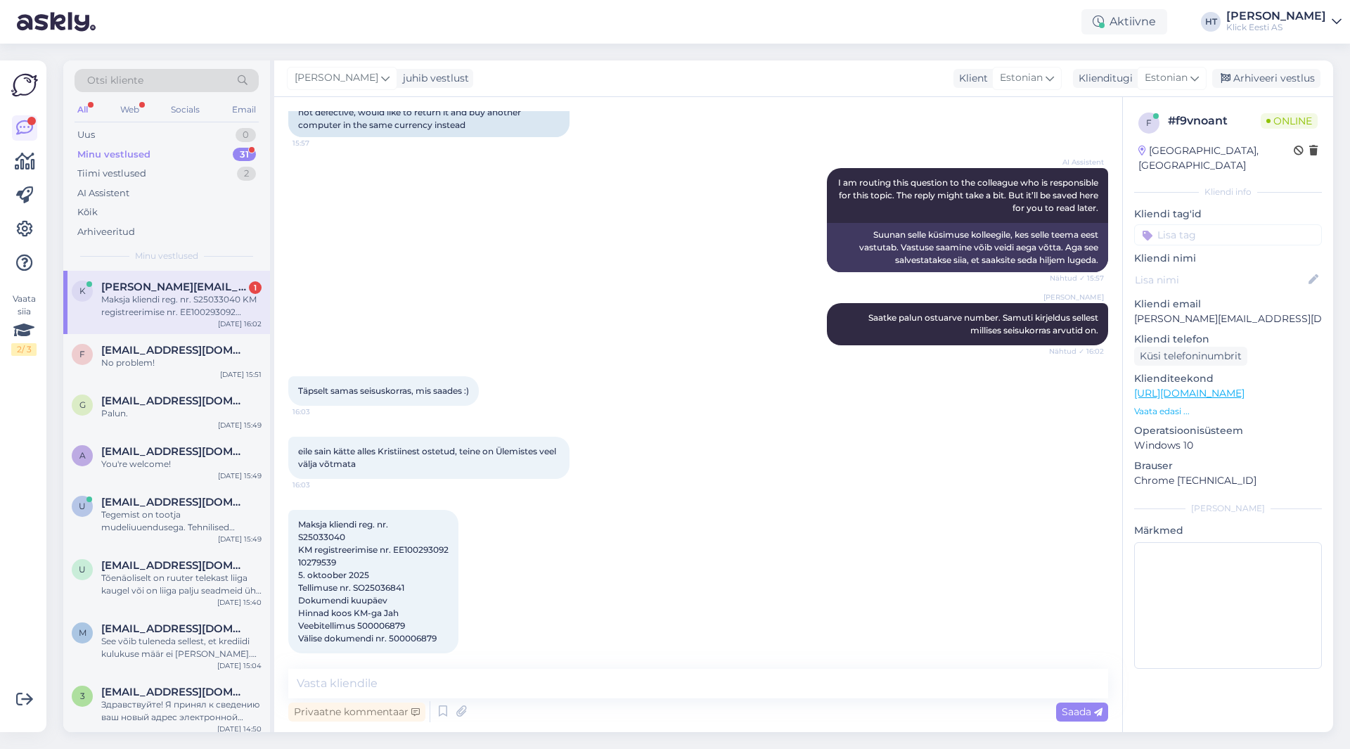
click at [625, 441] on div "eile sain kätte alles Kristiinest ostetud, teine on Ülemistes veel välja võtmat…" at bounding box center [698, 457] width 820 height 73
click at [421, 629] on span "Maksja kliendi reg. nr. S25033040 KM registreerimise nr. EE100293092 10279539 5…" at bounding box center [373, 581] width 150 height 124
copy div "500006879 16:04"
click at [601, 600] on div "Maksja kliendi reg. nr. S25033040 KM registreerimise nr. EE100293092 10279539 5…" at bounding box center [698, 581] width 820 height 174
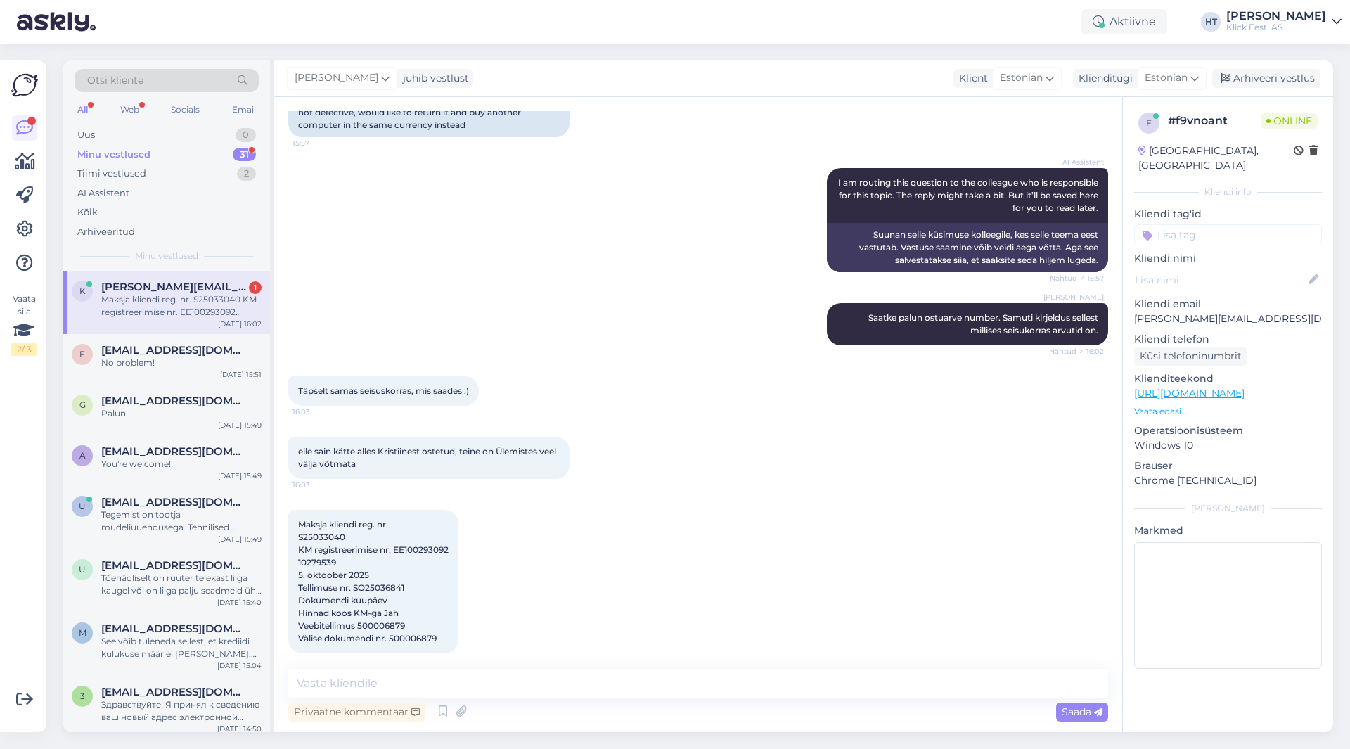
click at [706, 556] on div "Maksja kliendi reg. nr. S25033040 KM registreerimise nr. EE100293092 10279539 5…" at bounding box center [698, 581] width 820 height 174
click at [1239, 542] on textarea at bounding box center [1228, 605] width 188 height 127
drag, startPoint x: 558, startPoint y: 687, endPoint x: 504, endPoint y: 669, distance: 56.9
click at [558, 687] on textarea at bounding box center [698, 684] width 820 height 30
click at [191, 288] on span "[PERSON_NAME][EMAIL_ADDRESS][DOMAIN_NAME]" at bounding box center [174, 286] width 146 height 13
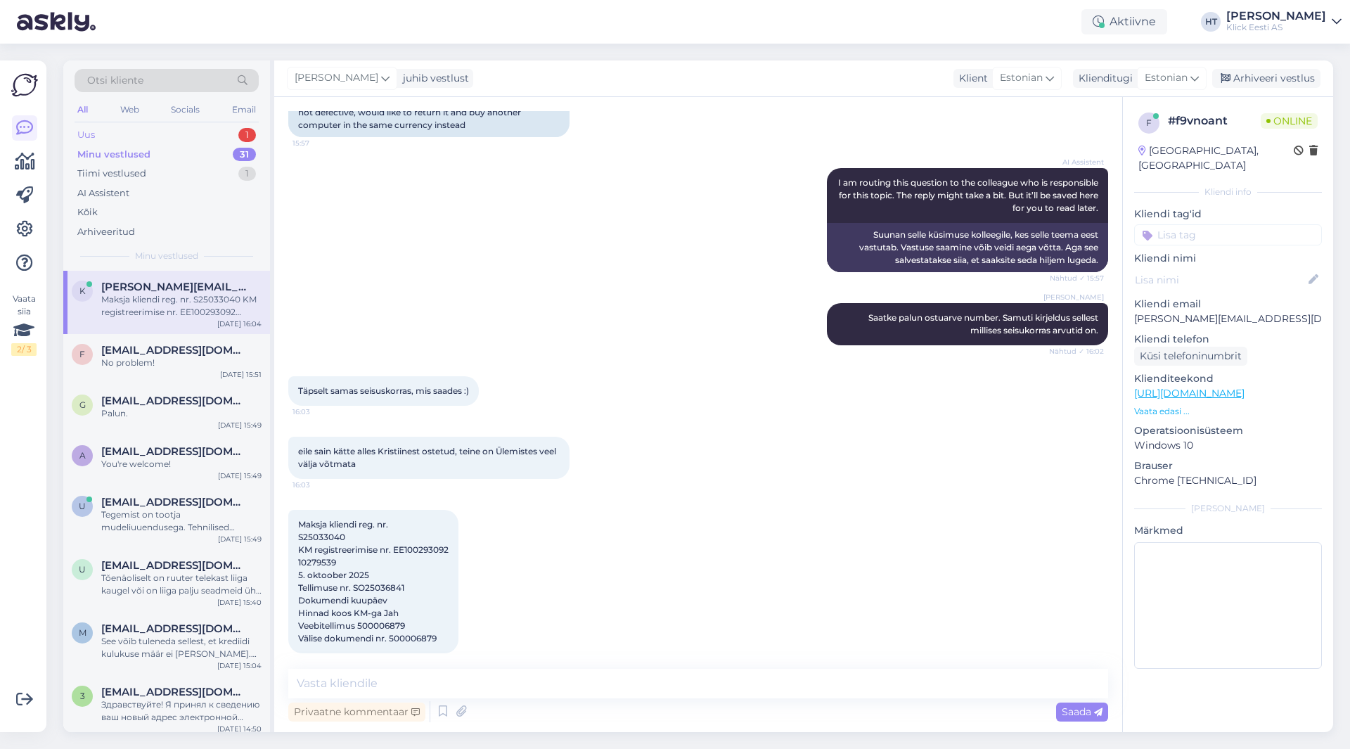
click at [207, 129] on div "Uus 1" at bounding box center [167, 135] width 184 height 20
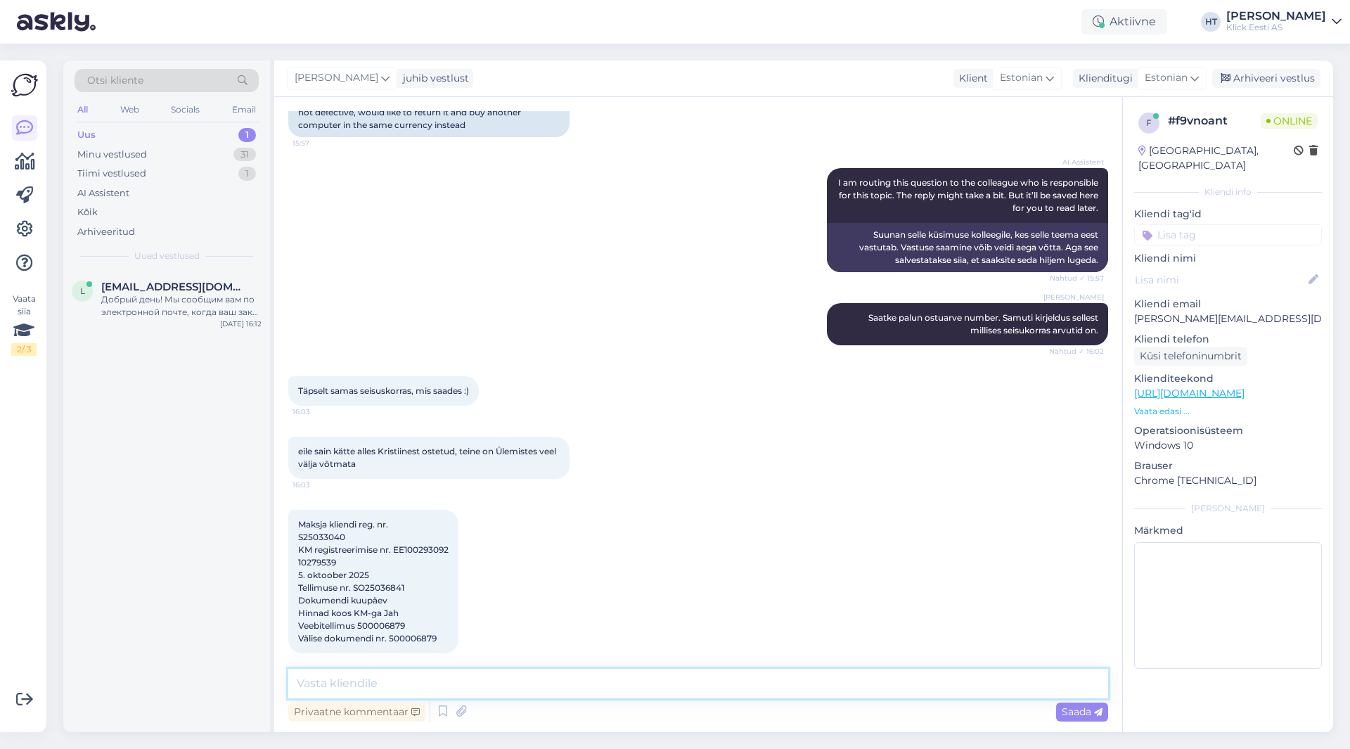
click at [528, 689] on textarea at bounding box center [698, 684] width 820 height 30
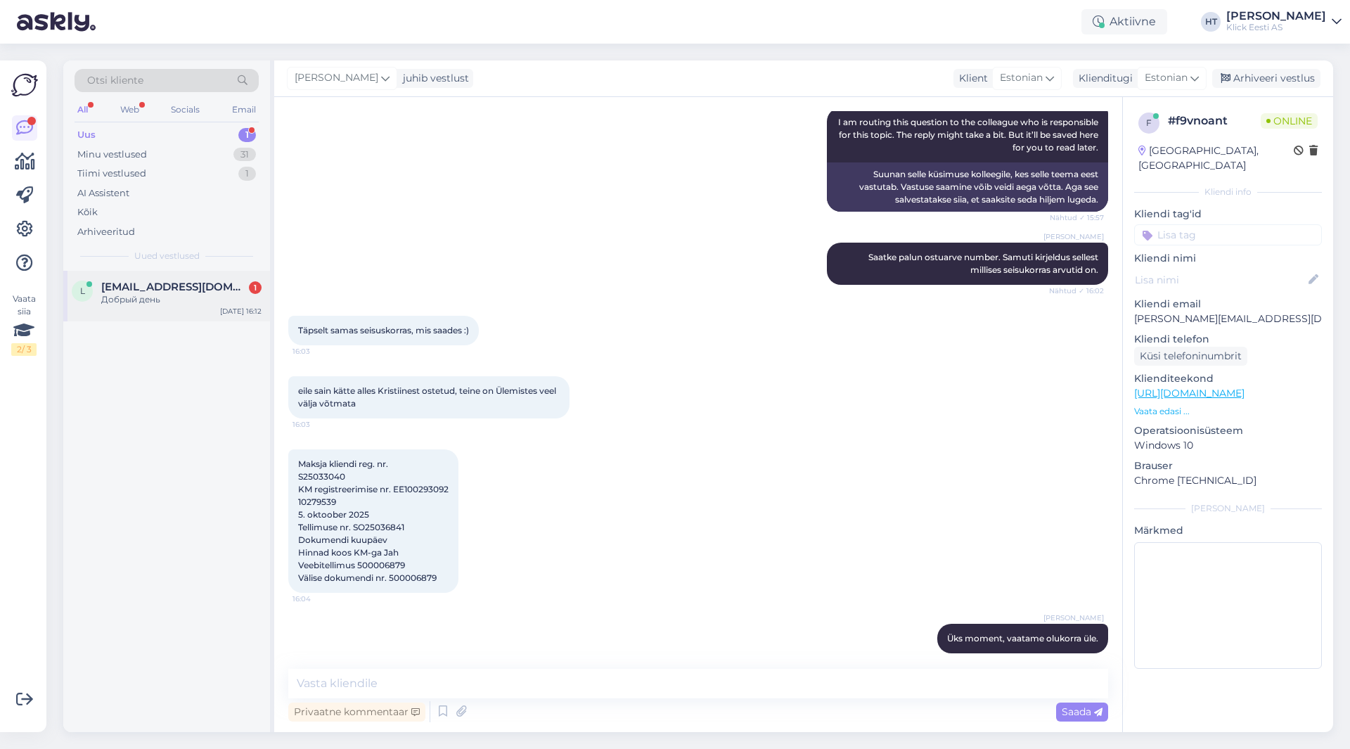
click at [219, 290] on span "[EMAIL_ADDRESS][DOMAIN_NAME]" at bounding box center [174, 286] width 146 height 13
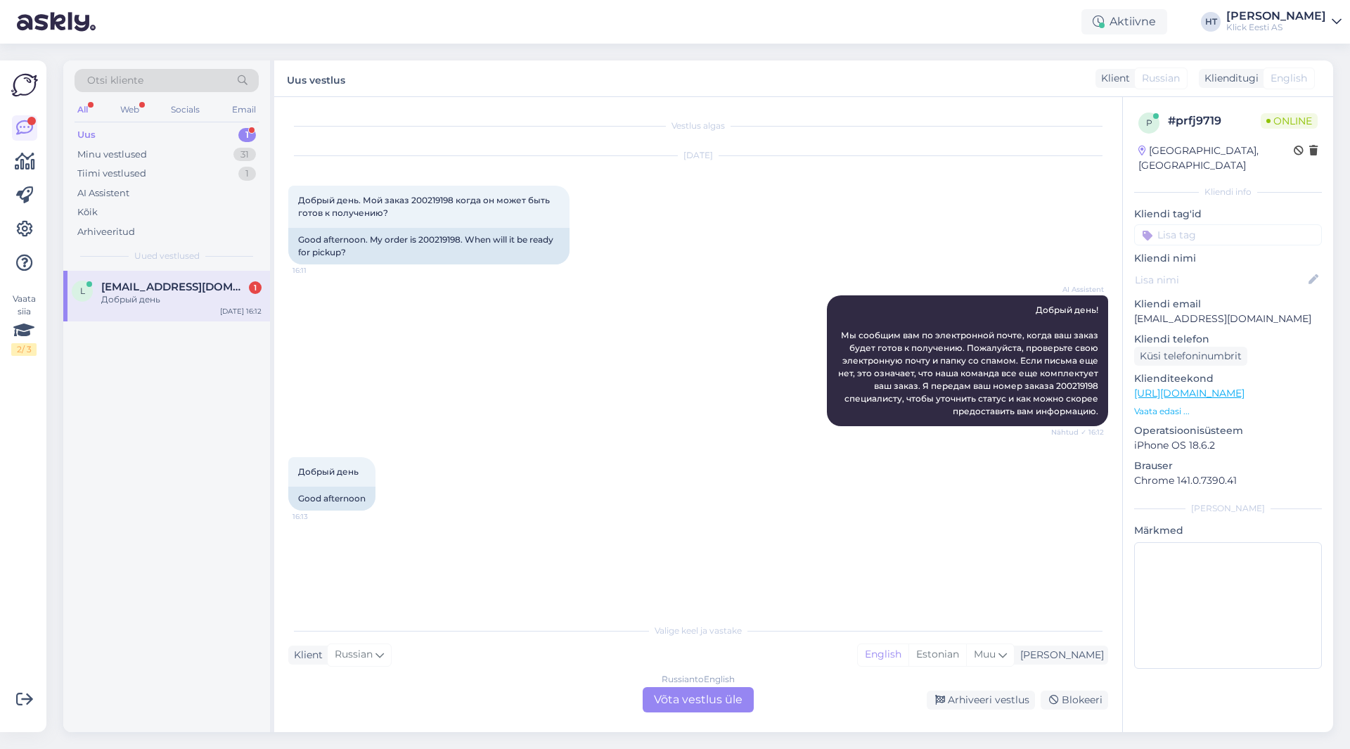
scroll to position [0, 0]
click at [221, 157] on div "Minu vestlused 31" at bounding box center [167, 155] width 184 height 20
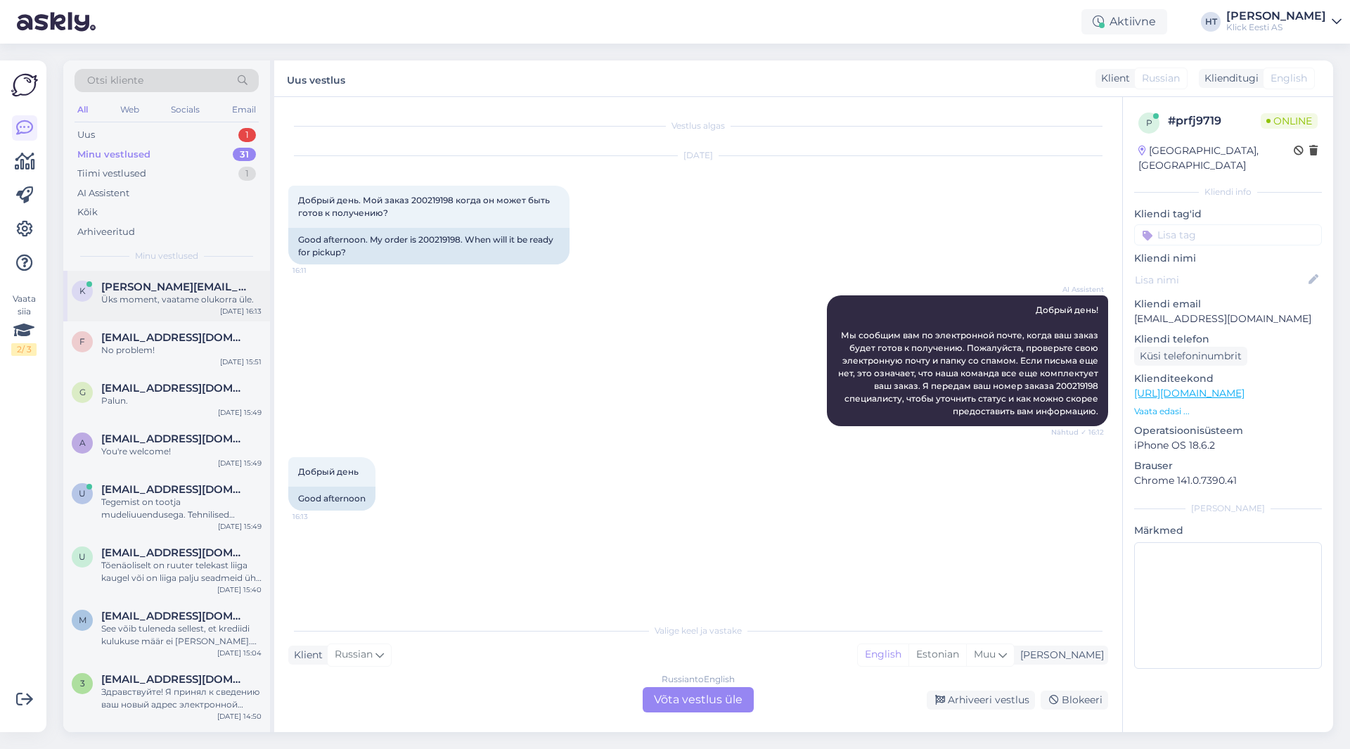
click at [183, 305] on div "Üks moment, vaatame olukorra üle." at bounding box center [181, 299] width 160 height 13
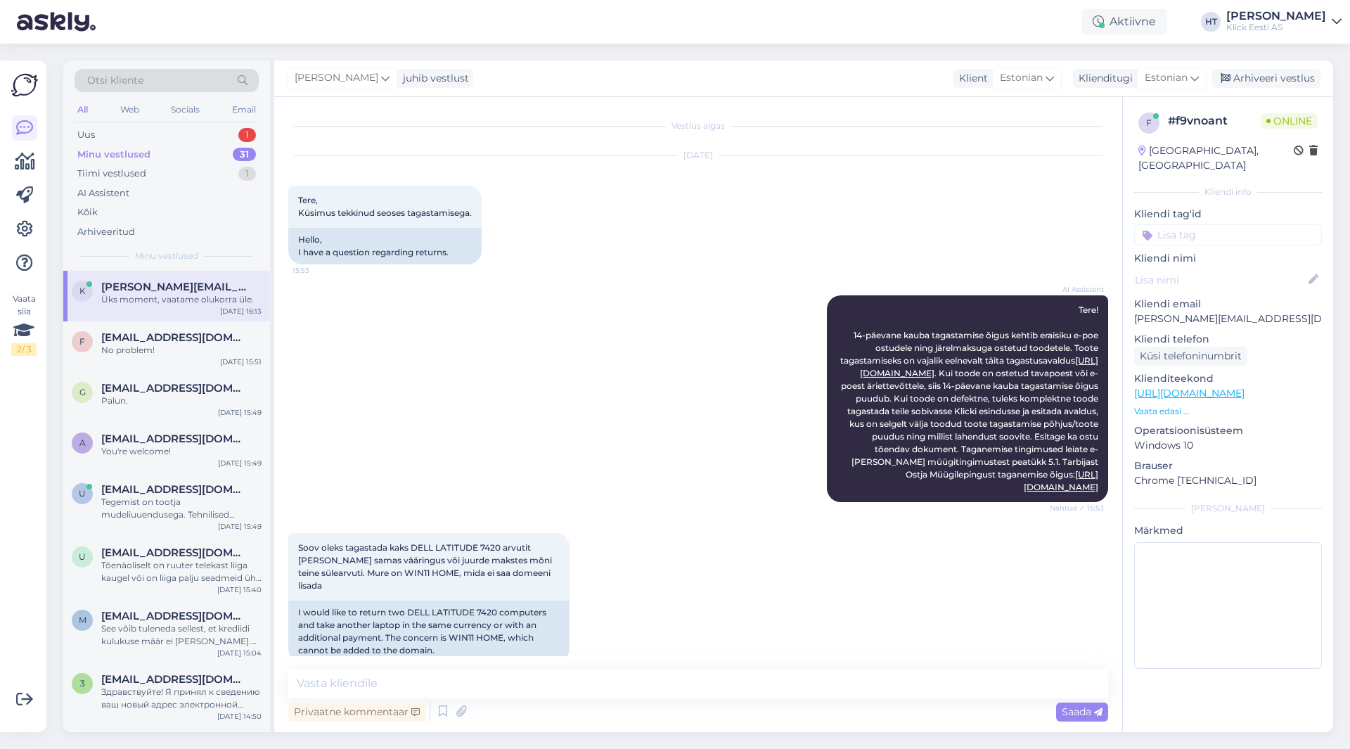
scroll to position [989, 0]
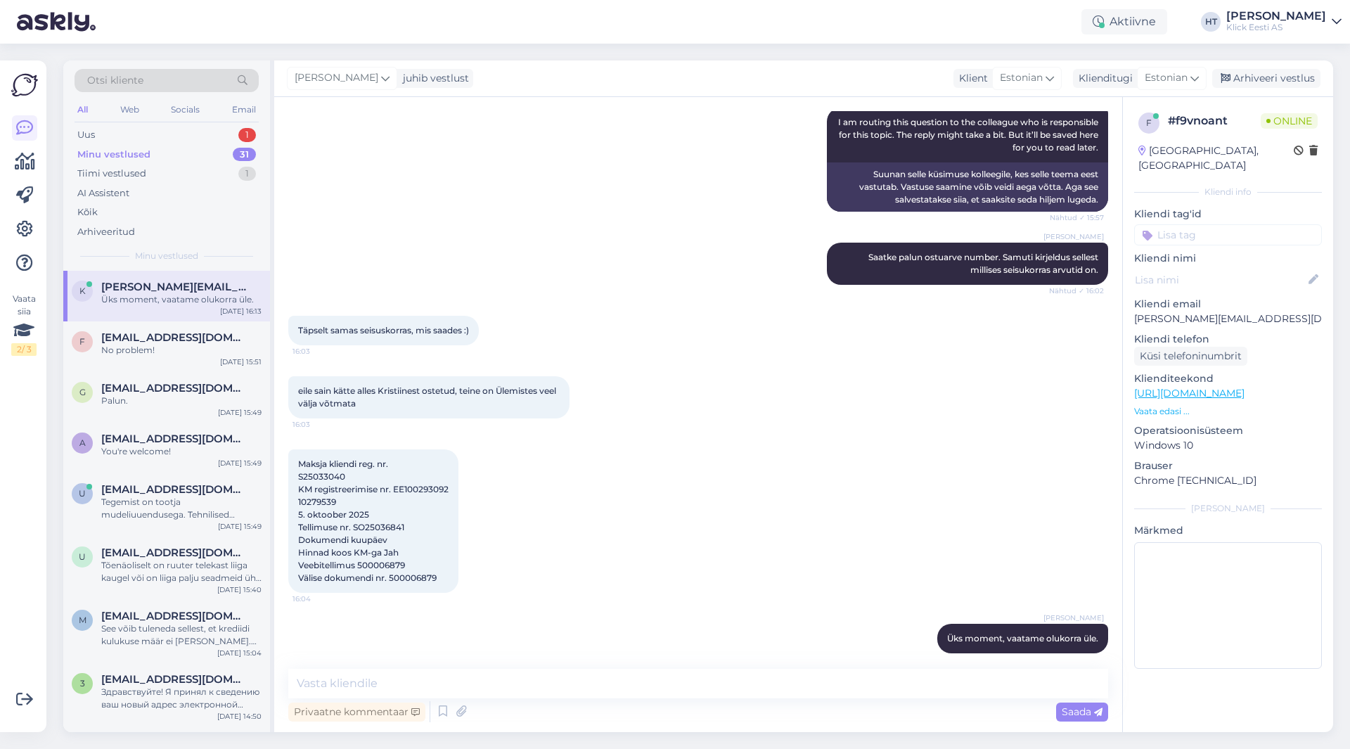
click at [655, 659] on div "Vestlus algas [DATE] Tere, Küsimus tekkinud seoses tagastamisega. 15:53 Hello, …" at bounding box center [698, 414] width 848 height 635
click at [1208, 311] on p "[PERSON_NAME][EMAIL_ADDRESS][DOMAIN_NAME]" at bounding box center [1228, 318] width 188 height 15
click at [702, 683] on textarea at bounding box center [698, 684] width 820 height 30
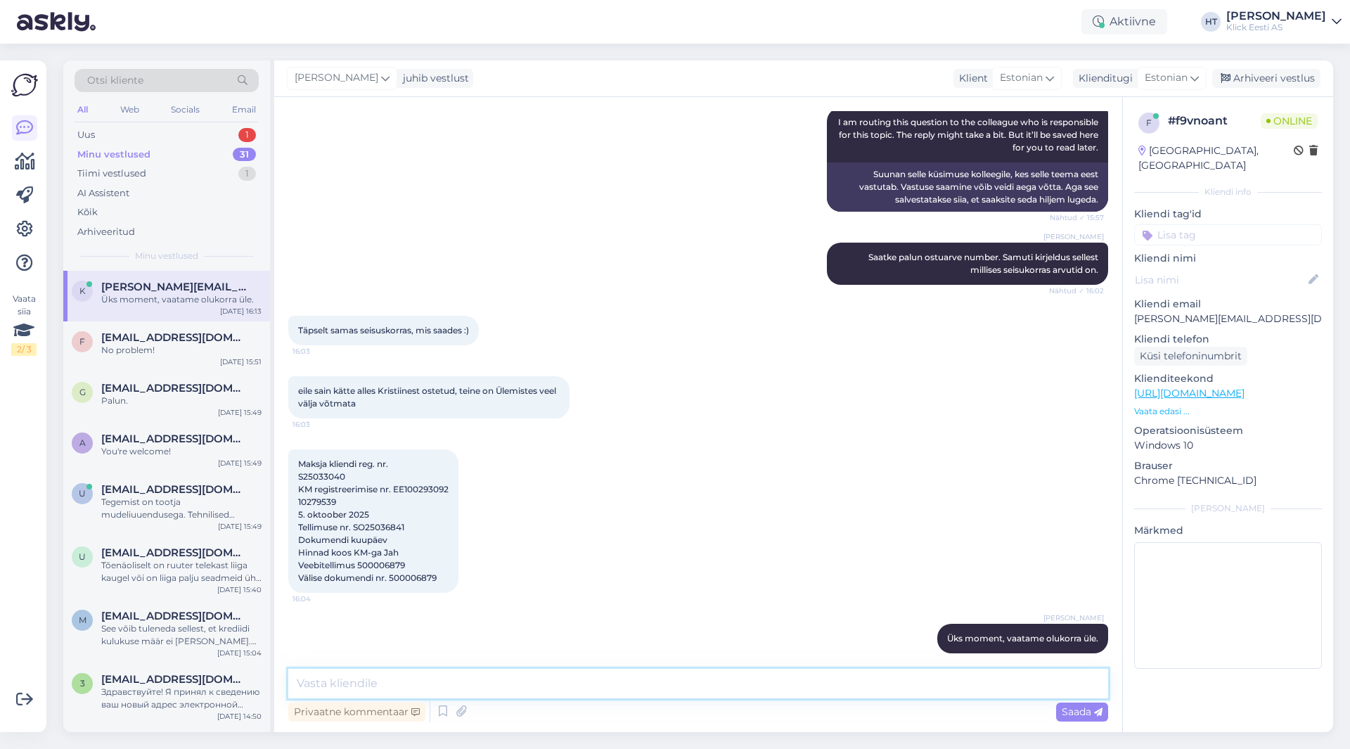
click at [594, 695] on textarea at bounding box center [698, 684] width 820 height 30
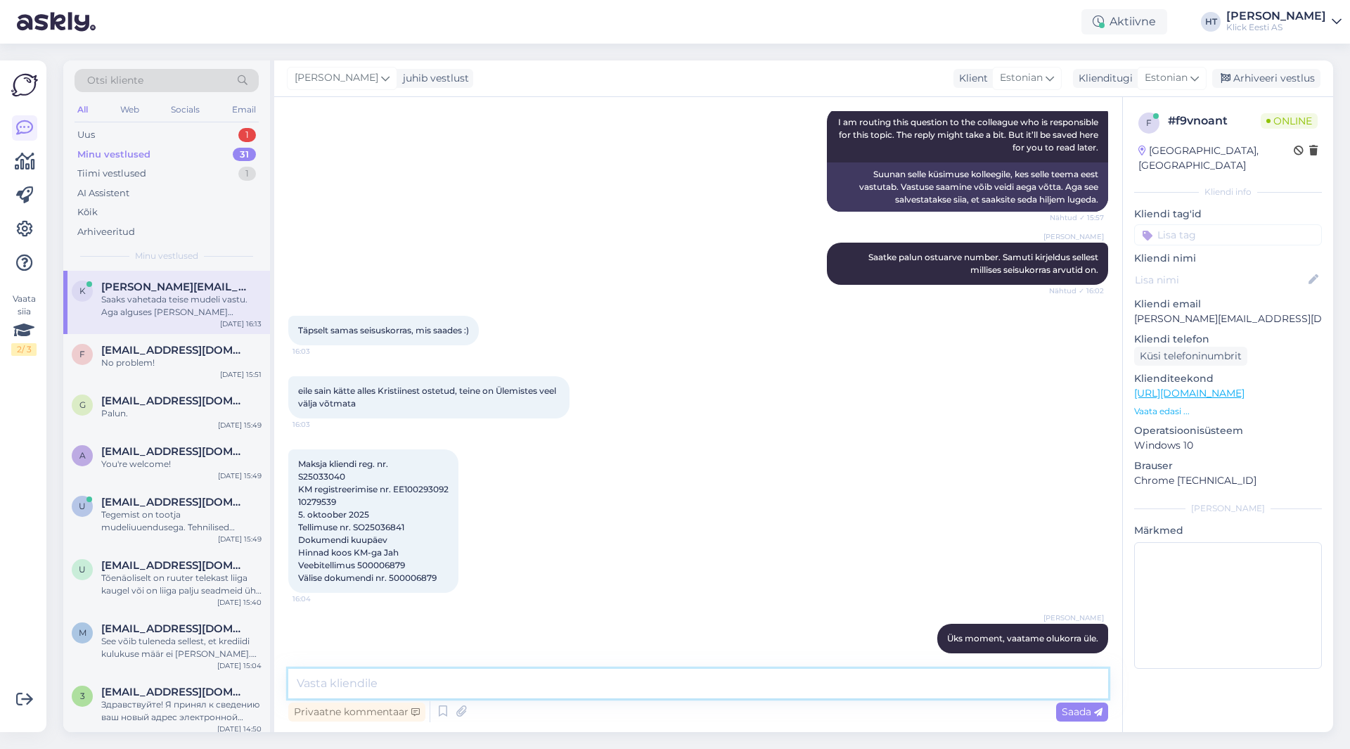
scroll to position [1100, 0]
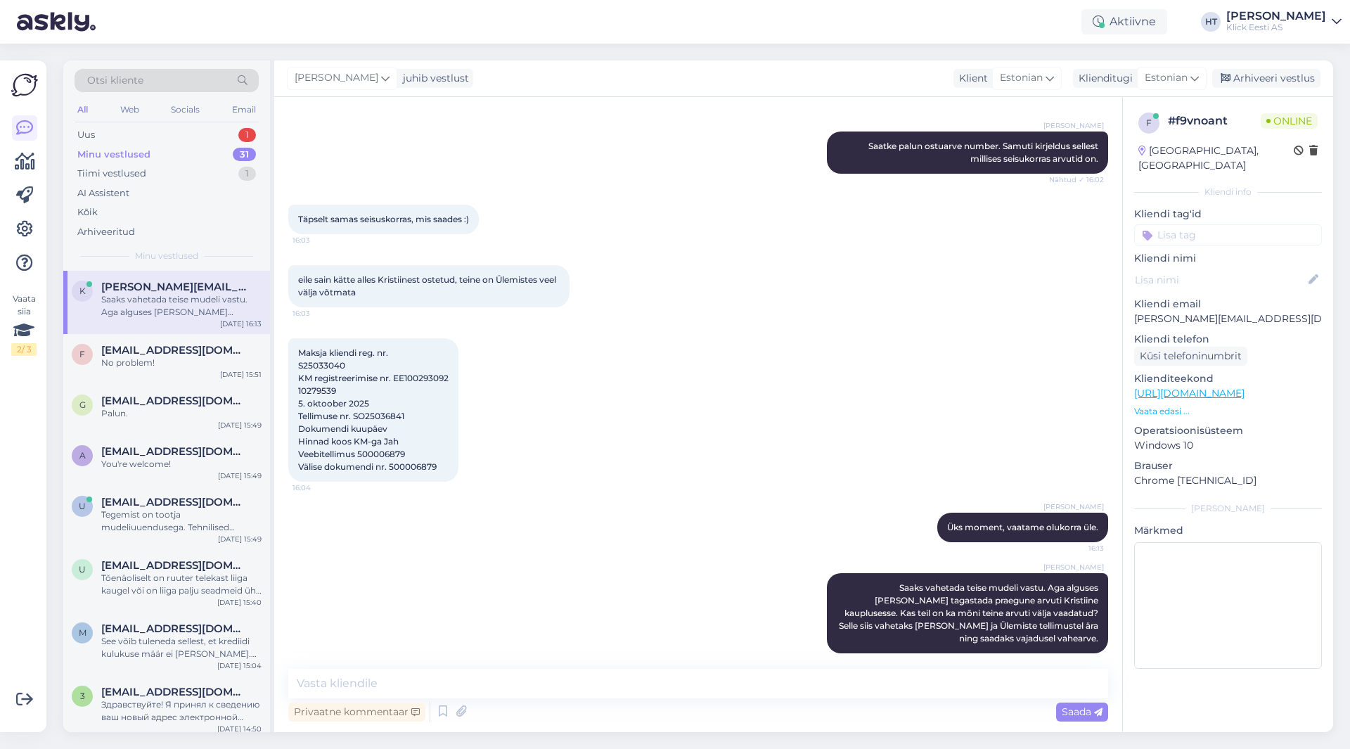
click at [189, 124] on div "Otsi kliente All Web Socials Email Uus 1 Minu vestlused 31 Tiimi vestlused 1 AI…" at bounding box center [166, 165] width 207 height 210
click at [198, 135] on div "Uus 1" at bounding box center [167, 135] width 184 height 20
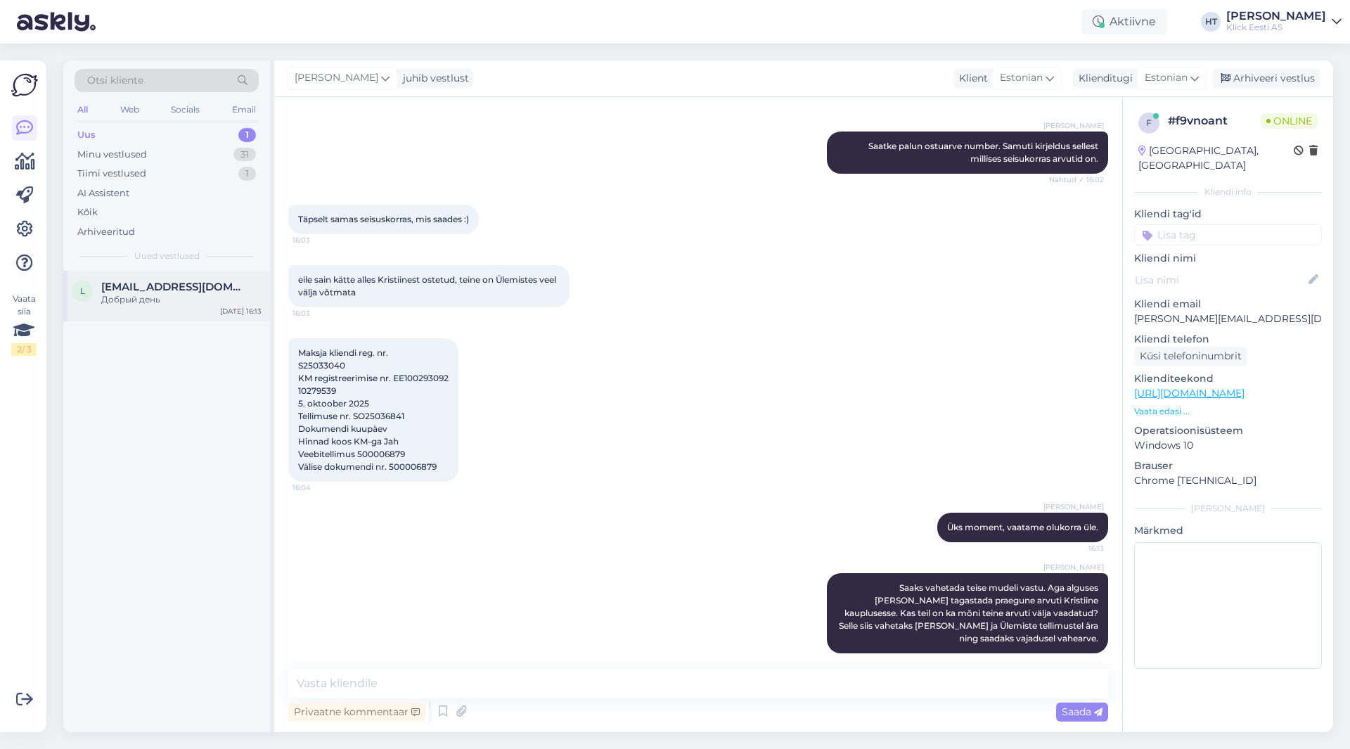
click at [215, 273] on div "l [EMAIL_ADDRESS][DOMAIN_NAME] Добрый день [DATE] 16:13" at bounding box center [166, 296] width 207 height 51
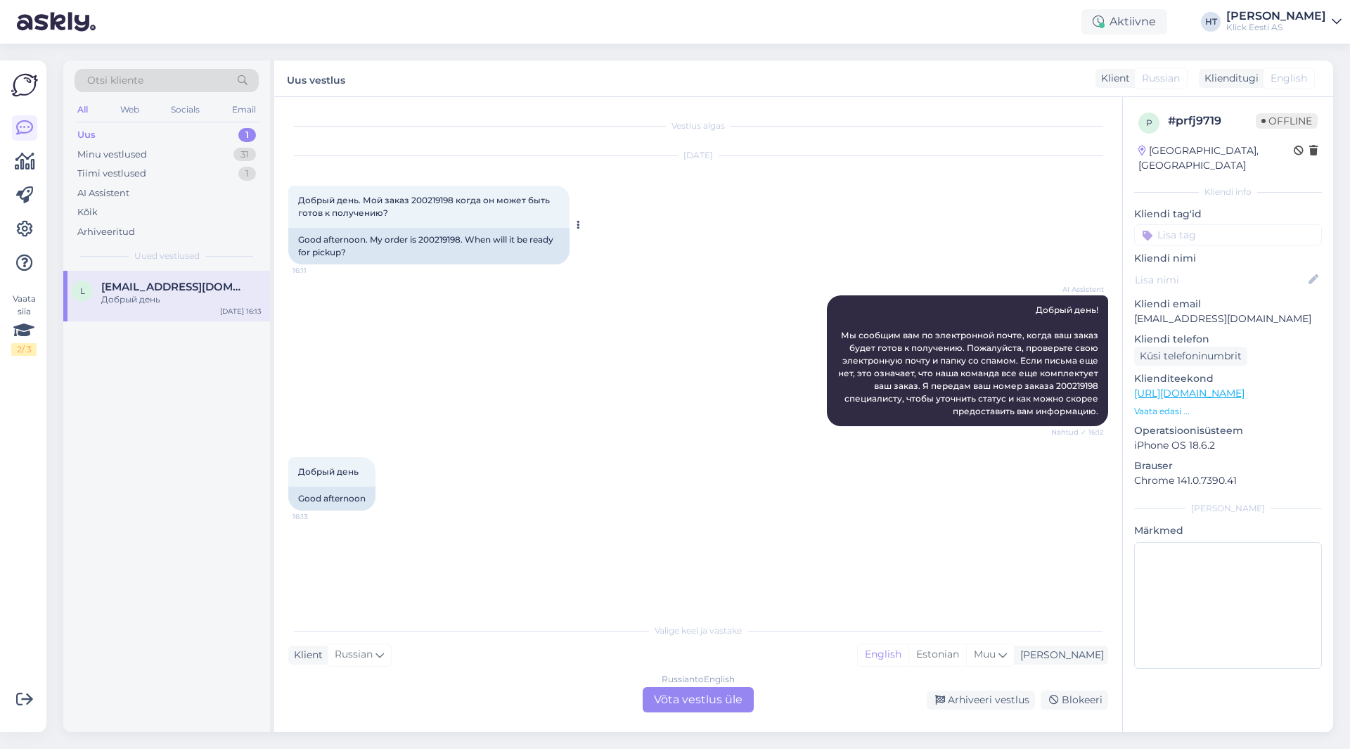
click at [430, 199] on span "Добрый день. Мой заказ 200219198 когда он может быть готов к получению?" at bounding box center [425, 206] width 254 height 23
click at [945, 238] on div "[DATE] Добрый день. Мой заказ 200219198 когда он может быть готов к получению? …" at bounding box center [698, 210] width 820 height 139
click at [195, 157] on div "Minu vestlused 31" at bounding box center [167, 155] width 184 height 20
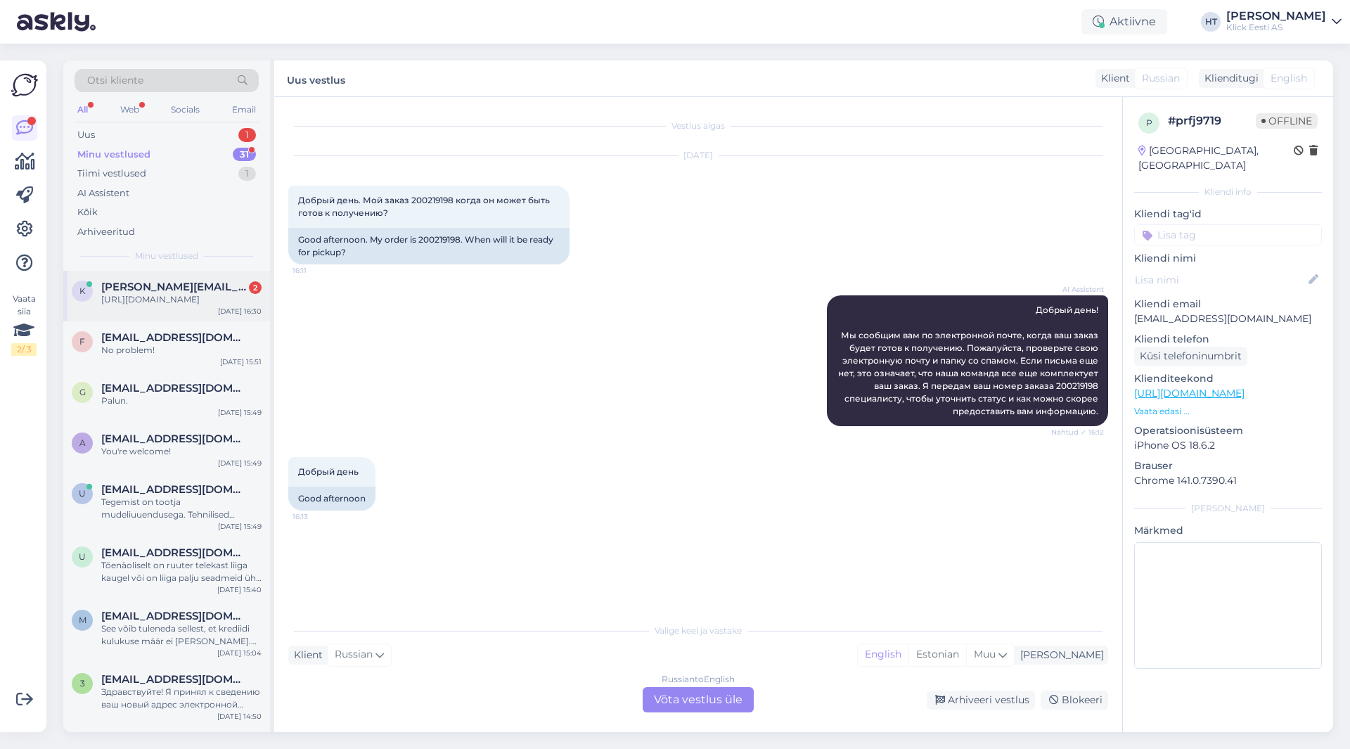
click at [222, 306] on div "[URL][DOMAIN_NAME]" at bounding box center [181, 299] width 160 height 13
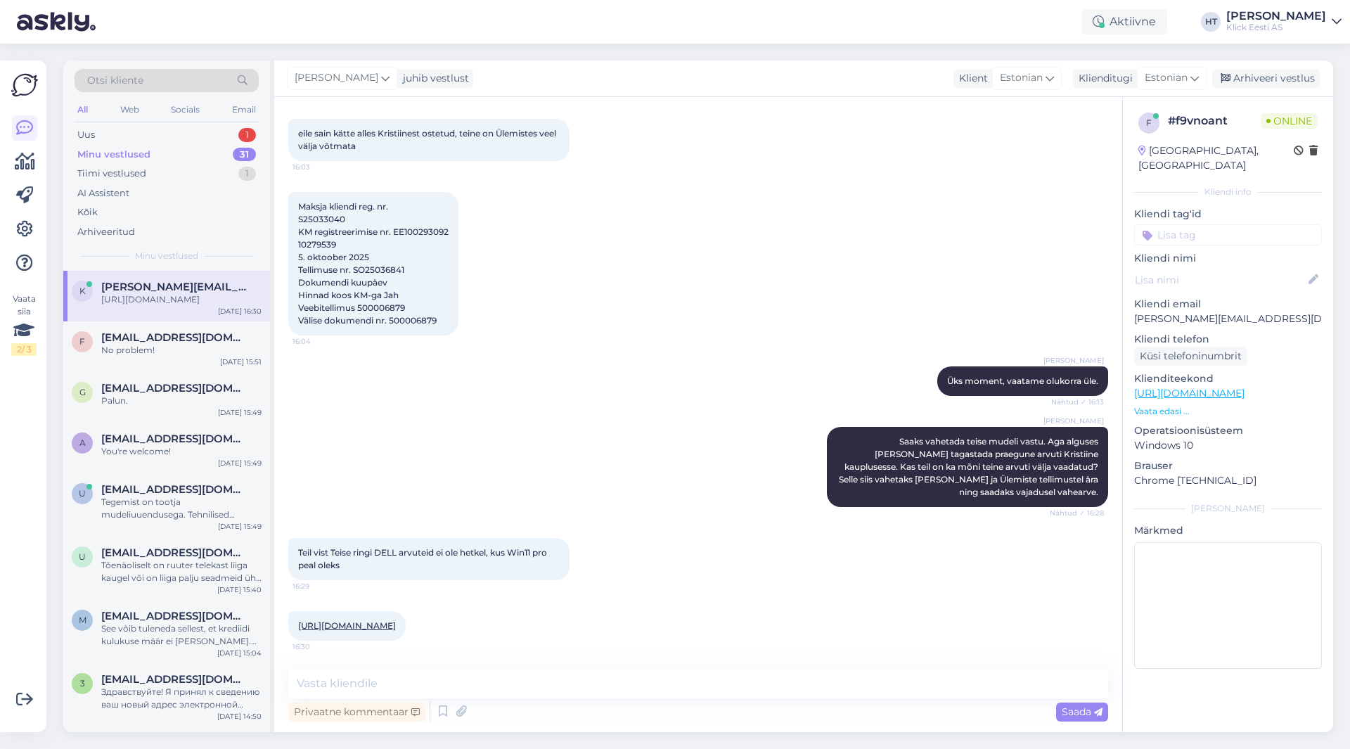
scroll to position [1307, 0]
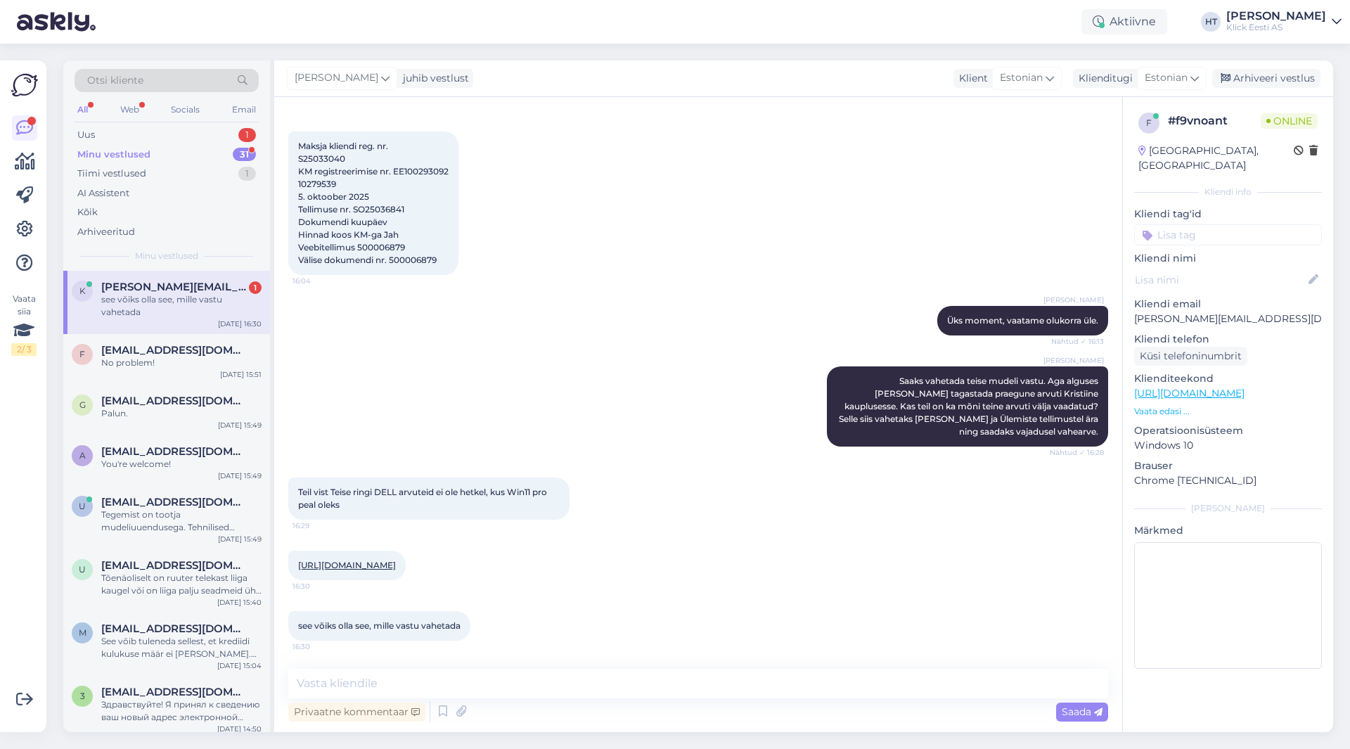
click at [687, 656] on div "Vestlus algas [DATE] Tere, Küsimus tekkinud seoses tagastamisega. 15:53 Hello, …" at bounding box center [698, 414] width 848 height 635
click at [599, 683] on textarea at bounding box center [698, 684] width 820 height 30
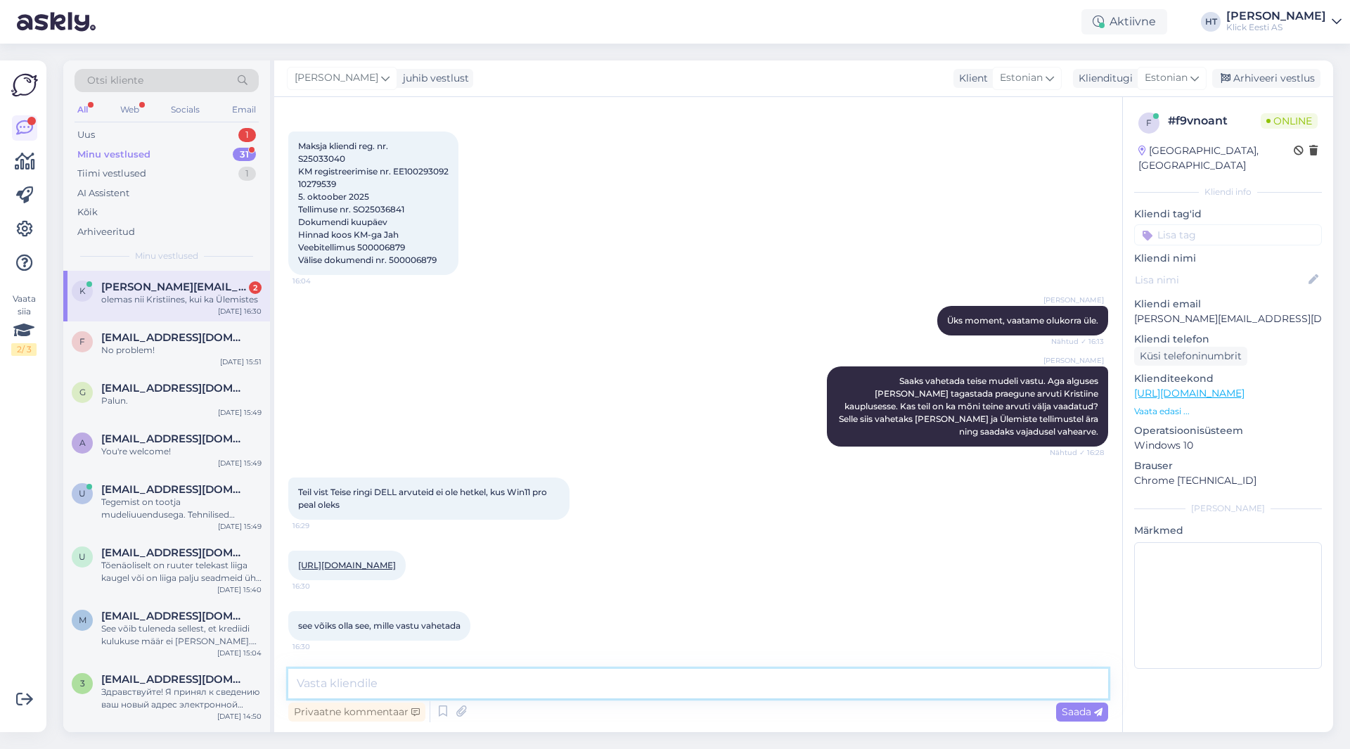
scroll to position [1367, 0]
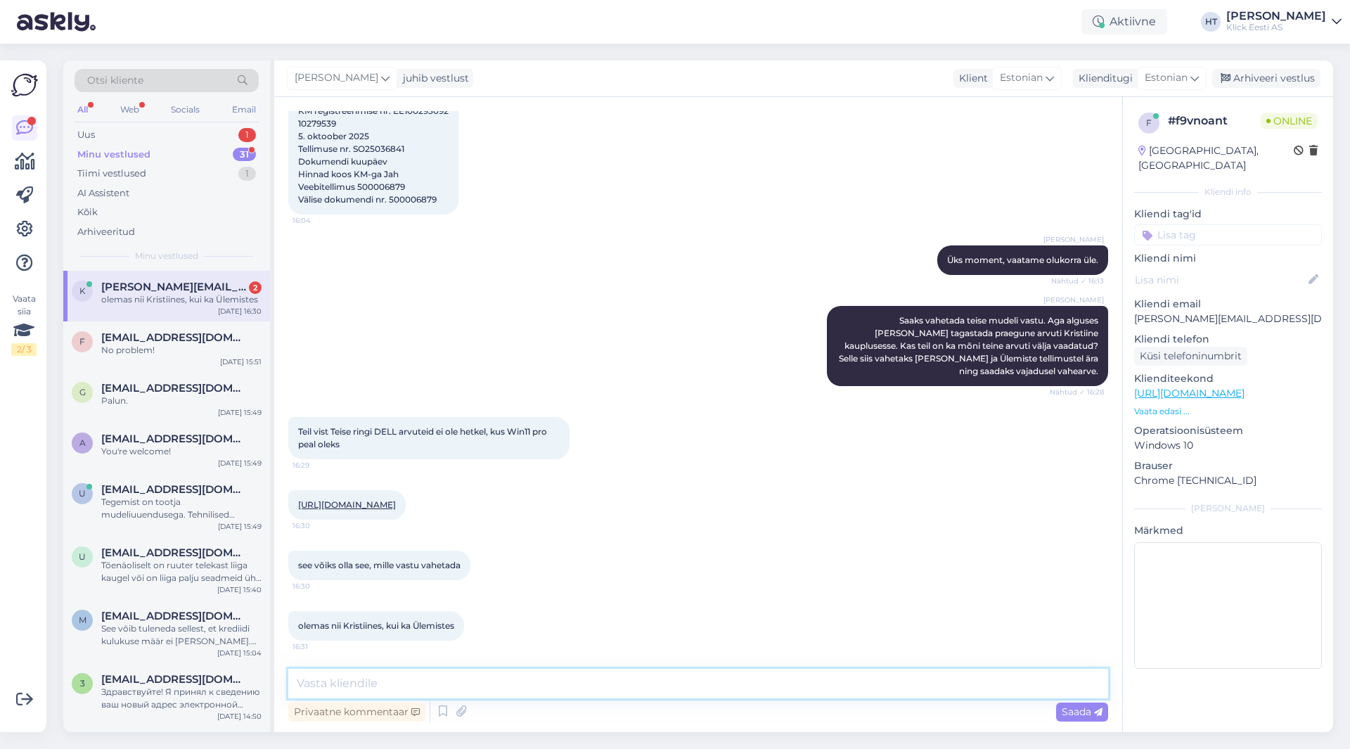
click at [550, 692] on textarea at bounding box center [698, 684] width 820 height 30
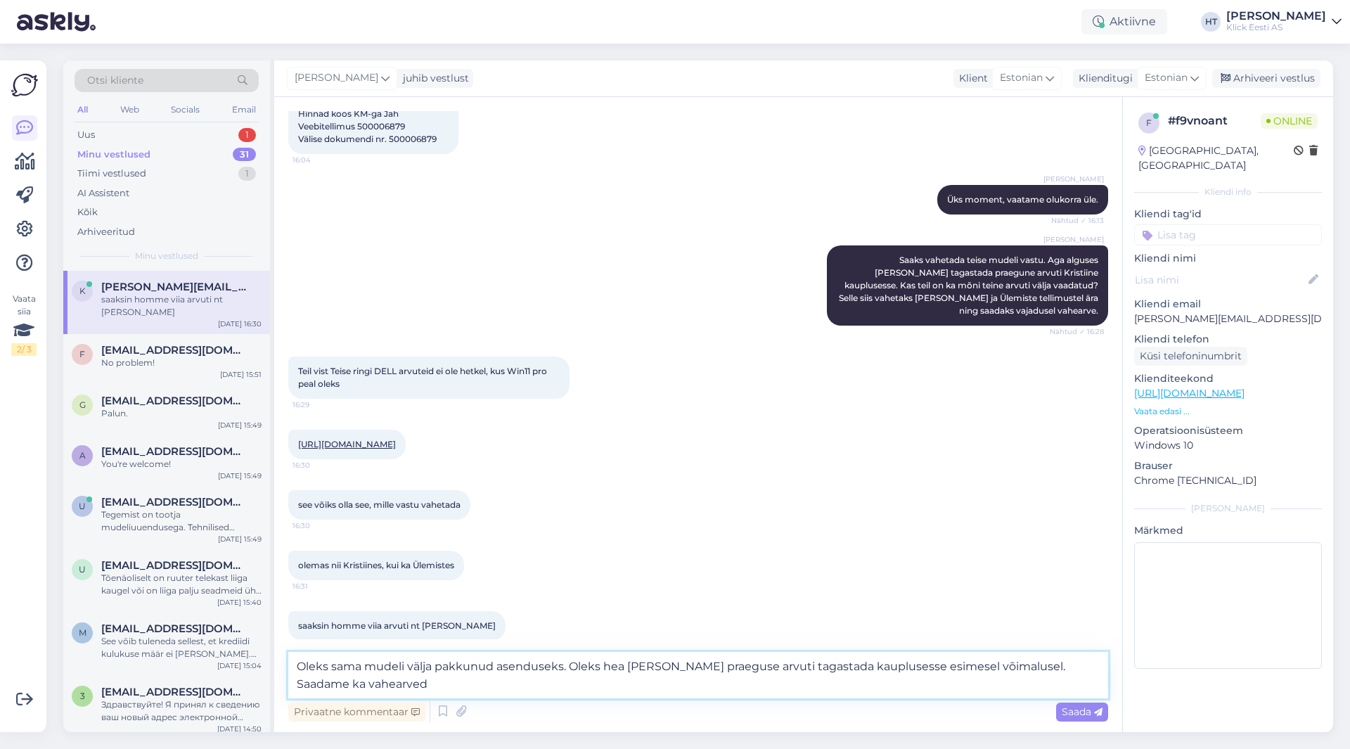
click at [569, 688] on textarea "Oleks sama mudeli välja pakkunud asenduseks. Oleks hea [PERSON_NAME] praeguse a…" at bounding box center [698, 675] width 820 height 46
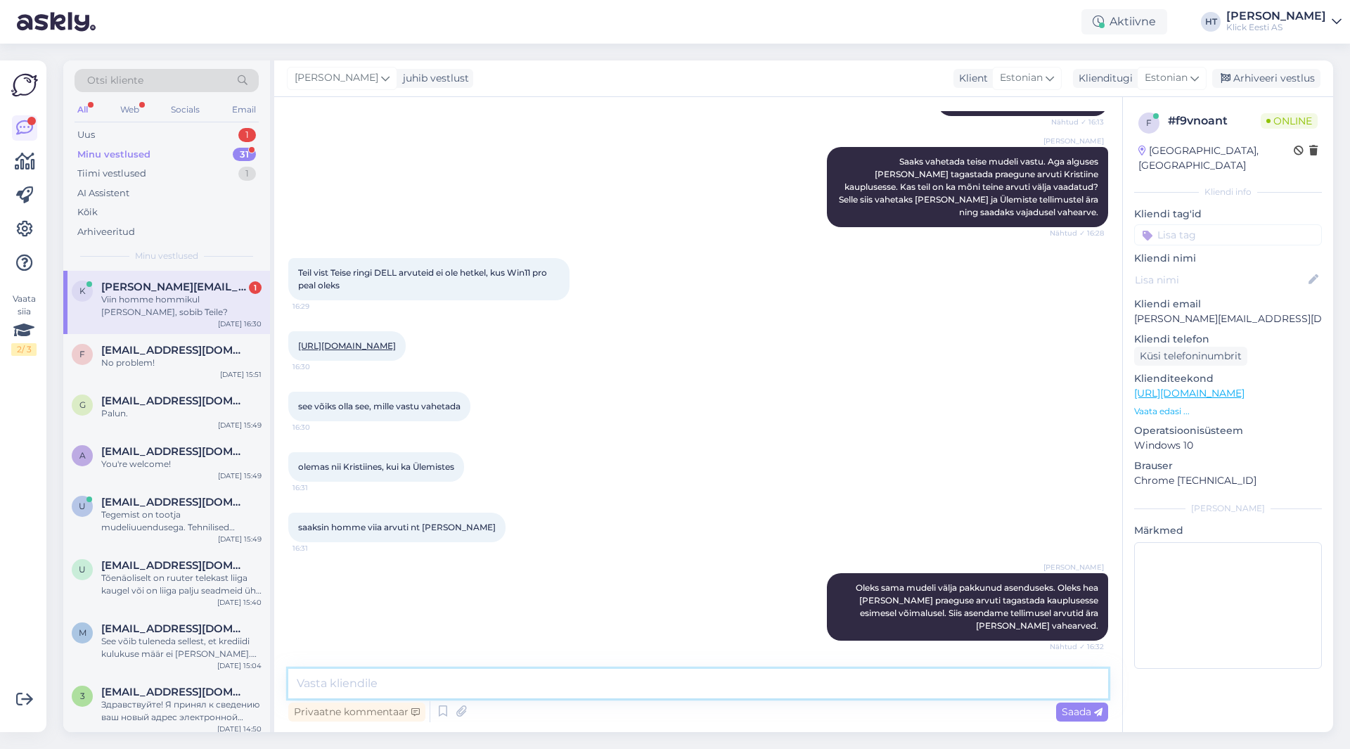
scroll to position [1587, 0]
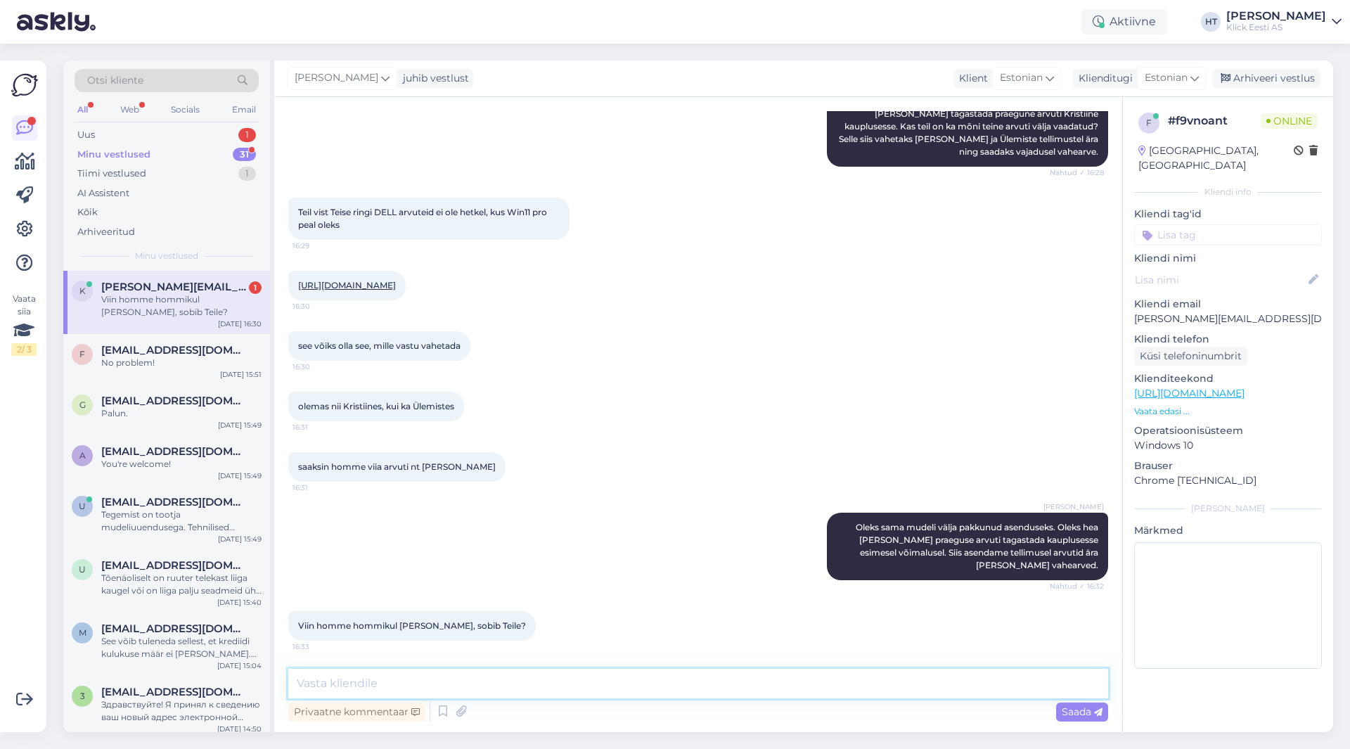
click at [498, 680] on textarea at bounding box center [698, 684] width 820 height 30
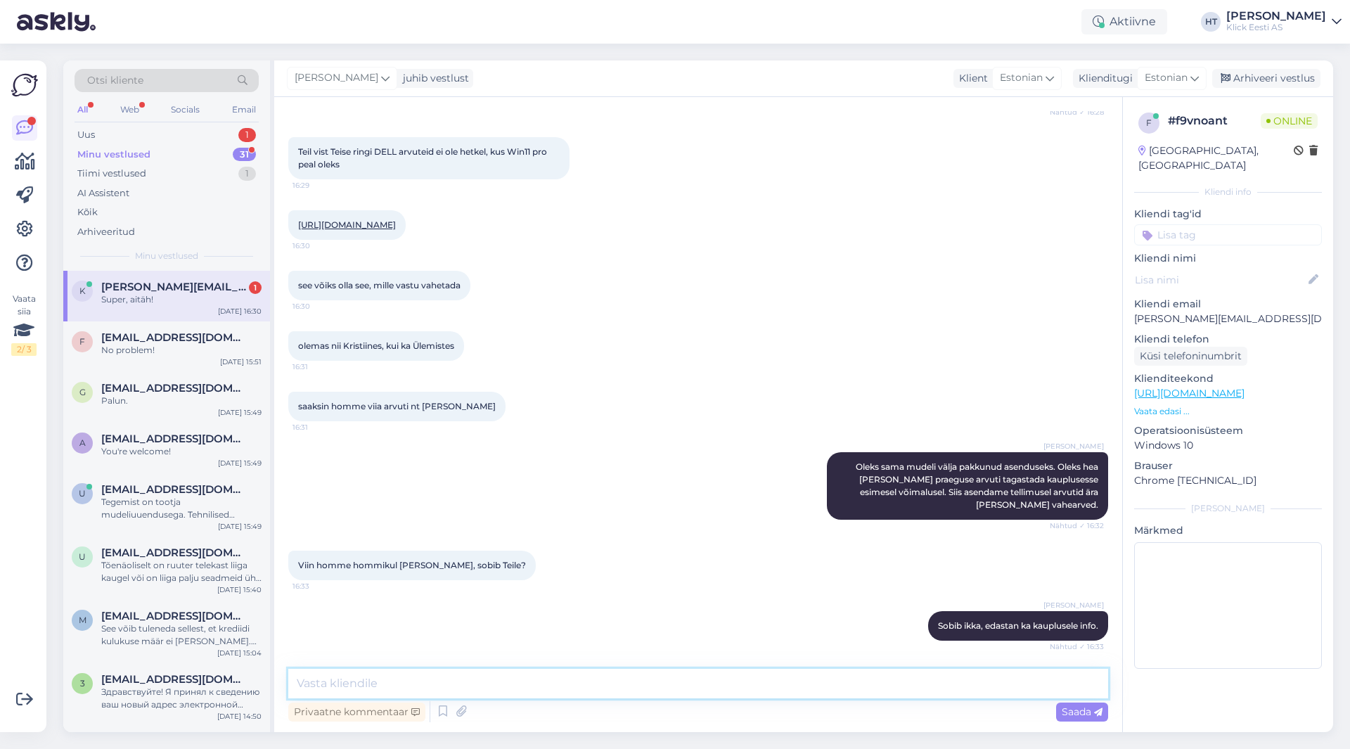
scroll to position [1707, 0]
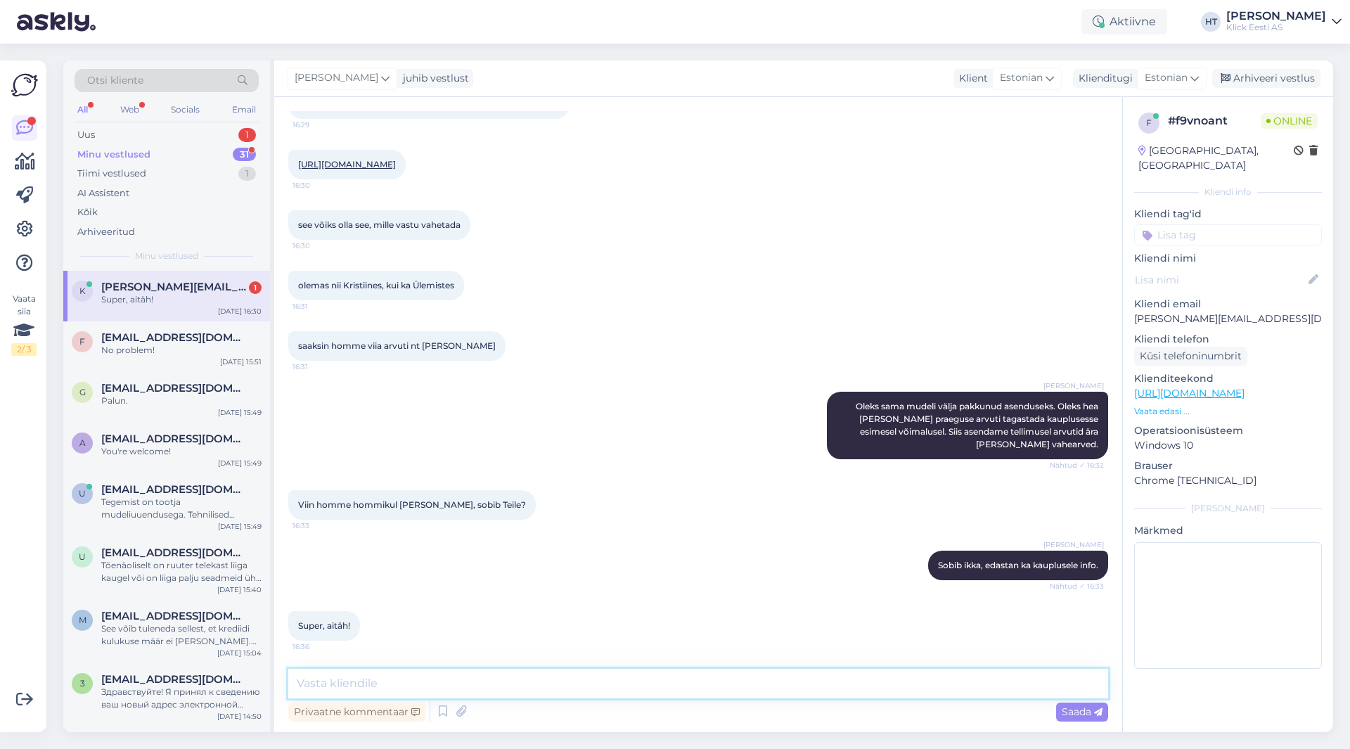
click at [572, 676] on textarea at bounding box center [698, 684] width 820 height 30
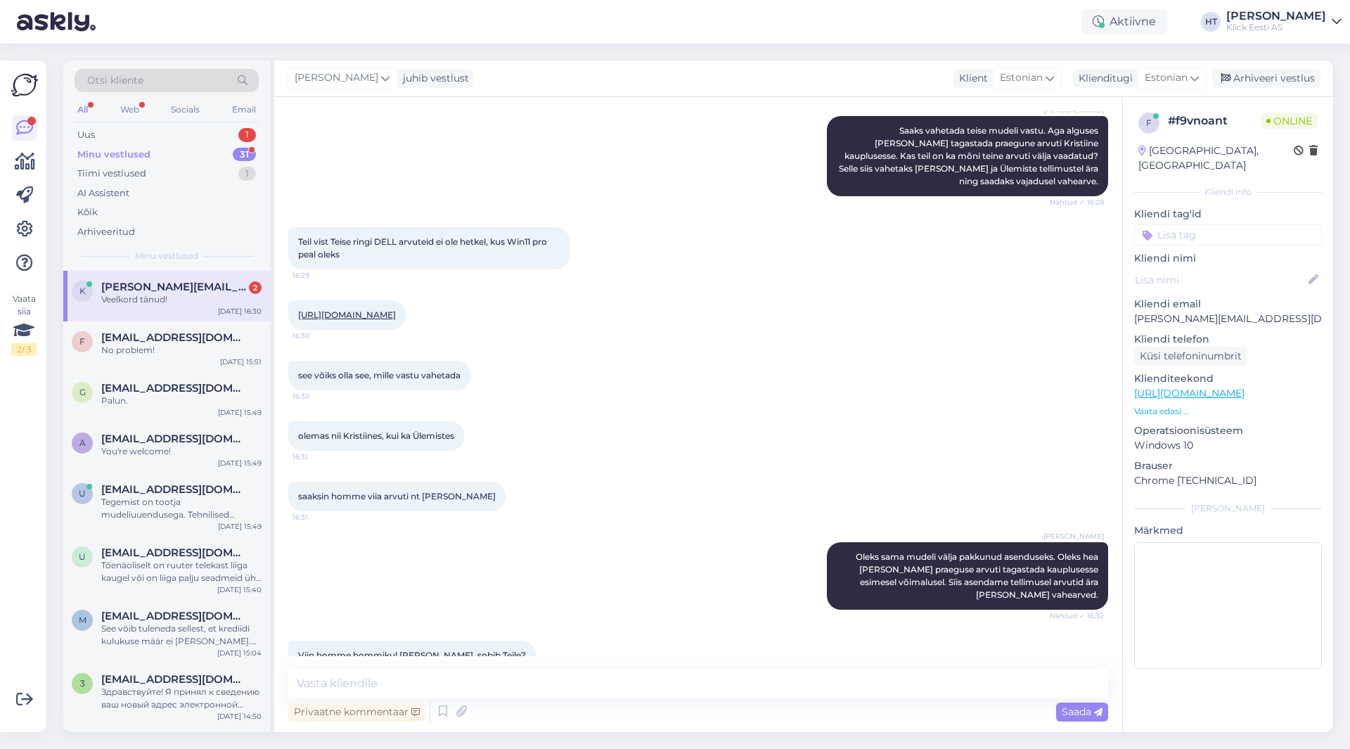
scroll to position [1901, 0]
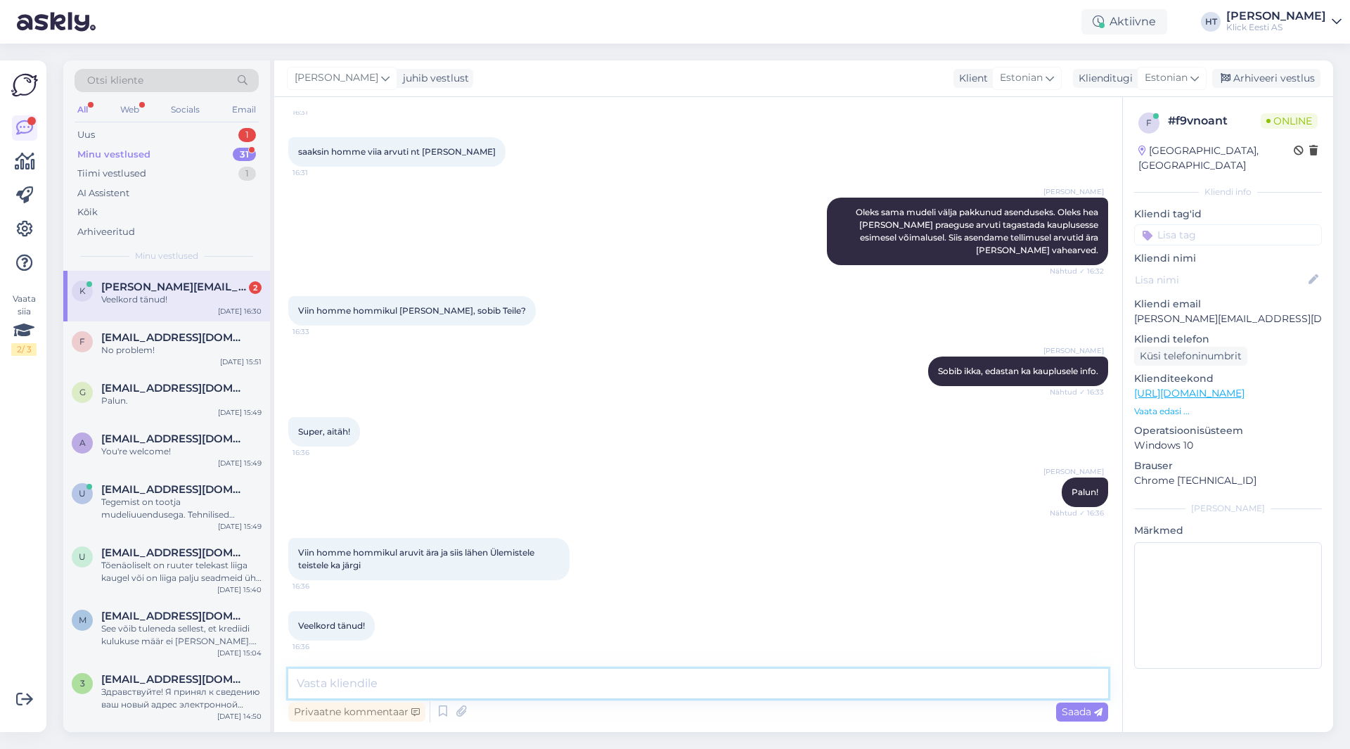
click at [628, 686] on textarea at bounding box center [698, 684] width 820 height 30
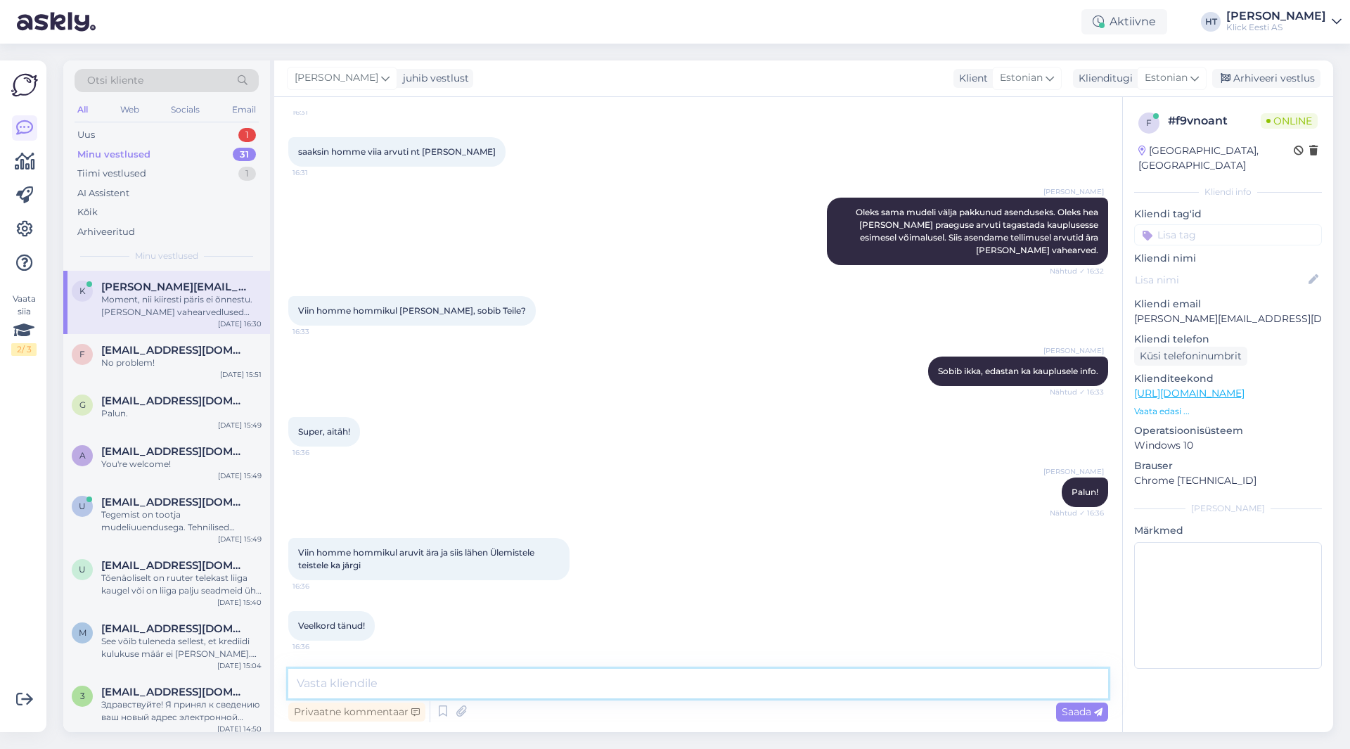
scroll to position [1987, 0]
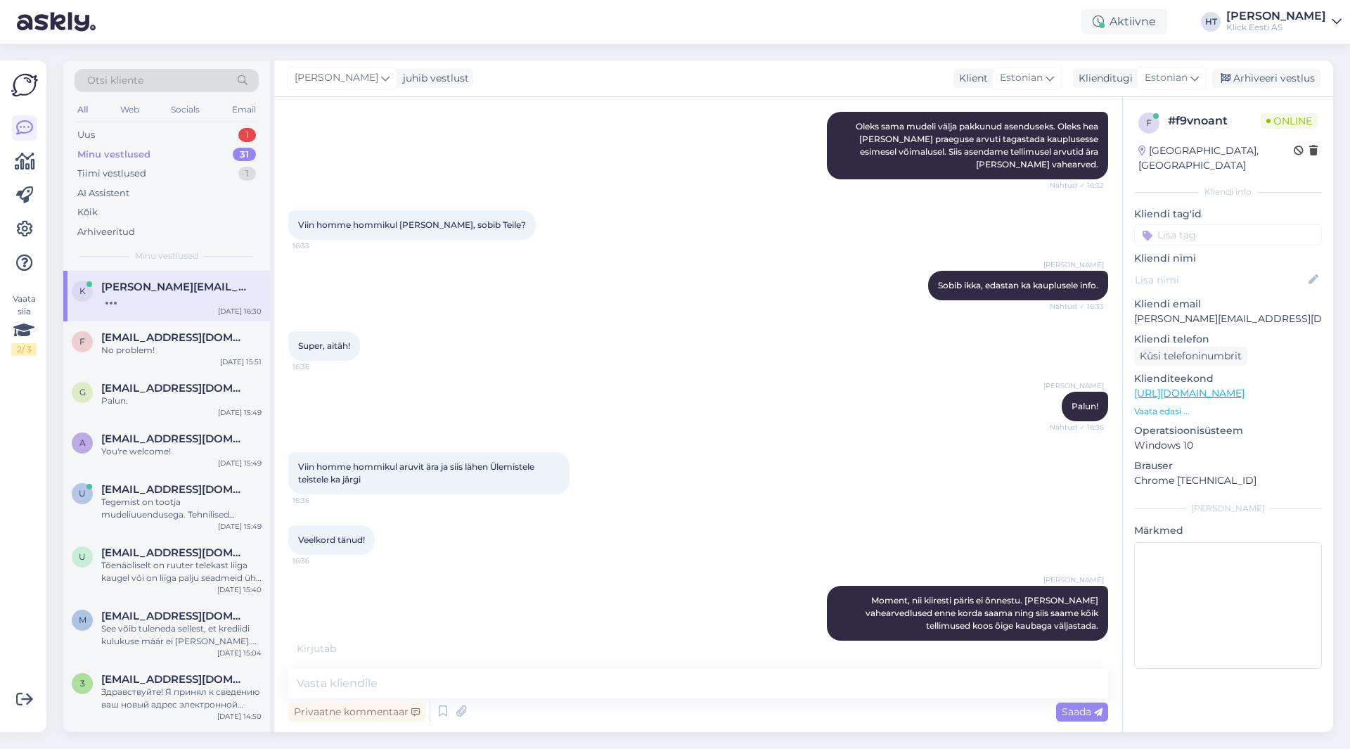
click at [187, 17] on div "Aktiivne Võta paus, Askly hoiab kliente [PERSON_NAME] 15 minutit 30 minutit 1 t…" at bounding box center [675, 22] width 1350 height 44
click at [198, 330] on div "f [EMAIL_ADDRESS][DOMAIN_NAME] No problem! [DATE] 15:51" at bounding box center [166, 346] width 207 height 51
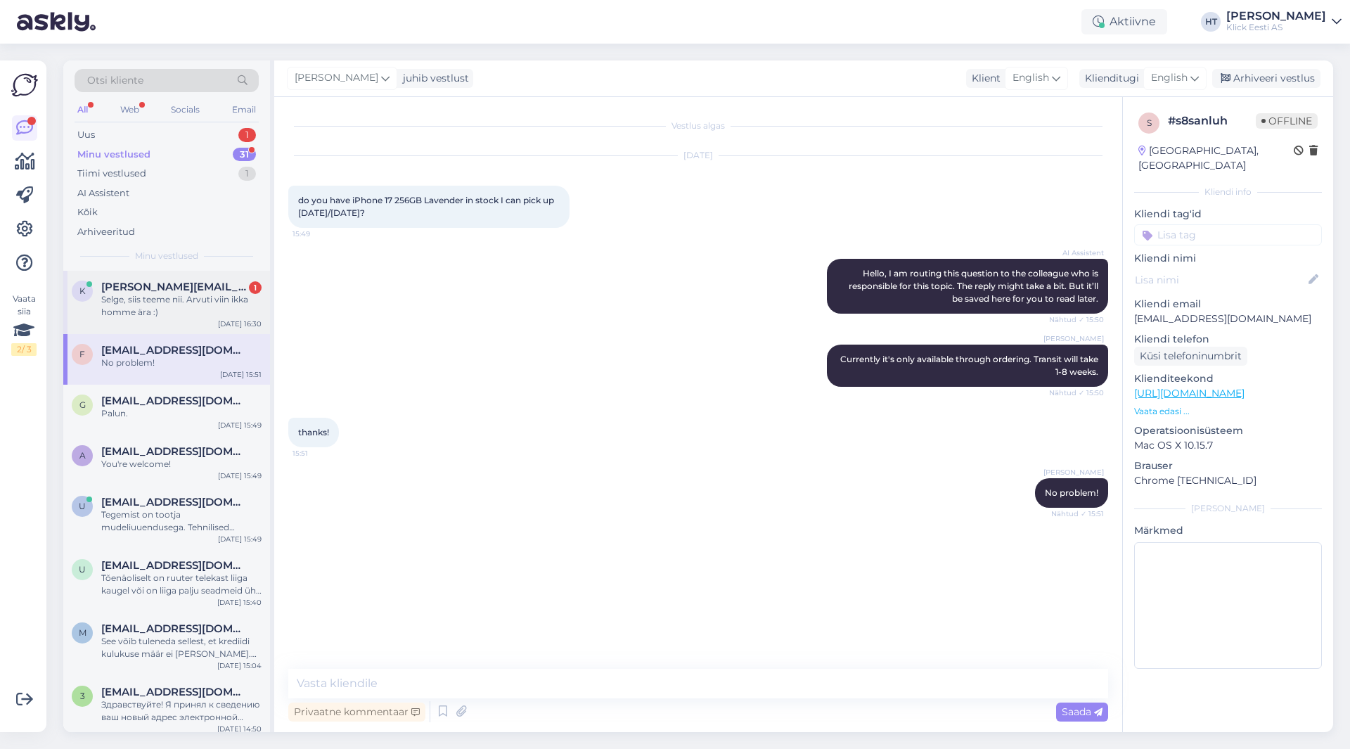
click at [194, 296] on div "Selge, siis teeme nii. Arvuti viin ikka homme ära :)" at bounding box center [181, 305] width 160 height 25
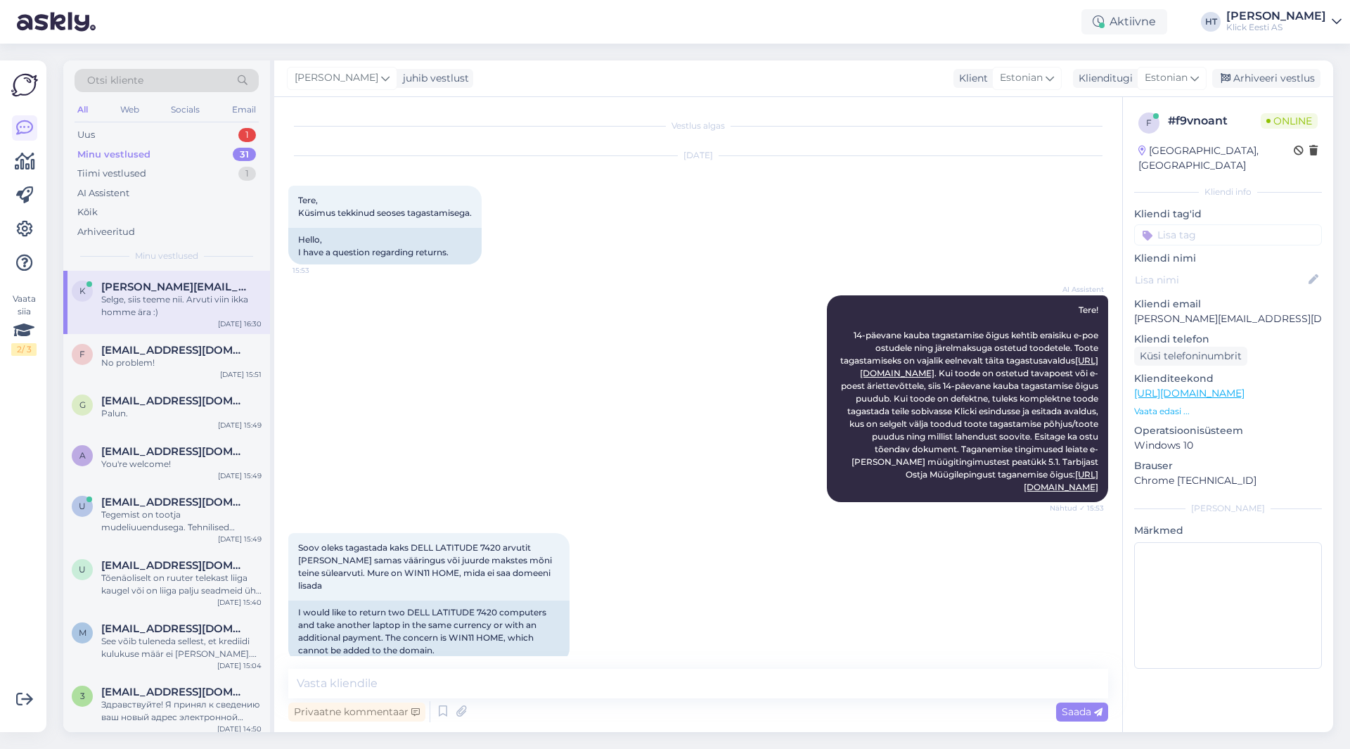
scroll to position [1718, 0]
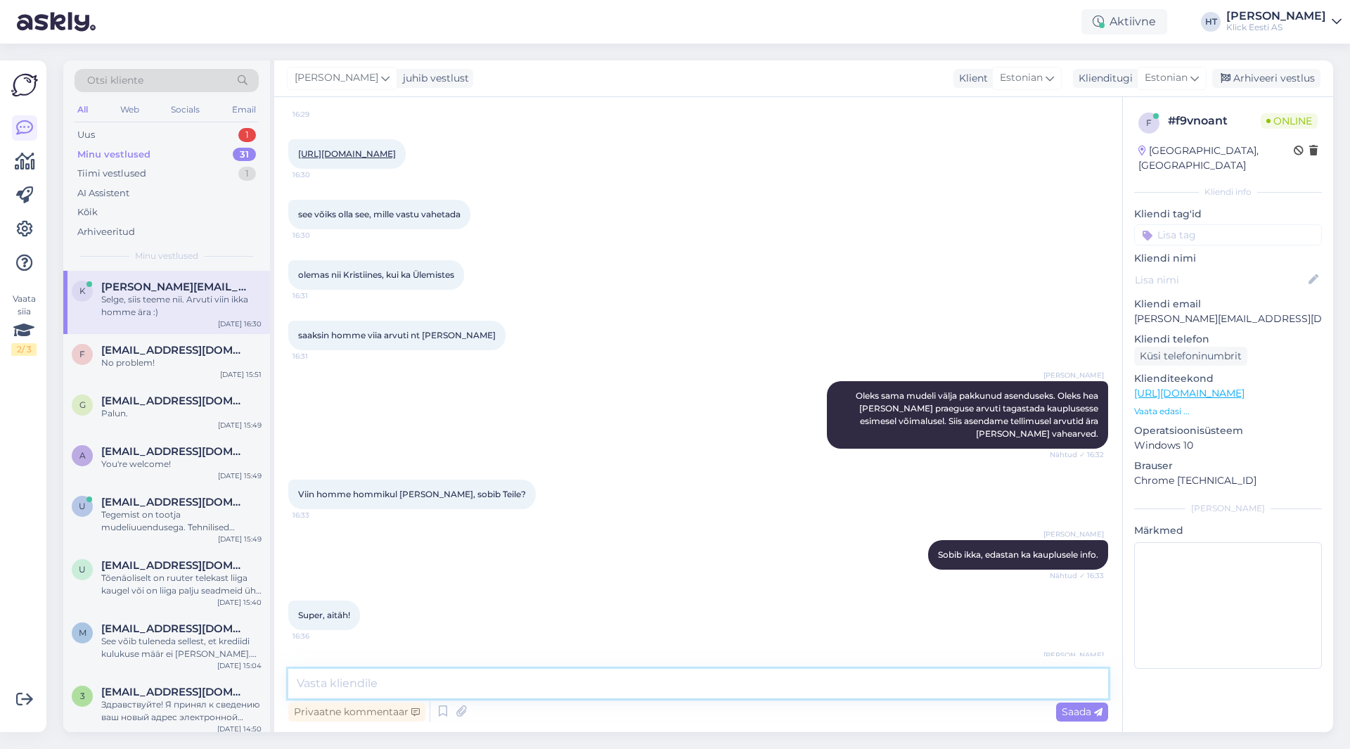
click at [437, 676] on textarea at bounding box center [698, 684] width 820 height 30
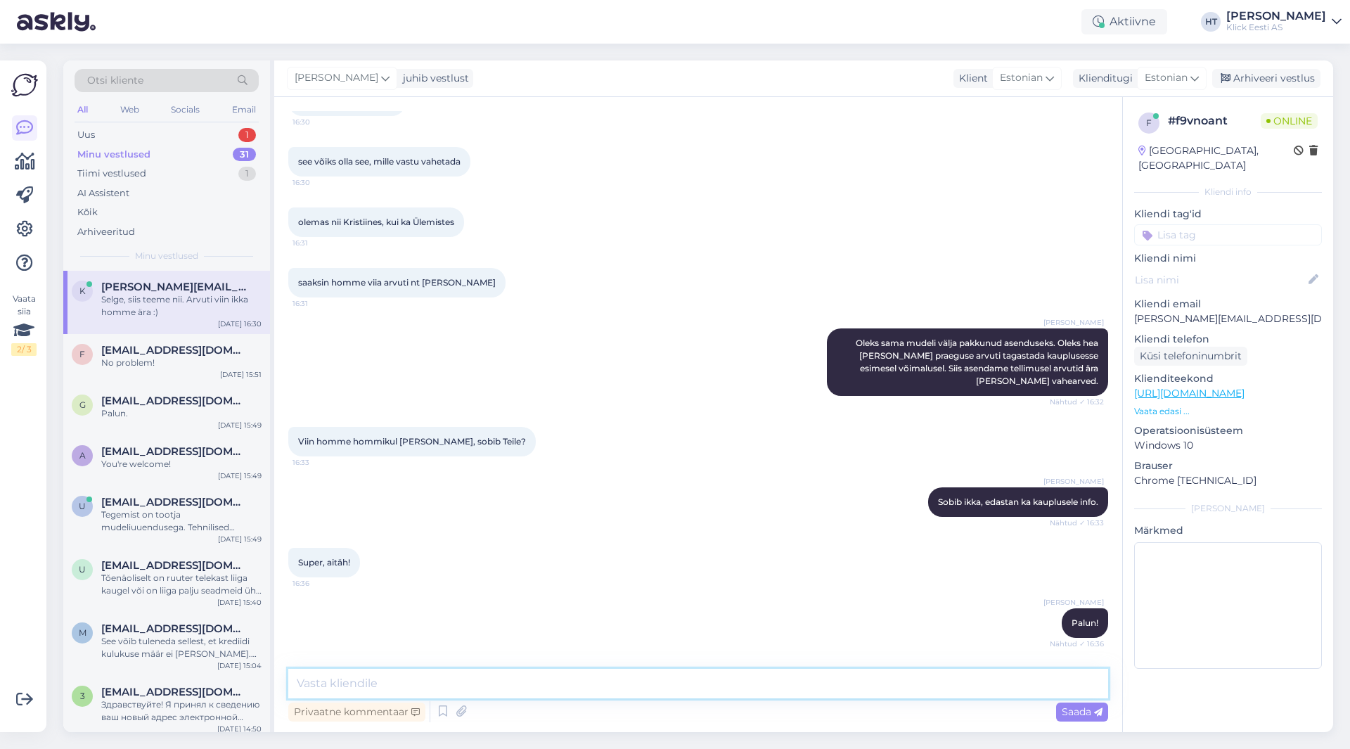
scroll to position [2048, 0]
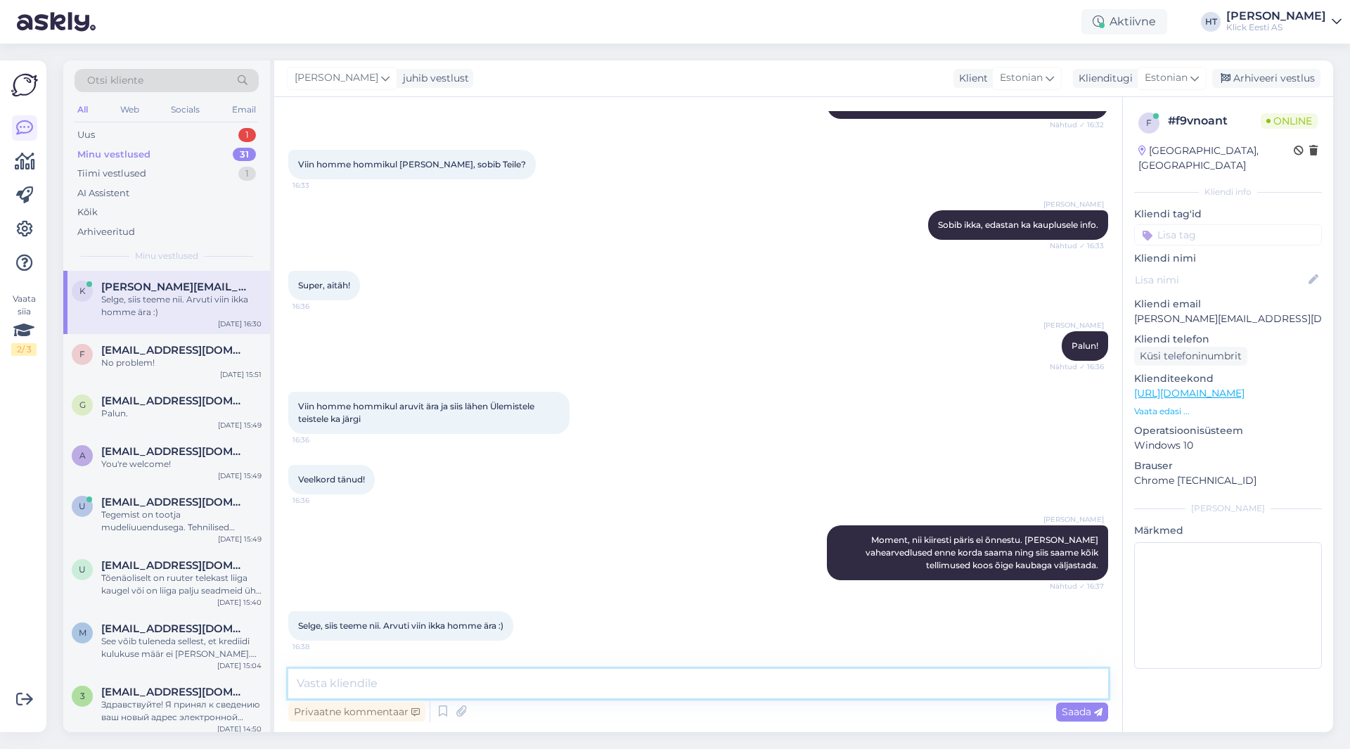
click at [515, 673] on textarea at bounding box center [698, 684] width 820 height 30
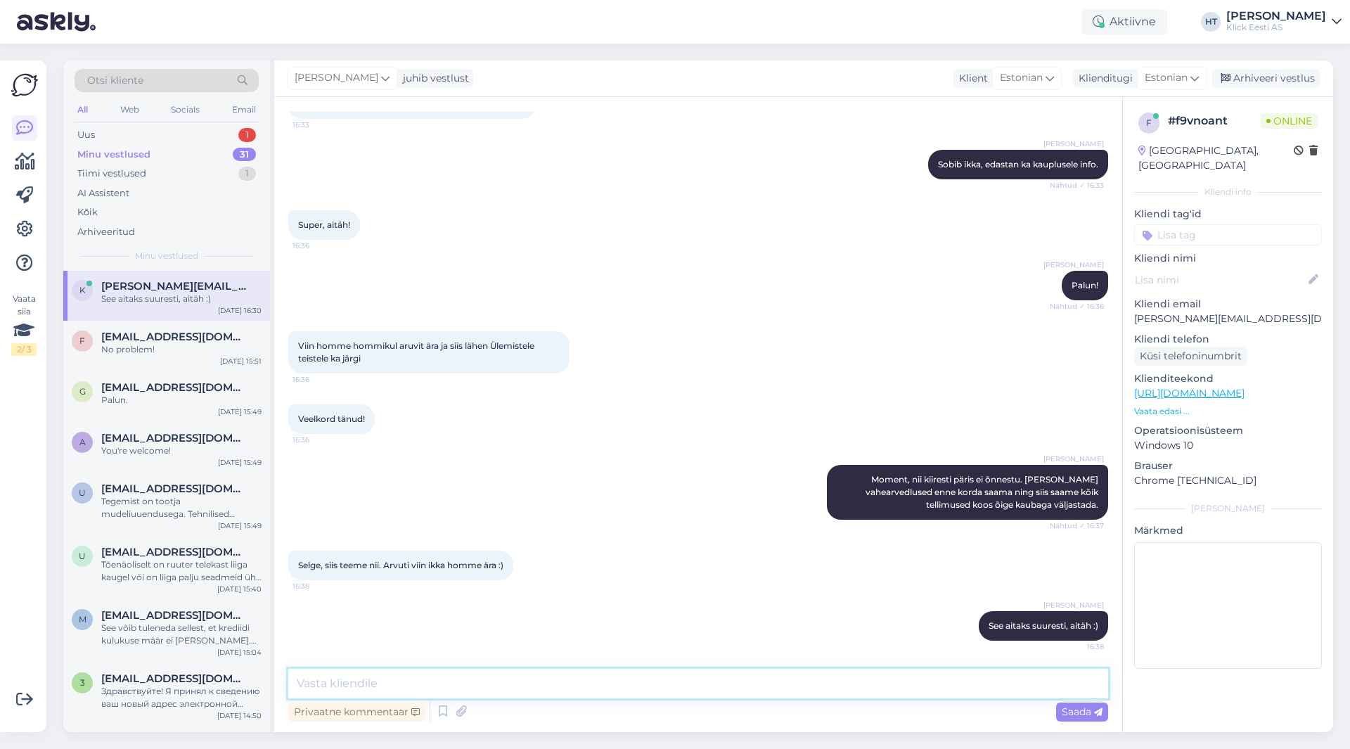
scroll to position [0, 0]
click at [233, 133] on div "Uus 1" at bounding box center [167, 135] width 184 height 20
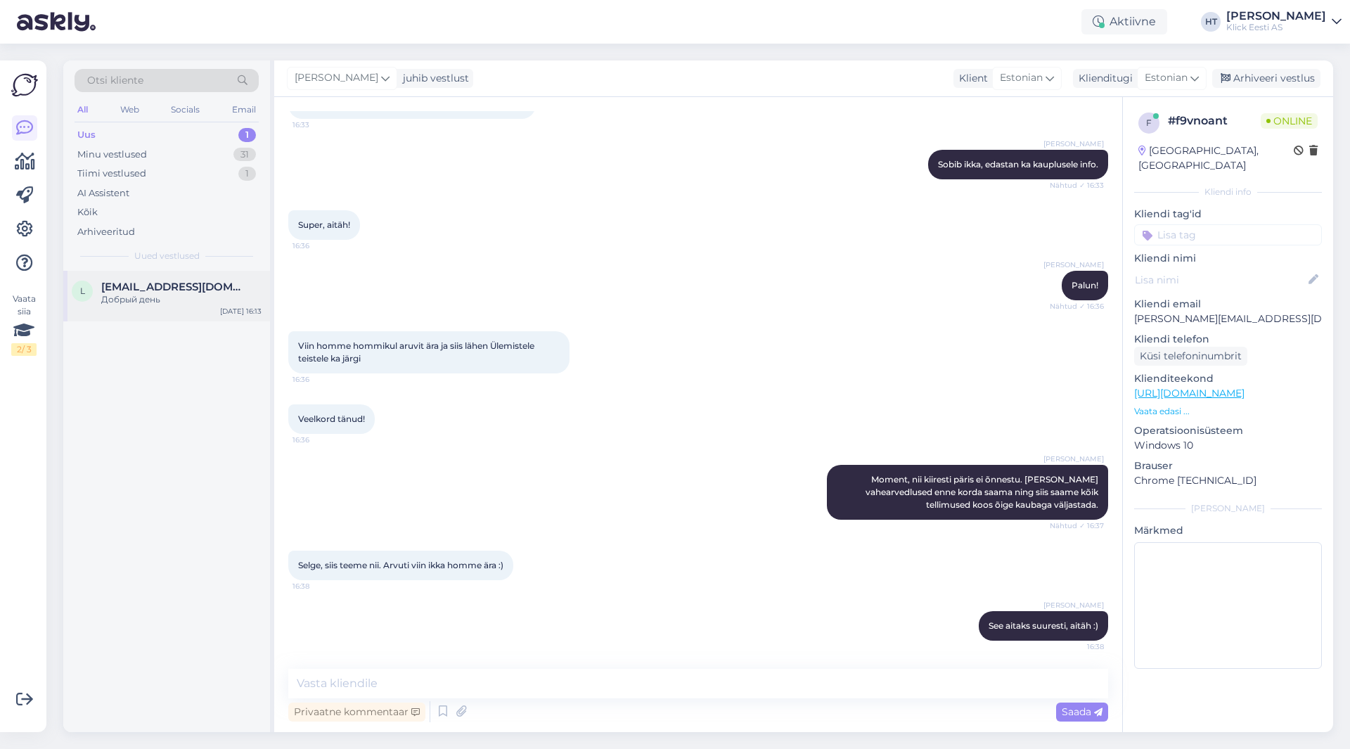
click at [199, 276] on div "l [EMAIL_ADDRESS][DOMAIN_NAME] Добрый день [DATE] 16:13" at bounding box center [166, 296] width 207 height 51
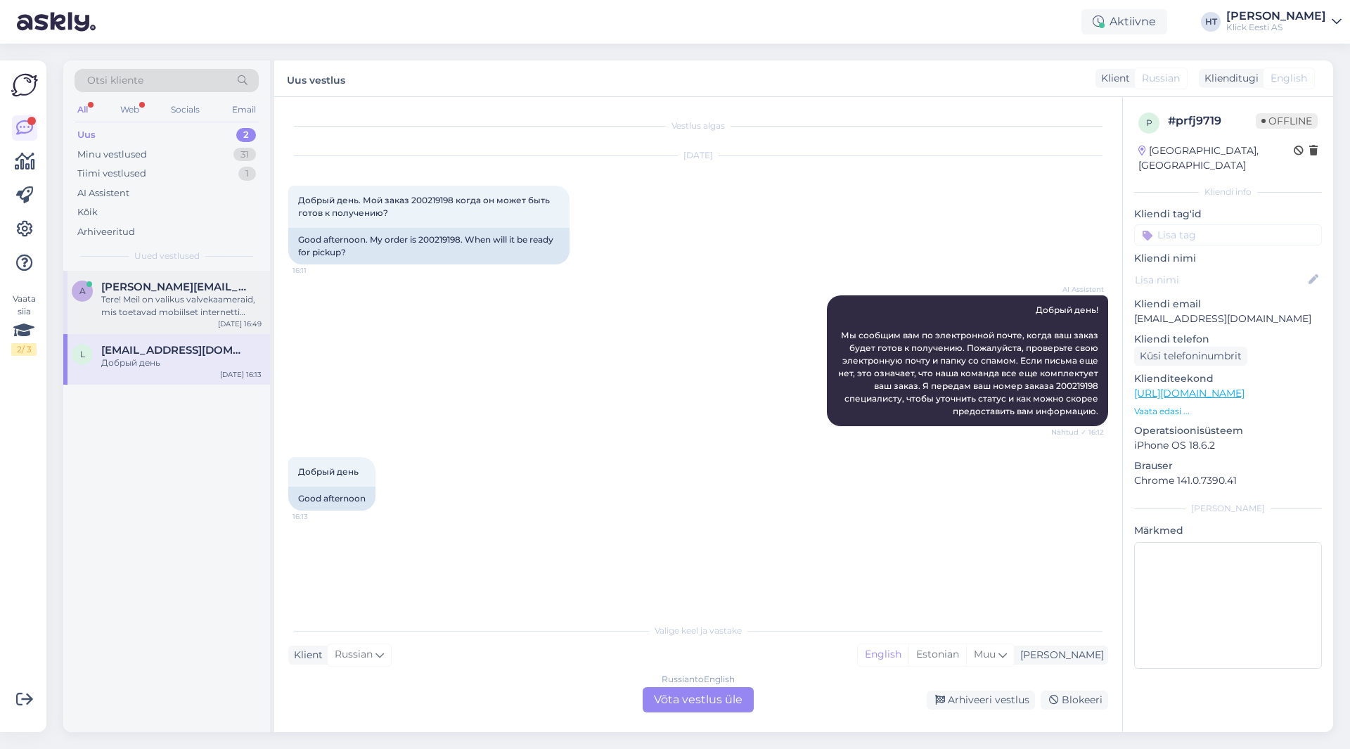
click at [212, 309] on div "Tere! Meil on valikus valvekaameraid, mis toetavad mobiilset internetti (LTE/4G…" at bounding box center [181, 305] width 160 height 25
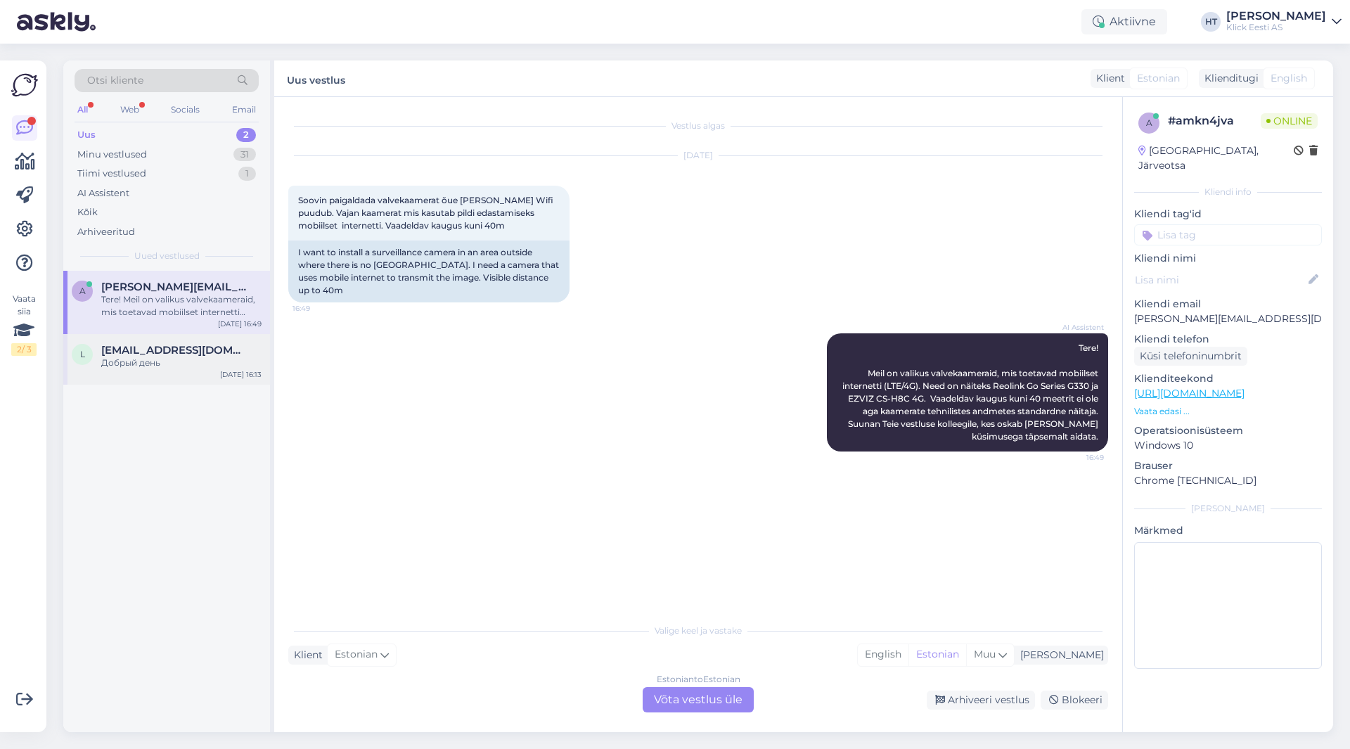
click at [211, 352] on span "[EMAIL_ADDRESS][DOMAIN_NAME]" at bounding box center [174, 350] width 146 height 13
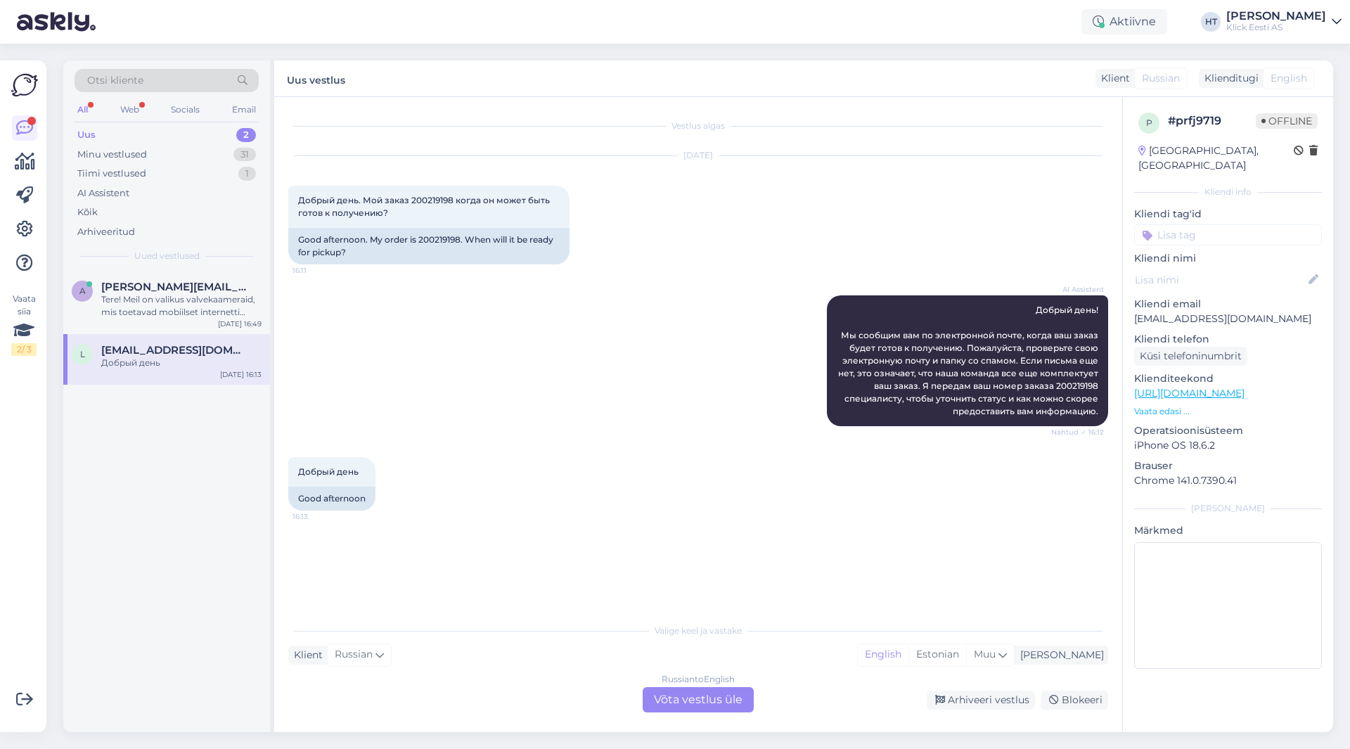
click at [728, 709] on div "Russian to English Võta vestlus üle" at bounding box center [697, 699] width 111 height 25
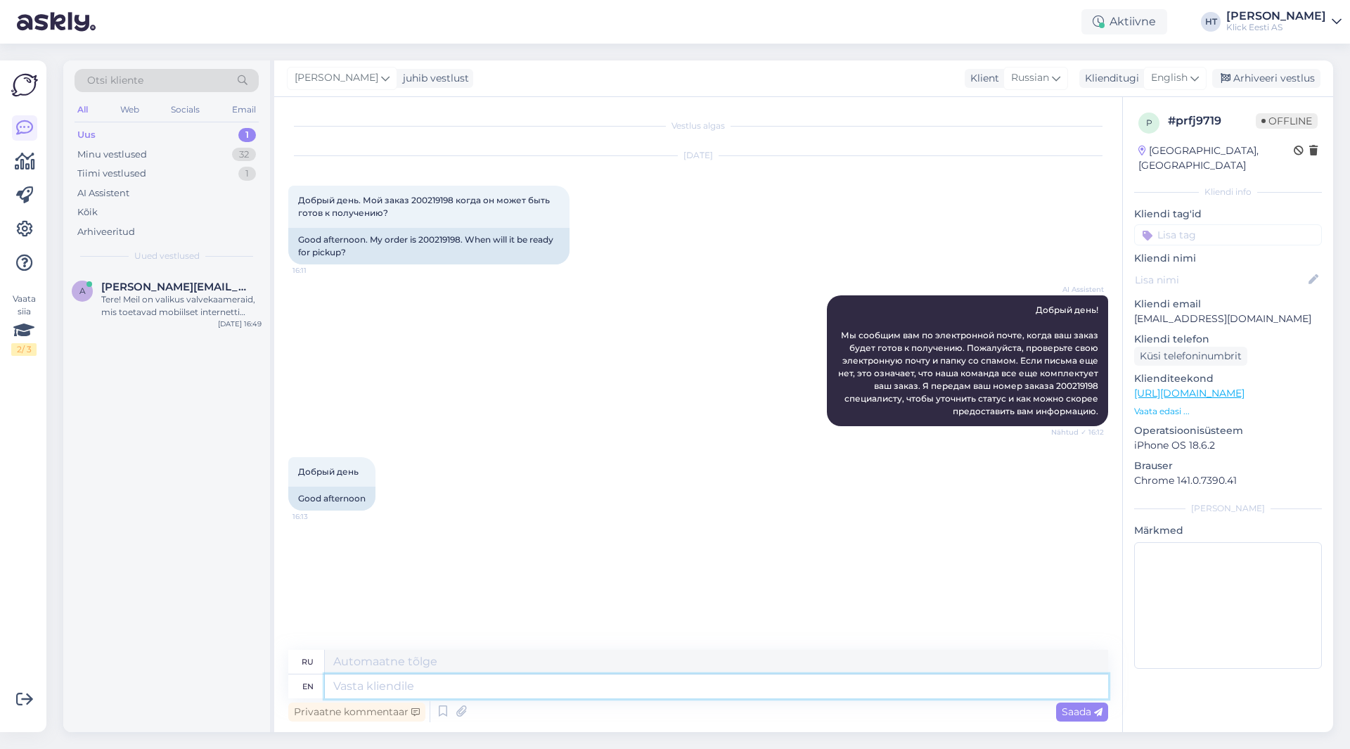
click at [723, 691] on textarea at bounding box center [716, 686] width 783 height 24
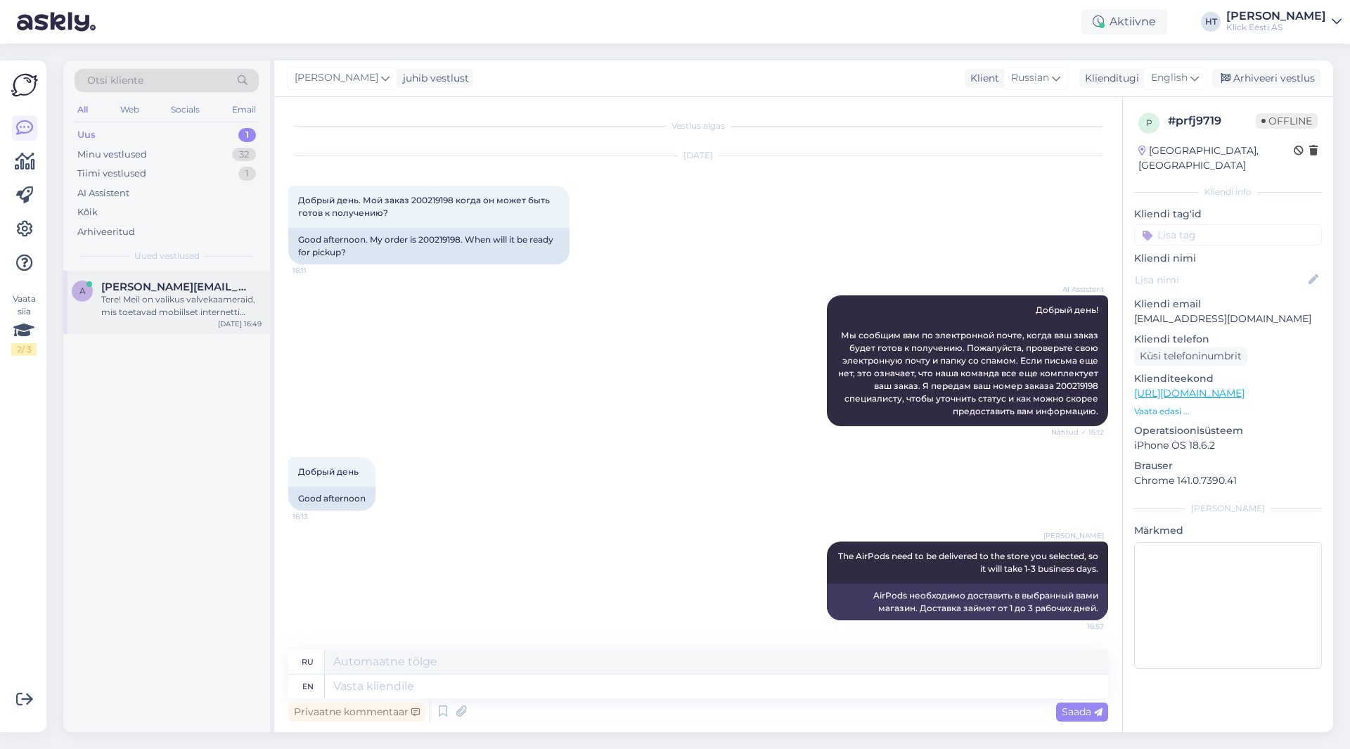
click at [205, 284] on span "[PERSON_NAME][EMAIL_ADDRESS][DOMAIN_NAME]" at bounding box center [174, 286] width 146 height 13
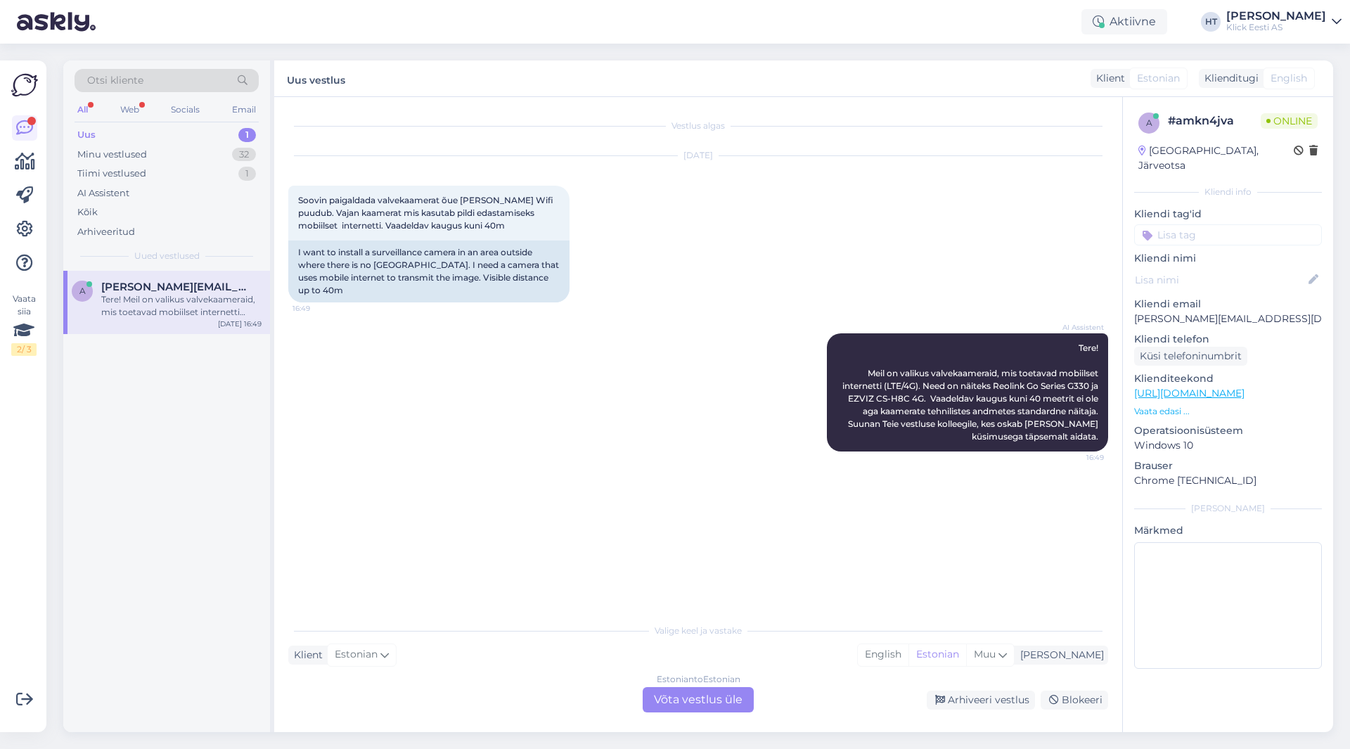
click at [549, 340] on div "AI Assistent Tere! Meil on valikus valvekaameraid, mis toetavad mobiilset inter…" at bounding box center [698, 392] width 820 height 149
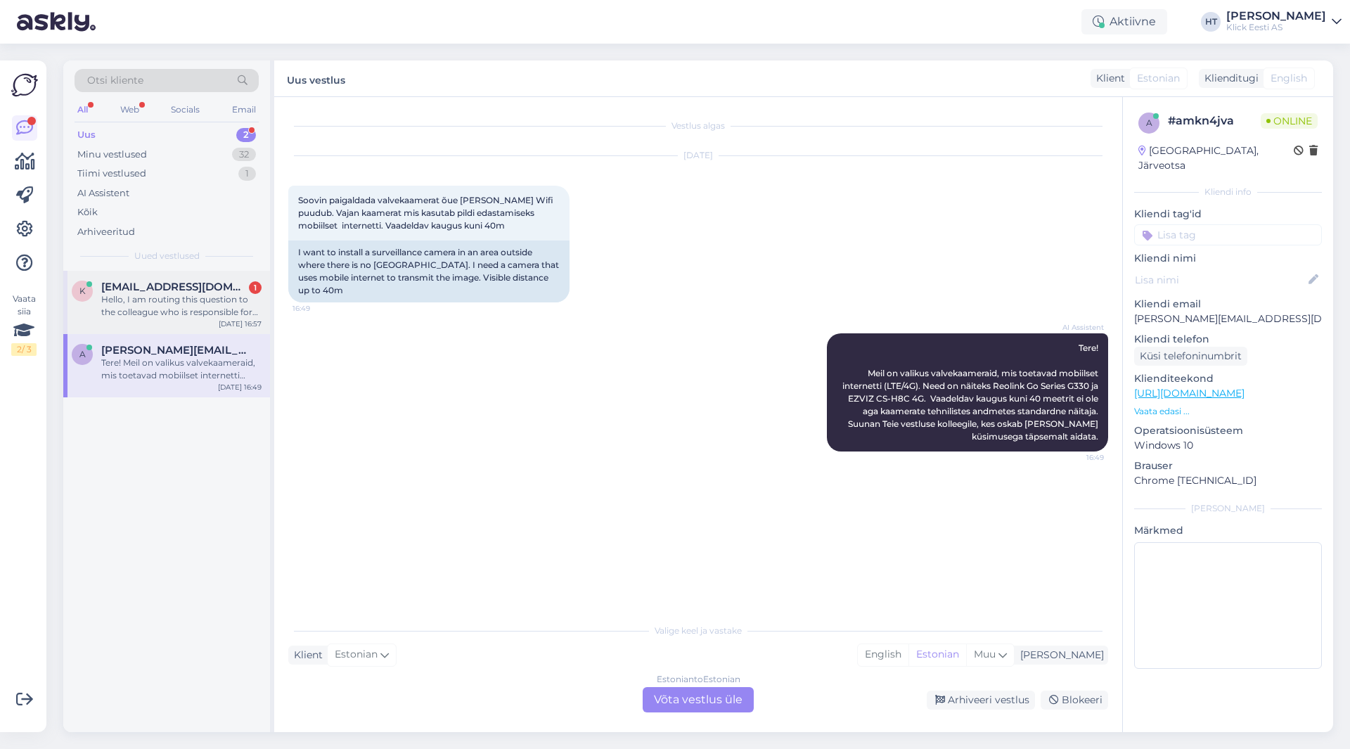
click at [210, 307] on div "Hello, I am routing this question to the colleague who is responsible for this …" at bounding box center [181, 305] width 160 height 25
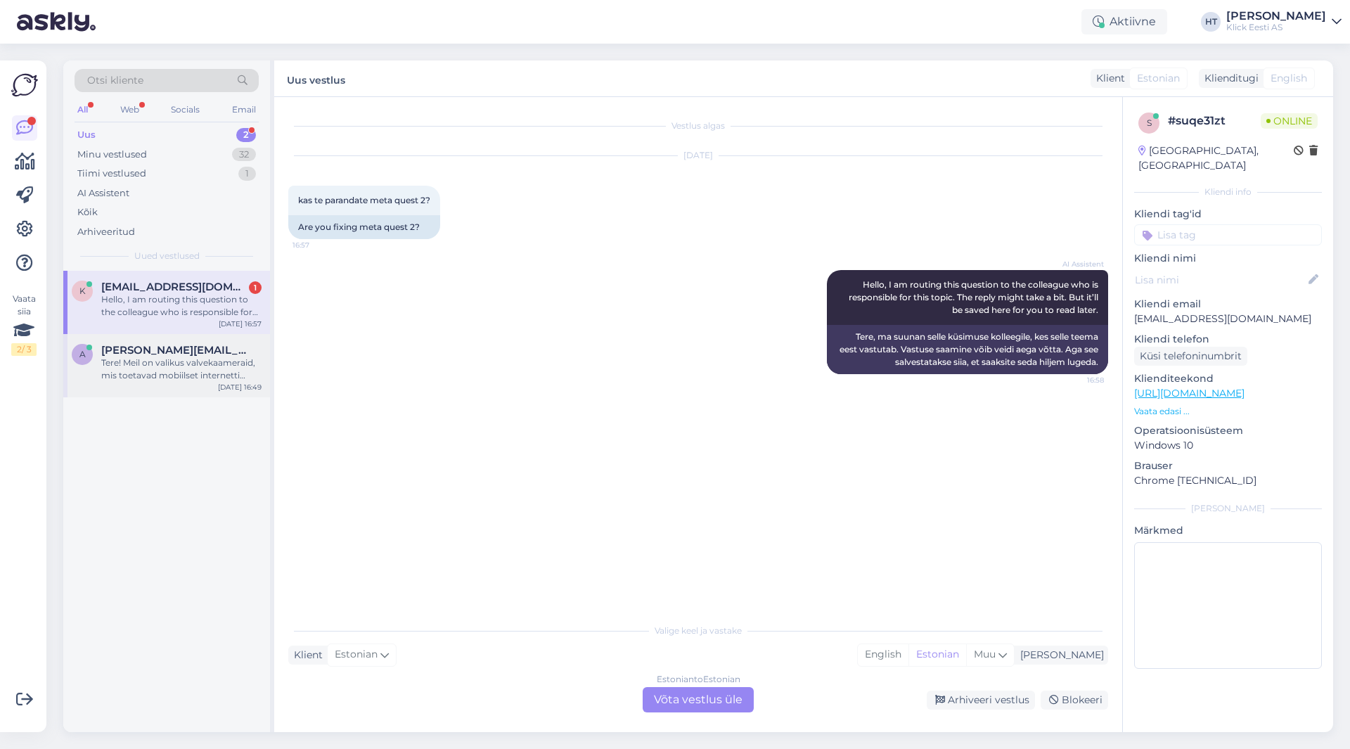
click at [227, 334] on div "a [EMAIL_ADDRESS][DOMAIN_NAME] Tere! Meil on valikus valvekaameraid, mis toetav…" at bounding box center [166, 365] width 207 height 63
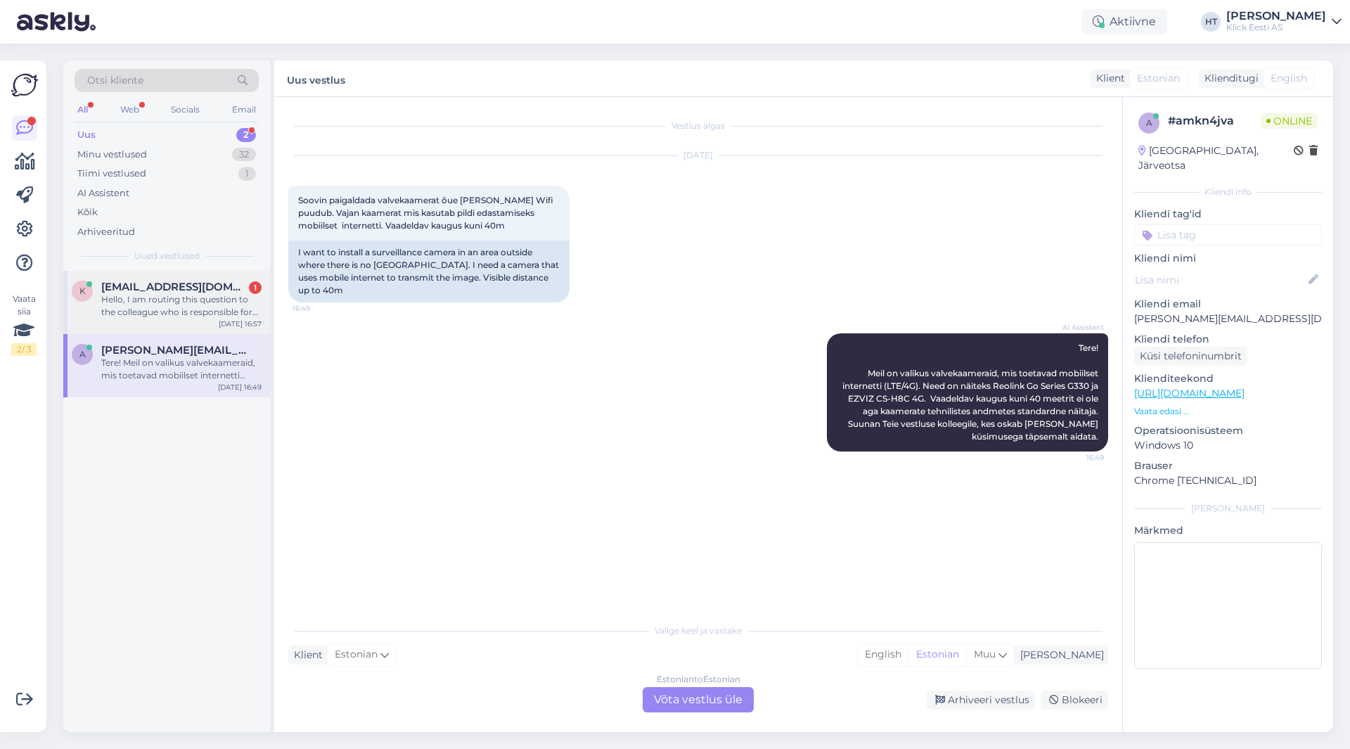
click at [225, 301] on div "Hello, I am routing this question to the colleague who is responsible for this …" at bounding box center [181, 305] width 160 height 25
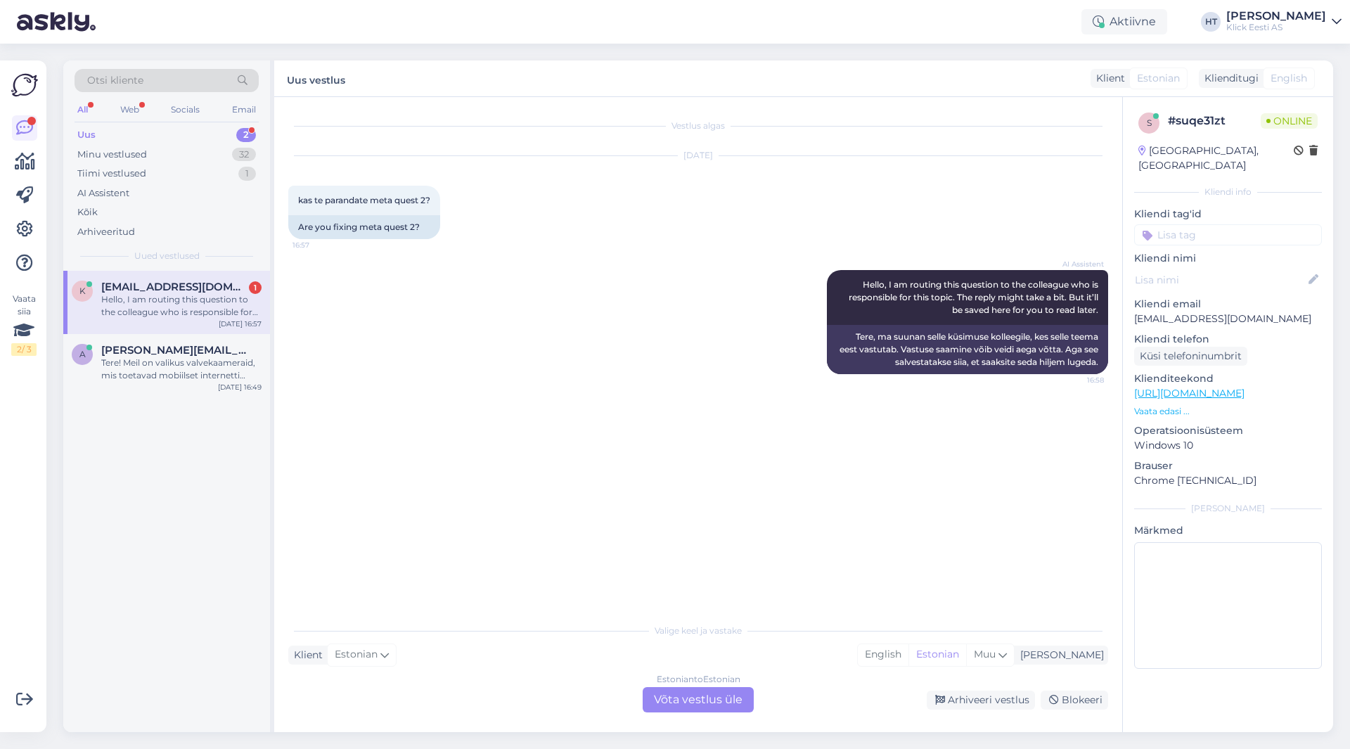
click at [467, 322] on div "AI Assistent Hello, I am routing this question to the colleague who is responsi…" at bounding box center [698, 321] width 820 height 135
click at [721, 700] on div "Estonian to Estonian Võta vestlus üle" at bounding box center [697, 699] width 111 height 25
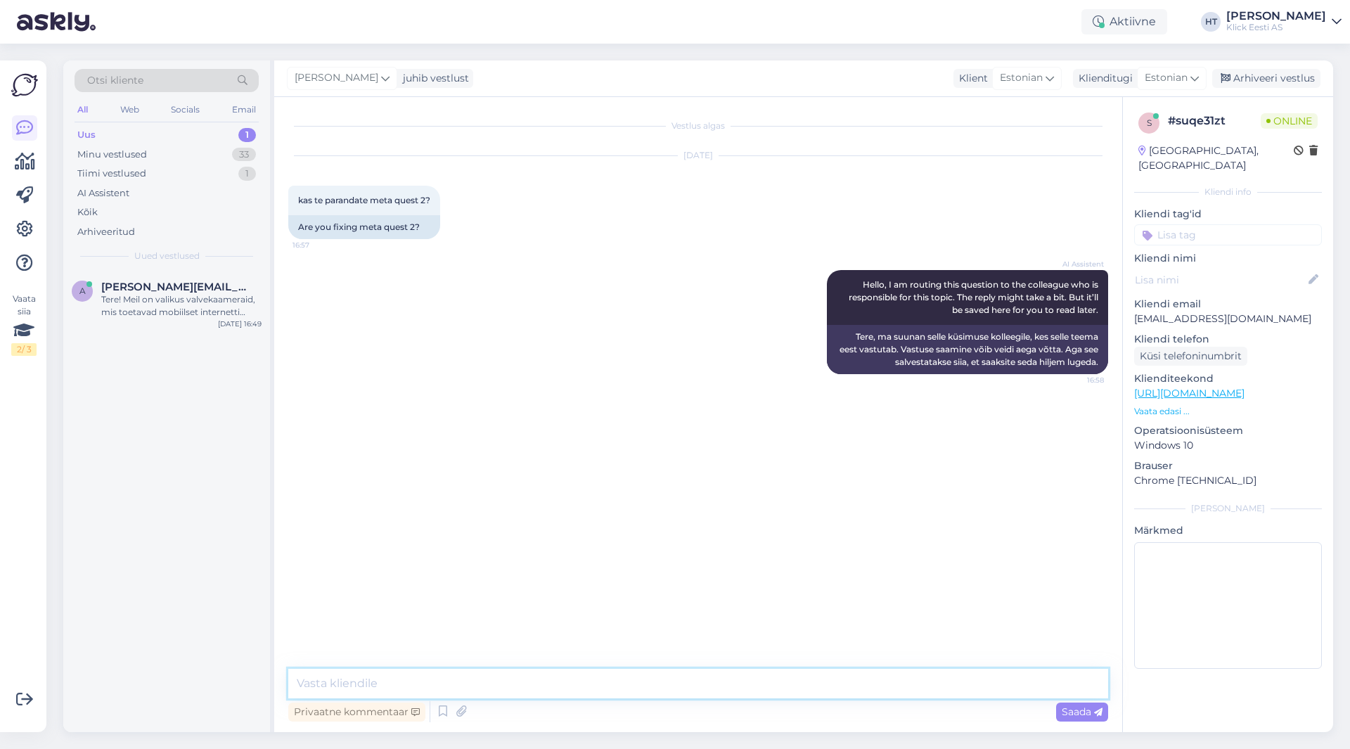
click at [710, 695] on textarea at bounding box center [698, 684] width 820 height 30
click at [170, 283] on span "[PERSON_NAME][EMAIL_ADDRESS][DOMAIN_NAME]" at bounding box center [174, 286] width 146 height 13
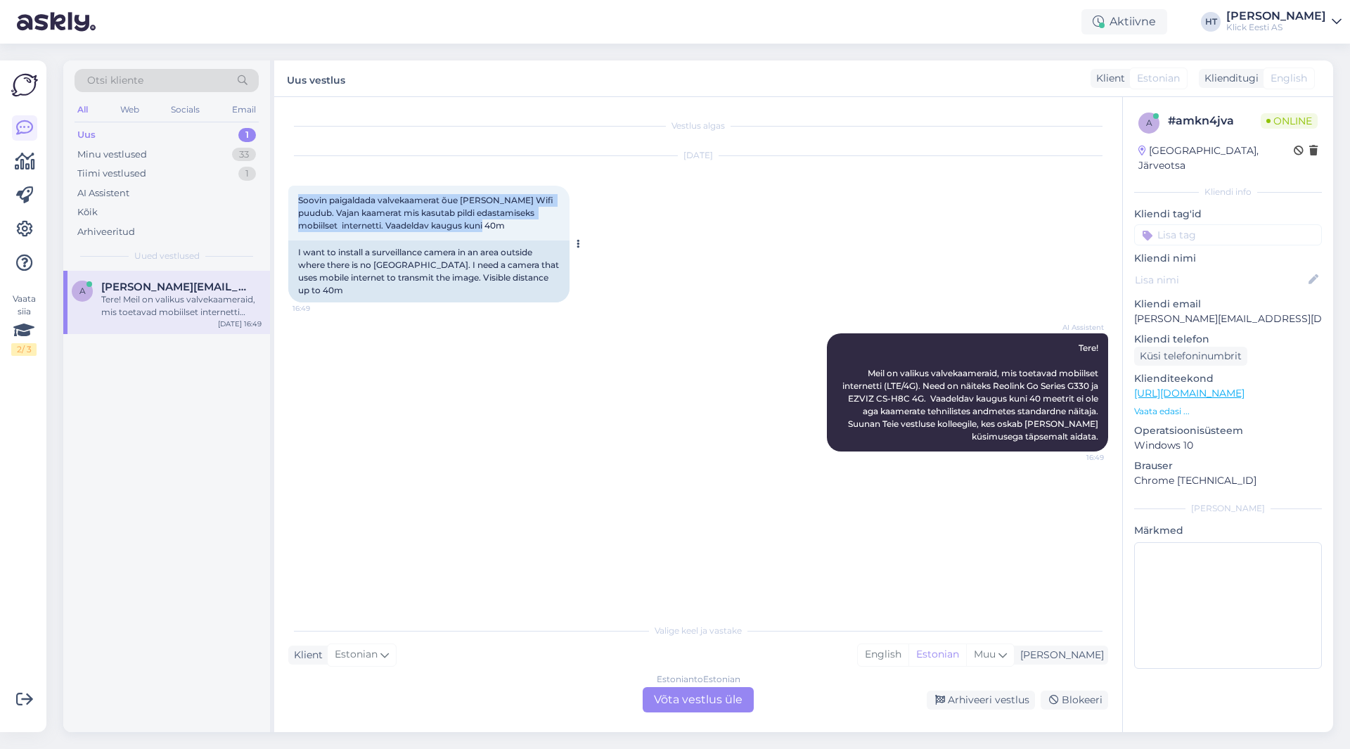
drag, startPoint x: 297, startPoint y: 200, endPoint x: 481, endPoint y: 227, distance: 186.2
click at [481, 227] on div "Soovin paigaldada valvekaamerat õue [PERSON_NAME] Wifi puudub. Vajan kaamerat m…" at bounding box center [428, 213] width 281 height 55
drag, startPoint x: 481, startPoint y: 227, endPoint x: 300, endPoint y: 198, distance: 182.9
click at [300, 198] on div "Soovin paigaldada valvekaamerat õue [PERSON_NAME] Wifi puudub. Vajan kaamerat m…" at bounding box center [428, 213] width 281 height 55
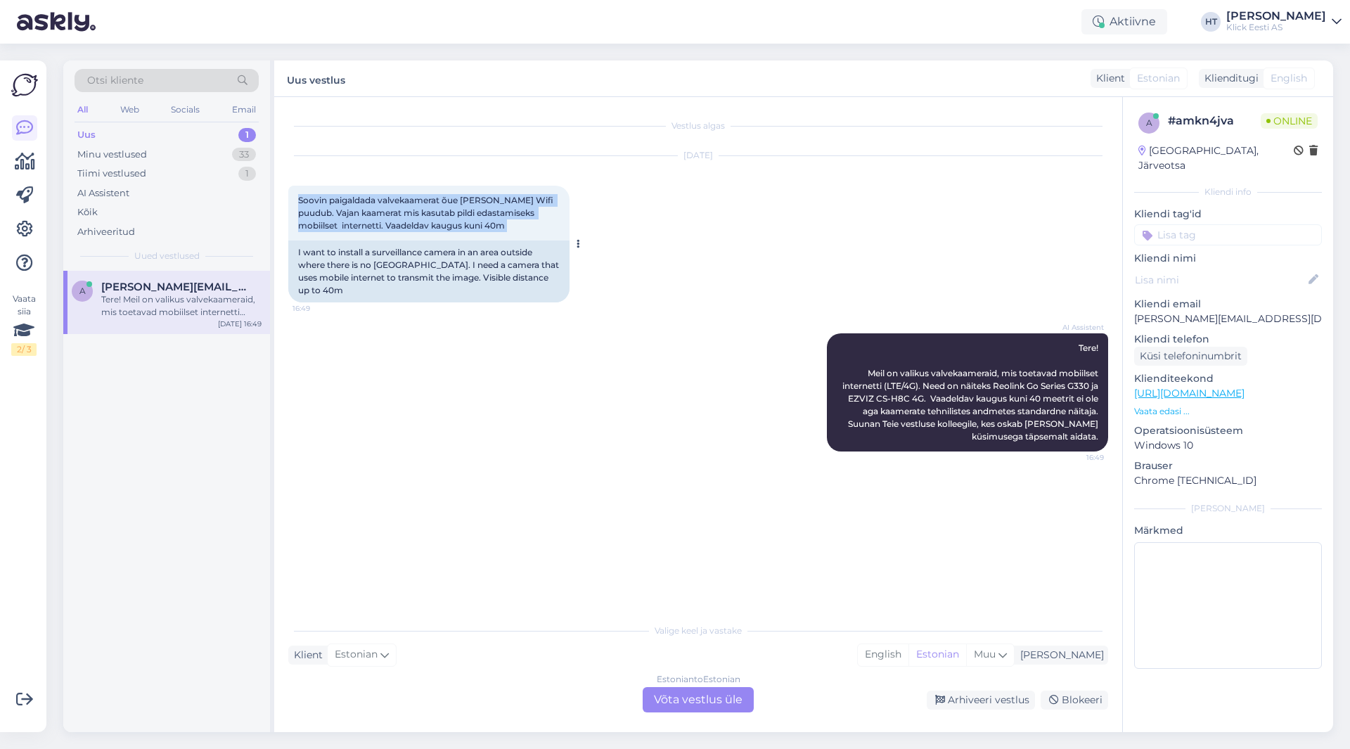
click at [300, 198] on span "Soovin paigaldada valvekaamerat õue [PERSON_NAME] Wifi puudub. Vajan kaamerat m…" at bounding box center [426, 213] width 257 height 36
drag, startPoint x: 297, startPoint y: 199, endPoint x: 470, endPoint y: 233, distance: 176.9
click at [470, 233] on div "Soovin paigaldada valvekaamerat õue [PERSON_NAME] Wifi puudub. Vajan kaamerat m…" at bounding box center [428, 213] width 281 height 55
drag, startPoint x: 471, startPoint y: 229, endPoint x: 298, endPoint y: 195, distance: 176.3
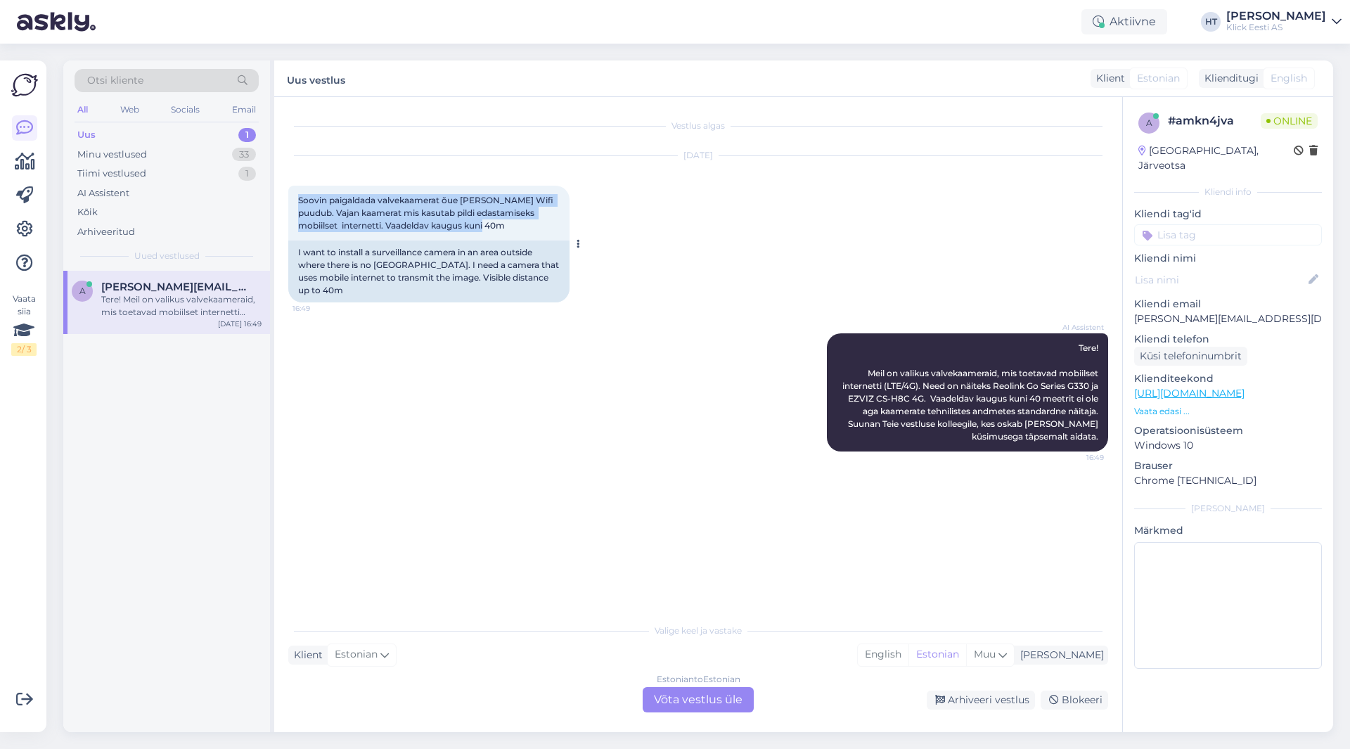
click at [298, 195] on div "Soovin paigaldada valvekaamerat õue [PERSON_NAME] Wifi puudub. Vajan kaamerat m…" at bounding box center [428, 213] width 281 height 55
click at [298, 195] on span "Soovin paigaldada valvekaamerat õue [PERSON_NAME] Wifi puudub. Vajan kaamerat m…" at bounding box center [426, 213] width 257 height 36
drag, startPoint x: 299, startPoint y: 198, endPoint x: 464, endPoint y: 226, distance: 167.6
click at [464, 226] on span "Soovin paigaldada valvekaamerat õue [PERSON_NAME] Wifi puudub. Vajan kaamerat m…" at bounding box center [426, 213] width 257 height 36
click at [472, 226] on div "Soovin paigaldada valvekaamerat õue [PERSON_NAME] Wifi puudub. Vajan kaamerat m…" at bounding box center [428, 213] width 281 height 55
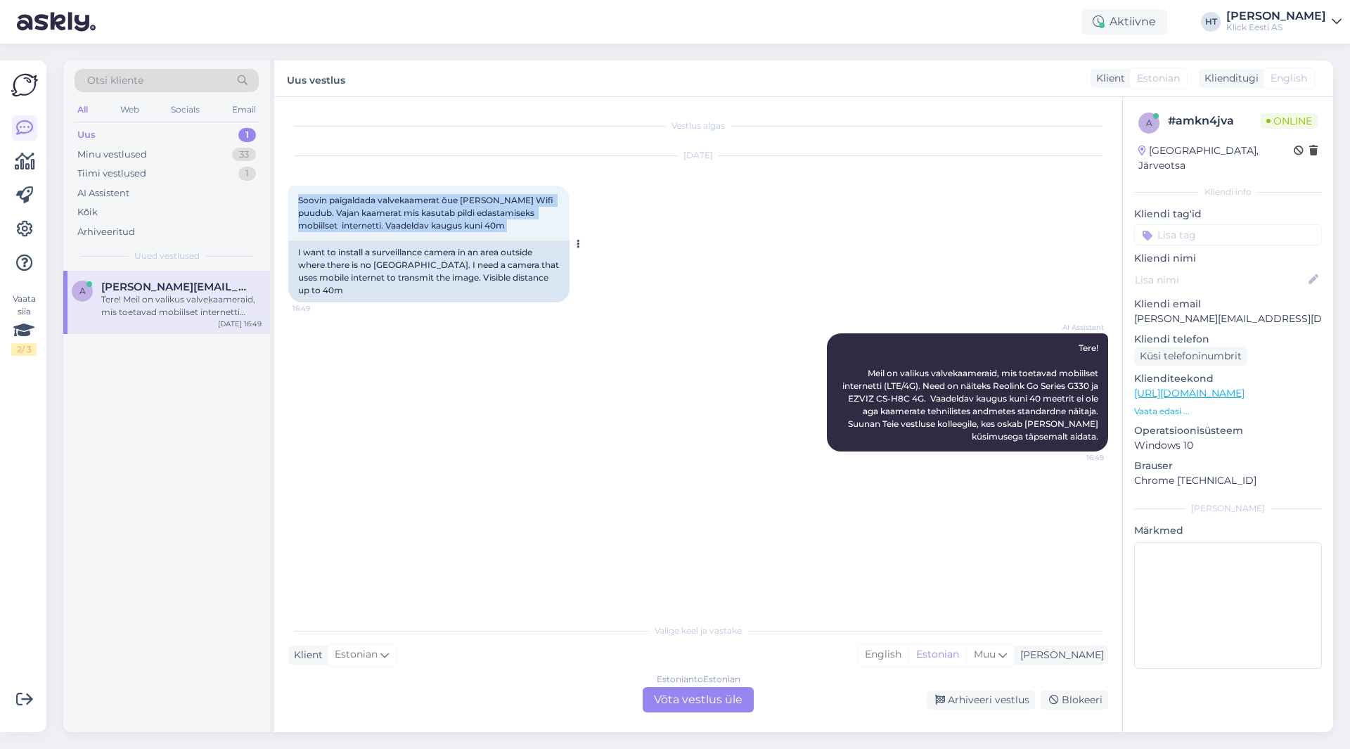
drag, startPoint x: 472, startPoint y: 226, endPoint x: 299, endPoint y: 197, distance: 175.4
click at [302, 197] on div "Soovin paigaldada valvekaamerat õue [PERSON_NAME] Wifi puudub. Vajan kaamerat m…" at bounding box center [428, 213] width 281 height 55
click at [297, 197] on div "Soovin paigaldada valvekaamerat õue [PERSON_NAME] Wifi puudub. Vajan kaamerat m…" at bounding box center [428, 213] width 281 height 55
drag, startPoint x: 297, startPoint y: 197, endPoint x: 533, endPoint y: 230, distance: 237.8
click at [533, 230] on div "Soovin paigaldada valvekaamerat õue [PERSON_NAME] Wifi puudub. Vajan kaamerat m…" at bounding box center [428, 213] width 281 height 55
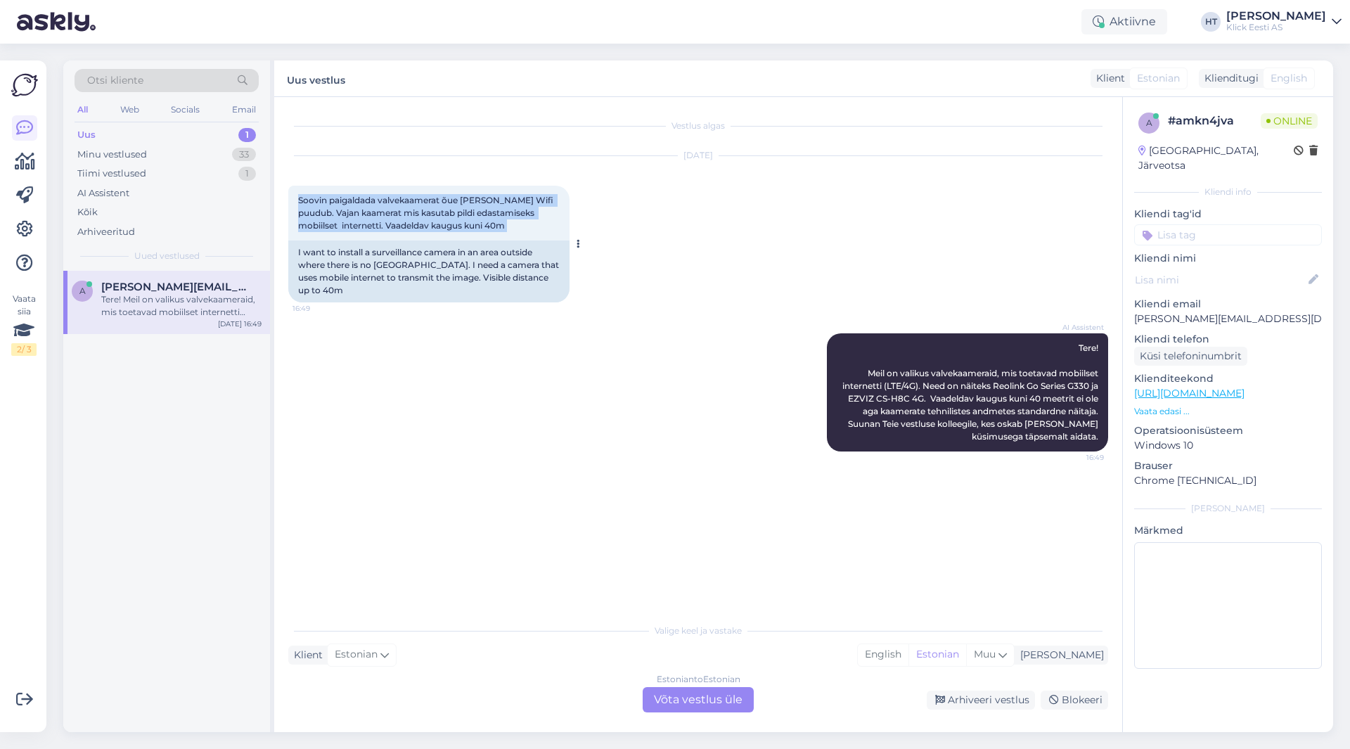
click at [533, 230] on div "Soovin paigaldada valvekaamerat õue [PERSON_NAME] Wifi puudub. Vajan kaamerat m…" at bounding box center [428, 213] width 281 height 55
drag, startPoint x: 516, startPoint y: 227, endPoint x: 290, endPoint y: 195, distance: 228.0
click at [290, 194] on div "Soovin paigaldada valvekaamerat õue [PERSON_NAME] Wifi puudub. Vajan kaamerat m…" at bounding box center [428, 213] width 281 height 55
click at [290, 196] on div "Soovin paigaldada valvekaamerat õue [PERSON_NAME] Wifi puudub. Vajan kaamerat m…" at bounding box center [428, 213] width 281 height 55
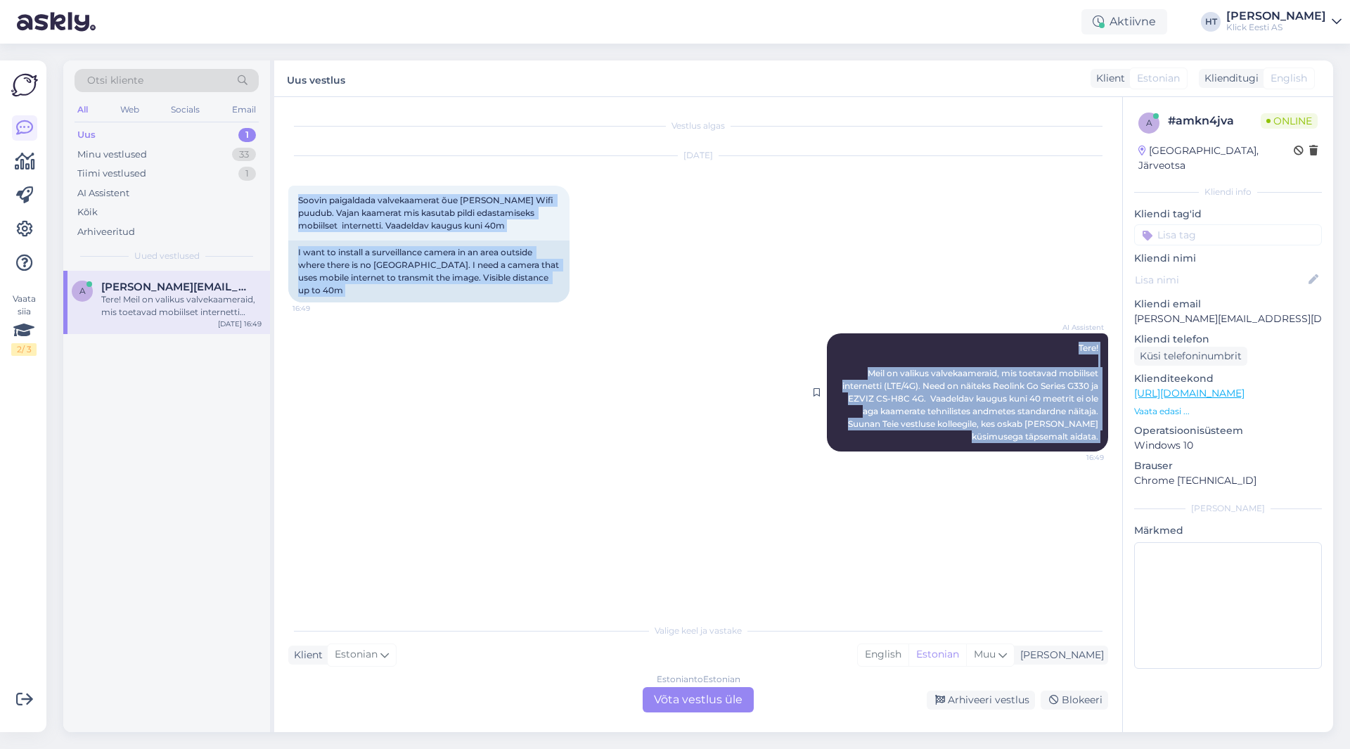
drag, startPoint x: 293, startPoint y: 196, endPoint x: 1094, endPoint y: 444, distance: 838.0
click at [1094, 444] on div "Vestlus algas [DATE] Soovin paigaldada valvekaamerat õue [PERSON_NAME] Wifi puu…" at bounding box center [704, 357] width 832 height 492
click at [1088, 452] on span "16:49" at bounding box center [1077, 457] width 53 height 11
click at [992, 454] on div "Vestlus algas [DATE] Soovin paigaldada valvekaamerat õue [PERSON_NAME] Wifi puu…" at bounding box center [704, 357] width 832 height 492
drag, startPoint x: 294, startPoint y: 197, endPoint x: 1102, endPoint y: 423, distance: 839.5
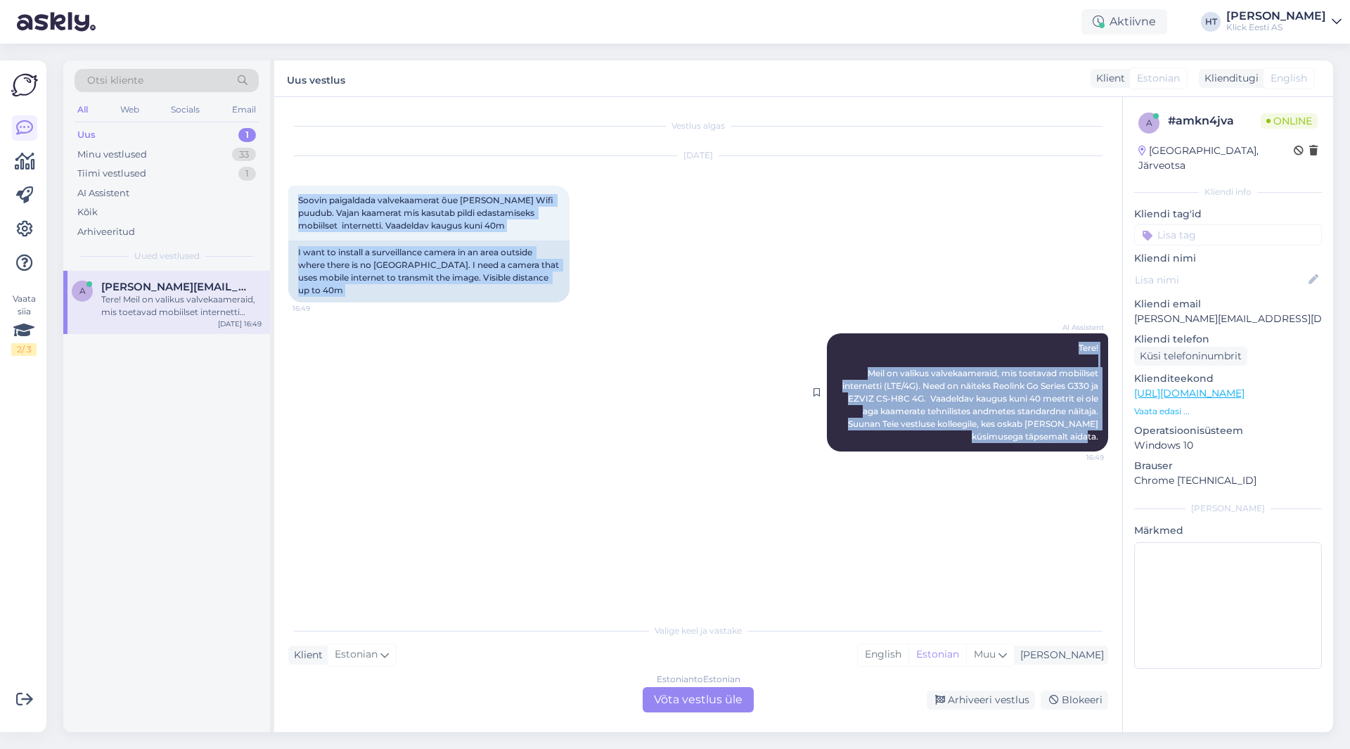
click at [1102, 423] on div "Vestlus algas [DATE] Soovin paigaldada valvekaamerat õue [PERSON_NAME] Wifi puu…" at bounding box center [704, 357] width 832 height 492
click at [1102, 423] on div "AI Assistent Tere! Meil on valikus valvekaameraid, mis toetavad mobiilset inter…" at bounding box center [967, 392] width 281 height 118
drag, startPoint x: 1102, startPoint y: 423, endPoint x: 302, endPoint y: 190, distance: 833.8
click at [302, 190] on div "Vestlus algas [DATE] Soovin paigaldada valvekaamerat õue [PERSON_NAME] Wifi puu…" at bounding box center [704, 357] width 832 height 492
click at [288, 189] on div "Vestlus algas [DATE] Soovin paigaldada valvekaamerat õue [PERSON_NAME] Wifi puu…" at bounding box center [698, 414] width 848 height 635
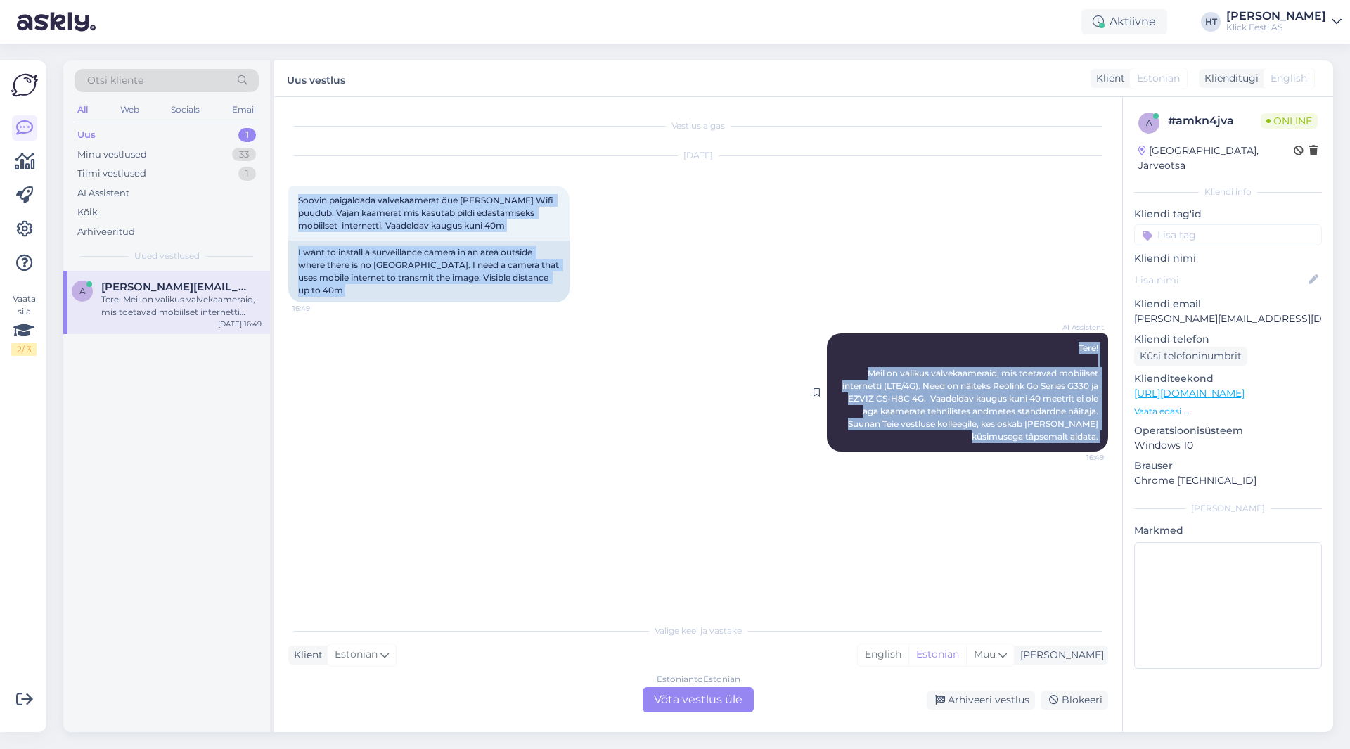
drag, startPoint x: 288, startPoint y: 189, endPoint x: 1099, endPoint y: 432, distance: 847.6
click at [1099, 432] on div "Vestlus algas [DATE] Soovin paigaldada valvekaamerat õue [PERSON_NAME] Wifi puu…" at bounding box center [698, 414] width 848 height 635
click at [1102, 429] on div "AI Assistent Tere! Meil on valikus valvekaameraid, mis toetavad mobiilset inter…" at bounding box center [967, 392] width 281 height 118
drag, startPoint x: 1102, startPoint y: 429, endPoint x: 281, endPoint y: 198, distance: 853.0
click at [280, 199] on div "Vestlus algas [DATE] Soovin paigaldada valvekaamerat õue [PERSON_NAME] Wifi puu…" at bounding box center [698, 414] width 848 height 635
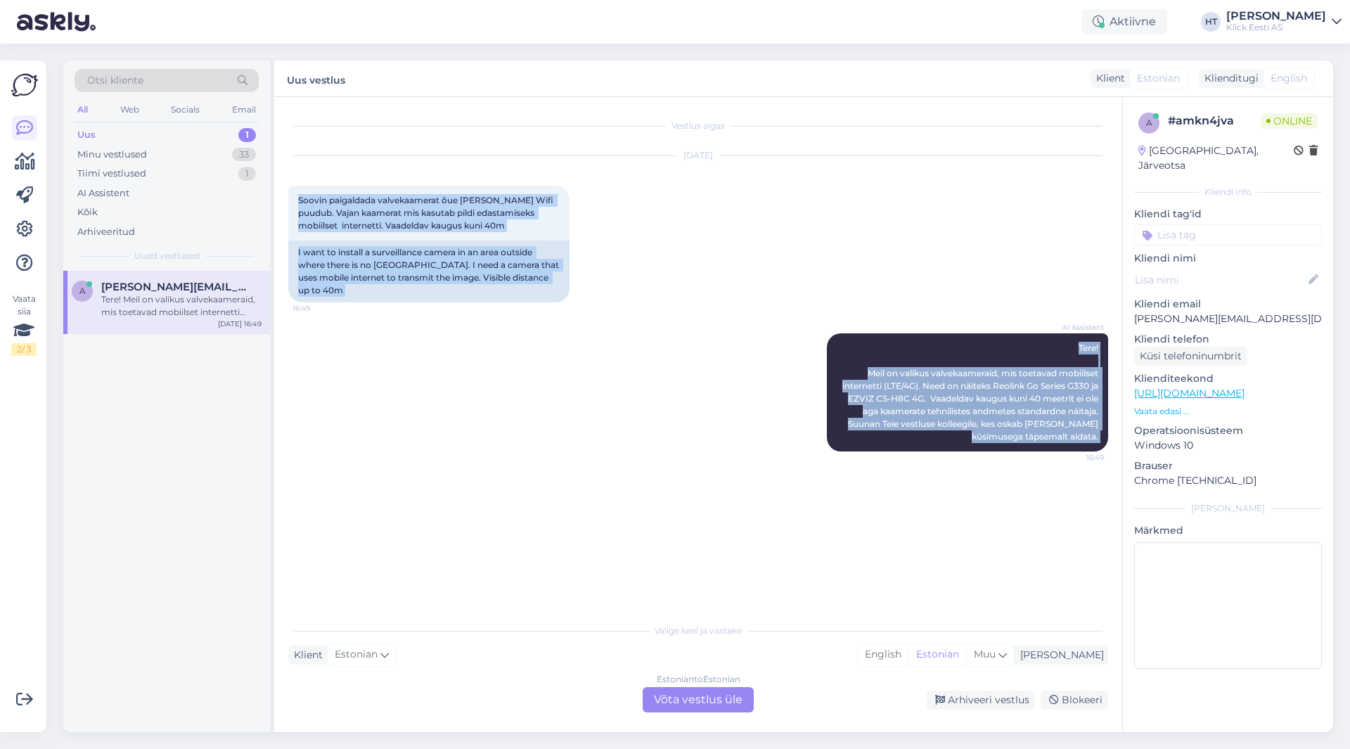
click at [285, 195] on div "Vestlus algas [DATE] Soovin paigaldada valvekaamerat õue [PERSON_NAME] Wifi puu…" at bounding box center [698, 414] width 848 height 635
drag, startPoint x: 290, startPoint y: 190, endPoint x: 1106, endPoint y: 427, distance: 849.1
click at [1106, 427] on div "Vestlus algas [DATE] Soovin paigaldada valvekaamerat õue [PERSON_NAME] Wifi puu…" at bounding box center [704, 357] width 832 height 492
click at [1106, 427] on div "AI Assistent Tere! Meil on valikus valvekaameraid, mis toetavad mobiilset inter…" at bounding box center [967, 392] width 281 height 118
drag, startPoint x: 1106, startPoint y: 427, endPoint x: 295, endPoint y: 192, distance: 843.8
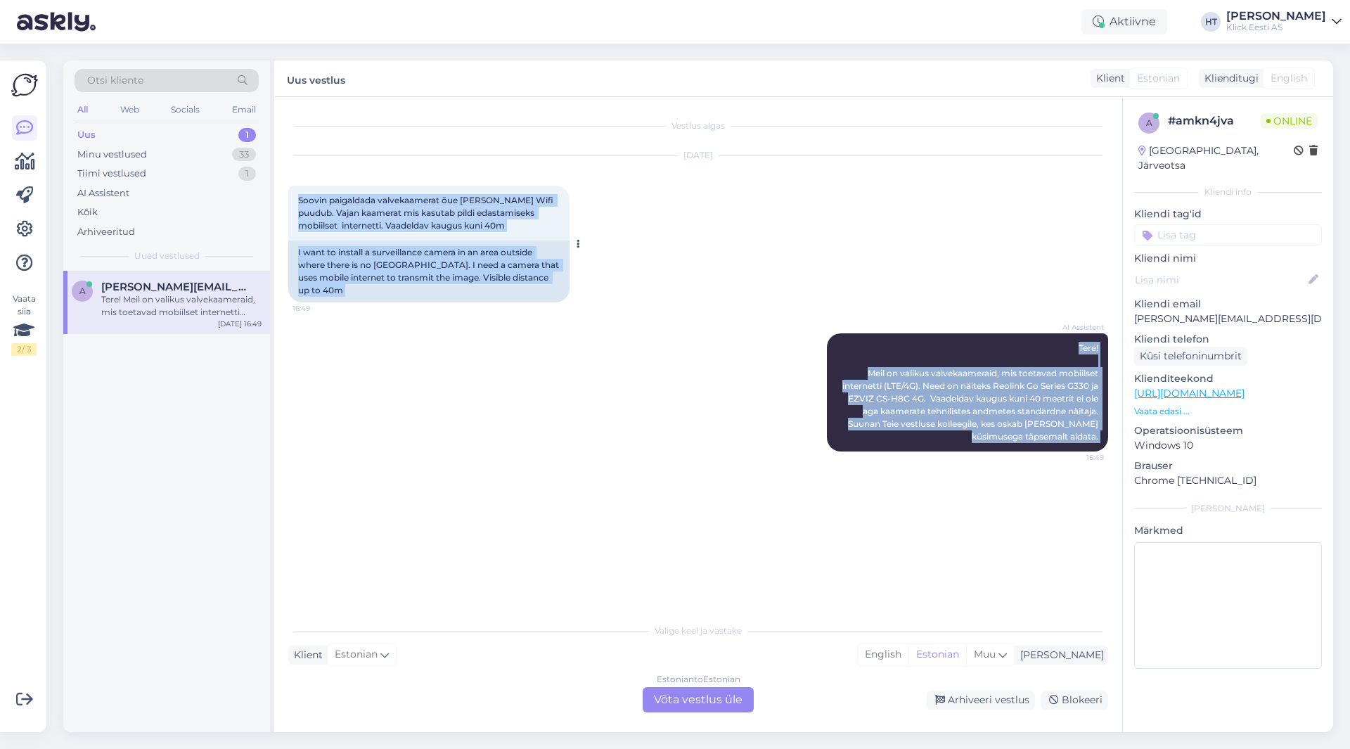
click at [297, 192] on div "Vestlus algas [DATE] Soovin paigaldada valvekaamerat õue [PERSON_NAME] Wifi puu…" at bounding box center [704, 357] width 832 height 492
click at [295, 192] on div "Soovin paigaldada valvekaamerat õue [PERSON_NAME] Wifi puudub. Vajan kaamerat m…" at bounding box center [428, 213] width 281 height 55
drag, startPoint x: 295, startPoint y: 195, endPoint x: 1107, endPoint y: 423, distance: 843.4
click at [1107, 423] on div "Vestlus algas [DATE] Soovin paigaldada valvekaamerat õue [PERSON_NAME] Wifi puu…" at bounding box center [704, 357] width 832 height 492
click at [1105, 425] on div "AI Assistent Tere! Meil on valikus valvekaameraid, mis toetavad mobiilset inter…" at bounding box center [967, 392] width 281 height 118
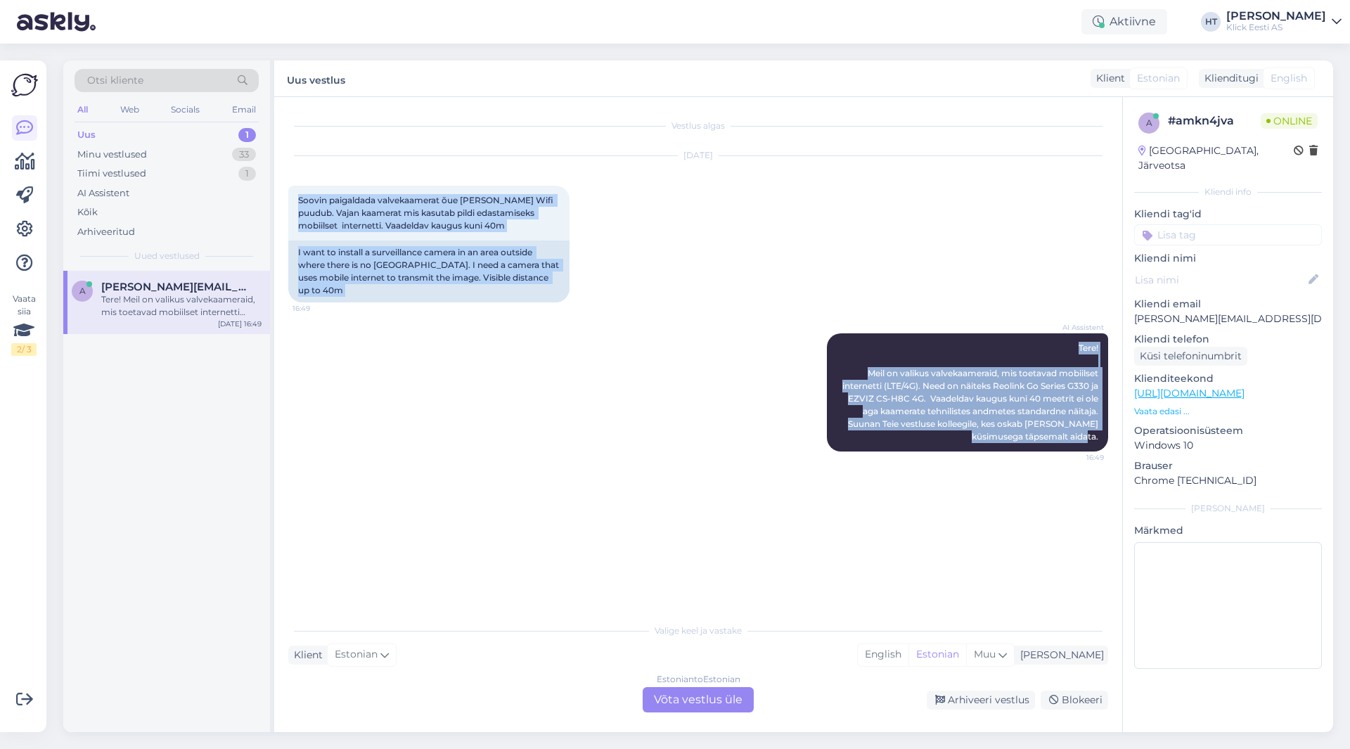
drag, startPoint x: 1105, startPoint y: 426, endPoint x: 286, endPoint y: 186, distance: 853.3
click at [286, 186] on div "Vestlus algas [DATE] Soovin paigaldada valvekaamerat õue [PERSON_NAME] Wifi puu…" at bounding box center [698, 414] width 848 height 635
click at [288, 192] on div "Soovin paigaldada valvekaamerat õue [PERSON_NAME] Wifi puudub. Vajan kaamerat m…" at bounding box center [428, 213] width 281 height 55
drag, startPoint x: 288, startPoint y: 192, endPoint x: 1114, endPoint y: 425, distance: 858.3
click at [1114, 425] on div "Vestlus algas [DATE] Soovin paigaldada valvekaamerat õue [PERSON_NAME] Wifi puu…" at bounding box center [704, 357] width 832 height 492
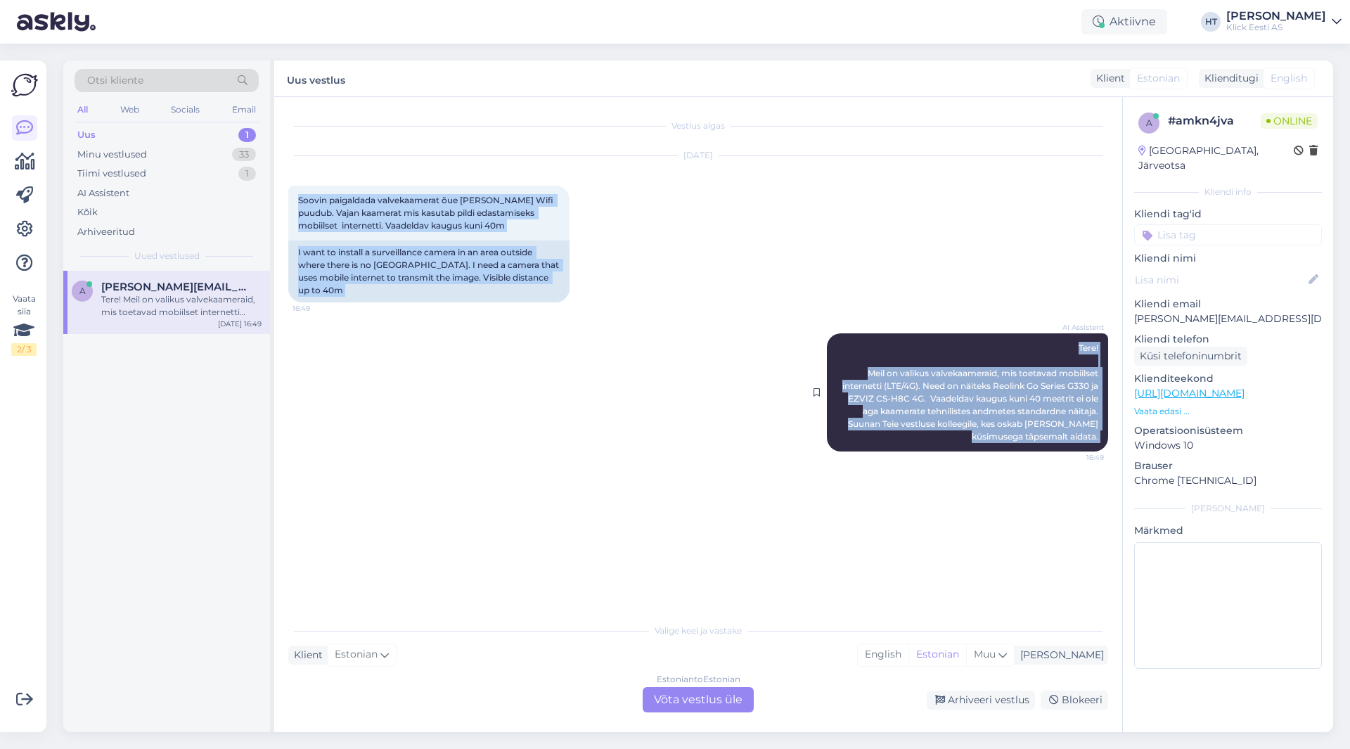
click at [1104, 425] on div "AI Assistent Tere! Meil on valikus valvekaameraid, mis toetavad mobiilset inter…" at bounding box center [967, 392] width 281 height 118
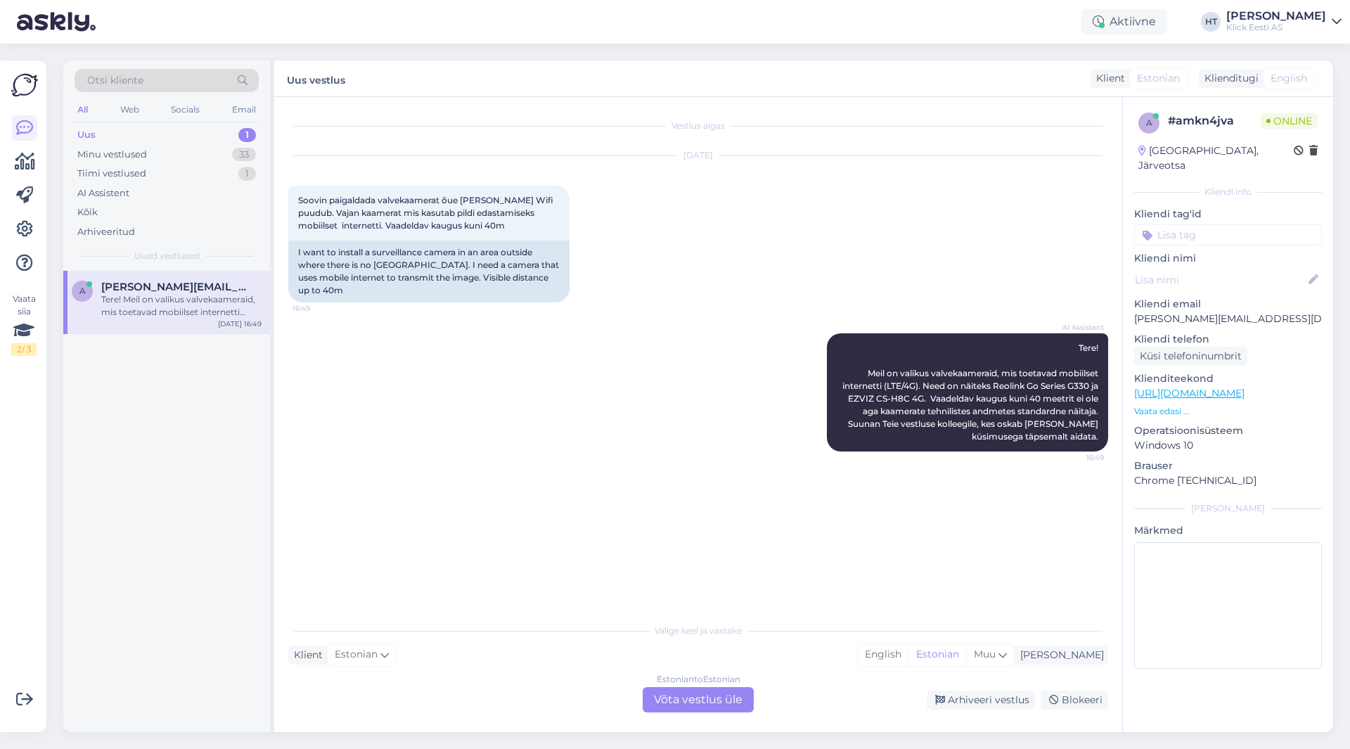
click at [683, 691] on div "Estonian to Estonian Võta vestlus üle" at bounding box center [697, 699] width 111 height 25
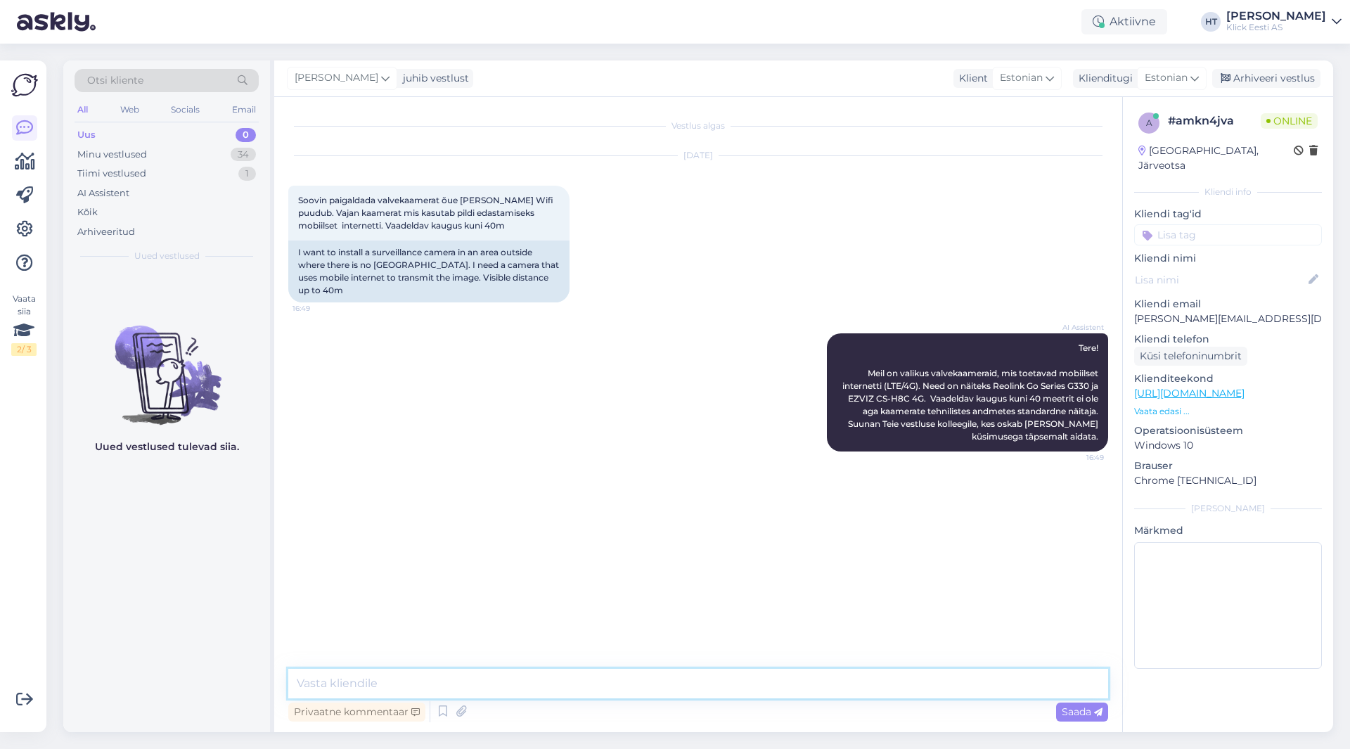
click at [654, 680] on textarea at bounding box center [698, 684] width 820 height 30
click at [422, 677] on textarea at bounding box center [698, 684] width 820 height 30
paste textarea "[URL][DOMAIN_NAME]"
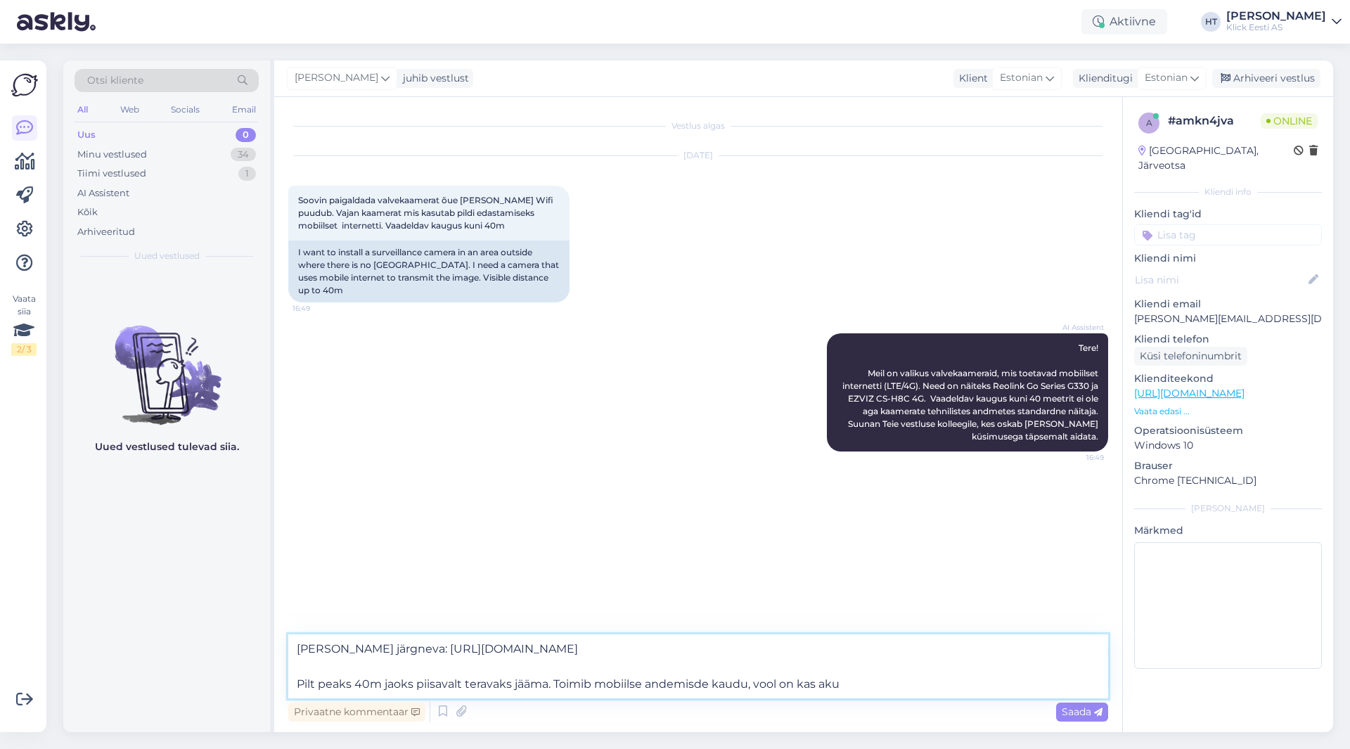
drag, startPoint x: 867, startPoint y: 690, endPoint x: 755, endPoint y: 684, distance: 111.9
click at [755, 684] on textarea "[PERSON_NAME] järgneva: [URL][DOMAIN_NAME] Pilt peaks 40m jaoks piisavalt terav…" at bounding box center [698, 666] width 820 height 64
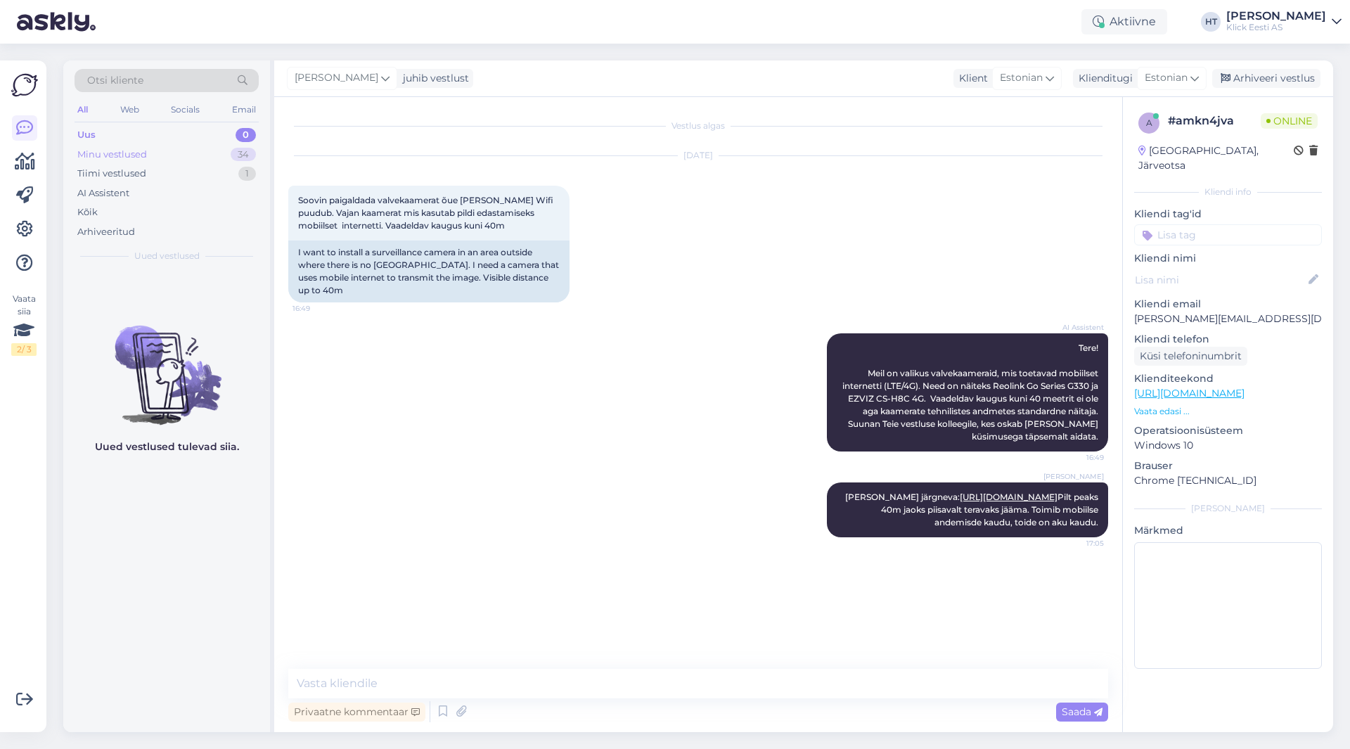
click at [247, 155] on div "34" at bounding box center [243, 155] width 25 height 14
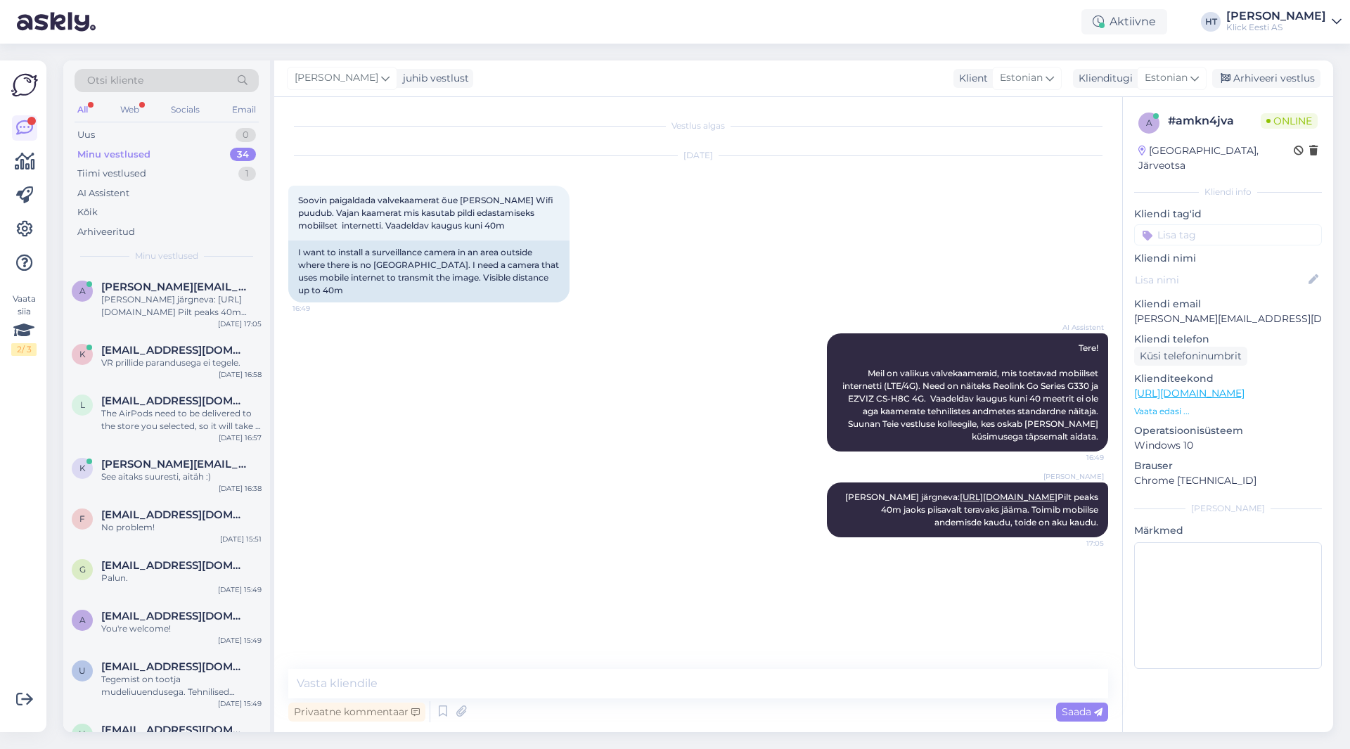
click at [517, 361] on div "AI Assistent Tere! Meil on valikus valvekaameraid, mis toetavad mobiilset inter…" at bounding box center [698, 392] width 820 height 149
click at [169, 152] on div "Minu vestlused 34" at bounding box center [167, 155] width 184 height 20
click at [121, 86] on span "Otsi kliente" at bounding box center [115, 80] width 56 height 15
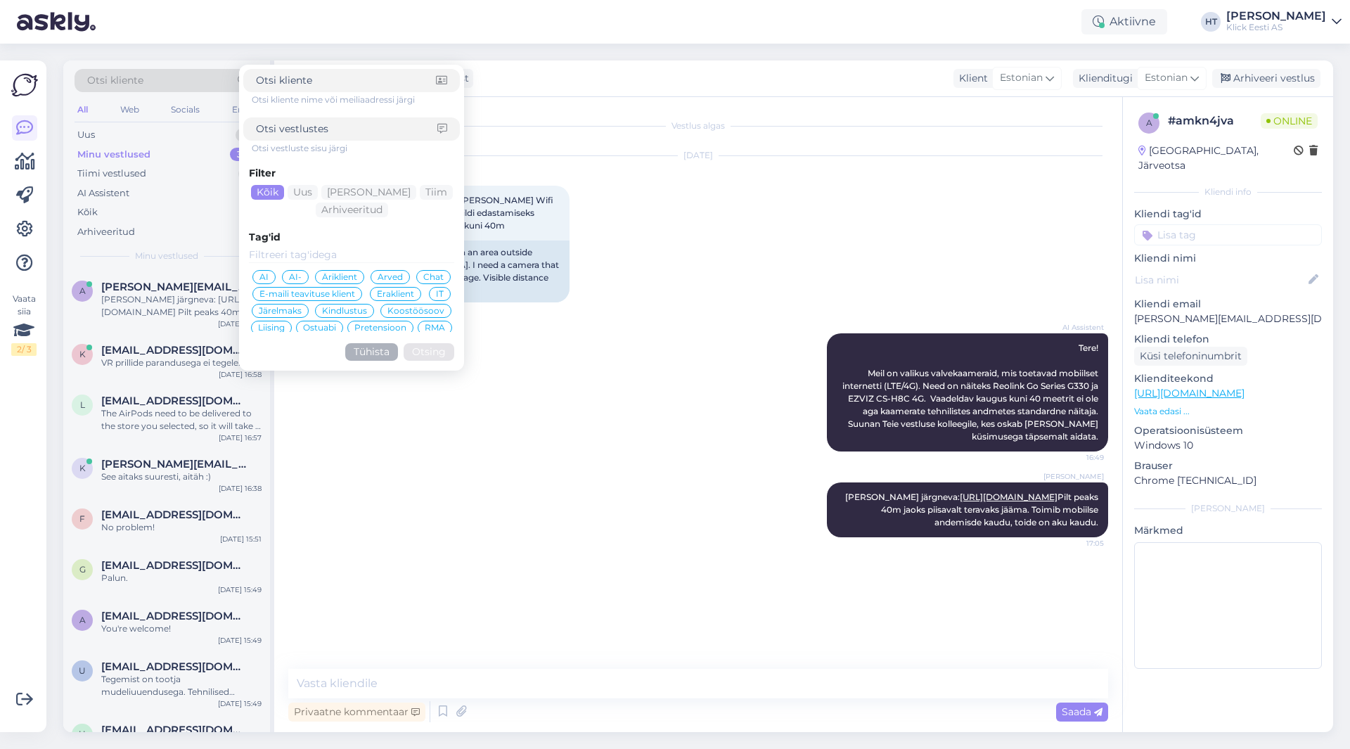
click at [358, 131] on input at bounding box center [346, 129] width 181 height 15
click button "Otsing" at bounding box center [428, 352] width 51 height 18
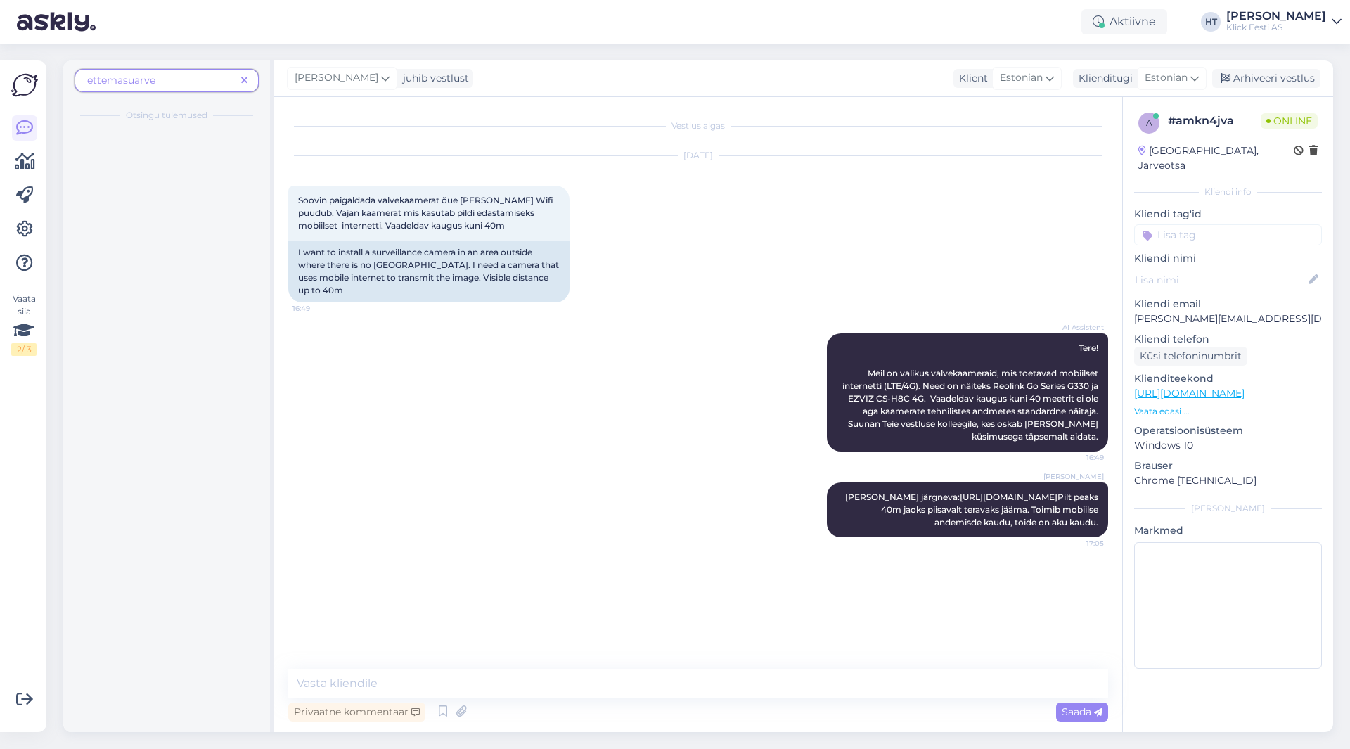
click at [158, 86] on span "ettemasuarve" at bounding box center [161, 80] width 148 height 15
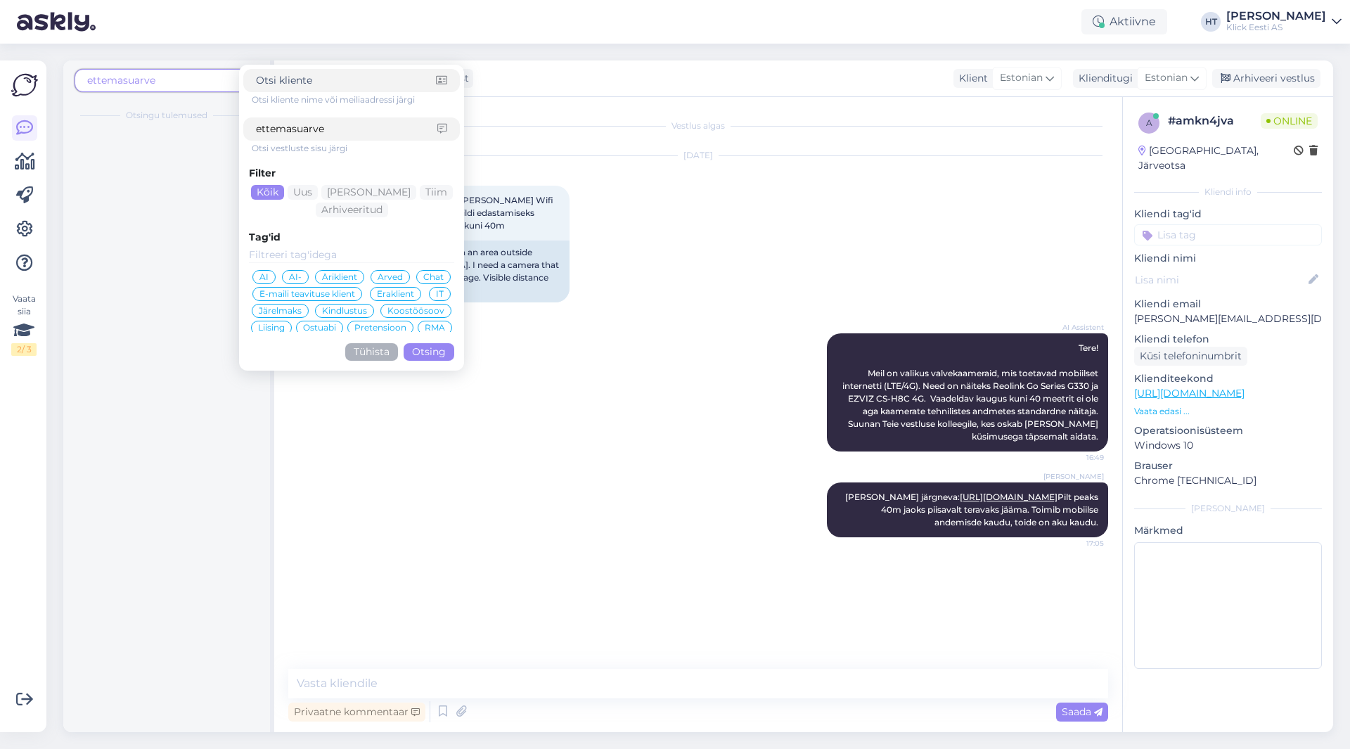
click at [299, 135] on input "ettemasuarve" at bounding box center [346, 129] width 181 height 15
click button "Otsing" at bounding box center [428, 352] width 51 height 18
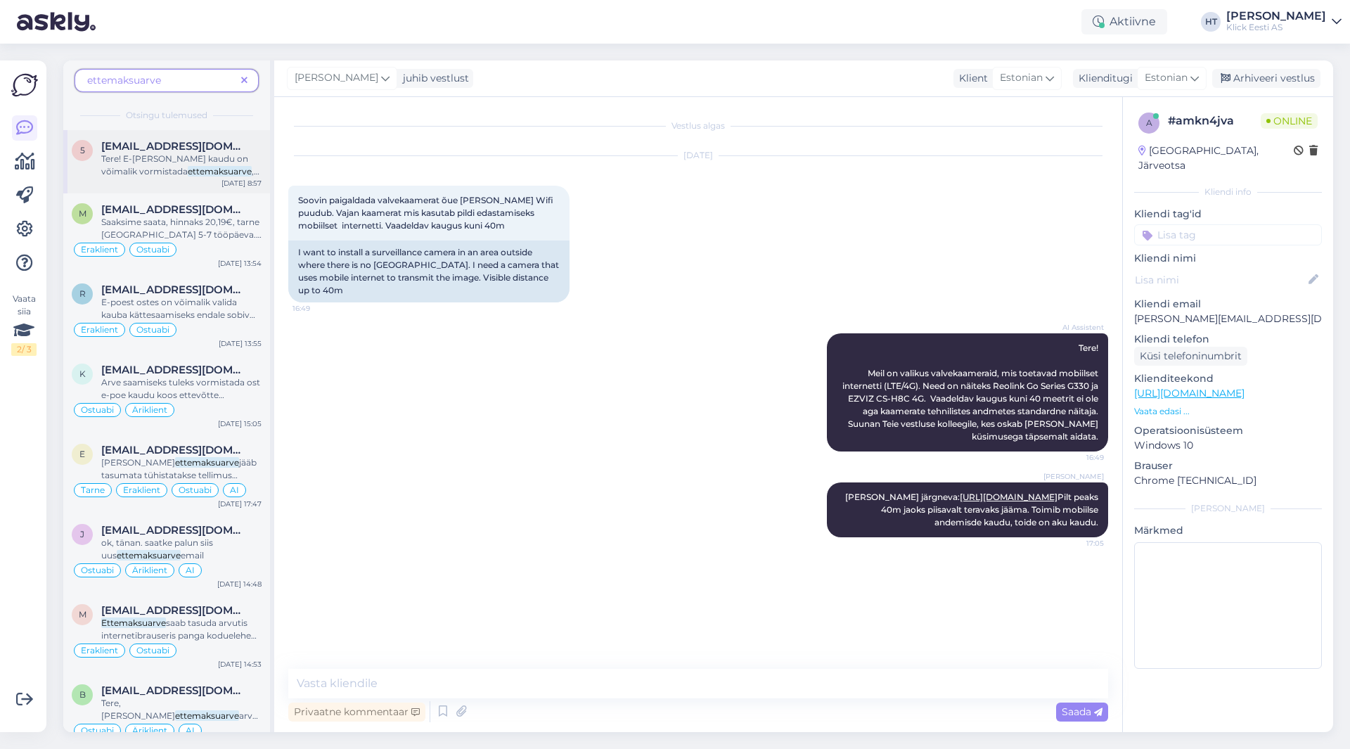
click at [228, 173] on span ", mille saab kaupluses sularahas tasuda. Peale arve täismahus tasumist pannakse…" at bounding box center [180, 196] width 158 height 61
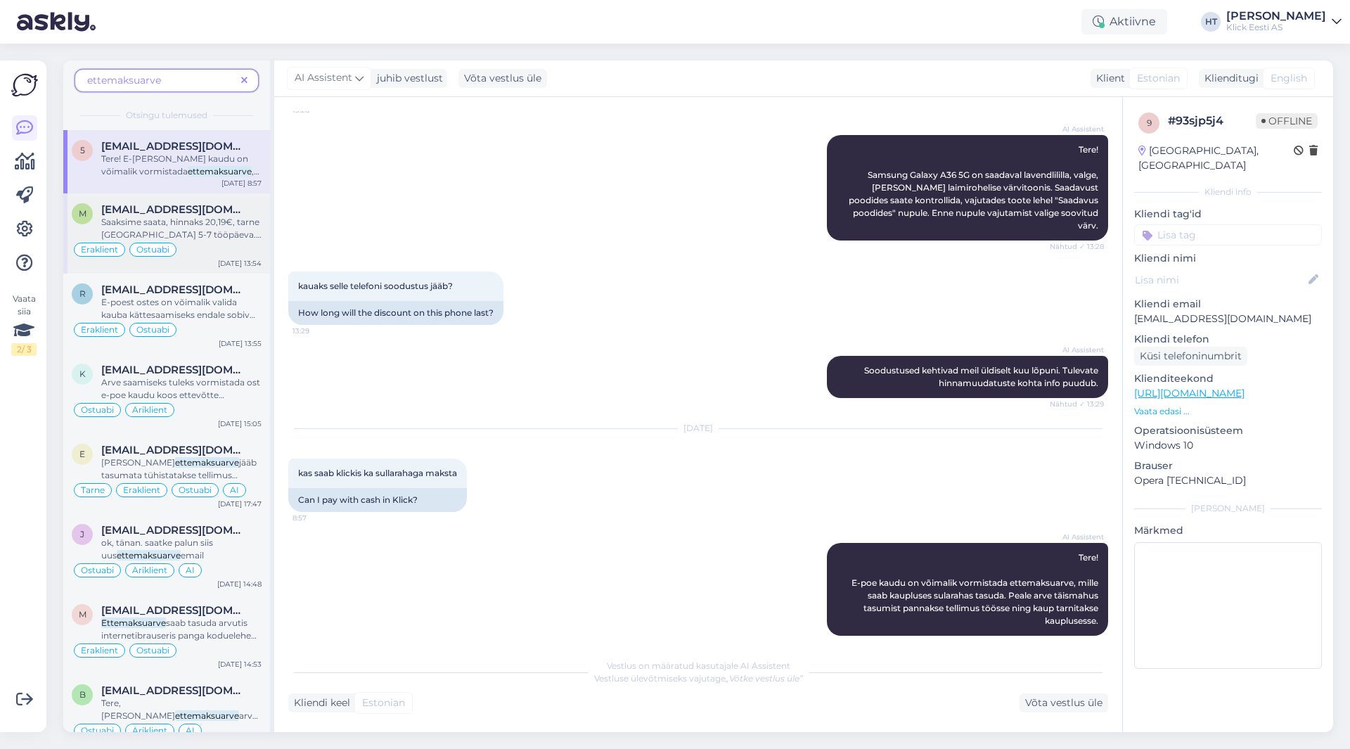
click at [228, 220] on span "Saaksime saata, hinnaks 20,19€, tarne [GEOGRAPHIC_DATA] 5-7 tööpäeva. Võib tell…" at bounding box center [181, 247] width 160 height 61
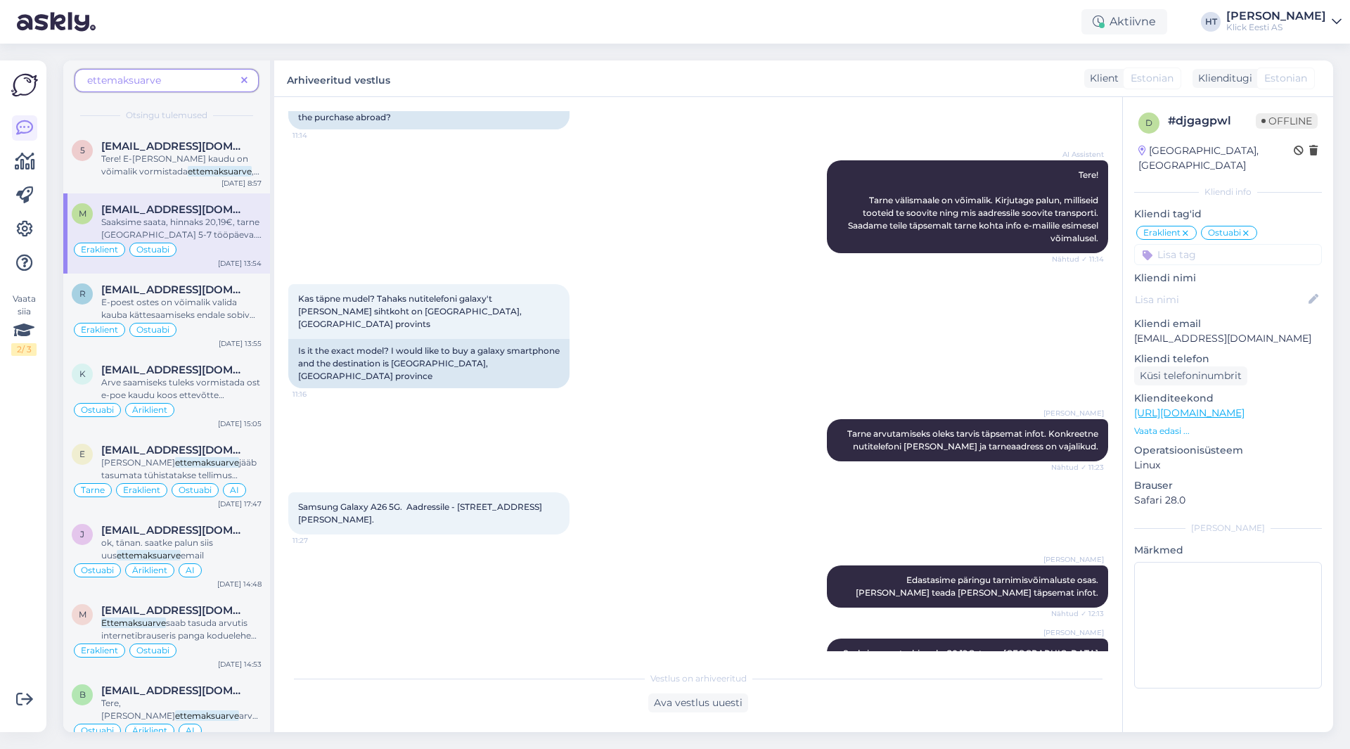
scroll to position [621, 0]
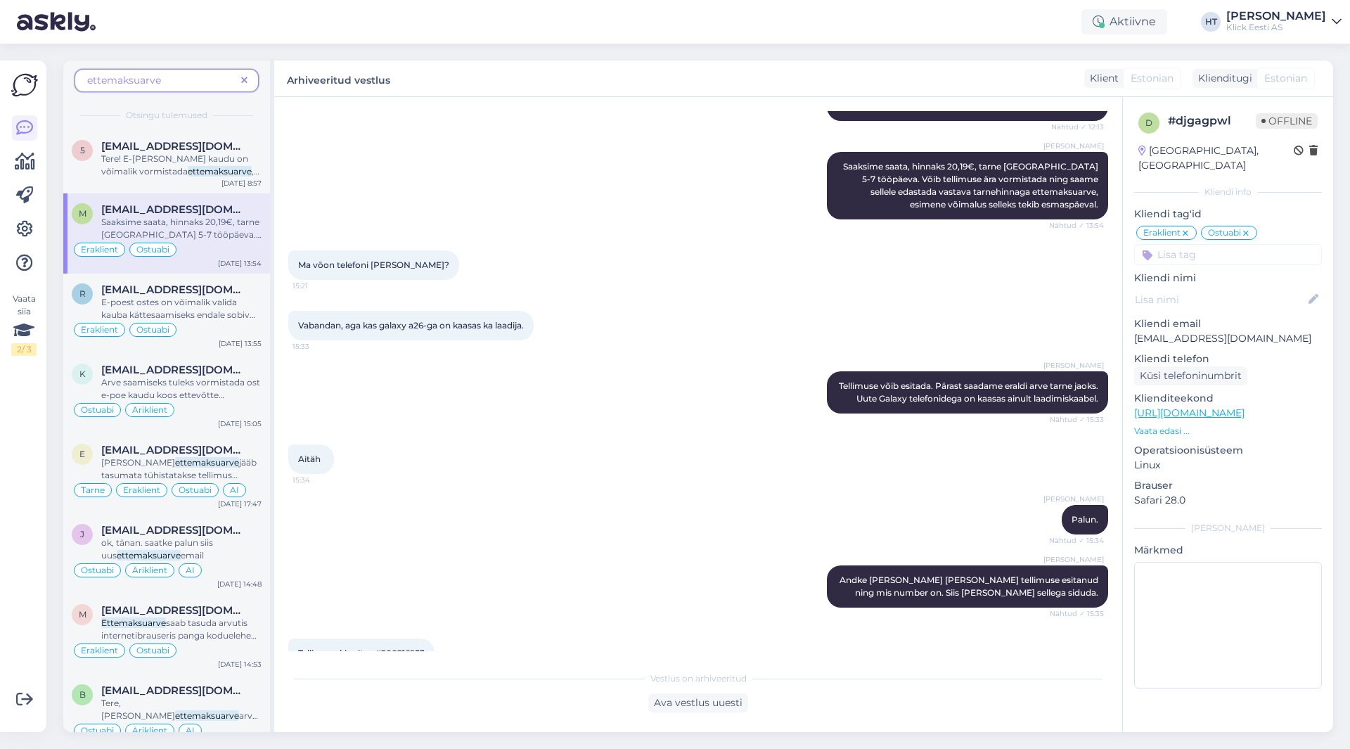
click at [223, 267] on div "[DATE] 13:54" at bounding box center [240, 263] width 44 height 11
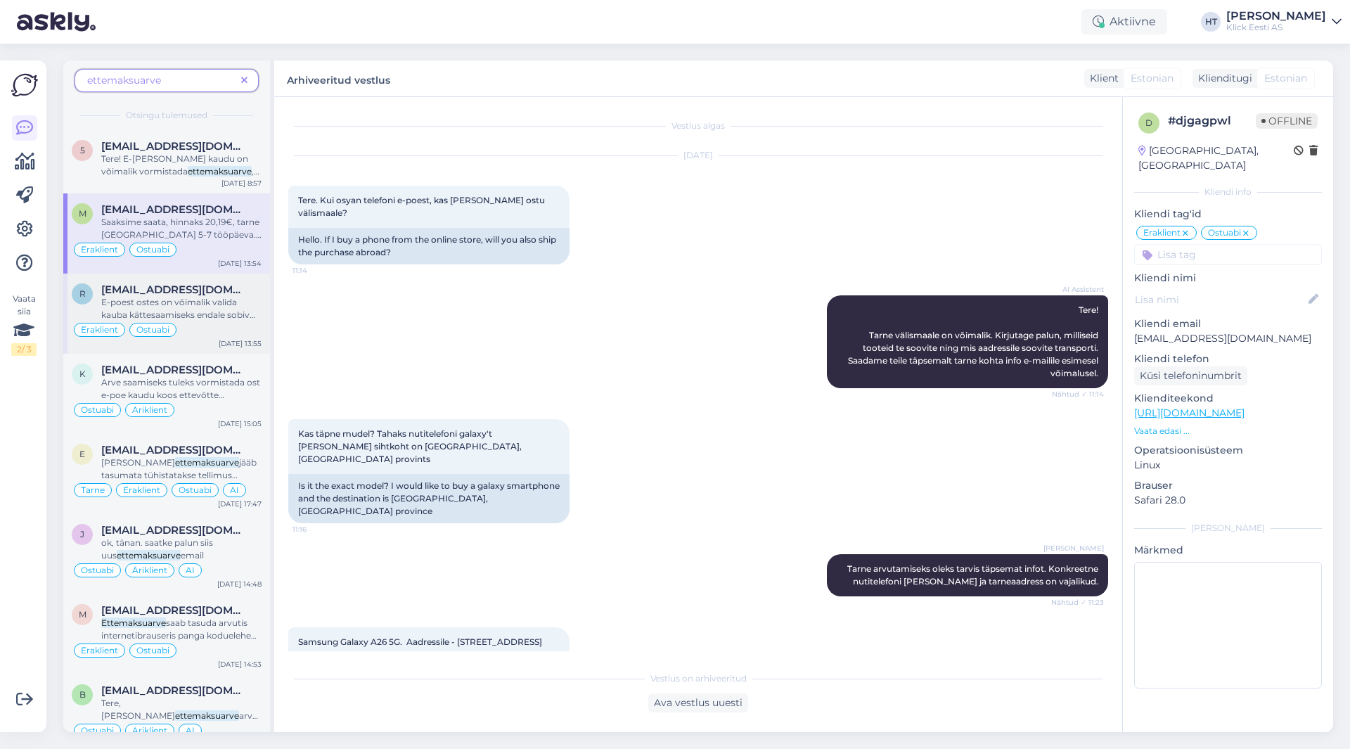
scroll to position [70, 0]
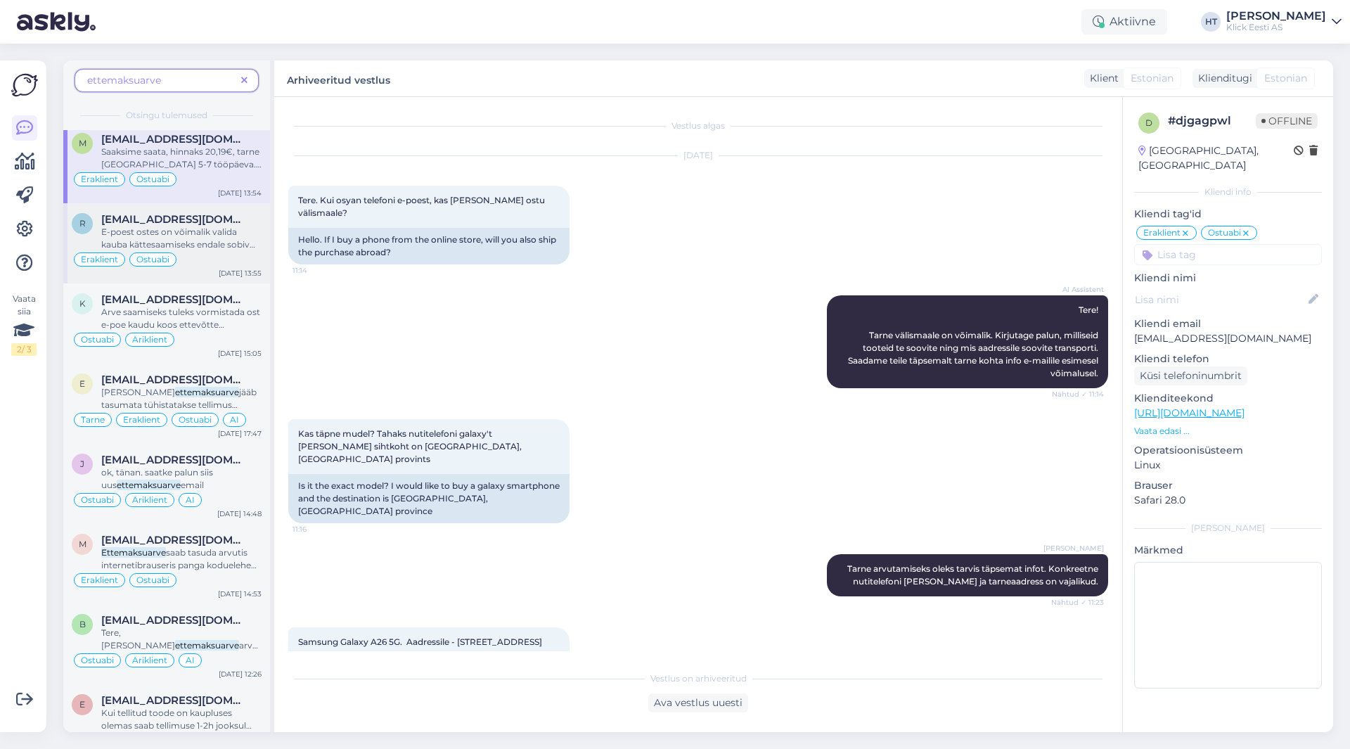
click at [224, 249] on span "E-poest ostes on võimalik valida kauba kättesaamiseks endale sobiv kauplus. Sel…" at bounding box center [178, 282] width 154 height 112
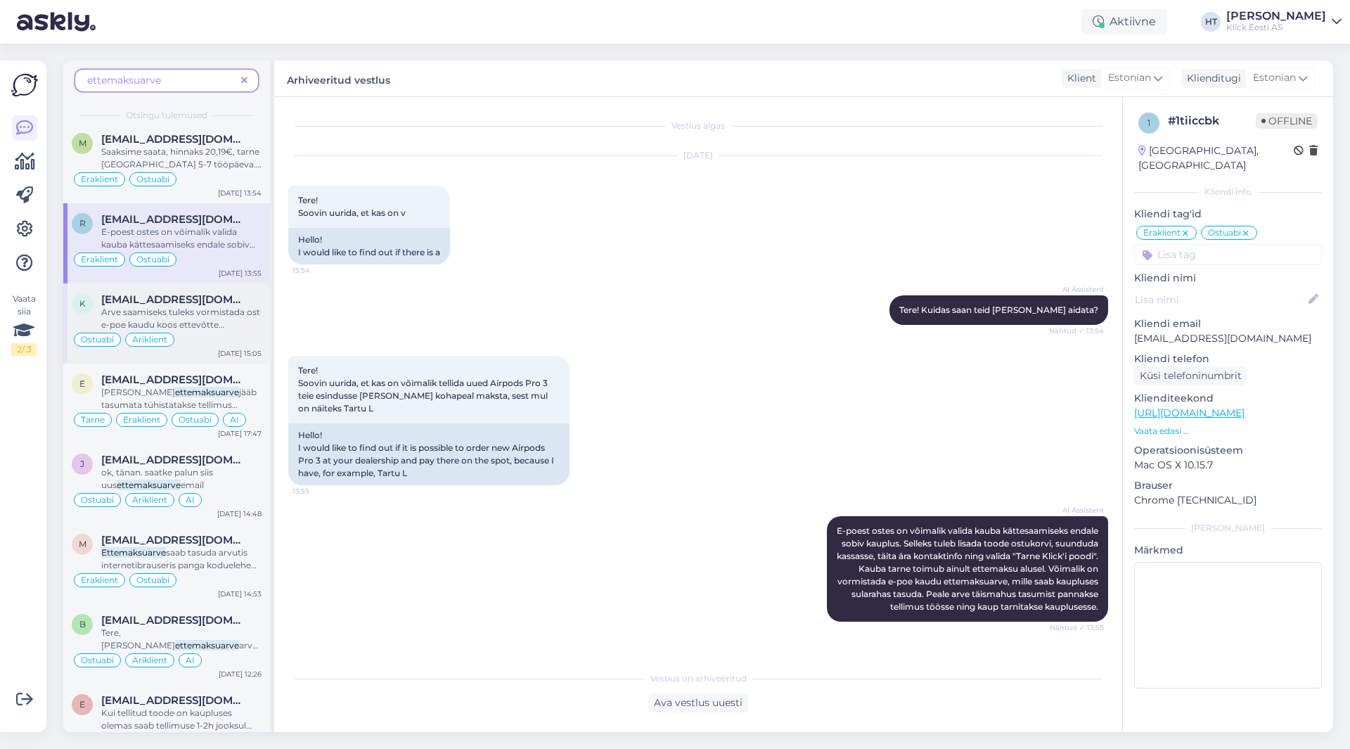
scroll to position [389, 0]
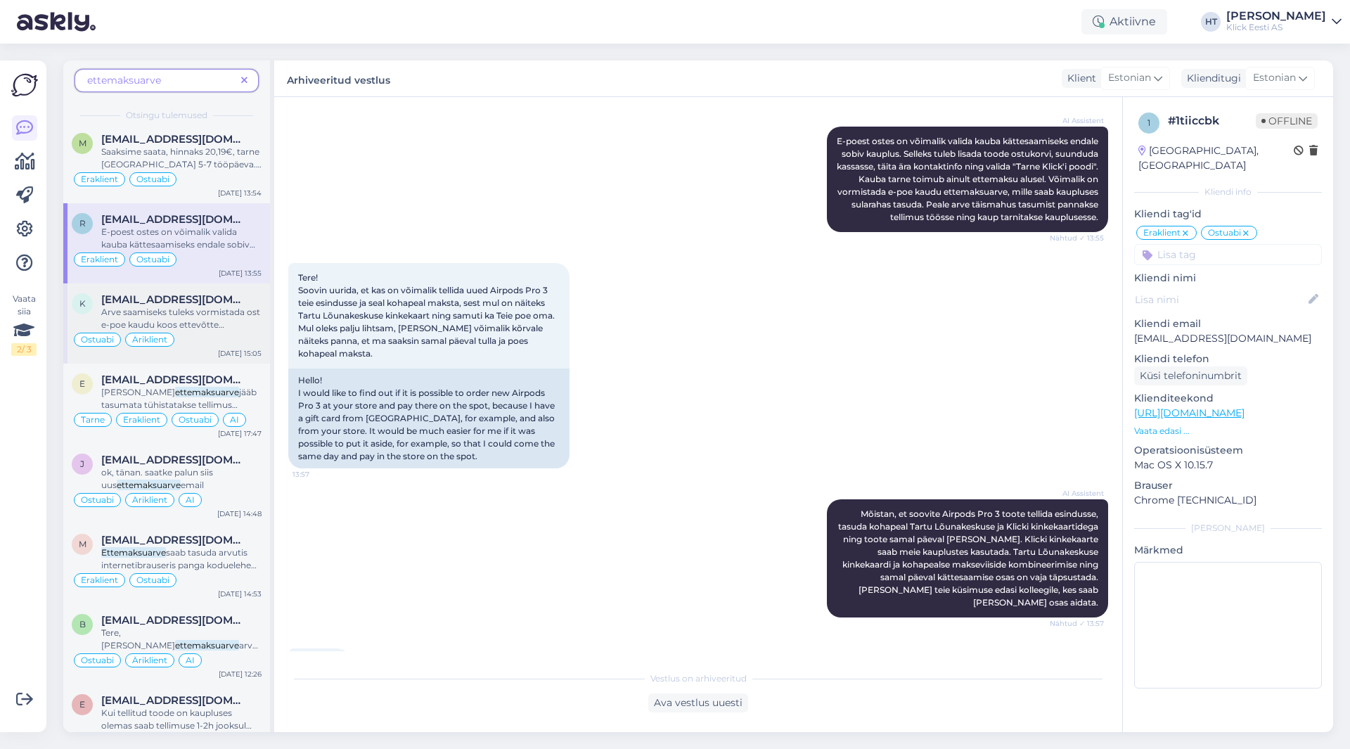
click at [226, 317] on div "Arve saamiseks tuleks vormistada ost e-[PERSON_NAME] kaudu [PERSON_NAME] ettevõ…" at bounding box center [181, 318] width 160 height 25
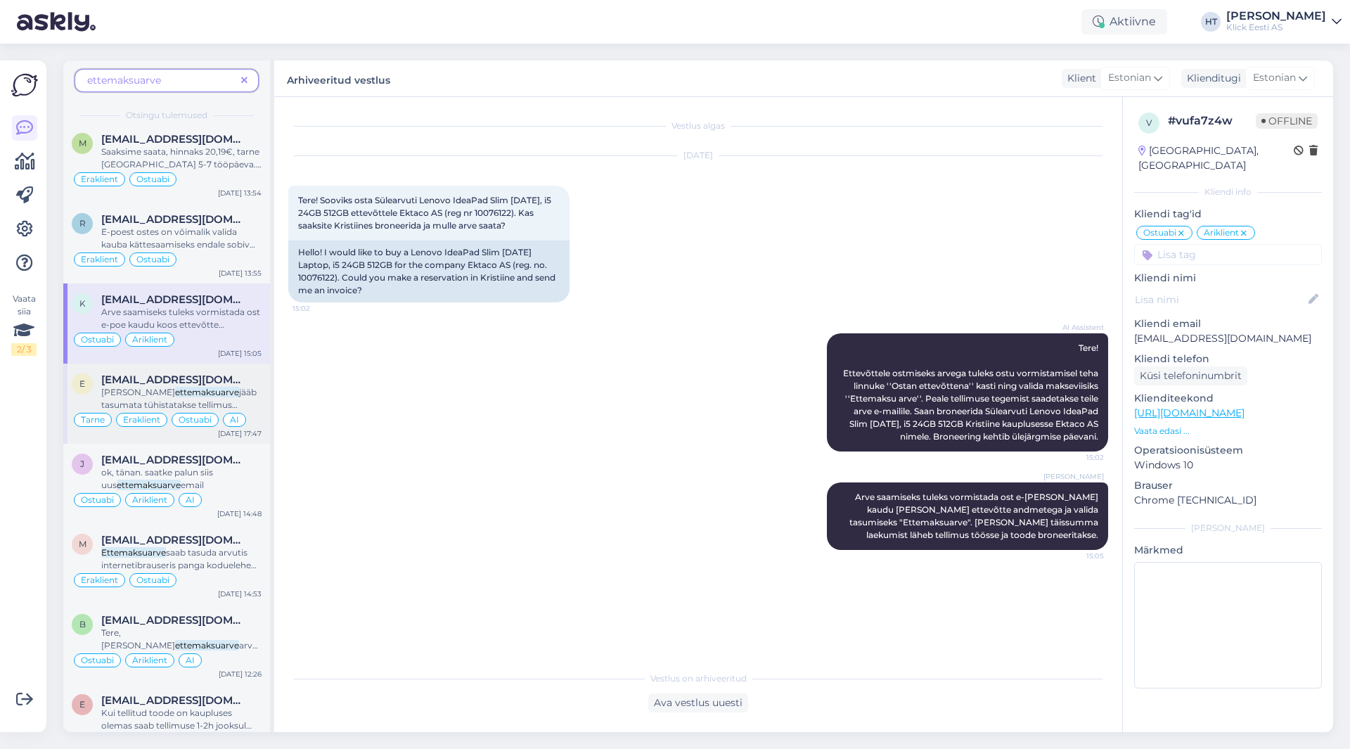
scroll to position [0, 0]
click at [229, 379] on span "[EMAIL_ADDRESS][DOMAIN_NAME]" at bounding box center [174, 379] width 146 height 13
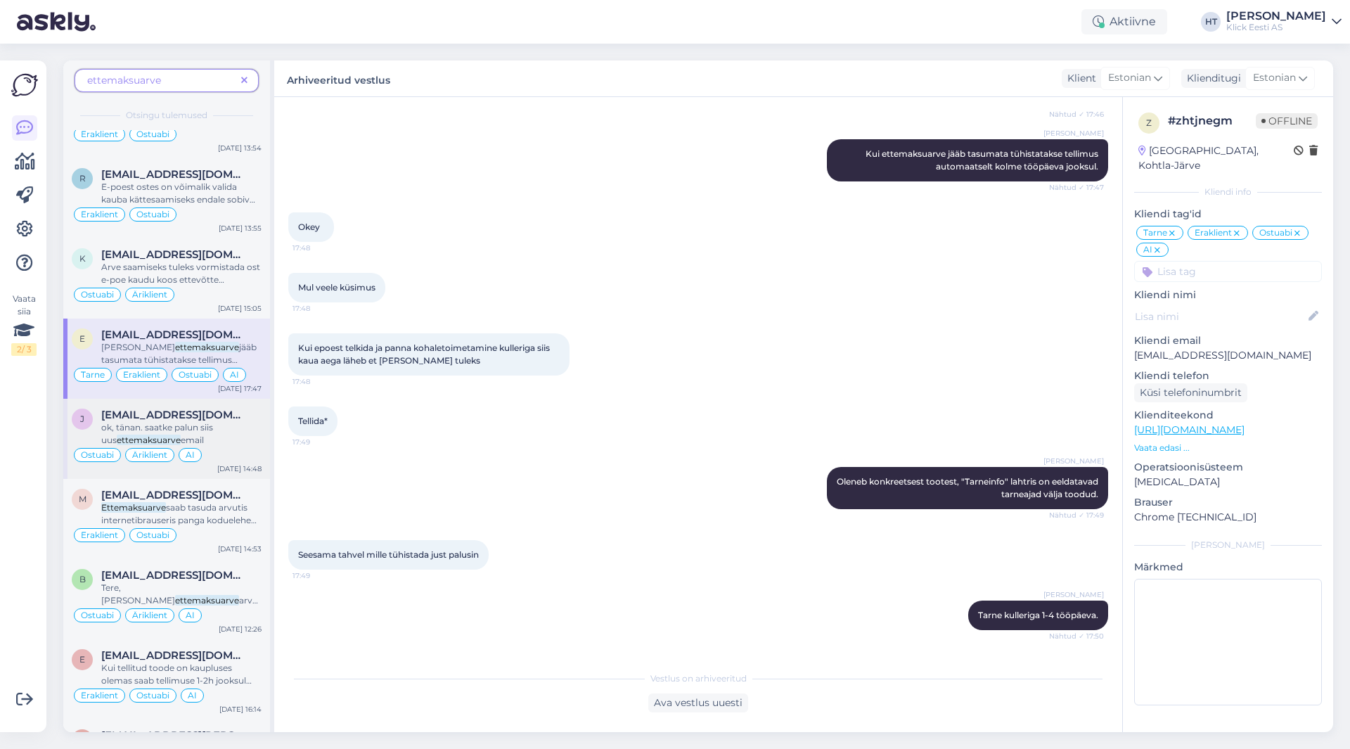
scroll to position [141, 0]
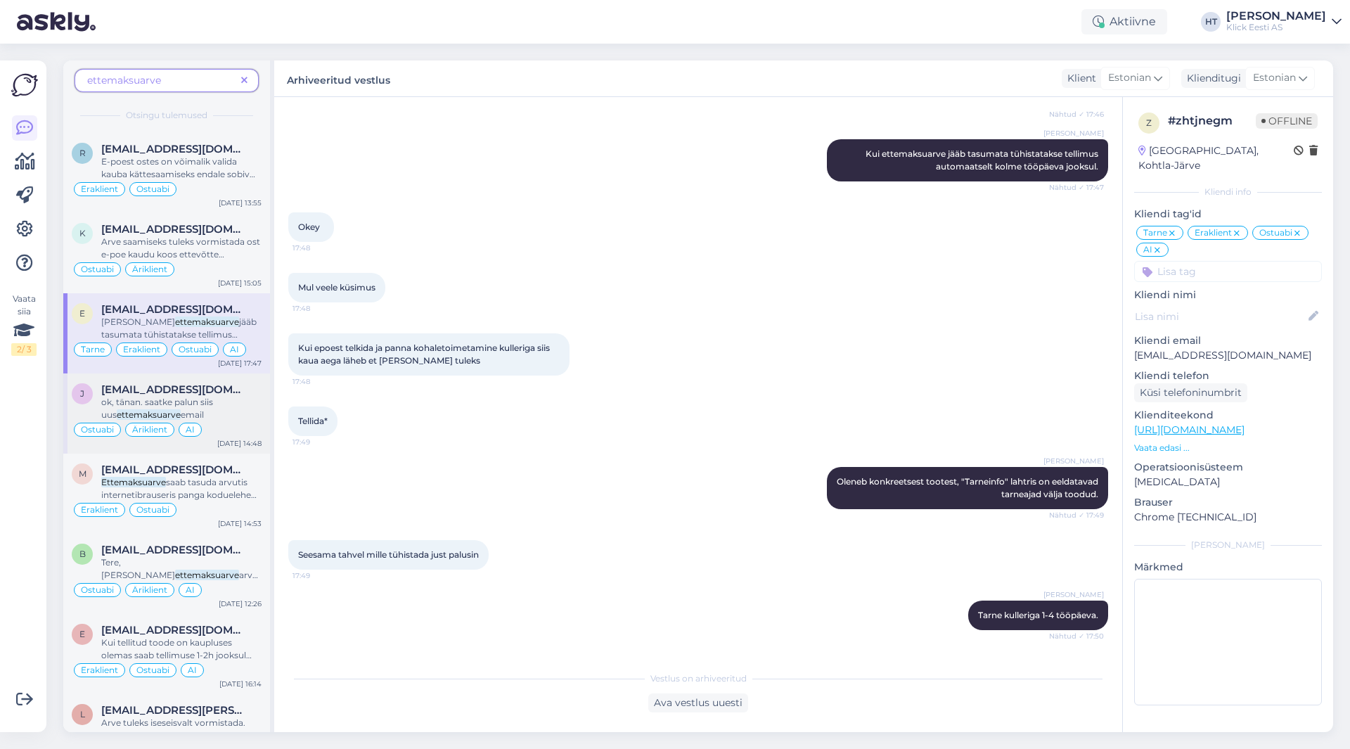
click at [219, 396] on div "ok, tänan. saatke palun siis uus ettemaksuarve email" at bounding box center [181, 408] width 160 height 25
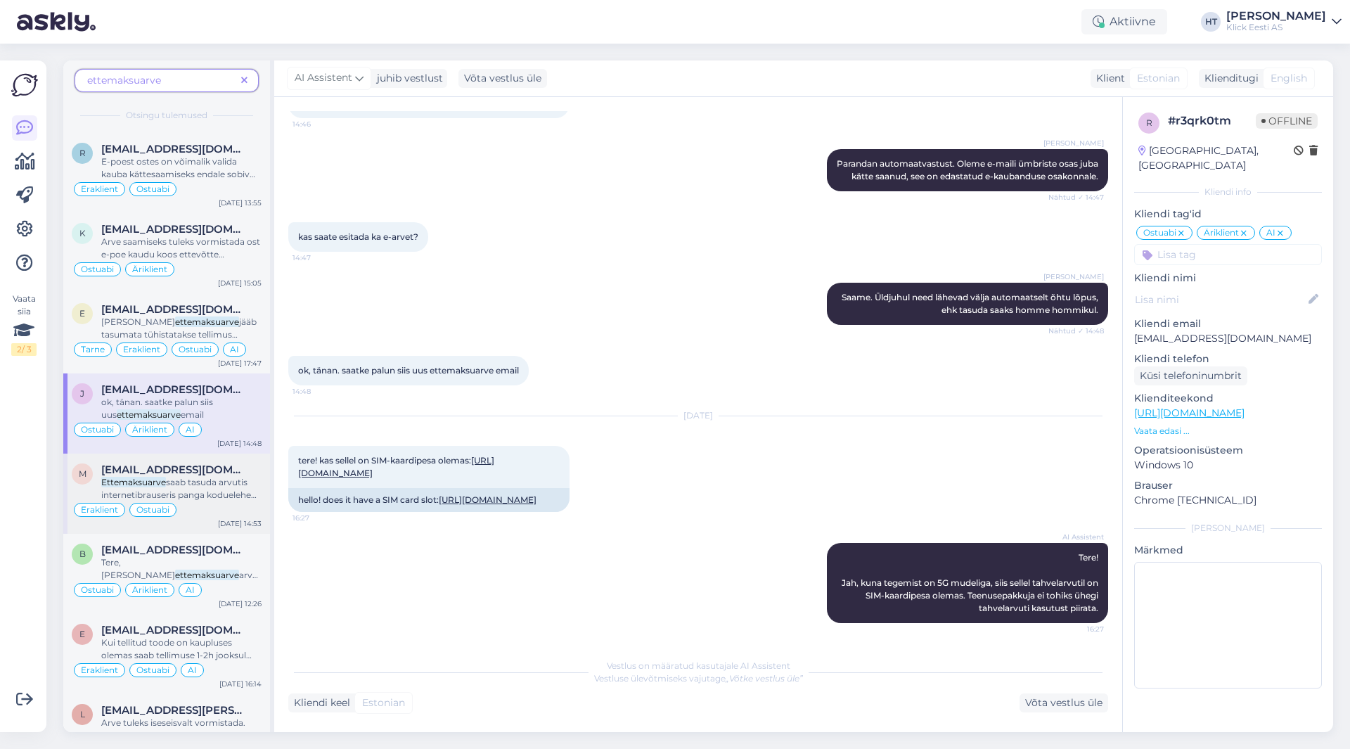
click at [232, 482] on span "saab tasuda arvutis internetibrauseris panga koduelehe kaudu. Tuvastada saab en…" at bounding box center [178, 501] width 155 height 49
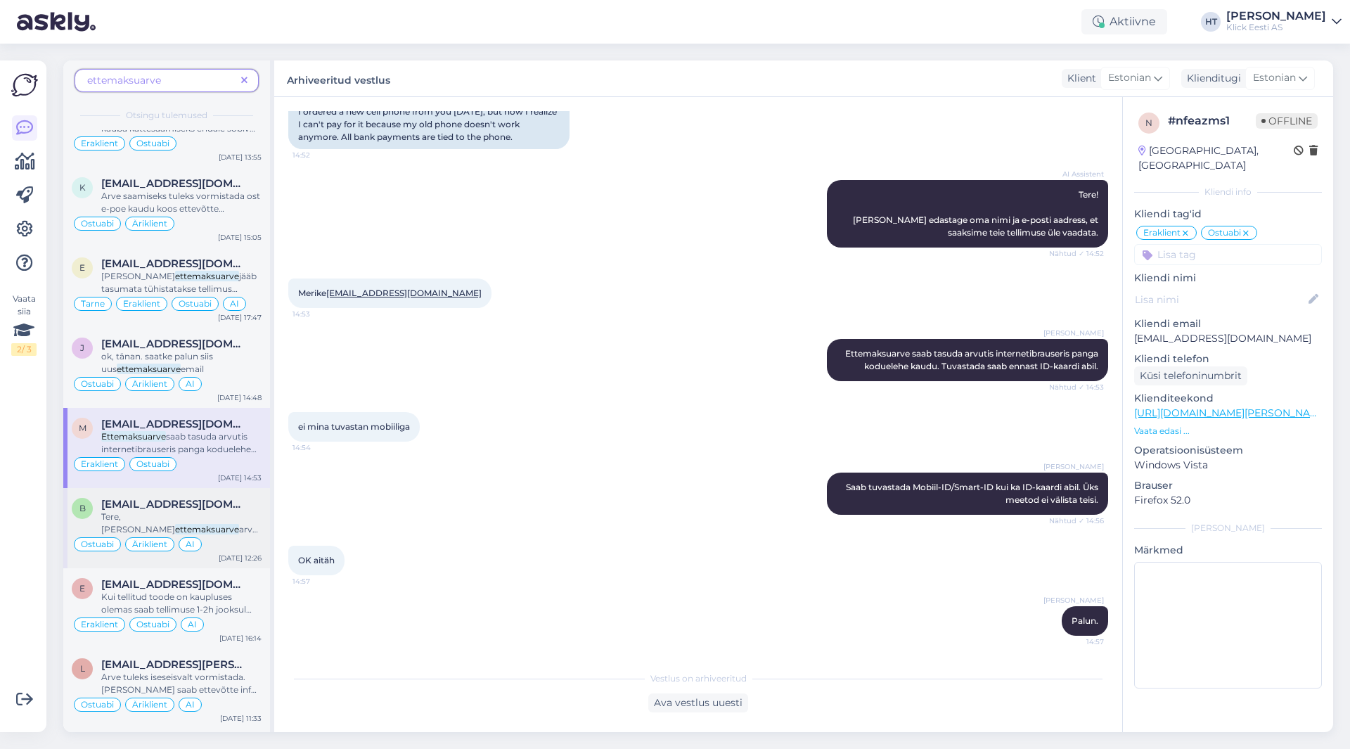
scroll to position [211, 0]
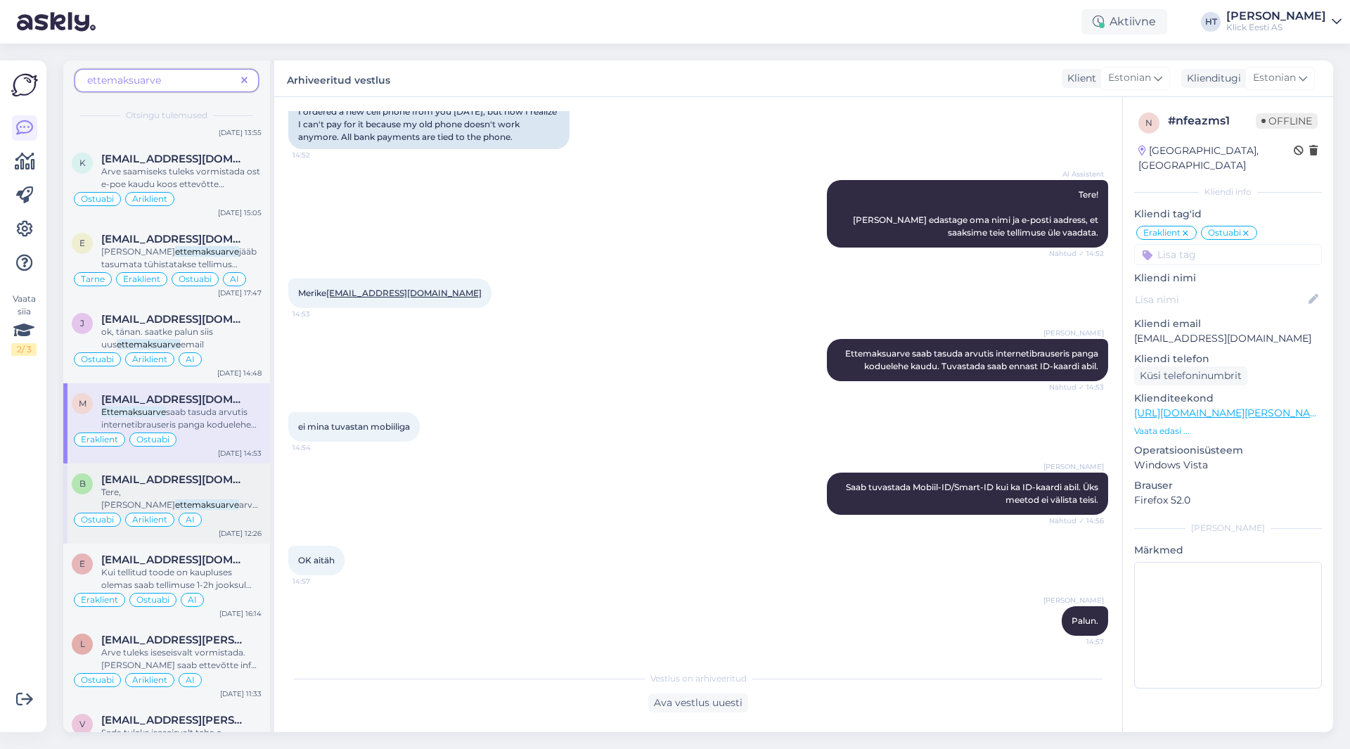
click at [230, 484] on div "[EMAIL_ADDRESS][DOMAIN_NAME]" at bounding box center [181, 479] width 160 height 13
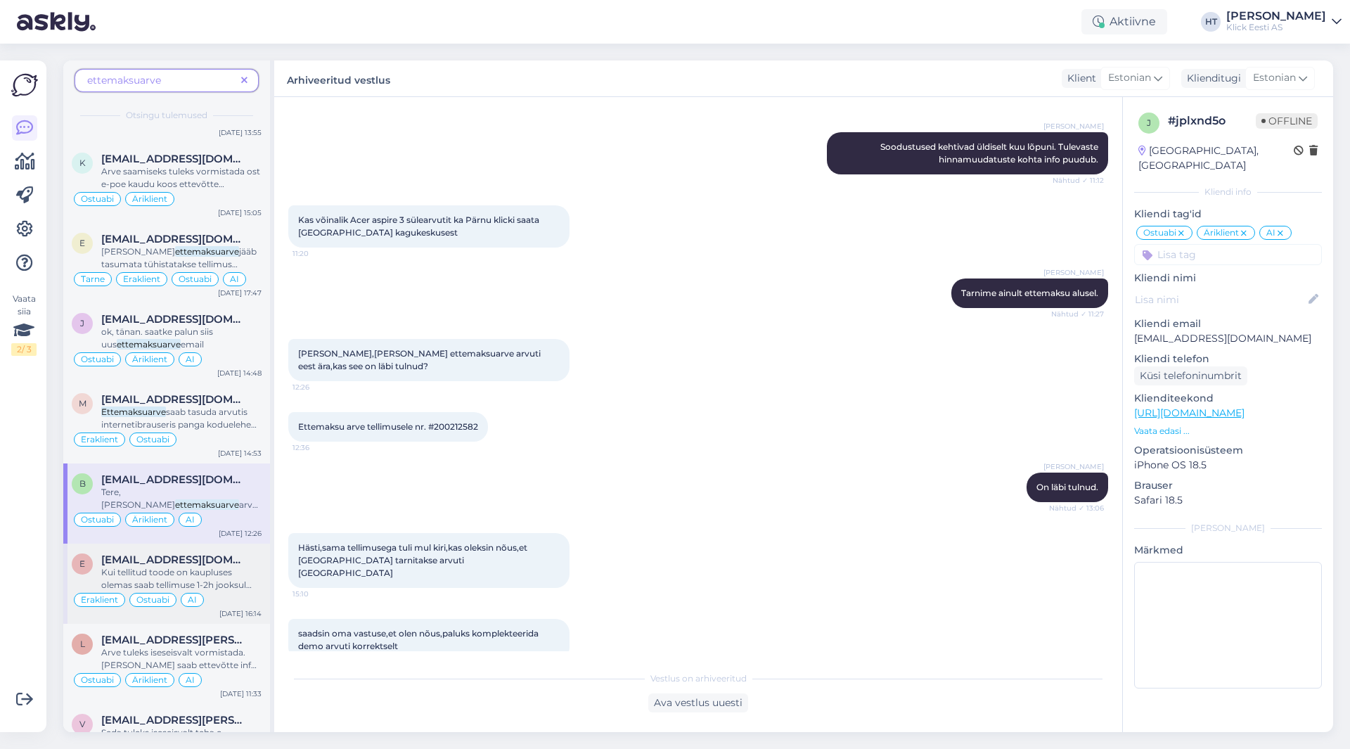
click at [231, 557] on span "[EMAIL_ADDRESS][DOMAIN_NAME]" at bounding box center [174, 559] width 146 height 13
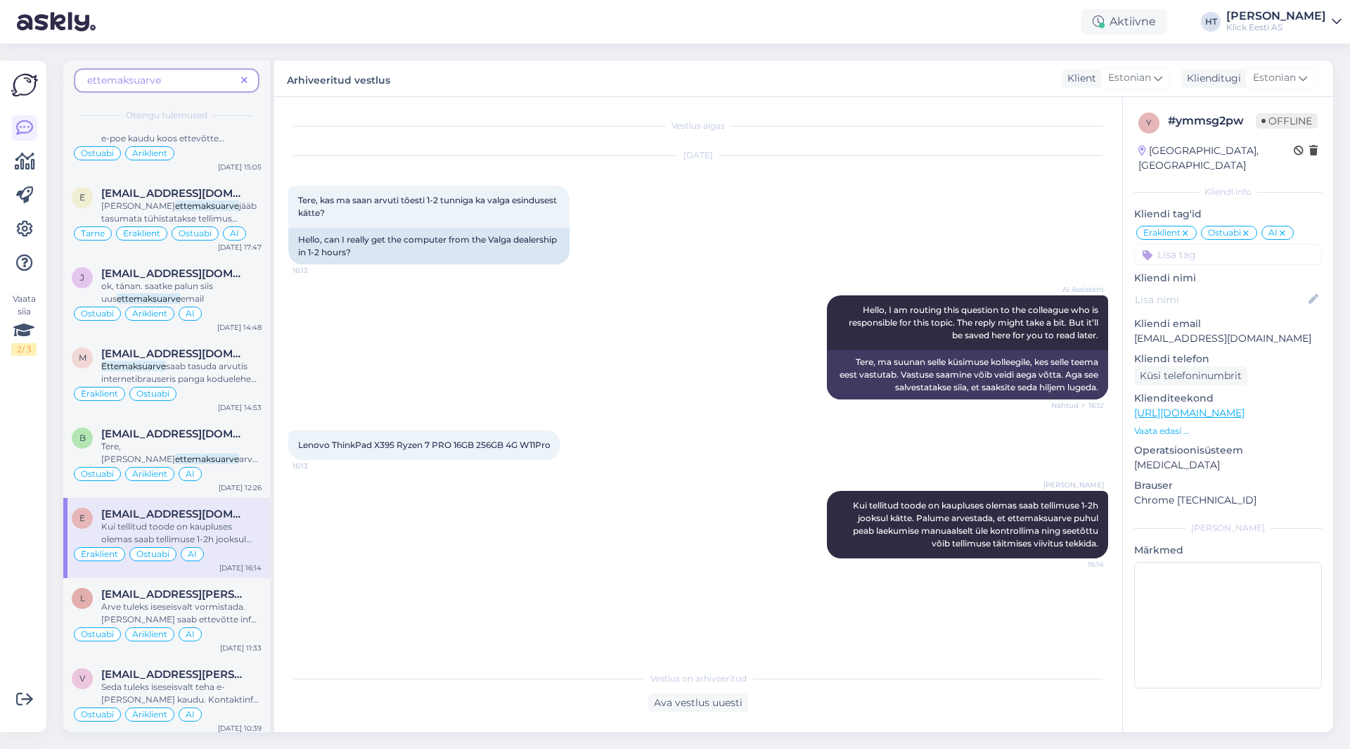
scroll to position [281, 0]
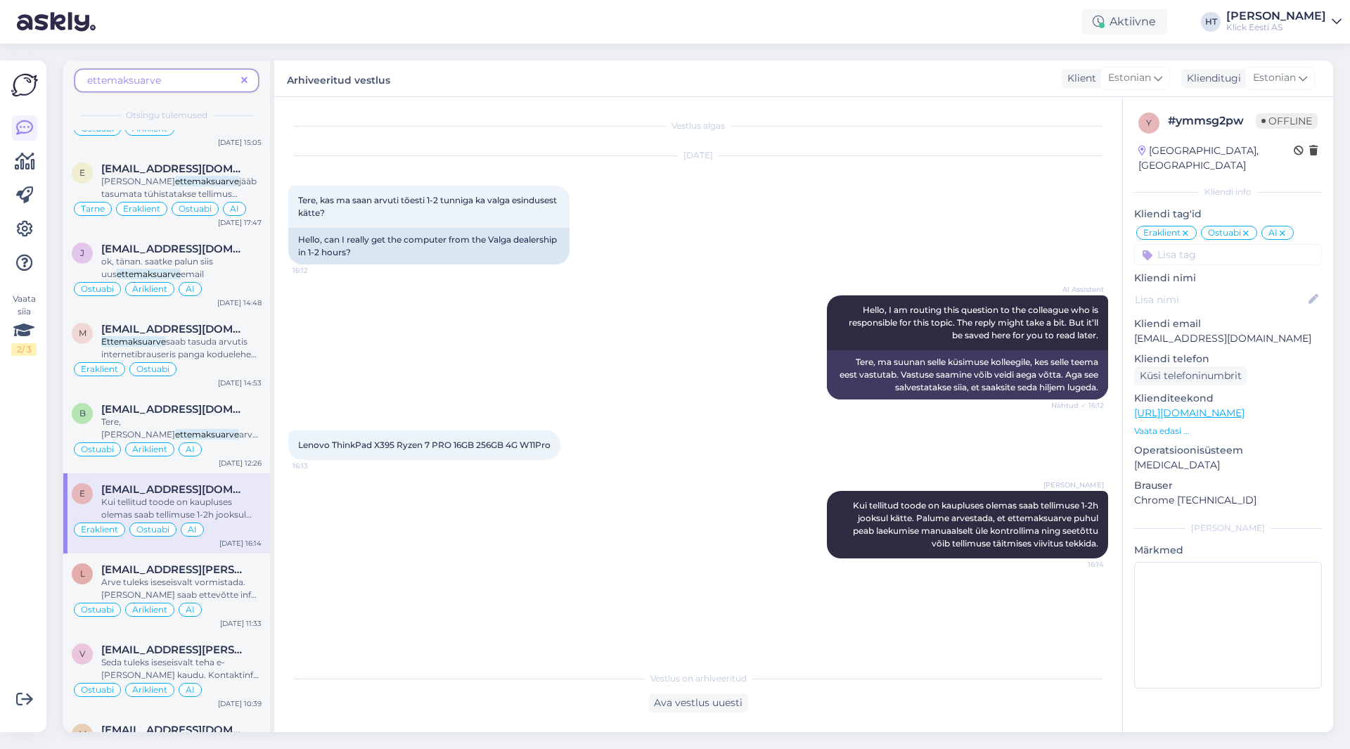
click at [224, 546] on div "[DATE] 16:14" at bounding box center [240, 543] width 42 height 11
click at [229, 571] on div "[EMAIL_ADDRESS][PERSON_NAME][DOMAIN_NAME]" at bounding box center [181, 569] width 160 height 13
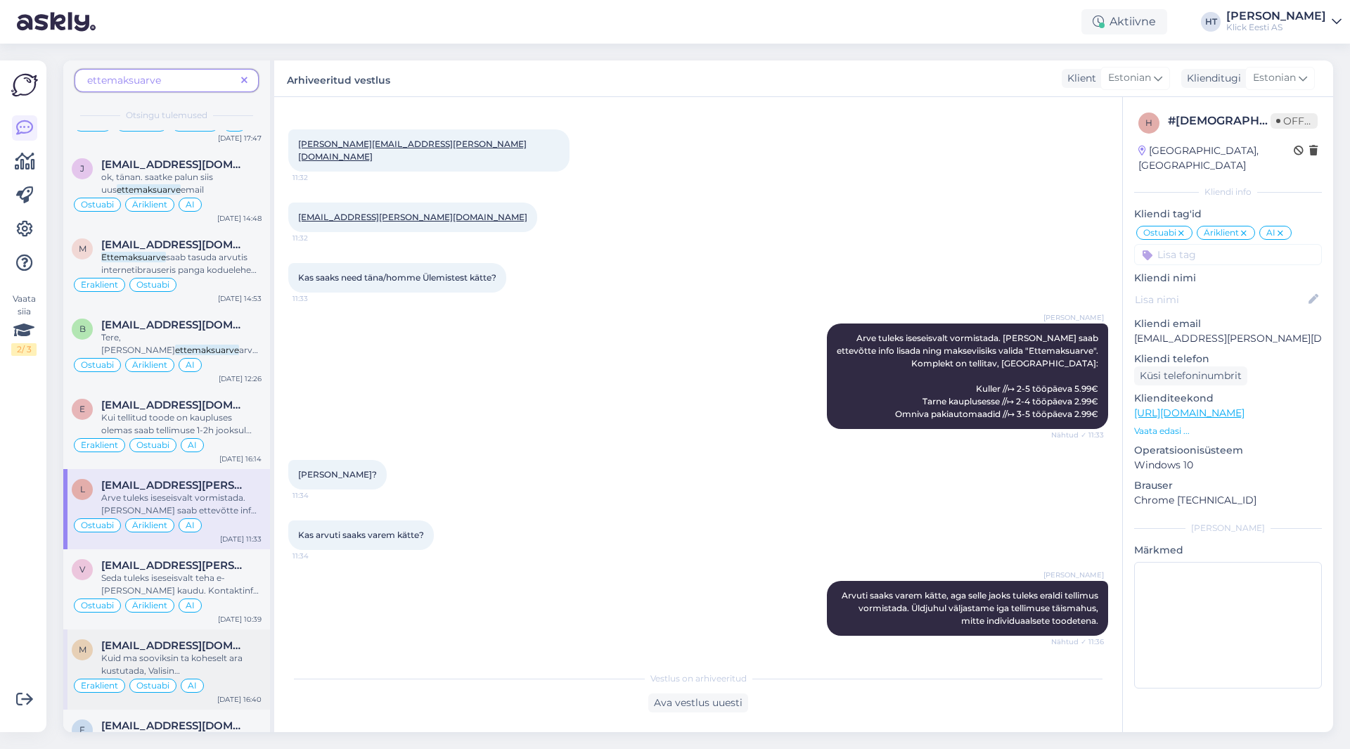
scroll to position [492, 0]
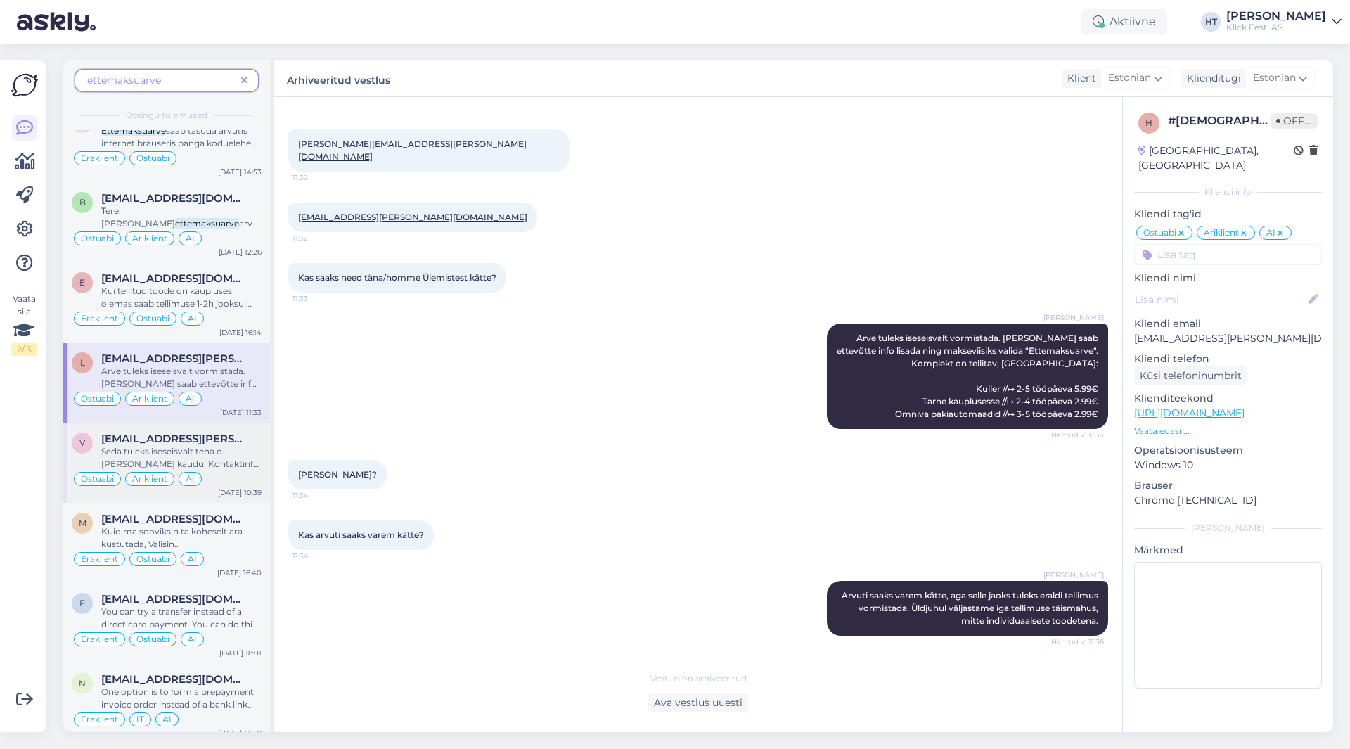
click at [227, 446] on span "Seda tuleks iseseisvalt teha e-[PERSON_NAME] kaudu. Kontaktinfo alla saab ettev…" at bounding box center [181, 476] width 160 height 61
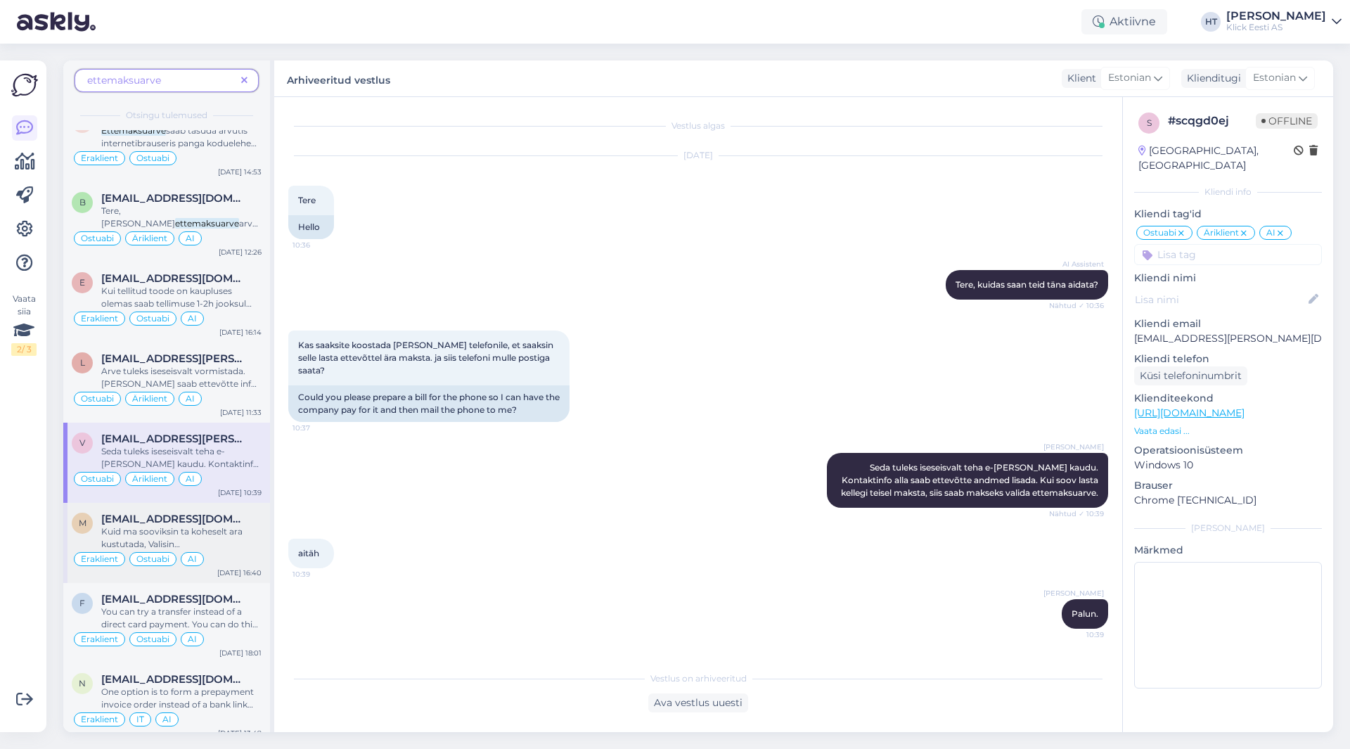
scroll to position [0, 0]
click at [240, 549] on div "Kuid ma sooviksin ta koheselt ara kustutada, Valisin kogemata ettemaksuarve kui…" at bounding box center [181, 537] width 160 height 25
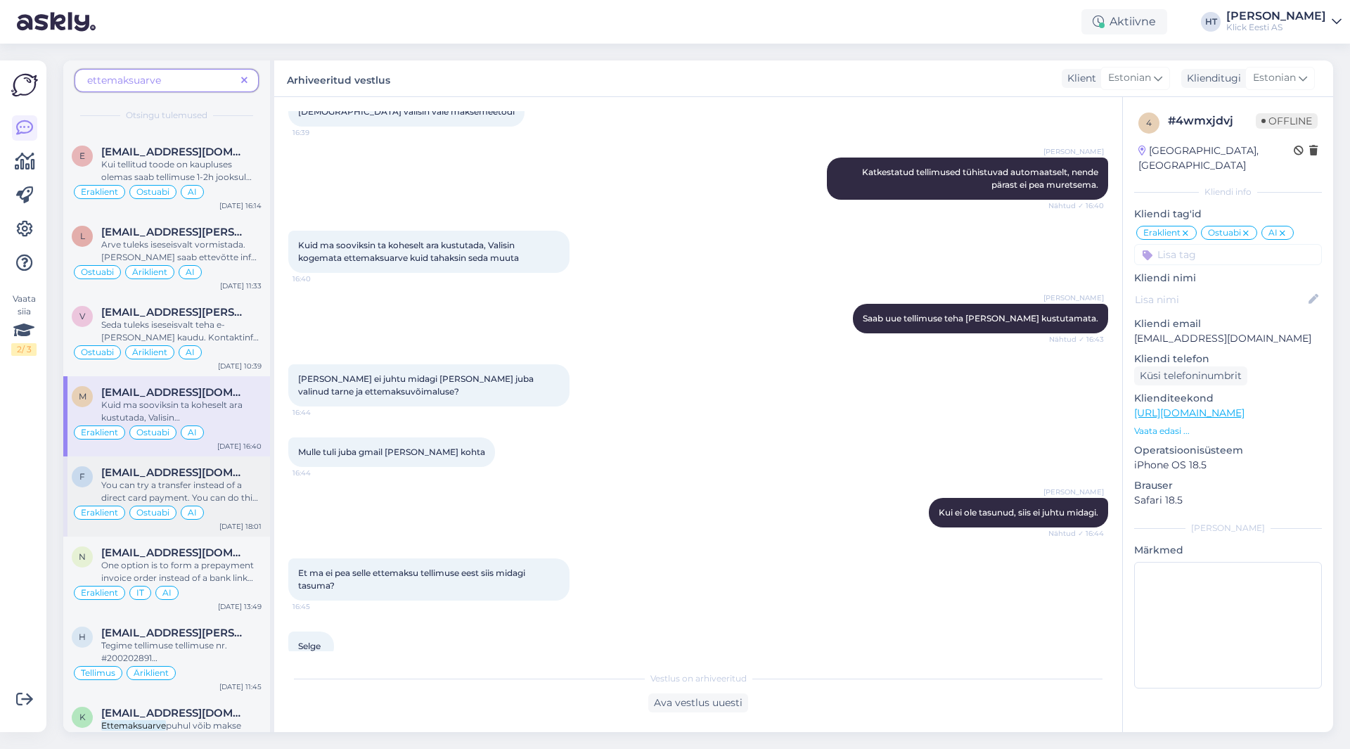
scroll to position [633, 0]
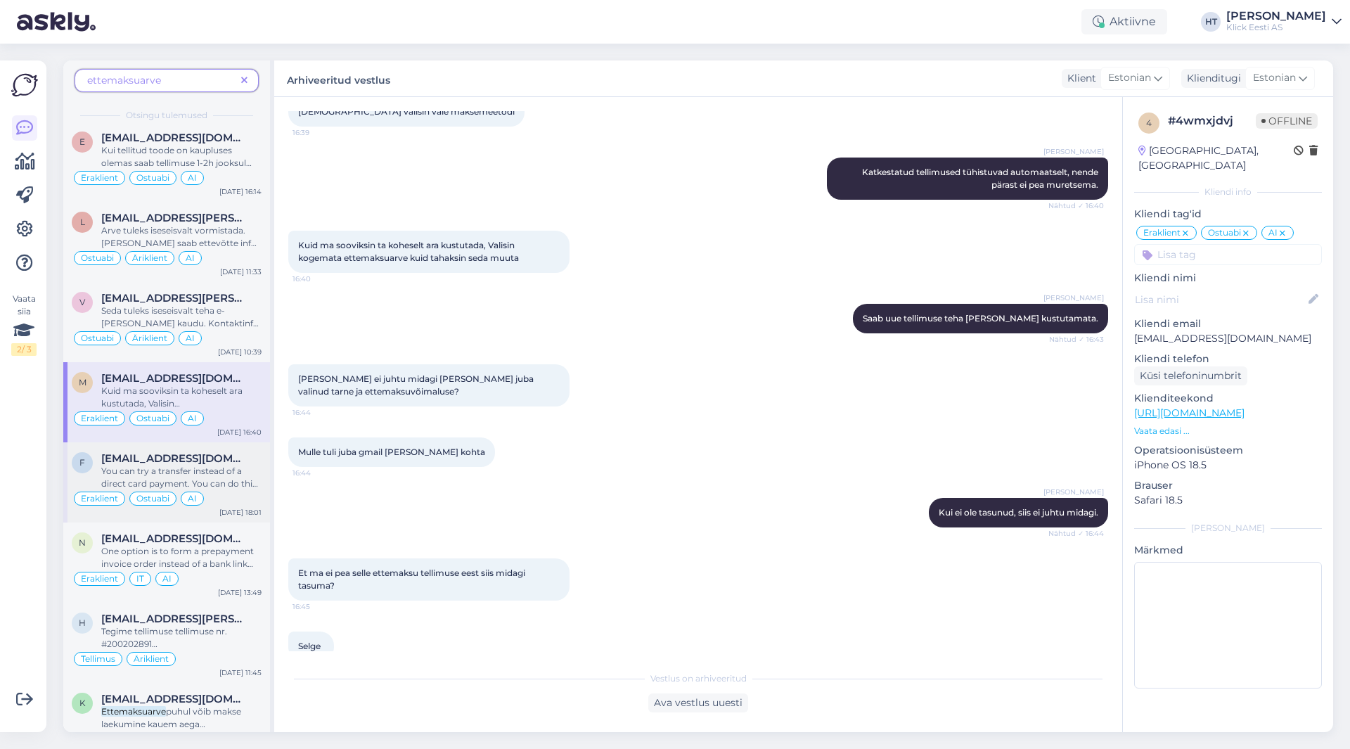
click at [233, 479] on span "You can try a transfer instead of a direct card payment. You can do this by sel…" at bounding box center [179, 483] width 157 height 36
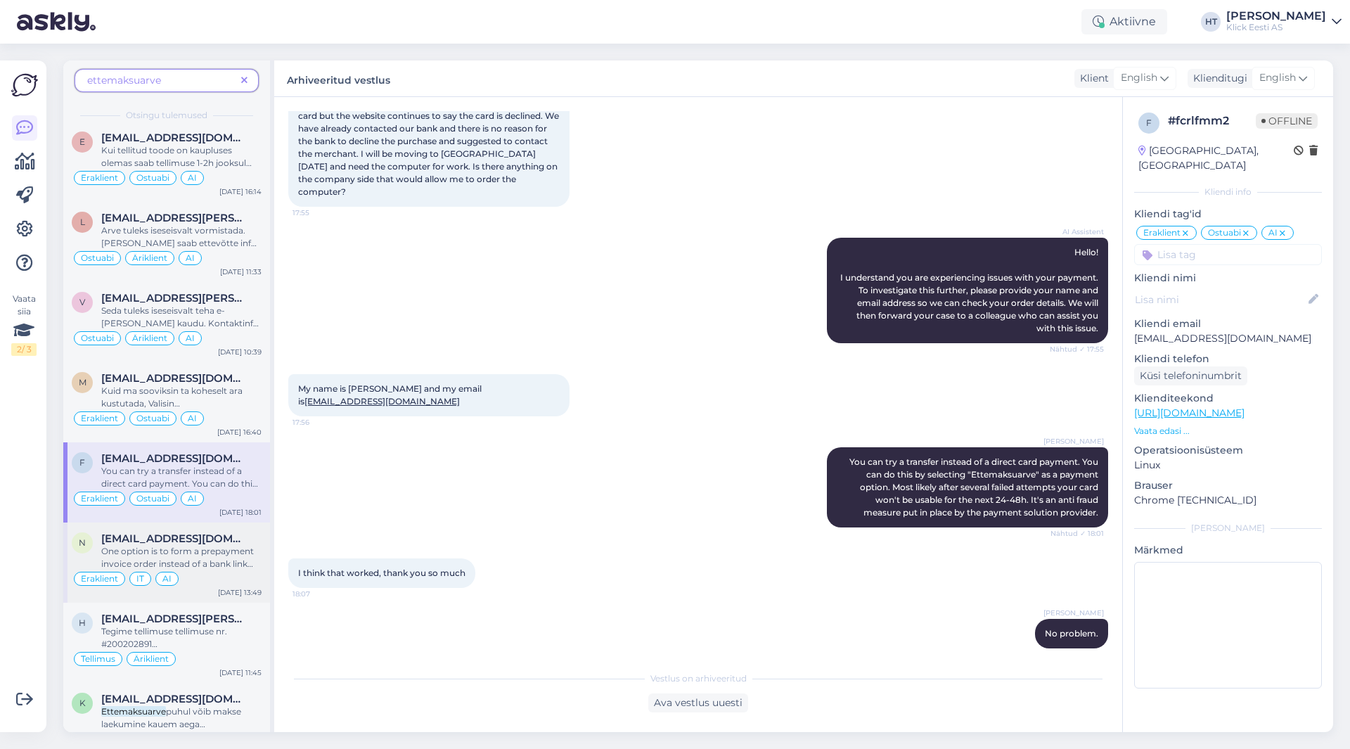
click at [244, 562] on span "One option is to form a prepayment invoice order instead of a bank link one. Yo…" at bounding box center [177, 569] width 153 height 49
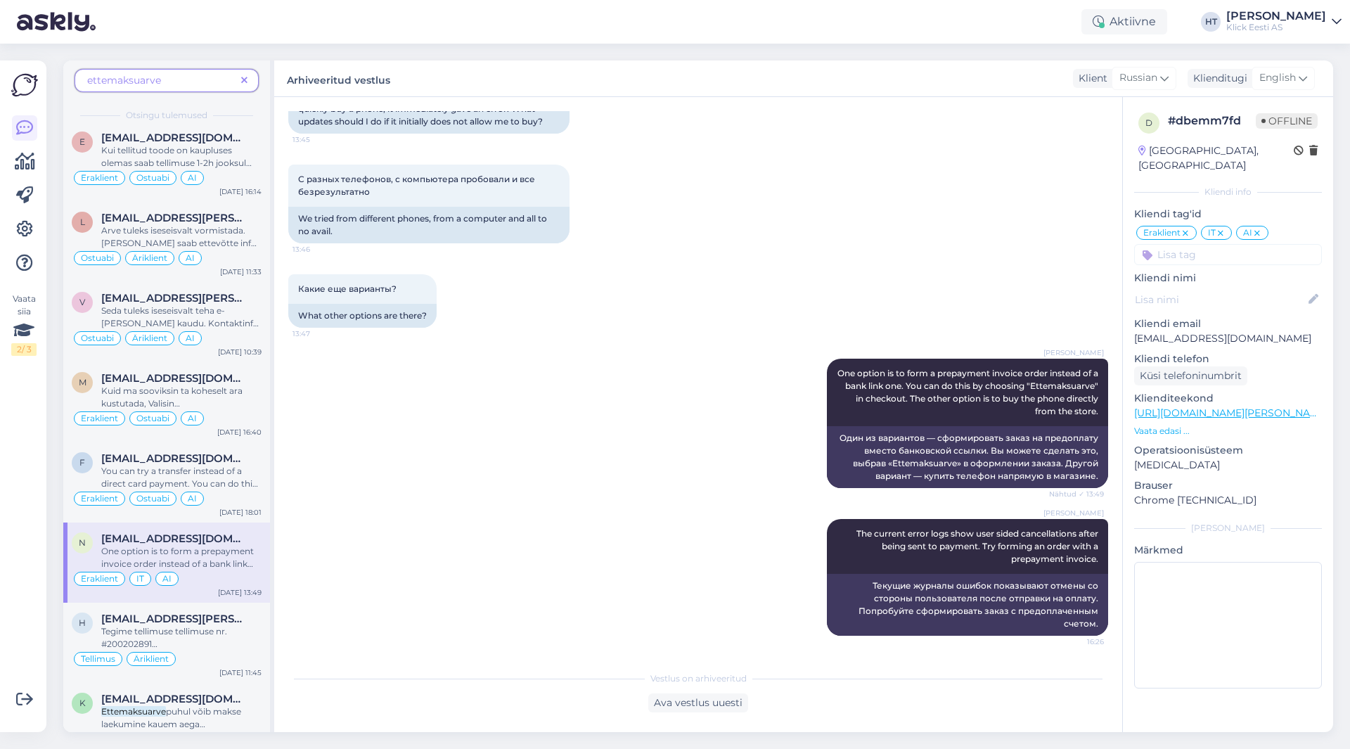
scroll to position [703, 0]
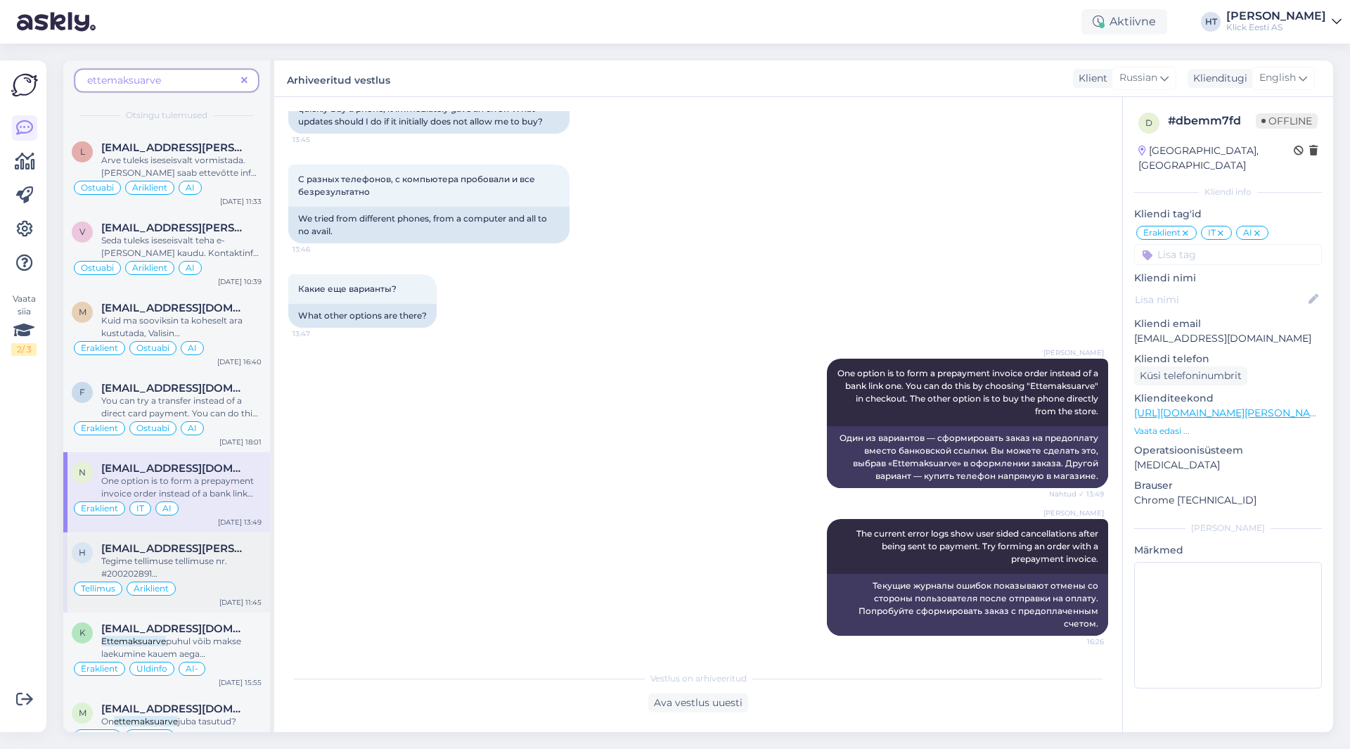
click at [235, 562] on div "Tegime tellimuse tellimuse nr. #200202891 ja saime ettemaksuarve , aga nüüd sel…" at bounding box center [181, 567] width 160 height 25
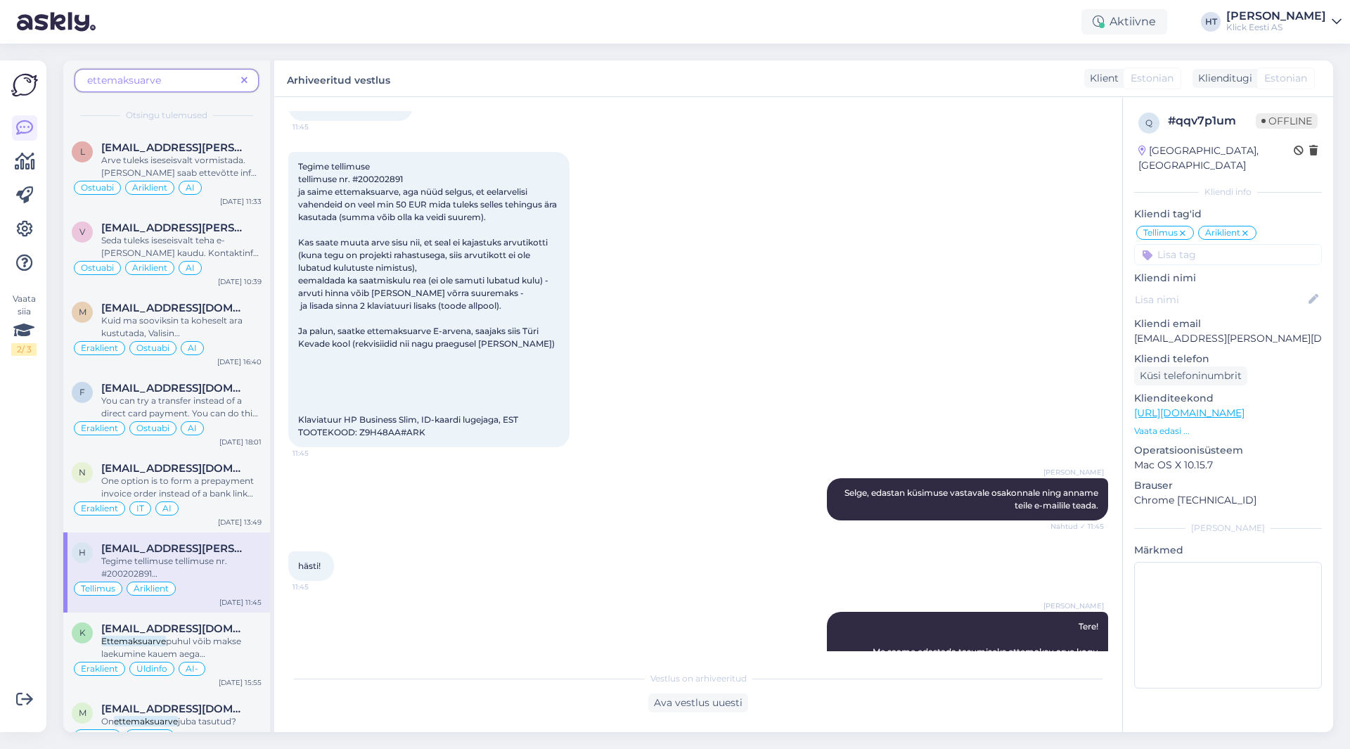
scroll to position [773, 0]
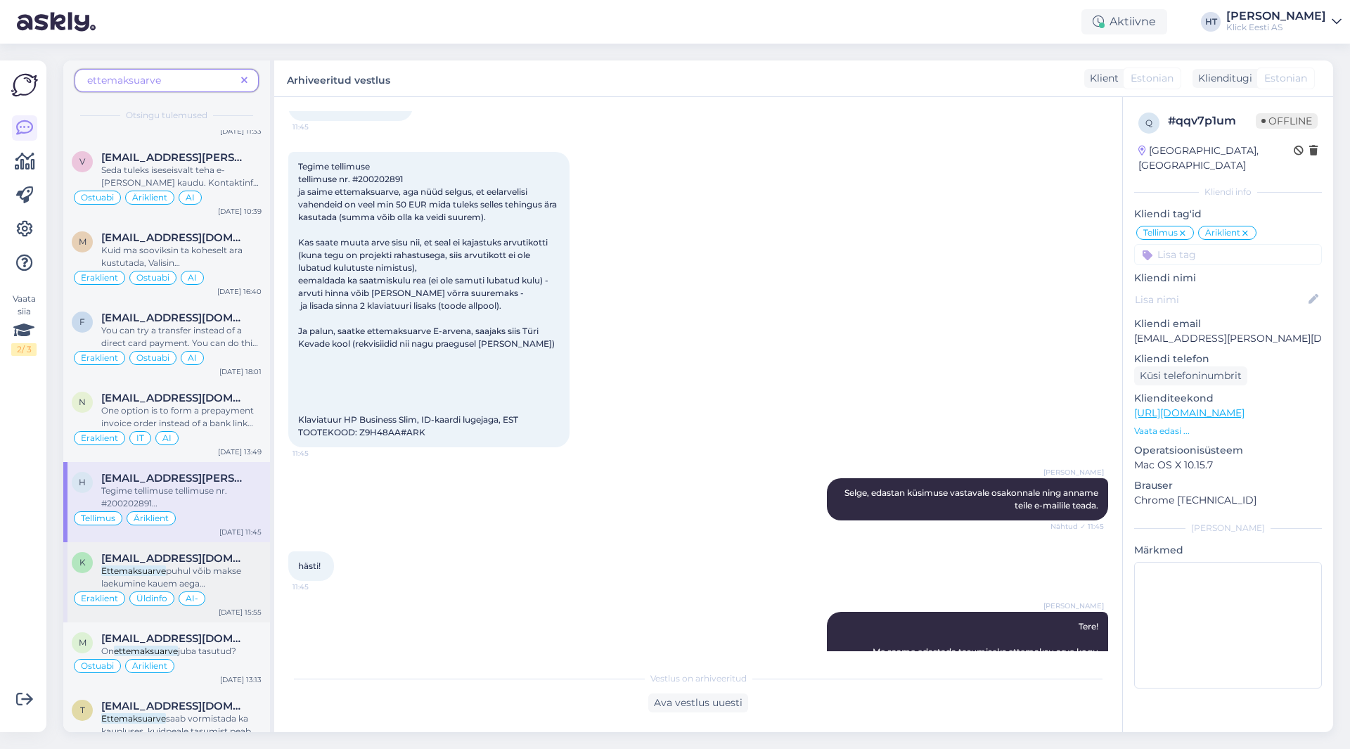
click at [217, 572] on span "puhul võib makse laekumine kauem aega [PERSON_NAME]." at bounding box center [171, 583] width 140 height 36
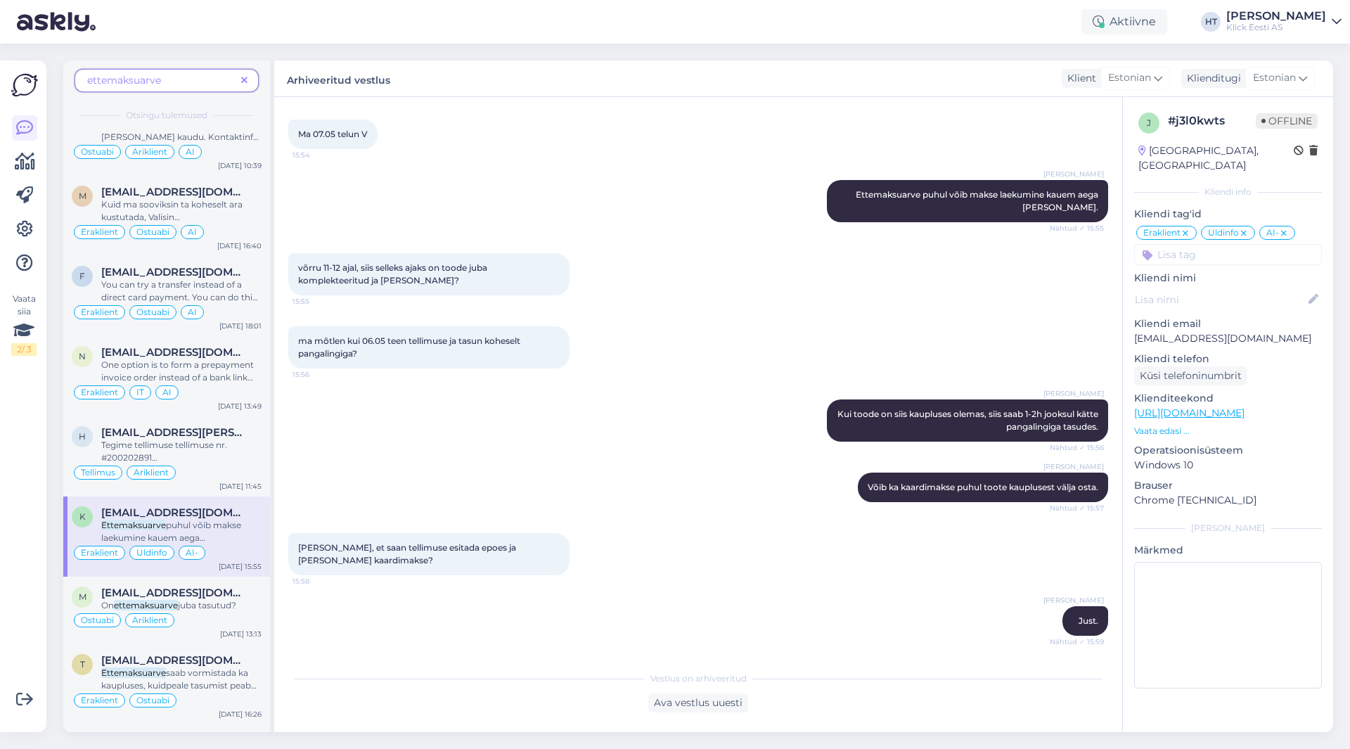
scroll to position [844, 0]
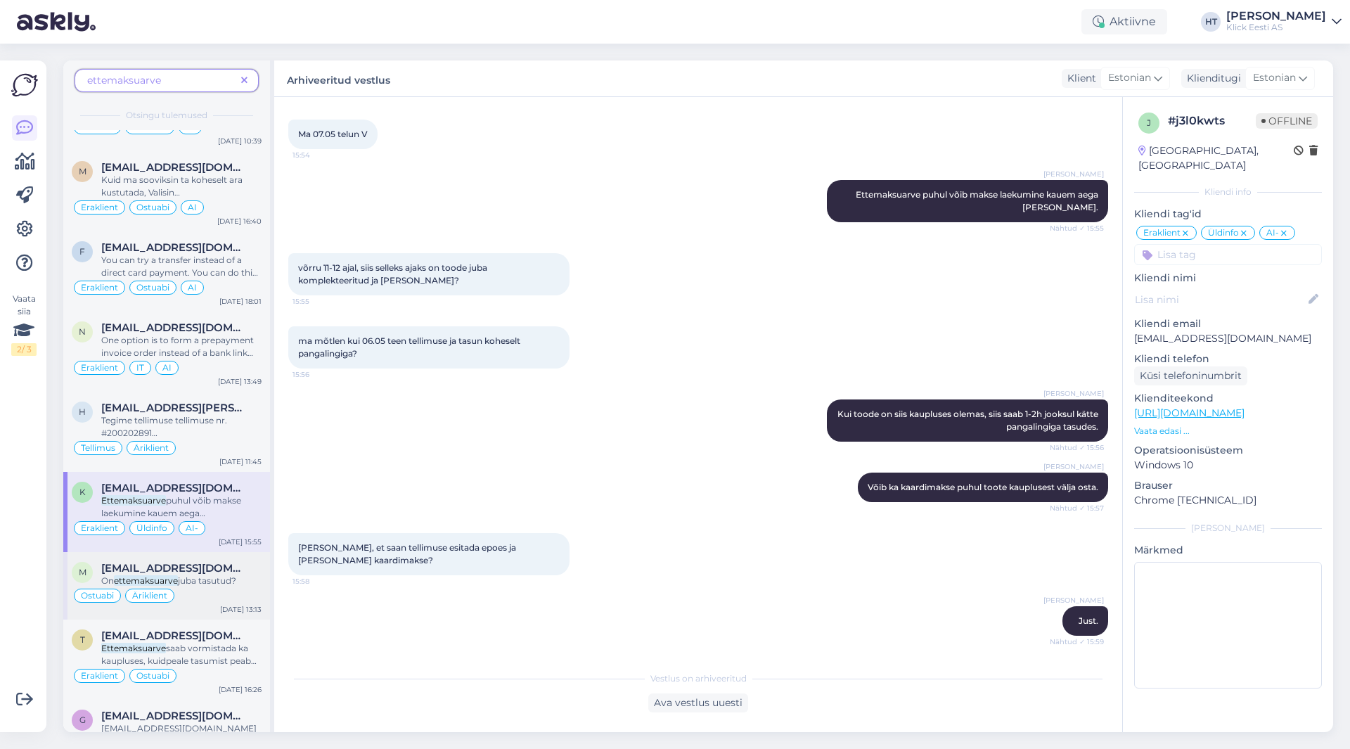
click at [217, 577] on span "juba tasutud?" at bounding box center [207, 580] width 58 height 11
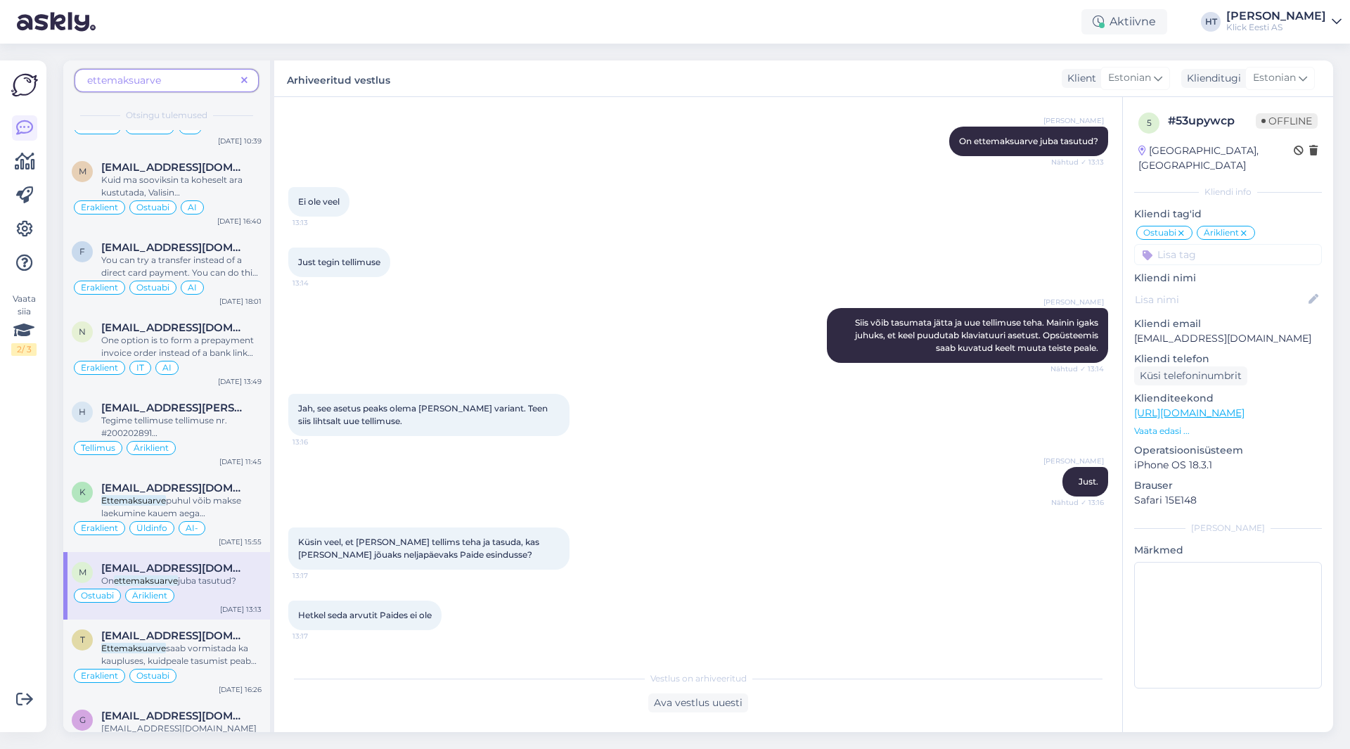
scroll to position [914, 0]
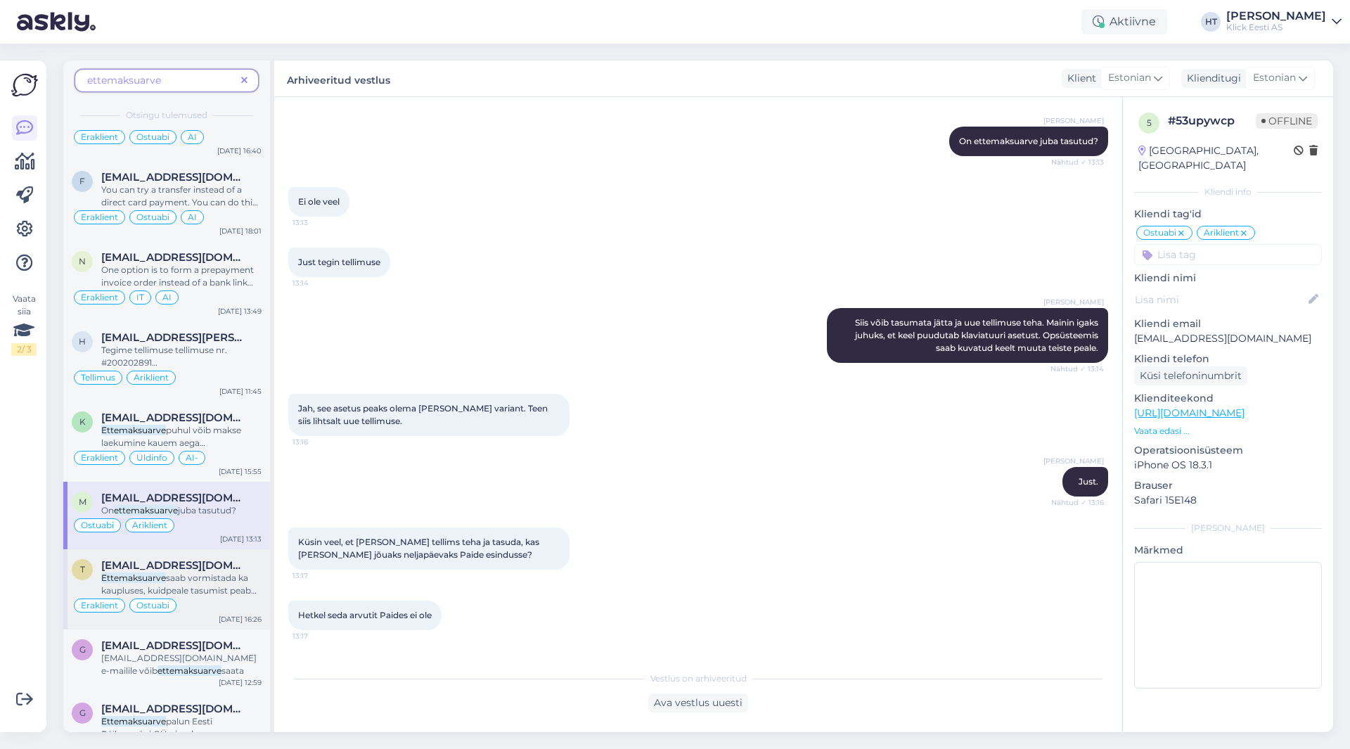
click at [217, 579] on span "saab vormistada ka kaupluses, kuidpeale tasumist peab raamatupidamise osakond l…" at bounding box center [180, 602] width 159 height 61
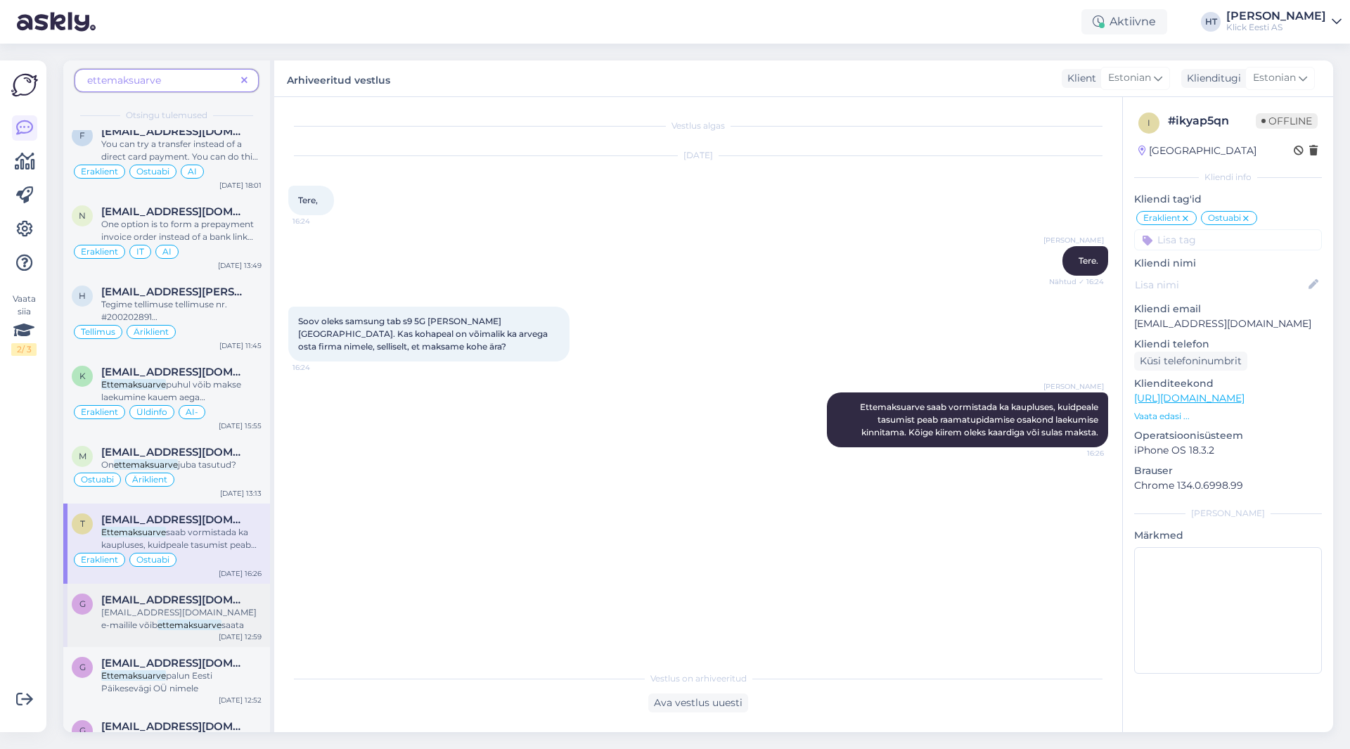
scroll to position [984, 0]
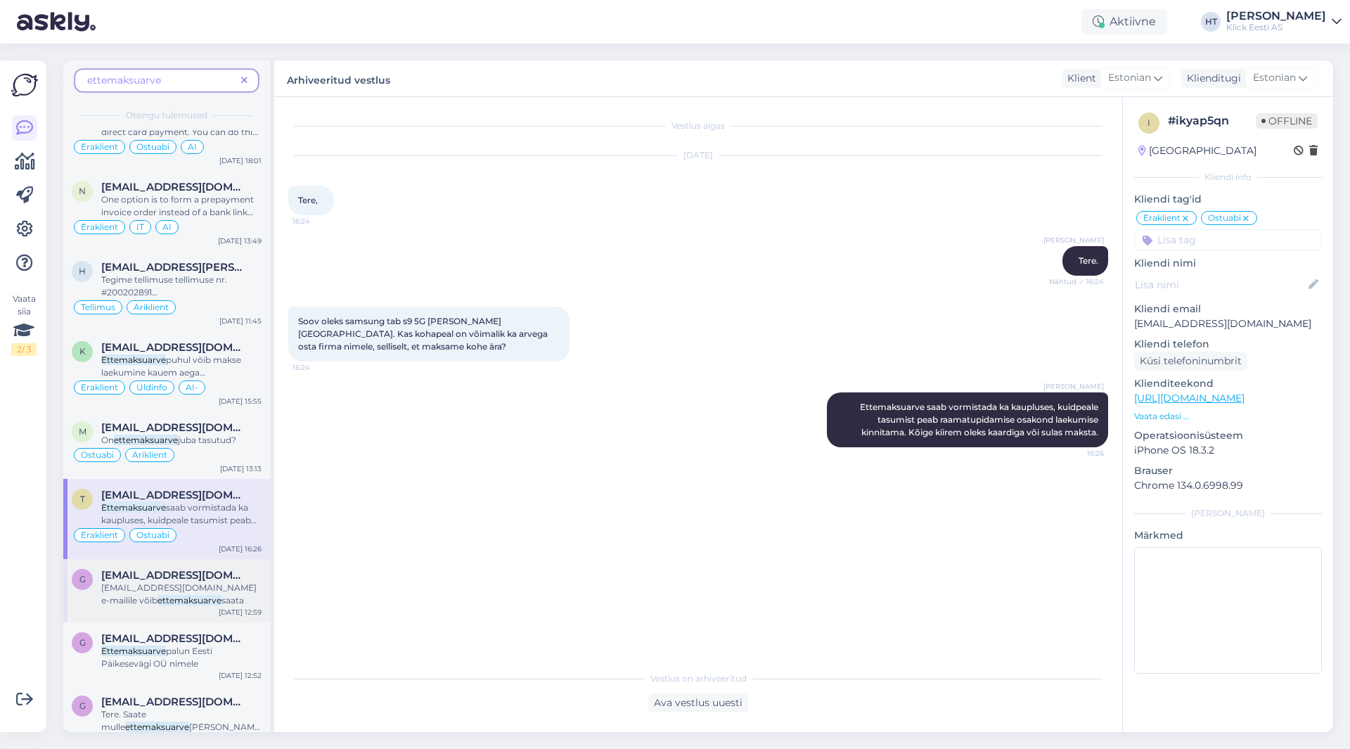
click at [214, 593] on div "[EMAIL_ADDRESS][DOMAIN_NAME] e-mailile võib ettemaksuarve saata" at bounding box center [181, 593] width 160 height 25
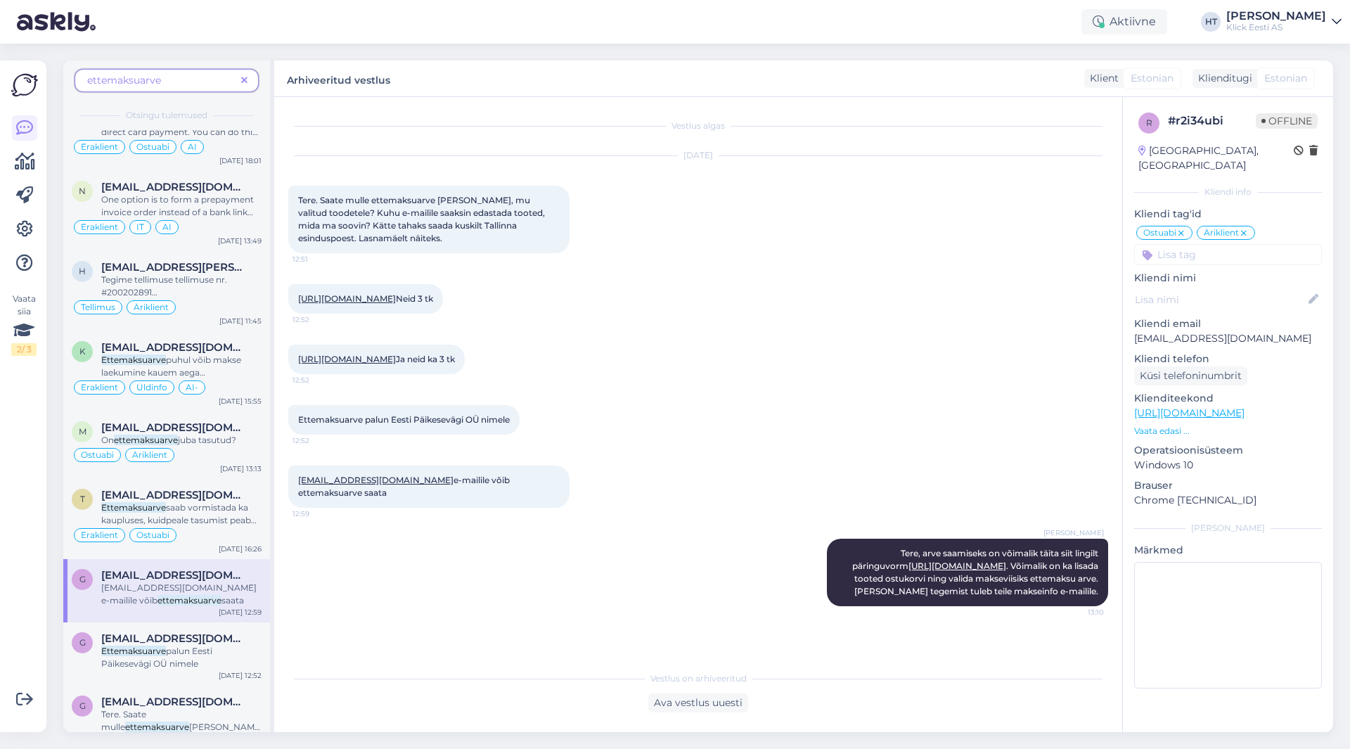
click at [508, 619] on div "Tanel [PERSON_NAME], arve saamiseks on võimalik täita siit lingilt päringuvorm …" at bounding box center [698, 572] width 820 height 98
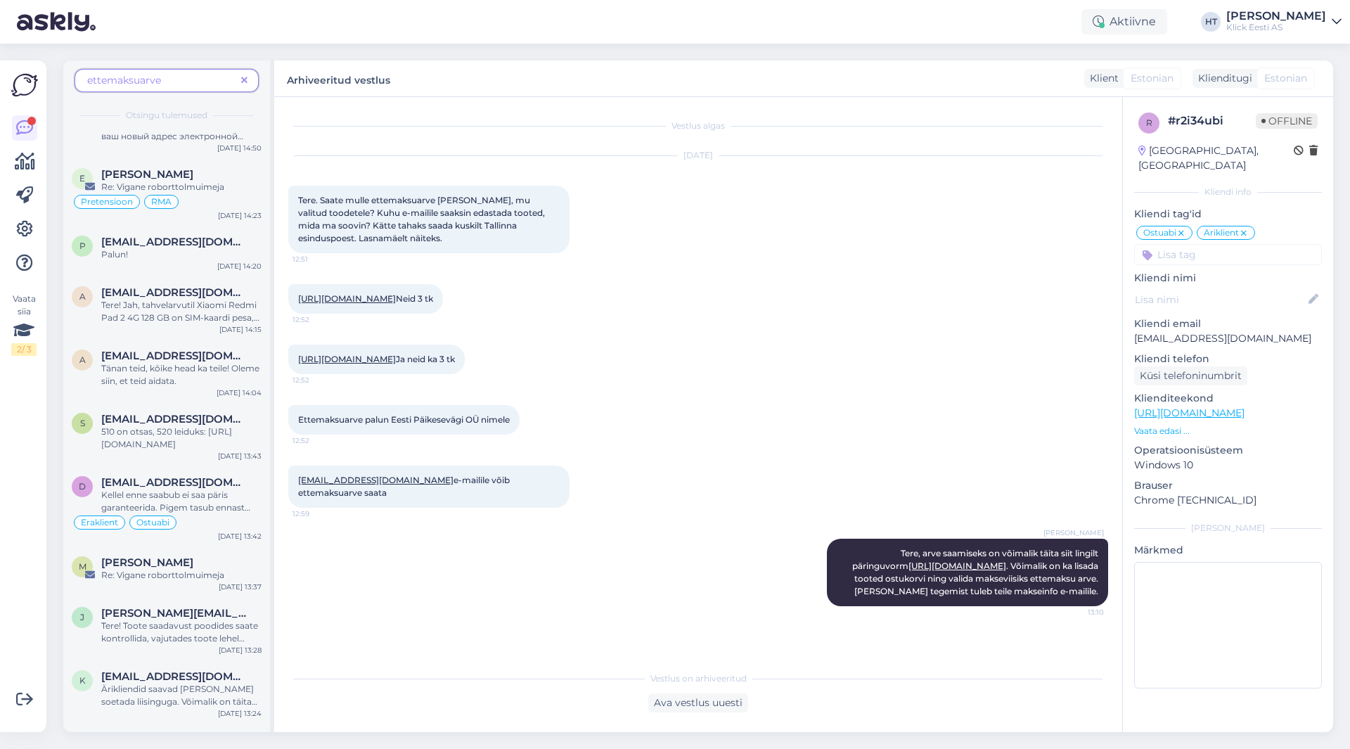
click at [250, 84] on span at bounding box center [244, 80] width 18 height 15
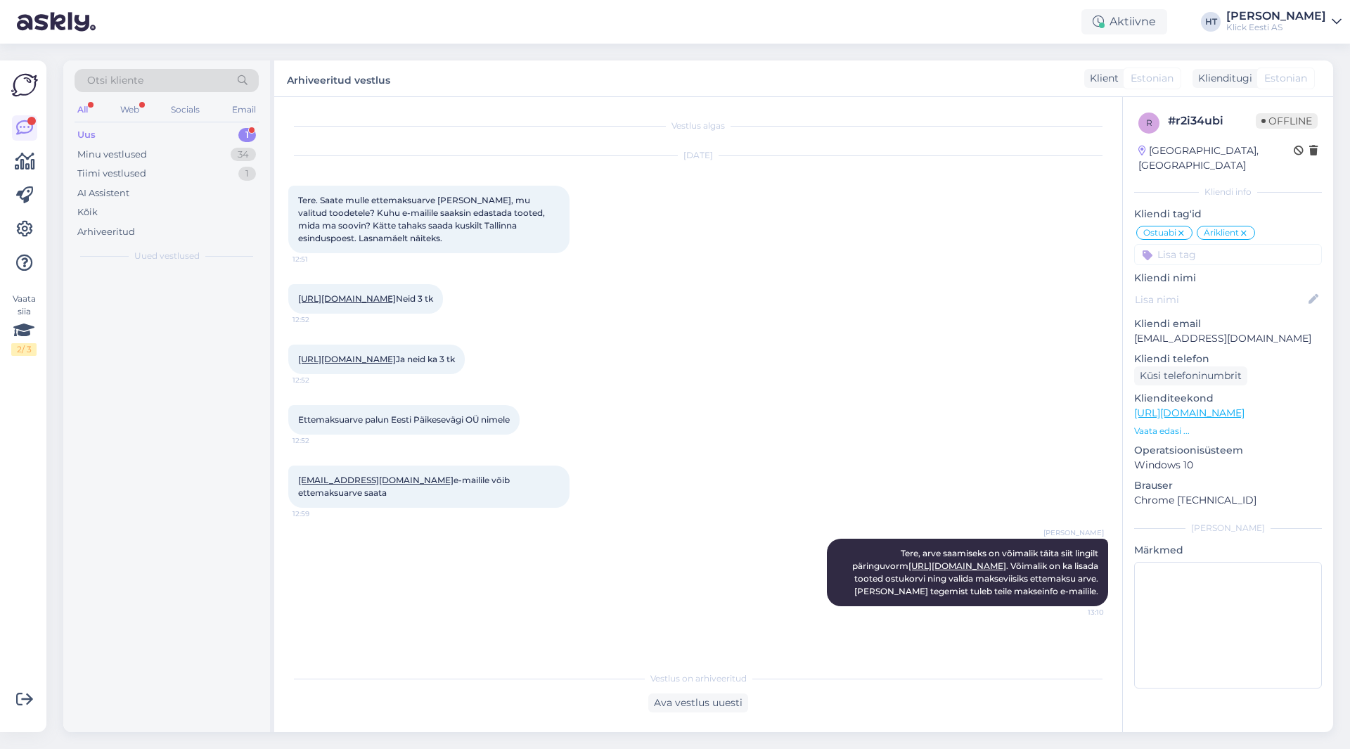
scroll to position [0, 0]
click at [207, 288] on span "[EMAIL_ADDRESS][DOMAIN_NAME]" at bounding box center [174, 286] width 146 height 13
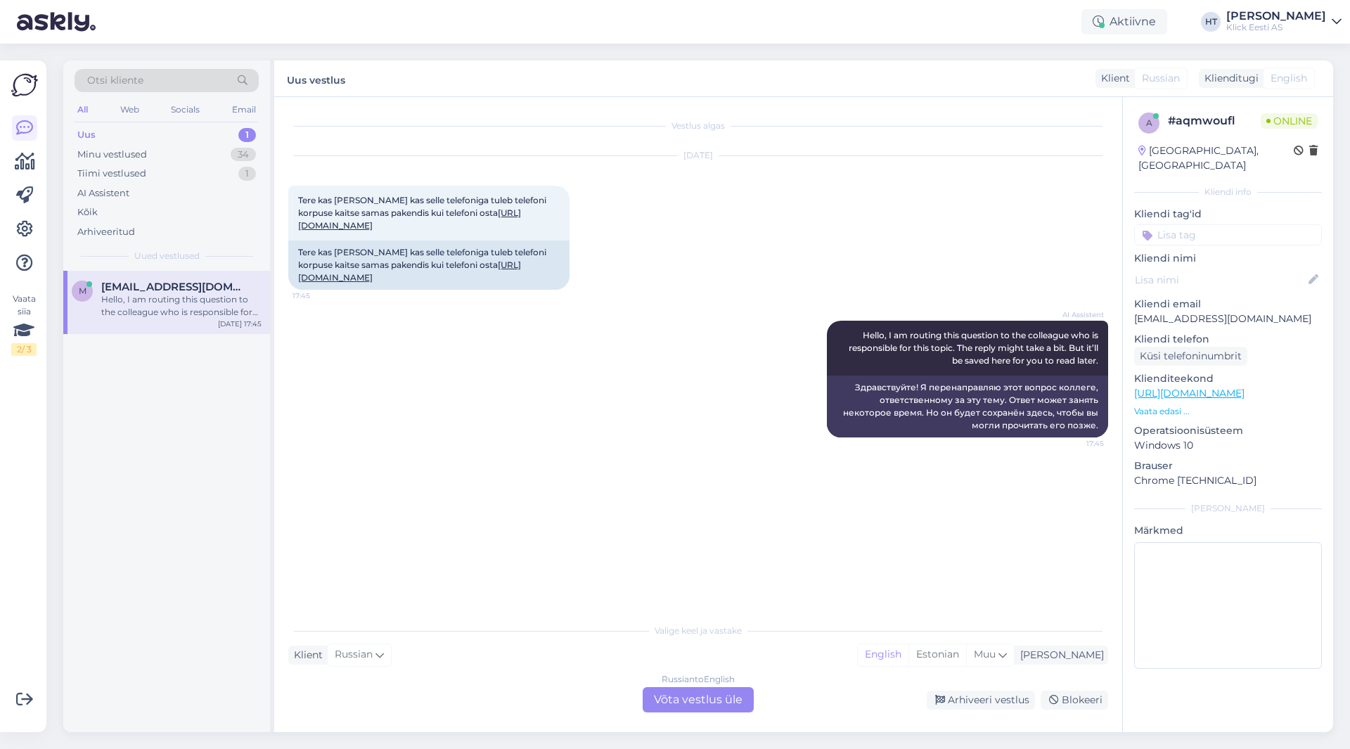
click at [573, 446] on div "AI Assistent Hello, I am routing this question to the colleague who is responsi…" at bounding box center [698, 379] width 820 height 148
click at [707, 692] on div "Russian to English Võta vestlus üle" at bounding box center [697, 699] width 111 height 25
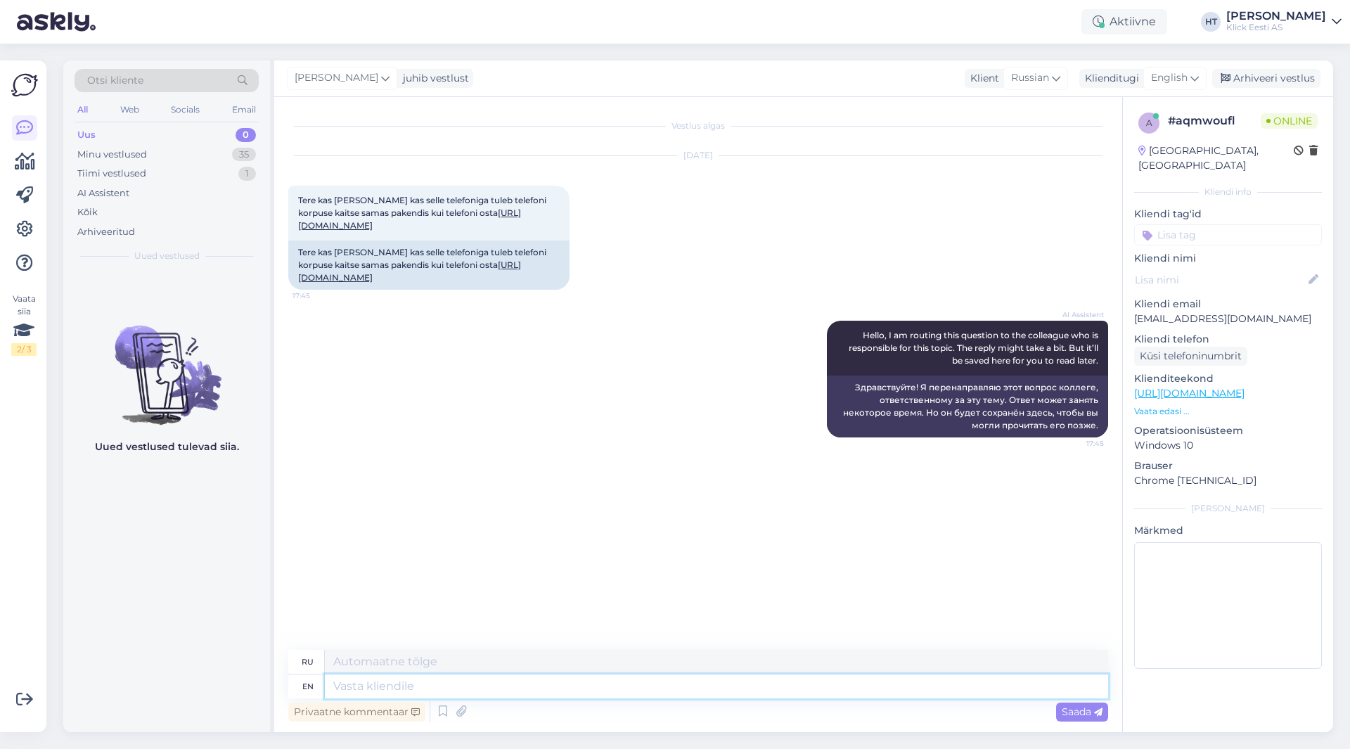
click at [685, 690] on textarea at bounding box center [716, 686] width 783 height 24
click at [1054, 80] on icon at bounding box center [1056, 77] width 8 height 15
drag, startPoint x: 1012, startPoint y: 254, endPoint x: 1033, endPoint y: 232, distance: 30.8
click at [1012, 254] on link "Estonian" at bounding box center [1016, 250] width 155 height 22
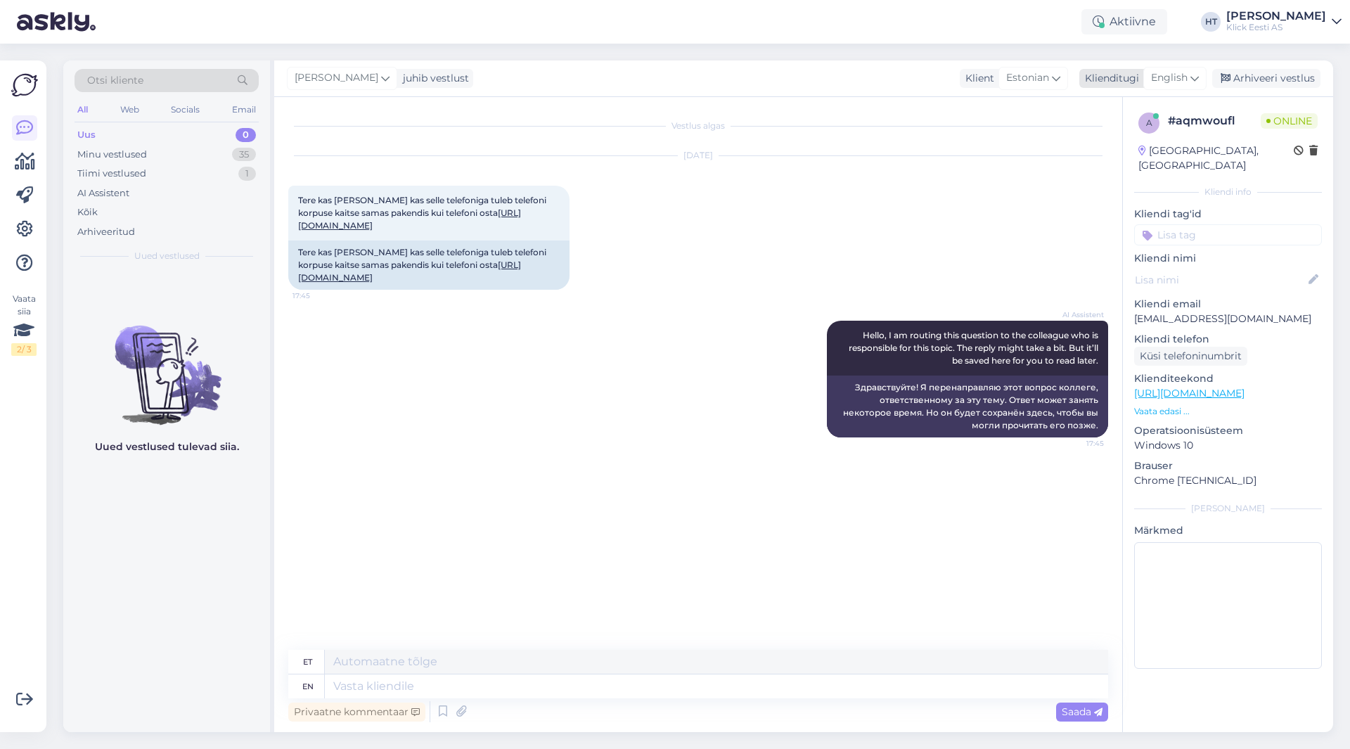
click at [1175, 77] on span "English" at bounding box center [1169, 77] width 37 height 15
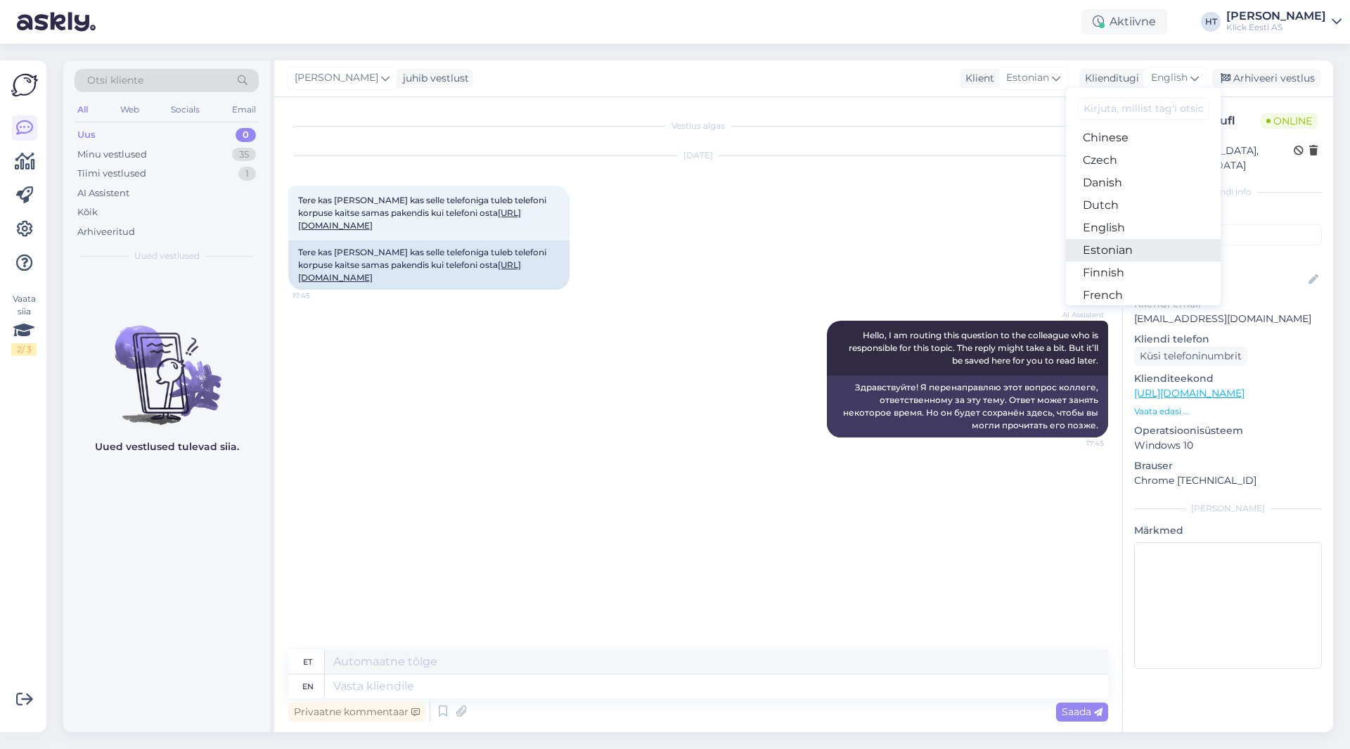
click at [1129, 253] on link "Estonian" at bounding box center [1143, 250] width 155 height 22
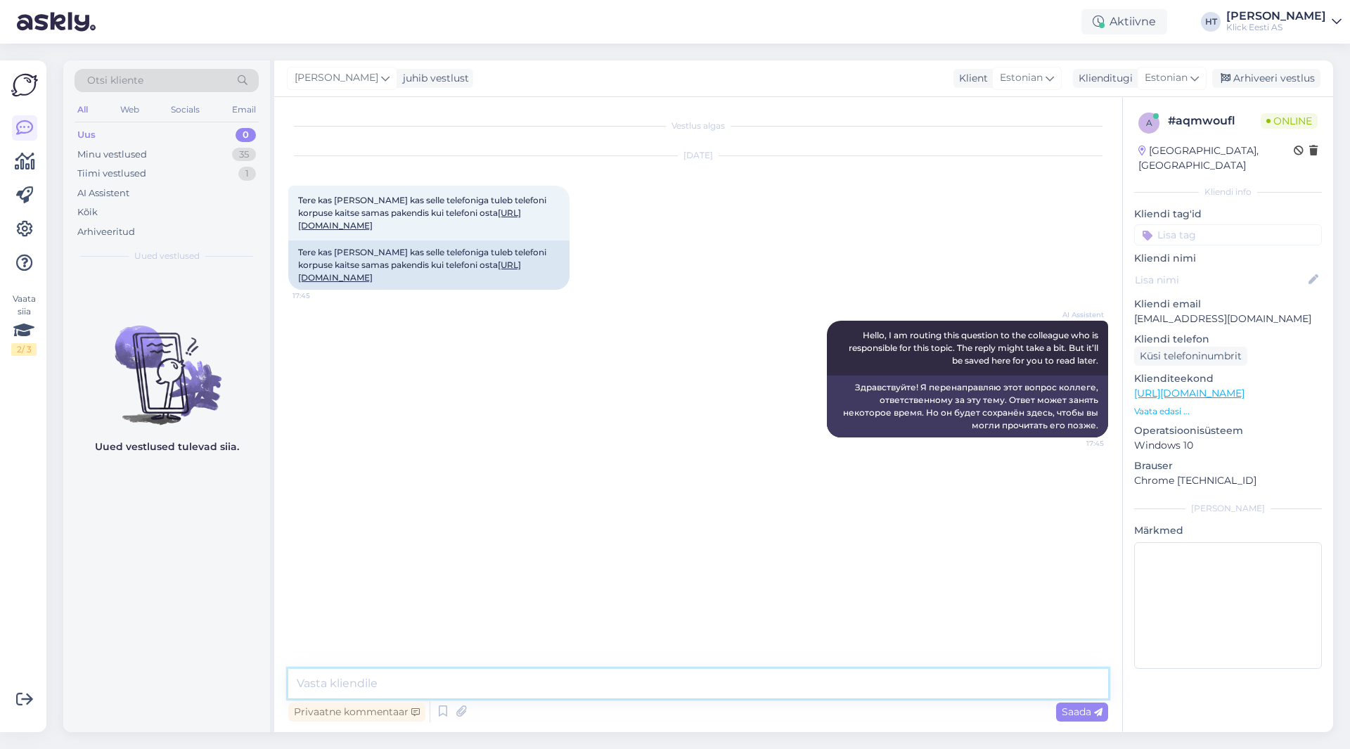
click at [556, 692] on textarea at bounding box center [698, 684] width 820 height 30
click at [233, 157] on div "35" at bounding box center [244, 155] width 24 height 14
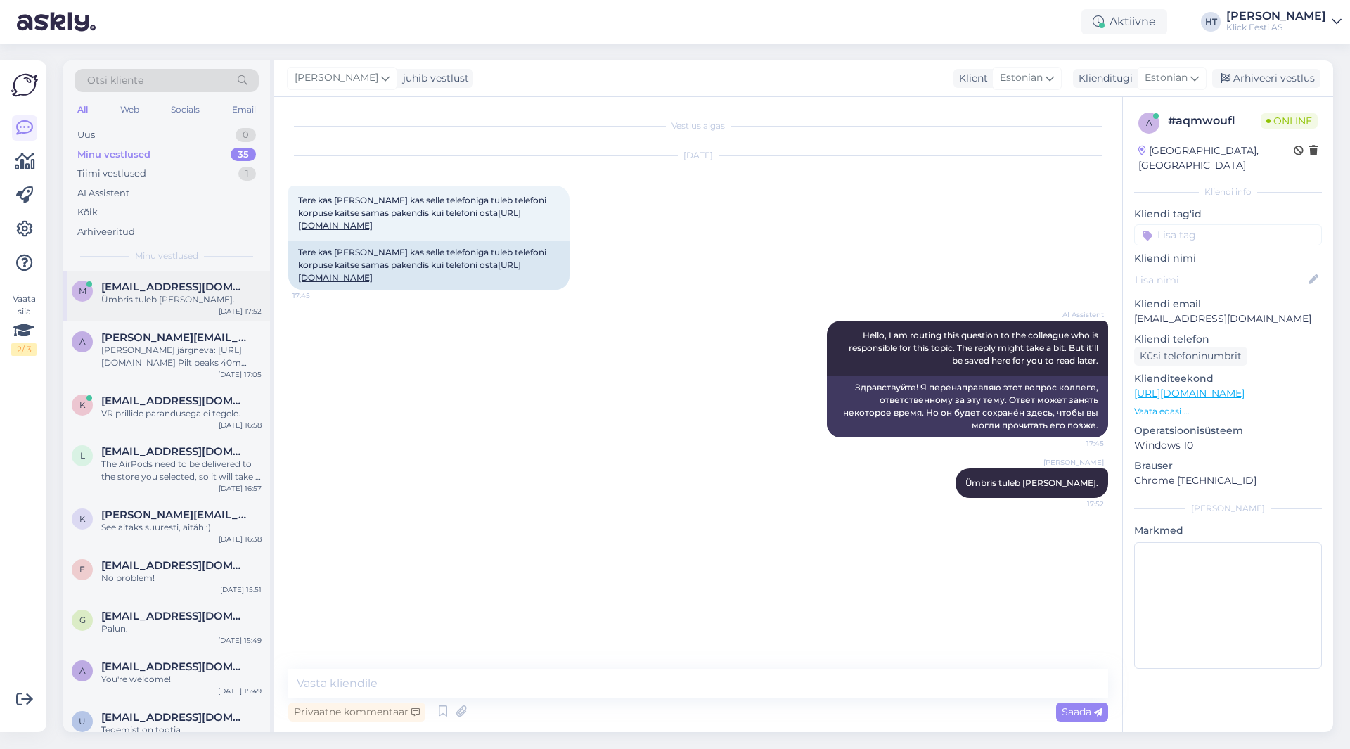
click at [224, 290] on span "[EMAIL_ADDRESS][DOMAIN_NAME]" at bounding box center [174, 286] width 146 height 13
click at [192, 361] on div "[PERSON_NAME] järgneva: [URL][DOMAIN_NAME] Pilt peaks 40m jaoks piisavalt terav…" at bounding box center [181, 356] width 160 height 25
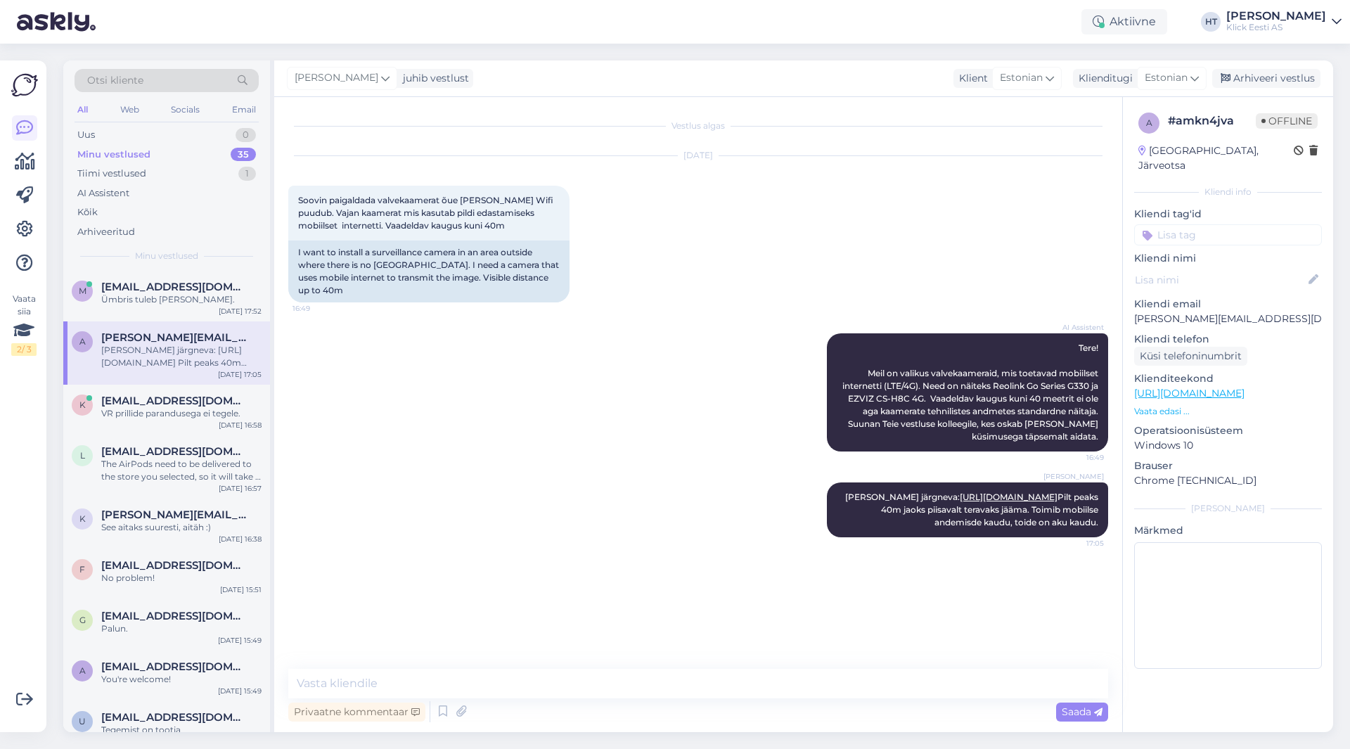
click at [0, 571] on div "Vaata siia 2 / 3 Võimalused Veendu, et Askly loob sulle väärtust. Sulge Ühenda …" at bounding box center [23, 395] width 46 height 671
click at [635, 292] on div "[DATE] Soovin paigaldada valvekaamerat õue alale kus Wifi puudub. Vajan kaamera…" at bounding box center [698, 229] width 820 height 177
click at [1286, 30] on div "Klick Eesti AS" at bounding box center [1276, 27] width 100 height 11
click at [1253, 115] on div "Logi välja" at bounding box center [1216, 120] width 250 height 25
